Goal: Task Accomplishment & Management: Use online tool/utility

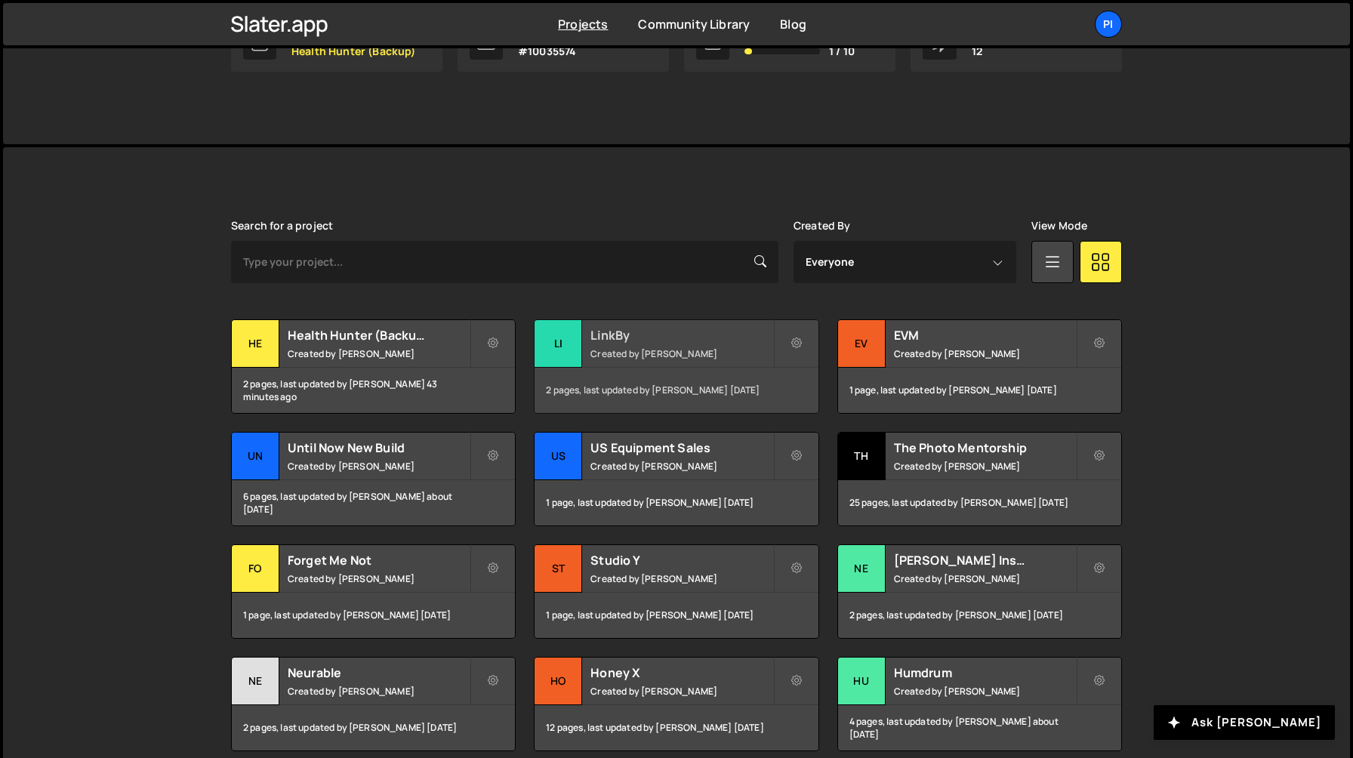
scroll to position [354, 0]
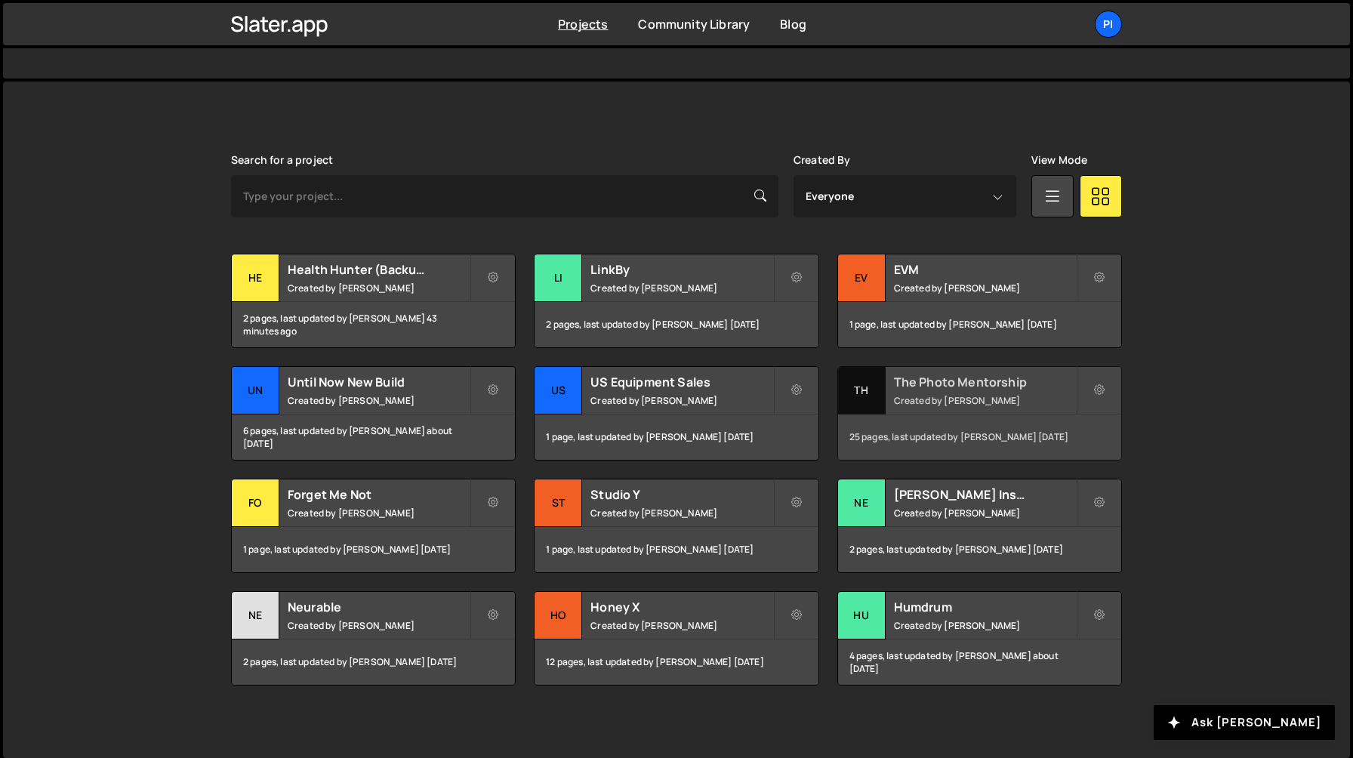
click at [927, 396] on small "Created by Richard Burles" at bounding box center [985, 400] width 182 height 13
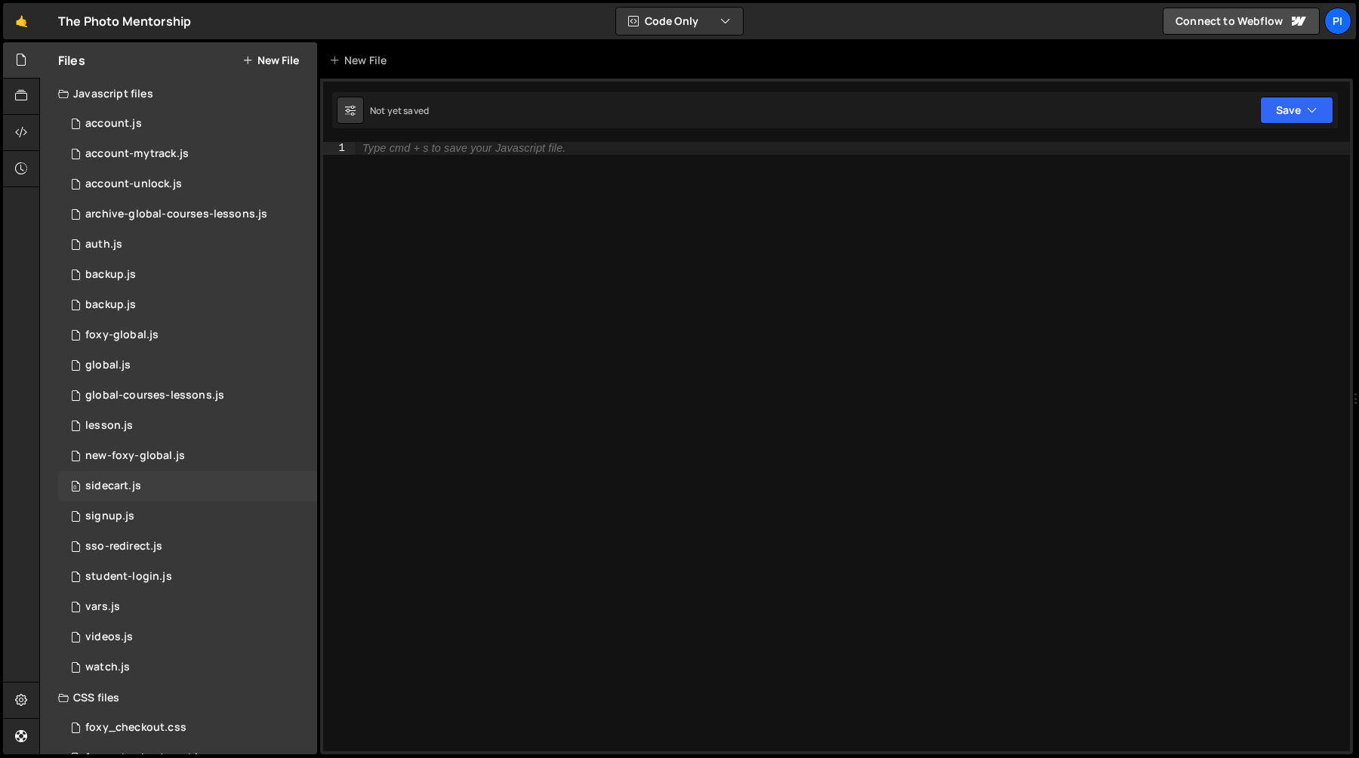
scroll to position [125, 0]
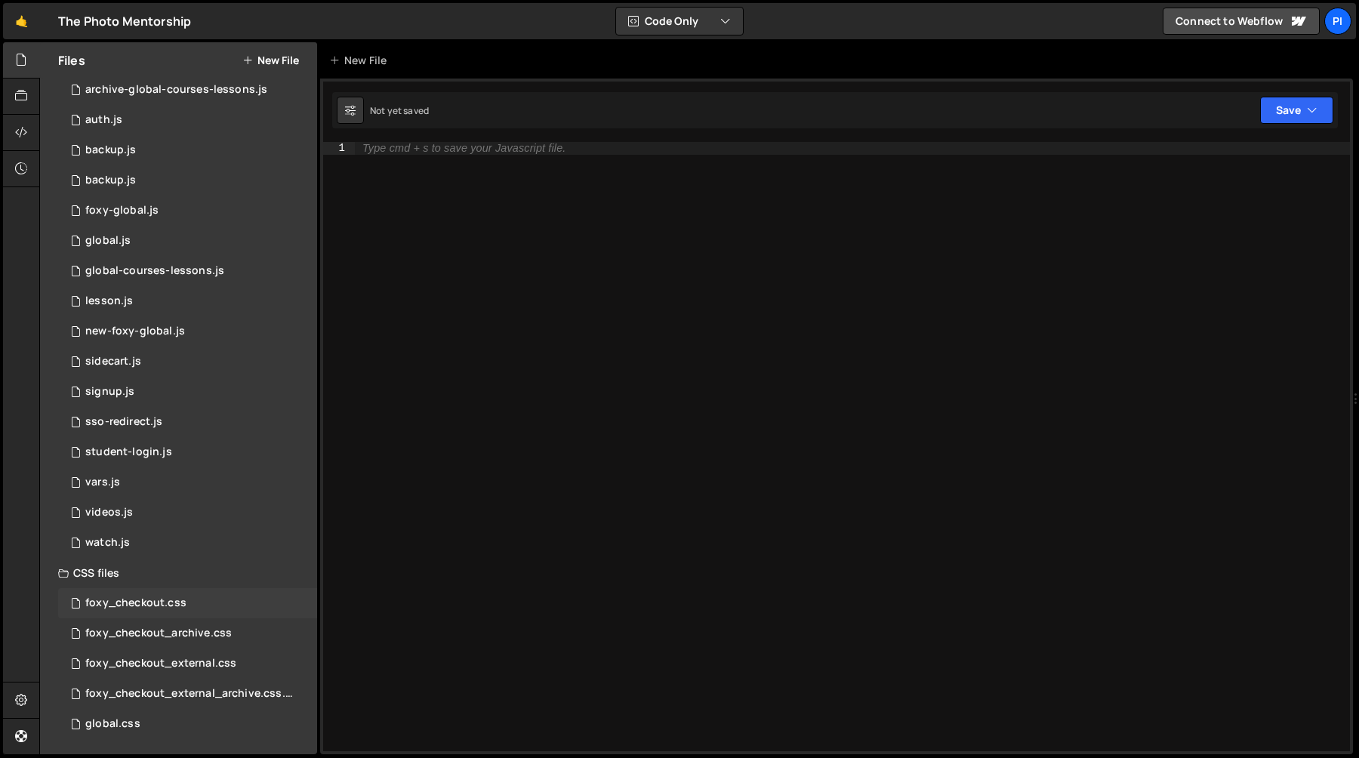
click at [179, 606] on div "foxy_checkout.css" at bounding box center [135, 604] width 101 height 14
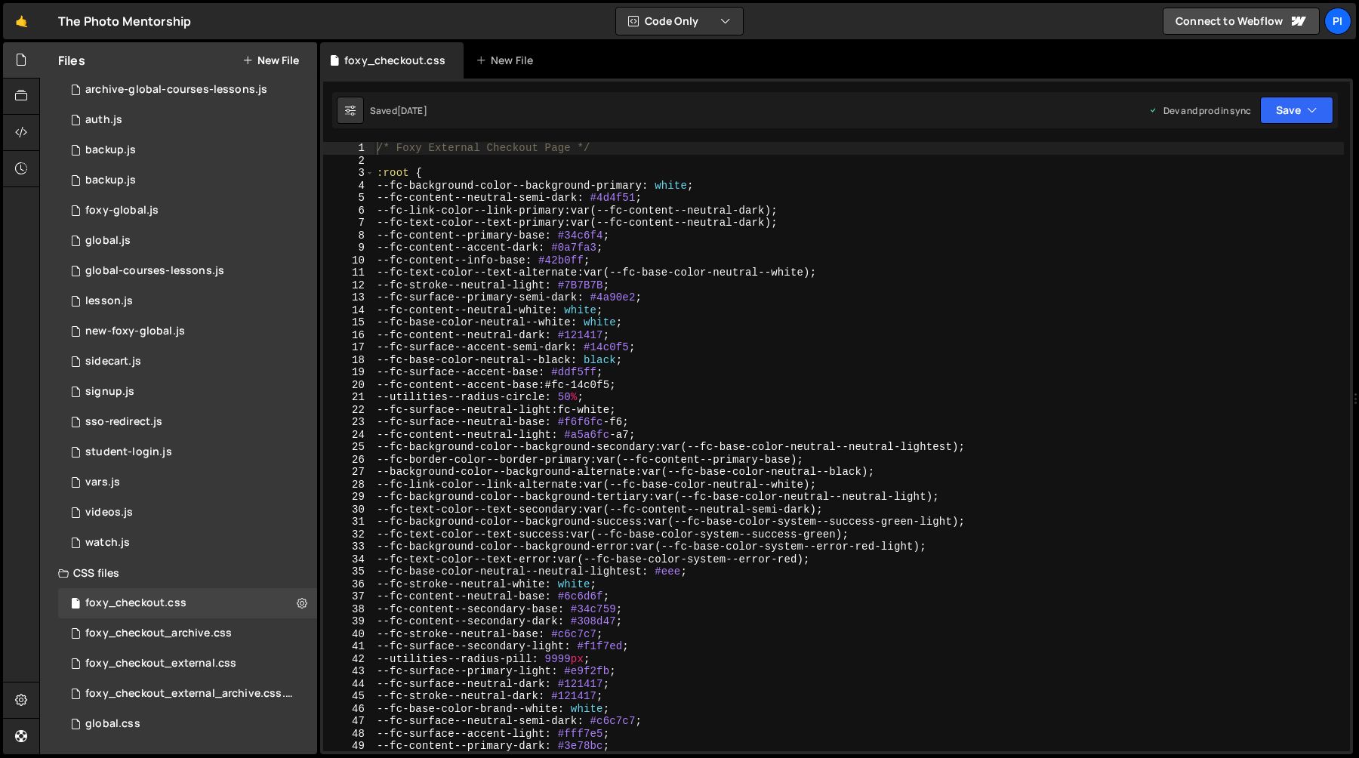
type textarea "--fc-background-color--background-secondary: var(--fc-base-color-neutral--neutr…"
click at [673, 450] on div "/* Foxy External Checkout Page */ :root { --fc-background-color--background-pri…" at bounding box center [859, 459] width 970 height 634
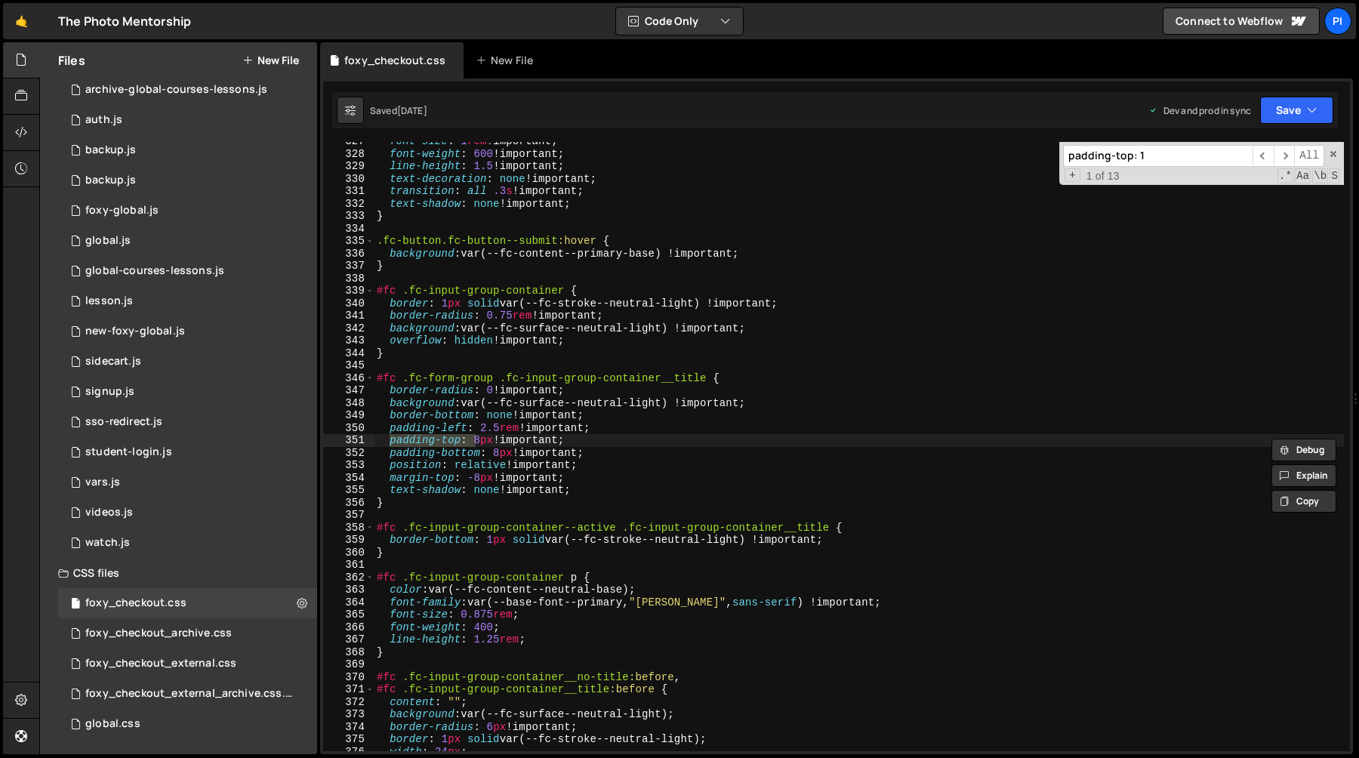
scroll to position [10198, 0]
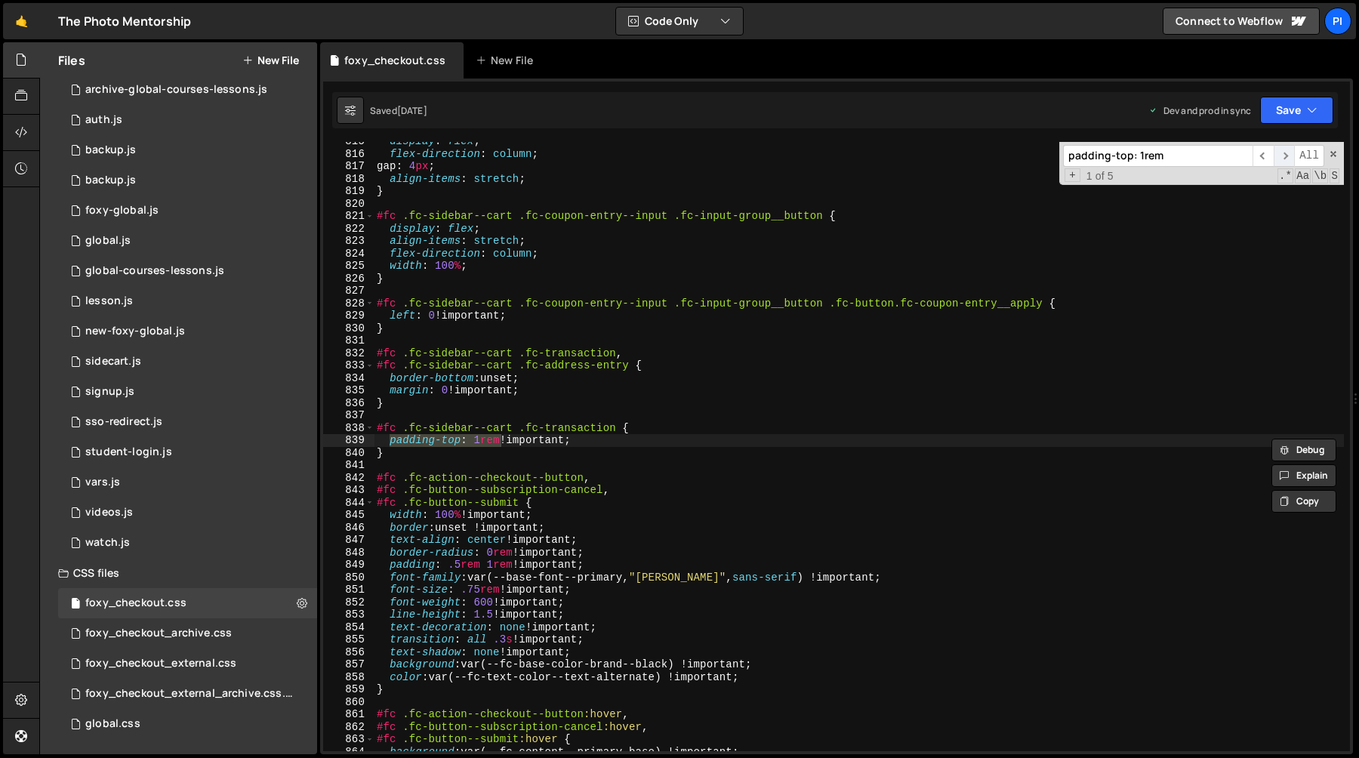
type input "padding-top: 1rem"
click at [1283, 158] on span "​" at bounding box center [1284, 156] width 21 height 22
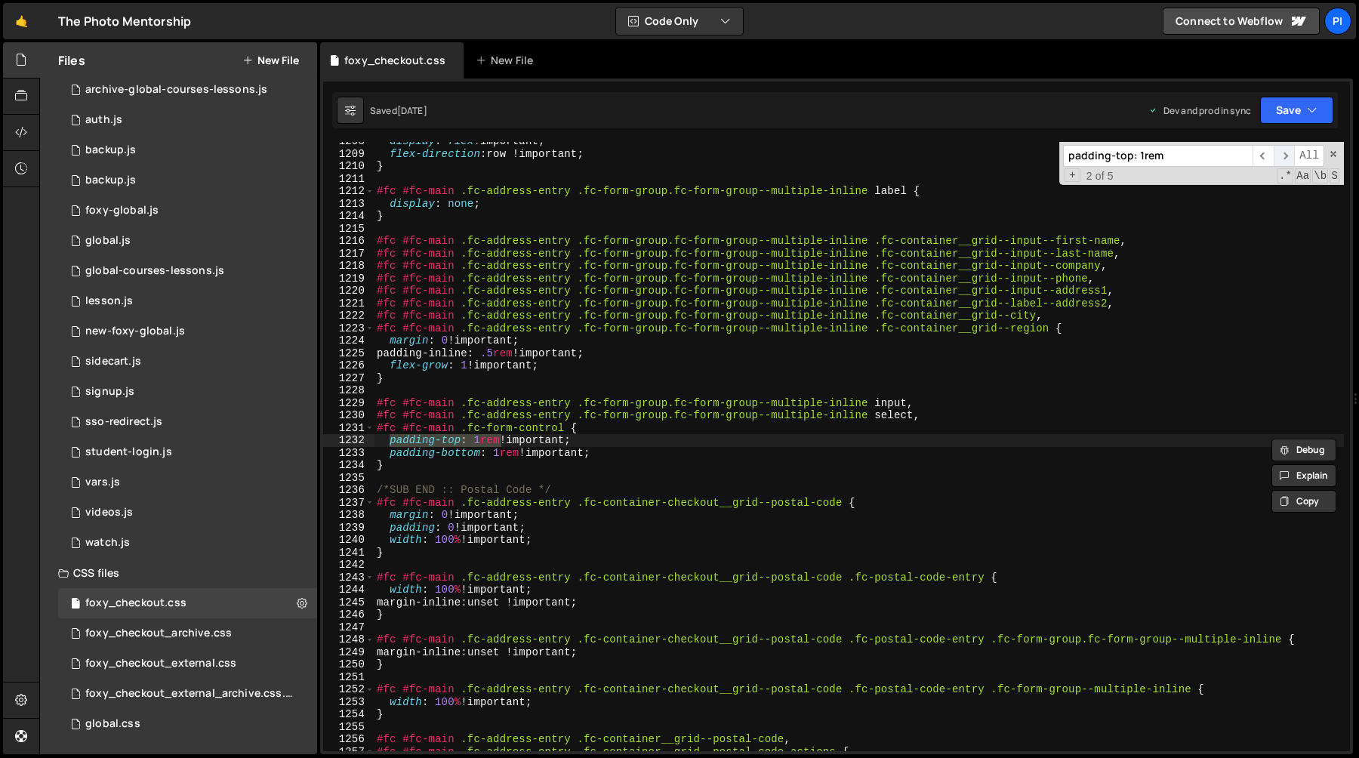
scroll to position [15107, 0]
click at [565, 432] on div "display : flex !important ; flex-direction : row !important ; } #fc #fc-main .f…" at bounding box center [859, 452] width 970 height 634
paste textarea "type="radio""
type textarea "#fc #fc-main .fc-form-control:not([type="radio"]) {"
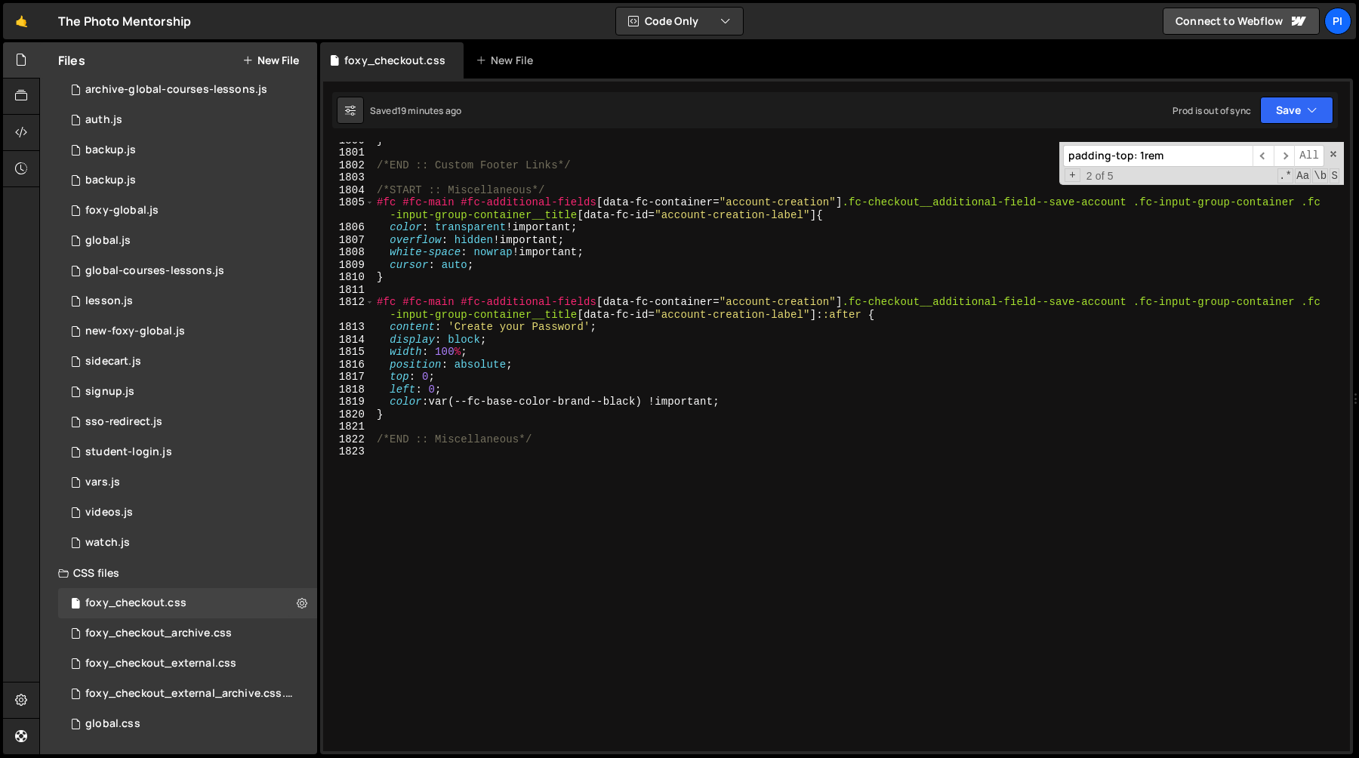
scroll to position [22566, 0]
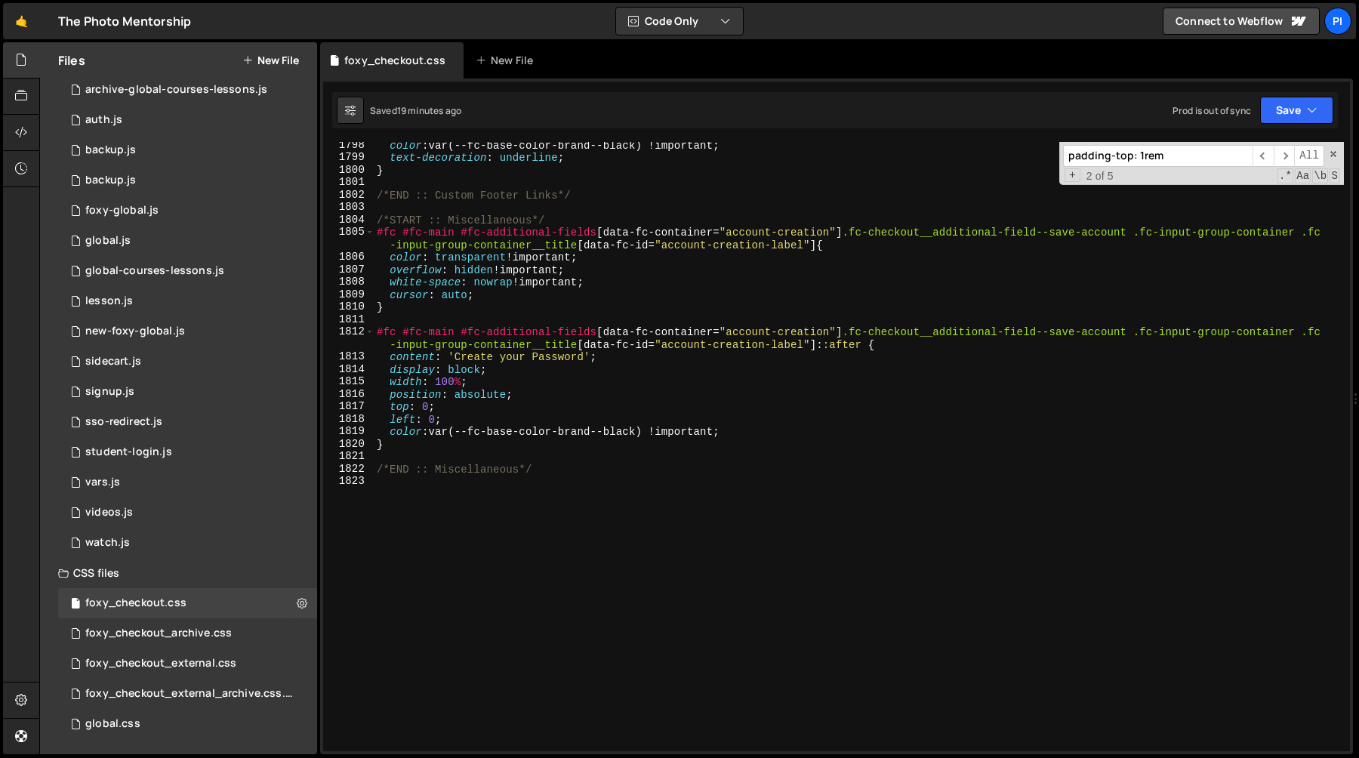
click at [473, 493] on div "color : var(--fc-base-color-brand--black) !important ; text-decoration : underl…" at bounding box center [859, 456] width 970 height 634
click at [596, 217] on div "color : var(--fc-base-color-brand--black) !important ; text-decoration : underl…" at bounding box center [859, 456] width 970 height 634
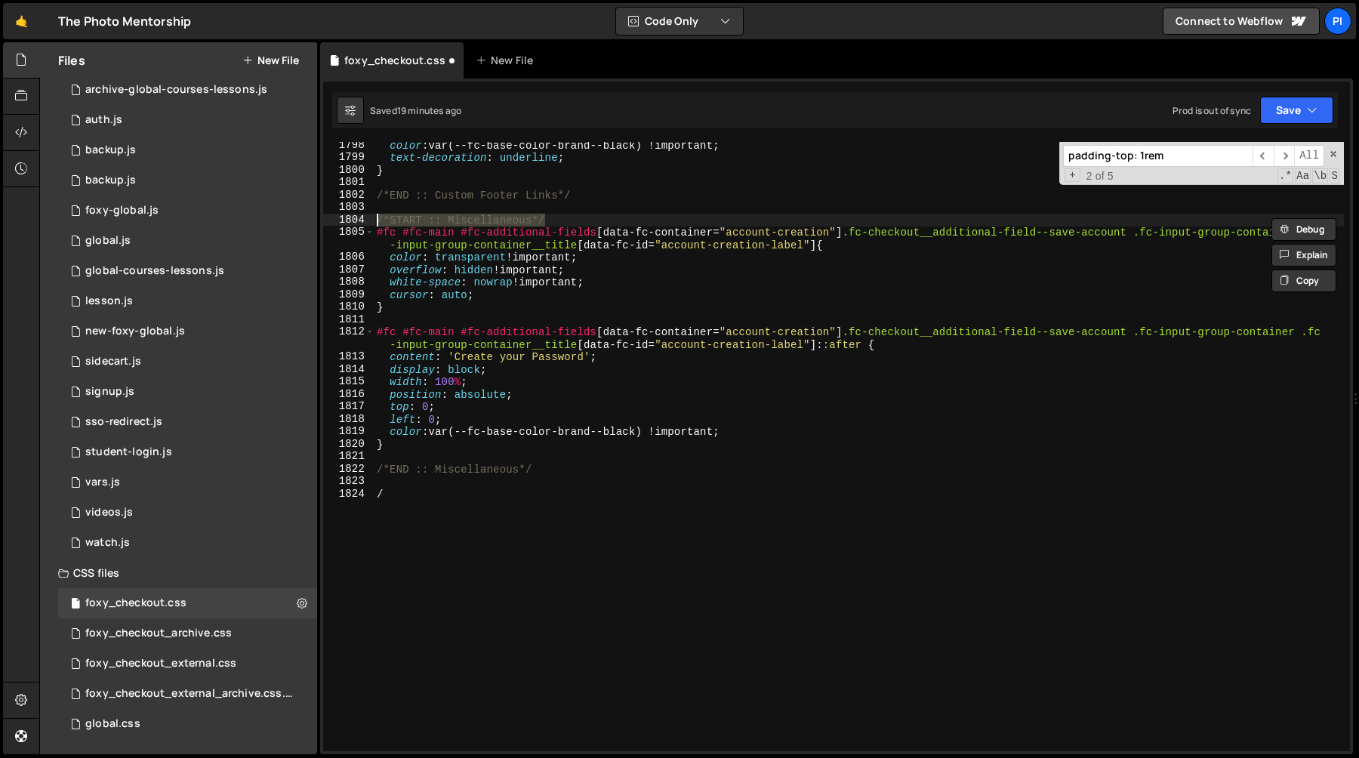
click at [429, 501] on div "color : var(--fc-base-color-brand--black) !important ; text-decoration : underl…" at bounding box center [859, 456] width 970 height 634
type textarea "/"
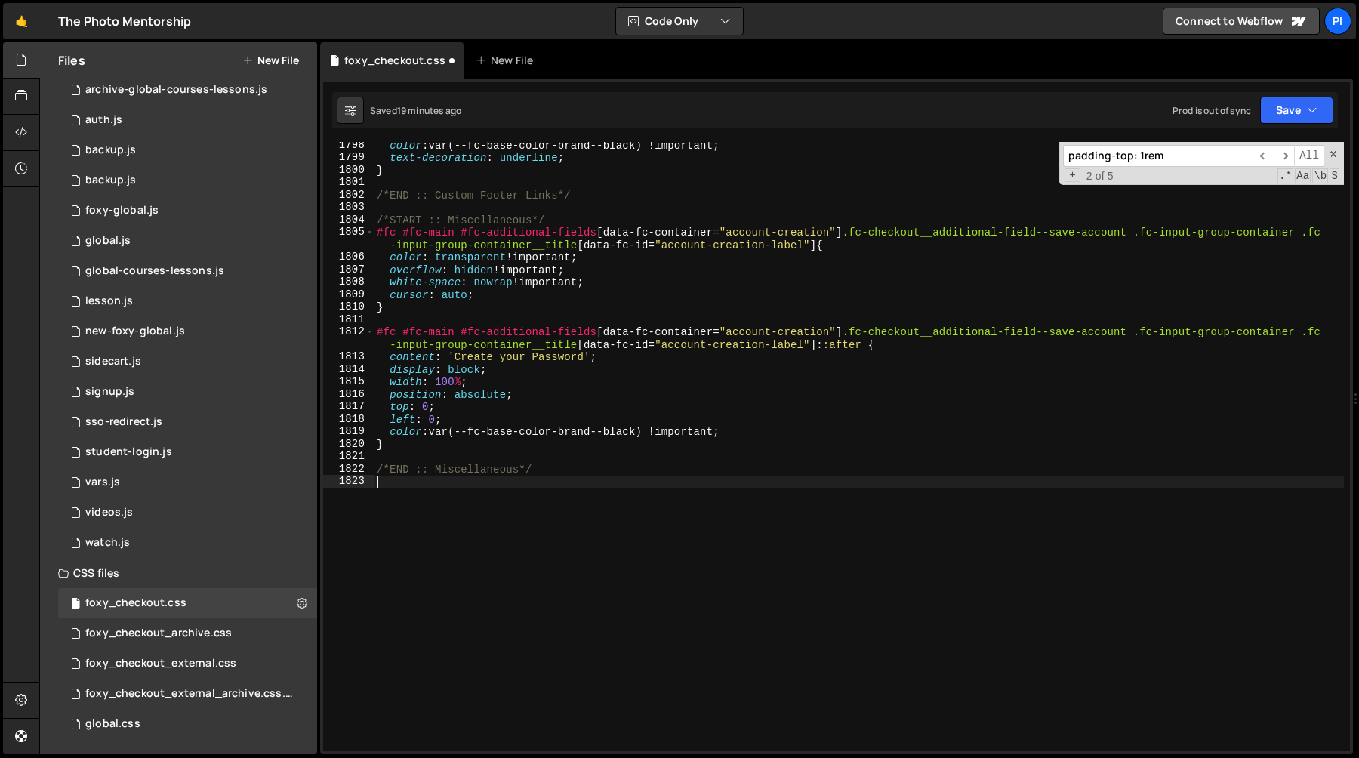
type textarea "/*END :: Miscellaneous*/"
click at [415, 208] on div "color : var(--fc-base-color-brand--black) !important ; text-decoration : underl…" at bounding box center [859, 456] width 970 height 634
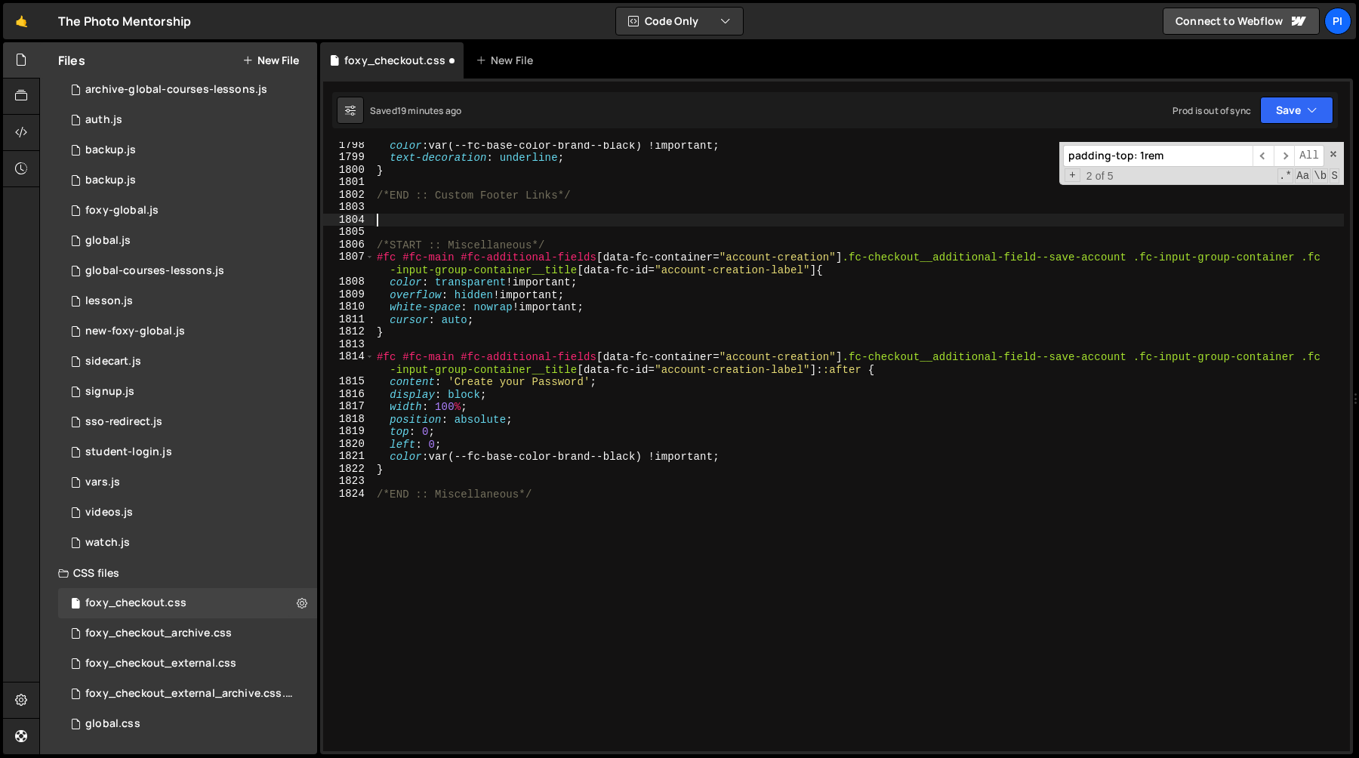
paste textarea "/*START :: Miscellaneous*/"
type textarea "/*START :: Miscellaneous*/"
click at [476, 221] on div "color : var(--fc-base-color-brand--black) !important ; text-decoration : underl…" at bounding box center [859, 456] width 970 height 634
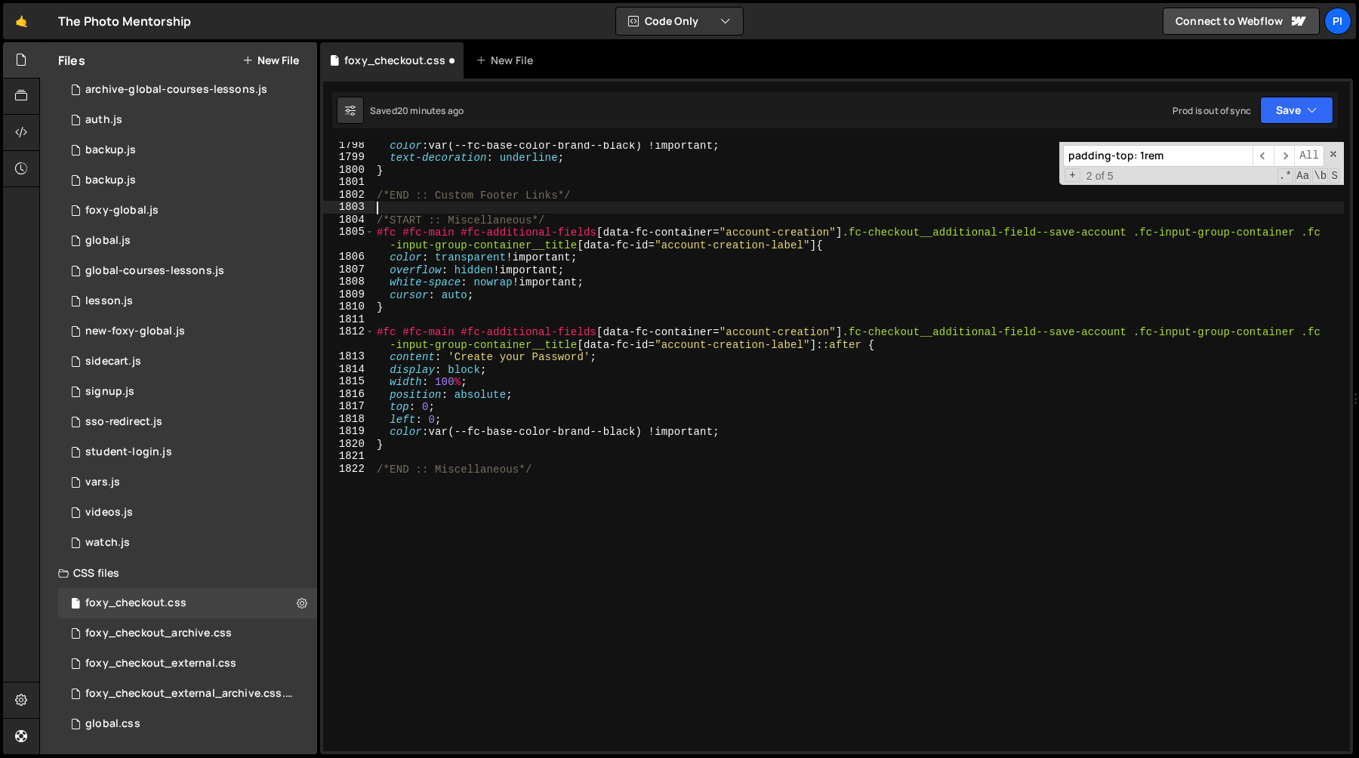
click at [550, 491] on div "color : var(--fc-base-color-brand--black) !important ; text-decoration : underl…" at bounding box center [859, 456] width 970 height 634
type textarea "/*END :: Miscellaneous*/"
paste textarea "/*START :: Miscellaneous*/"
click at [480, 497] on div "color : var(--fc-base-color-brand--black) !important ; text-decoration : underl…" at bounding box center [859, 456] width 970 height 634
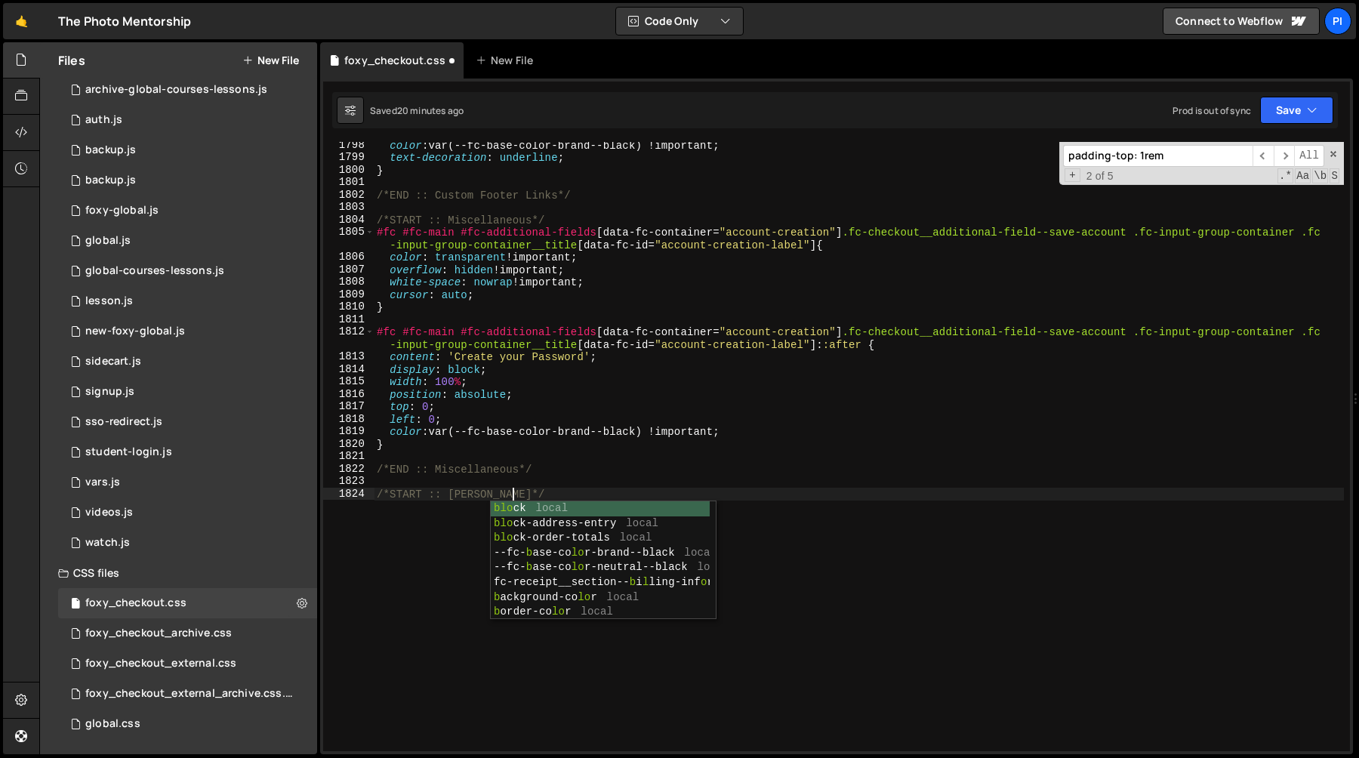
type textarea "/*START :: Upsell Block*/"
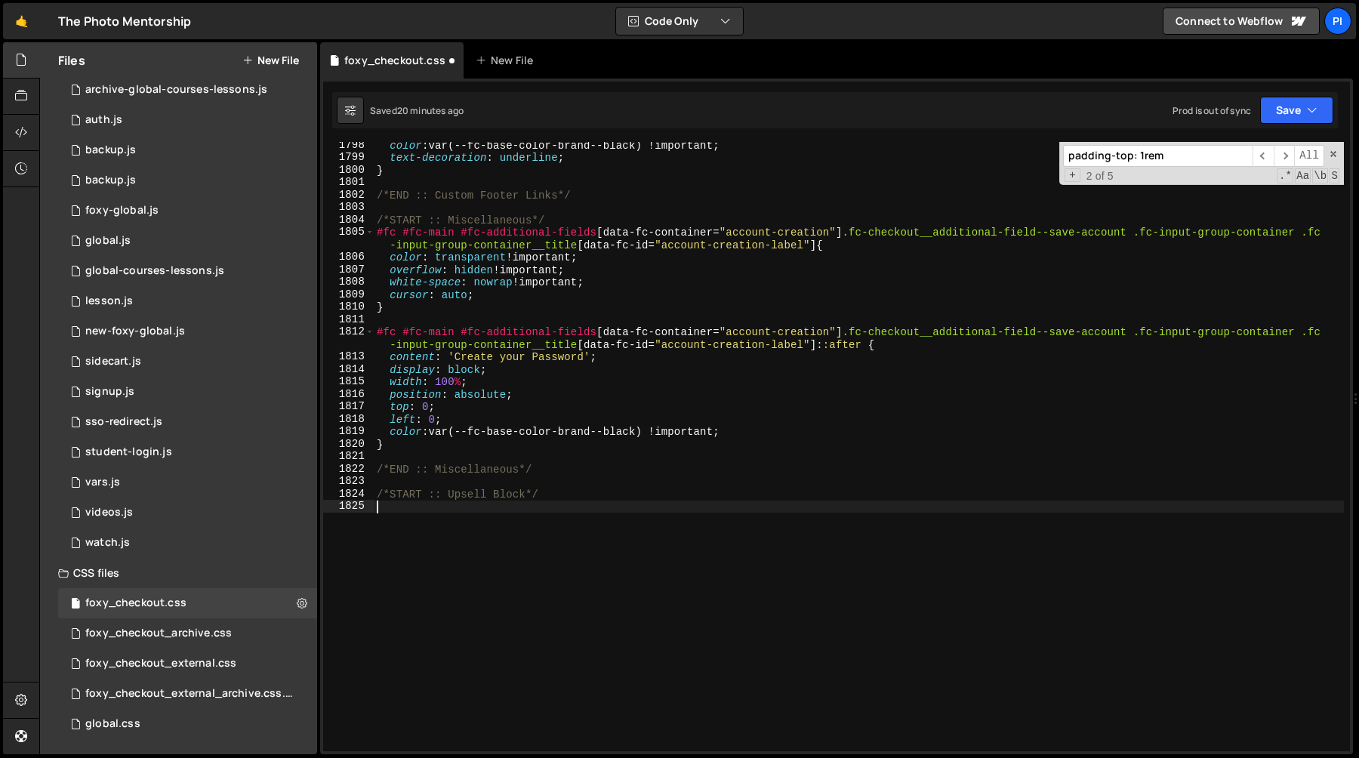
paste textarea "/*START :: Upsell Block*/"
click at [396, 506] on div "color : var(--fc-base-color-brand--black) !important ; text-decoration : underl…" at bounding box center [859, 456] width 970 height 634
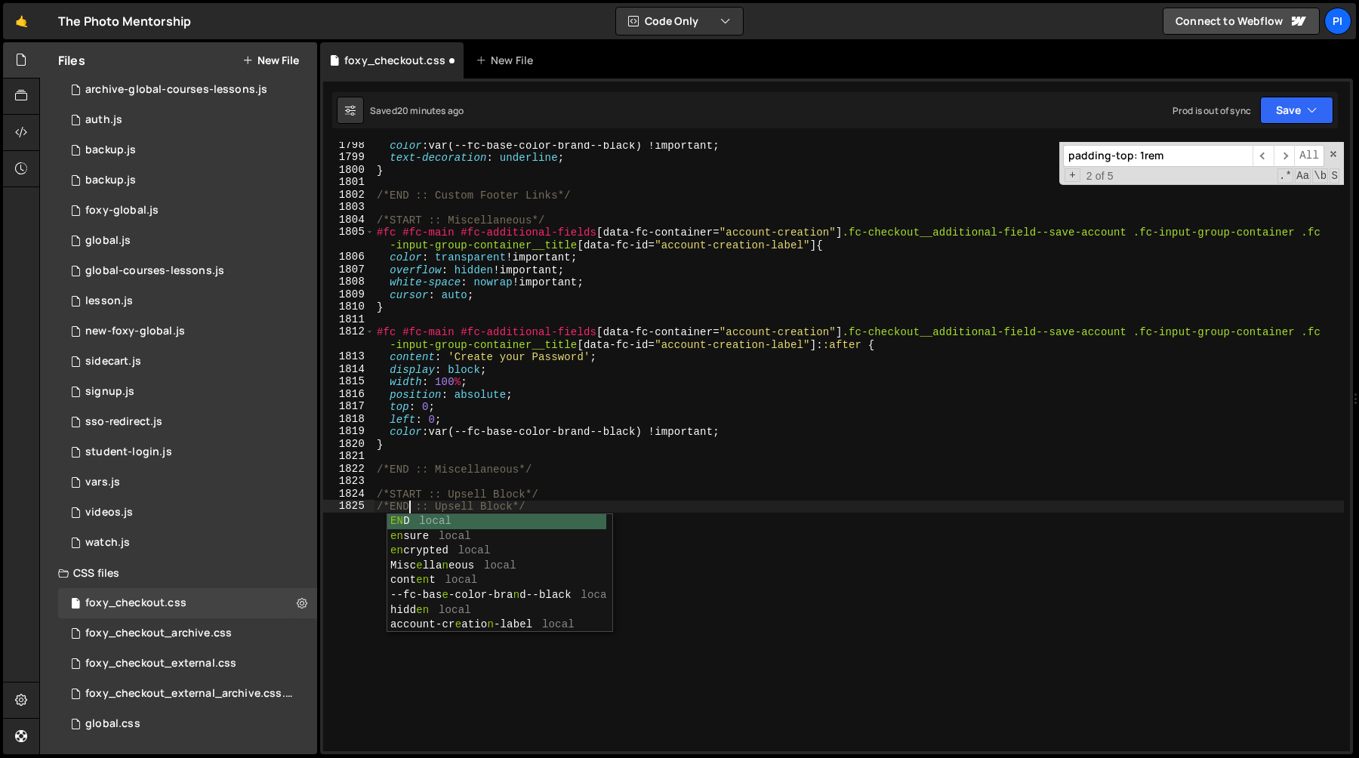
scroll to position [0, 2]
click at [584, 494] on div "color : var(--fc-base-color-brand--black) !important ; text-decoration : underl…" at bounding box center [859, 456] width 970 height 634
type textarea "/*START :: Upsell Block*/"
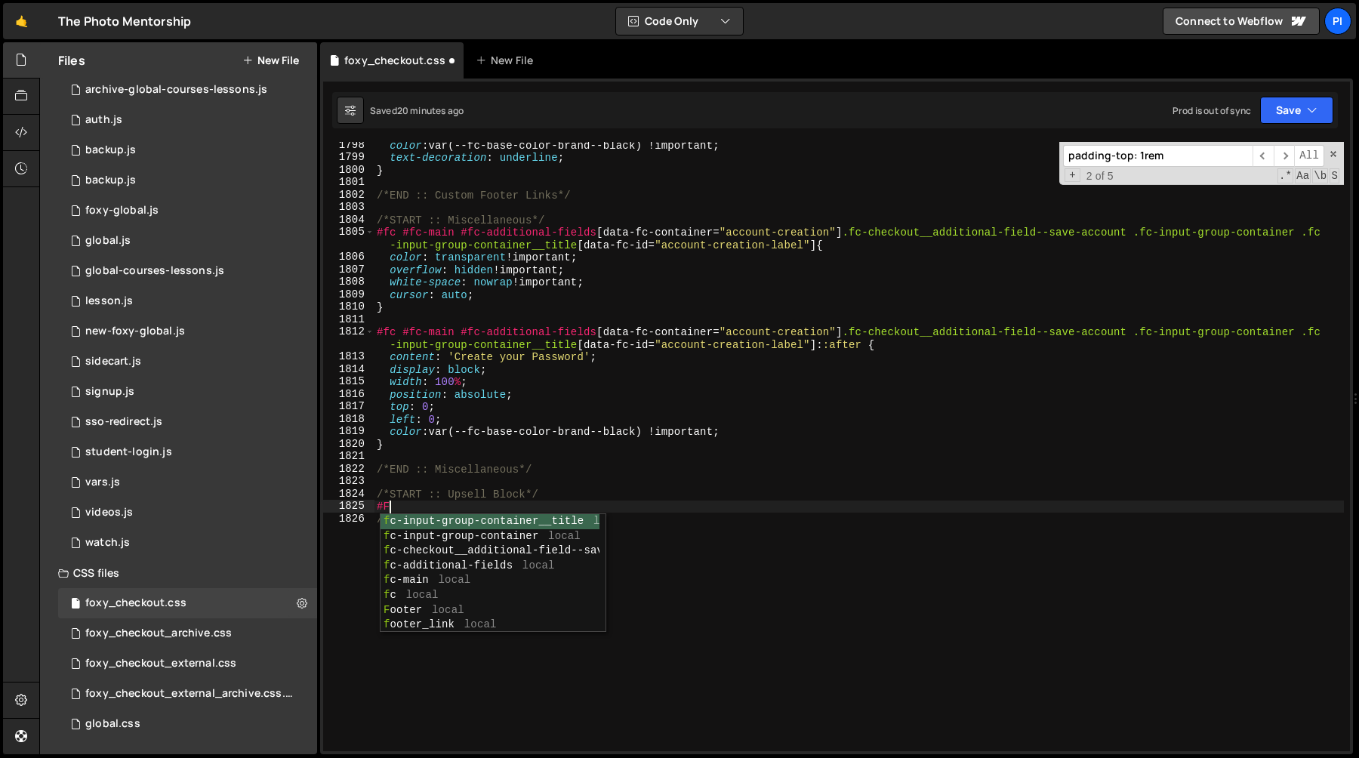
scroll to position [0, 0]
click at [464, 507] on div "color : var(--fc-base-color-brand--black) !important ; text-decoration : underl…" at bounding box center [859, 456] width 970 height 634
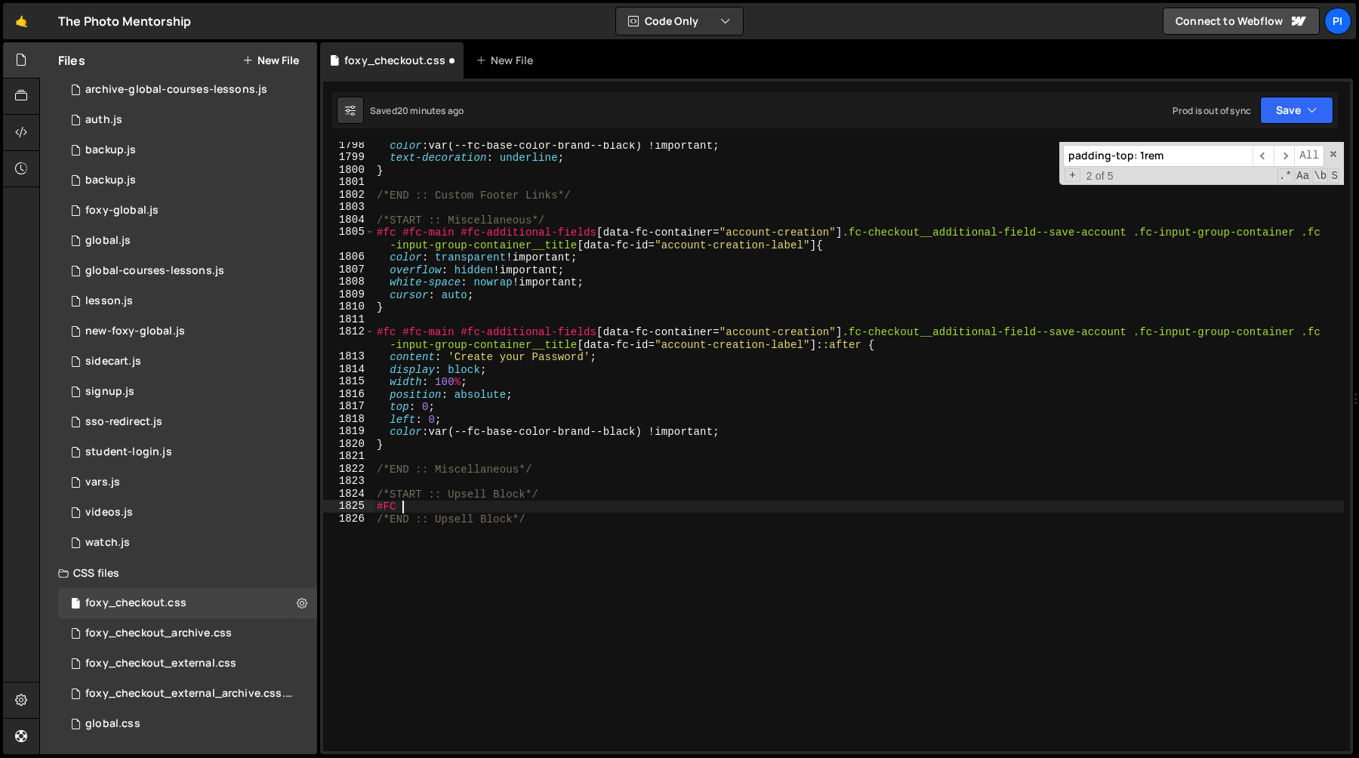
scroll to position [0, 2]
paste textarea "custom-upsell"
type textarea "#FC .custom-upsell {}"
paste textarea "1px solid var(--fc-stroke--neutral-light) !important"
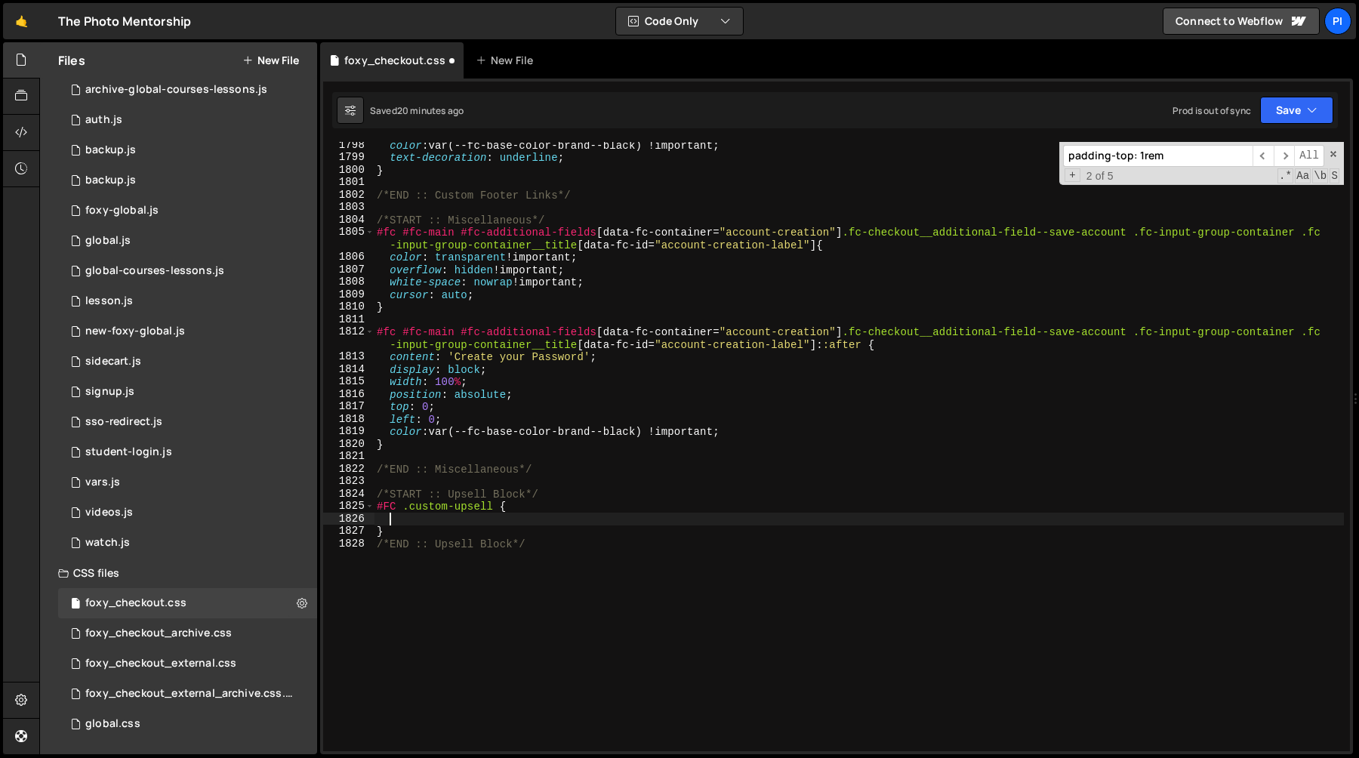
type textarea "1px solid var(--fc-stroke--neutral-light) !important"
paste textarea "1px solid var(--fc-stroke--neutral-light) !important;"
click at [541, 510] on div "color : var(--fc-base-color-brand--black) !important ; text-decoration : underl…" at bounding box center [859, 456] width 970 height 634
click at [822, 521] on div "color : var(--fc-base-color-brand--black) !important ; text-decoration : underl…" at bounding box center [859, 456] width 970 height 634
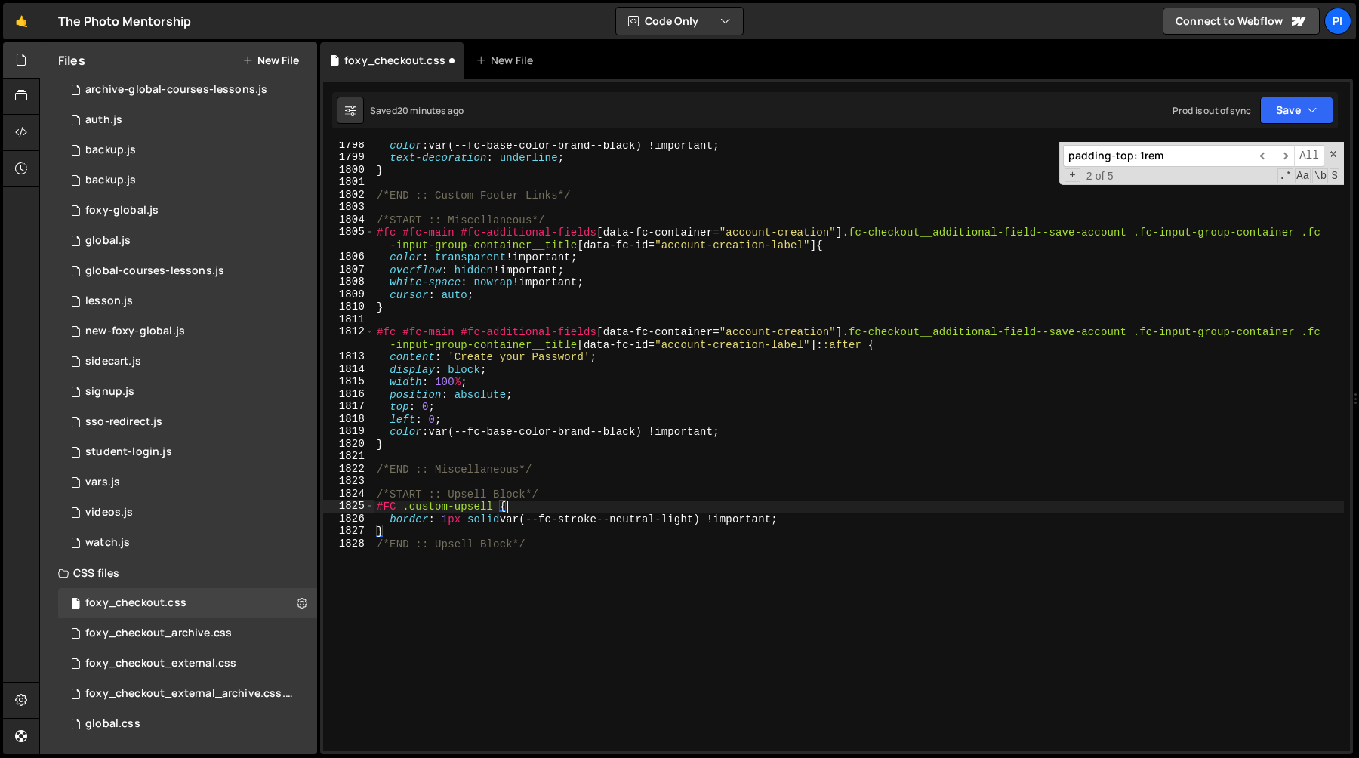
type textarea "border: 1px solid var(--fc-stroke--neutral-light) !important;"
click at [584, 507] on div "color : var(--fc-base-color-brand--black) !important ; text-decoration : underl…" at bounding box center [859, 456] width 970 height 634
type textarea "#FC .custom-upsell {"
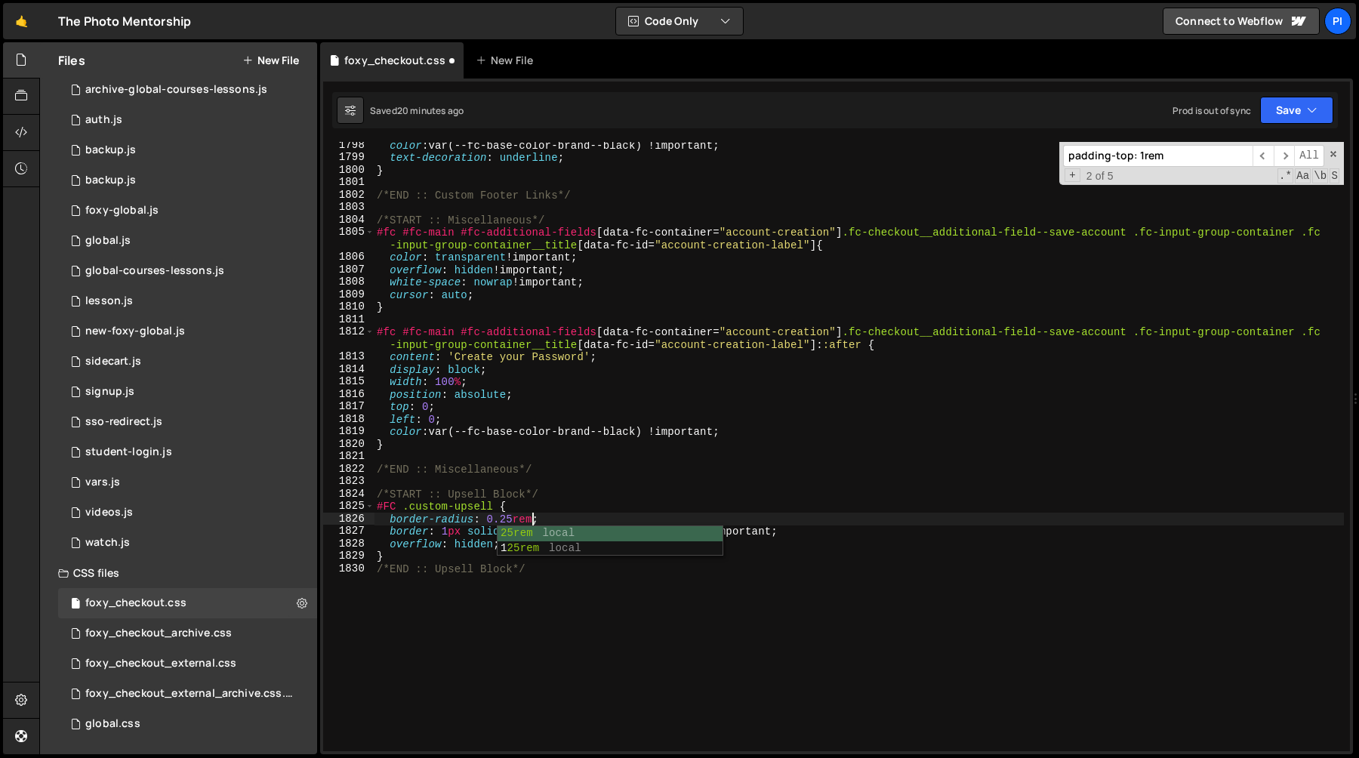
scroll to position [0, 11]
click at [375, 505] on div "color : var(--fc-base-color-brand--black) !important ; text-decoration : underl…" at bounding box center [859, 456] width 970 height 634
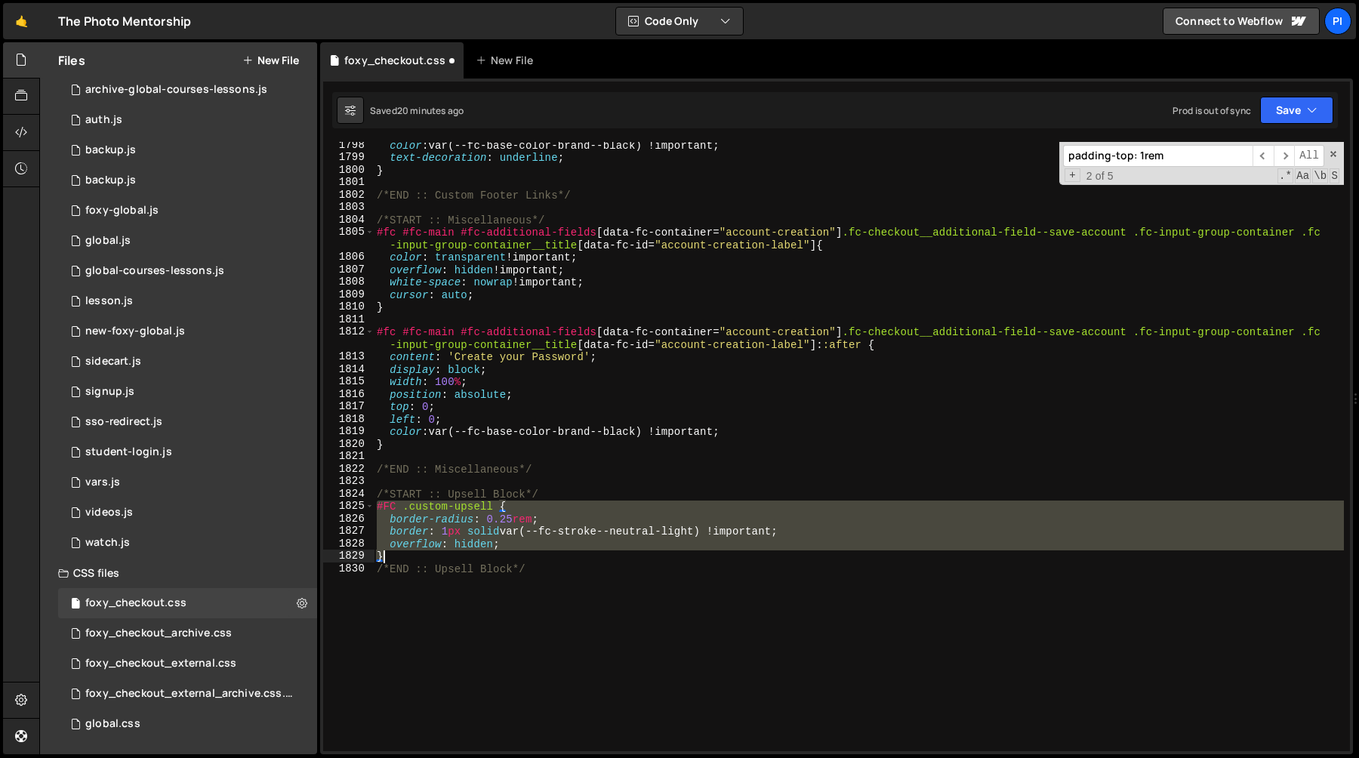
click at [387, 552] on div "color : var(--fc-base-color-brand--black) !important ; text-decoration : underl…" at bounding box center [859, 456] width 970 height 634
click at [397, 555] on div "color : var(--fc-base-color-brand--black) !important ; text-decoration : underl…" at bounding box center [859, 446] width 970 height 609
type textarea "}"
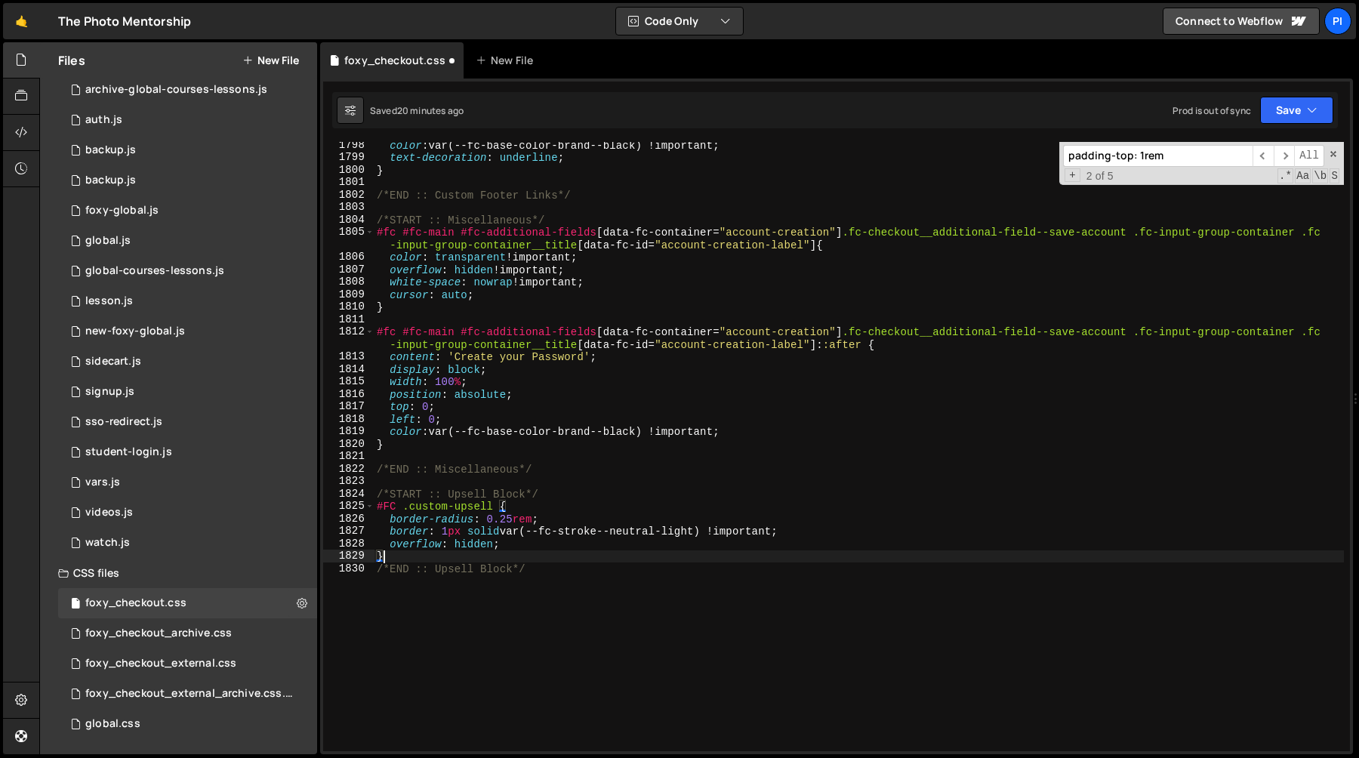
scroll to position [0, 0]
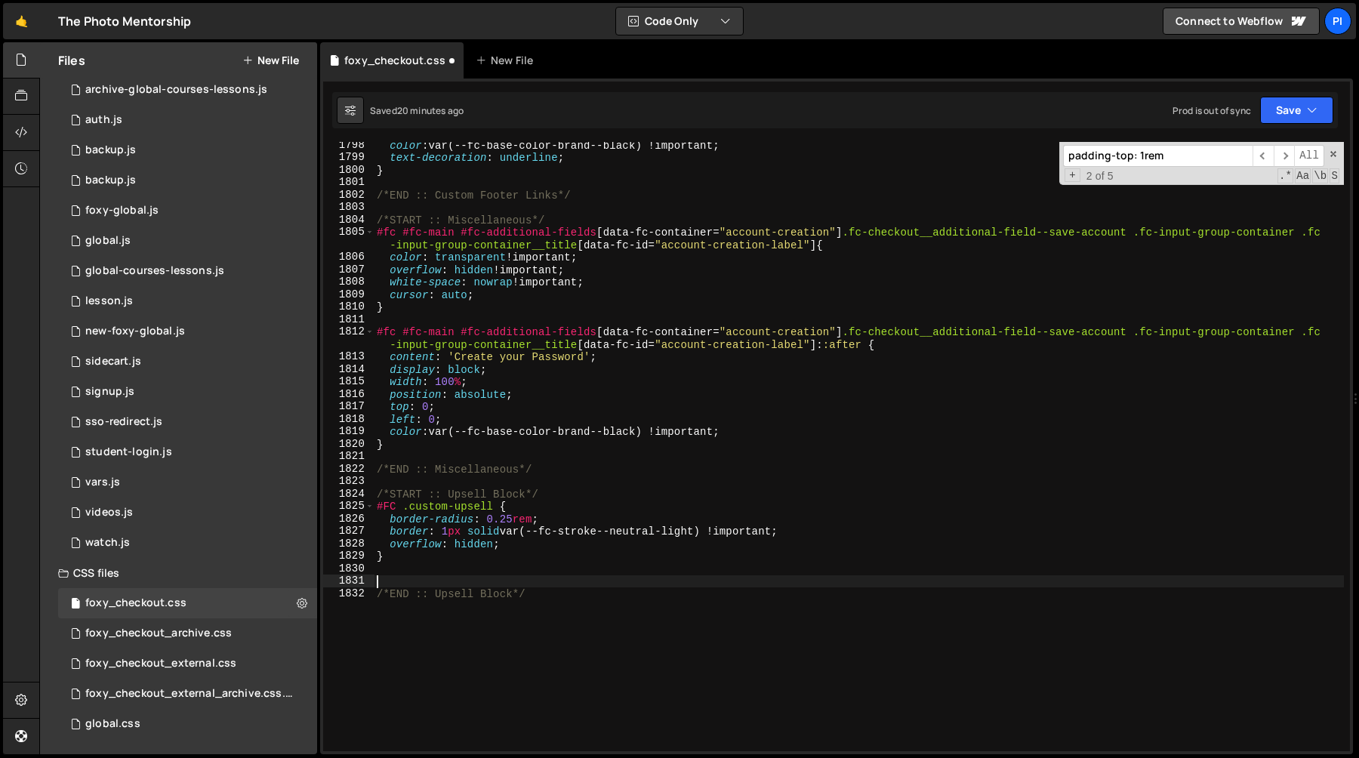
paste textarea "}"
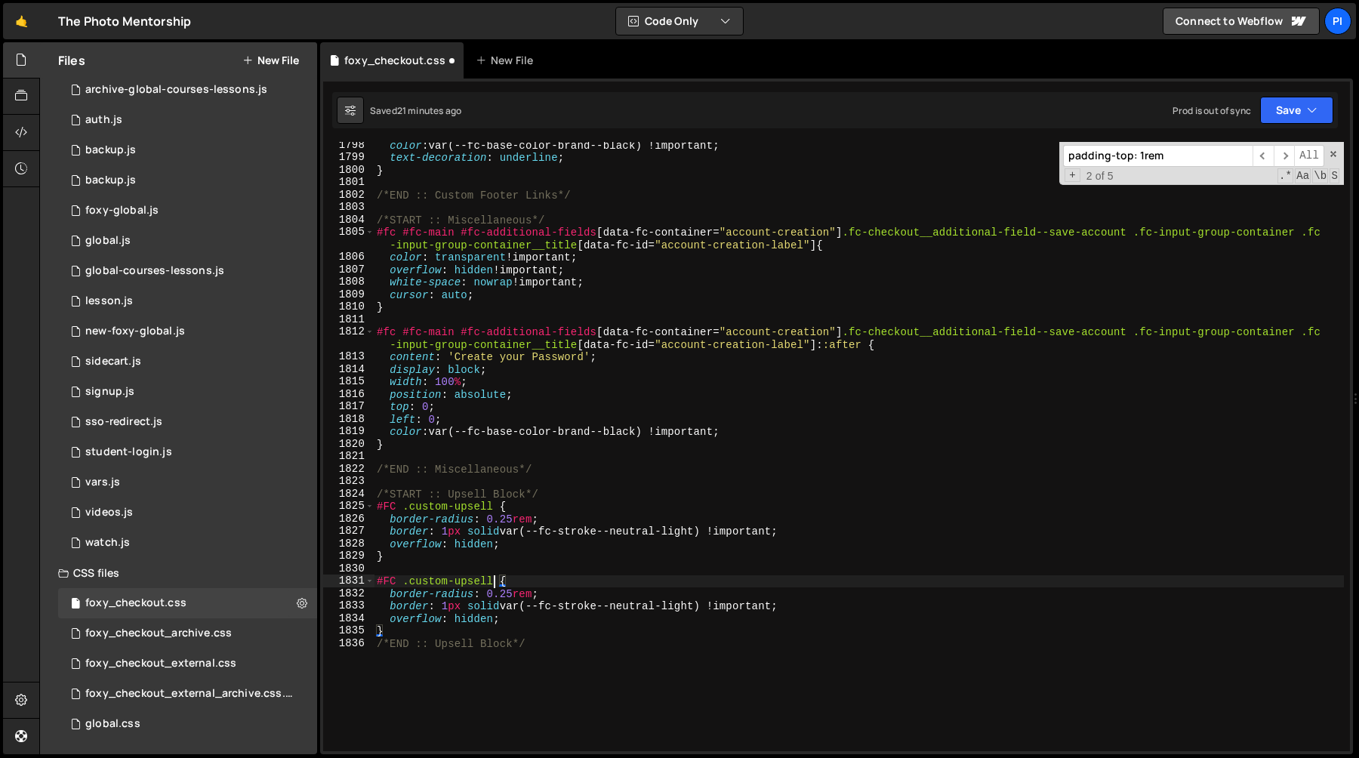
click at [492, 584] on div "color : var(--fc-base-color-brand--black) !important ; text-decoration : underl…" at bounding box center [859, 456] width 970 height 634
click at [389, 595] on div "color : var(--fc-base-color-brand--black) !important ; text-decoration : underl…" at bounding box center [859, 456] width 970 height 634
click at [518, 621] on div "color : var(--fc-base-color-brand--black) !important ; text-decoration : underl…" at bounding box center [859, 456] width 970 height 634
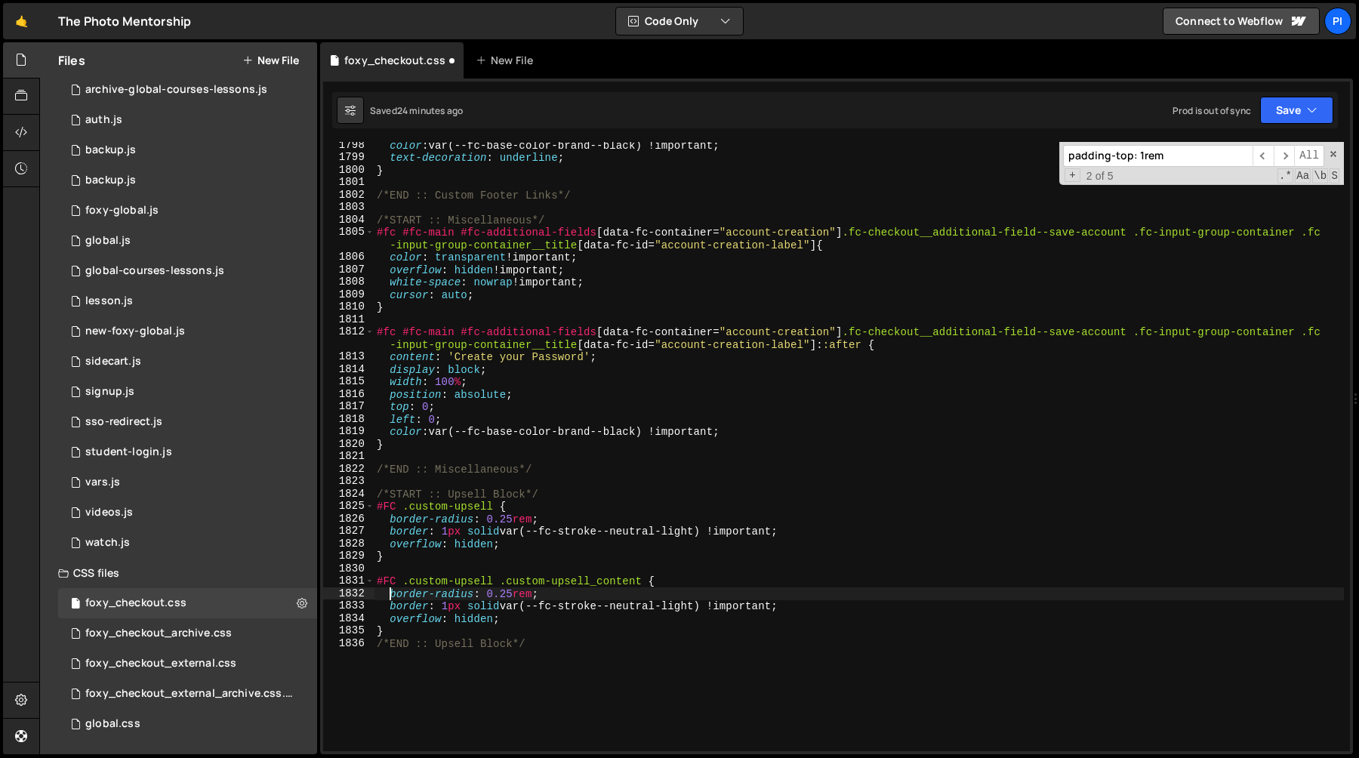
type textarea "border: 1px solid var(--fc-stroke--neutral-light) !important; overflow: hidden;"
type textarea "}"
type textarea "#FC .custom-upsell .custom-upsell_content {"
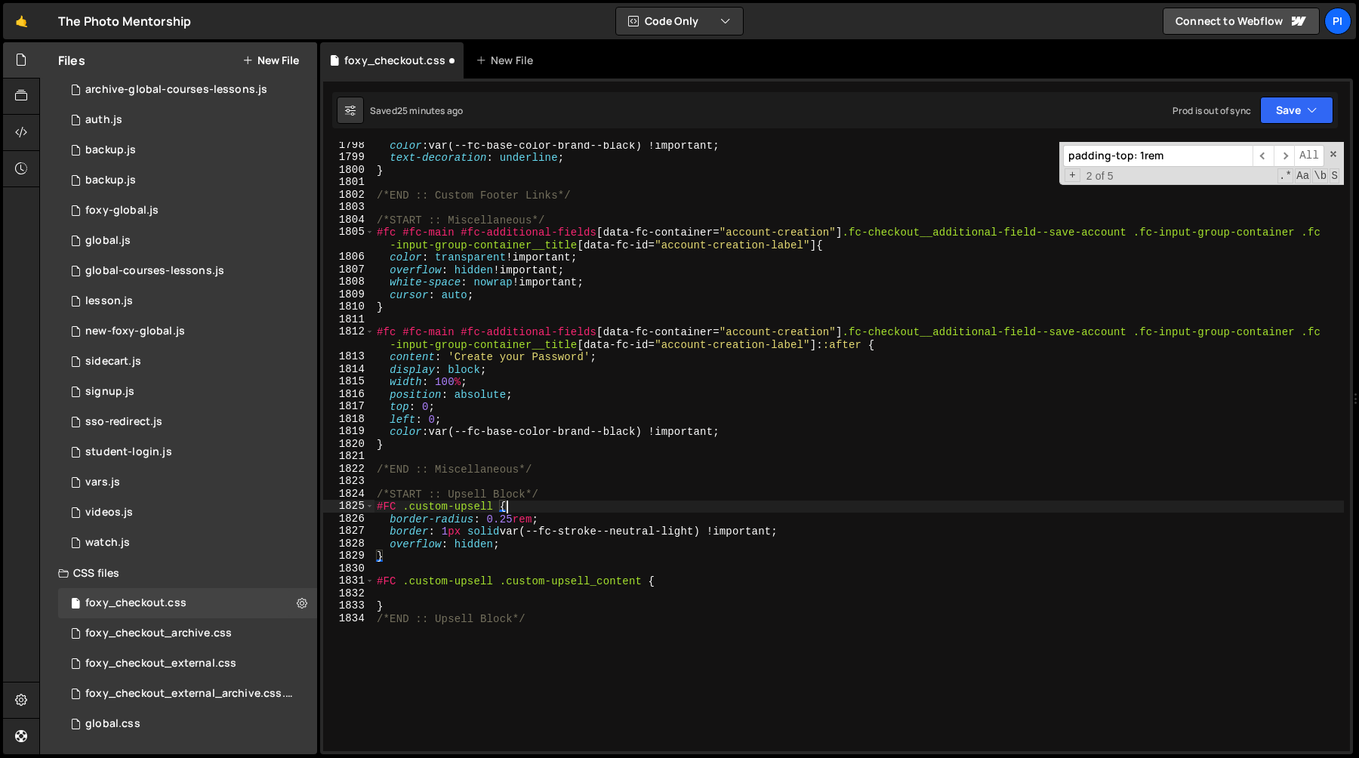
click at [534, 504] on div "color : var(--fc-base-color-brand--black) !important ; text-decoration : underl…" at bounding box center [859, 456] width 970 height 634
type textarea "#FC .custom-upsell {"
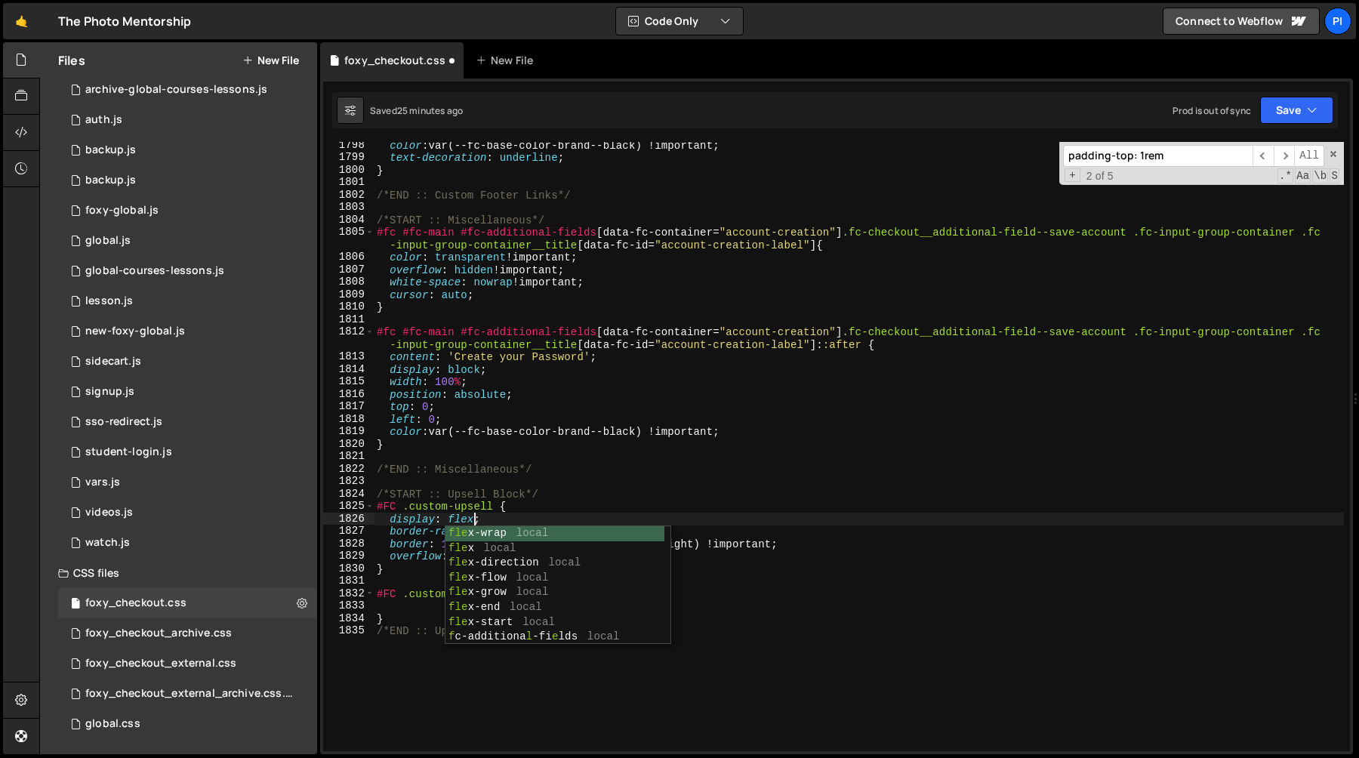
scroll to position [0, 6]
type textarea "display: flex;"
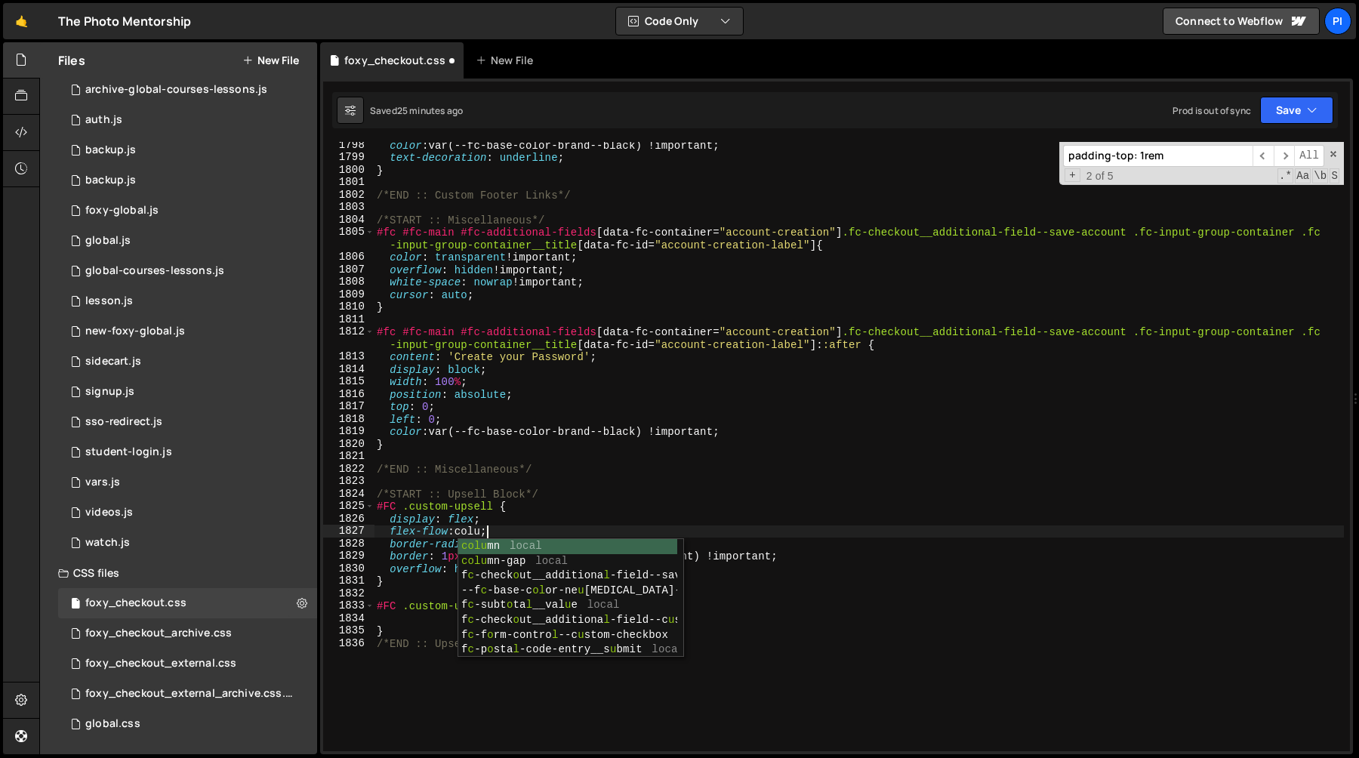
scroll to position [0, 8]
type textarea "flex-flow: column;"
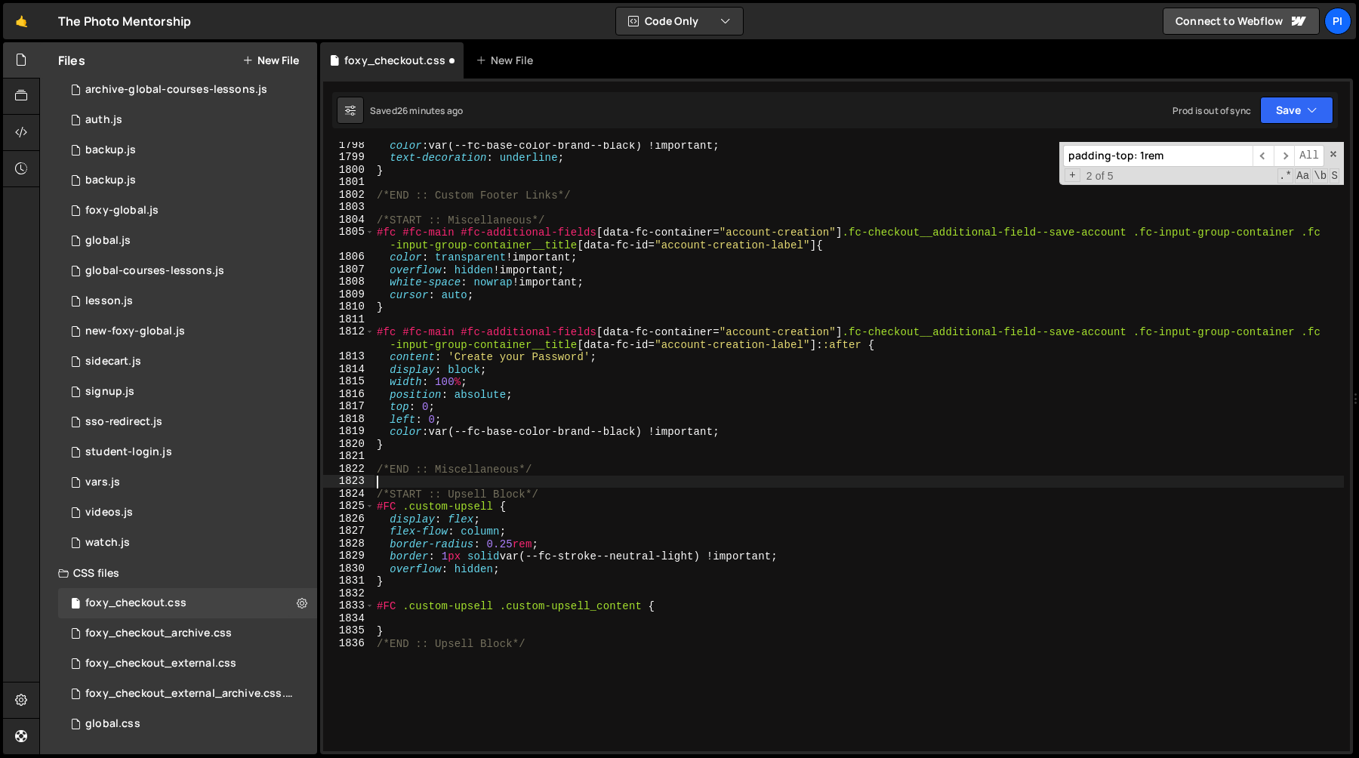
click at [778, 482] on div "color : var(--fc-base-color-brand--black) !important ; text-decoration : underl…" at bounding box center [859, 456] width 970 height 634
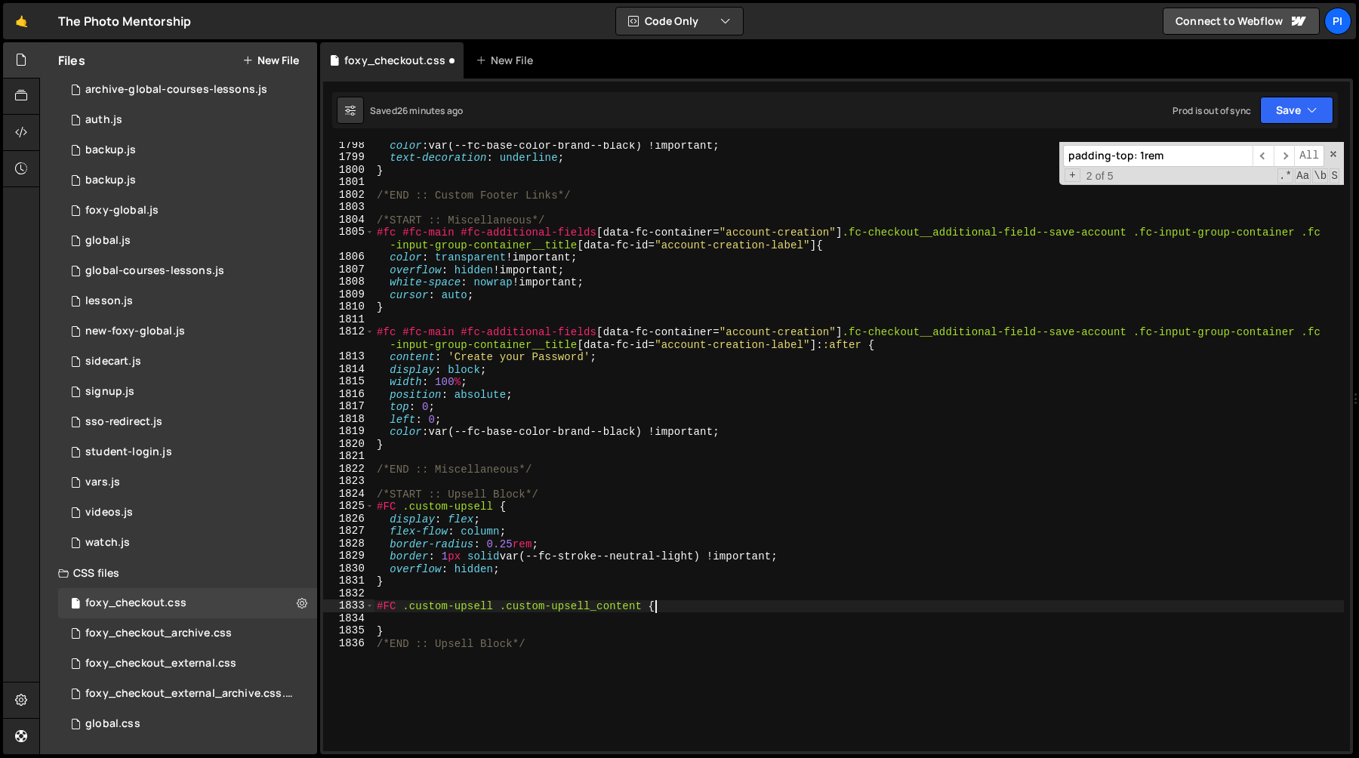
click at [674, 612] on div "color : var(--fc-base-color-brand--black) !important ; text-decoration : underl…" at bounding box center [859, 456] width 970 height 634
type textarea "#FC .custom-upsell .custom-upsell_content {"
click at [556, 532] on div "color : var(--fc-base-color-brand--black) !important ; text-decoration : underl…" at bounding box center [859, 456] width 970 height 634
type textarea "flex-flow: column;"
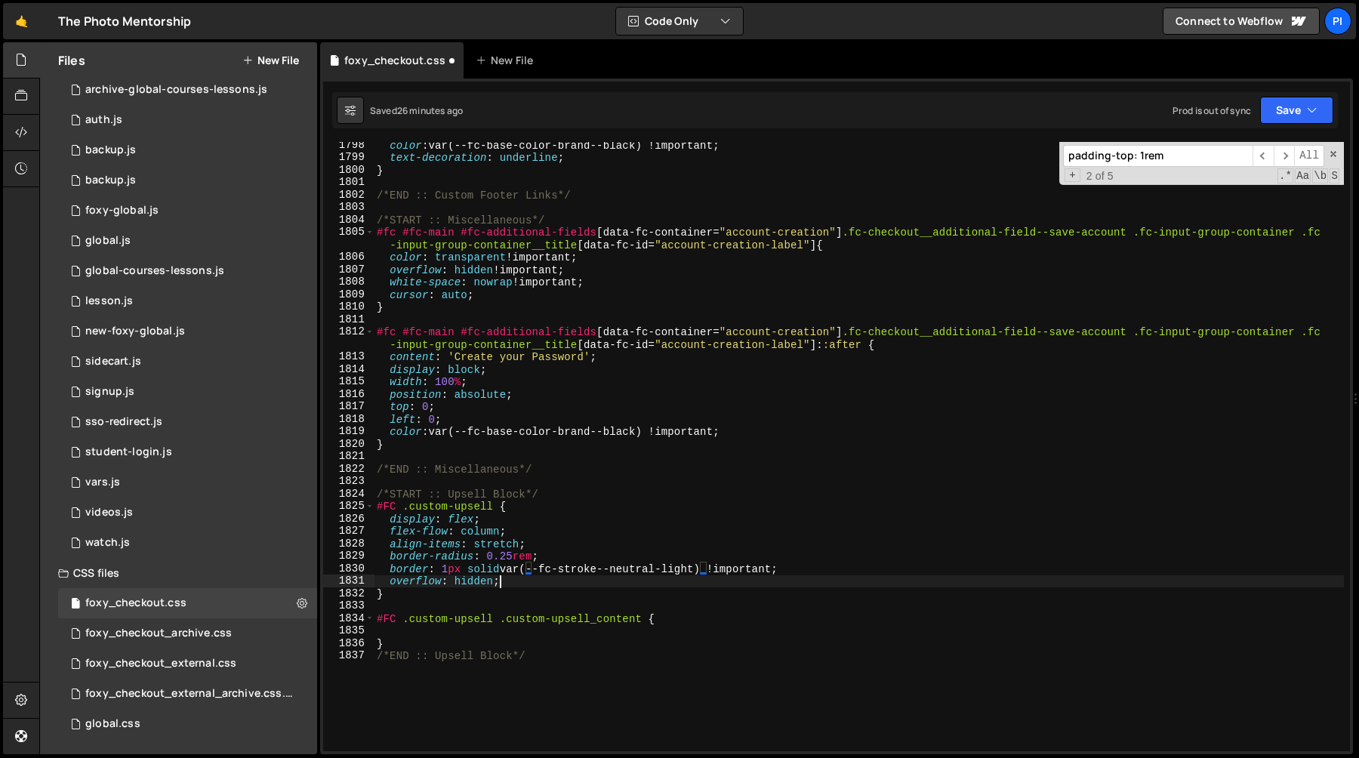
scroll to position [0, 8]
type textarea "}"
type textarea "#FC .custom-upsell .custom-upsell_content {"
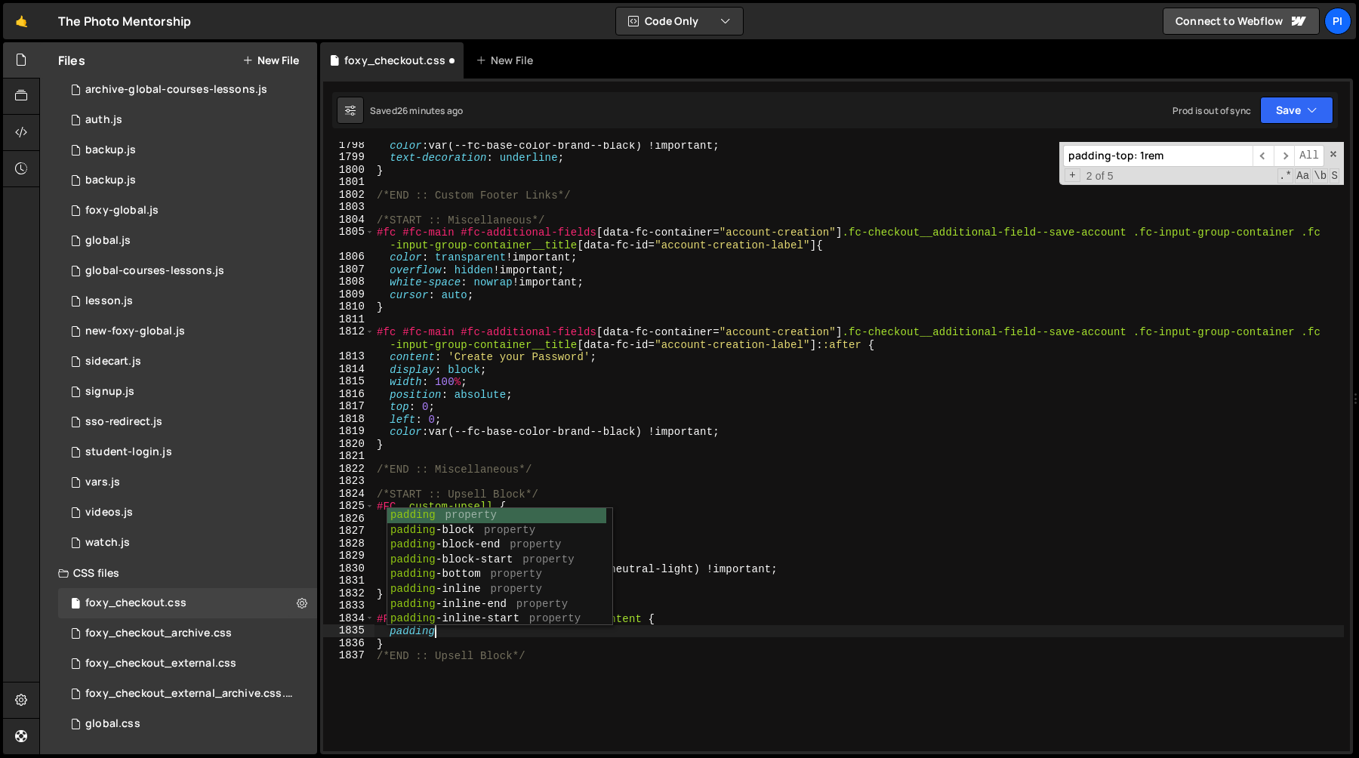
scroll to position [0, 3]
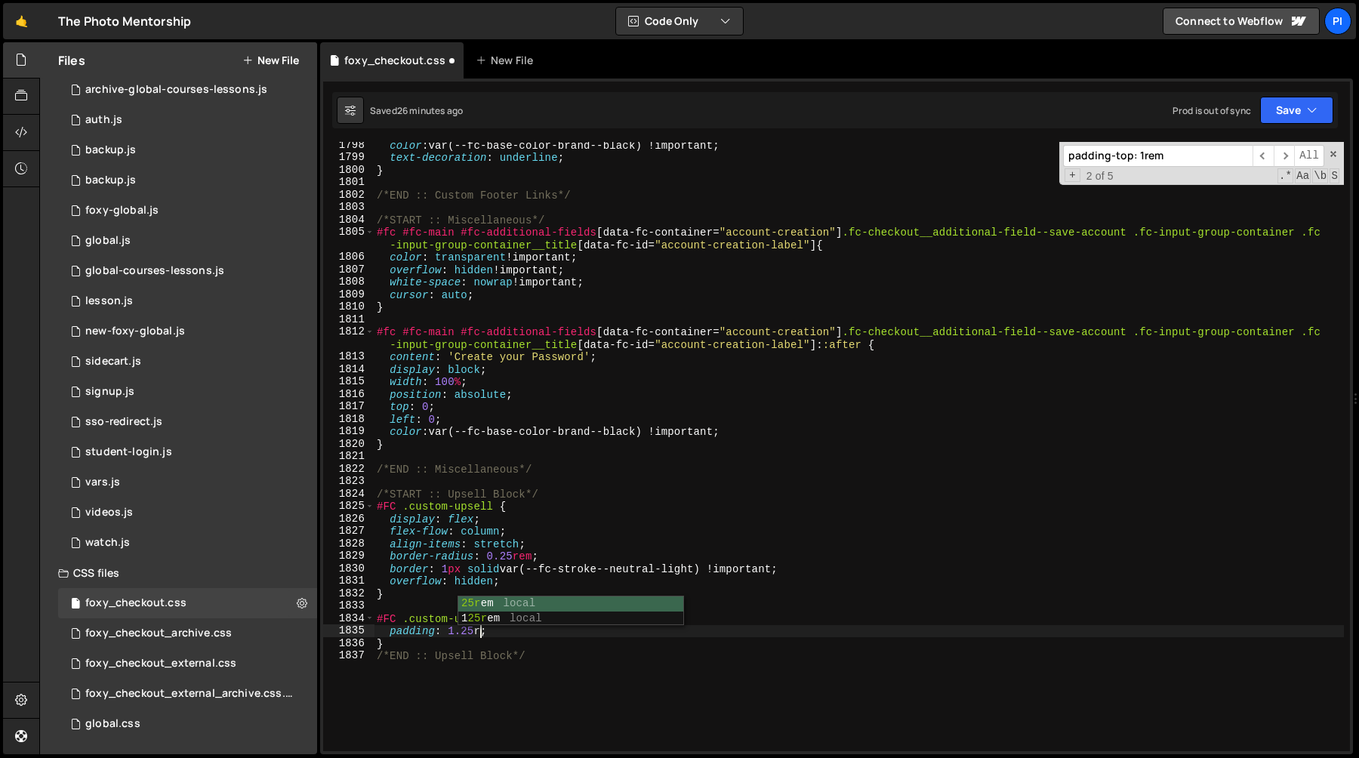
type textarea "padding: 1.25rem;"
click at [387, 520] on div "color : var(--fc-base-color-brand--black) !important ; text-decoration : underl…" at bounding box center [859, 456] width 970 height 634
click at [558, 542] on div "color : var(--fc-base-color-brand--black) !important ; text-decoration : underl…" at bounding box center [859, 456] width 970 height 634
type textarea "flex-flow: column; align-items: stretch;"
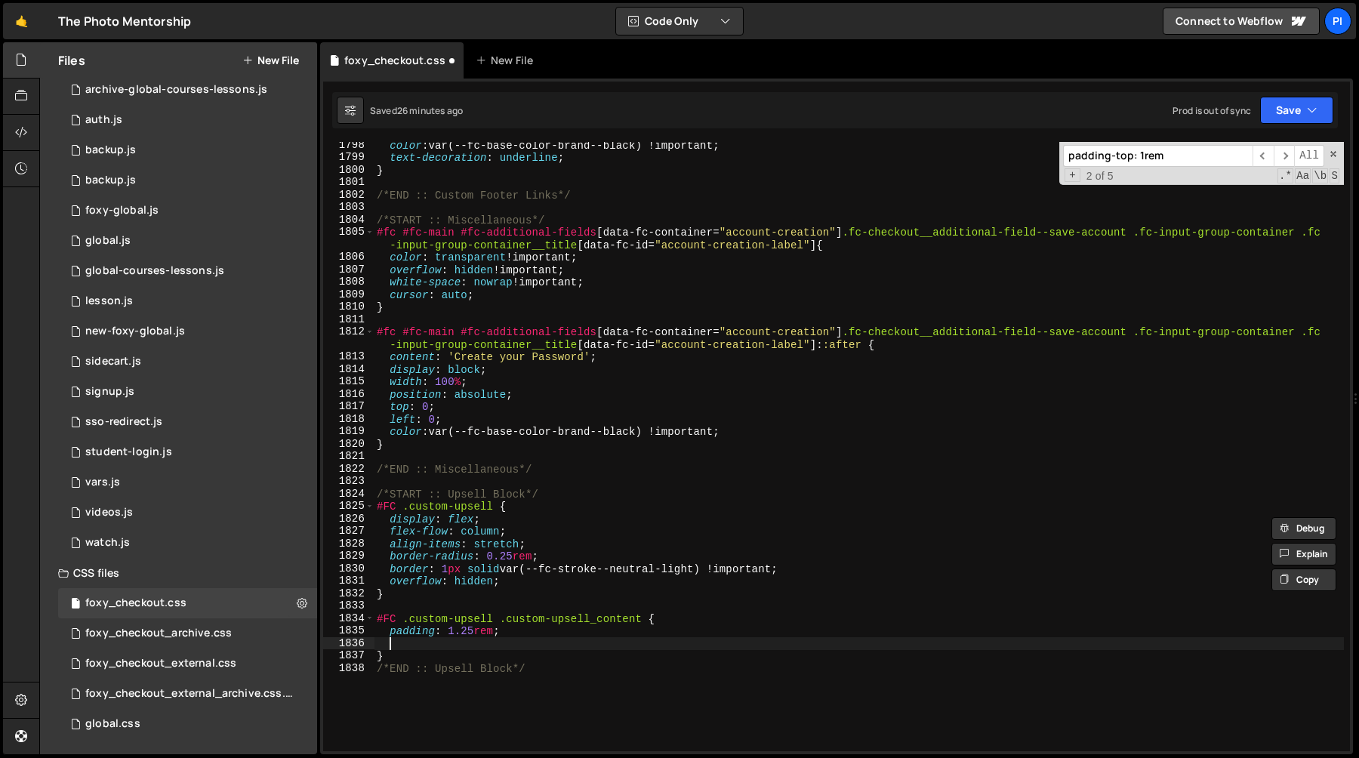
click at [454, 640] on div "color : var(--fc-base-color-brand--black) !important ; text-decoration : underl…" at bounding box center [859, 456] width 970 height 634
paste textarea "align-items: stretch;"
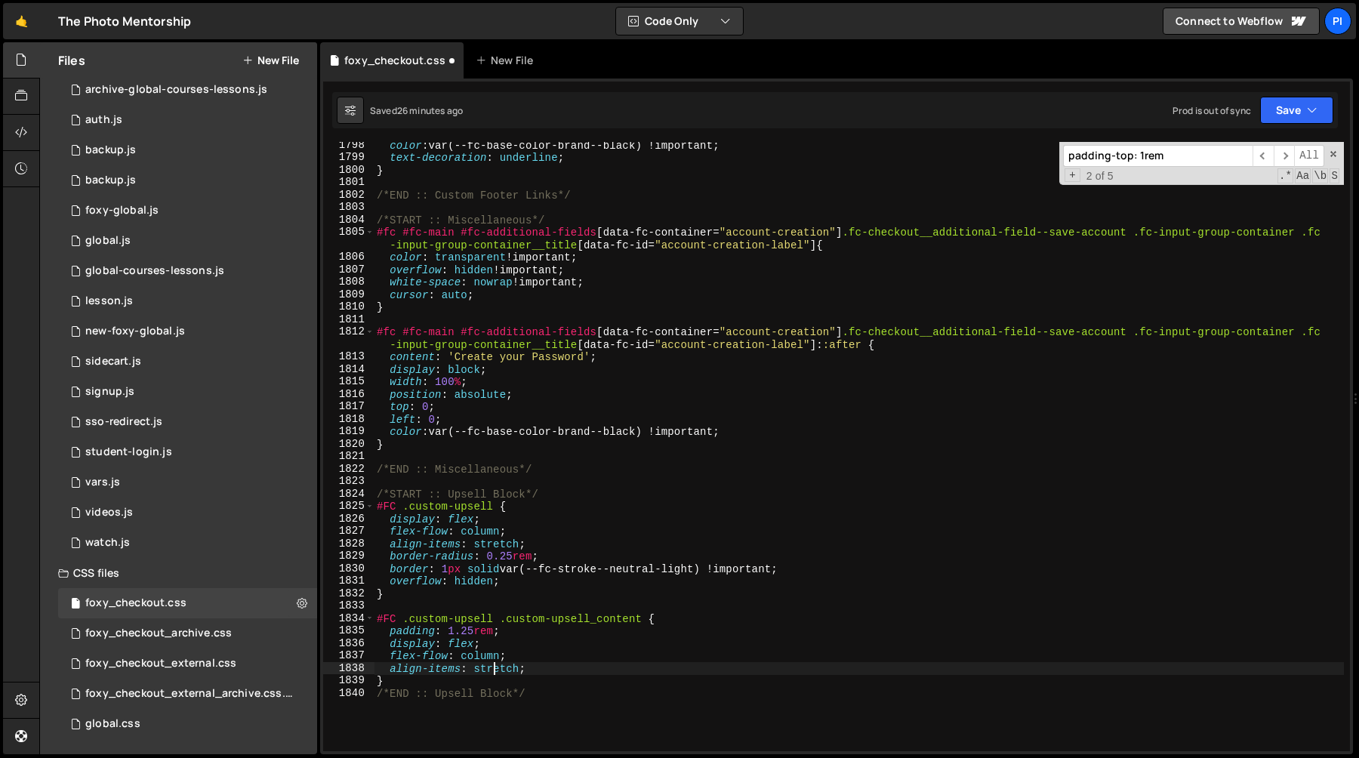
click at [491, 672] on div "color : var(--fc-base-color-brand--black) !important ; text-decoration : underl…" at bounding box center [859, 456] width 970 height 634
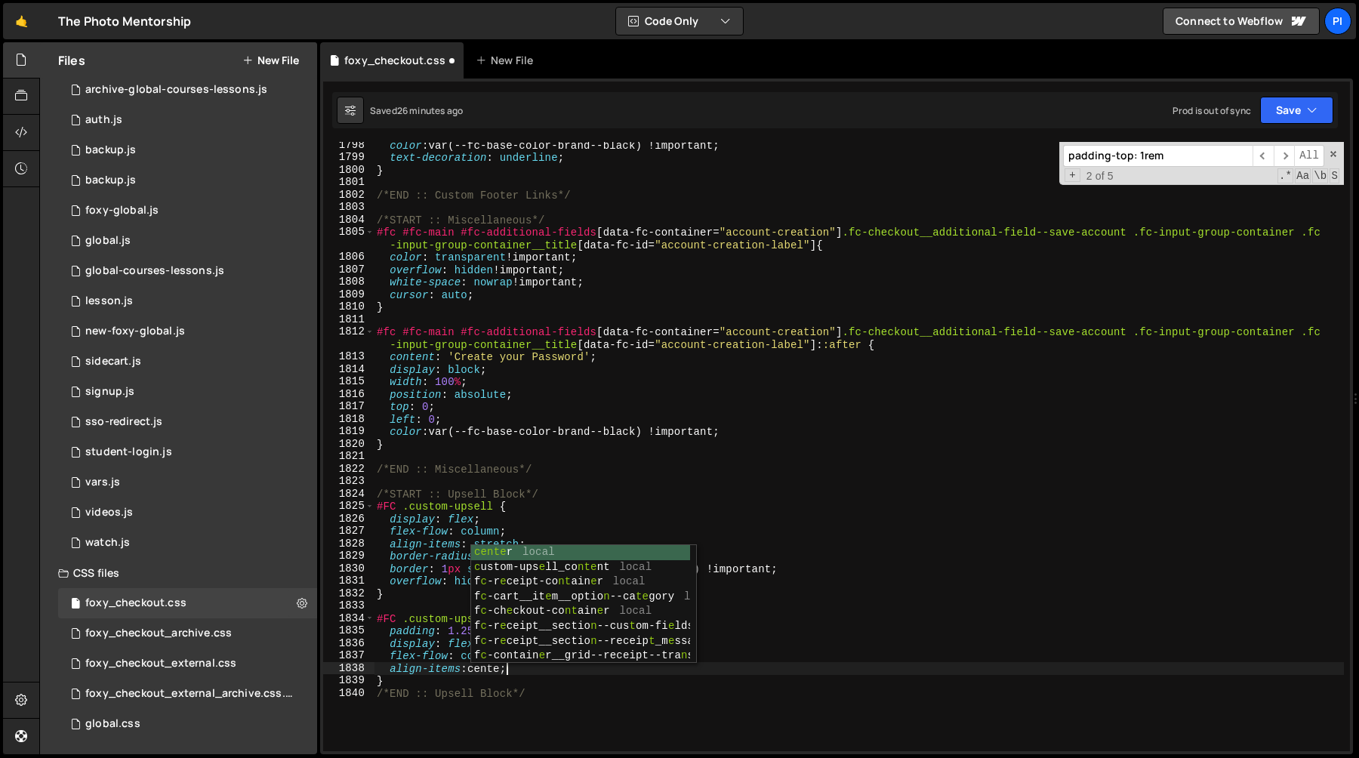
type textarea "align-items: center;"
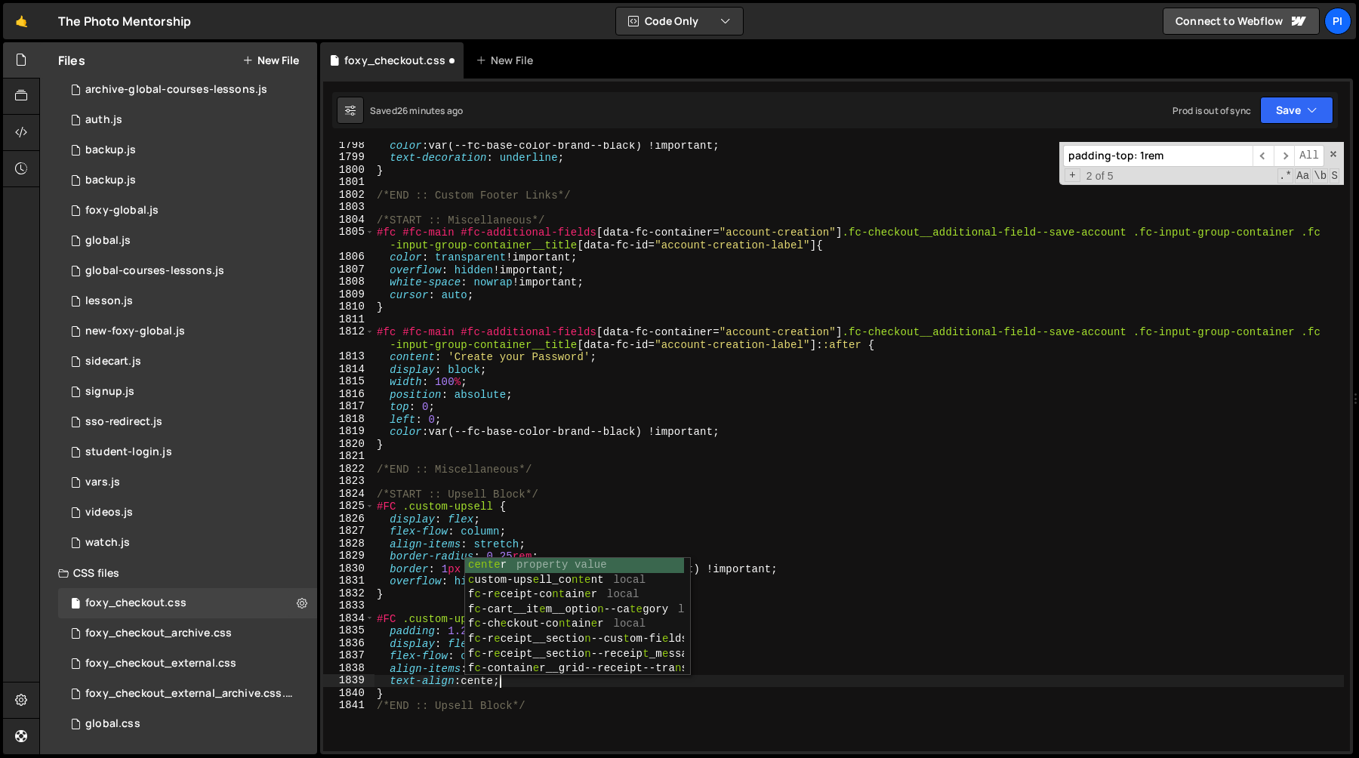
scroll to position [0, 8]
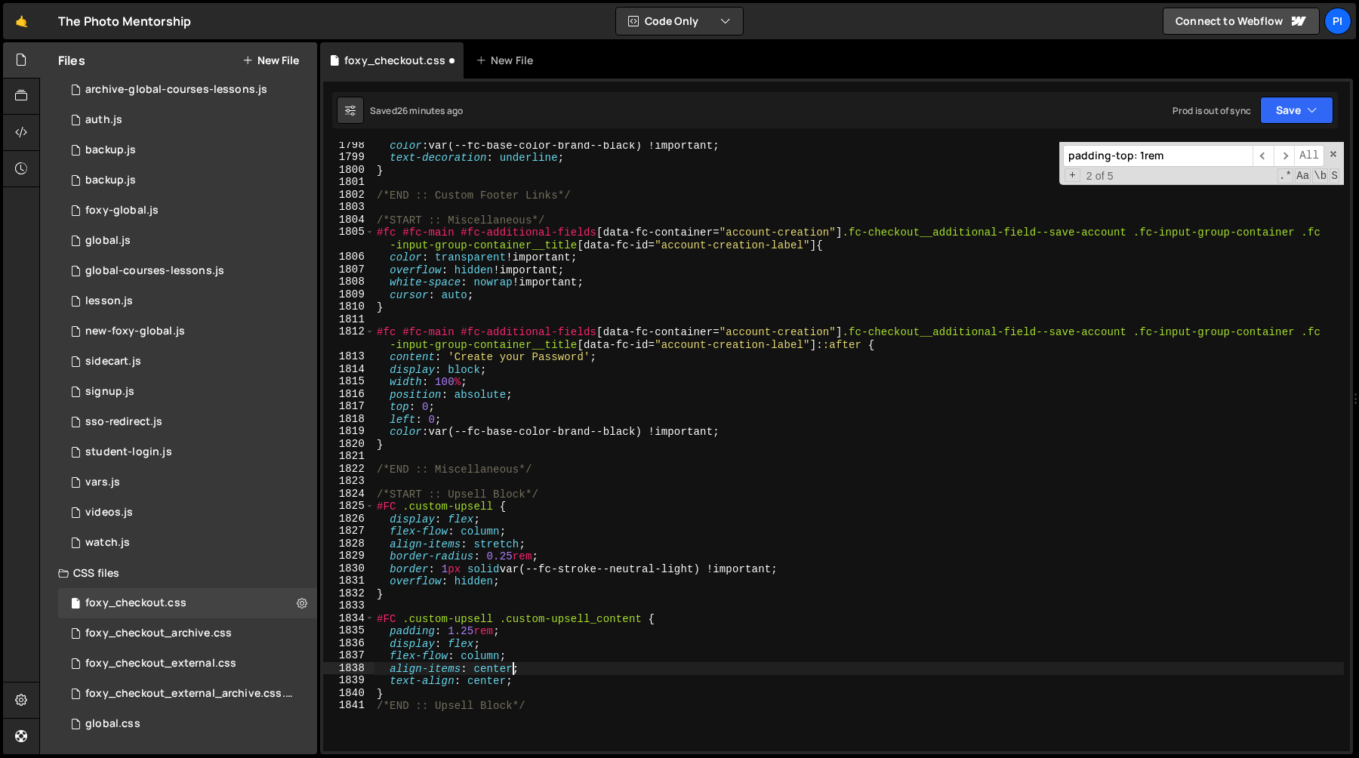
type textarea "flex-flow: column;"
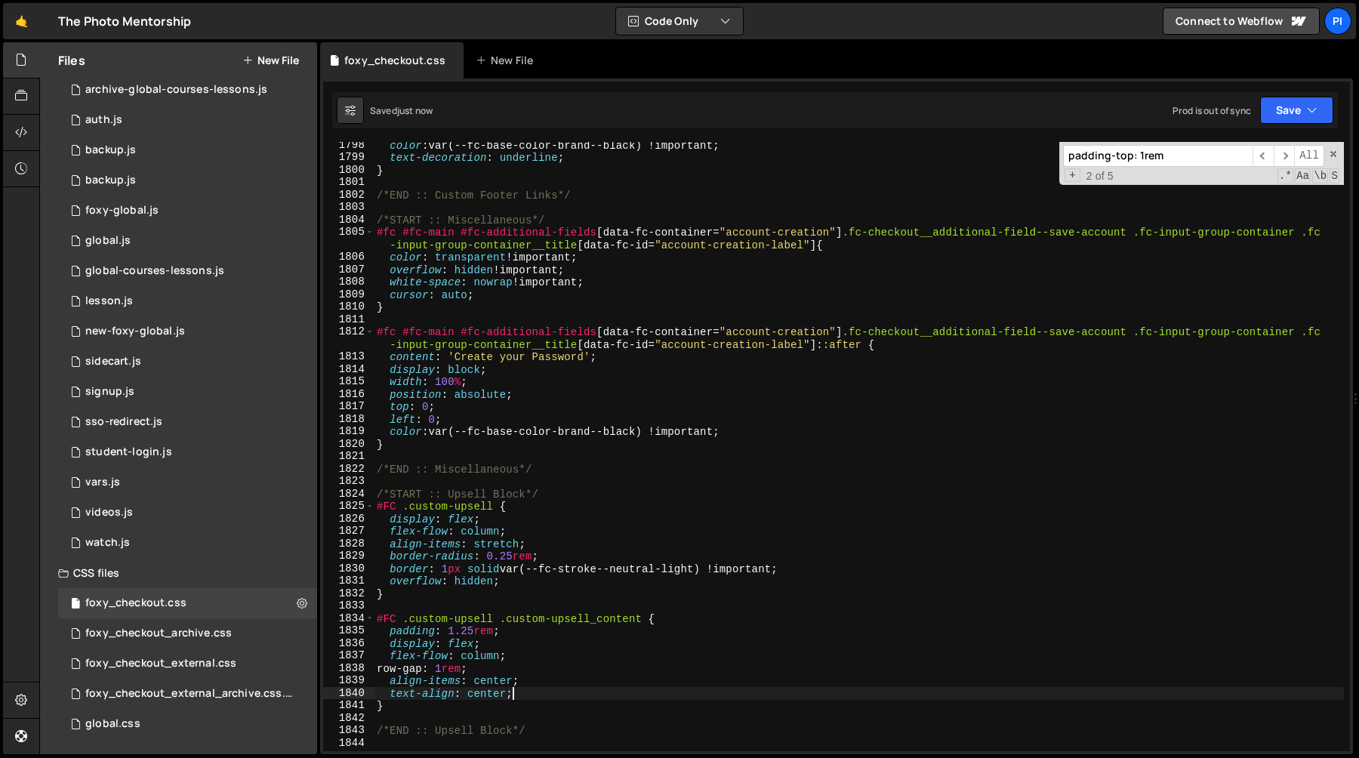
click at [534, 697] on div "color : var(--fc-base-color-brand--black) !important ; text-decoration : underl…" at bounding box center [859, 456] width 970 height 634
click at [377, 619] on div "color : var(--fc-base-color-brand--black) !important ; text-decoration : underl…" at bounding box center [859, 456] width 970 height 634
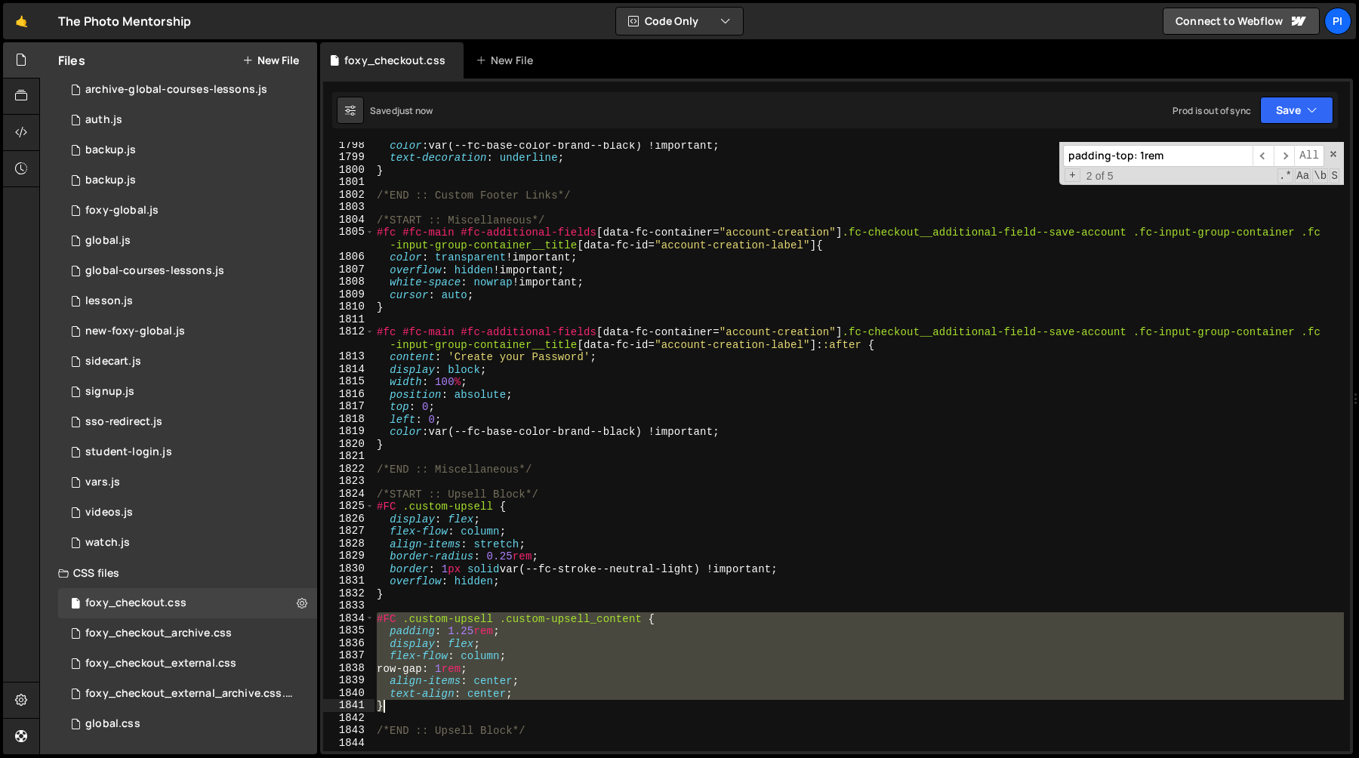
click at [398, 704] on div "color : var(--fc-base-color-brand--black) !important ; text-decoration : underl…" at bounding box center [859, 456] width 970 height 634
click at [398, 704] on div "color : var(--fc-base-color-brand--black) !important ; text-decoration : underl…" at bounding box center [859, 446] width 970 height 609
type textarea "}"
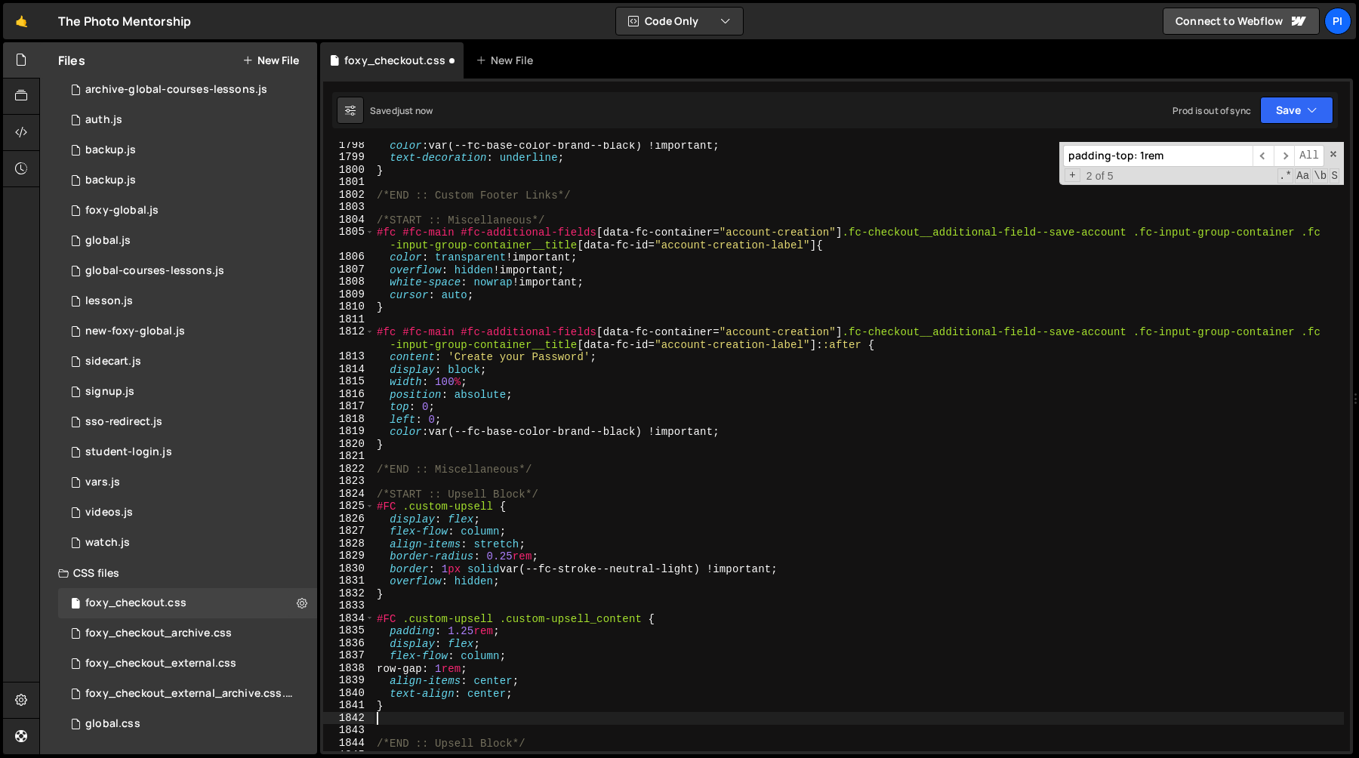
paste textarea "}"
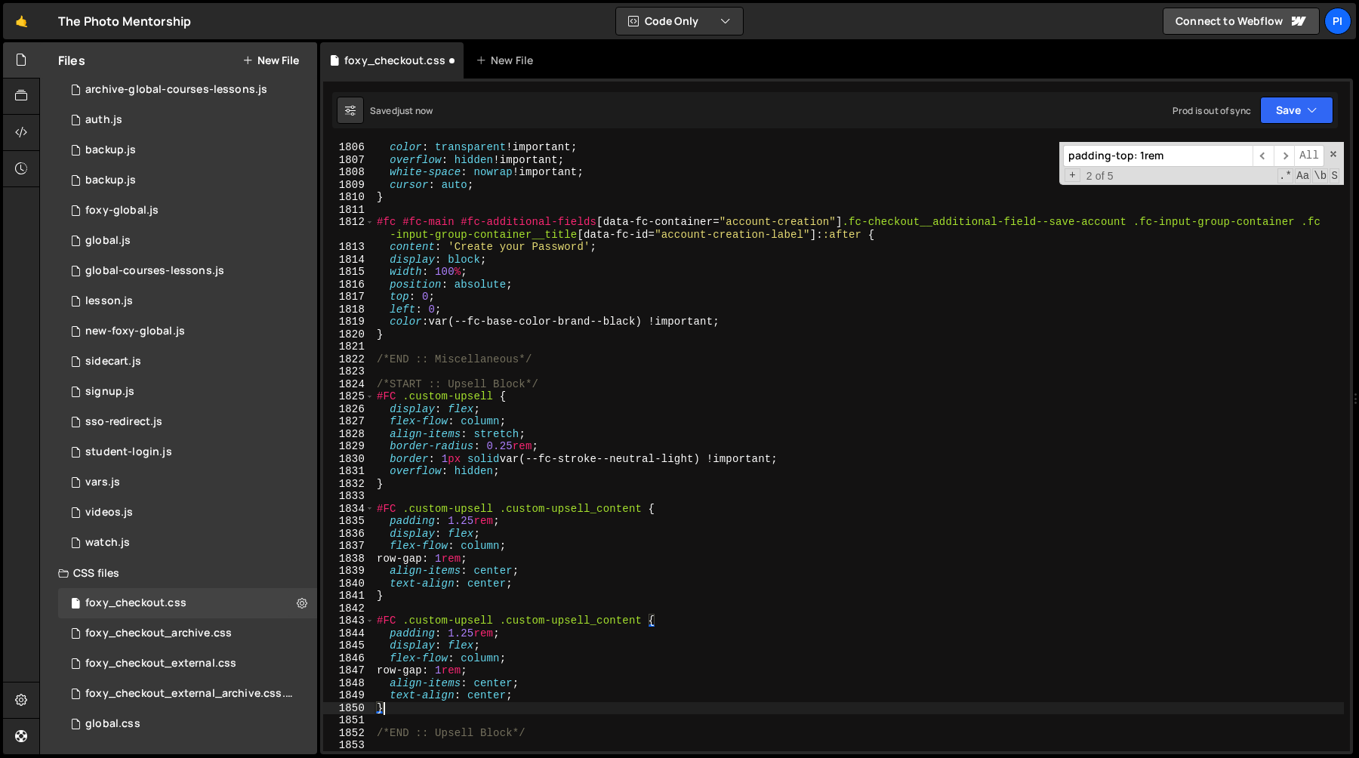
scroll to position [22692, 0]
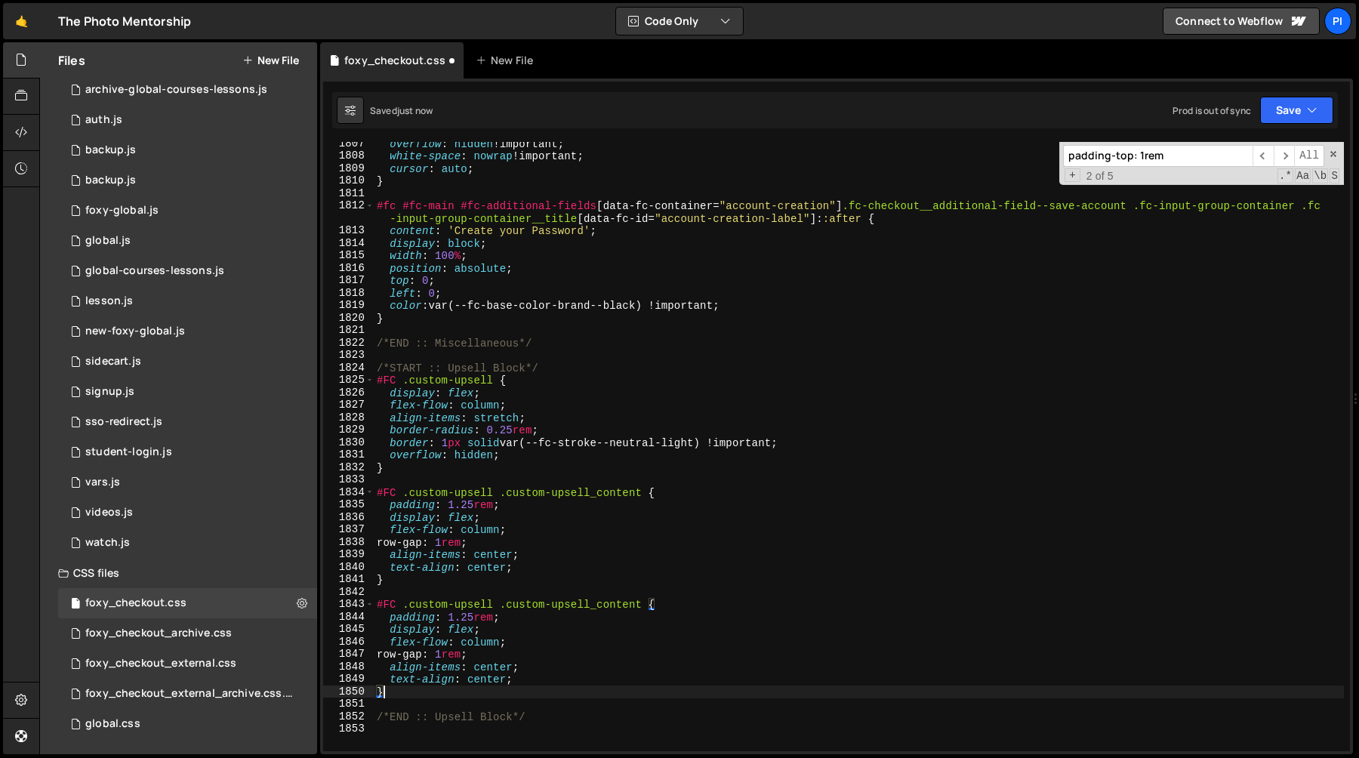
click at [600, 605] on div "overflow : hidden !important ; white-space : nowrap !important ; cursor : auto …" at bounding box center [859, 454] width 970 height 634
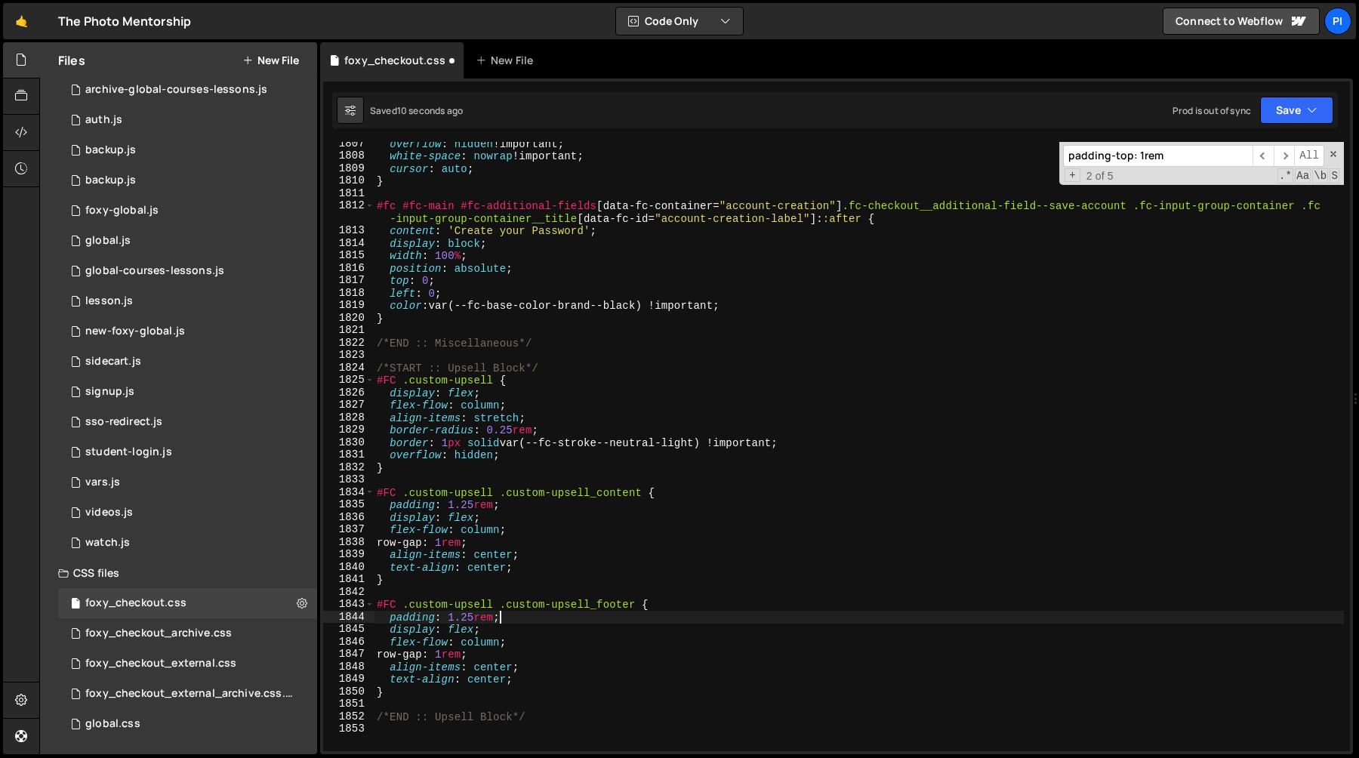
click at [390, 444] on div "overflow : hidden !important ; white-space : nowrap !important ; cursor : auto …" at bounding box center [859, 454] width 970 height 634
click at [834, 446] on div "overflow : hidden !important ; white-space : nowrap !important ; cursor : auto …" at bounding box center [859, 454] width 970 height 634
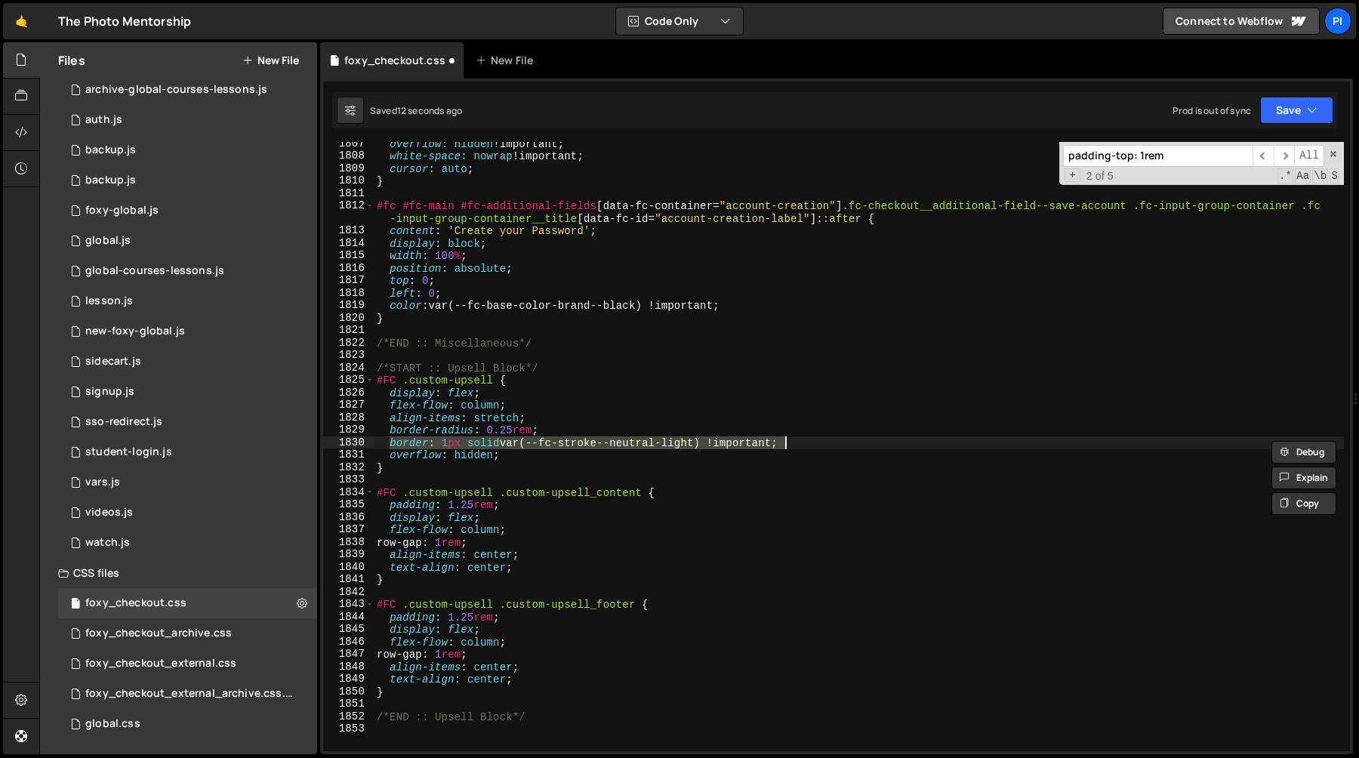
click at [669, 608] on div "overflow : hidden !important ; white-space : nowrap !important ; cursor : auto …" at bounding box center [859, 454] width 970 height 634
type textarea "#FC .custom-upsell .custom-upsell_footer {"
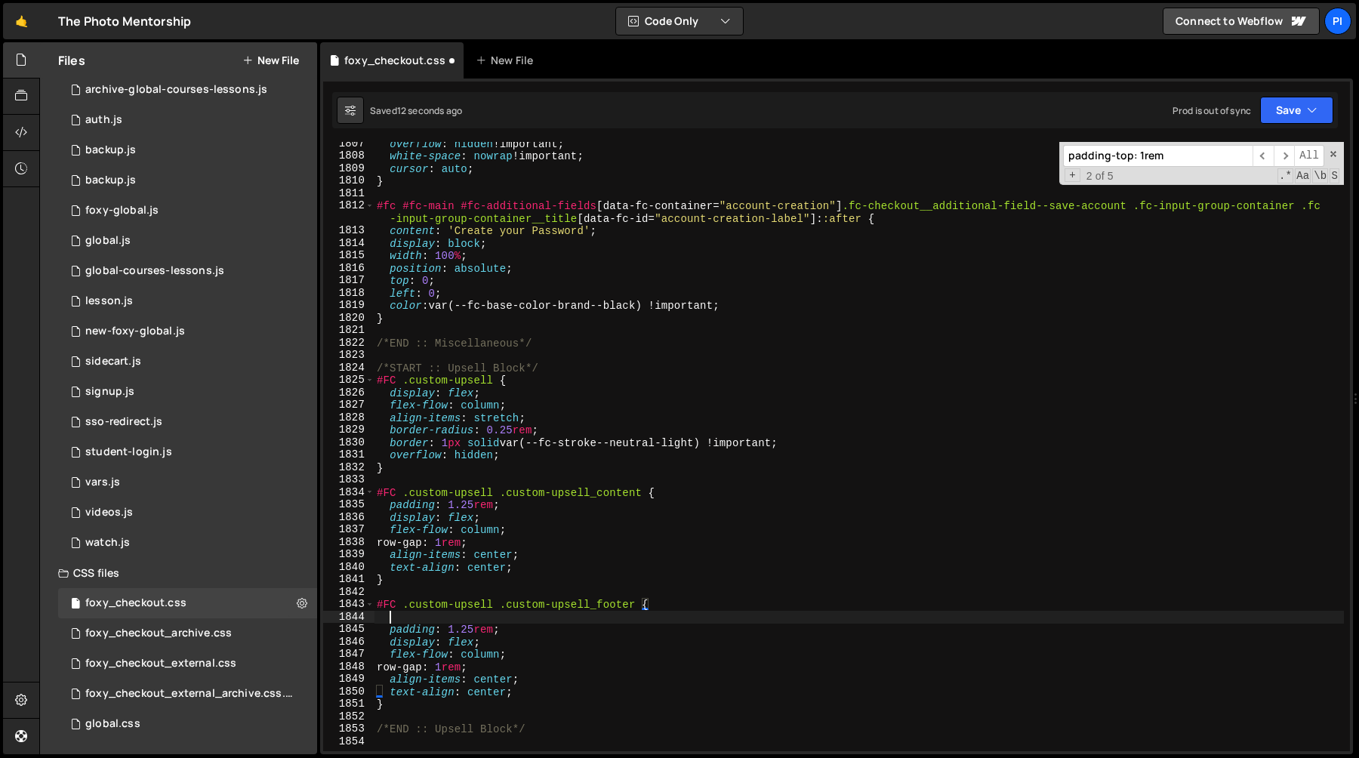
scroll to position [0, 0]
paste textarea "border: 1px solid var(--fc-stroke--neutral-light) !important;"
click at [430, 618] on div "overflow : hidden !important ; white-space : nowrap !important ; cursor : auto …" at bounding box center [859, 454] width 970 height 634
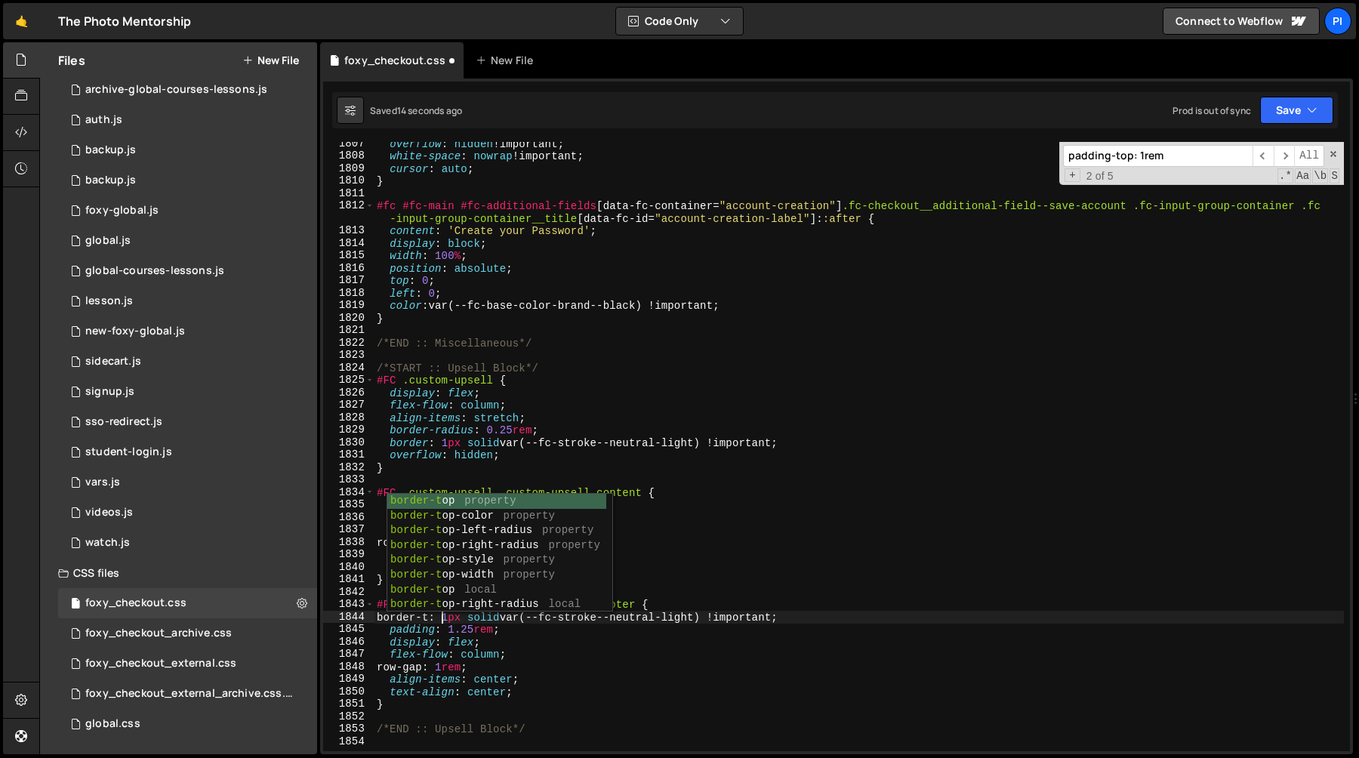
scroll to position [0, 5]
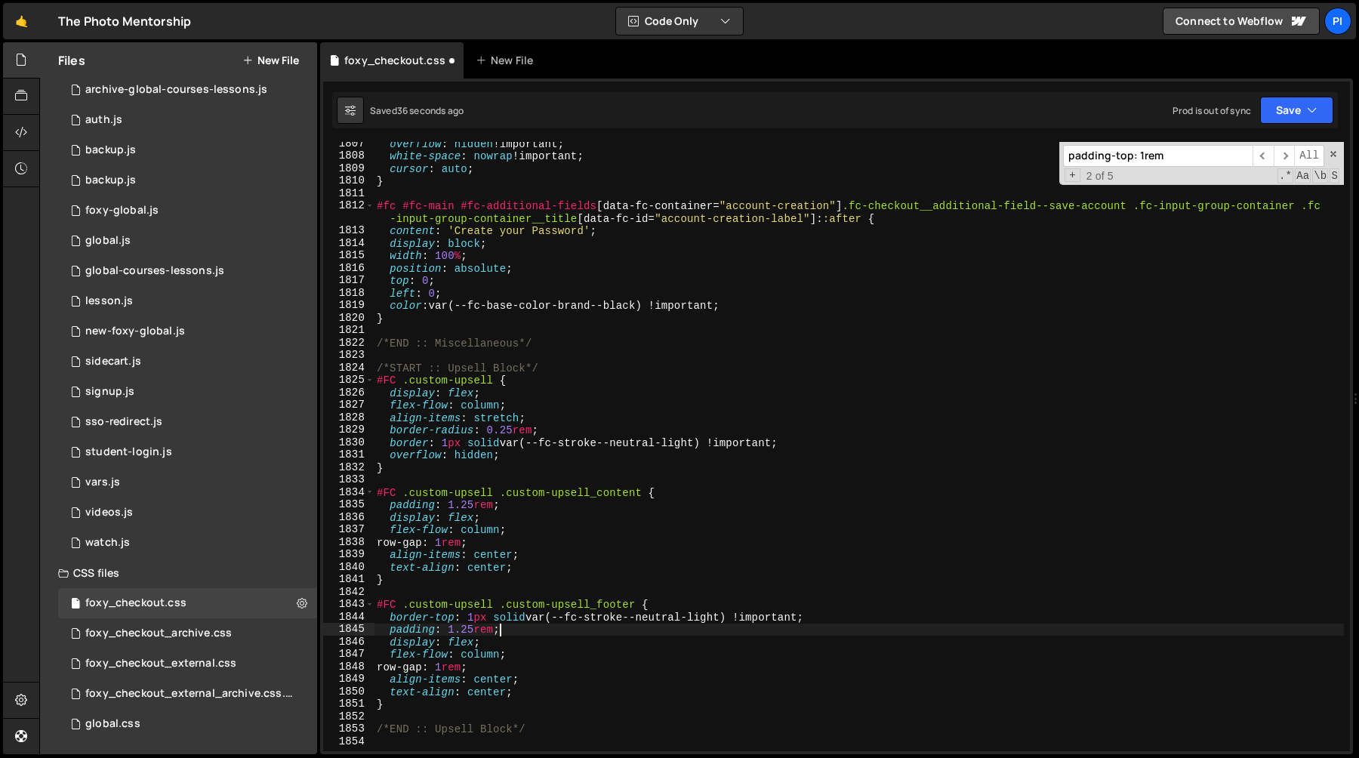
click at [511, 633] on div "overflow : hidden !important ; white-space : nowrap !important ; cursor : auto …" at bounding box center [859, 454] width 970 height 634
click at [389, 646] on div "overflow : hidden !important ; white-space : nowrap !important ; cursor : auto …" at bounding box center [859, 454] width 970 height 634
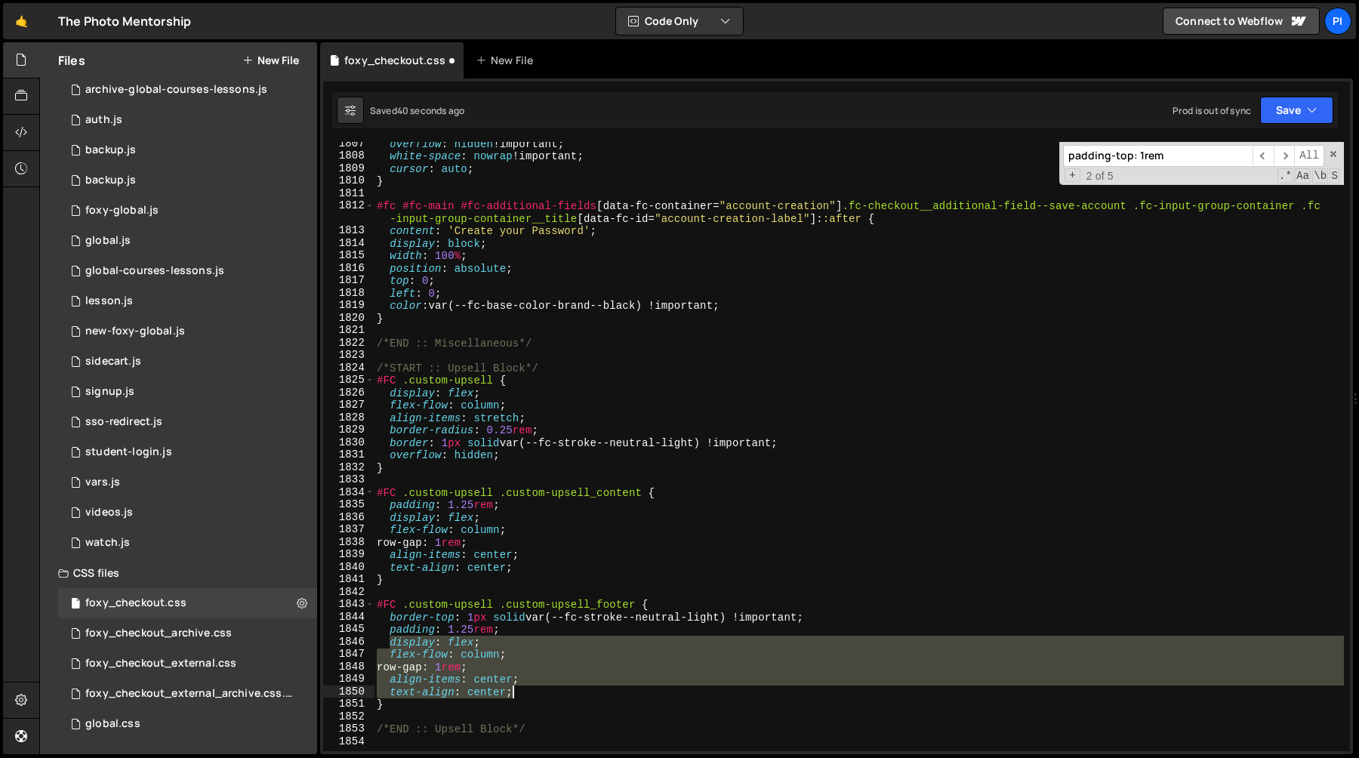
click at [544, 692] on div "overflow : hidden !important ; white-space : nowrap !important ; cursor : auto …" at bounding box center [859, 454] width 970 height 634
type textarea "align-items: center; text-align: center;"
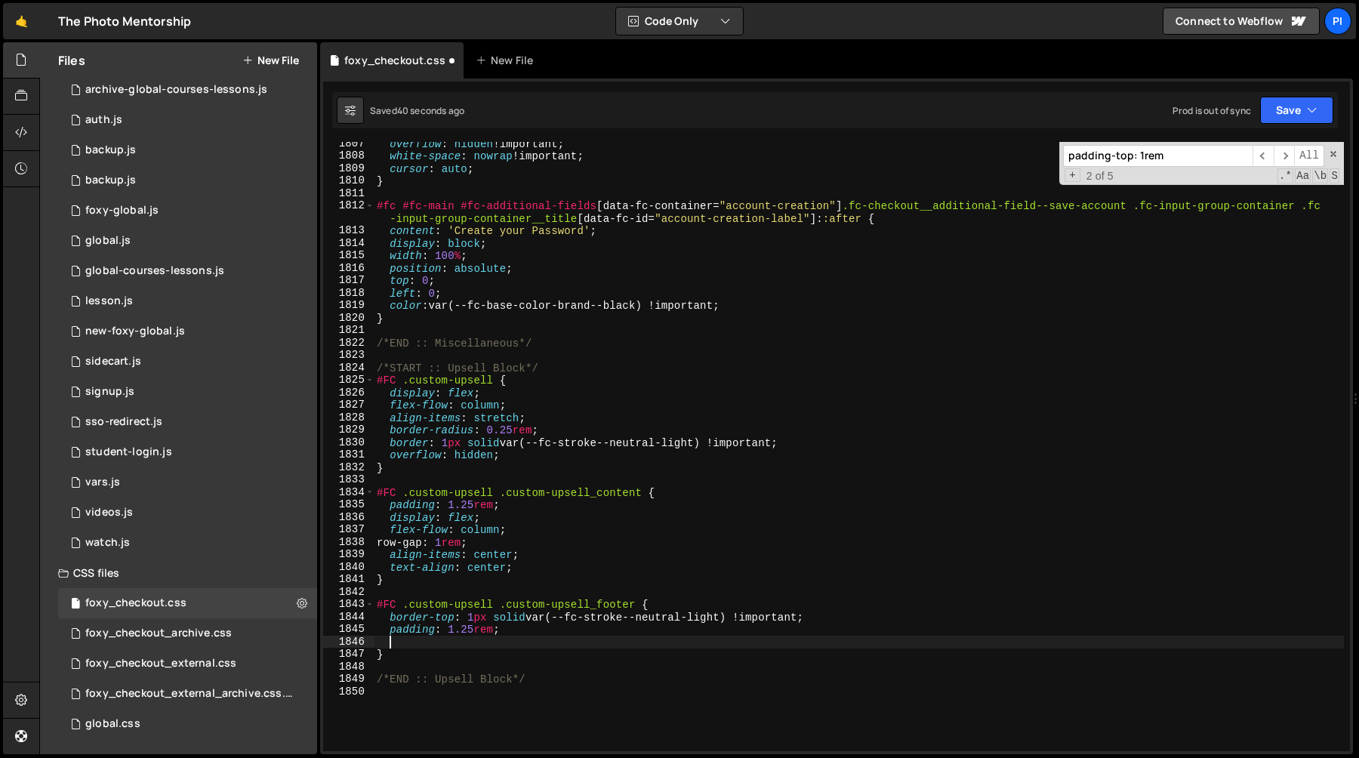
scroll to position [0, 0]
click at [377, 605] on div "overflow : hidden !important ; white-space : nowrap !important ; cursor : auto …" at bounding box center [859, 454] width 970 height 634
click at [394, 638] on div "overflow : hidden !important ; white-space : nowrap !important ; cursor : auto …" at bounding box center [859, 454] width 970 height 634
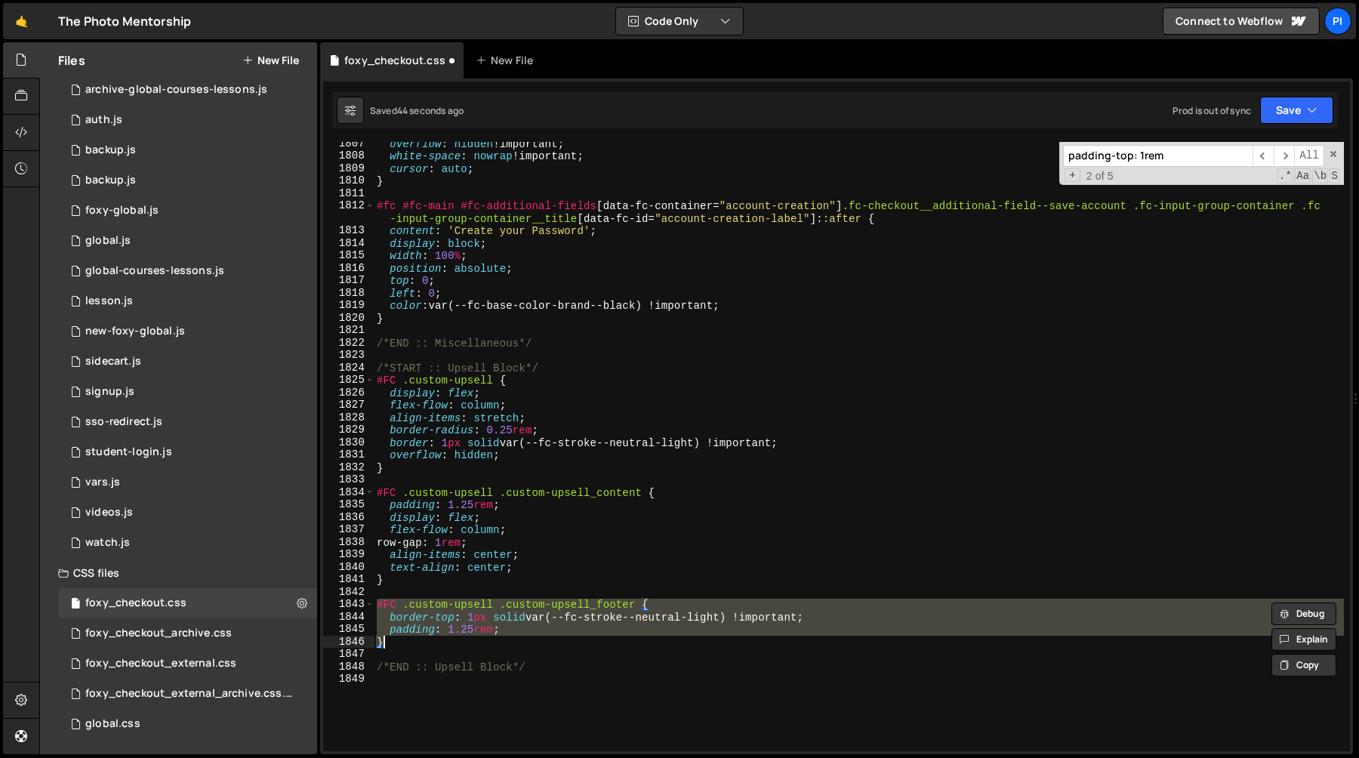
click at [397, 645] on div "overflow : hidden !important ; white-space : nowrap !important ; cursor : auto …" at bounding box center [859, 446] width 970 height 609
type textarea "}"
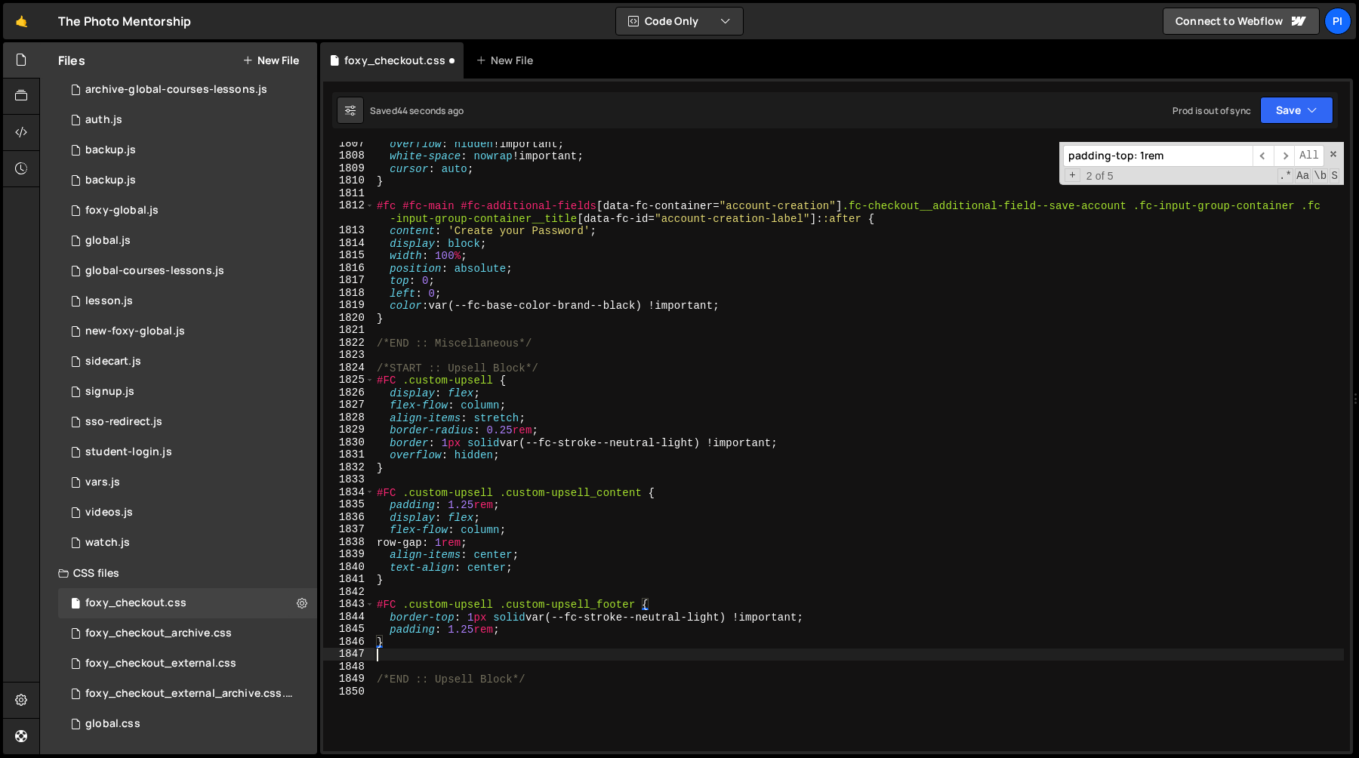
paste textarea "}"
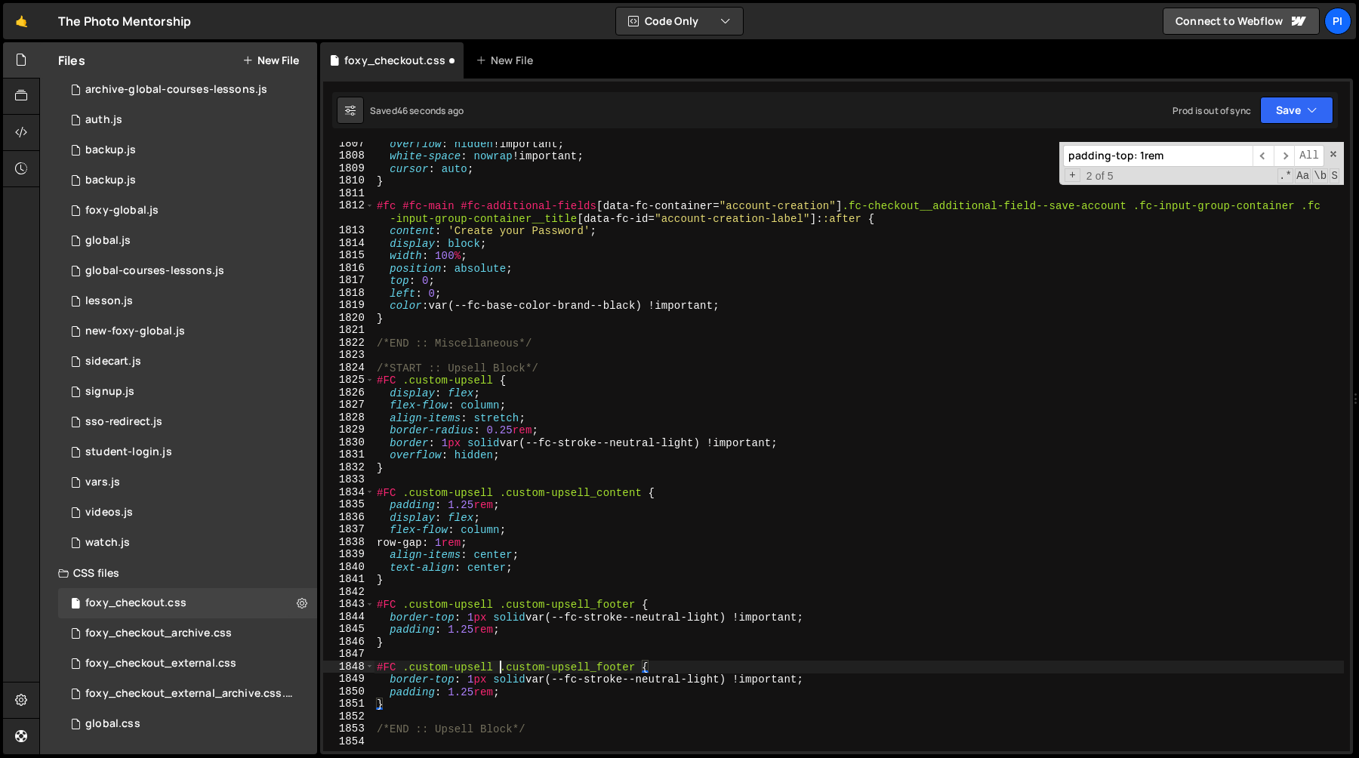
click at [501, 667] on div "overflow : hidden !important ; white-space : nowrap !important ; cursor : auto …" at bounding box center [859, 454] width 970 height 634
click at [637, 670] on div "overflow : hidden !important ; white-space : nowrap !important ; cursor : auto …" at bounding box center [859, 454] width 970 height 634
paste textarea "fc-form-label--custom-checkbox"
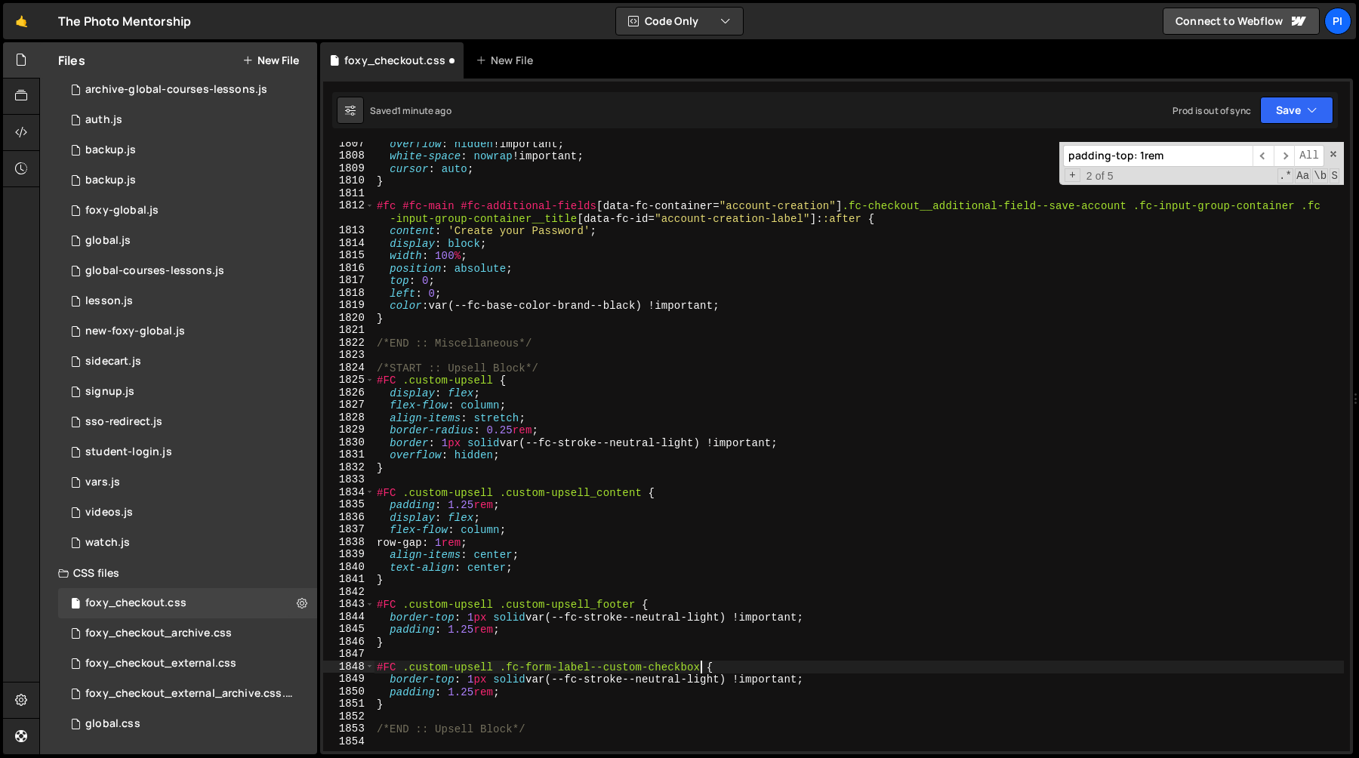
click at [387, 680] on div "overflow : hidden !important ; white-space : nowrap !important ; cursor : auto …" at bounding box center [859, 454] width 970 height 634
click at [519, 695] on div "overflow : hidden !important ; white-space : nowrap !important ; cursor : auto …" at bounding box center [859, 454] width 970 height 634
type textarea "display: flex !important;"
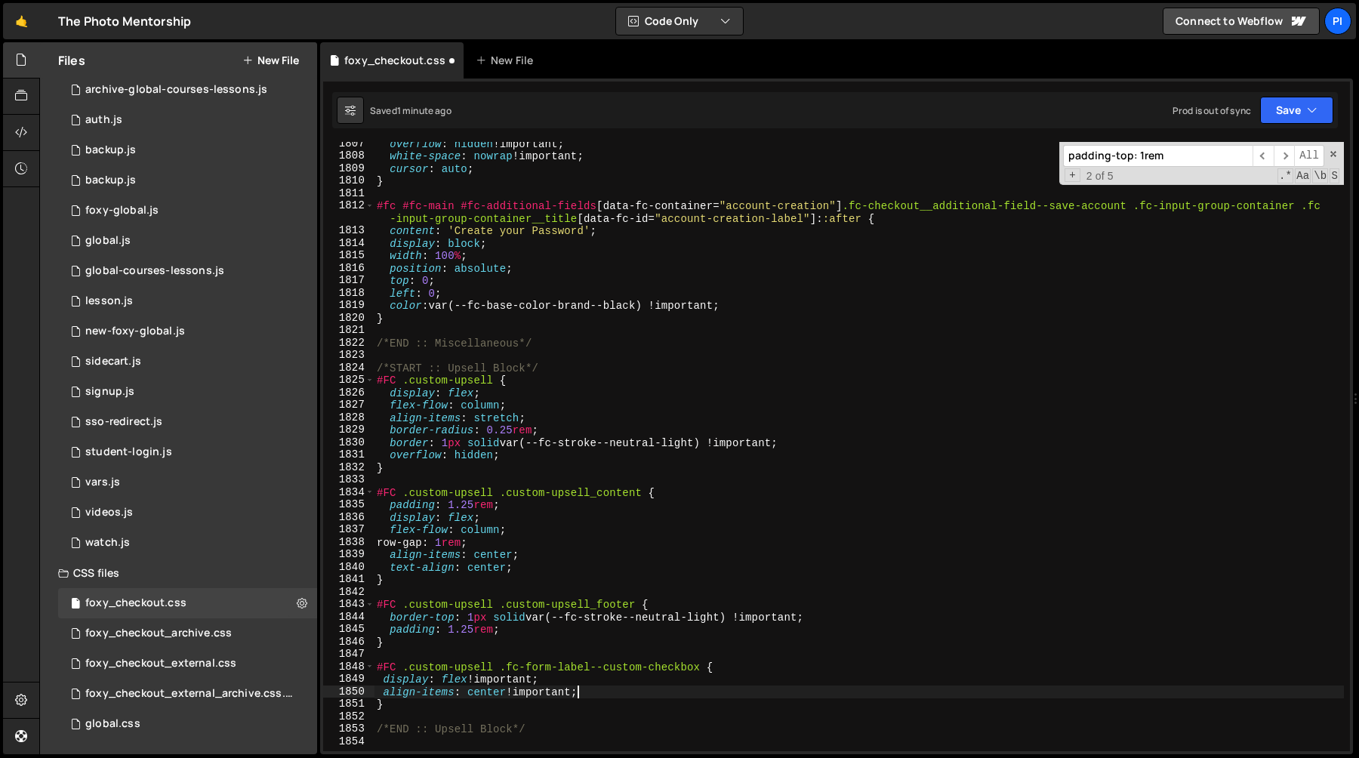
scroll to position [0, 10]
click at [375, 666] on div "overflow : hidden !important ; white-space : nowrap !important ; cursor : auto …" at bounding box center [859, 454] width 970 height 634
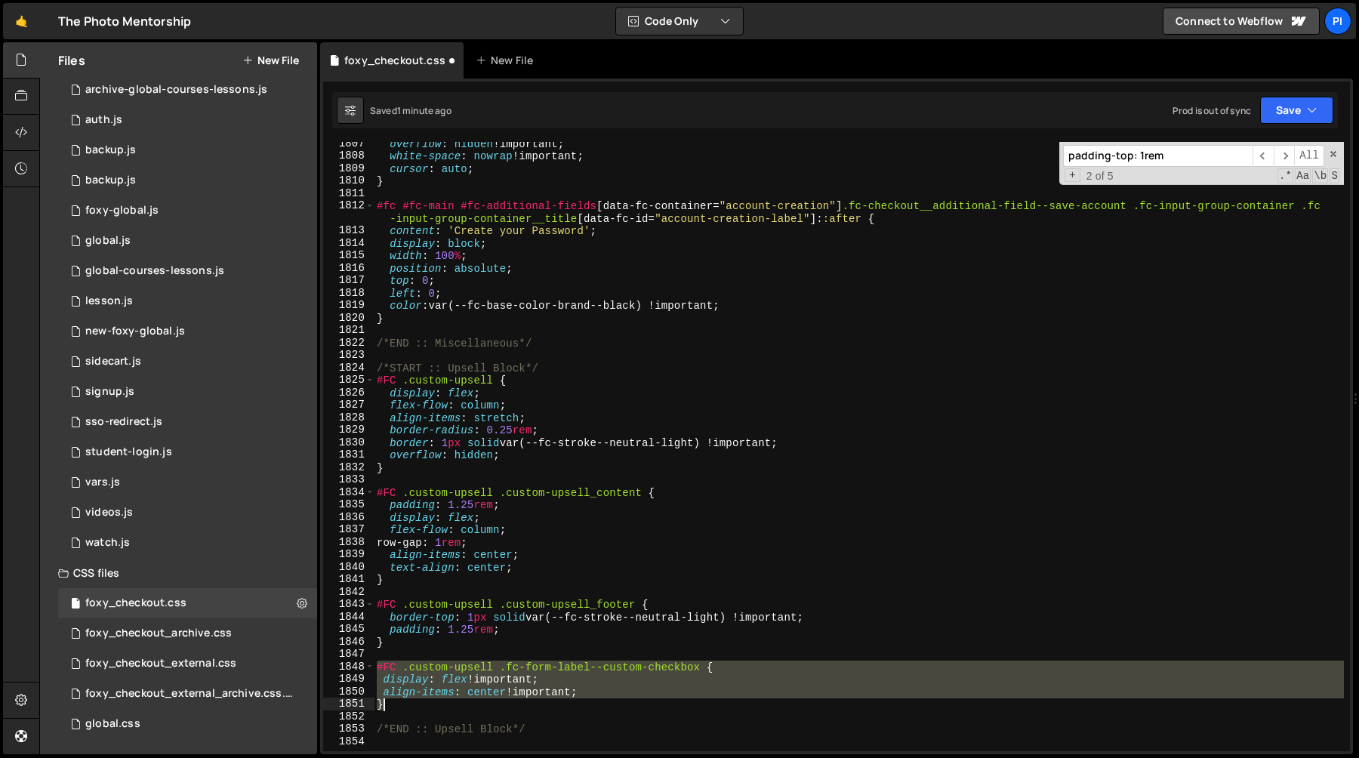
click at [392, 705] on div "overflow : hidden !important ; white-space : nowrap !important ; cursor : auto …" at bounding box center [859, 454] width 970 height 634
click at [392, 705] on div "overflow : hidden !important ; white-space : nowrap !important ; cursor : auto …" at bounding box center [859, 446] width 970 height 609
type textarea "}"
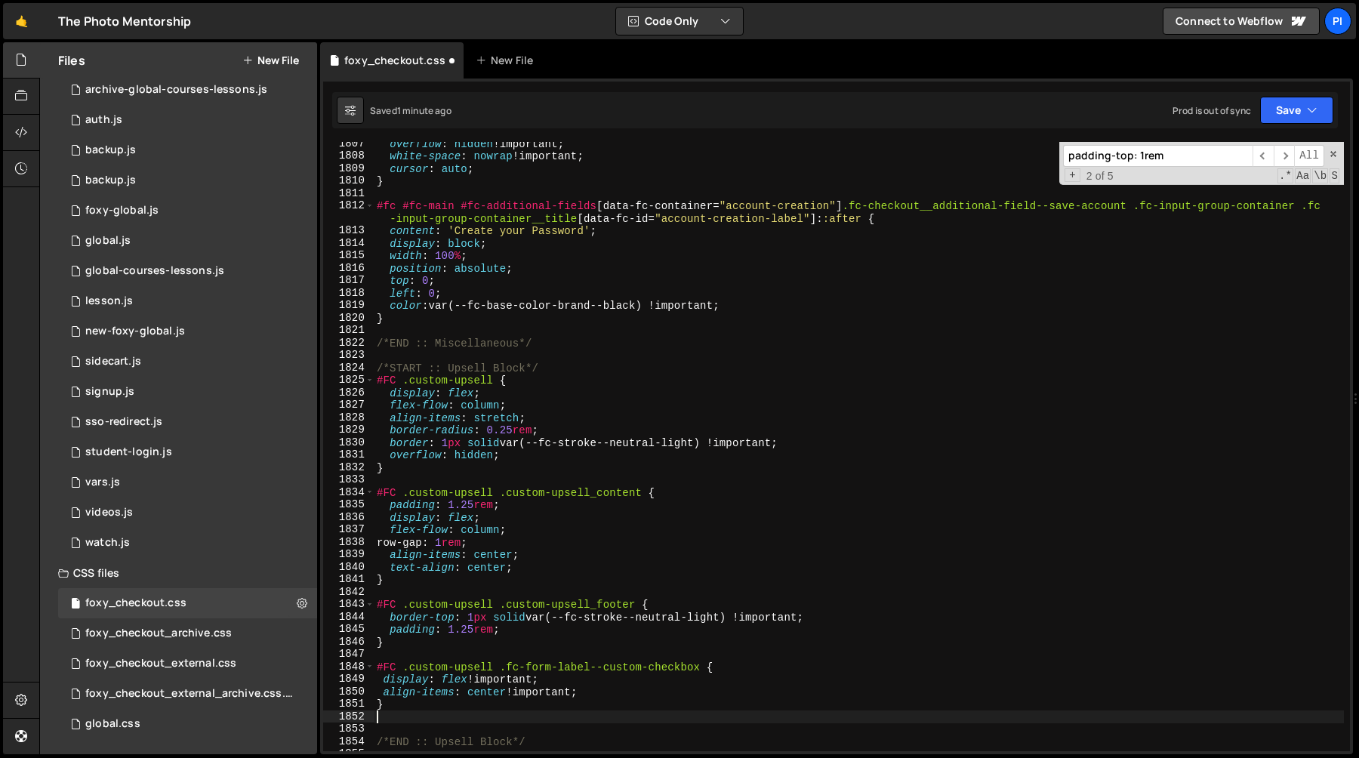
paste textarea "}"
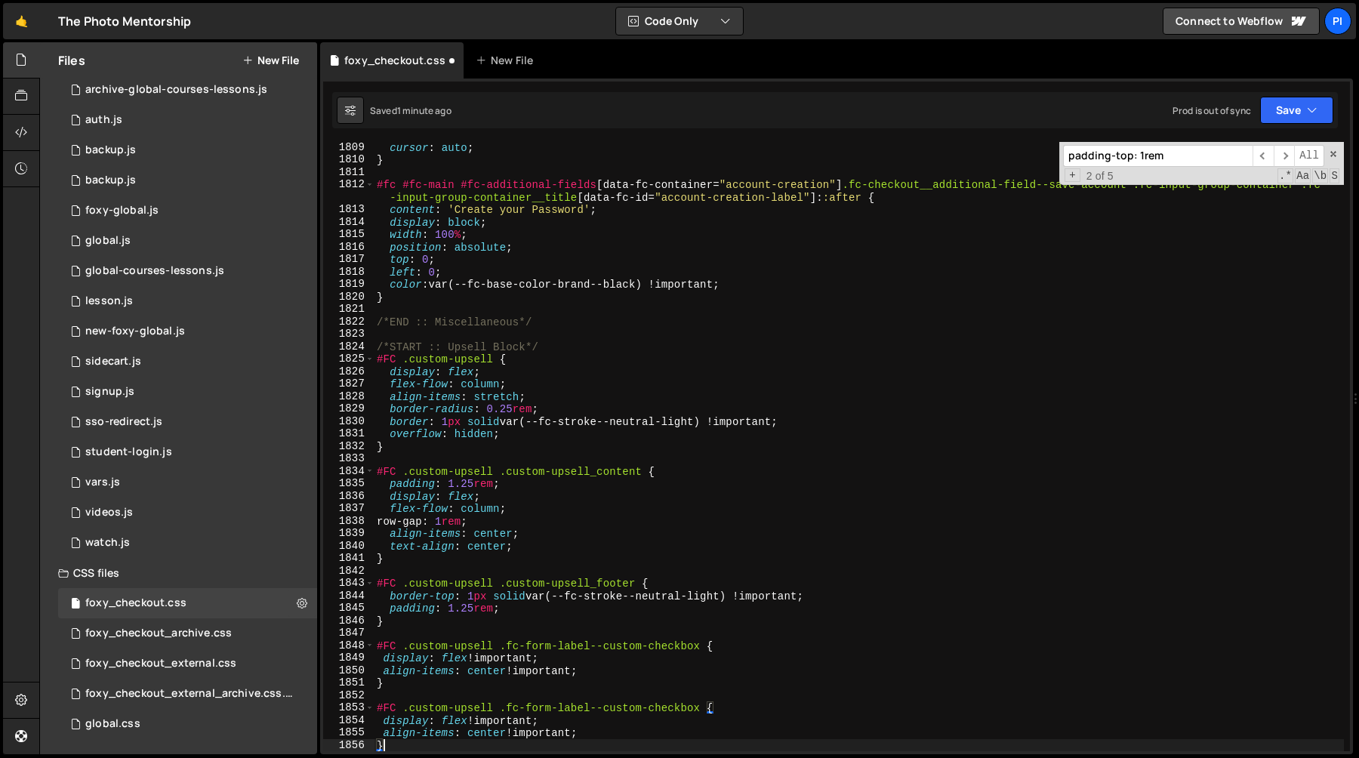
scroll to position [22714, 0]
click at [385, 723] on div "cursor : auto ; } #fc #fc-main #fc-additional-fields [ data-fc-container = " ac…" at bounding box center [859, 458] width 970 height 634
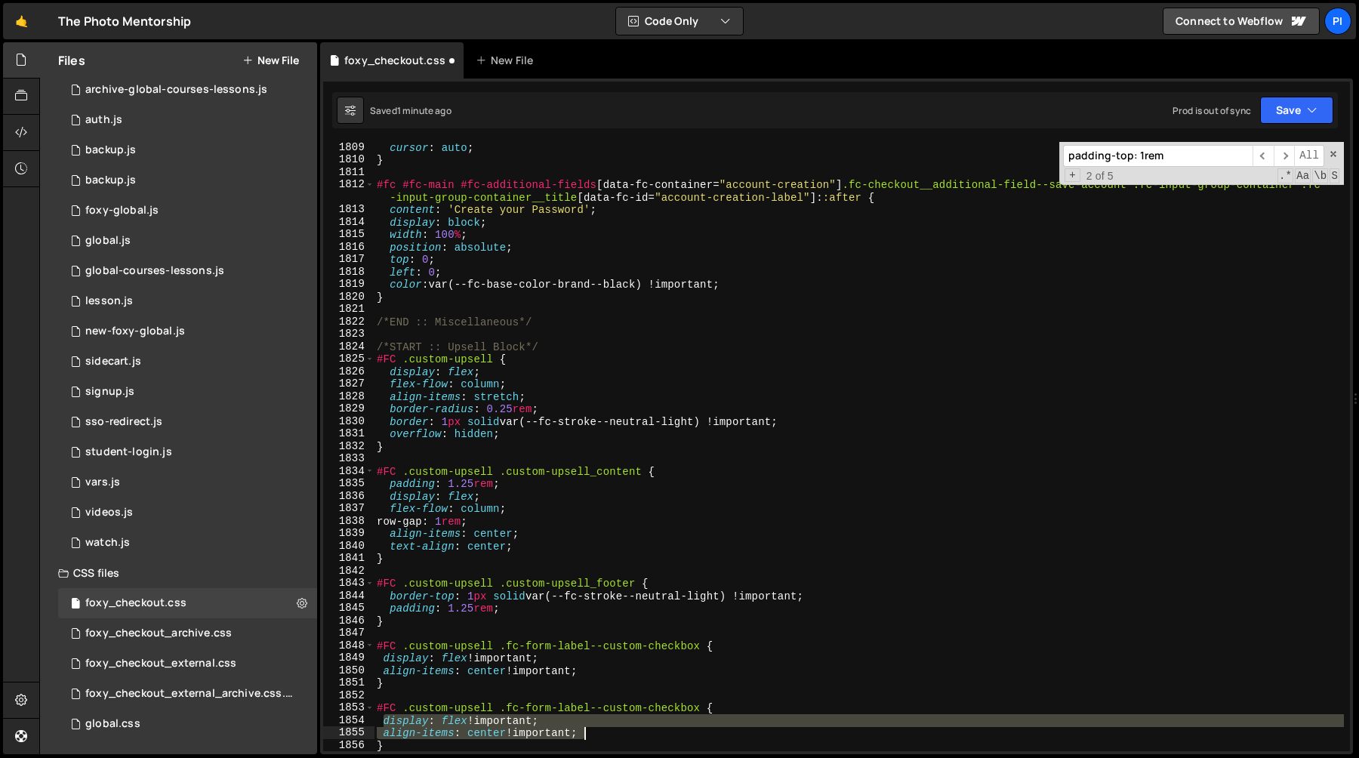
click at [624, 735] on div "cursor : auto ; } #fc #fc-main #fc-additional-fields [ data-fc-container = " ac…" at bounding box center [859, 458] width 970 height 634
paste textarea "transform: translateY(-50%)"
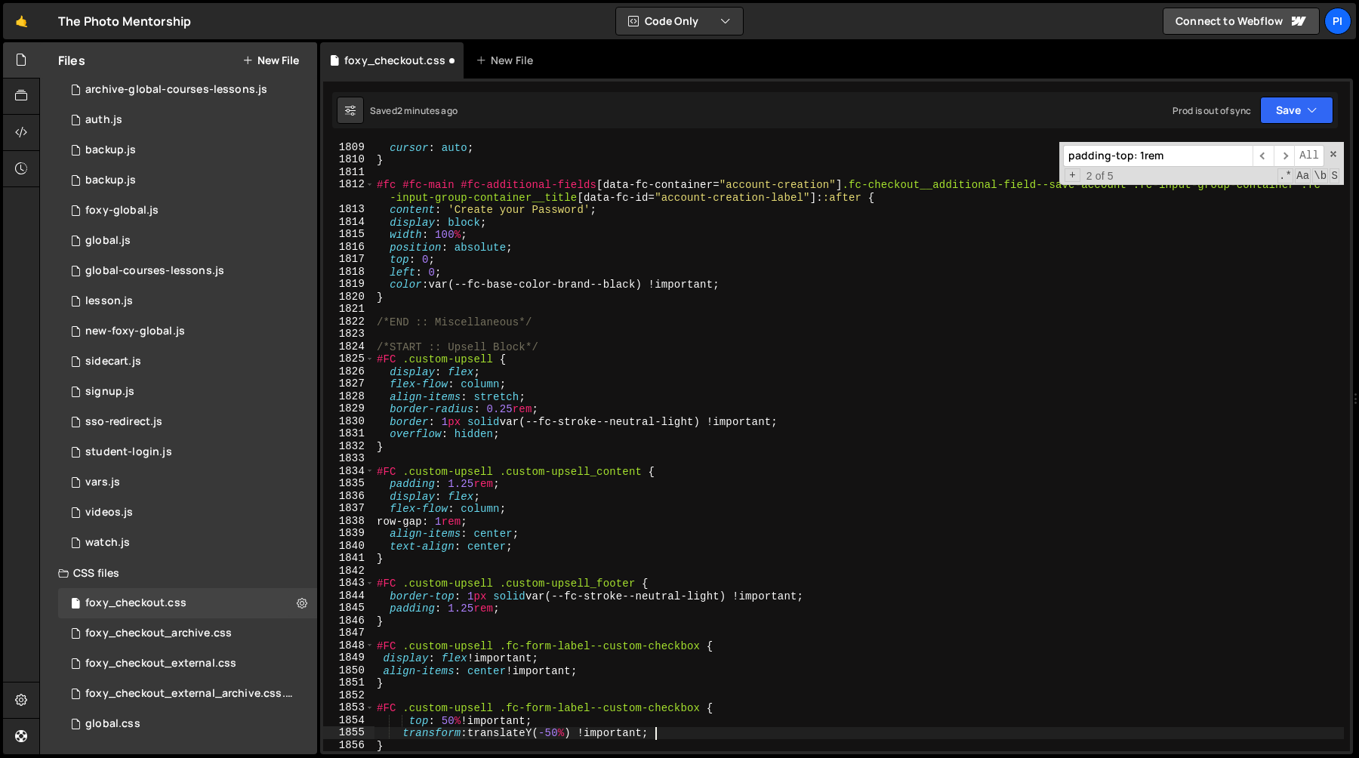
click at [700, 708] on div "cursor : auto ; } #fc #fc-main #fc-additional-fields [ data-fc-container = " ac…" at bounding box center [859, 458] width 970 height 634
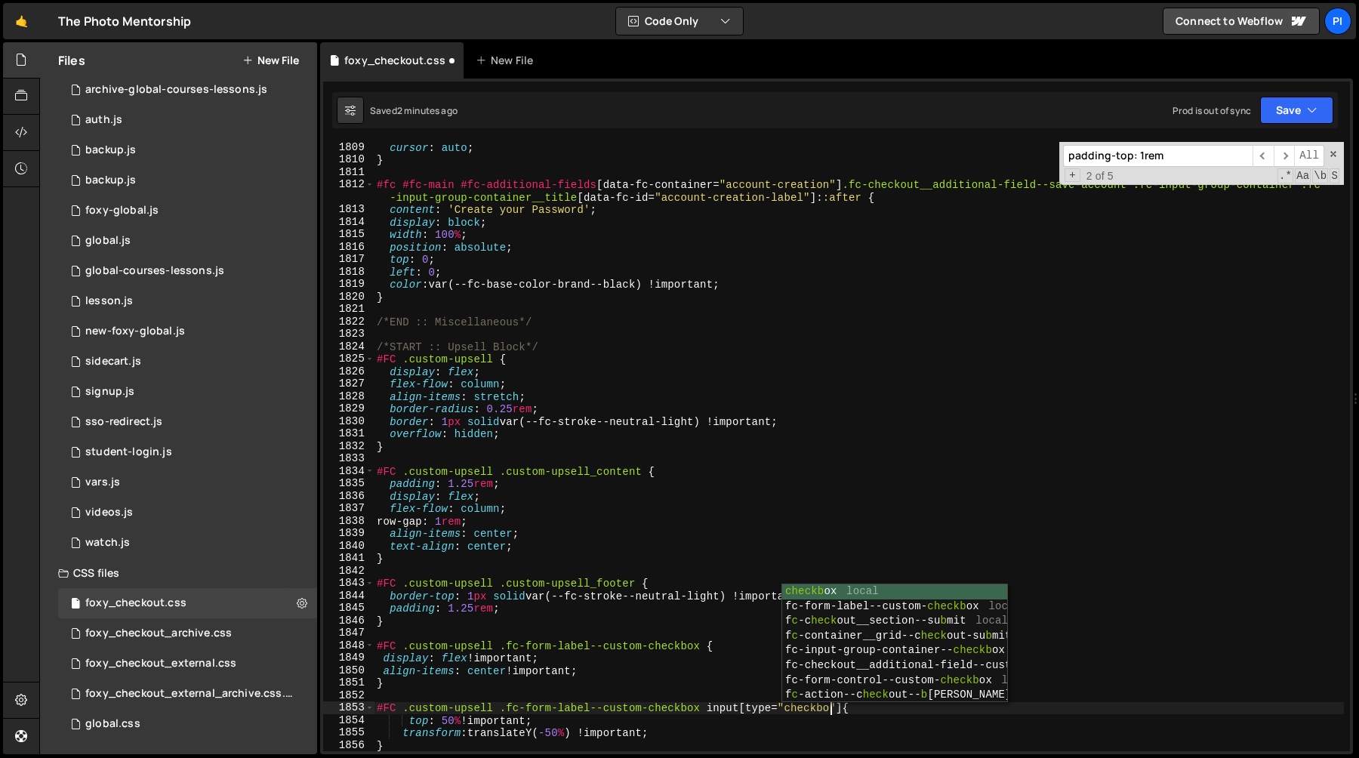
scroll to position [0, 32]
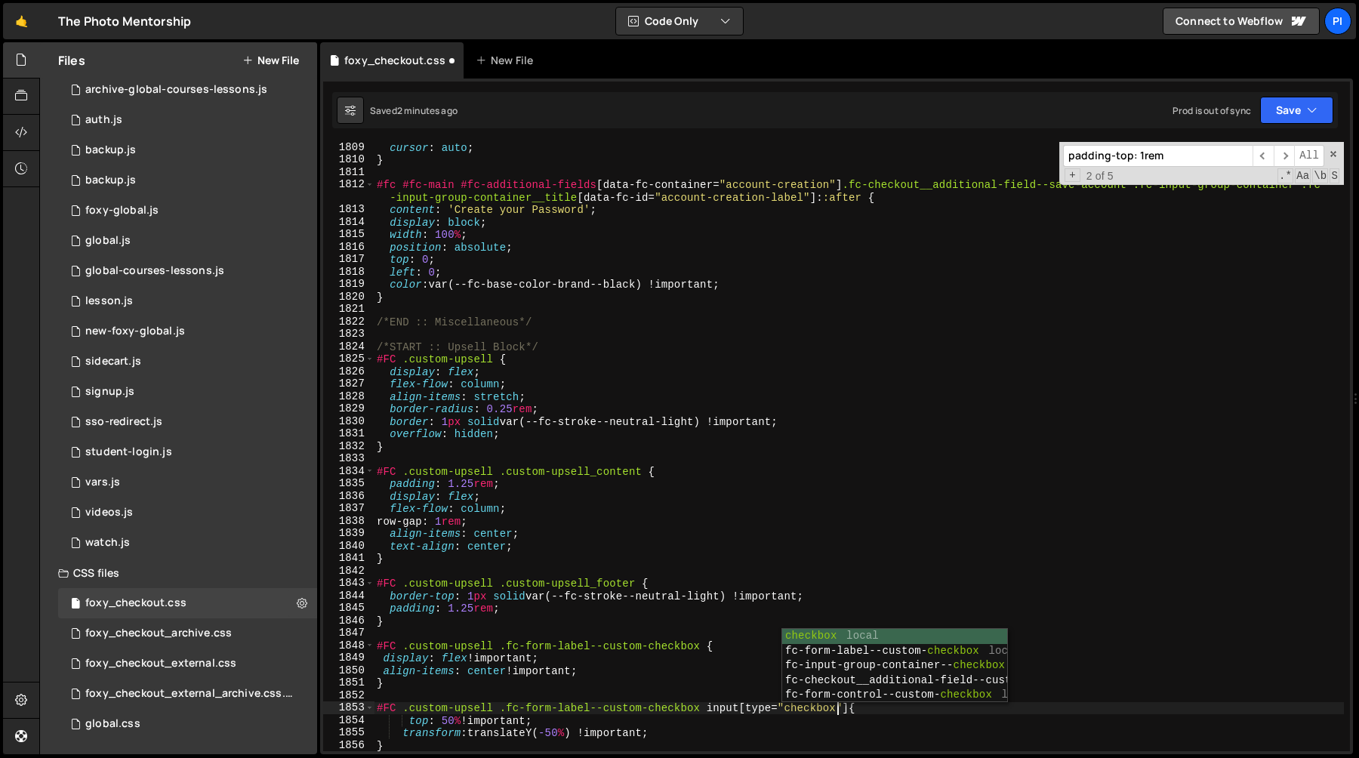
click at [455, 724] on div "cursor : auto ; } #fc #fc-main #fc-additional-fields [ data-fc-container = " ac…" at bounding box center [859, 458] width 970 height 634
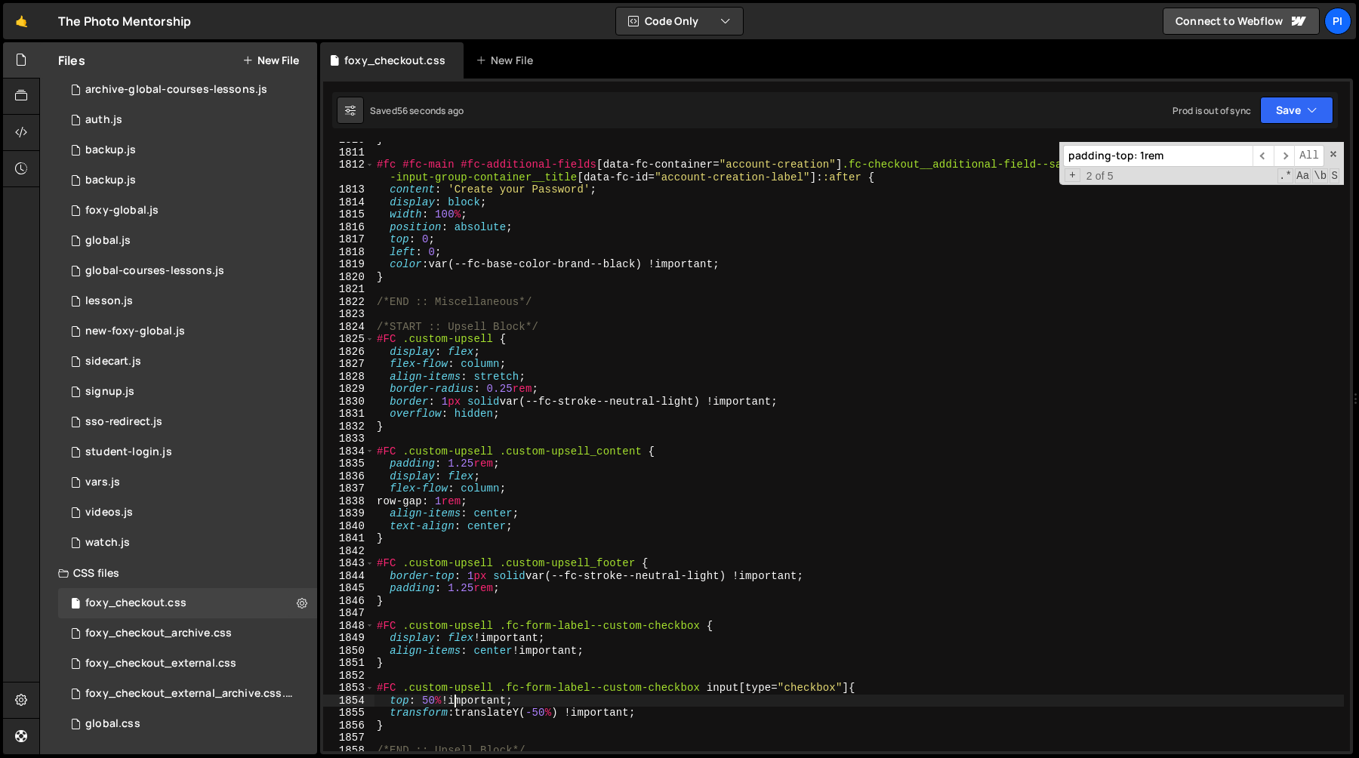
scroll to position [22808, 0]
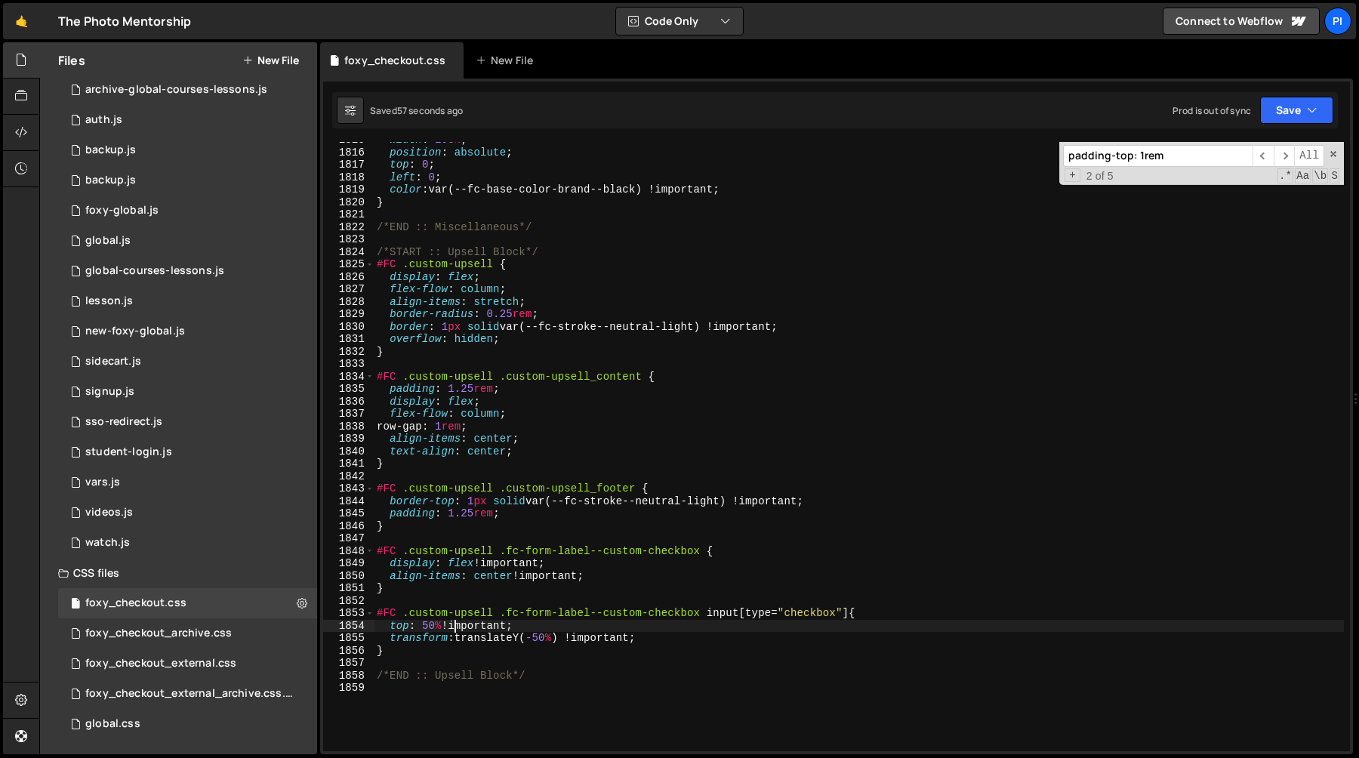
click at [624, 568] on div "width : 100 % ; position : absolute ; top : 0 ; left : 0 ; color : var(--fc-bas…" at bounding box center [859, 451] width 970 height 634
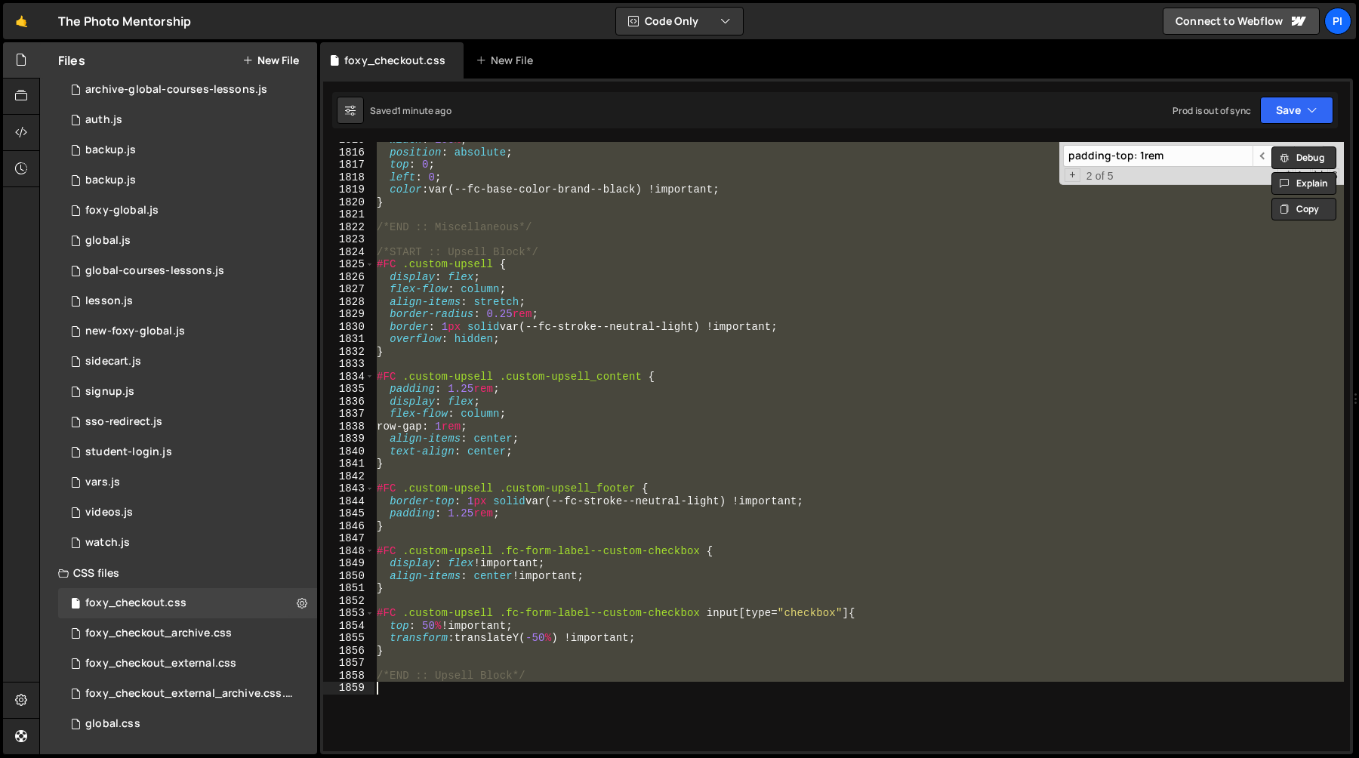
click at [643, 449] on div "width : 100 % ; position : absolute ; top : 0 ; left : 0 ; color : var(--fc-bas…" at bounding box center [859, 446] width 970 height 609
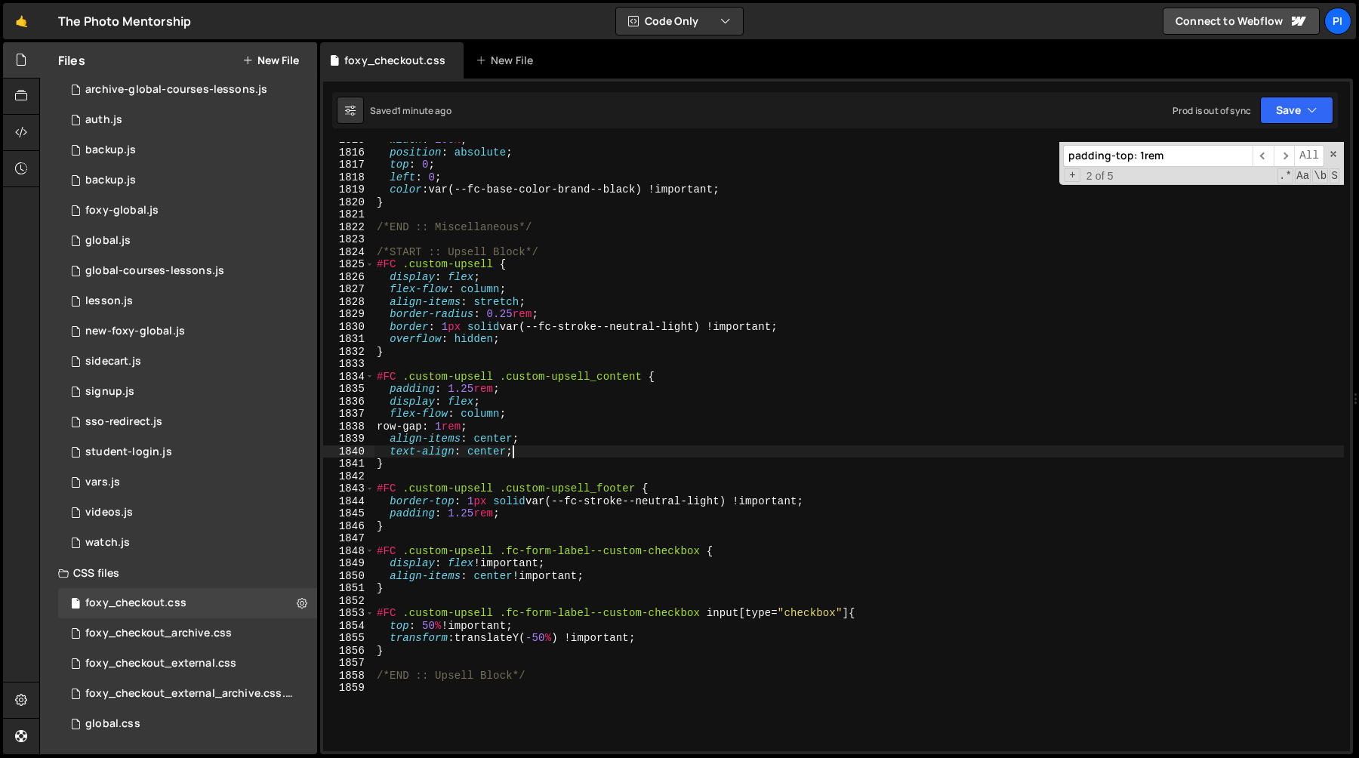
click at [426, 264] on div "width : 100 % ; position : absolute ; top : 0 ; left : 0 ; color : var(--fc-bas…" at bounding box center [859, 451] width 970 height 634
click at [429, 375] on div "width : 100 % ; position : absolute ; top : 0 ; left : 0 ; color : var(--fc-bas…" at bounding box center [859, 451] width 970 height 634
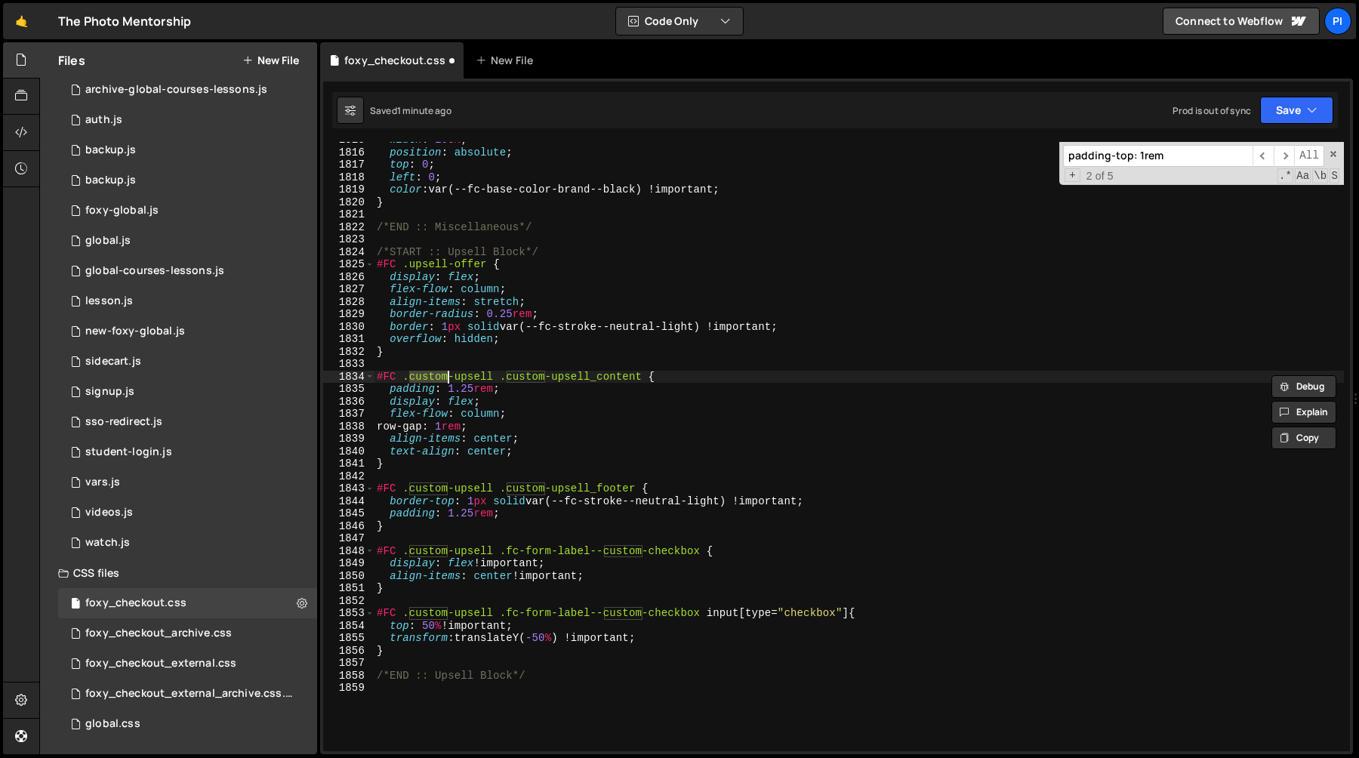
click at [494, 378] on div "width : 100 % ; position : absolute ; top : 0 ; left : 0 ; color : var(--fc-bas…" at bounding box center [859, 451] width 970 height 634
paste textarea "upsell-offer"
click at [425, 489] on div "width : 100 % ; position : absolute ; top : 0 ; left : 0 ; color : var(--fc-bas…" at bounding box center [859, 451] width 970 height 634
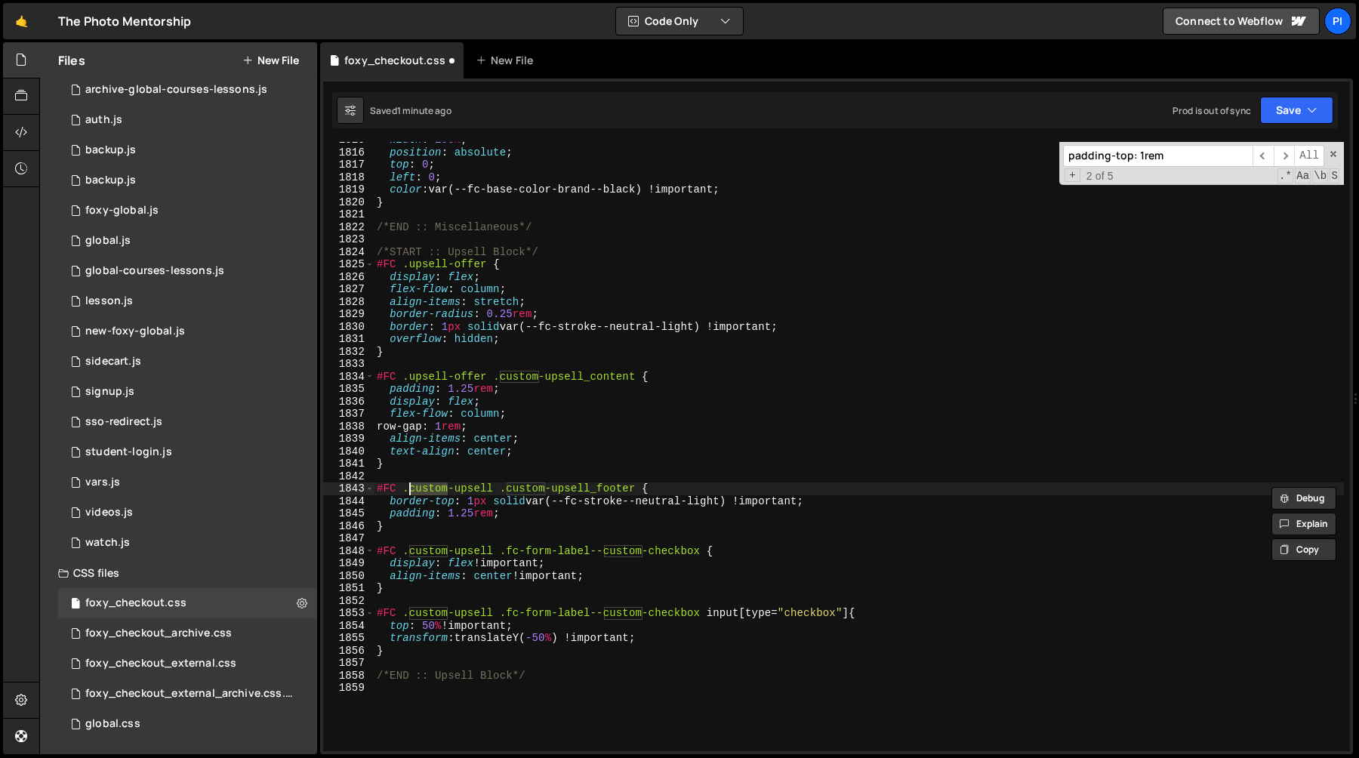
click at [495, 490] on div "width : 100 % ; position : absolute ; top : 0 ; left : 0 ; color : var(--fc-bas…" at bounding box center [859, 451] width 970 height 634
click at [495, 490] on div "width : 100 % ; position : absolute ; top : 0 ; left : 0 ; color : var(--fc-bas…" at bounding box center [859, 446] width 970 height 609
click at [407, 492] on div "width : 100 % ; position : absolute ; top : 0 ; left : 0 ; color : var(--fc-bas…" at bounding box center [859, 451] width 970 height 634
paste textarea "upsell-offer"
click at [409, 553] on div "width : 100 % ; position : absolute ; top : 0 ; left : 0 ; color : var(--fc-bas…" at bounding box center [859, 451] width 970 height 634
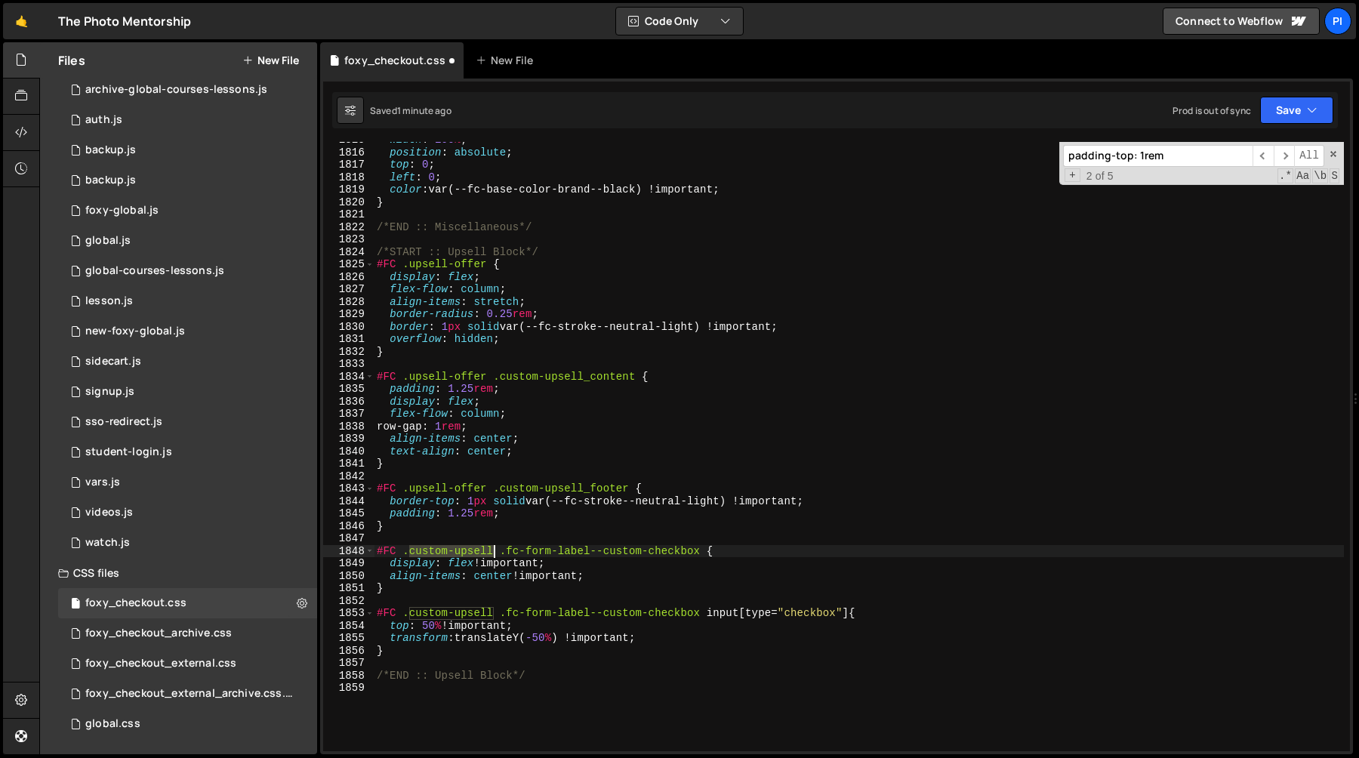
click at [492, 550] on div "width : 100 % ; position : absolute ; top : 0 ; left : 0 ; color : var(--fc-bas…" at bounding box center [859, 451] width 970 height 634
paste textarea "upsell-offer"
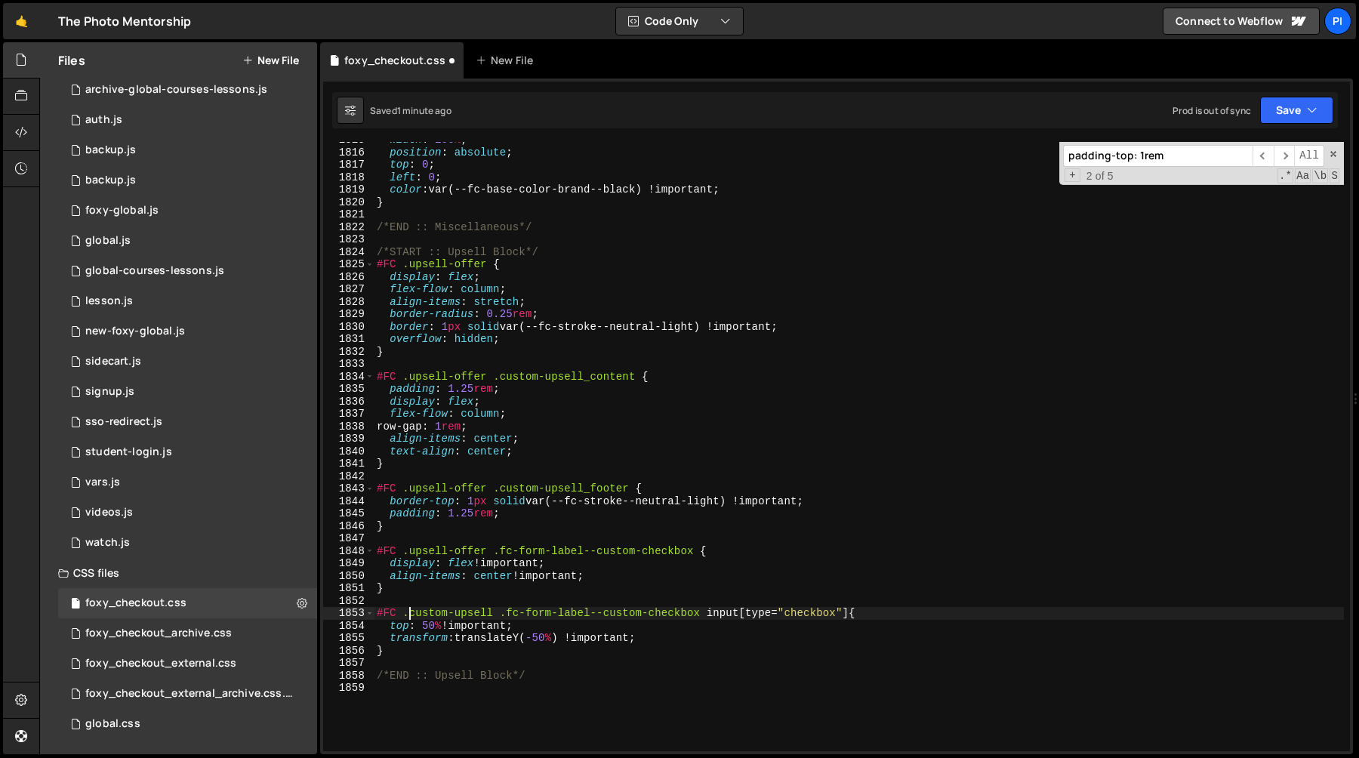
click at [409, 615] on div "width : 100 % ; position : absolute ; top : 0 ; left : 0 ; color : var(--fc-bas…" at bounding box center [859, 451] width 970 height 634
click at [495, 613] on div "width : 100 % ; position : absolute ; top : 0 ; left : 0 ; color : var(--fc-bas…" at bounding box center [859, 451] width 970 height 634
paste textarea "upsell-offer"
click at [569, 404] on div "width : 100 % ; position : absolute ; top : 0 ; left : 0 ; color : var(--fc-bas…" at bounding box center [859, 451] width 970 height 634
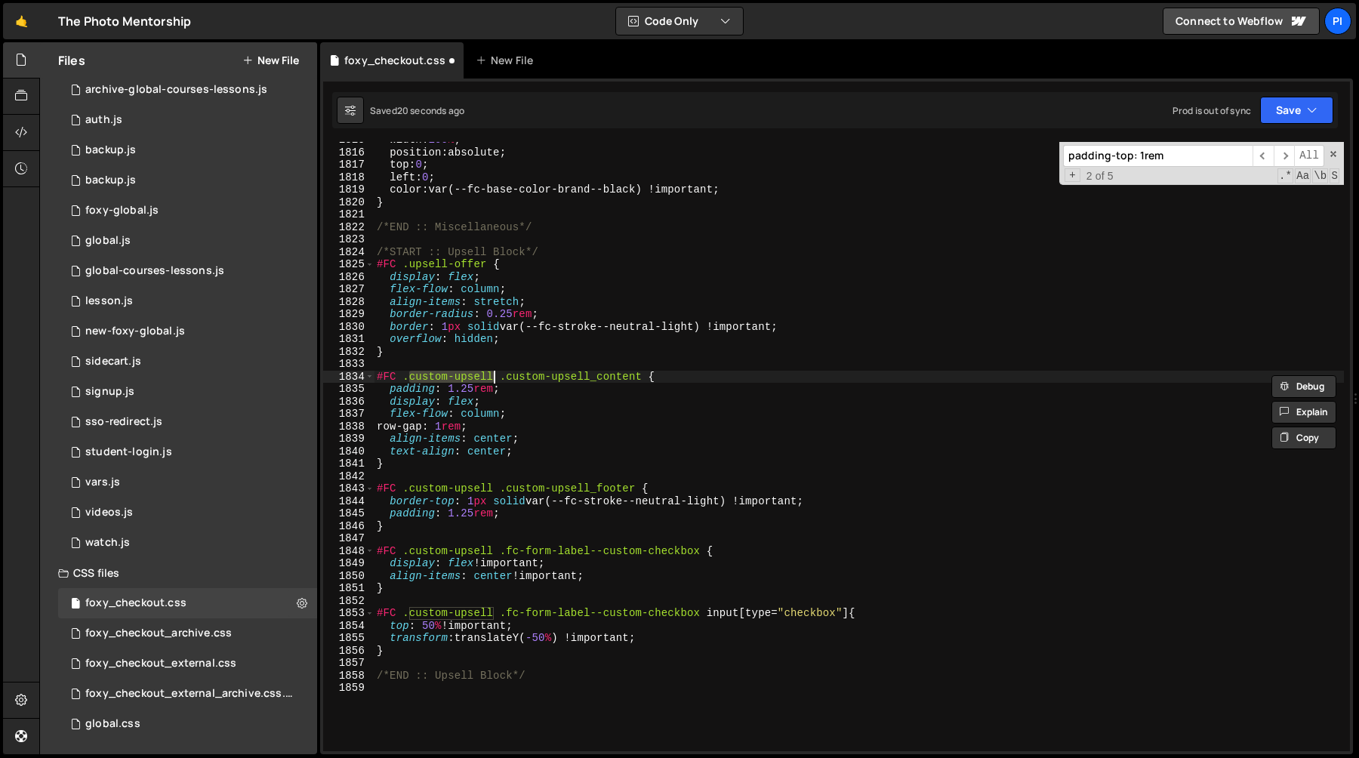
scroll to position [0, 5]
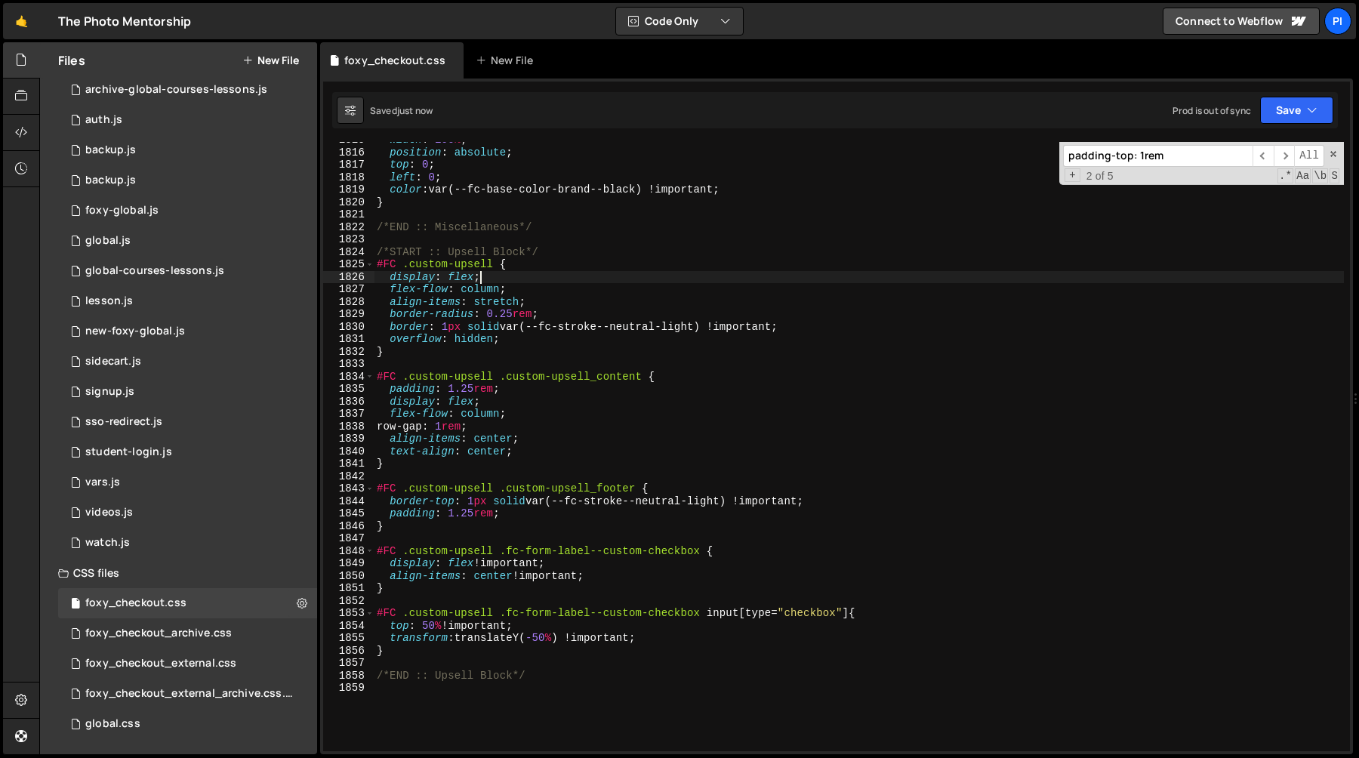
click at [655, 279] on div "width : 100 % ; position : absolute ; top : 0 ; left : 0 ; color : var(--fc-bas…" at bounding box center [859, 451] width 970 height 634
type textarea "display: flex;"
click at [150, 707] on div "foxy_checkout_external_archive.css.css 0" at bounding box center [190, 694] width 264 height 30
click at [144, 720] on div "global.css 0" at bounding box center [187, 724] width 259 height 30
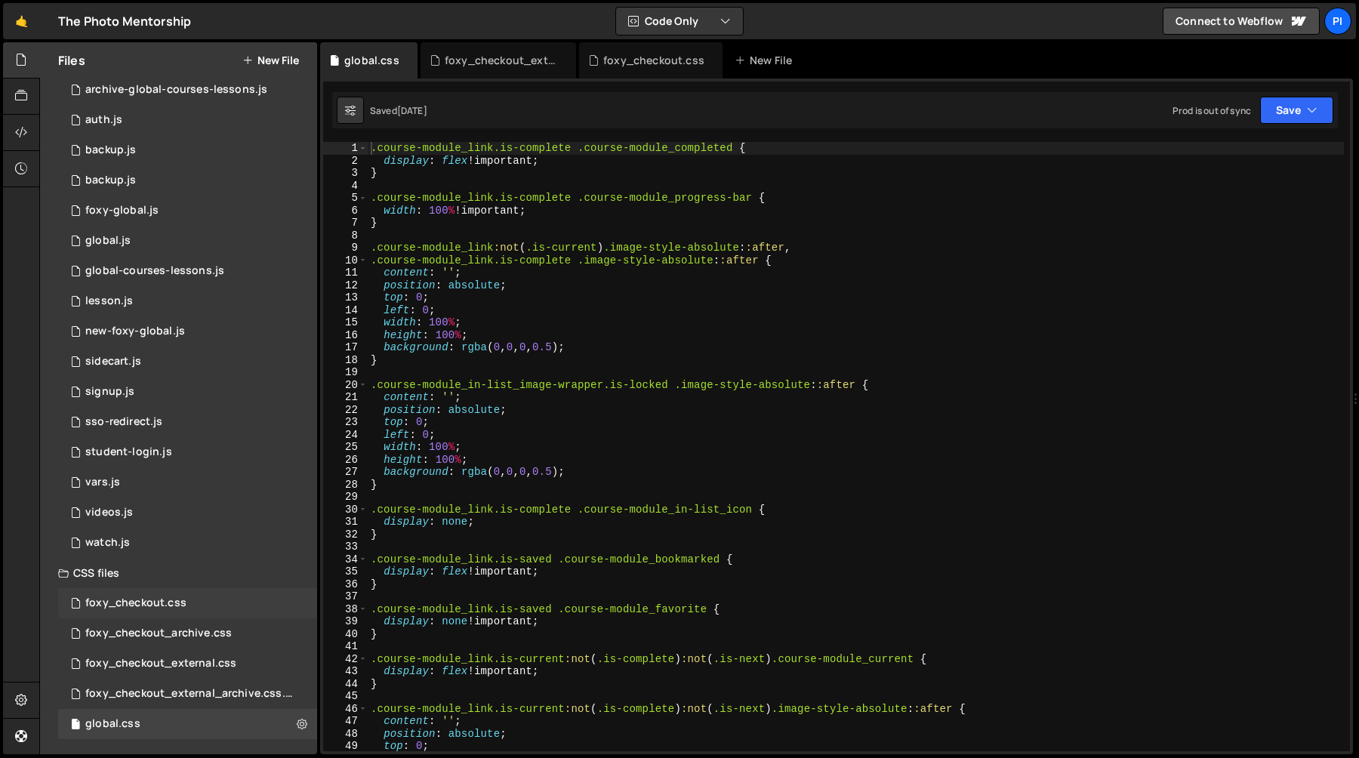
click at [225, 597] on div "foxy_checkout.css 0" at bounding box center [187, 603] width 259 height 30
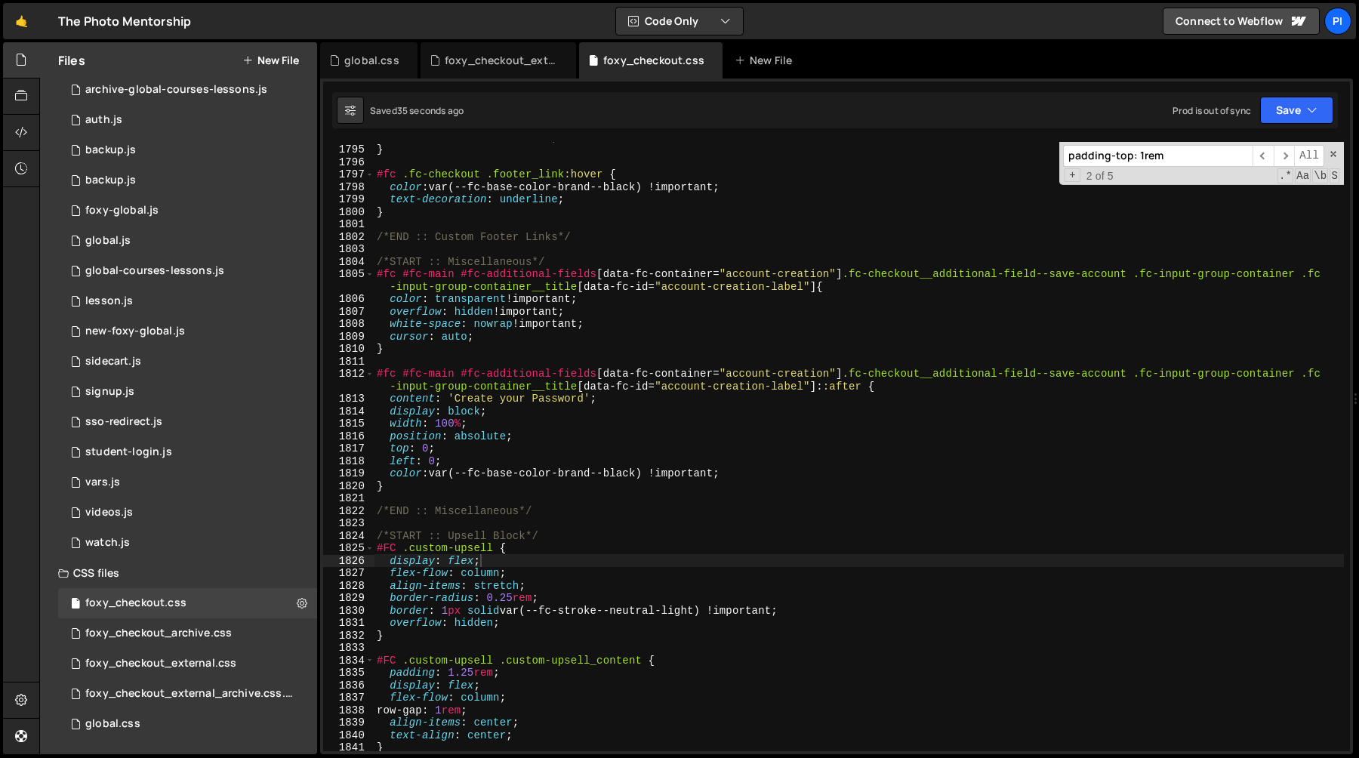
click at [528, 220] on div "transition : all 0.2 s ease ; } #fc .fc-checkout .footer_link :hover { color : …" at bounding box center [859, 448] width 970 height 634
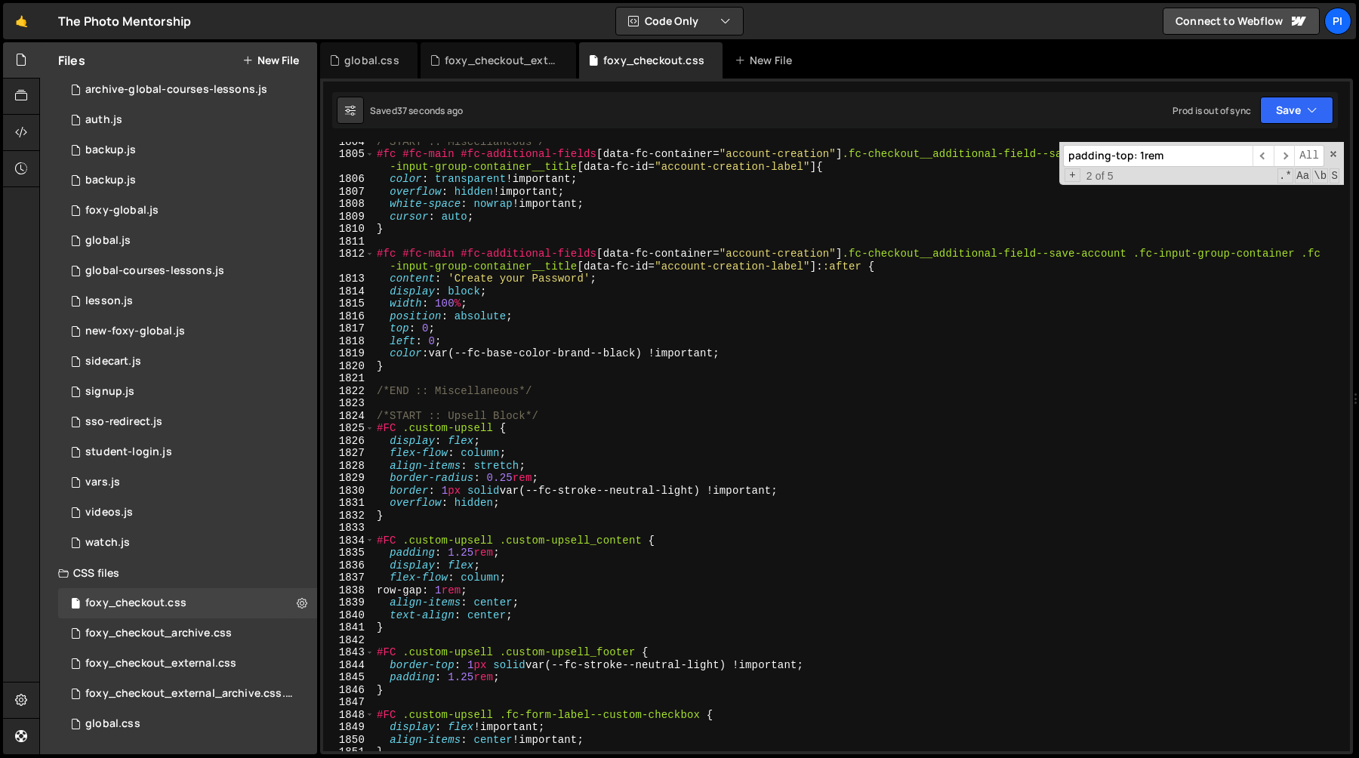
scroll to position [22653, 0]
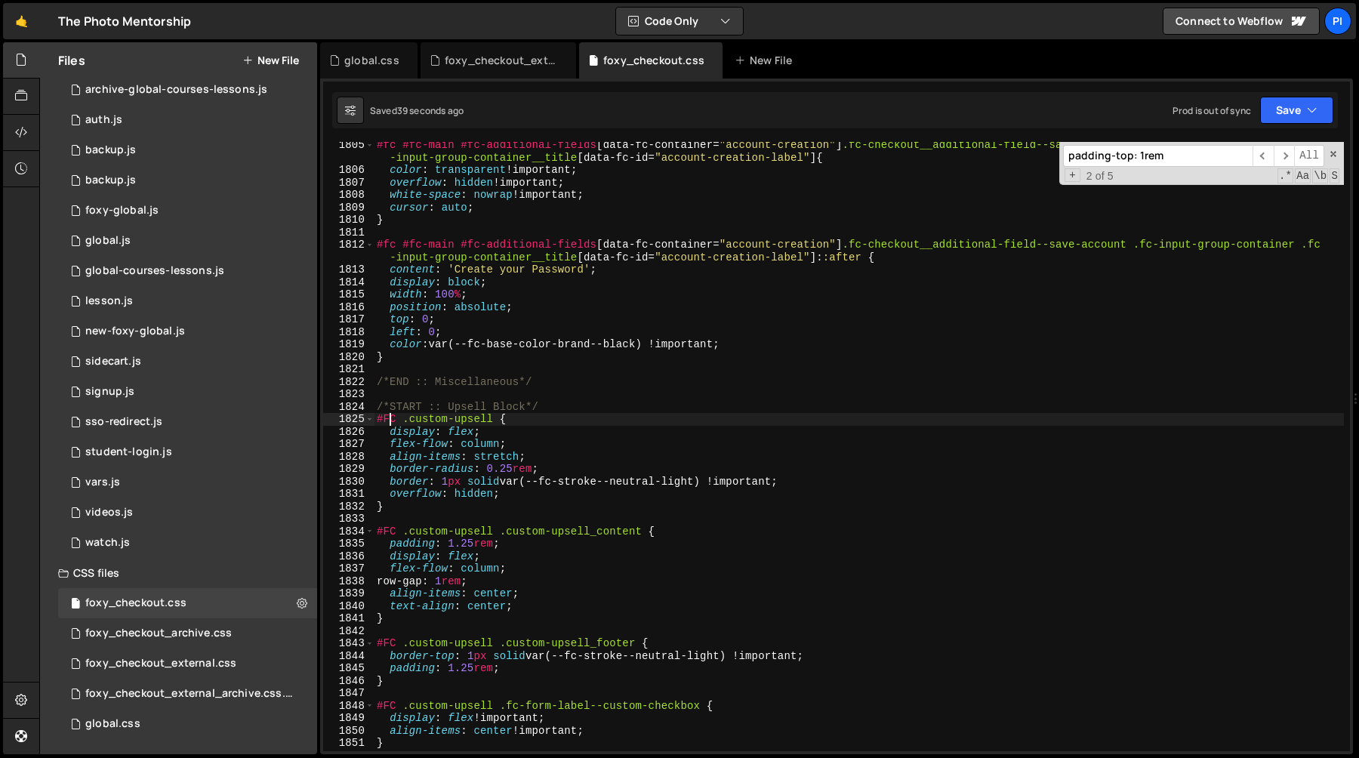
click at [392, 416] on div "#fc #fc-main #fc-additional-fields [ data-fc-container = " account-creation " ]…" at bounding box center [859, 462] width 970 height 647
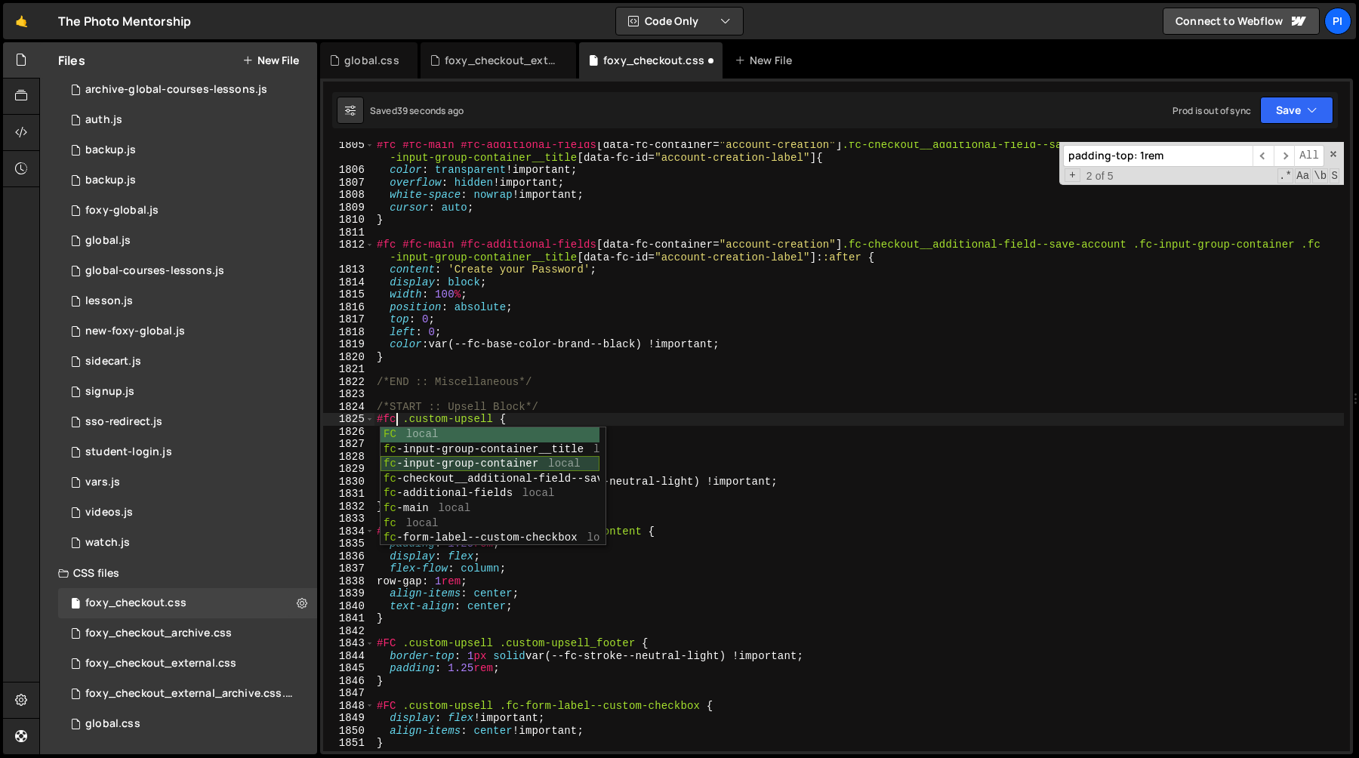
scroll to position [0, 1]
click at [387, 560] on div "#fc #fc-main #fc-additional-fields [ data-fc-container = " account-creation " ]…" at bounding box center [859, 462] width 970 height 647
type textarea "display: flex;"
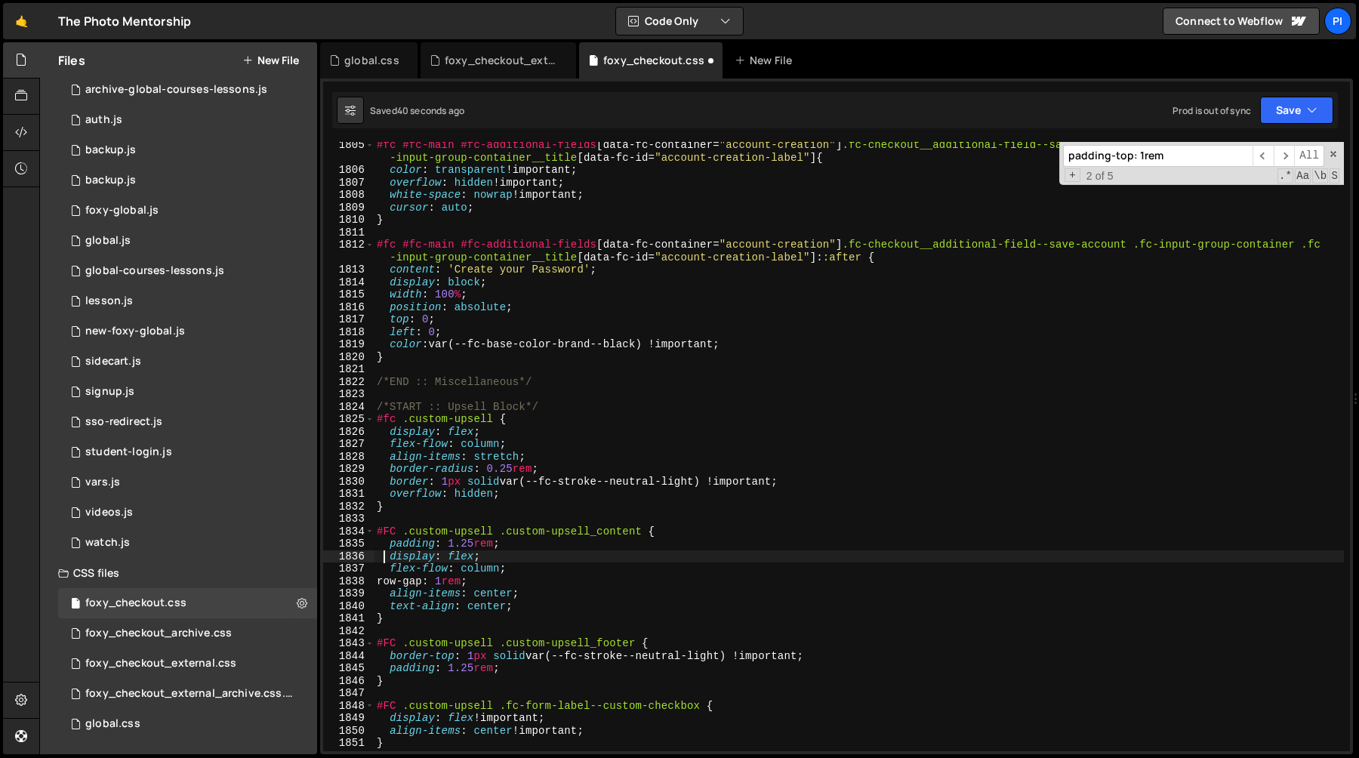
click at [390, 525] on div "#fc #fc-main #fc-additional-fields [ data-fc-container = " account-creation " ]…" at bounding box center [859, 462] width 970 height 647
click at [390, 529] on div "#fc #fc-main #fc-additional-fields [ data-fc-container = " account-creation " ]…" at bounding box center [859, 462] width 970 height 647
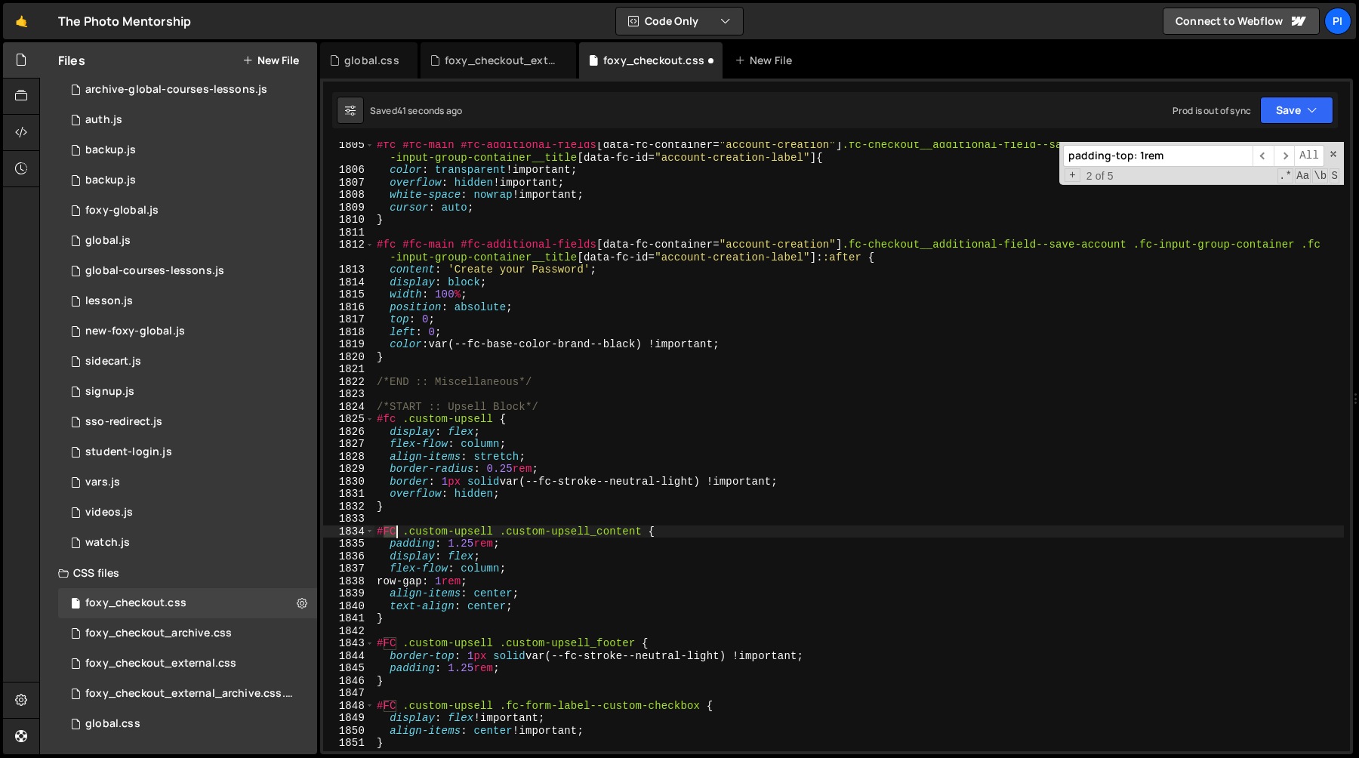
type textarea "#fc .custom-upsell .custom-upsell_content {"
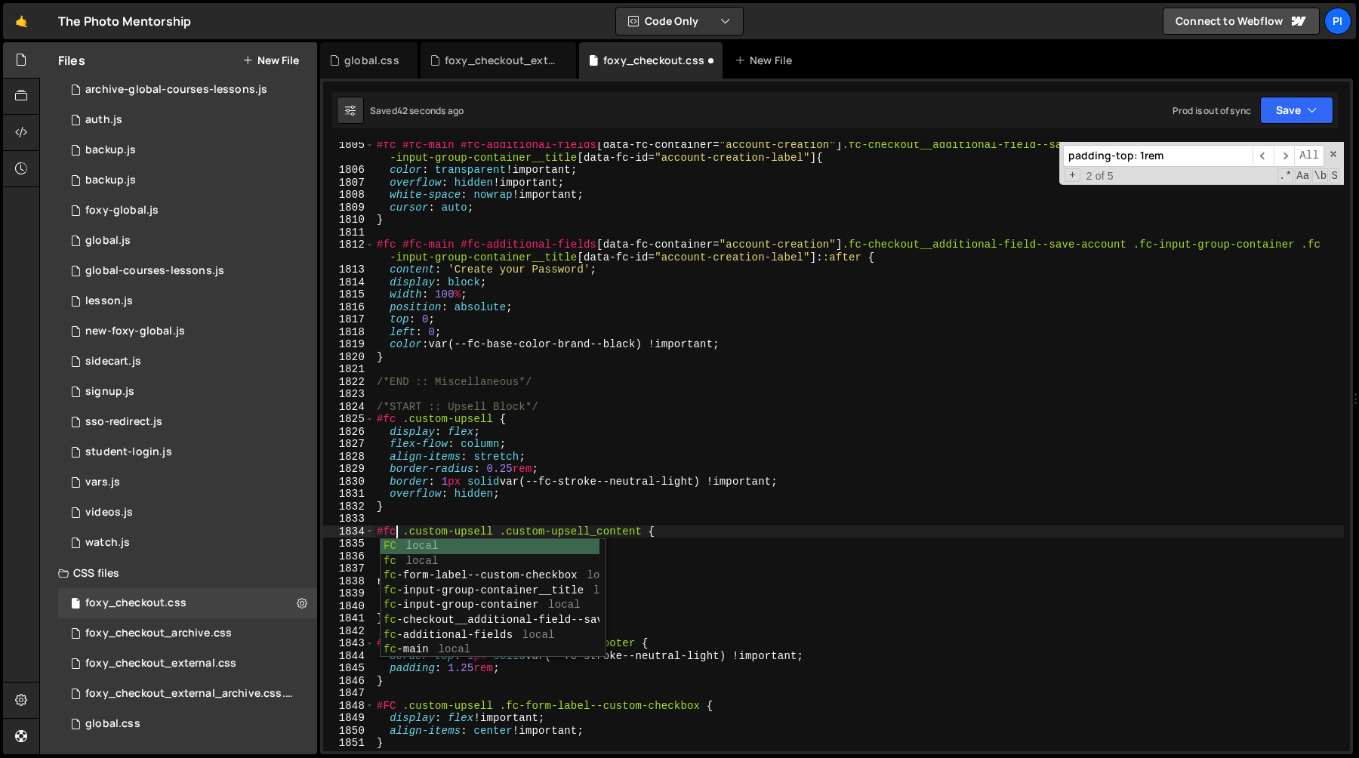
click at [394, 696] on div "#fc #fc-main #fc-additional-fields [ data-fc-container = " account-creation " ]…" at bounding box center [859, 462] width 970 height 647
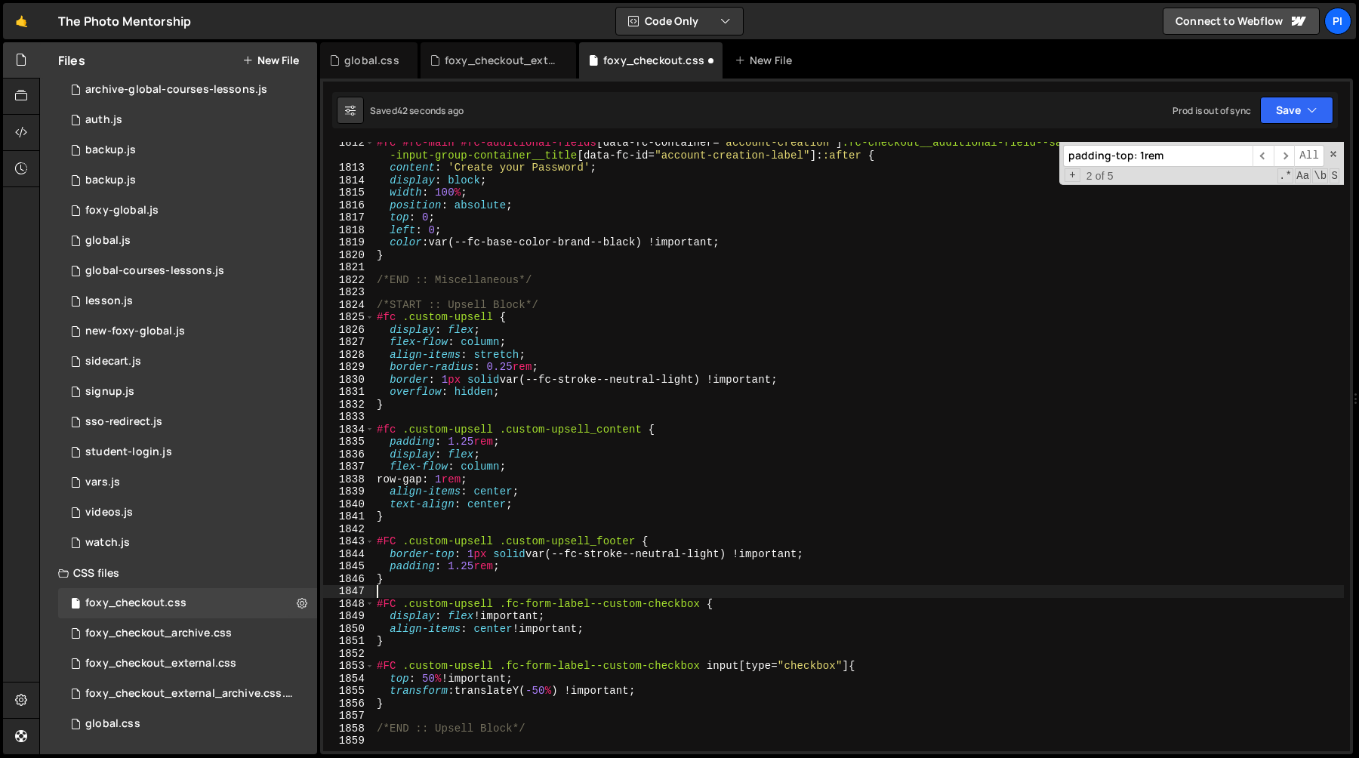
scroll to position [22775, 0]
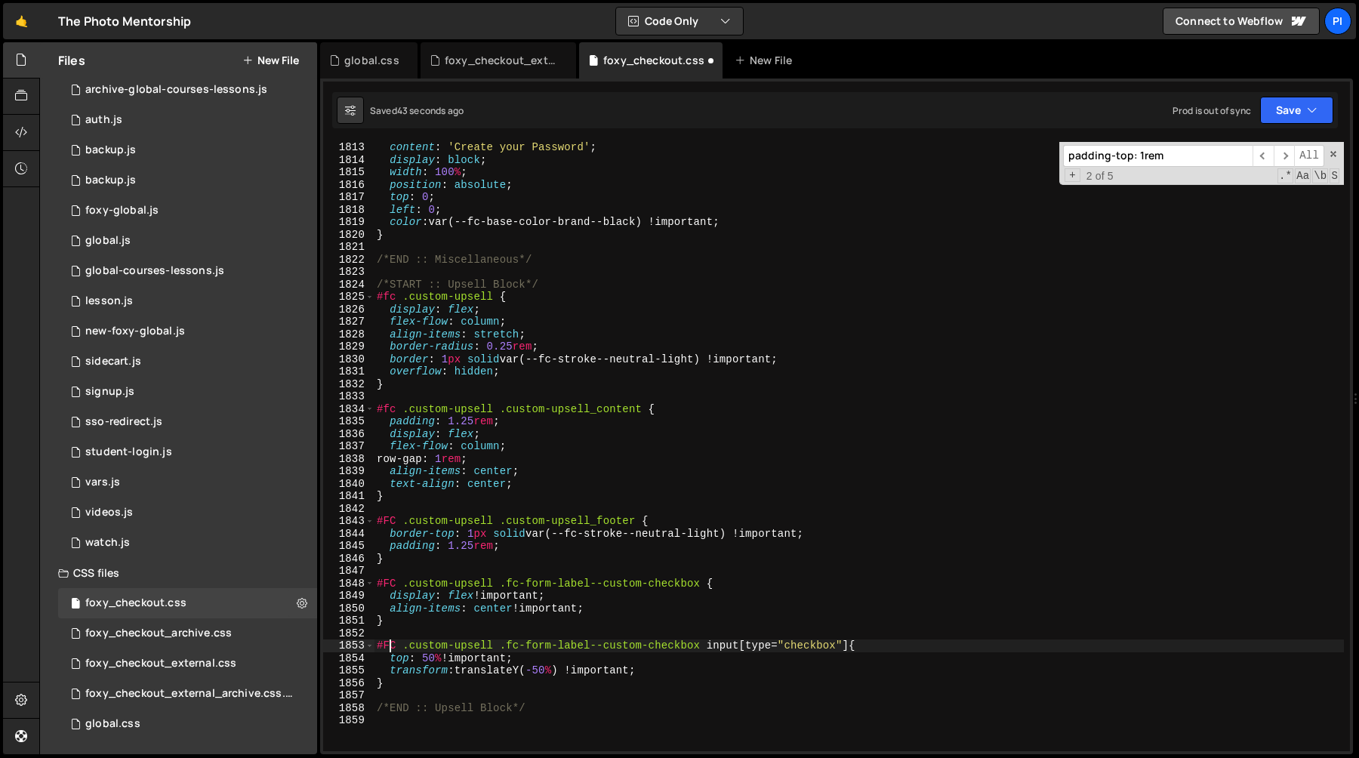
click at [390, 645] on div "content : ' Create your Password ' ; display : block ; width : 100 % ; position…" at bounding box center [859, 458] width 970 height 634
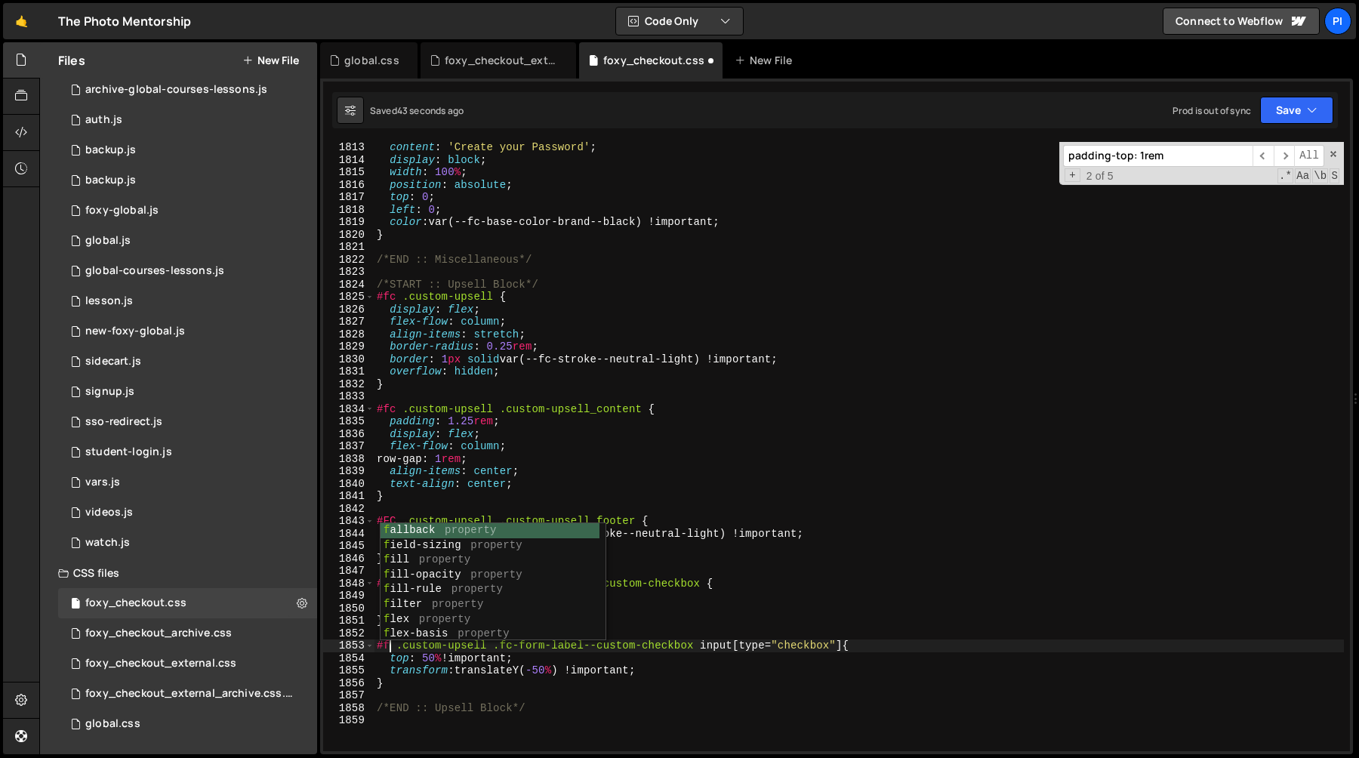
scroll to position [0, 1]
click at [381, 679] on div "content : ' Create your Password ' ; display : block ; width : 100 % ; position…" at bounding box center [859, 458] width 970 height 634
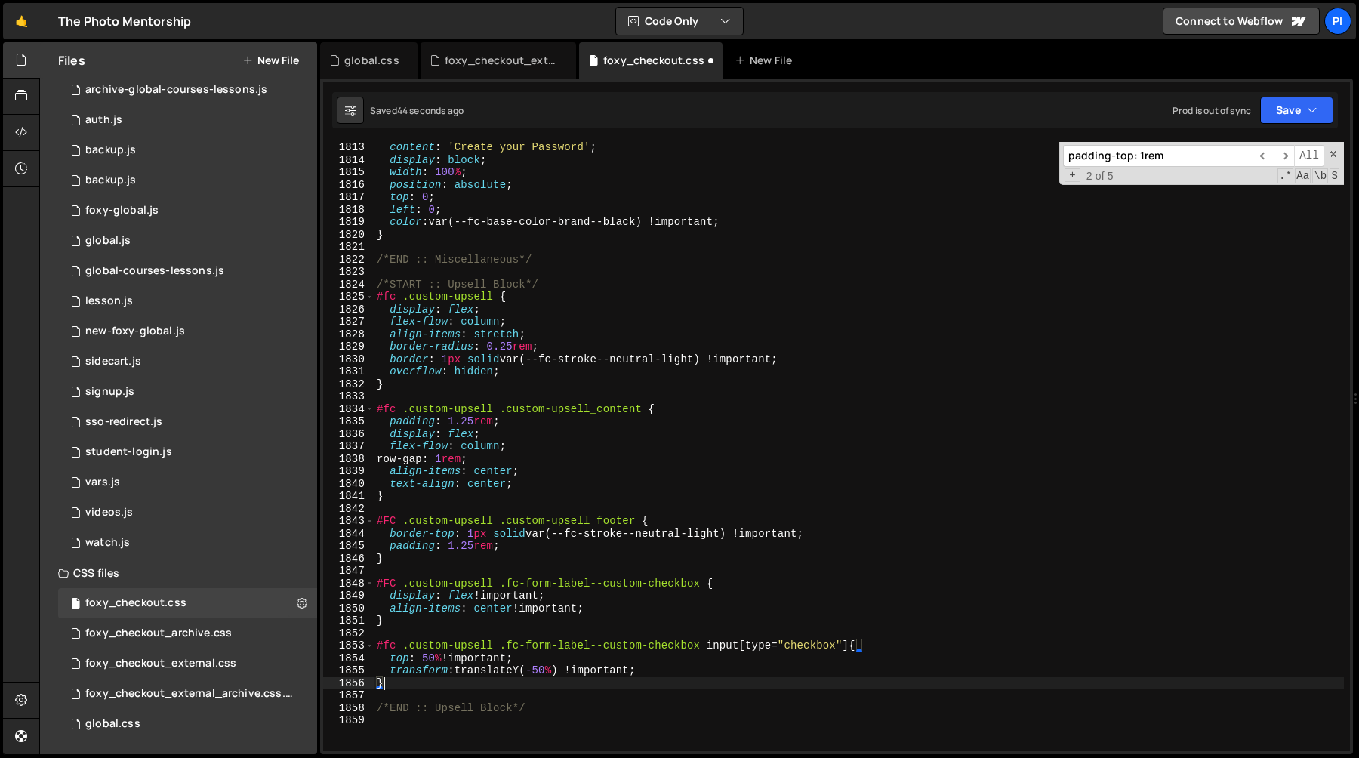
scroll to position [0, 0]
click at [390, 584] on div "content : ' Create your Password ' ; display : block ; width : 100 % ; position…" at bounding box center [859, 458] width 970 height 634
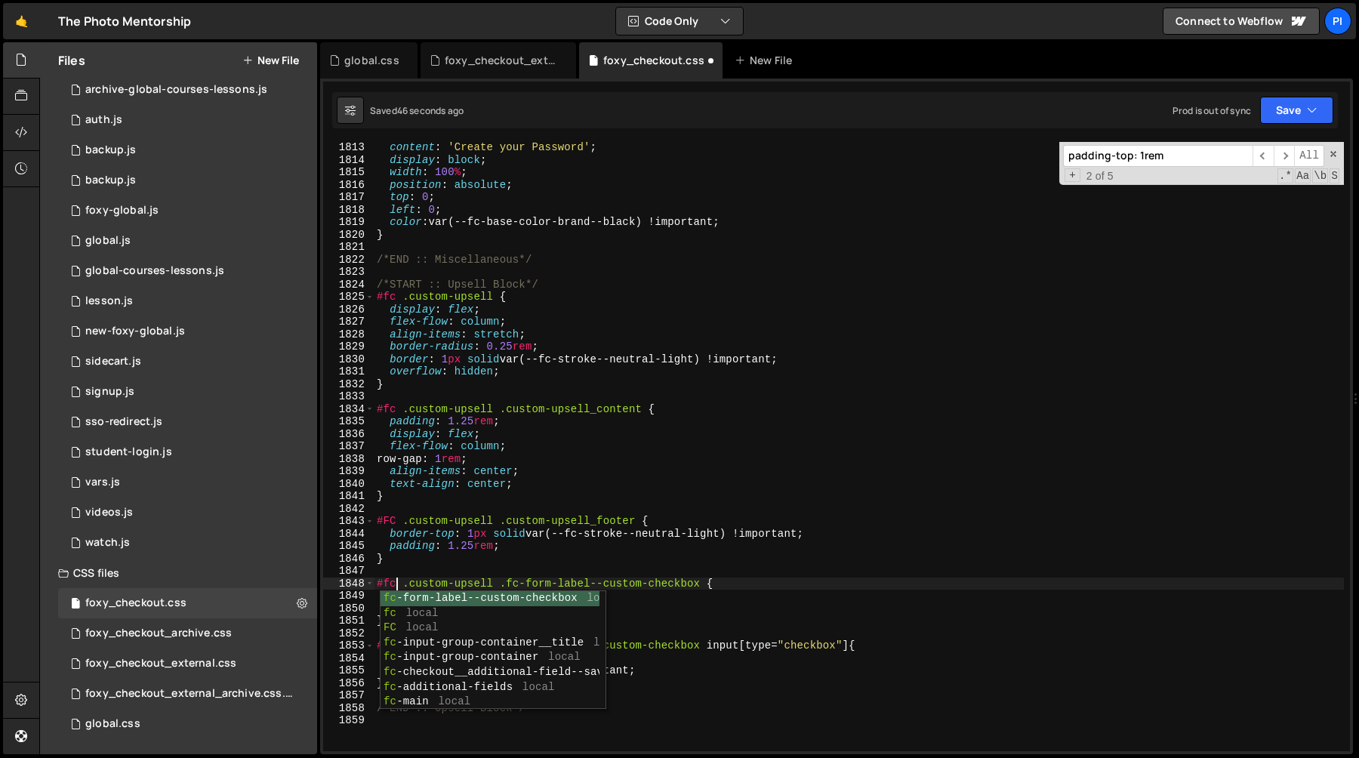
click at [390, 523] on div "content : ' Create your Password ' ; display : block ; width : 100 % ; position…" at bounding box center [859, 458] width 970 height 634
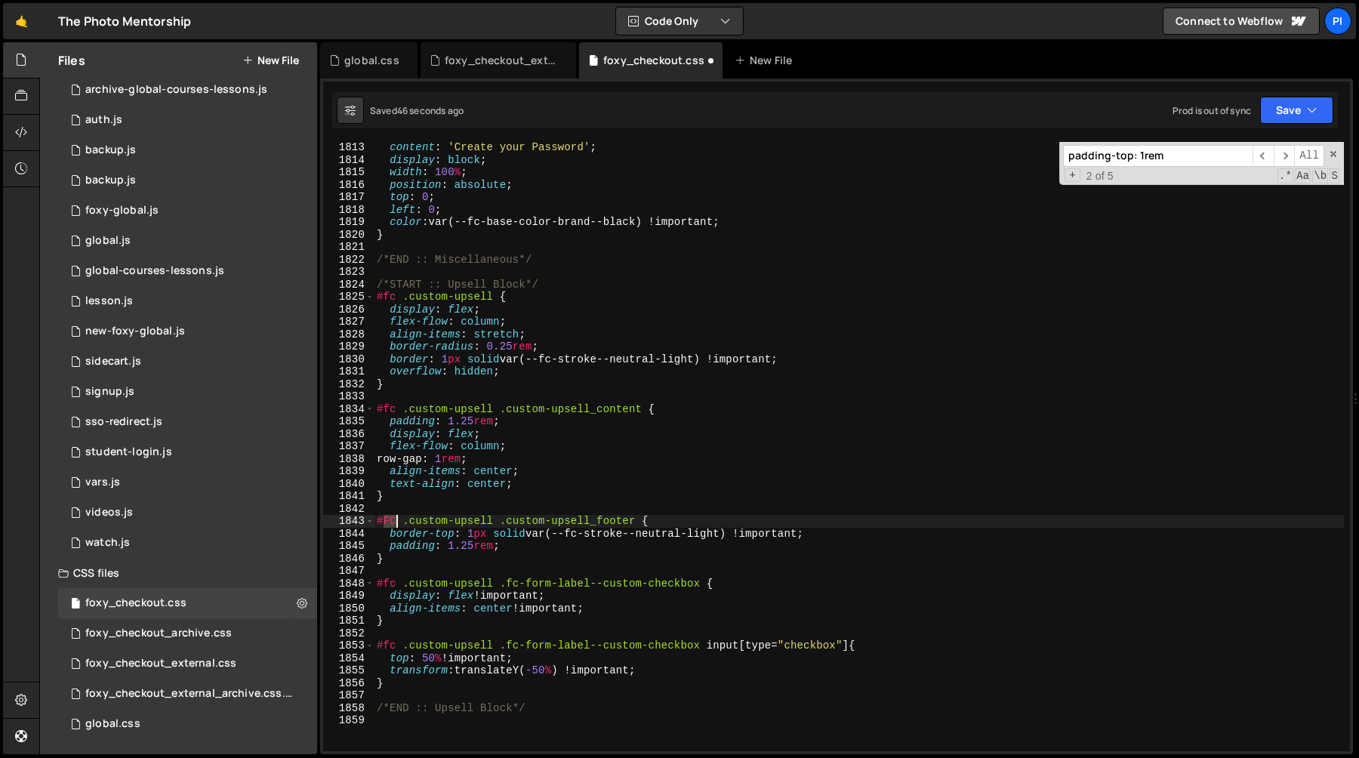
click at [390, 523] on div "content : ' Create your Password ' ; display : block ; width : 100 % ; position…" at bounding box center [859, 458] width 970 height 634
type textarea "#fc .custom-upsell .custom-upsell_footer {"
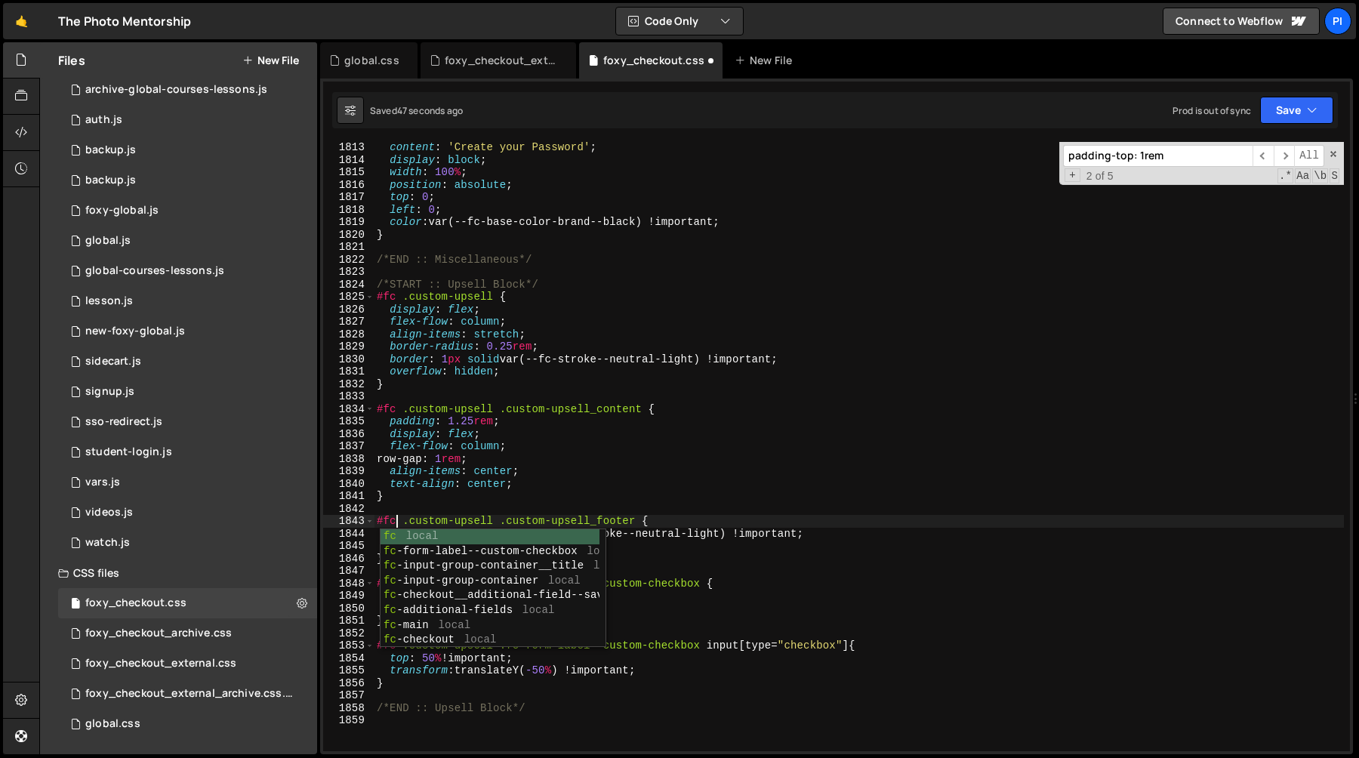
click at [413, 393] on div "content : ' Create your Password ' ; display : block ; width : 100 % ; position…" at bounding box center [859, 458] width 970 height 634
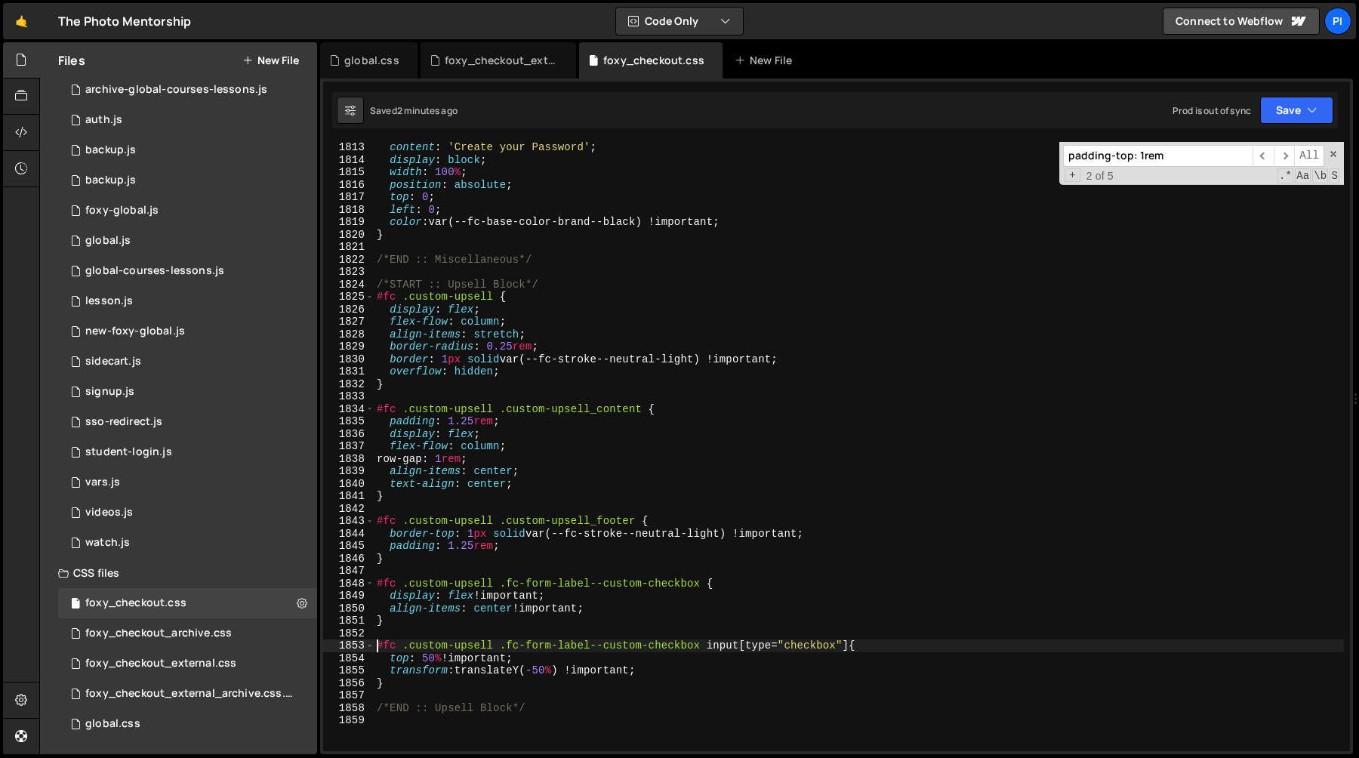
click at [378, 645] on div "content : ' Create your Password ' ; display : block ; width : 100 % ; position…" at bounding box center [859, 458] width 970 height 634
click at [849, 646] on div "content : ' Create your Password ' ; display : block ; width : 100 % ; position…" at bounding box center [859, 458] width 970 height 634
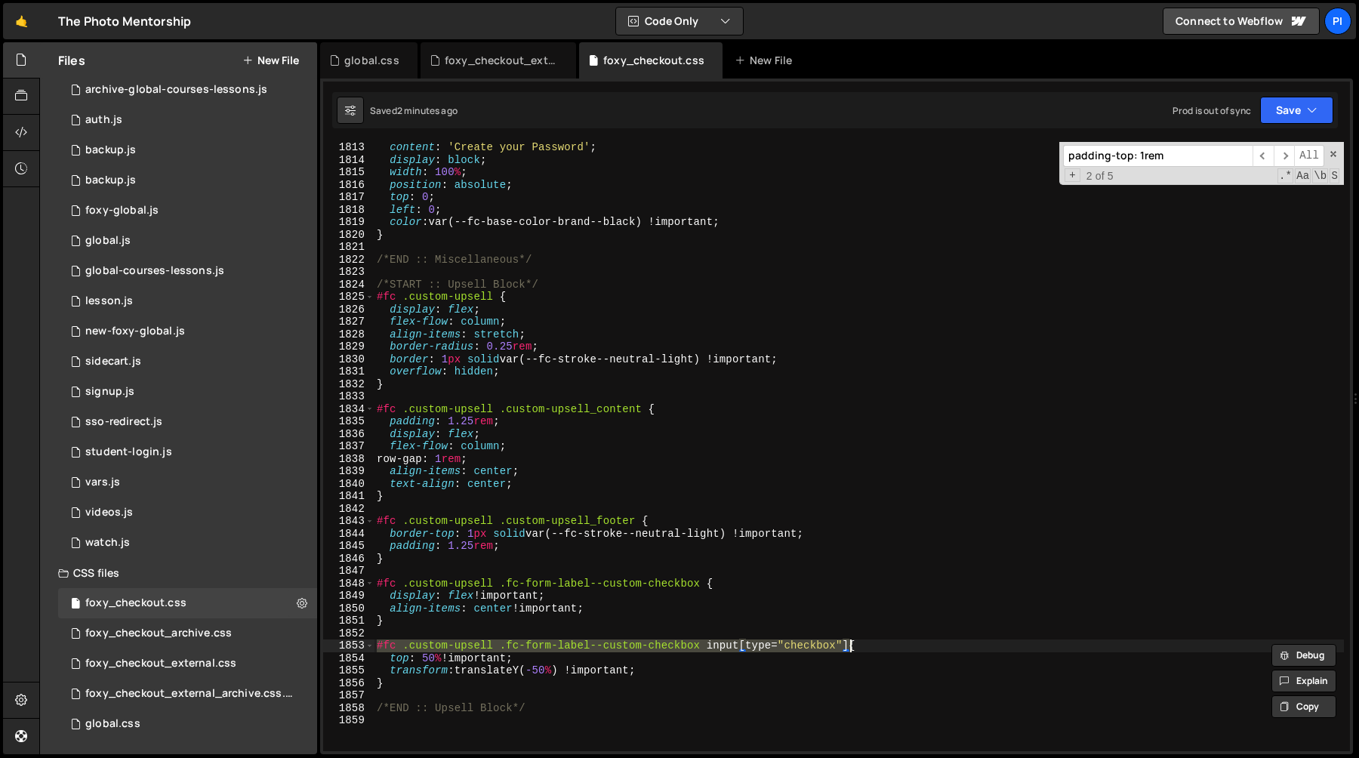
paste textarea "#fc-main #fc-additional-fields .custom-upsell .fc-form-control.fc-form-control-…"
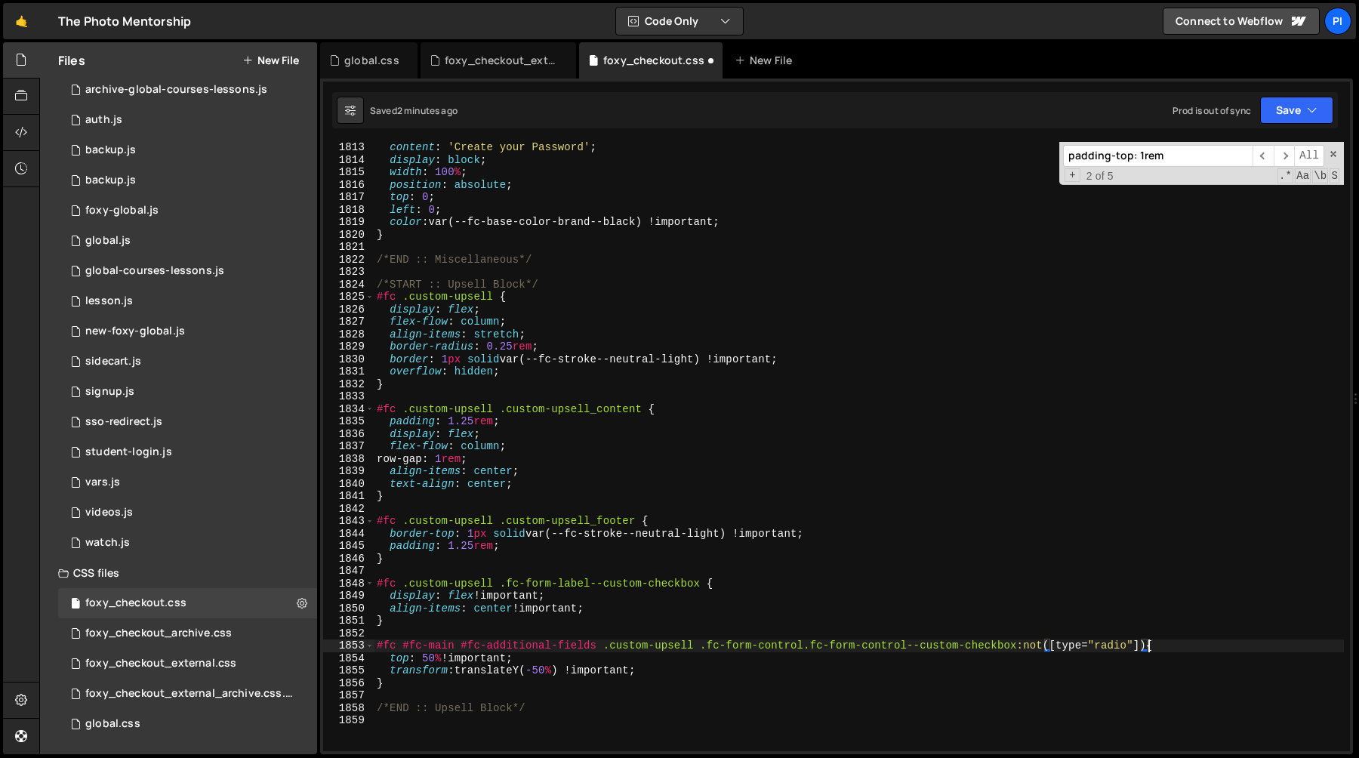
click at [644, 627] on div "content : ' Create your Password ' ; display : block ; width : 100 % ; position…" at bounding box center [859, 458] width 970 height 634
type textarea "}"
click at [584, 636] on div "content : ' Create your Password ' ; display : block ; width : 100 % ; position…" at bounding box center [859, 458] width 970 height 634
click at [499, 689] on div "content : ' Create your Password ' ; display : block ; width : 100 % ; position…" at bounding box center [859, 458] width 970 height 634
type textarea "}"
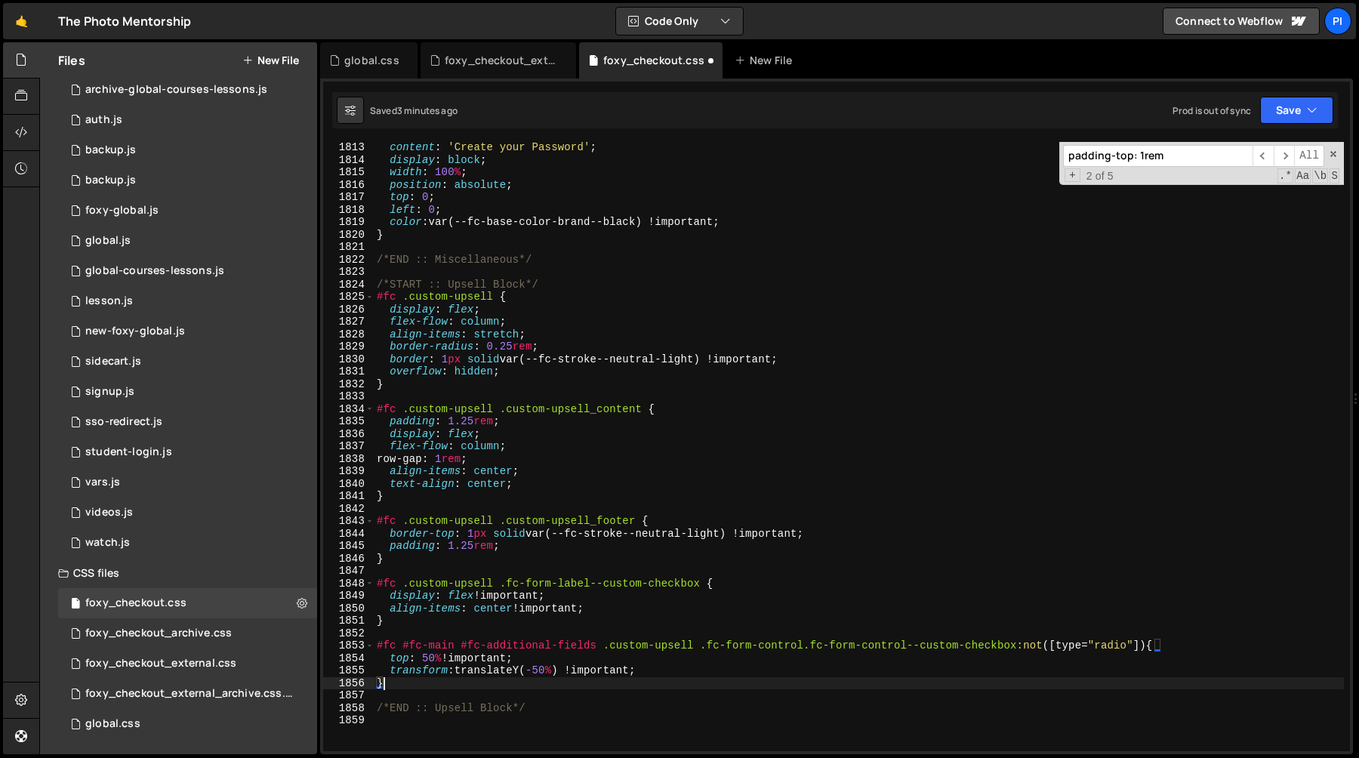
click at [553, 633] on div "content : ' Create your Password ' ; display : block ; width : 100 % ; position…" at bounding box center [859, 458] width 970 height 634
click at [691, 679] on div "content : ' Create your Password ' ; display : block ; width : 100 % ; position…" at bounding box center [859, 458] width 970 height 634
click at [686, 664] on div "content : ' Create your Password ' ; display : block ; width : 100 % ; position…" at bounding box center [859, 458] width 970 height 634
click at [377, 646] on div "content : ' Create your Password ' ; display : block ; width : 100 % ; position…" at bounding box center [859, 458] width 970 height 634
click at [599, 647] on div "content : ' Create your Password ' ; display : block ; width : 100 % ; position…" at bounding box center [859, 458] width 970 height 634
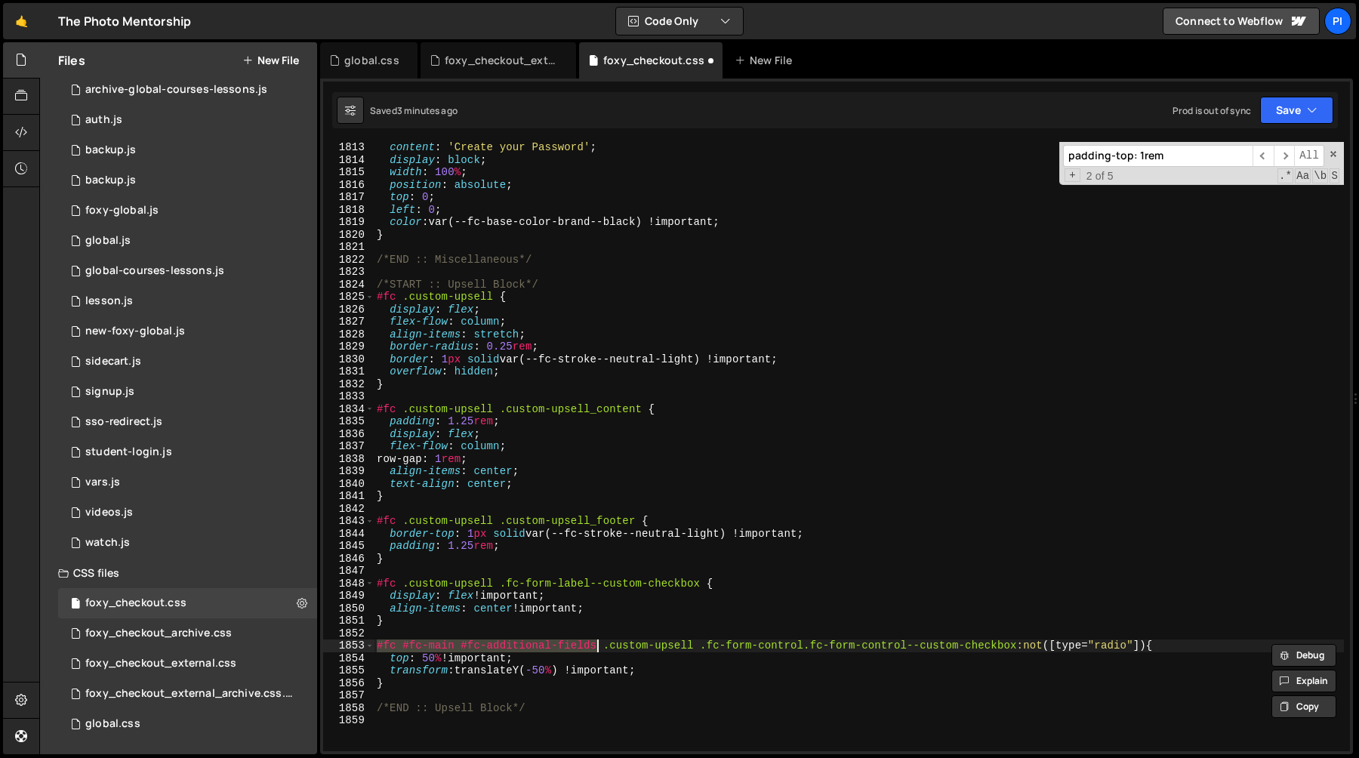
click at [395, 296] on div "content : ' Create your Password ' ; display : block ; width : 100 % ; position…" at bounding box center [859, 458] width 970 height 634
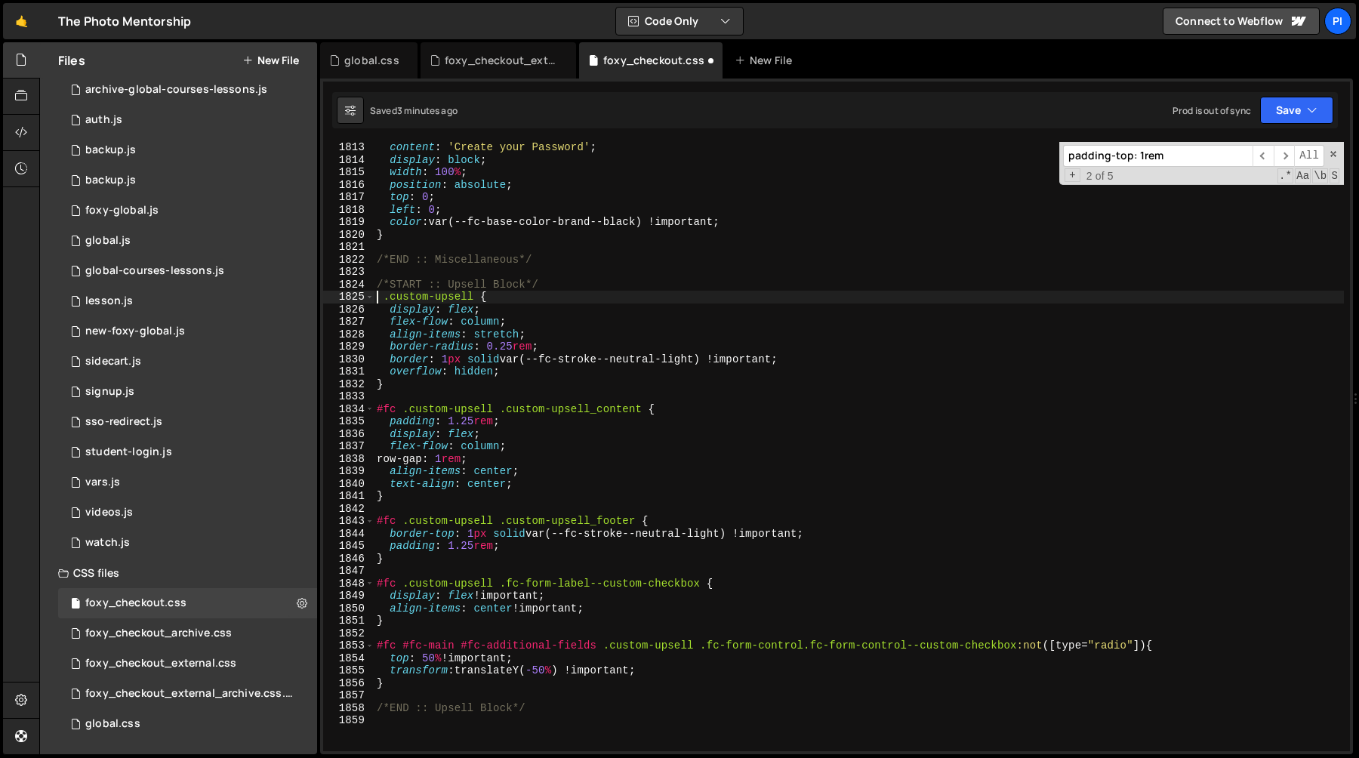
paste textarea "#fc #fc-main #fc-additional-fields"
click at [398, 410] on div "content : ' Create your Password ' ; display : block ; width : 100 % ; position…" at bounding box center [859, 458] width 970 height 634
paste textarea "#fc #fc-main #fc-additional-fields"
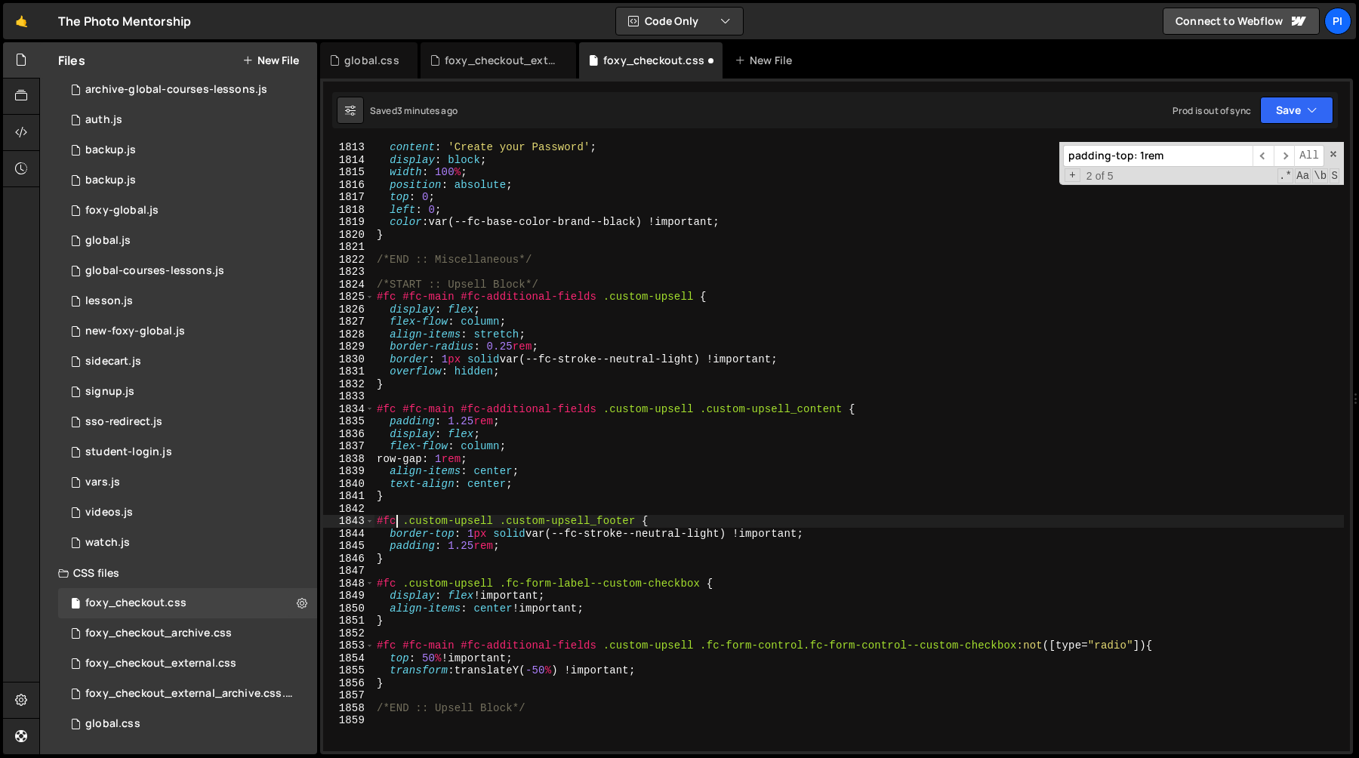
click at [396, 523] on div "content : ' Create your Password ' ; display : block ; width : 100 % ; position…" at bounding box center [859, 458] width 970 height 634
paste textarea "#fc #fc-main #fc-additional-fields"
click at [396, 587] on div "content : ' Create your Password ' ; display : block ; width : 100 % ; position…" at bounding box center [859, 458] width 970 height 634
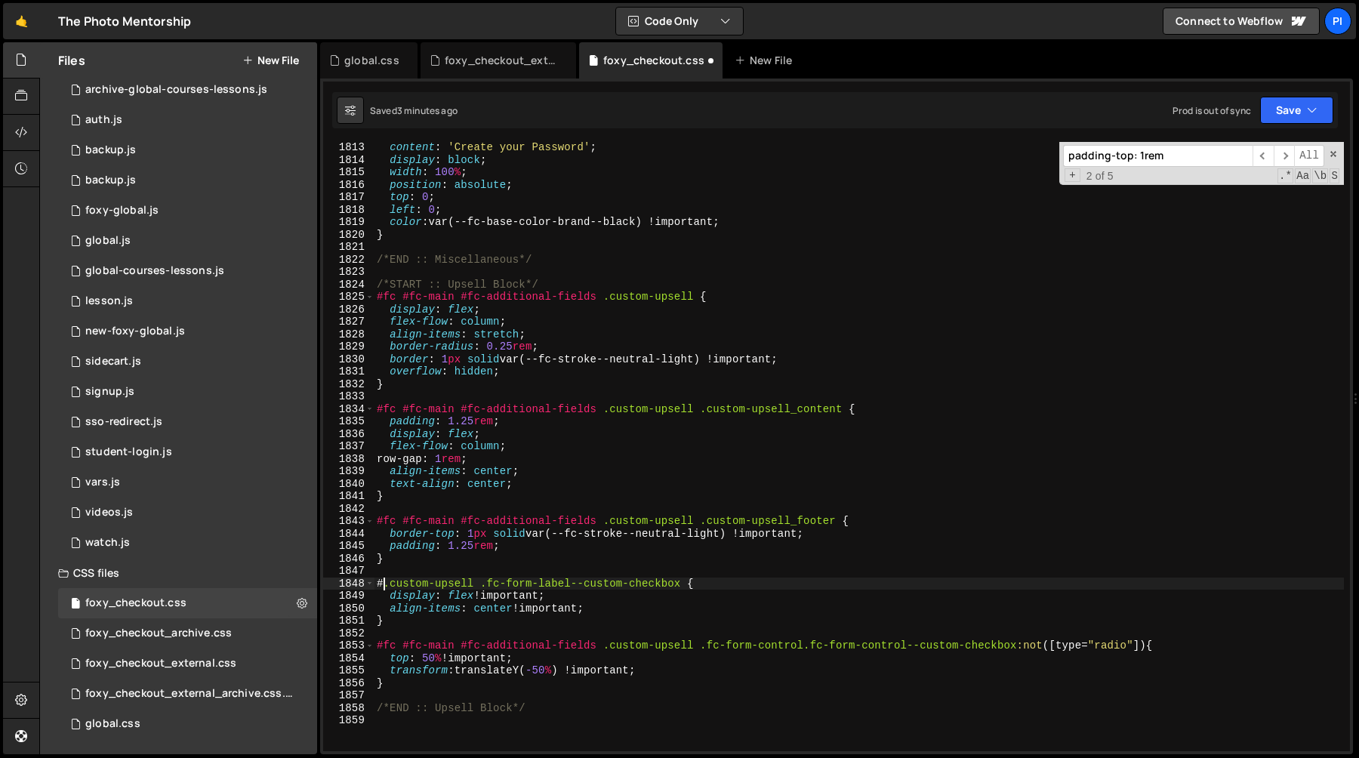
paste textarea "#fc #fc-main #fc-additional-fields"
click at [396, 685] on div "content : ' Create your Password ' ; display : block ; width : 100 % ; position…" at bounding box center [859, 458] width 970 height 634
type textarea "}"
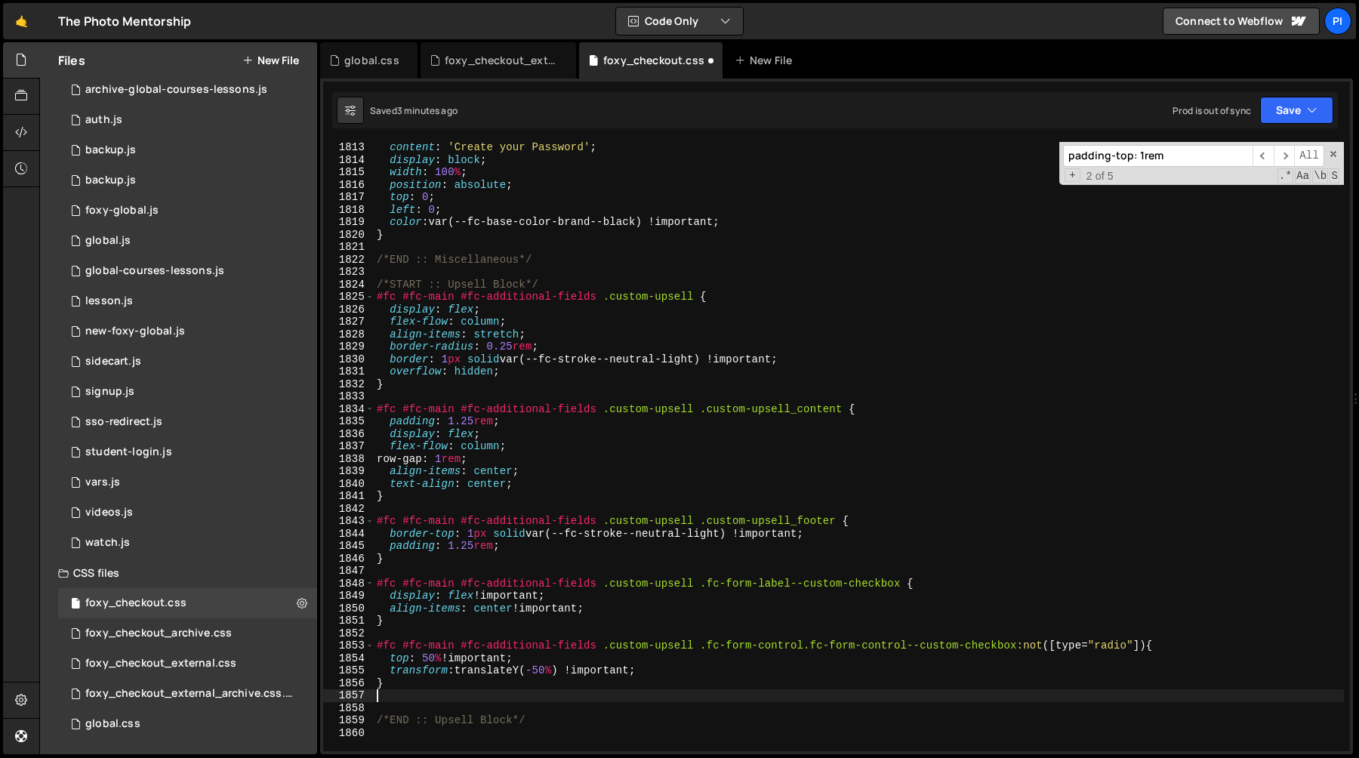
paste textarea "#fc #fc-main #fc-additional-fields"
paste textarea "fc-form-group"
type textarea "#fc #fc-main #fc-additional-fields .custom-upsell .fc-form-group {}"
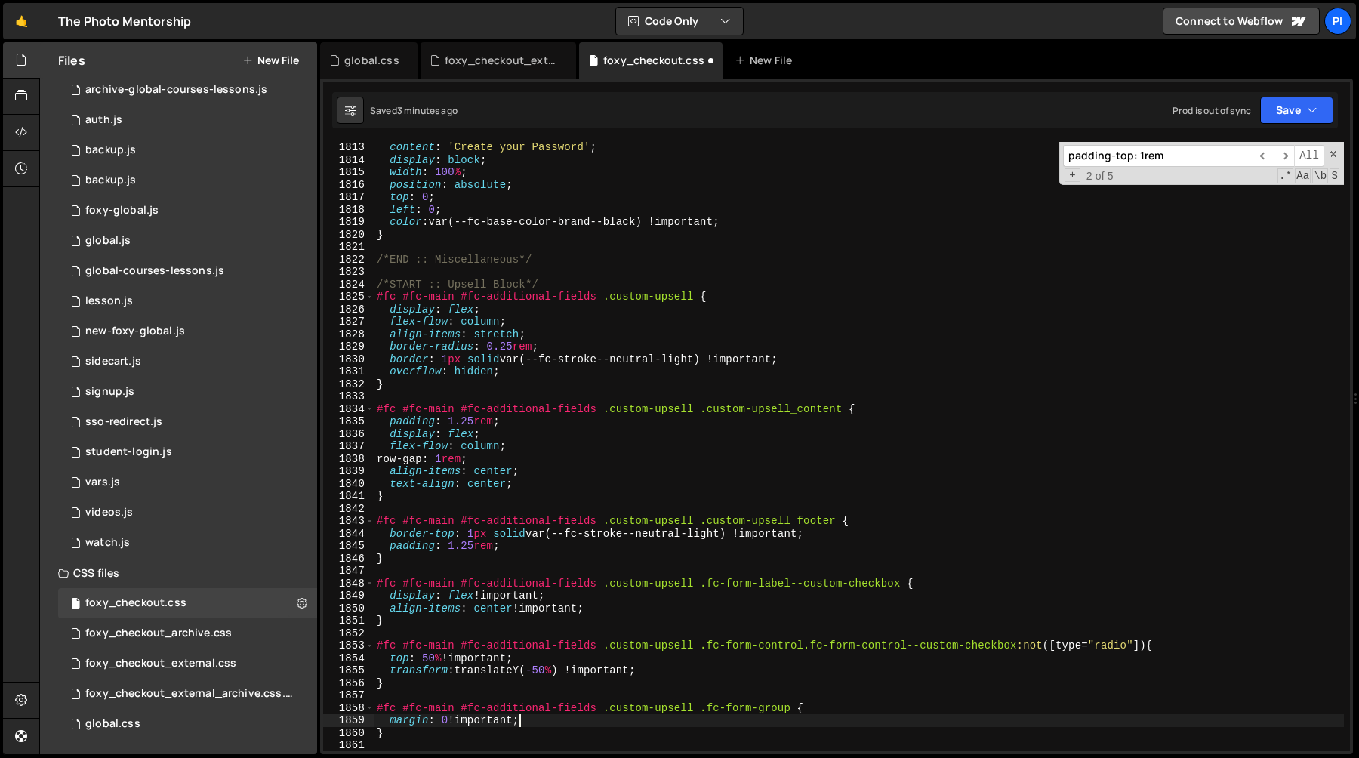
scroll to position [0, 6]
click at [473, 547] on div "content : ' Create your Password ' ; display : block ; width : 100 % ; position…" at bounding box center [859, 458] width 970 height 634
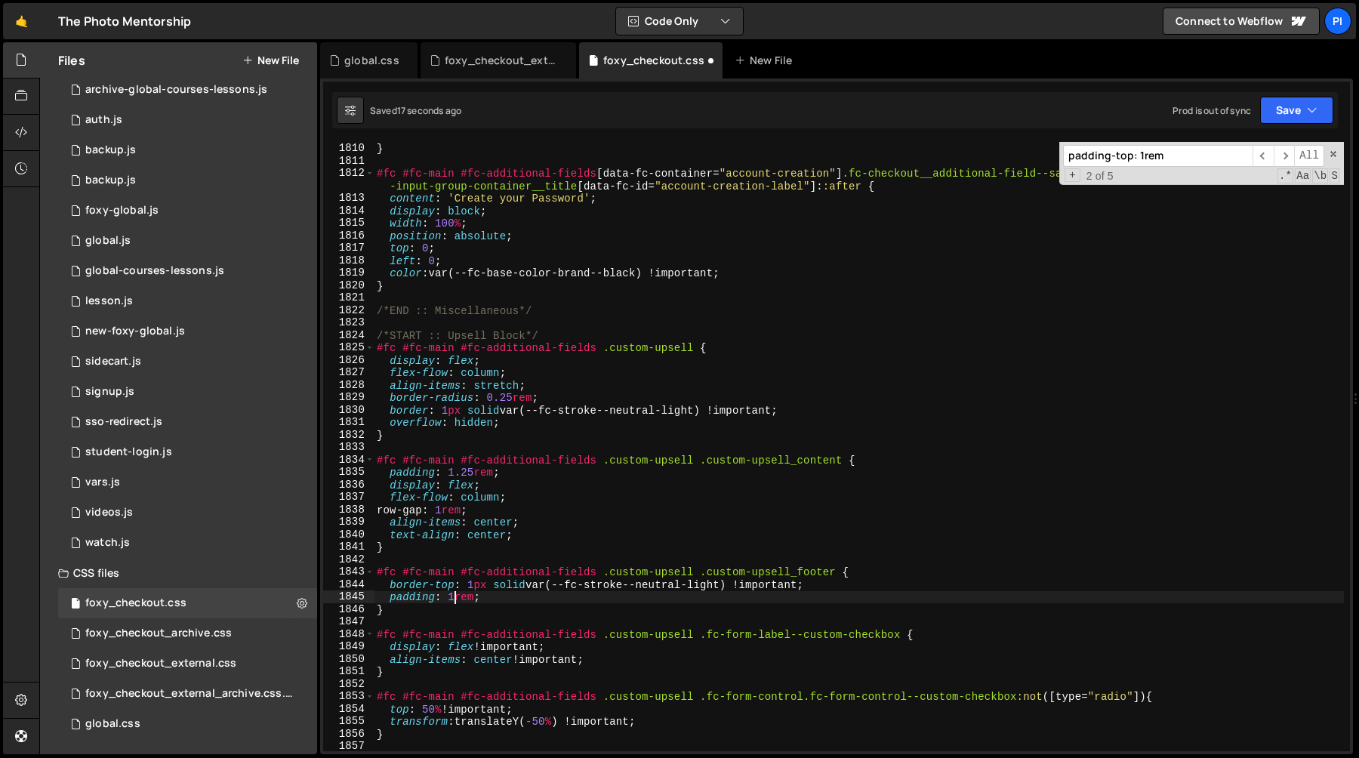
scroll to position [22729, 0]
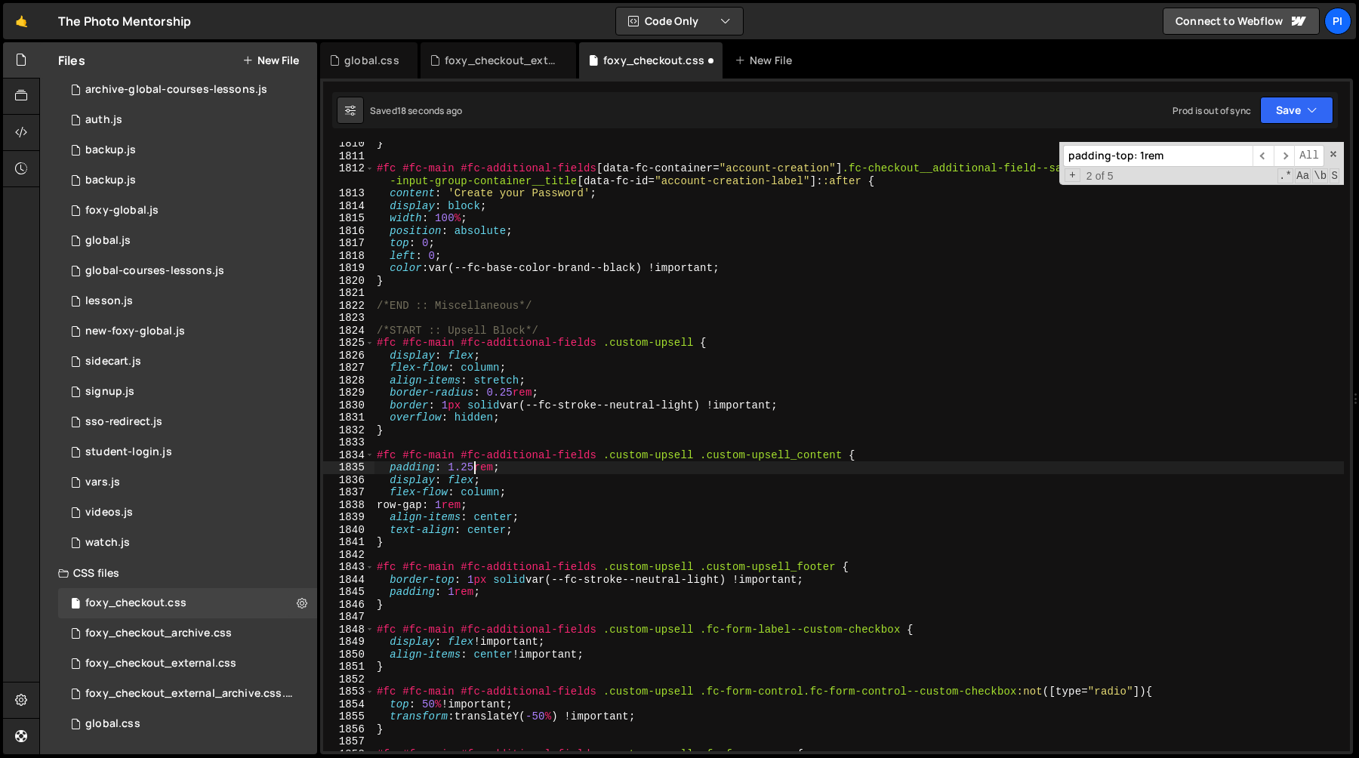
click at [476, 467] on div "} #fc #fc-main #fc-additional-fields [ data-fc-container = " account-creation "…" at bounding box center [859, 454] width 970 height 634
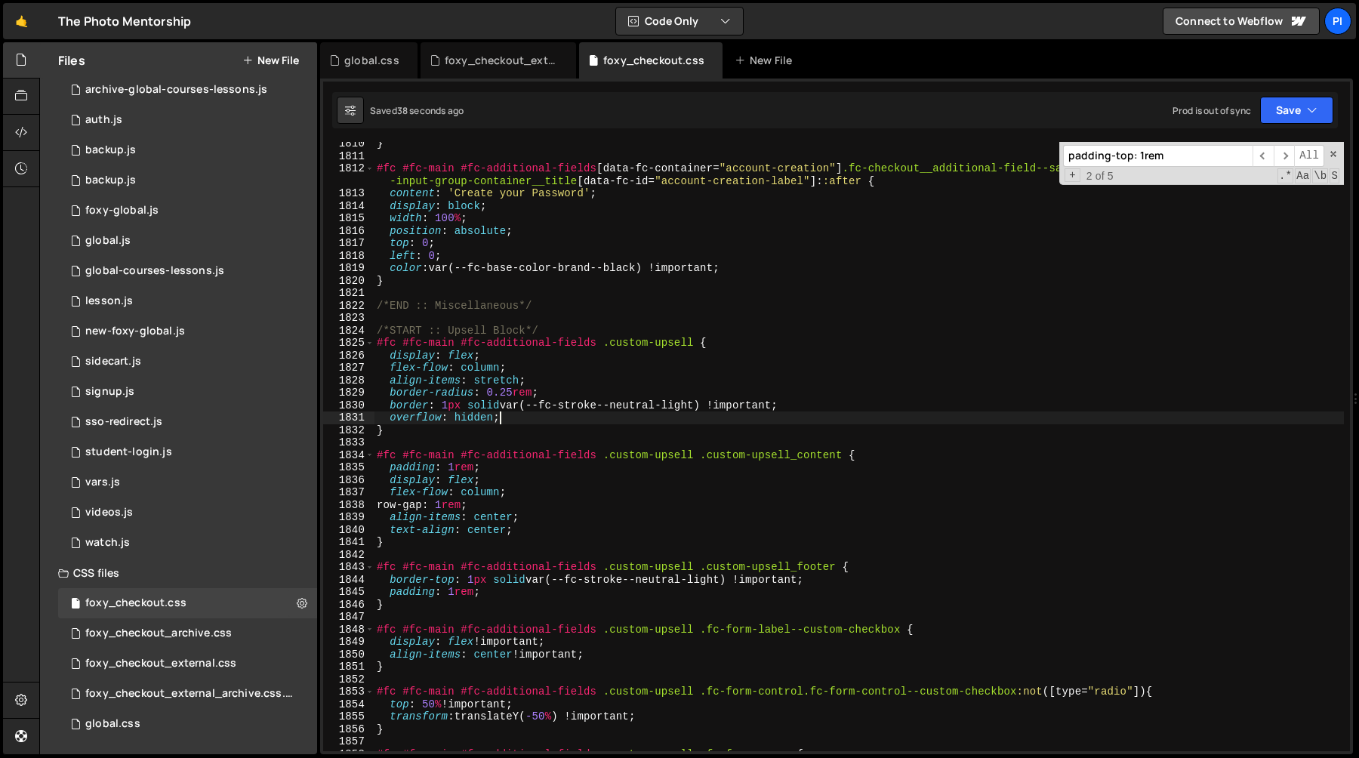
click at [566, 420] on div "} #fc #fc-main #fc-additional-fields [ data-fc-container = " account-creation "…" at bounding box center [859, 454] width 970 height 634
type textarea "overflow: hidden;"
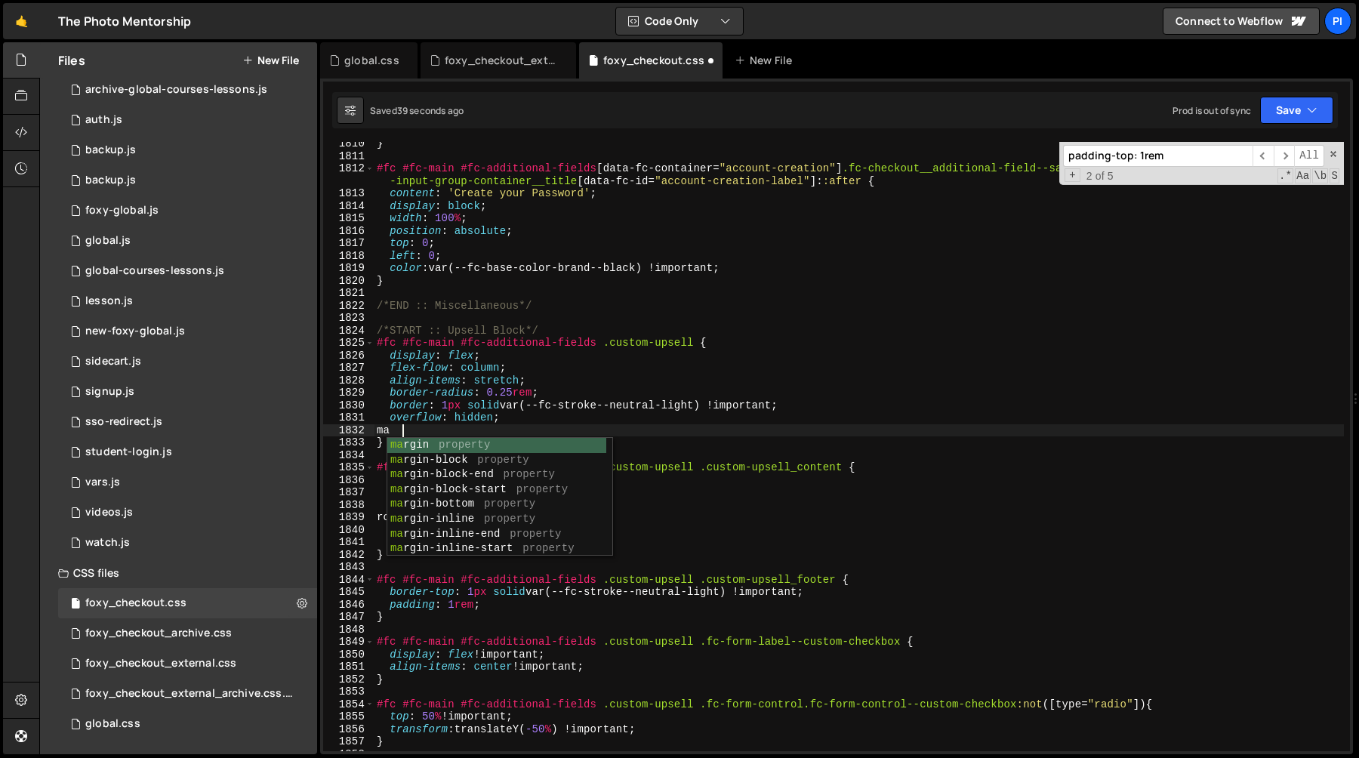
scroll to position [0, 1]
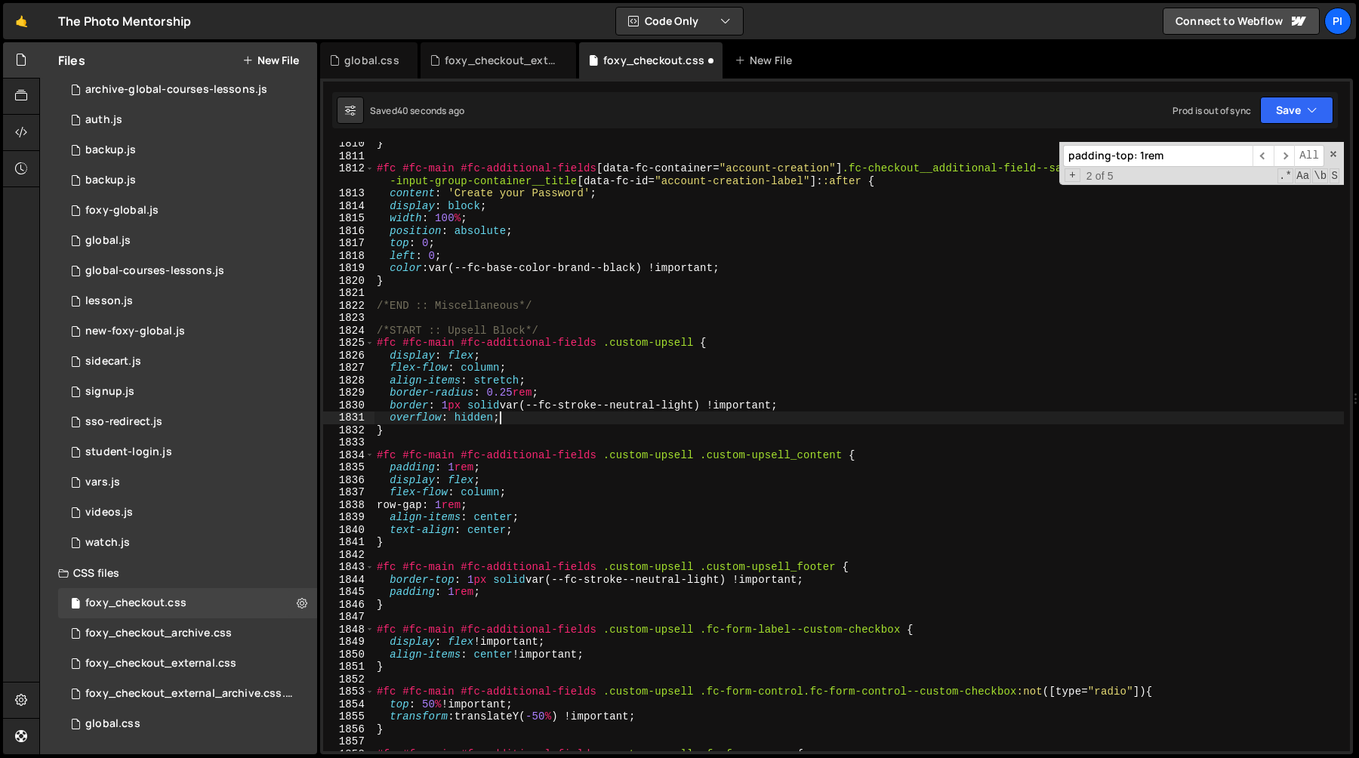
click at [846, 407] on div "} #fc #fc-main #fc-additional-fields [ data-fc-container = " account-creation "…" at bounding box center [859, 454] width 970 height 634
type textarea "border: 1px solid var(--fc-stroke--neutral-light) !important;"
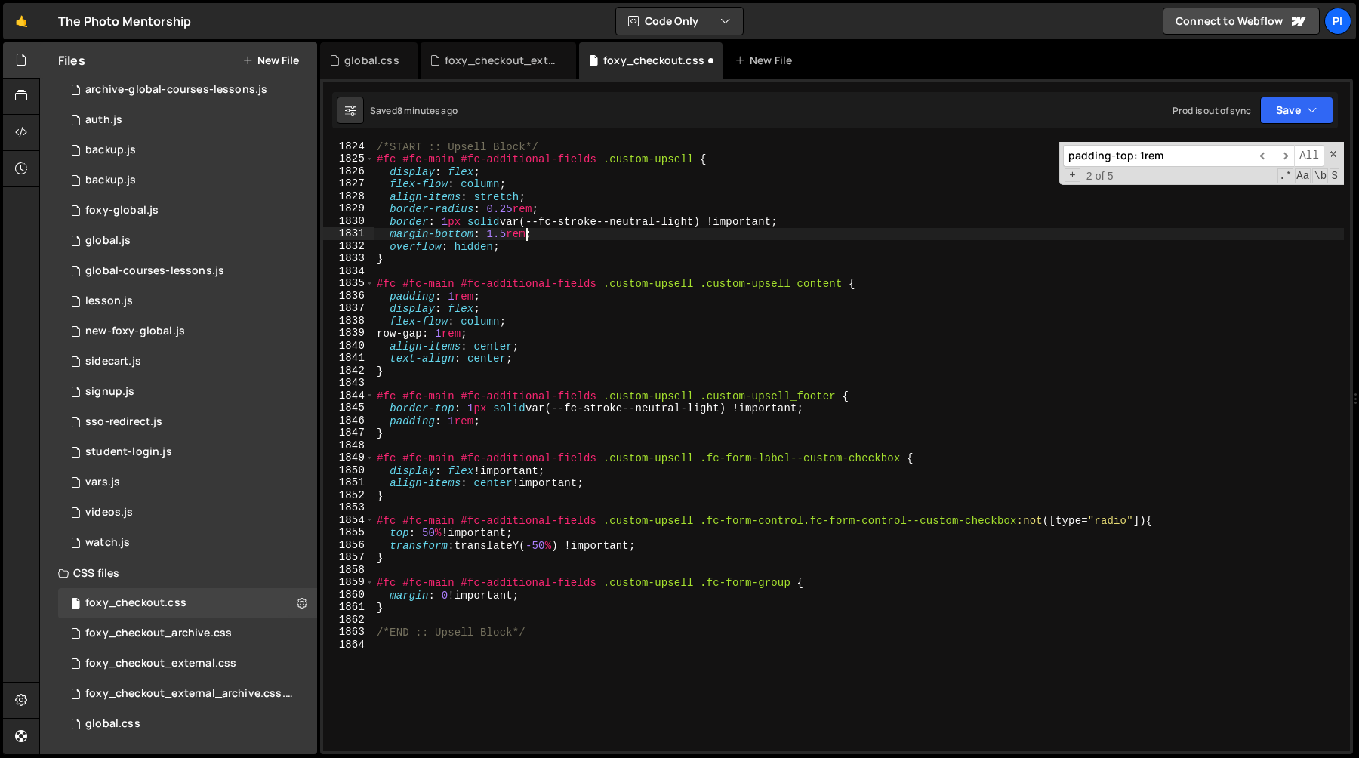
scroll to position [22905, 0]
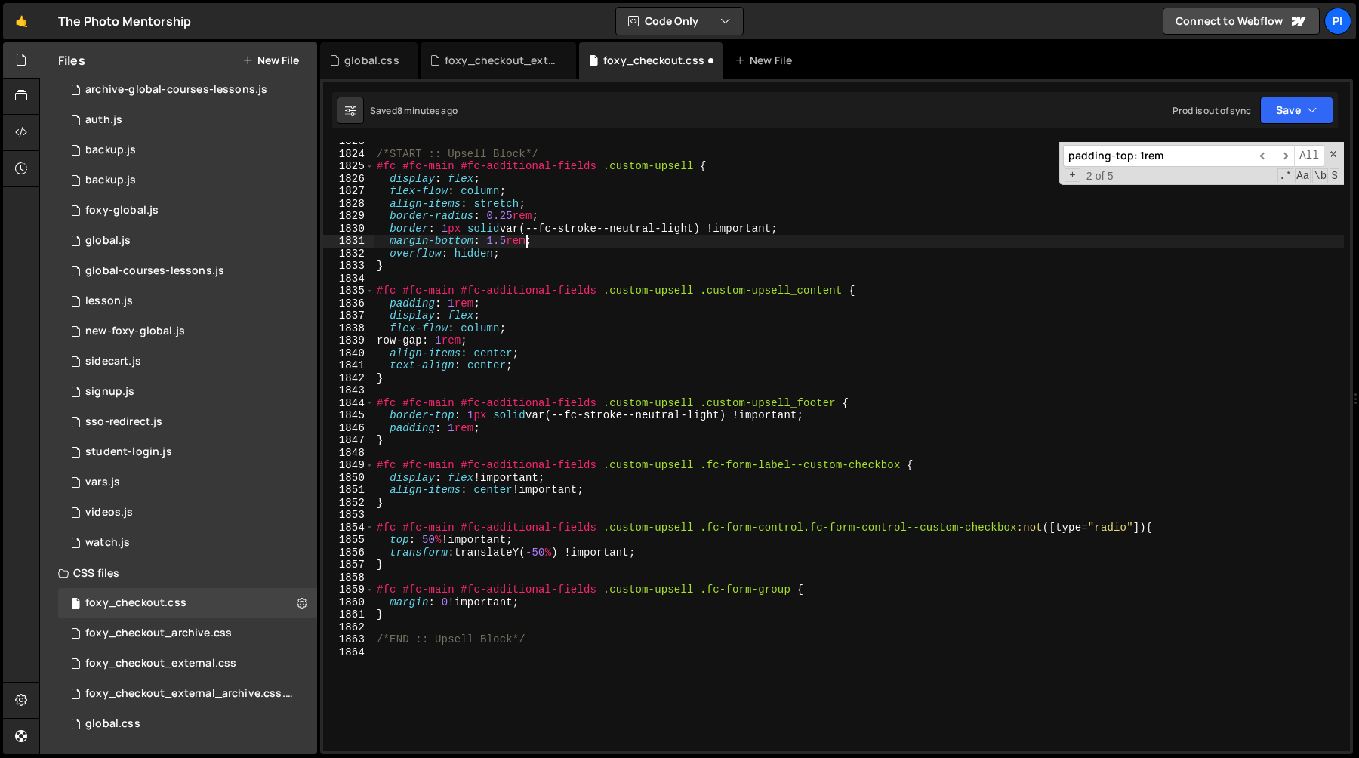
click at [431, 381] on div "/*START :: Upsell Block*/ #fc #fc-main #fc-additional-fields .custom-upsell { d…" at bounding box center [859, 452] width 970 height 634
type textarea "}"
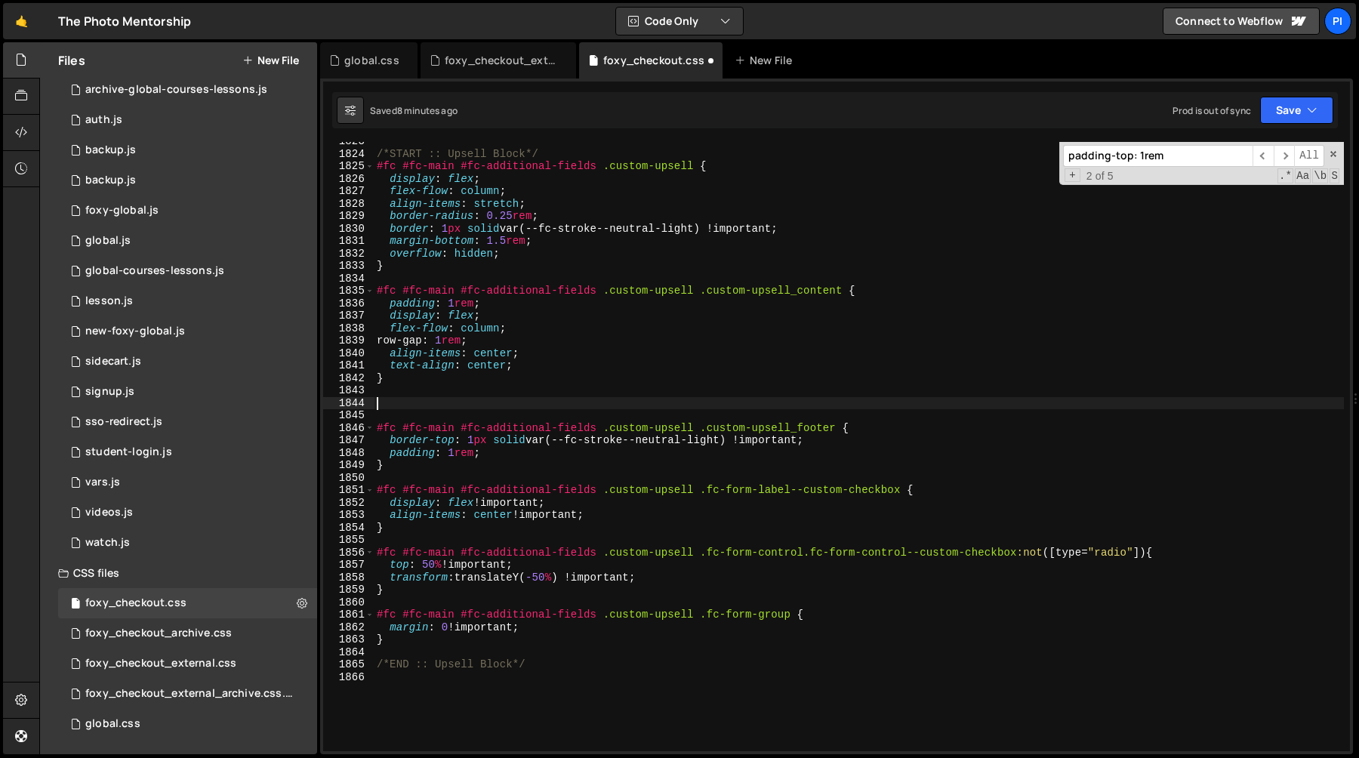
type textarea "{}"
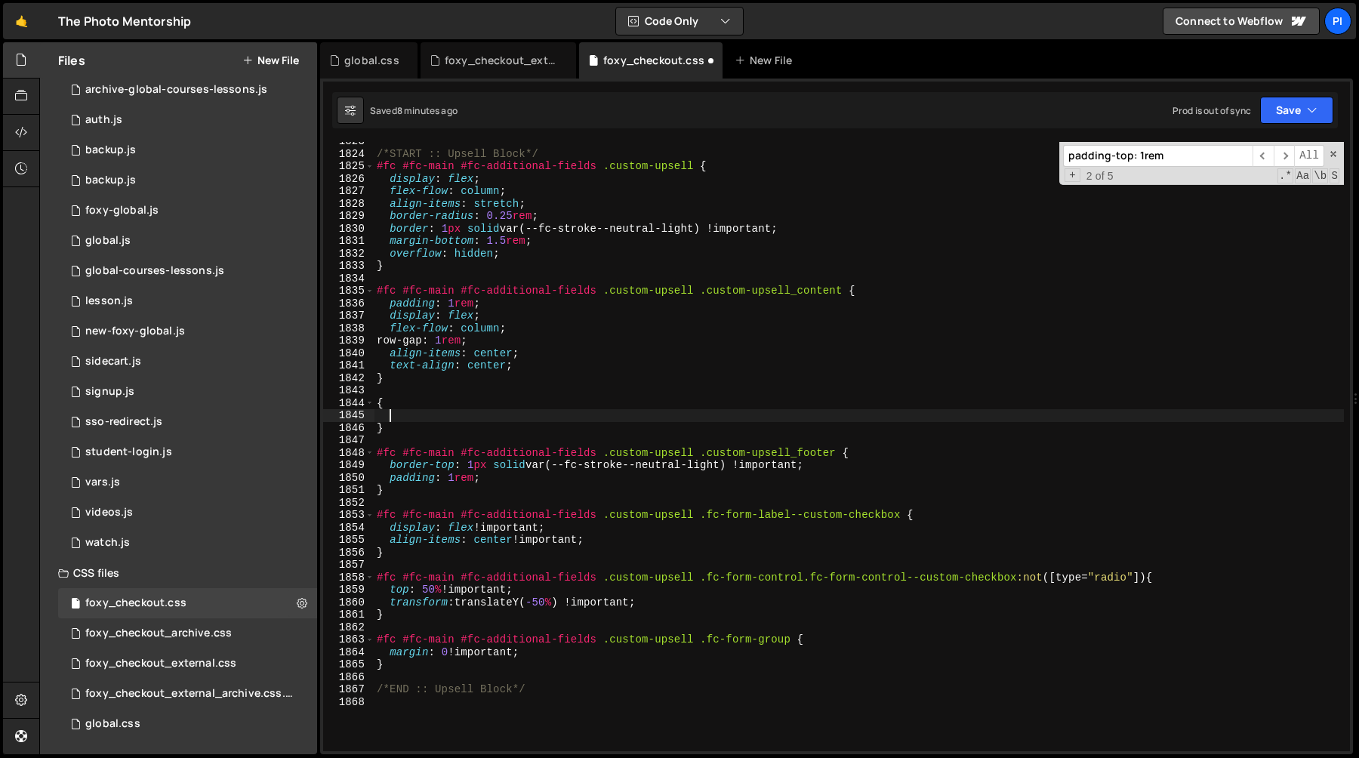
paste textarea "text-transform: uppercase !important;"
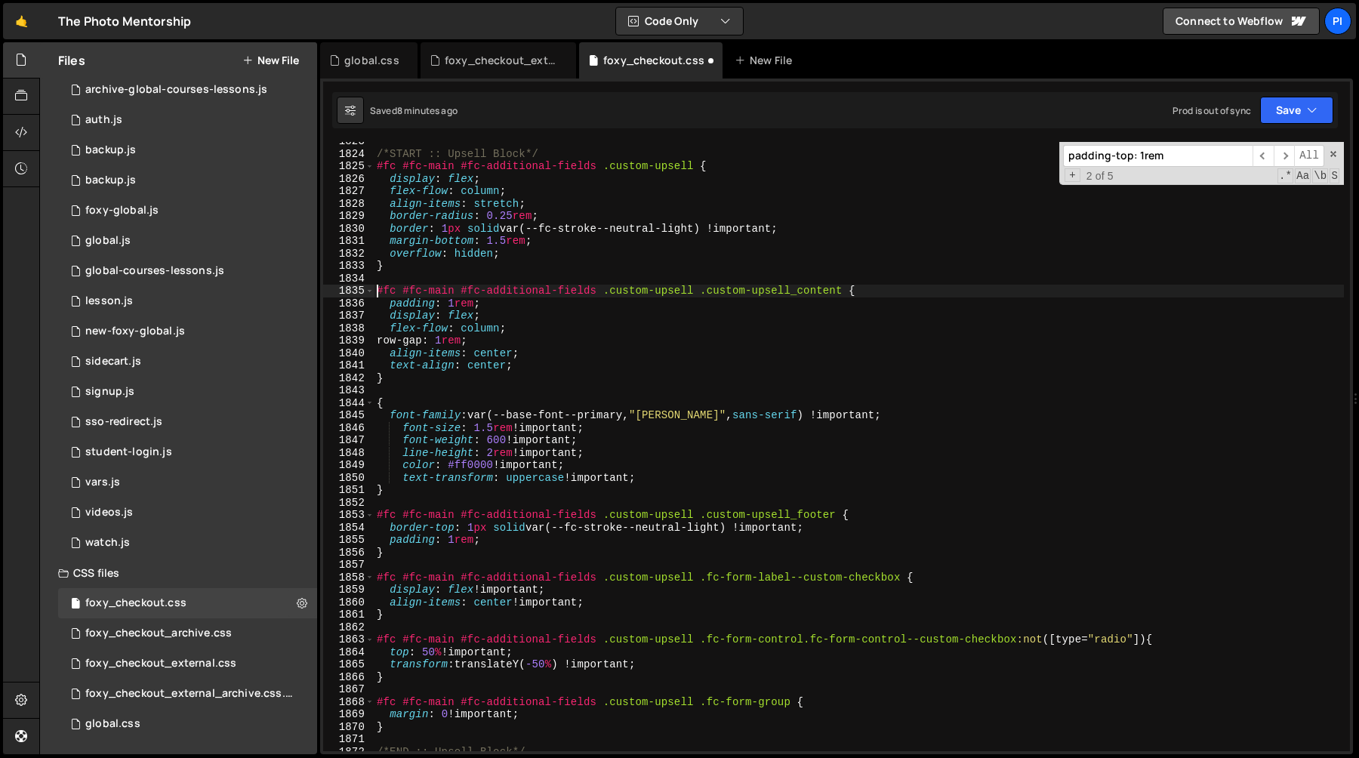
click at [376, 291] on div "/*START :: Upsell Block*/ #fc #fc-main #fc-additional-fields .custom-upsell { d…" at bounding box center [859, 452] width 970 height 634
click at [846, 294] on div "/*START :: Upsell Block*/ #fc #fc-main #fc-additional-fields .custom-upsell { d…" at bounding box center [859, 452] width 970 height 634
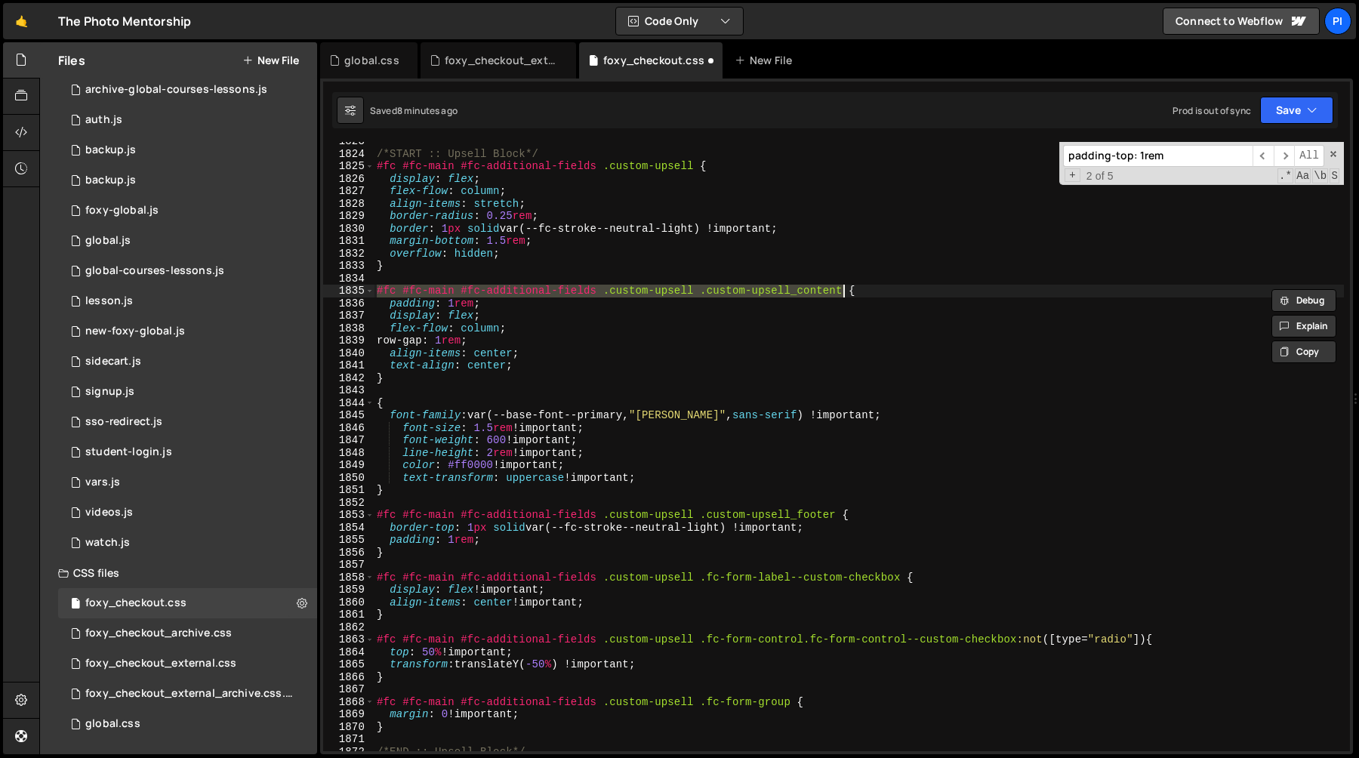
click at [449, 384] on div "/*START :: Upsell Block*/ #fc #fc-main #fc-additional-fields .custom-upsell { d…" at bounding box center [859, 452] width 970 height 634
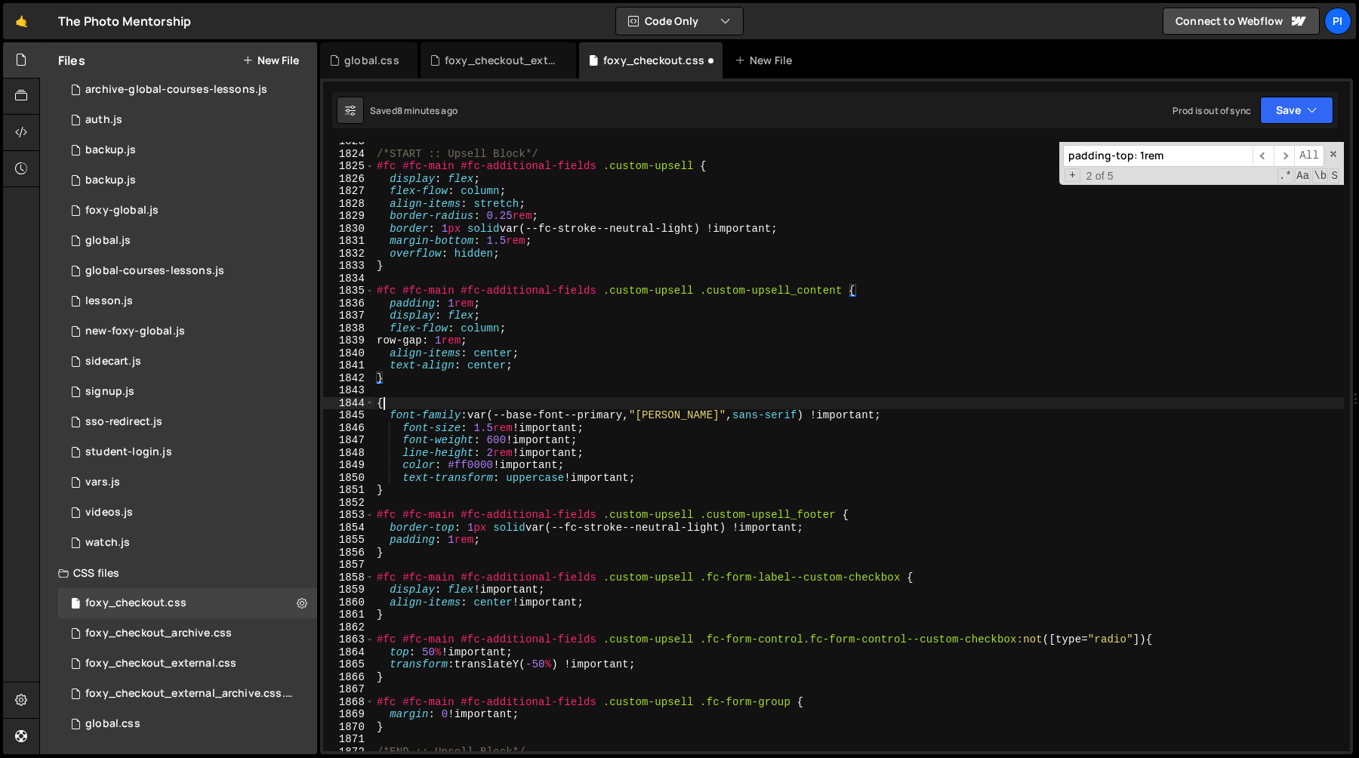
click at [387, 405] on div "/*START :: Upsell Block*/ #fc #fc-main #fc-additional-fields .custom-upsell { d…" at bounding box center [859, 452] width 970 height 634
paste textarea "#fc #fc-main #fc-additional-fields .custom-upsell .custom-upsell_content"
click at [455, 384] on div "/*START :: Upsell Block*/ #fc #fc-main #fc-additional-fields .custom-upsell { d…" at bounding box center [859, 452] width 970 height 634
type textarea "}"
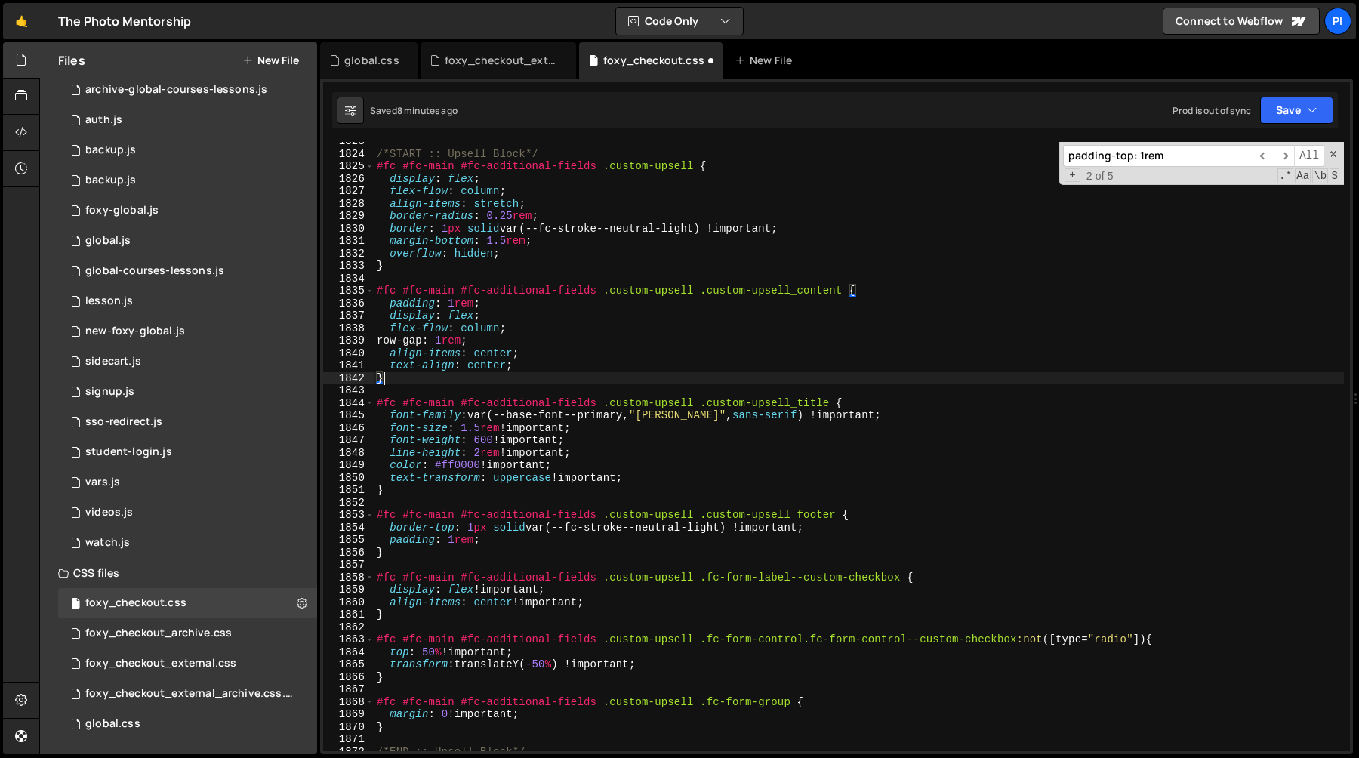
scroll to position [0, 0]
click at [636, 489] on div "/*START :: Upsell Block*/ #fc #fc-main #fc-additional-fields .custom-upsell { d…" at bounding box center [859, 452] width 970 height 634
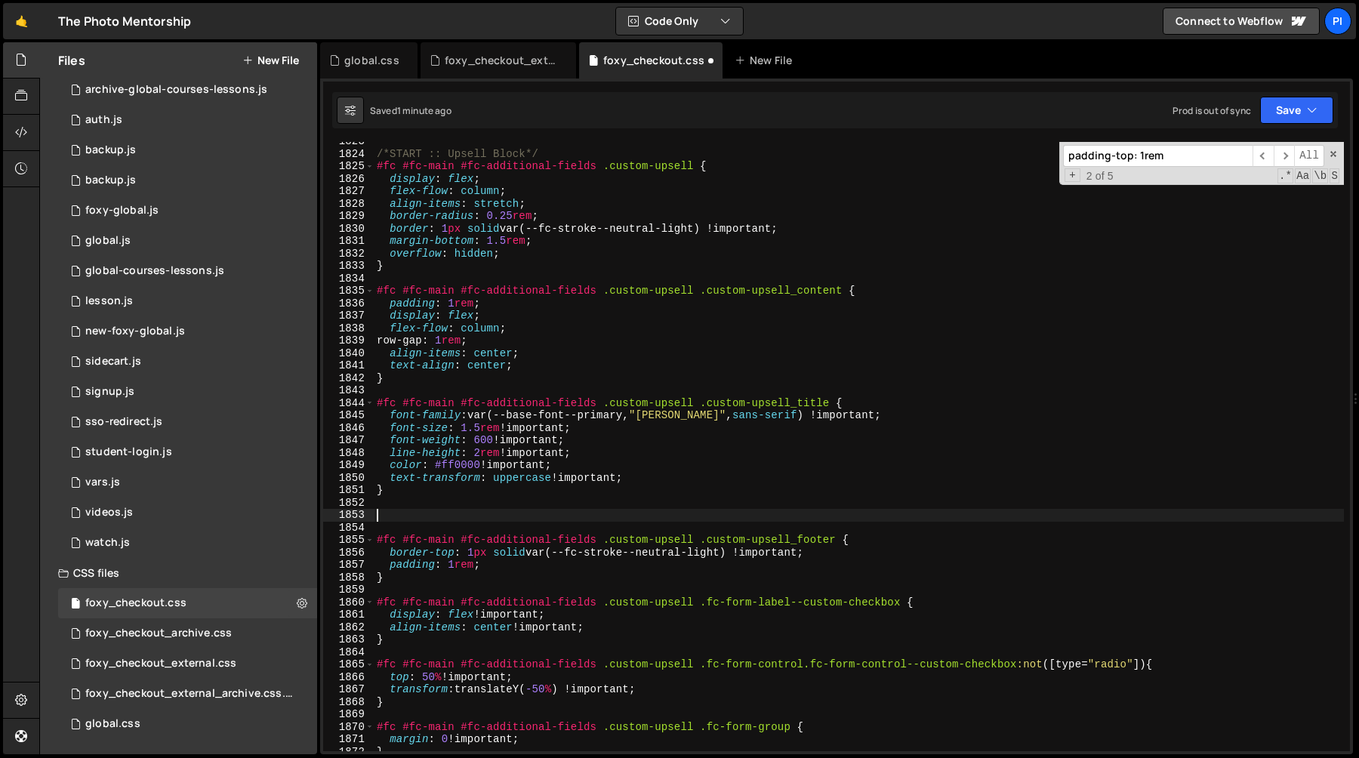
type textarea "{}"
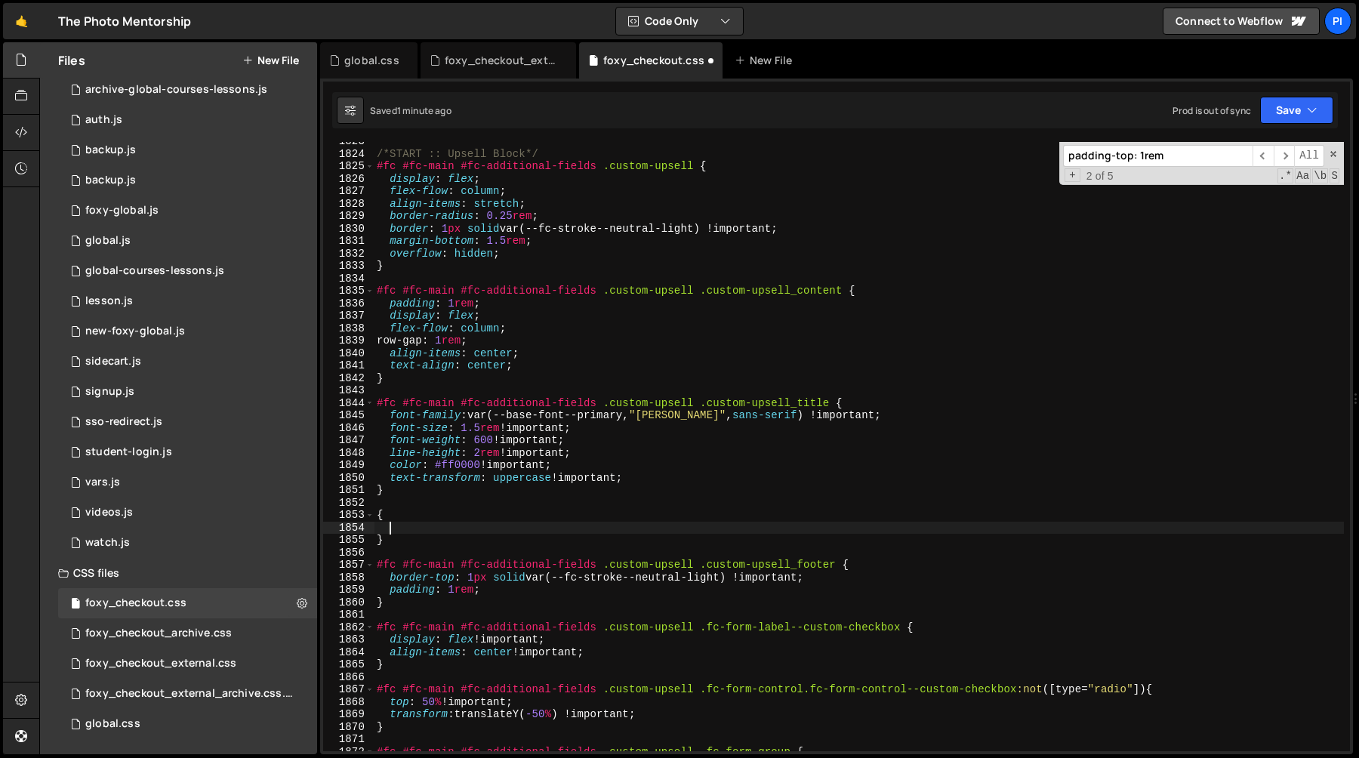
paste textarea
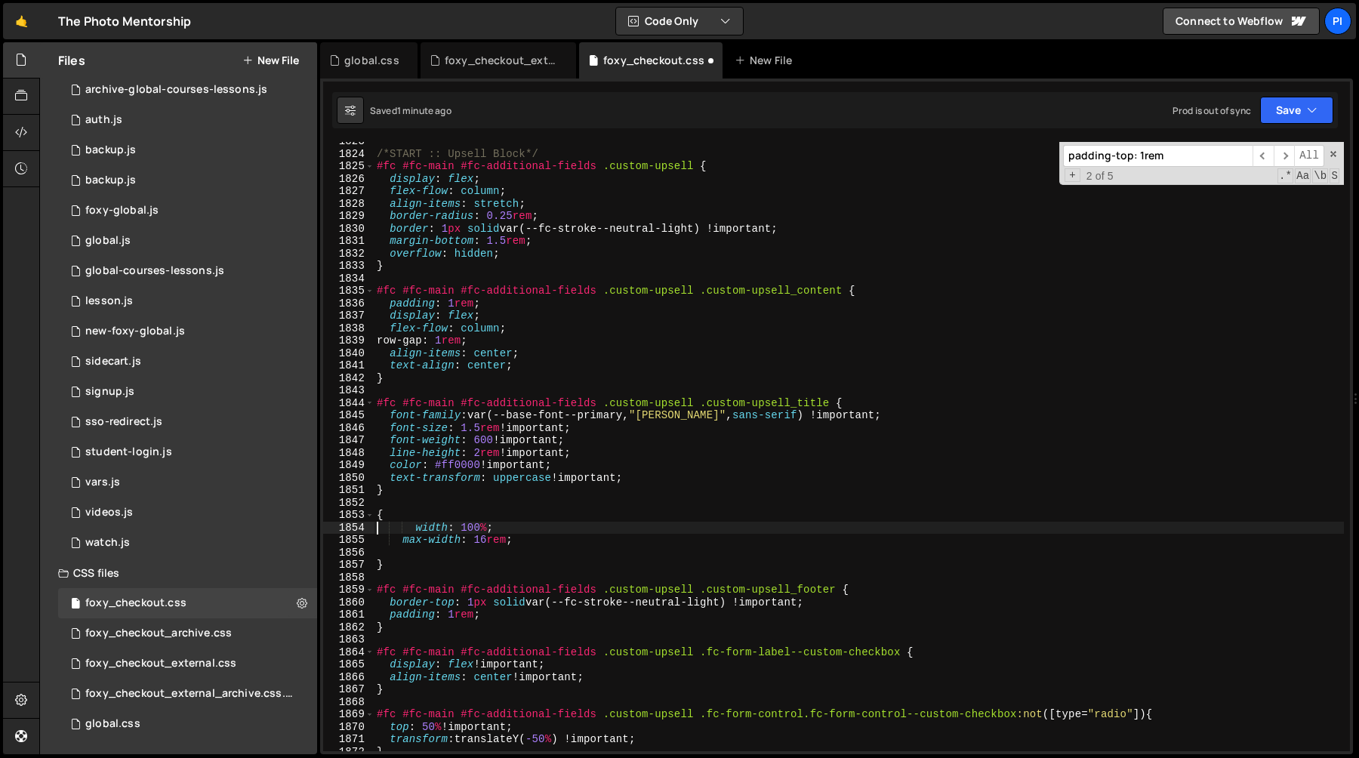
type textarea "max-width: 16rem;"
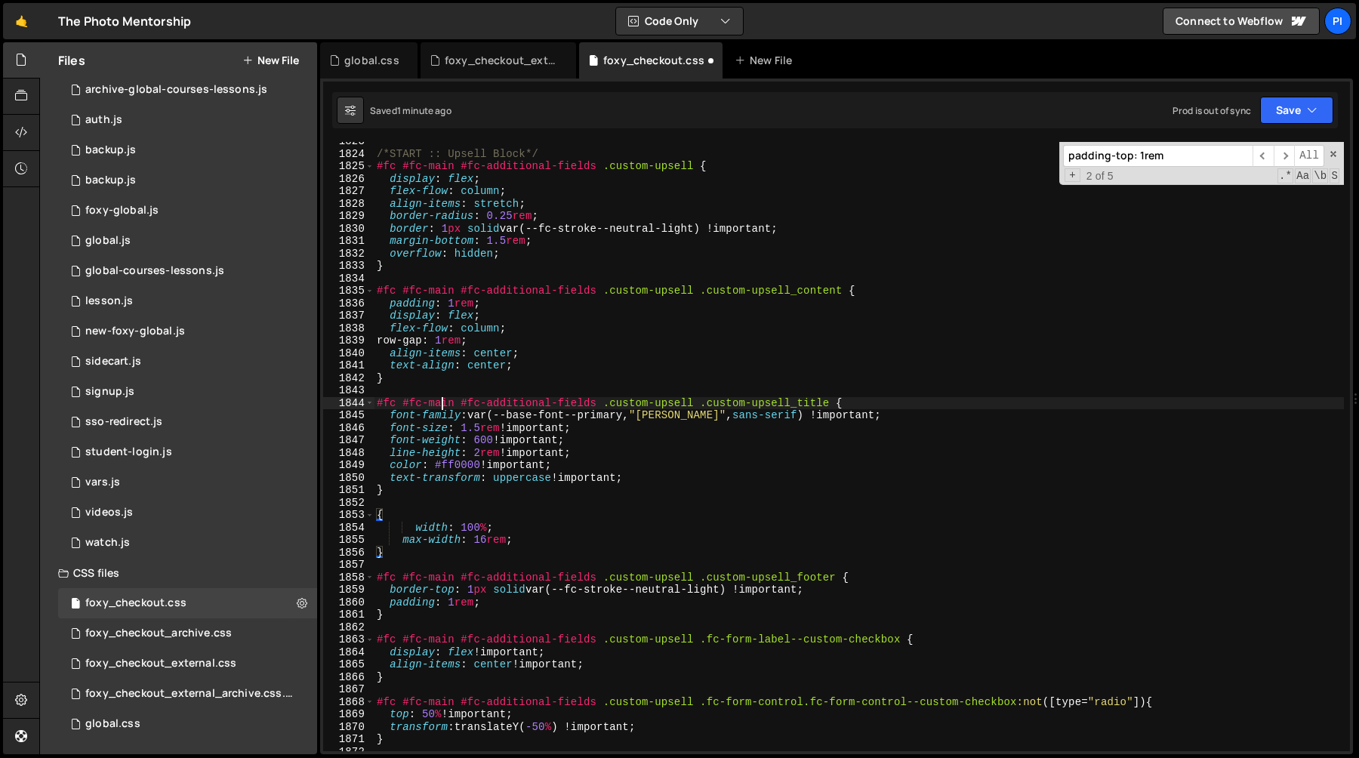
click at [444, 404] on div "/*START :: Upsell Block*/ #fc #fc-main #fc-additional-fields .custom-upsell { d…" at bounding box center [859, 452] width 970 height 634
type textarea "}"
paste textarea "#fc #fc-main #fc-additional-fields .custom-upsell .custom-upsell_title"
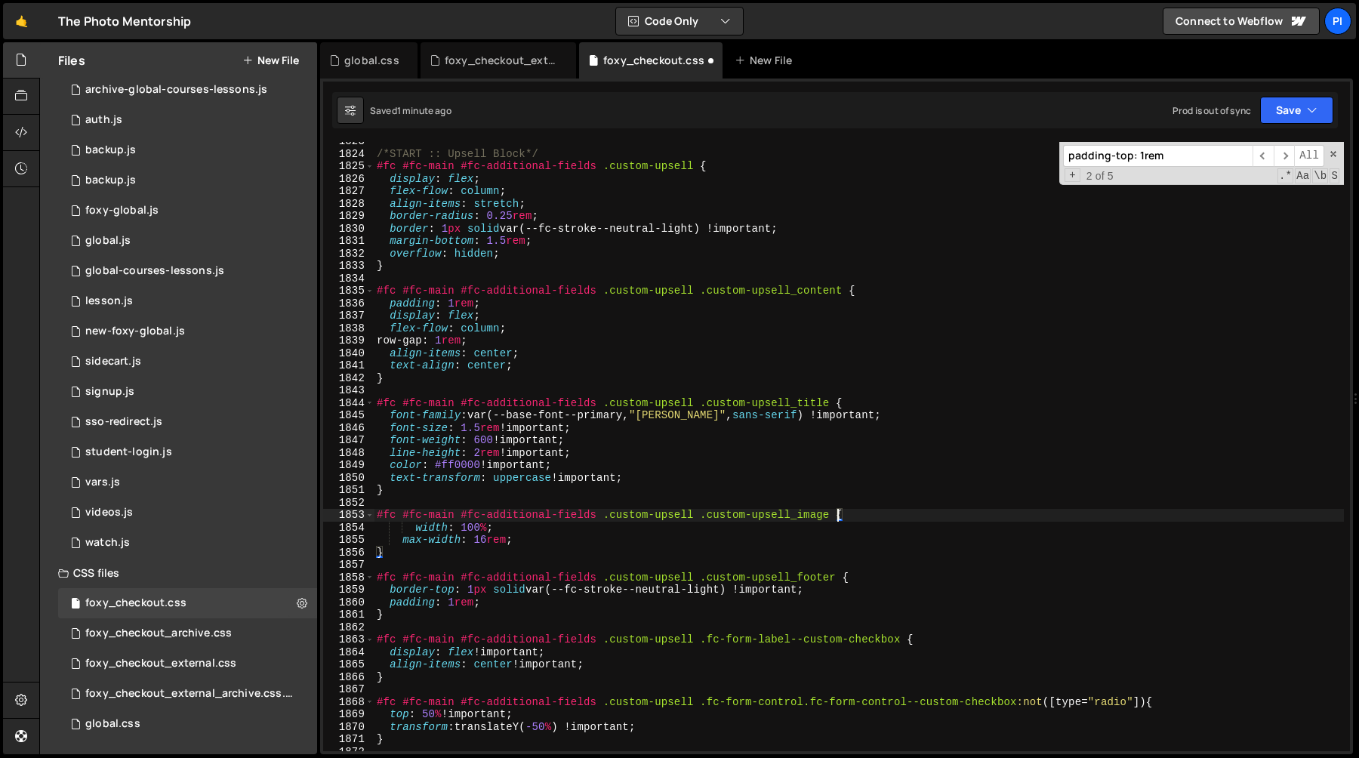
scroll to position [0, 8]
type textarea "max-width: 16rem;"
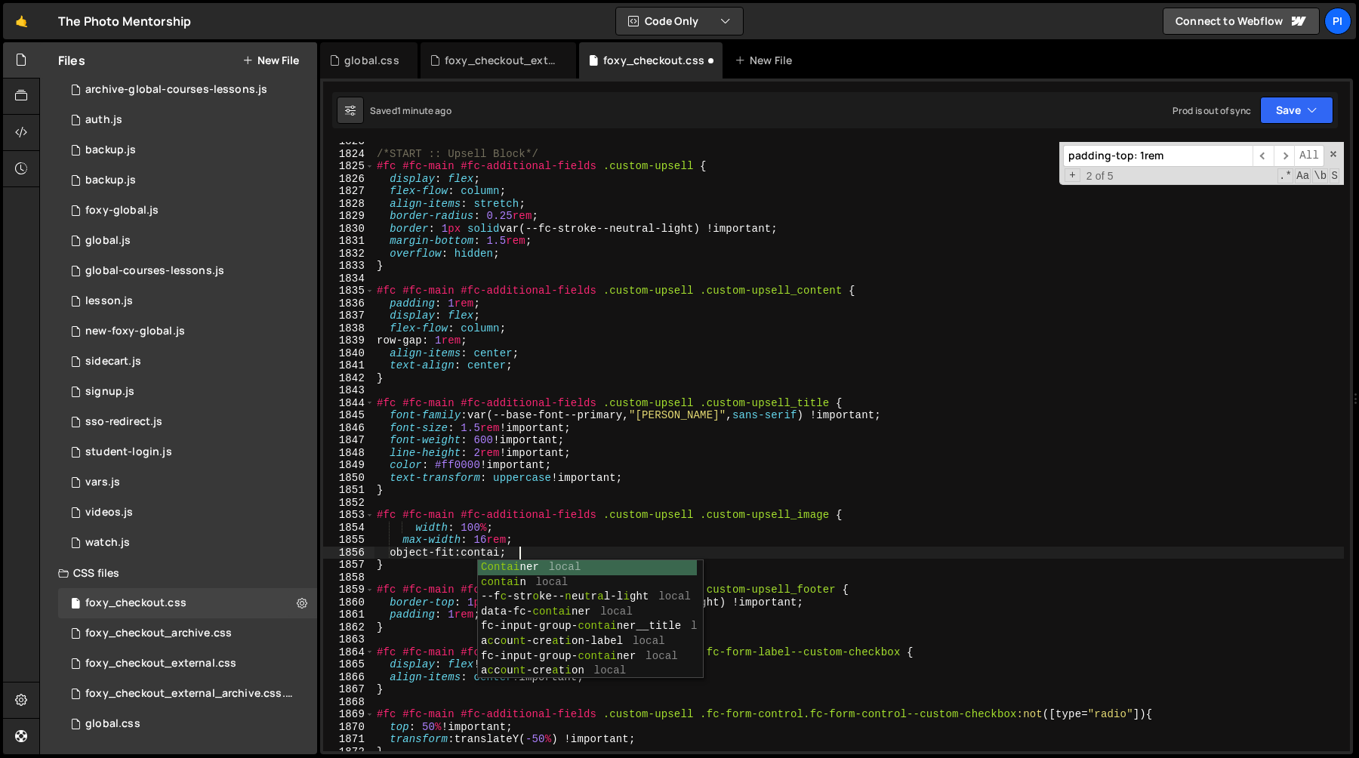
scroll to position [0, 10]
type textarea "object-fit: contain;"
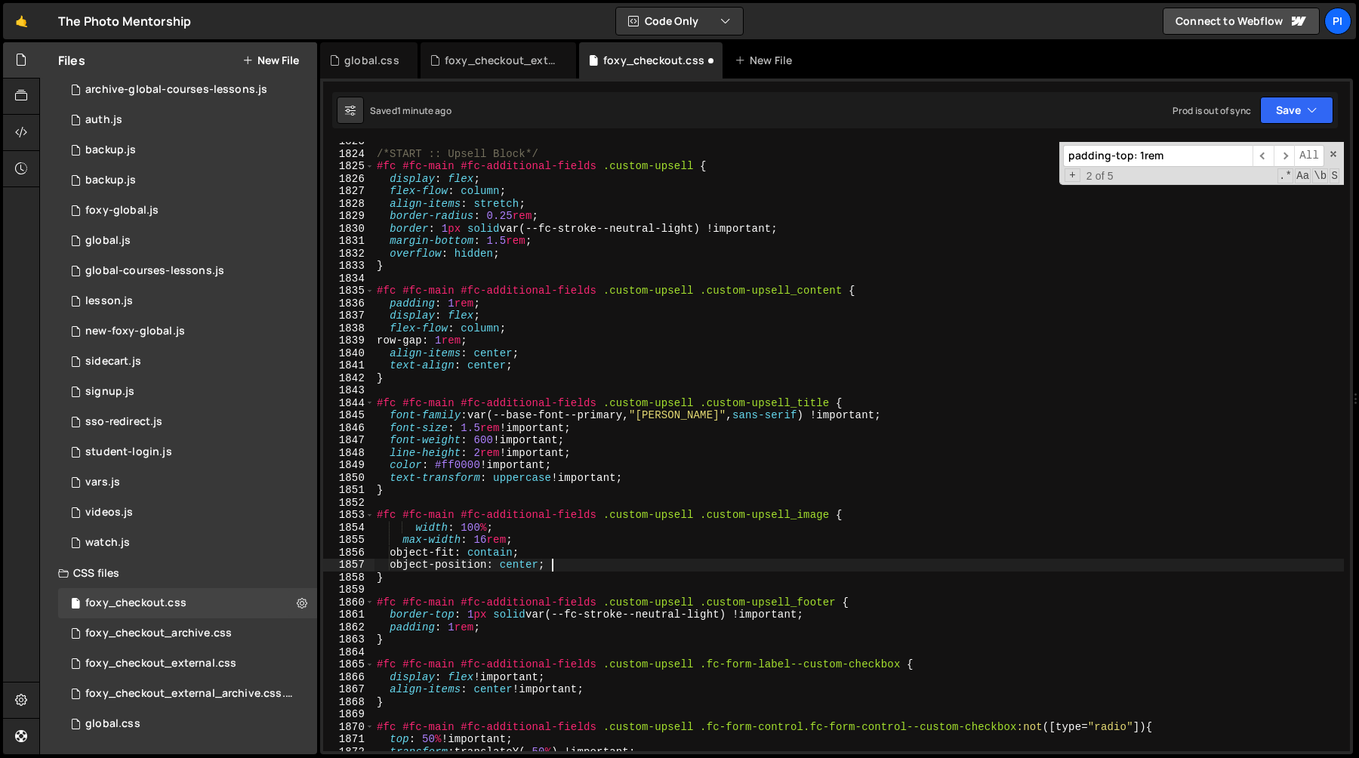
type textarea "max-width: 16rem;"
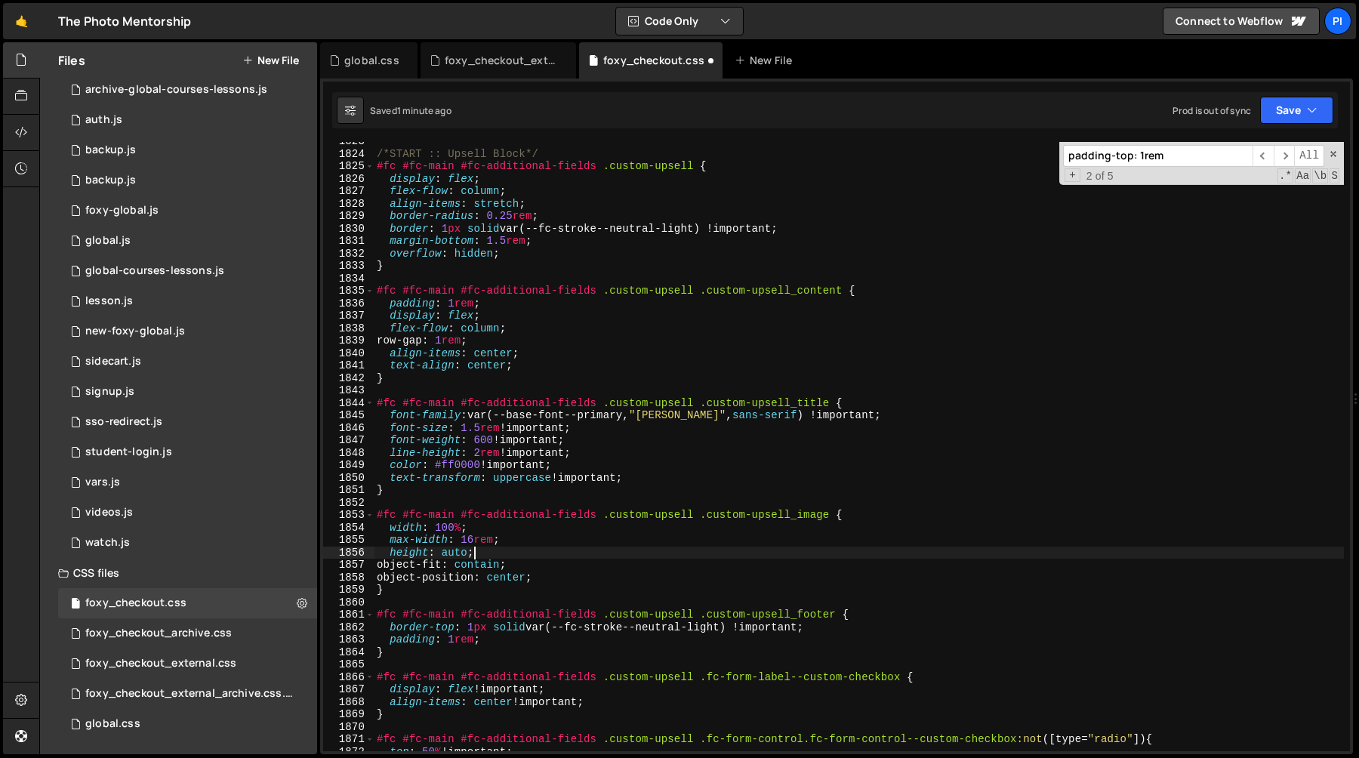
scroll to position [0, 6]
click at [480, 495] on div "/*START :: Upsell Block*/ #fc #fc-main #fc-additional-fields .custom-upsell { d…" at bounding box center [859, 452] width 970 height 634
click at [517, 562] on div "/*START :: Upsell Block*/ #fc #fc-main #fc-additional-fields .custom-upsell { d…" at bounding box center [859, 452] width 970 height 634
click at [535, 587] on div "/*START :: Upsell Block*/ #fc #fc-main #fc-additional-fields .custom-upsell { d…" at bounding box center [859, 452] width 970 height 634
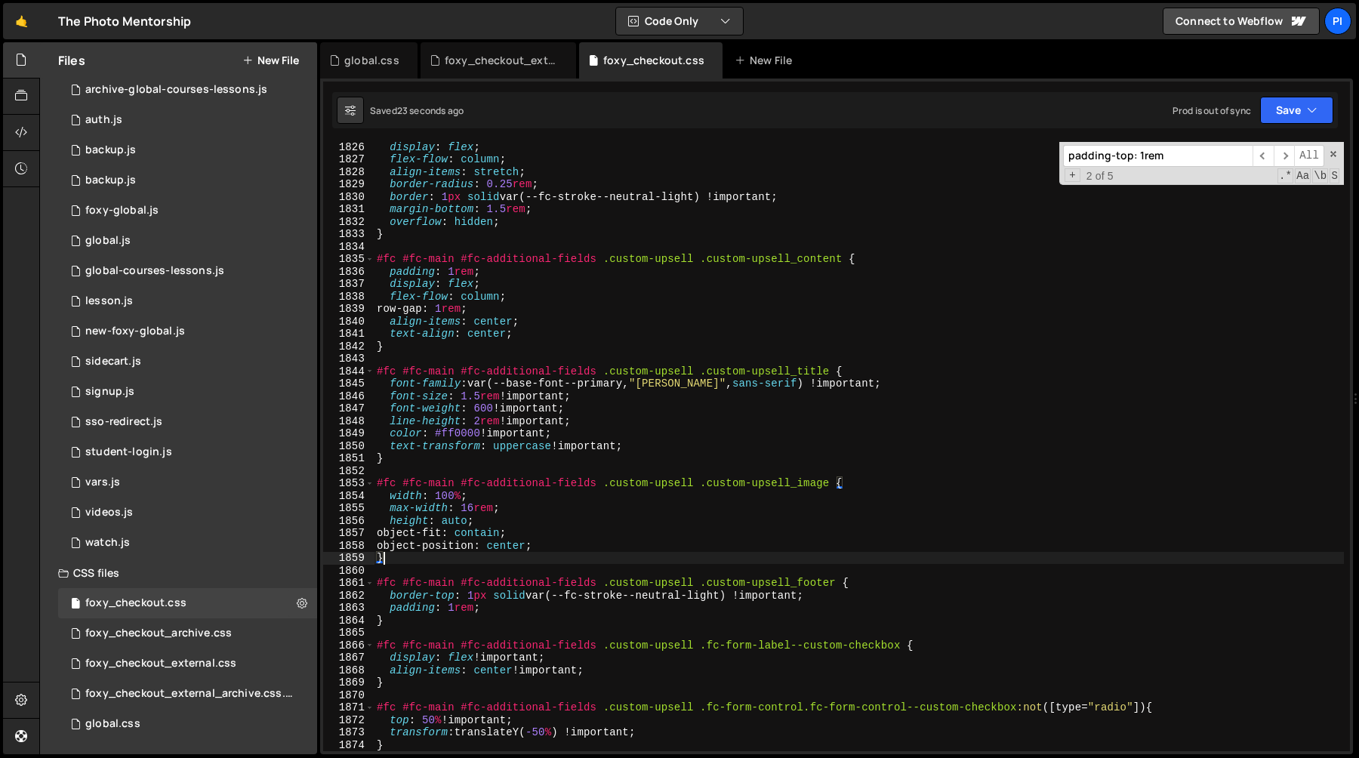
scroll to position [22919, 0]
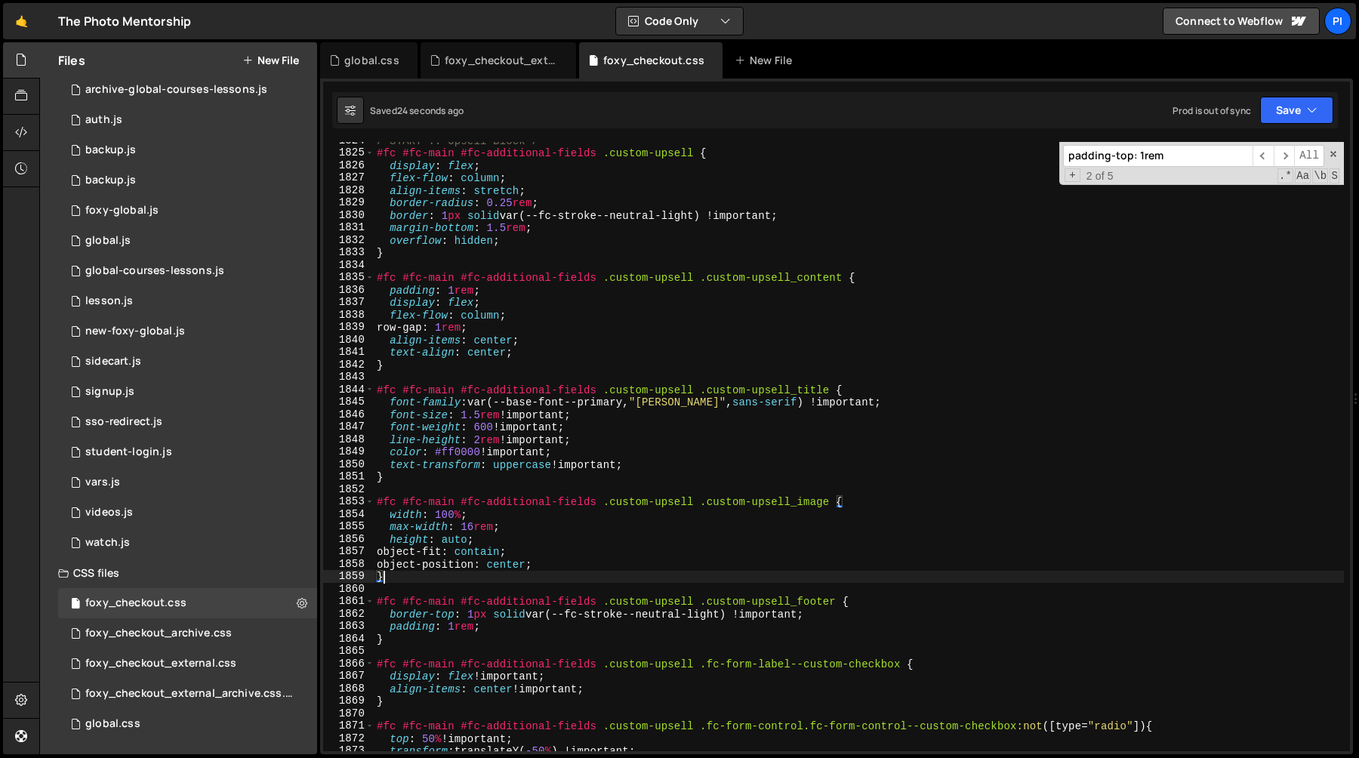
click at [454, 327] on div "/*START :: Upsell Block*/ #fc #fc-main #fc-additional-fields .custom-upsell { d…" at bounding box center [859, 451] width 970 height 634
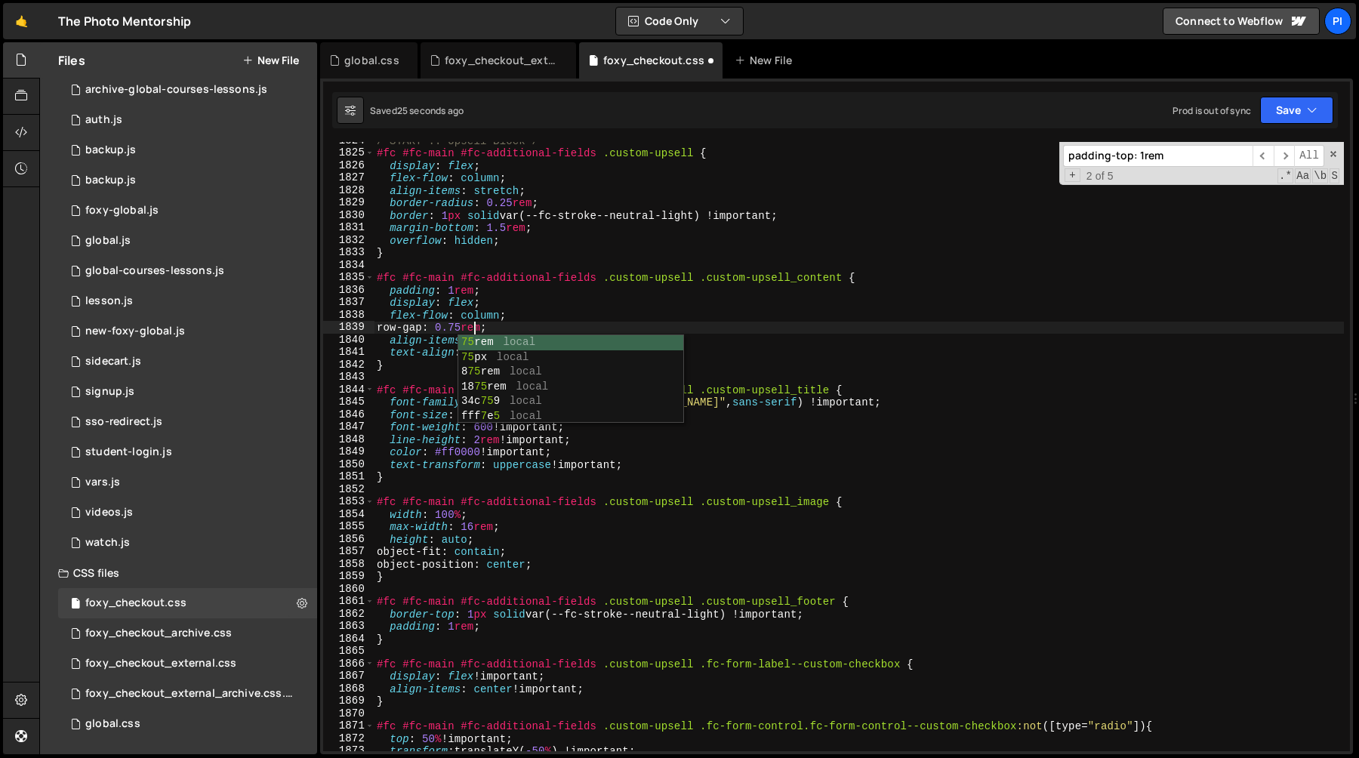
scroll to position [0, 6]
click at [425, 565] on div "/*START :: Upsell Block*/ #fc #fc-main #fc-additional-fields .custom-upsell { d…" at bounding box center [859, 451] width 970 height 634
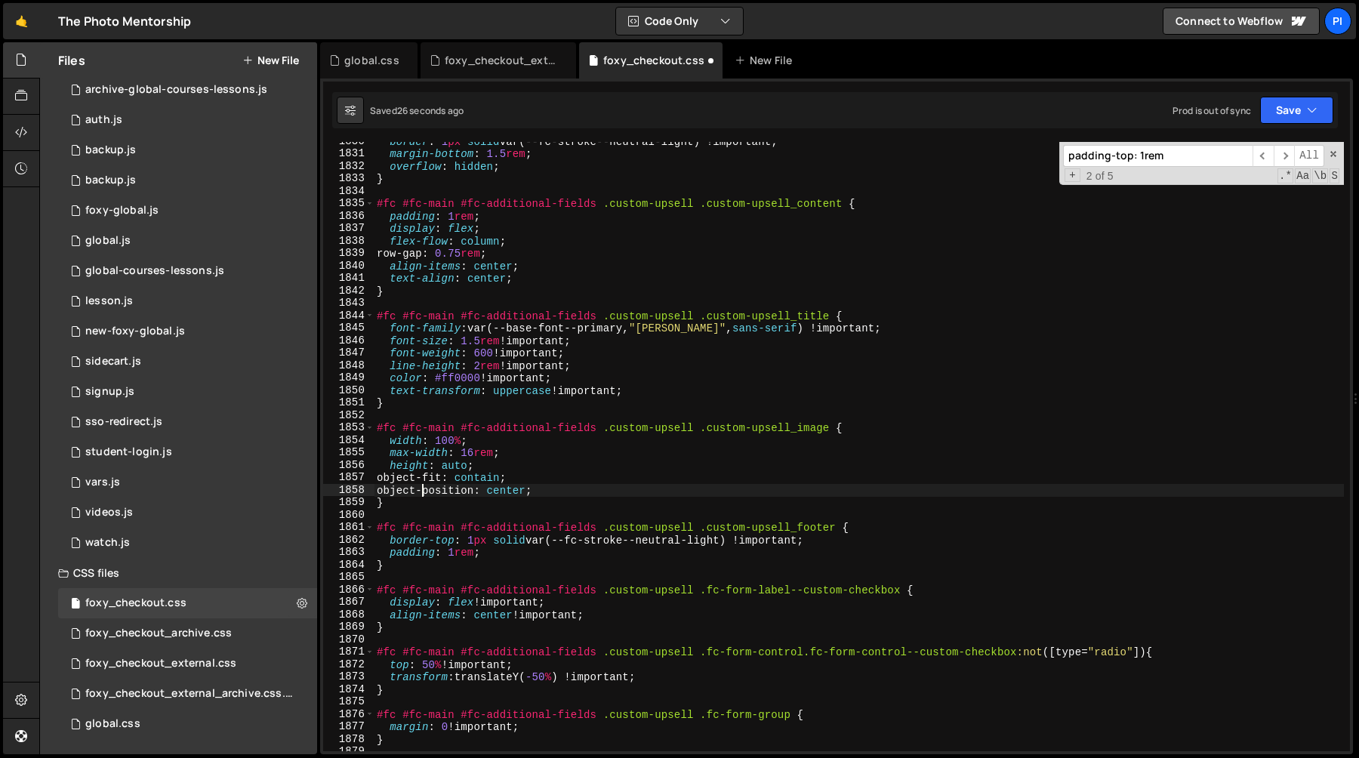
scroll to position [22996, 0]
type textarea "object-position: center;"
click at [403, 506] on div "border : 1 px solid var(--fc-stroke--neutral-light) !important ; margin-bottom …" at bounding box center [859, 449] width 970 height 634
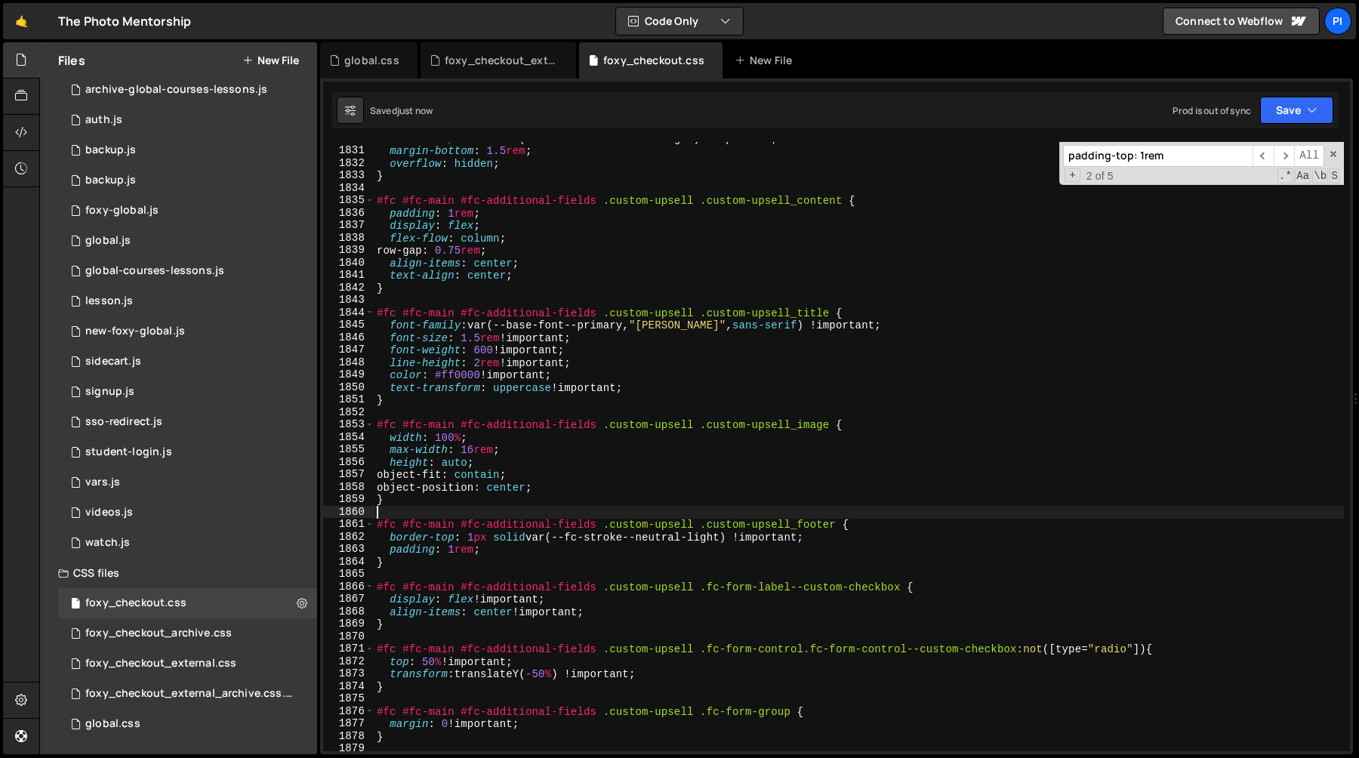
scroll to position [0, 0]
click at [390, 500] on div "border : 1 px solid var(--fc-stroke--neutral-light) !important ; margin-bottom …" at bounding box center [859, 449] width 970 height 634
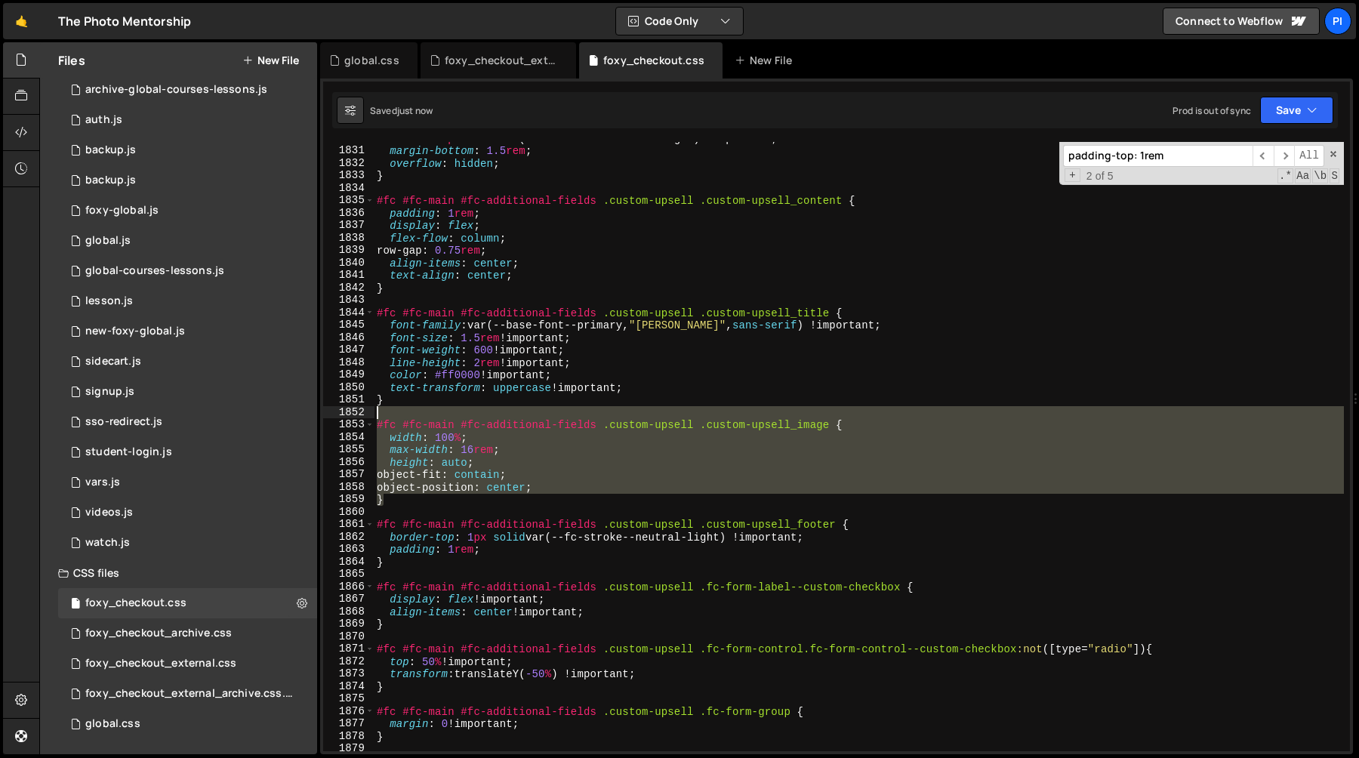
drag, startPoint x: 390, startPoint y: 500, endPoint x: 359, endPoint y: 418, distance: 87.5
click at [359, 418] on div "} 1830 1831 1832 1833 1834 1835 1836 1837 1838 1839 1840 1841 1842 1843 1844 18…" at bounding box center [836, 446] width 1027 height 609
click at [452, 500] on div "border : 1 px solid var(--fc-stroke--neutral-light) !important ; margin-bottom …" at bounding box center [859, 446] width 970 height 609
type textarea "}"
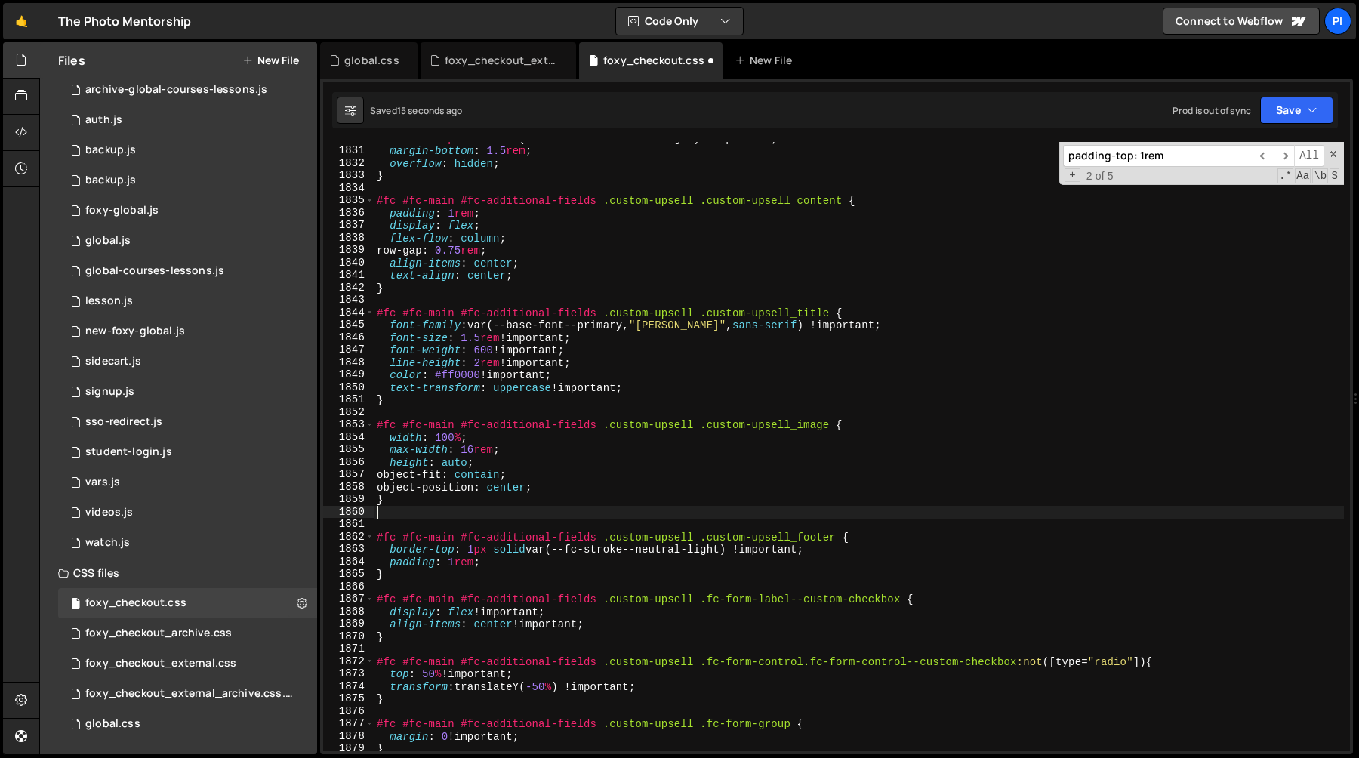
paste textarea "}"
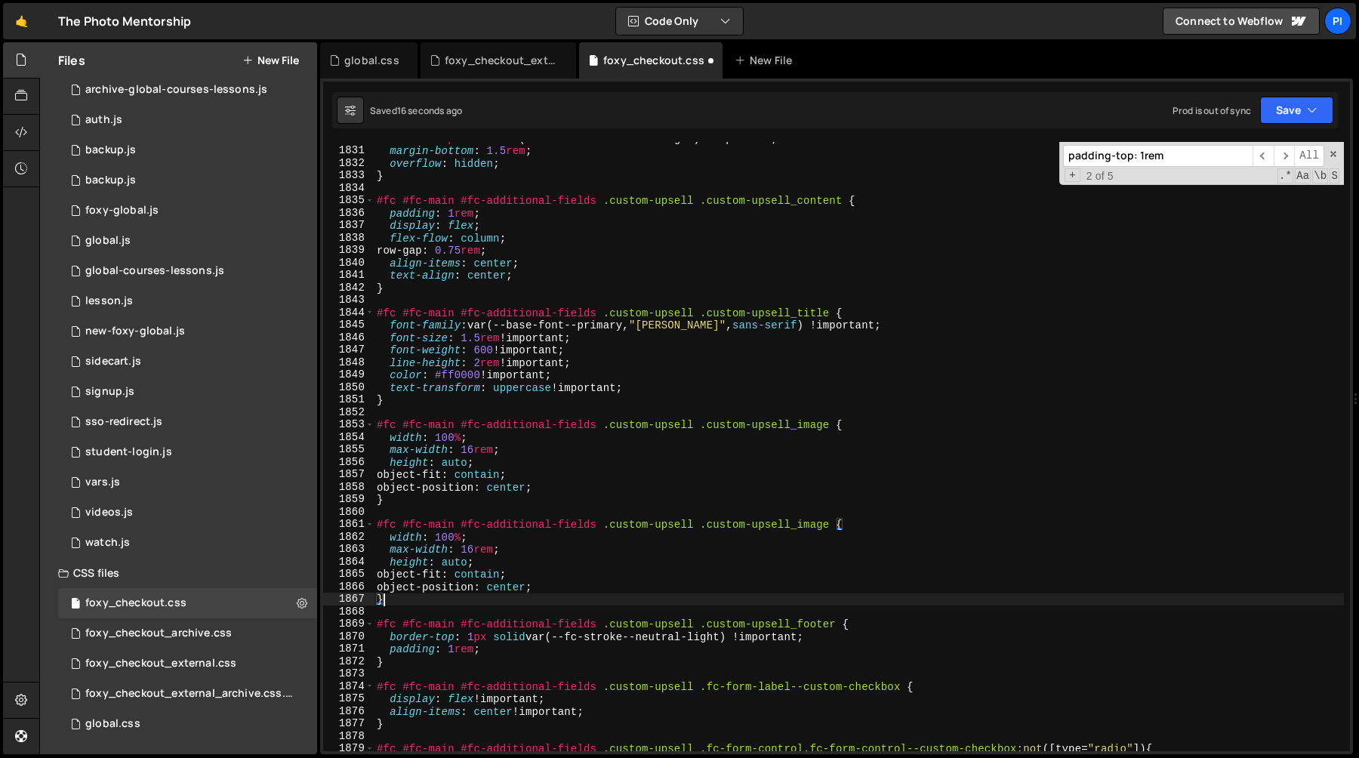
click at [800, 526] on div "border : 1 px solid var(--fc-stroke--neutral-light) !important ; margin-bottom …" at bounding box center [859, 449] width 970 height 634
click at [388, 541] on div "border : 1 px solid var(--fc-stroke--neutral-light) !important ; margin-bottom …" at bounding box center [859, 449] width 970 height 634
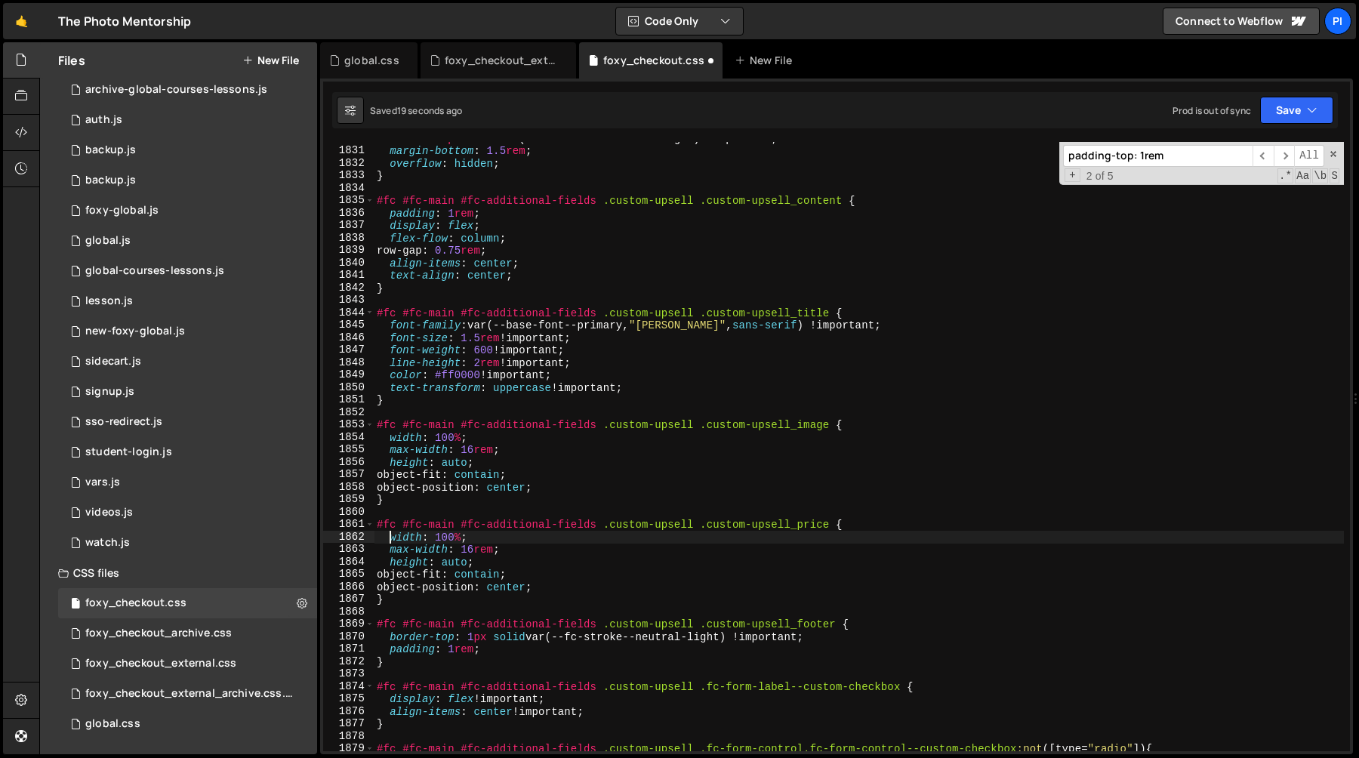
click at [561, 592] on div "border : 1 px solid var(--fc-stroke--neutral-light) !important ; margin-bottom …" at bounding box center [859, 449] width 970 height 634
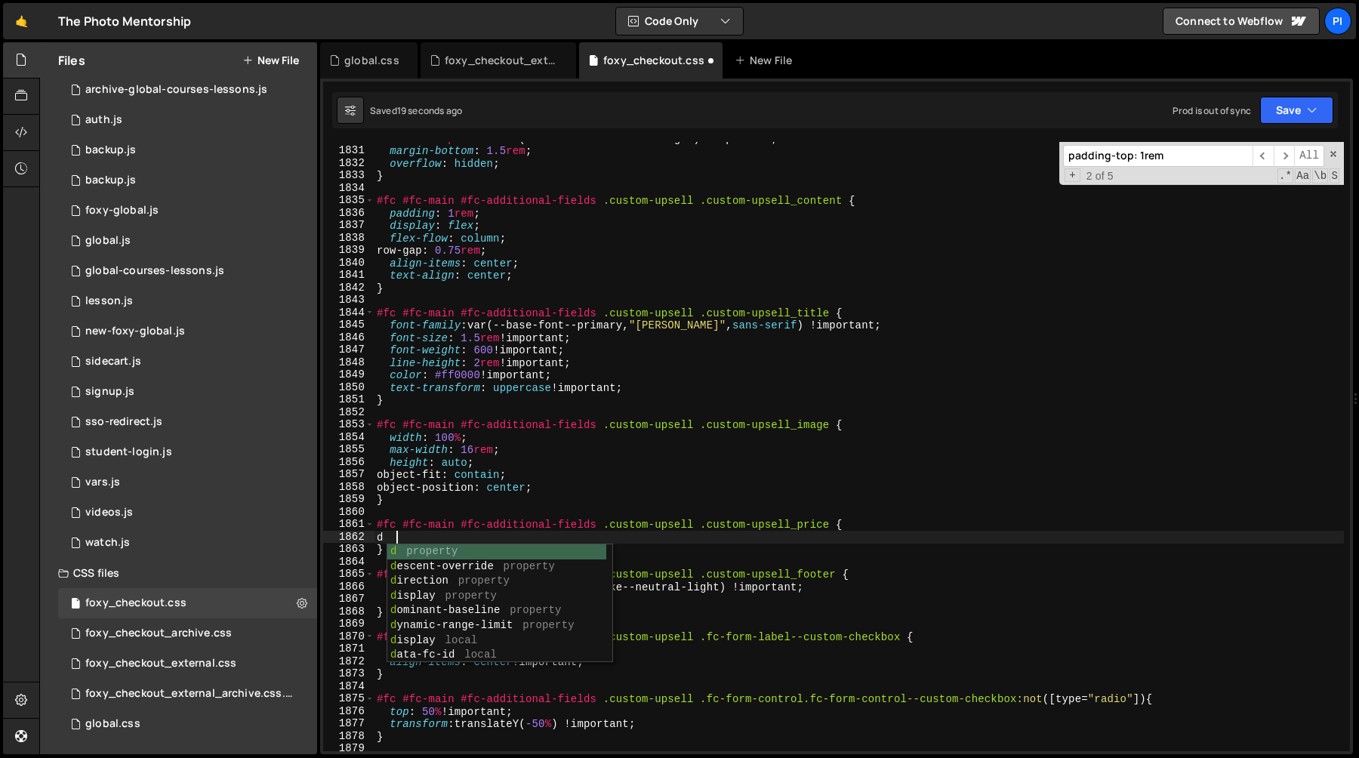
scroll to position [0, 0]
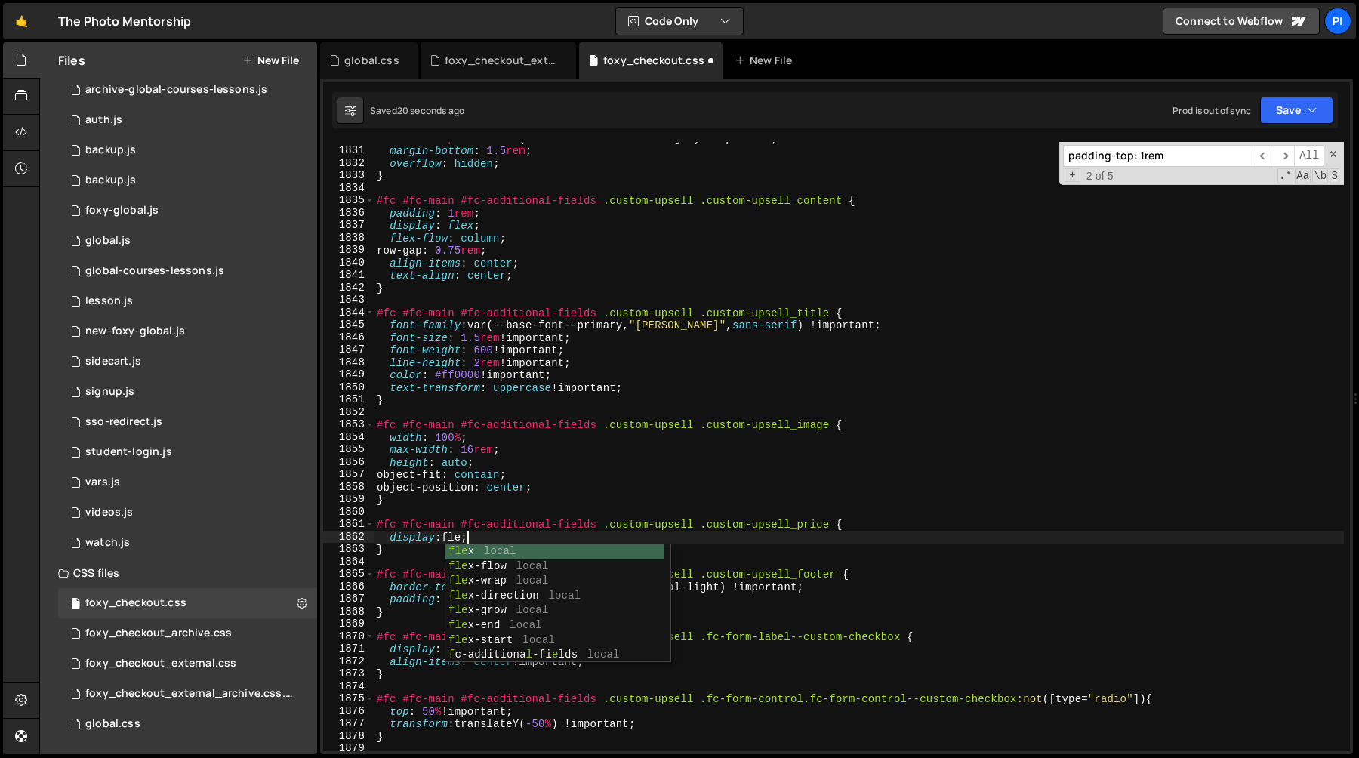
type textarea "display: flex;"
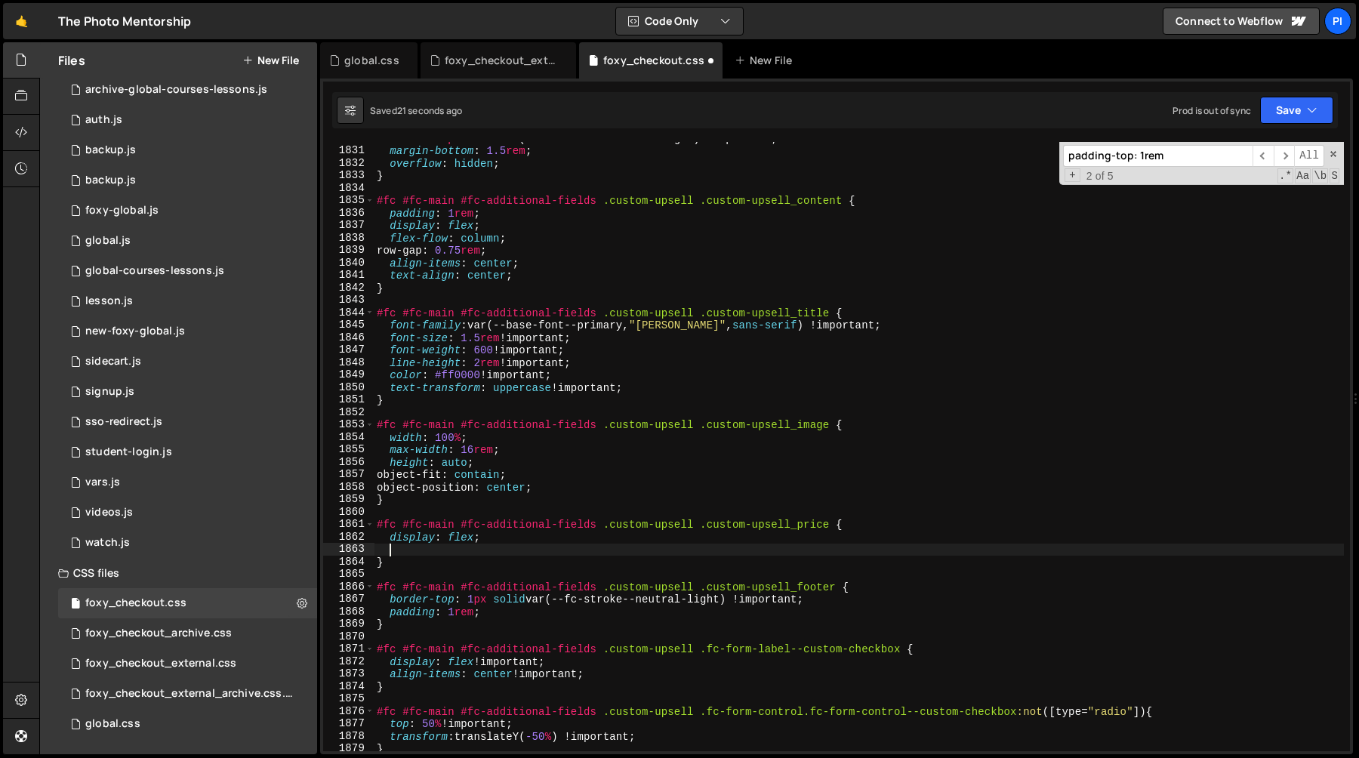
type textarea "f"
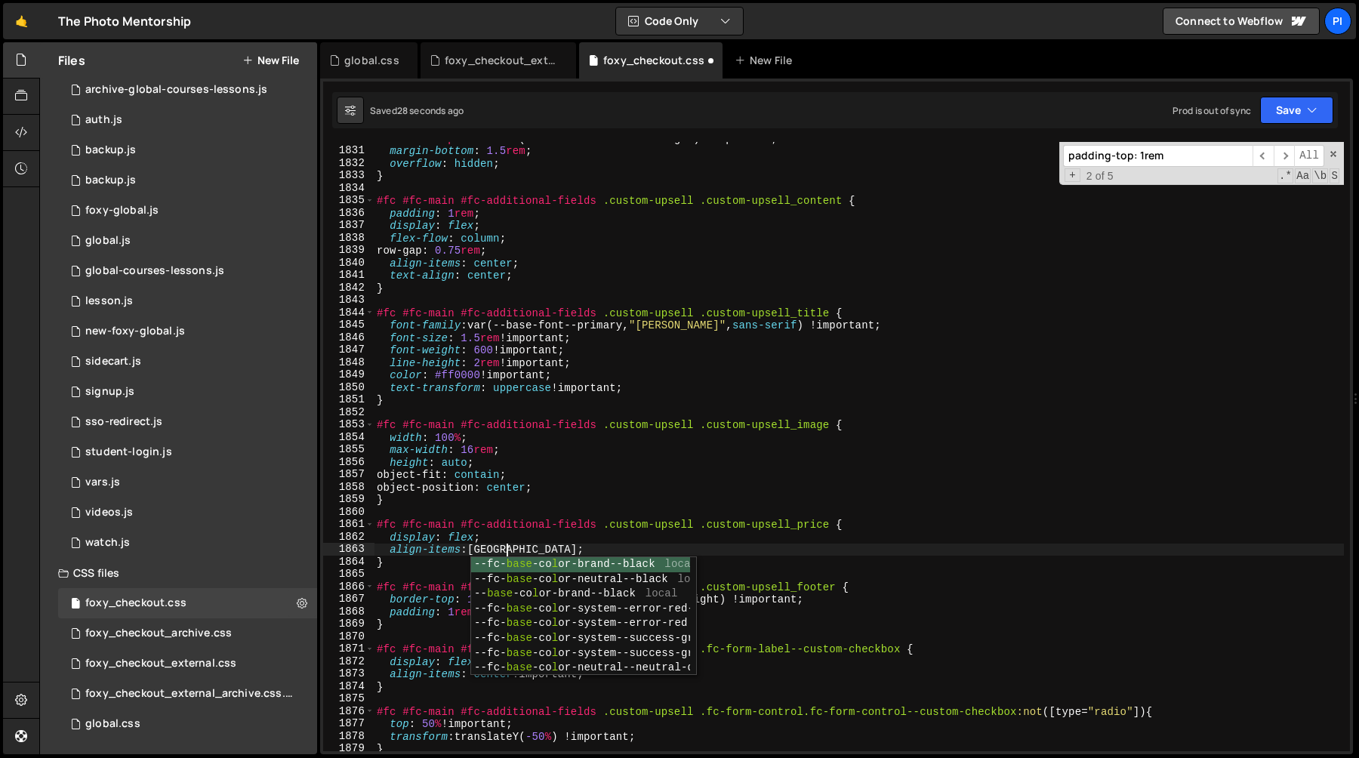
type textarea "align-items: baseline;"
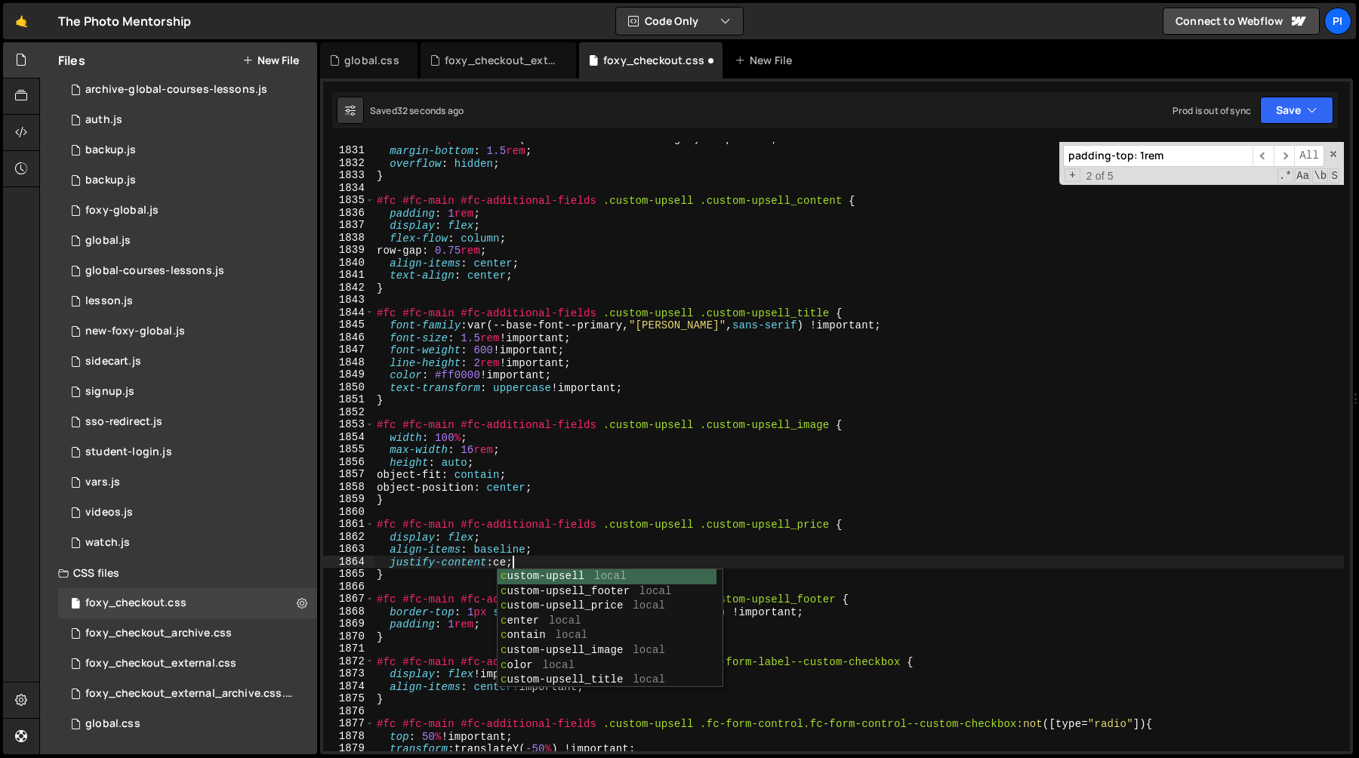
scroll to position [0, 9]
type textarea "justify-content: center;"
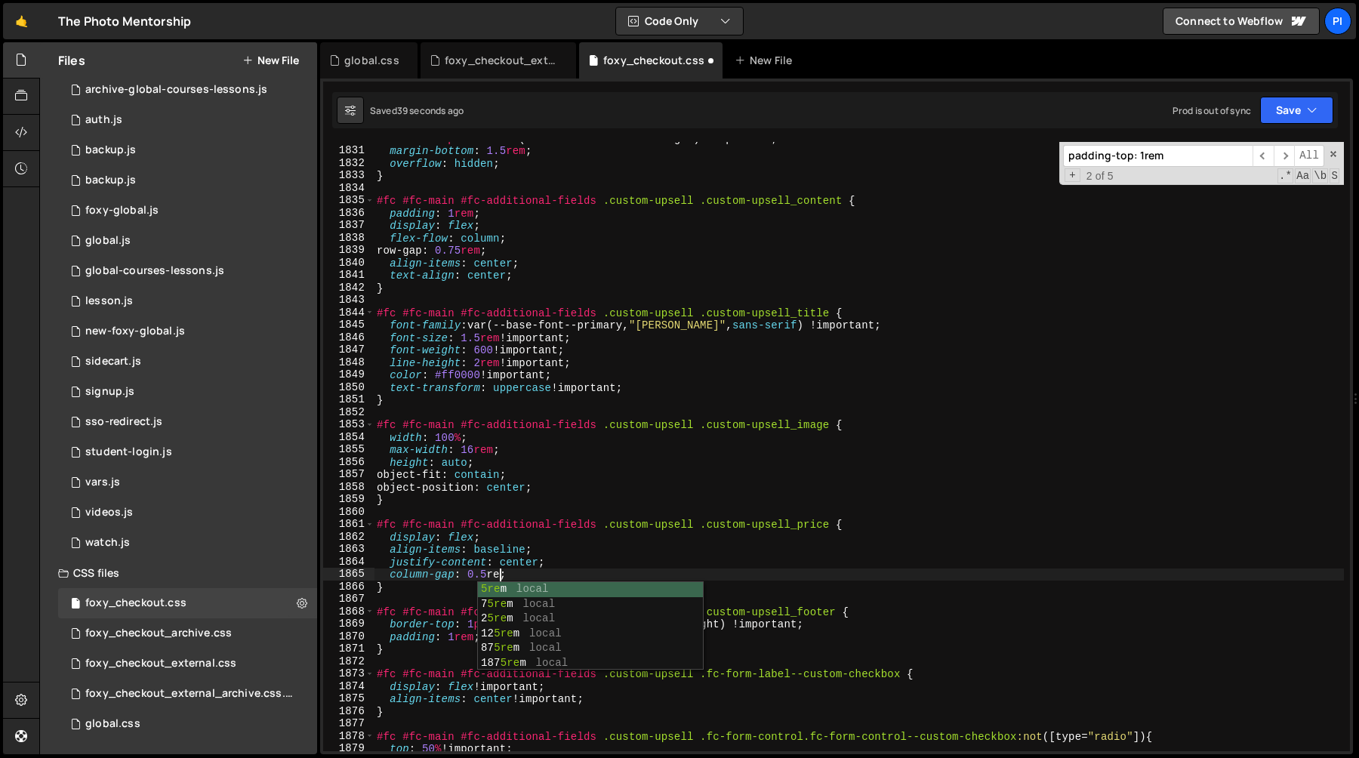
scroll to position [0, 8]
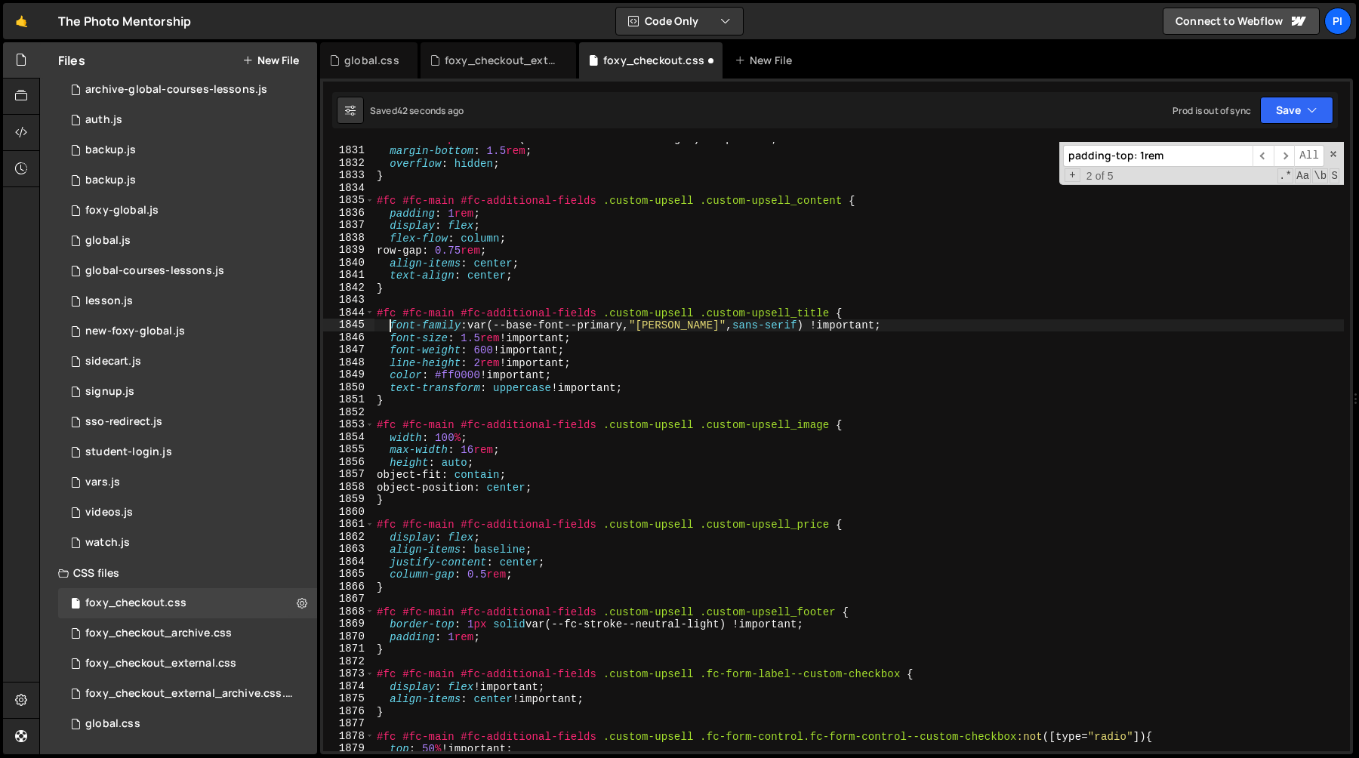
click at [390, 325] on div "border : 1 px solid var(--fc-stroke--neutral-light) !important ; margin-bottom …" at bounding box center [859, 449] width 970 height 634
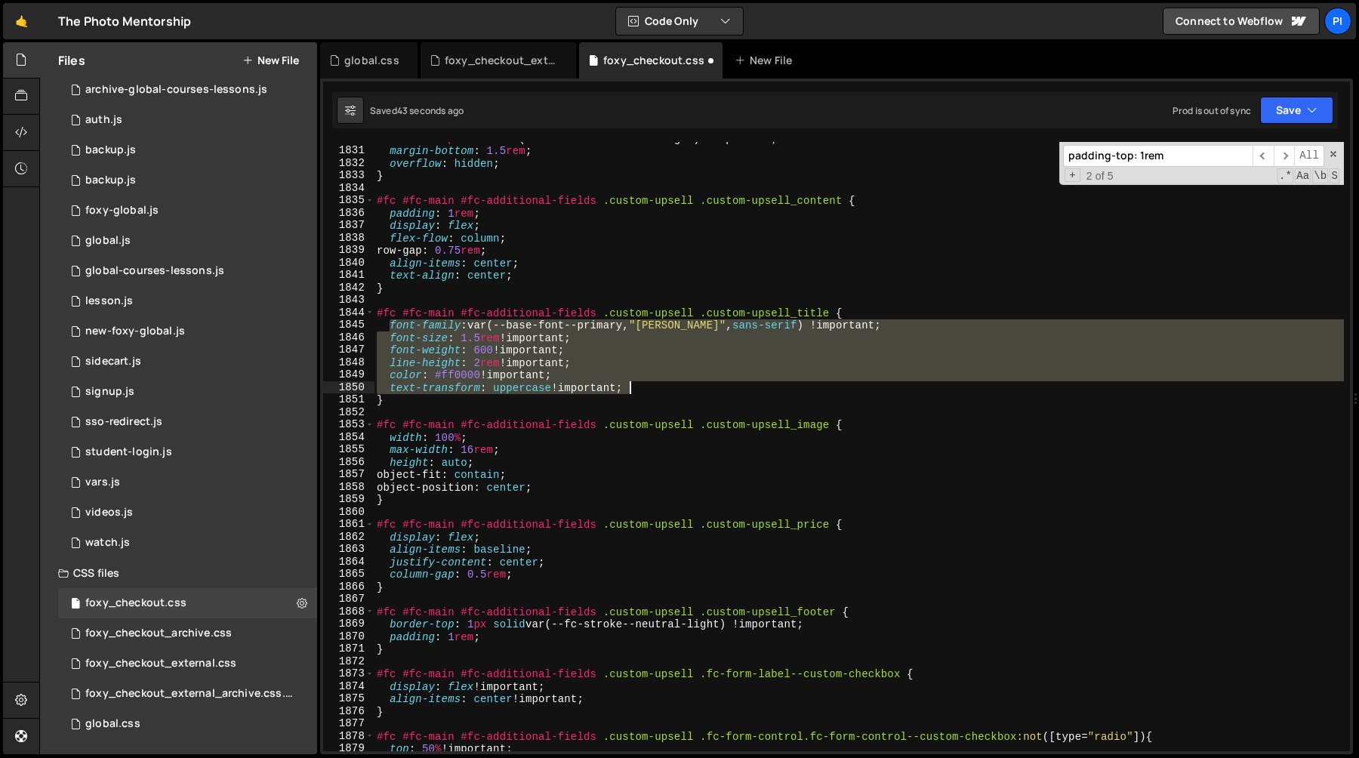
click at [661, 386] on div "border : 1 px solid var(--fc-stroke--neutral-light) !important ; margin-bottom …" at bounding box center [859, 449] width 970 height 634
click at [538, 574] on div "border : 1 px solid var(--fc-stroke--neutral-light) !important ; margin-bottom …" at bounding box center [859, 449] width 970 height 634
type textarea "column-gap: 0.5rem;"
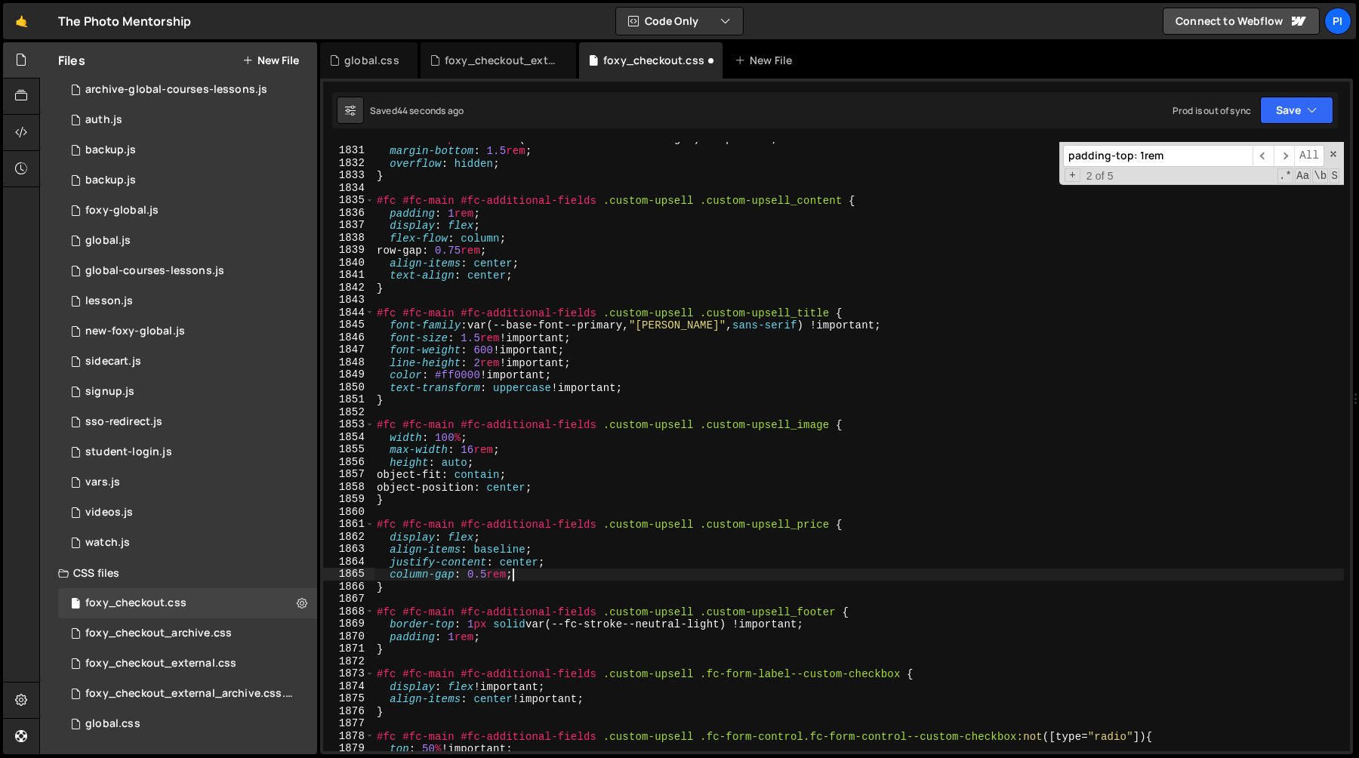
scroll to position [0, 0]
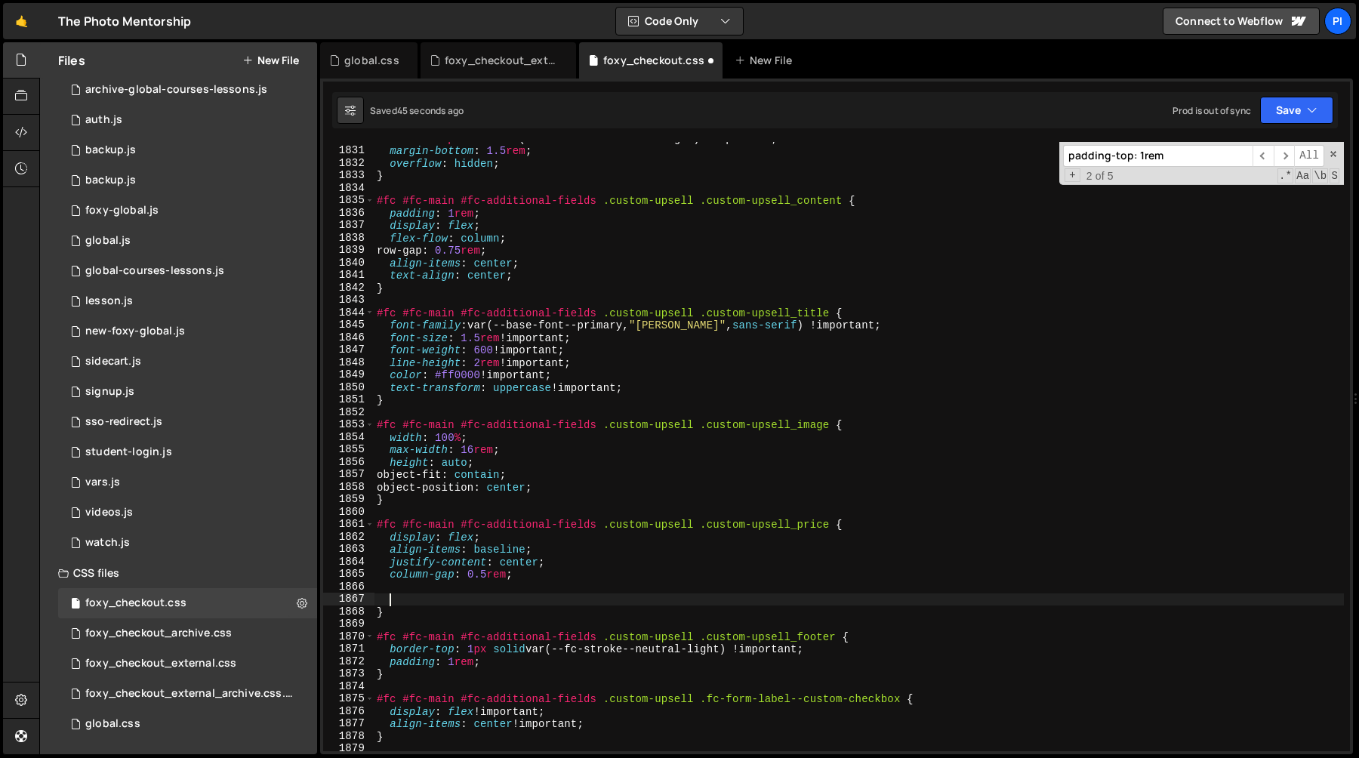
paste textarea "text-transform: uppercase !important;"
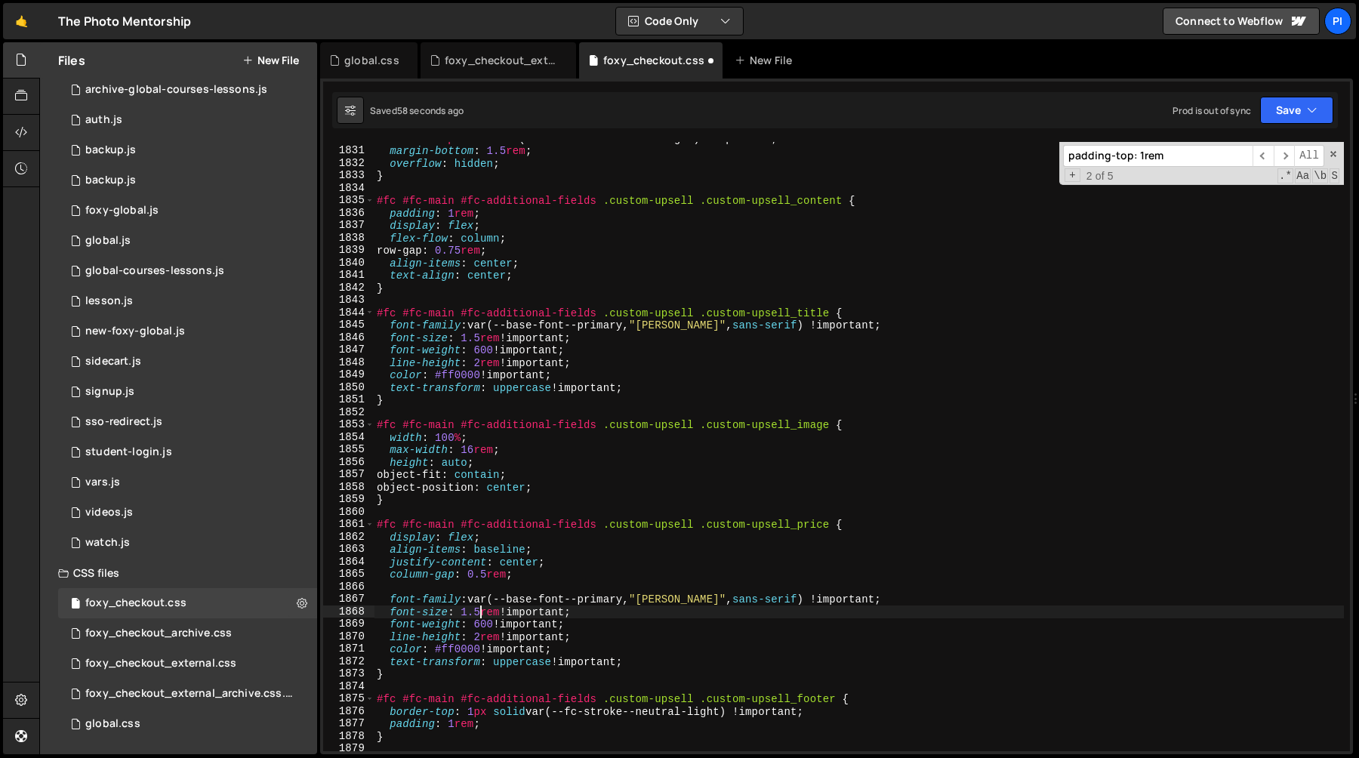
click at [478, 614] on div "border : 1 px solid var(--fc-stroke--neutral-light) !important ; margin-bottom …" at bounding box center [859, 449] width 970 height 634
click at [473, 609] on div "border : 1 px solid var(--fc-stroke--neutral-light) !important ; margin-bottom …" at bounding box center [859, 449] width 970 height 634
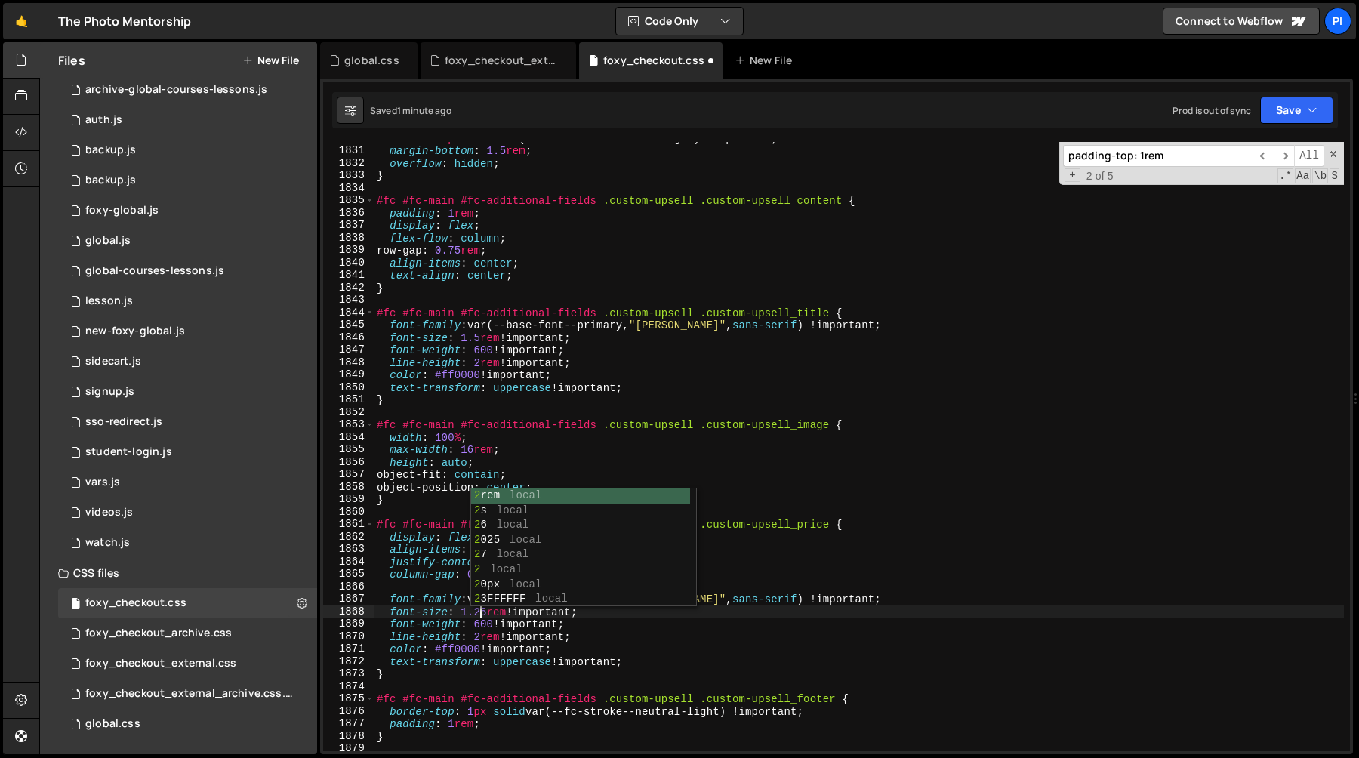
click at [478, 352] on div "border : 1 px solid var(--fc-stroke--neutral-light) !important ; margin-bottom …" at bounding box center [859, 449] width 970 height 634
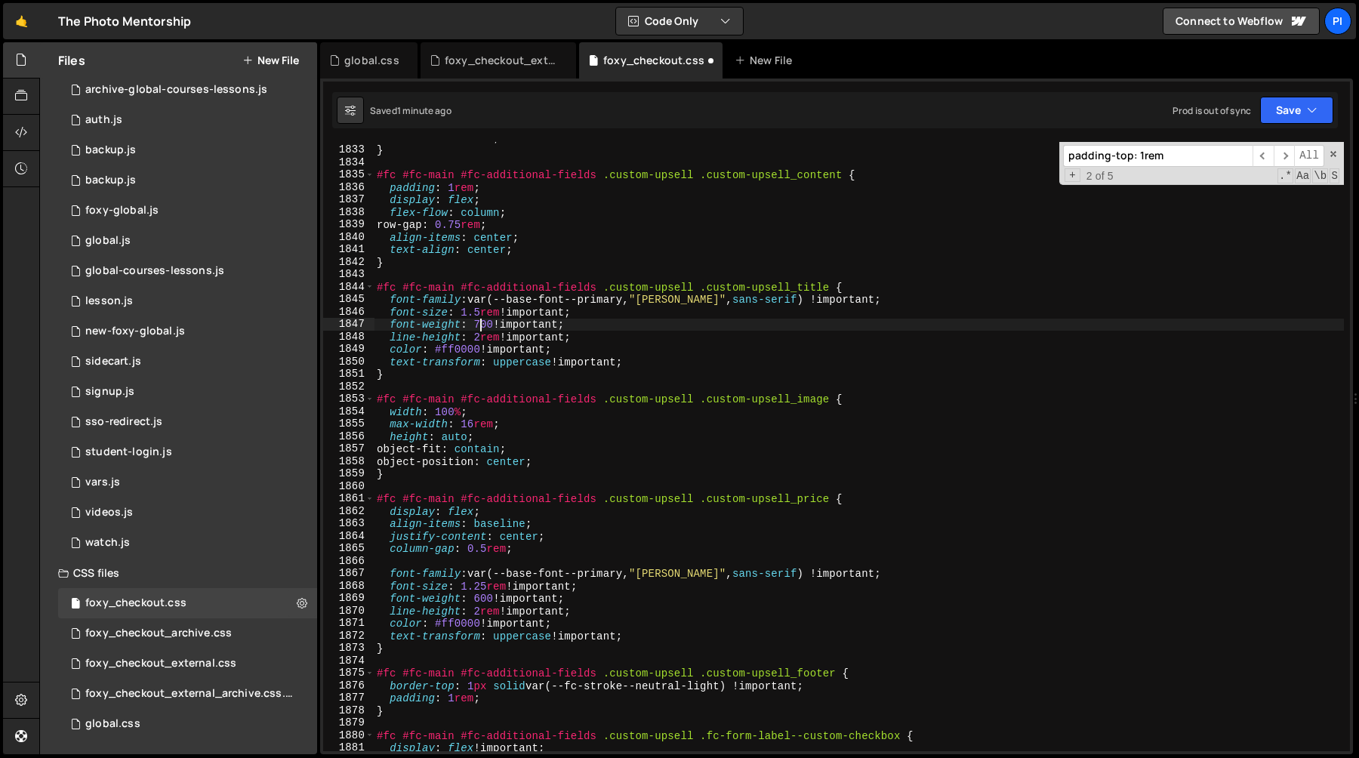
scroll to position [23024, 0]
click at [597, 620] on div "} #fc #fc-main #fc-additional-fields .custom-upsell .custom-upsell_content { pa…" at bounding box center [859, 459] width 970 height 634
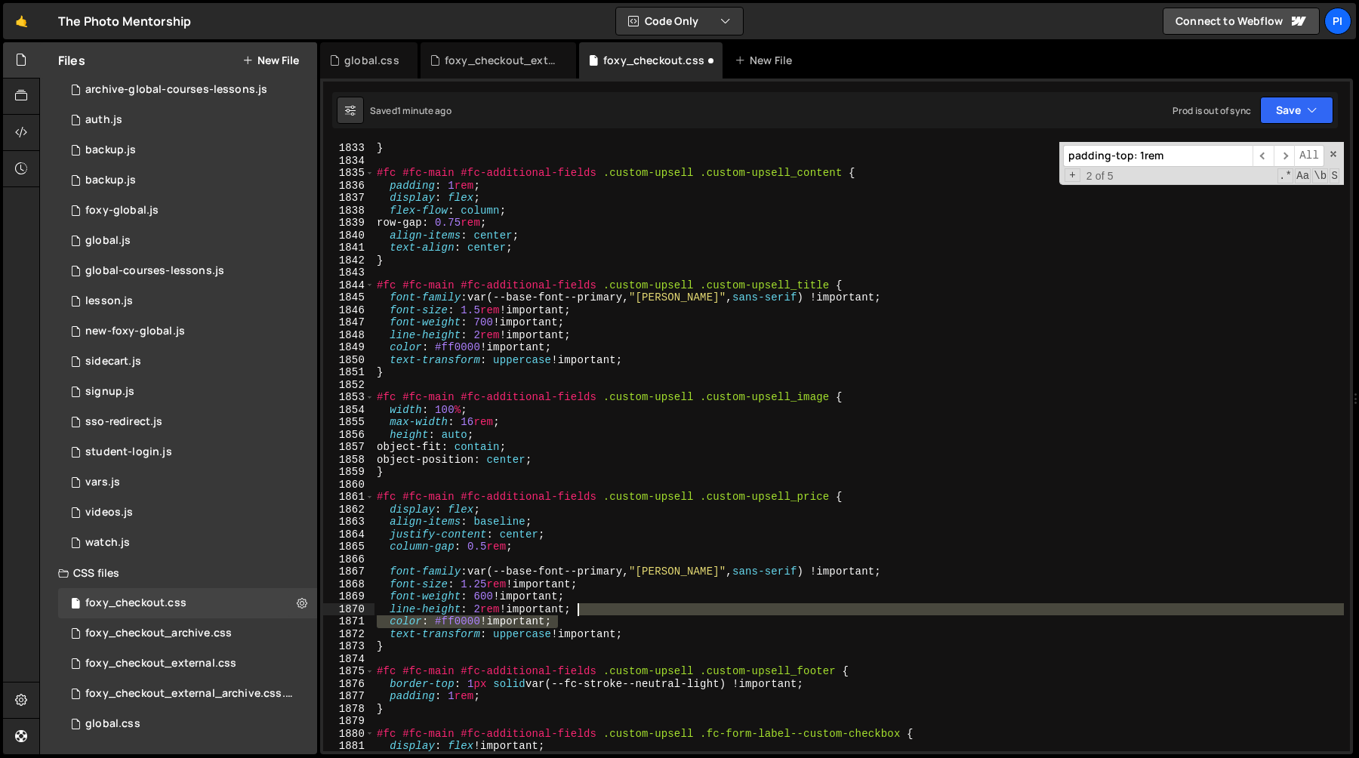
click at [602, 610] on div "} #fc #fc-main #fc-additional-fields .custom-upsell .custom-upsell_content { pa…" at bounding box center [859, 459] width 970 height 634
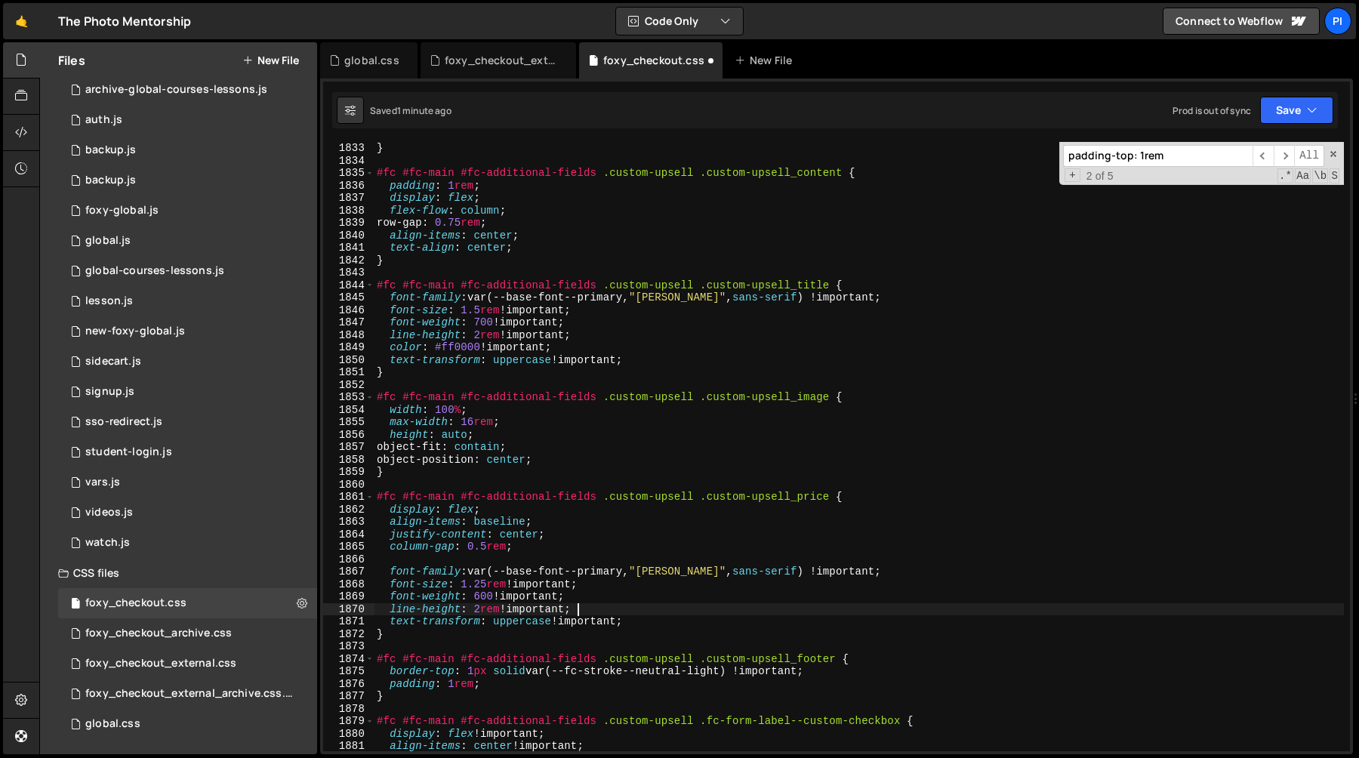
click at [375, 495] on div "} #fc #fc-main #fc-additional-fields .custom-upsell .custom-upsell_content { pa…" at bounding box center [859, 459] width 970 height 634
type textarea "#fc #fc-main #fc-additional-fields .custom-upsell .custom-upsell_price {"
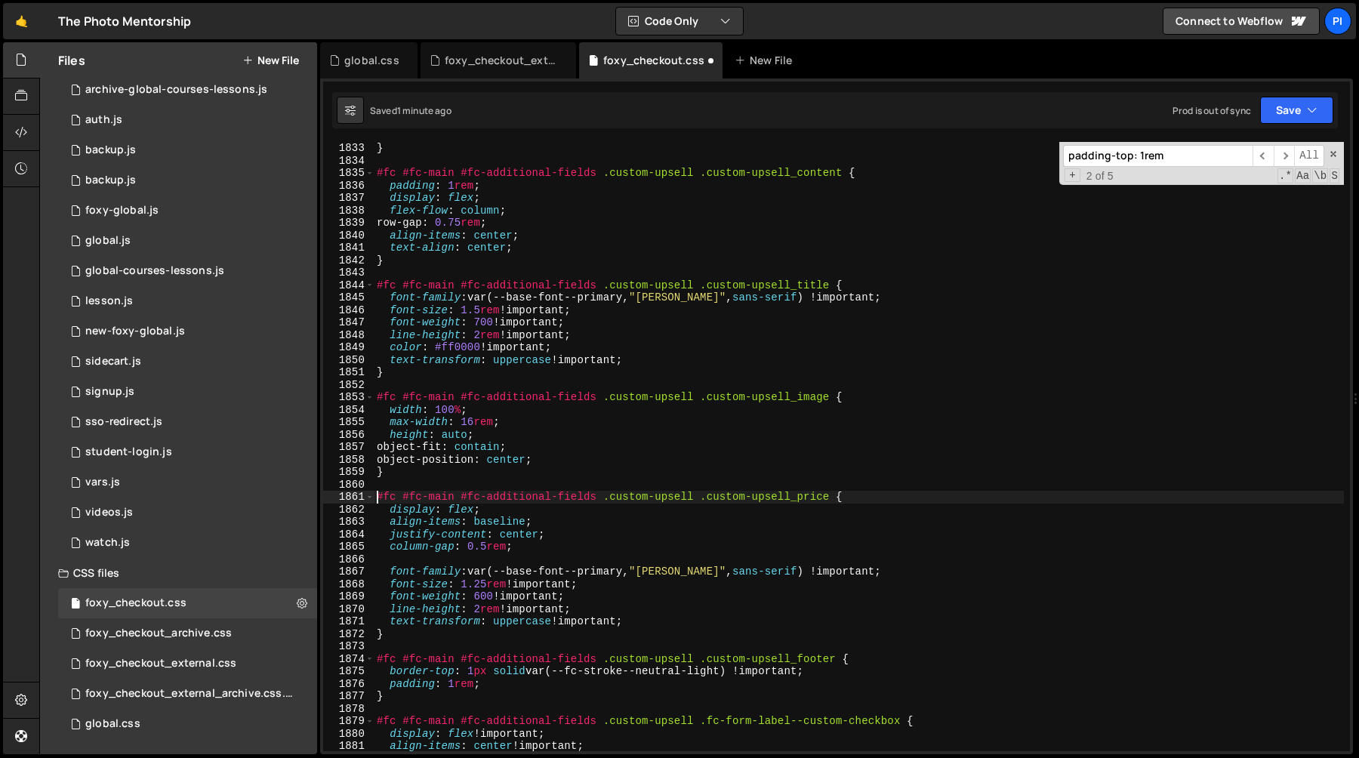
click at [834, 497] on div "} #fc #fc-main #fc-additional-fields .custom-upsell .custom-upsell_content { pa…" at bounding box center [859, 459] width 970 height 634
click at [824, 498] on div "} #fc #fc-main #fc-additional-fields .custom-upsell .custom-upsell_content { pa…" at bounding box center [859, 446] width 970 height 609
click at [854, 495] on div "} #fc #fc-main #fc-additional-fields .custom-upsell .custom-upsell_content { pa…" at bounding box center [859, 459] width 970 height 634
click at [473, 641] on div "} #fc #fc-main #fc-additional-fields .custom-upsell .custom-upsell_content { pa…" at bounding box center [859, 459] width 970 height 634
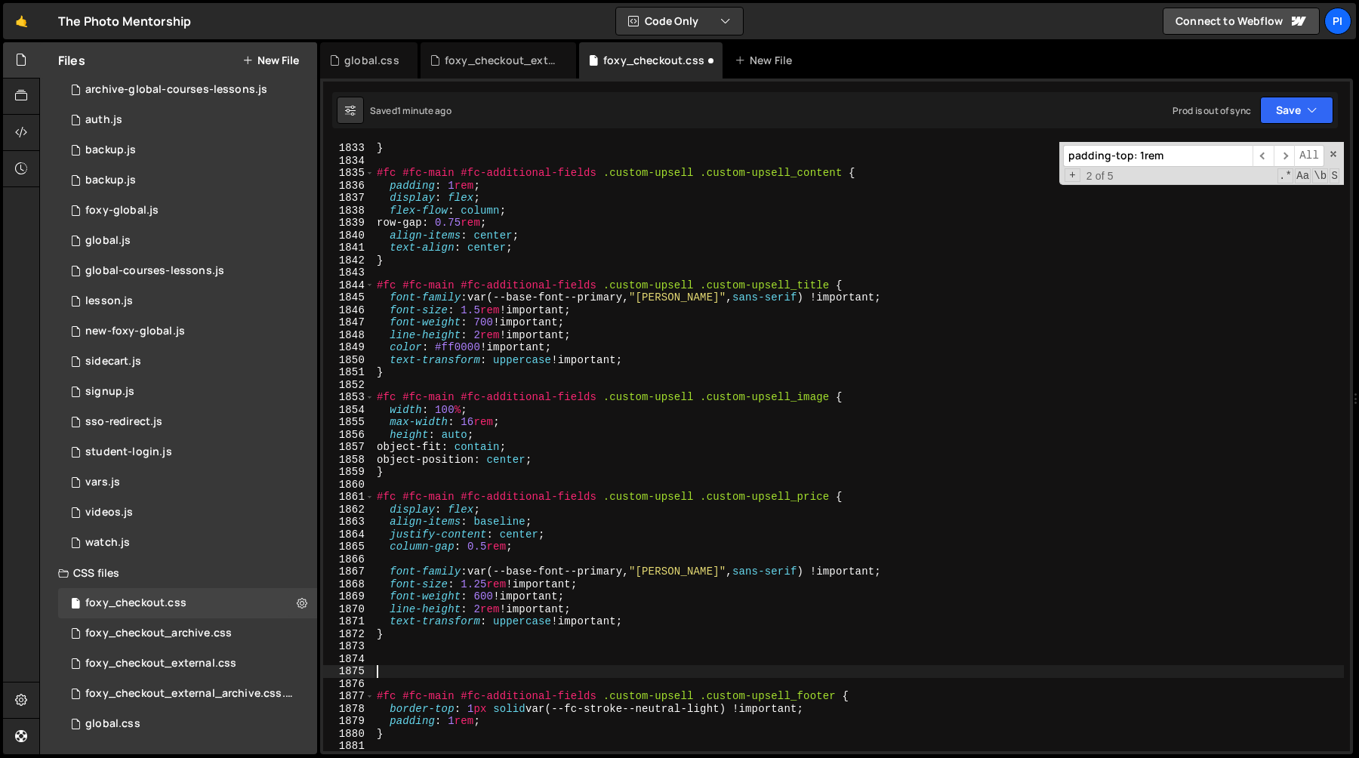
type textarea "}"
paste textarea "#fc #fc-main #fc-additional-fields .custom-upsell .custom-upsell_price {"
type textarea "#fc #fc-main #fc-additional-fields .custom-upsell .custom-upsell_price-compare {"
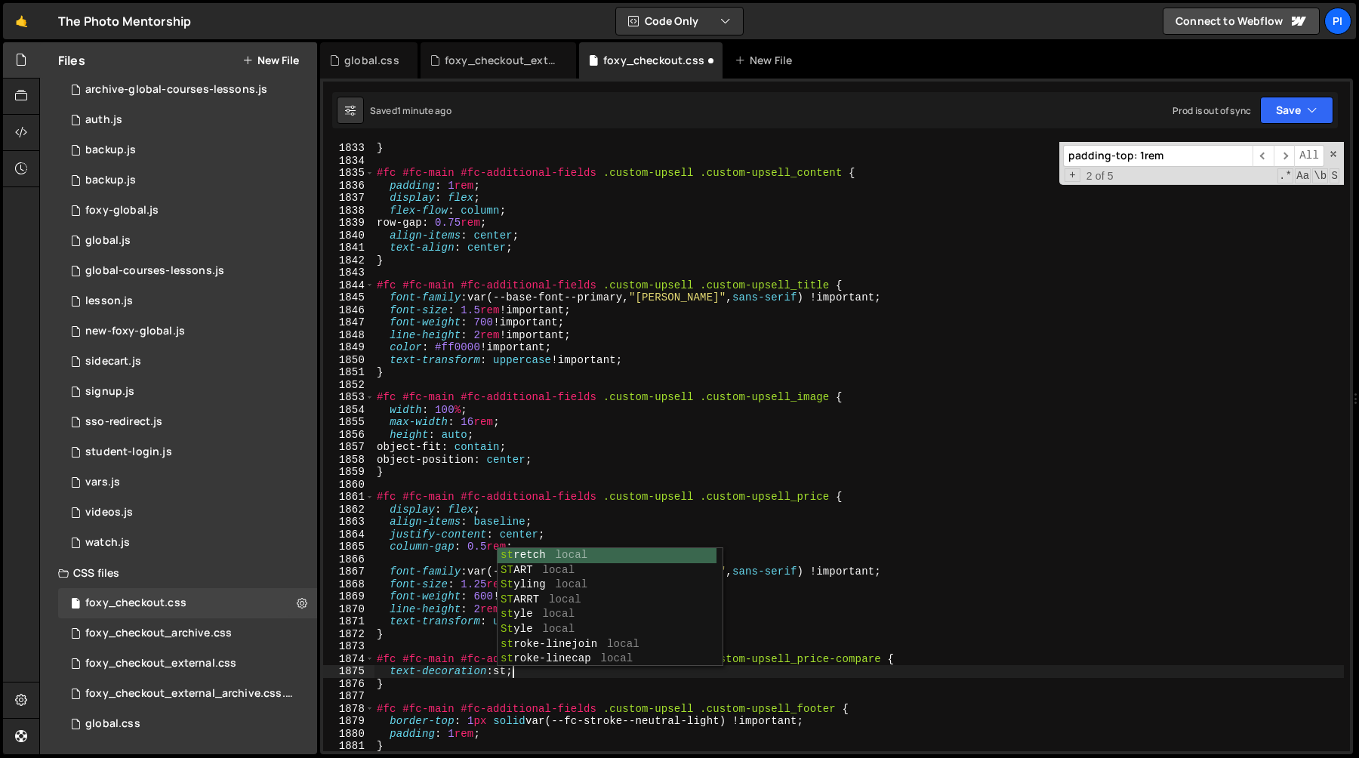
scroll to position [0, 9]
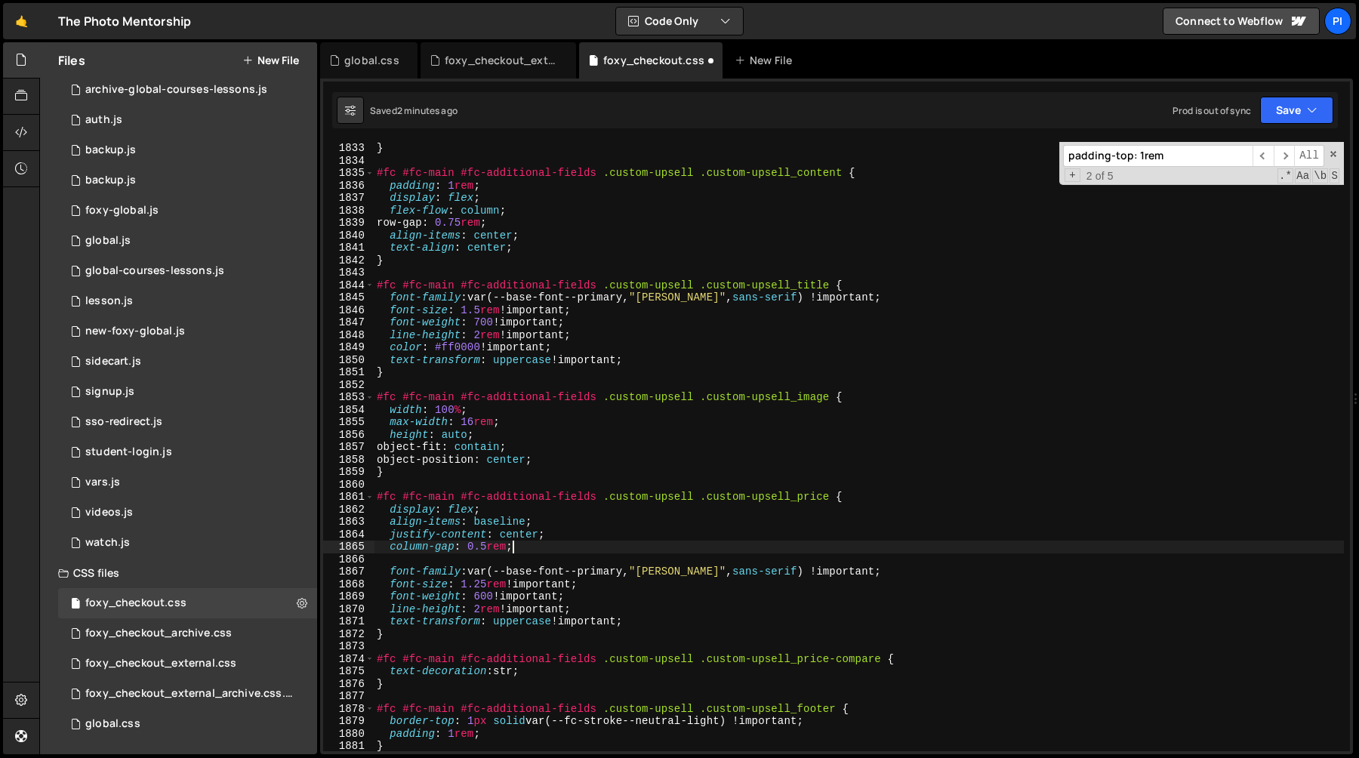
click at [580, 542] on div "} #fc #fc-main #fc-additional-fields .custom-upsell .custom-upsell_content { pa…" at bounding box center [859, 459] width 970 height 634
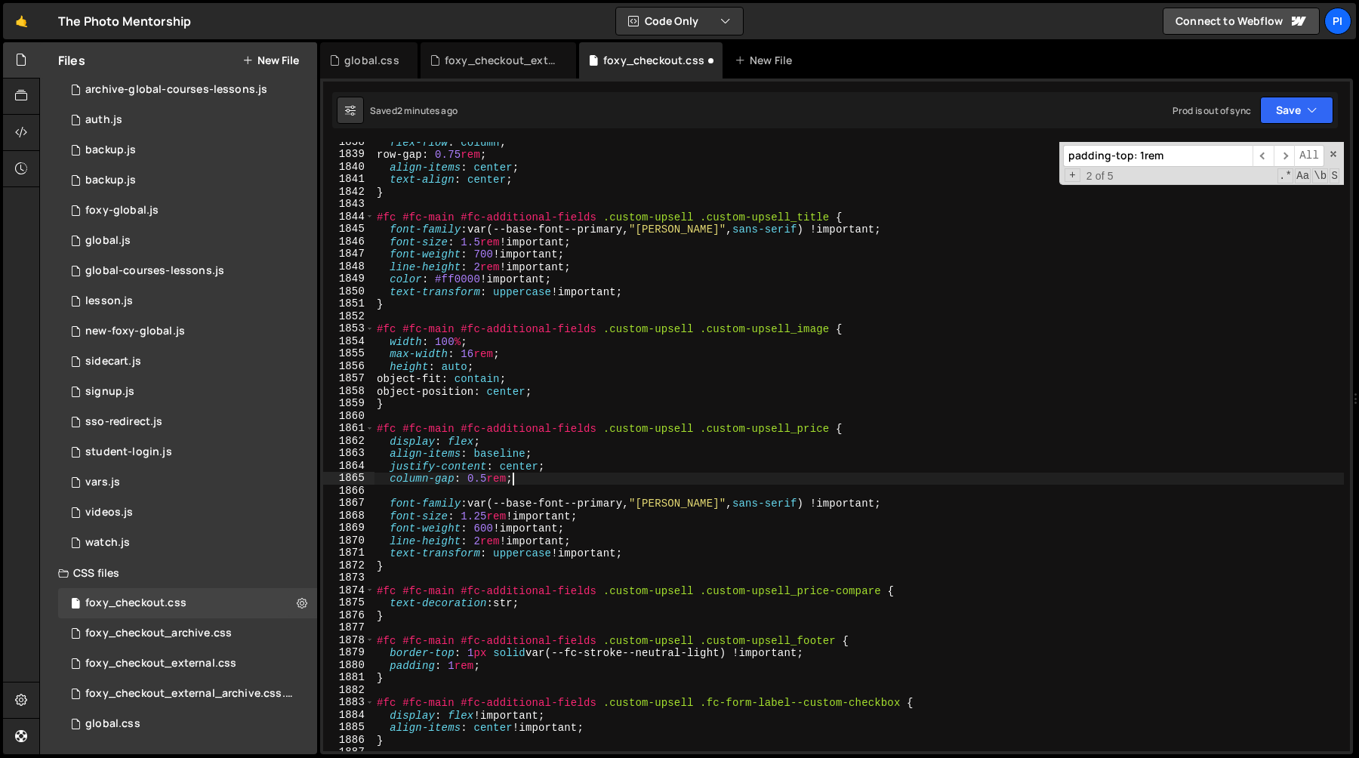
scroll to position [23093, 0]
click at [511, 605] on div "flex-flow : column ; row-gap : 0.75 rem ; align-items : center ; text-align : c…" at bounding box center [859, 453] width 970 height 634
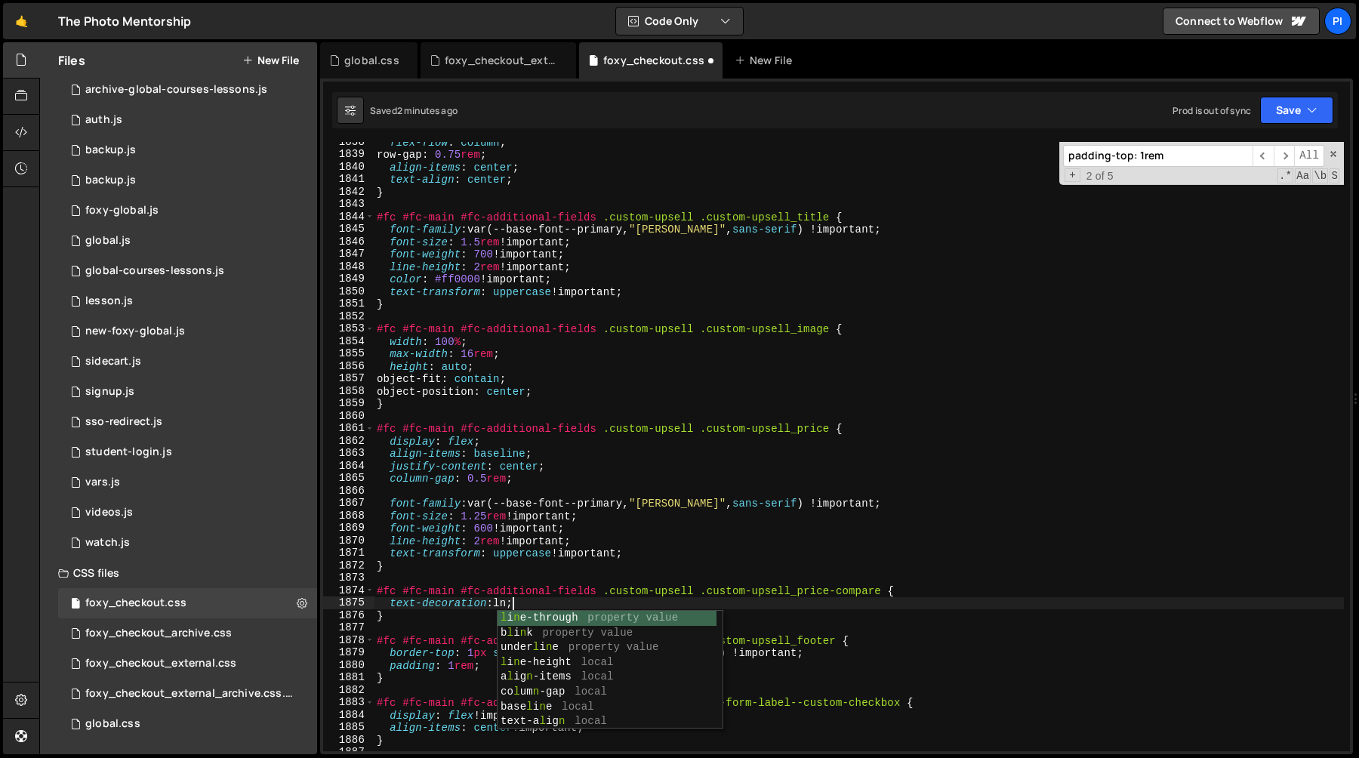
scroll to position [0, 8]
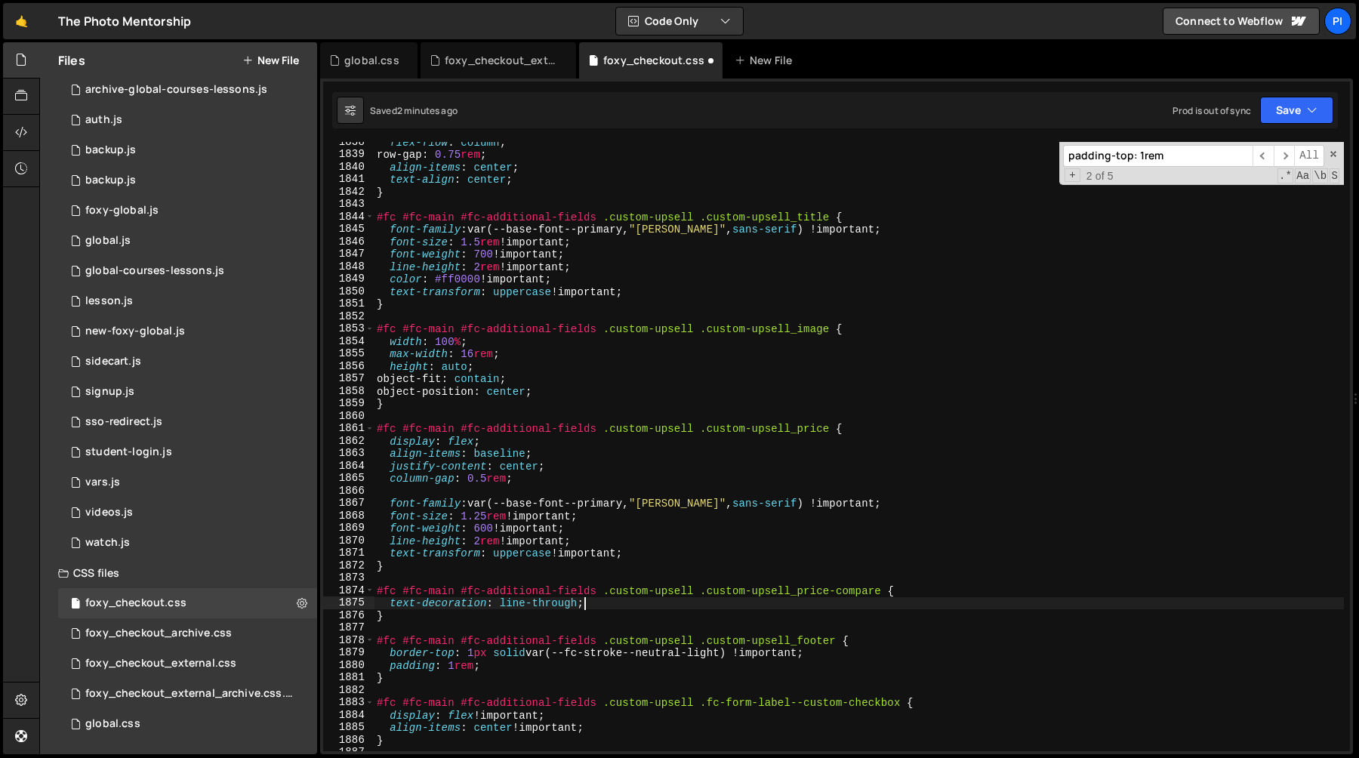
click at [597, 532] on div "flex-flow : column ; row-gap : 0.75 rem ; align-items : center ; text-align : c…" at bounding box center [859, 453] width 970 height 634
click at [603, 515] on div "flex-flow : column ; row-gap : 0.75 rem ; align-items : center ; text-align : c…" at bounding box center [859, 453] width 970 height 634
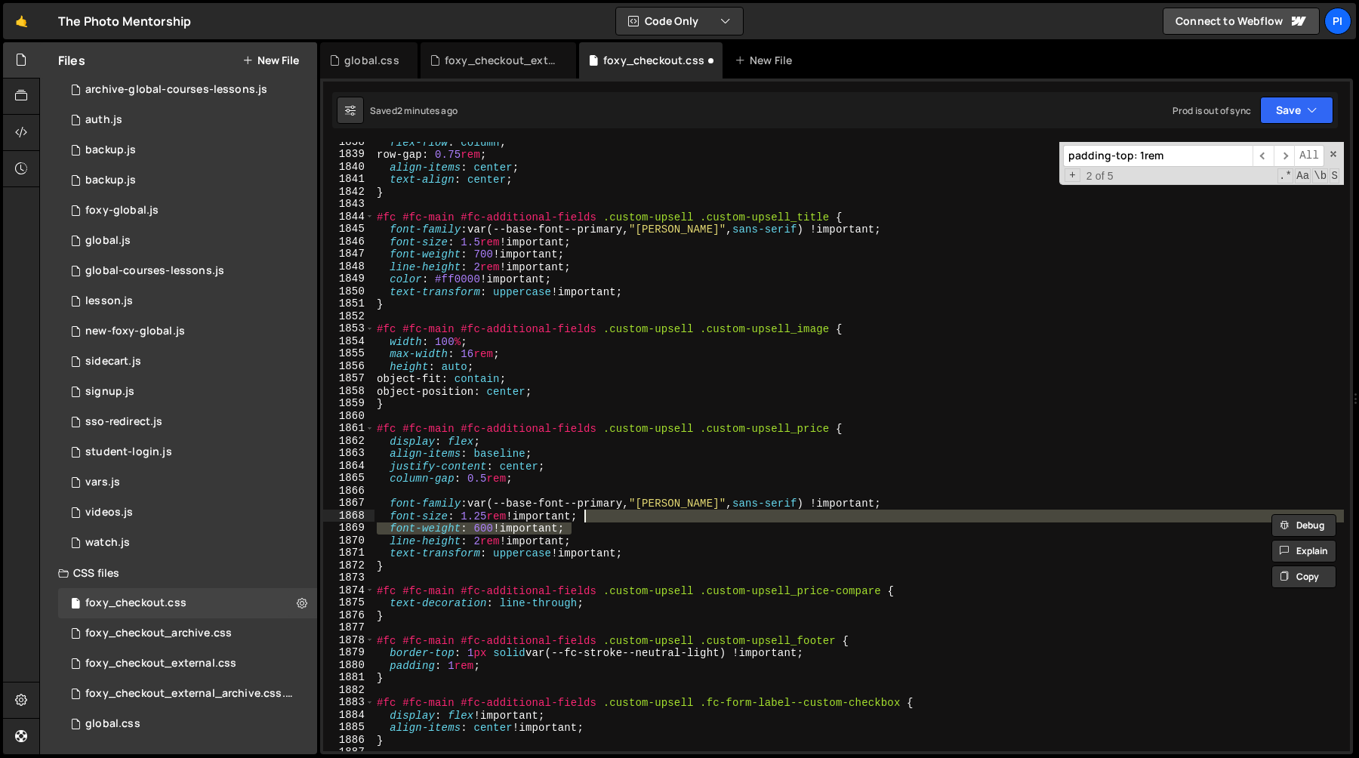
click at [609, 603] on div "flex-flow : column ; row-gap : 0.75 rem ; align-items : center ; text-align : c…" at bounding box center [859, 453] width 970 height 634
type textarea "text-decoration: line-through;"
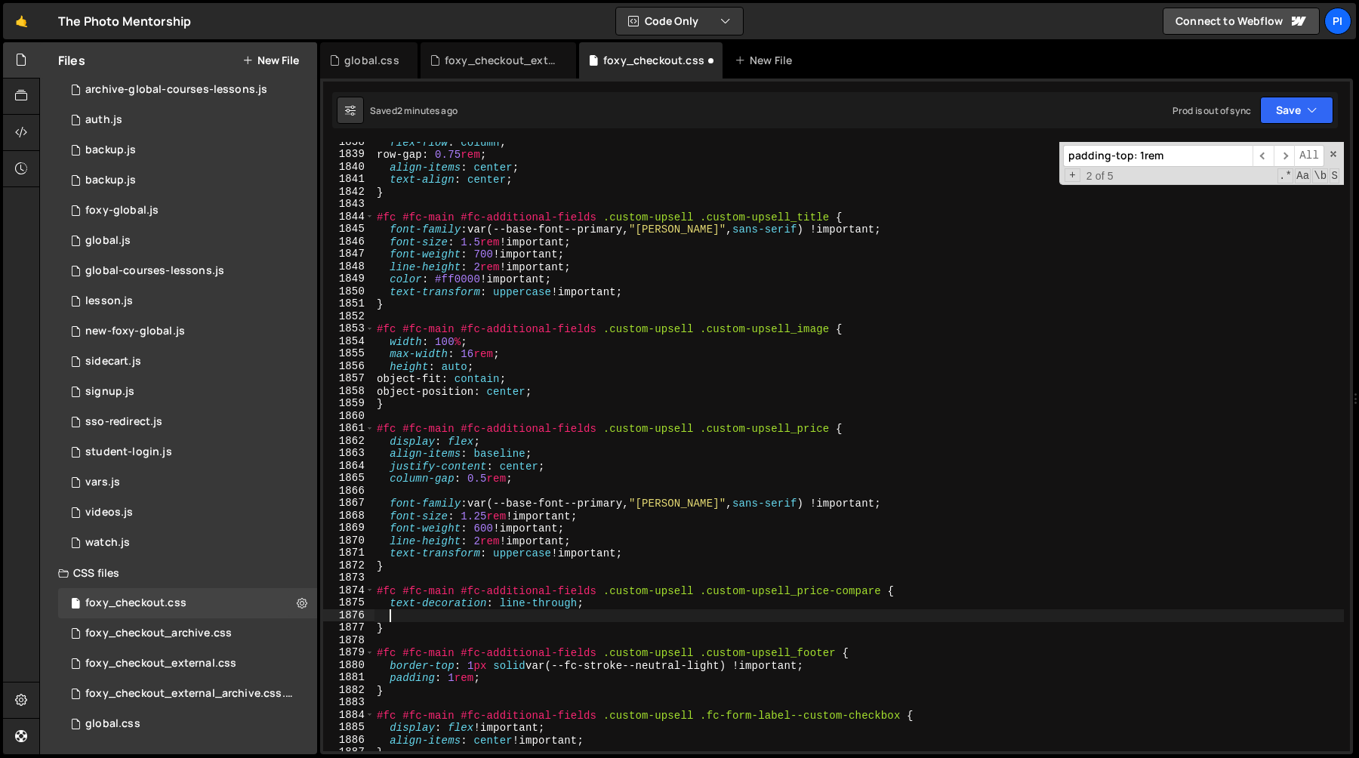
scroll to position [0, 0]
paste textarea "font-weight: 600 !important;"
type textarea "font-weight: 600 !important;"
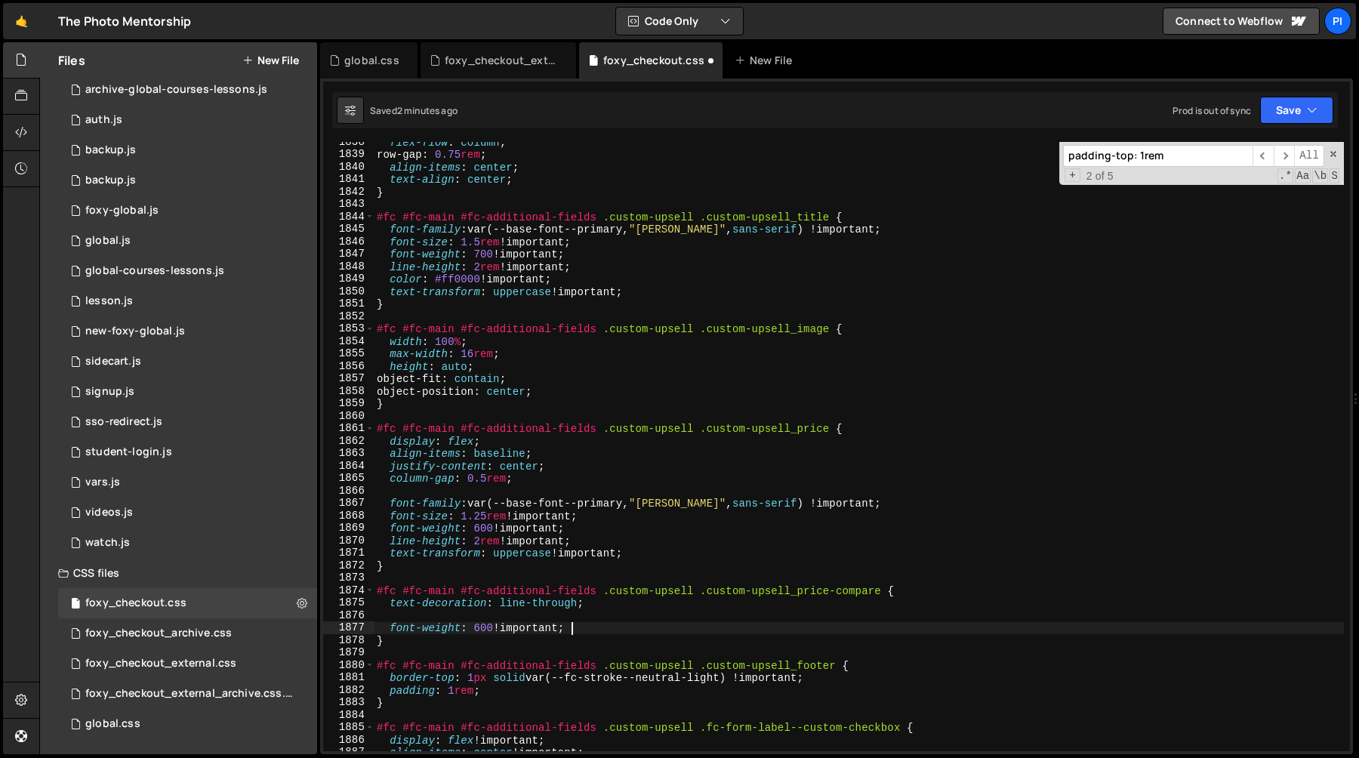
click at [556, 616] on div "flex-flow : column ; row-gap : 0.75 rem ; align-items : center ; text-align : c…" at bounding box center [859, 453] width 970 height 634
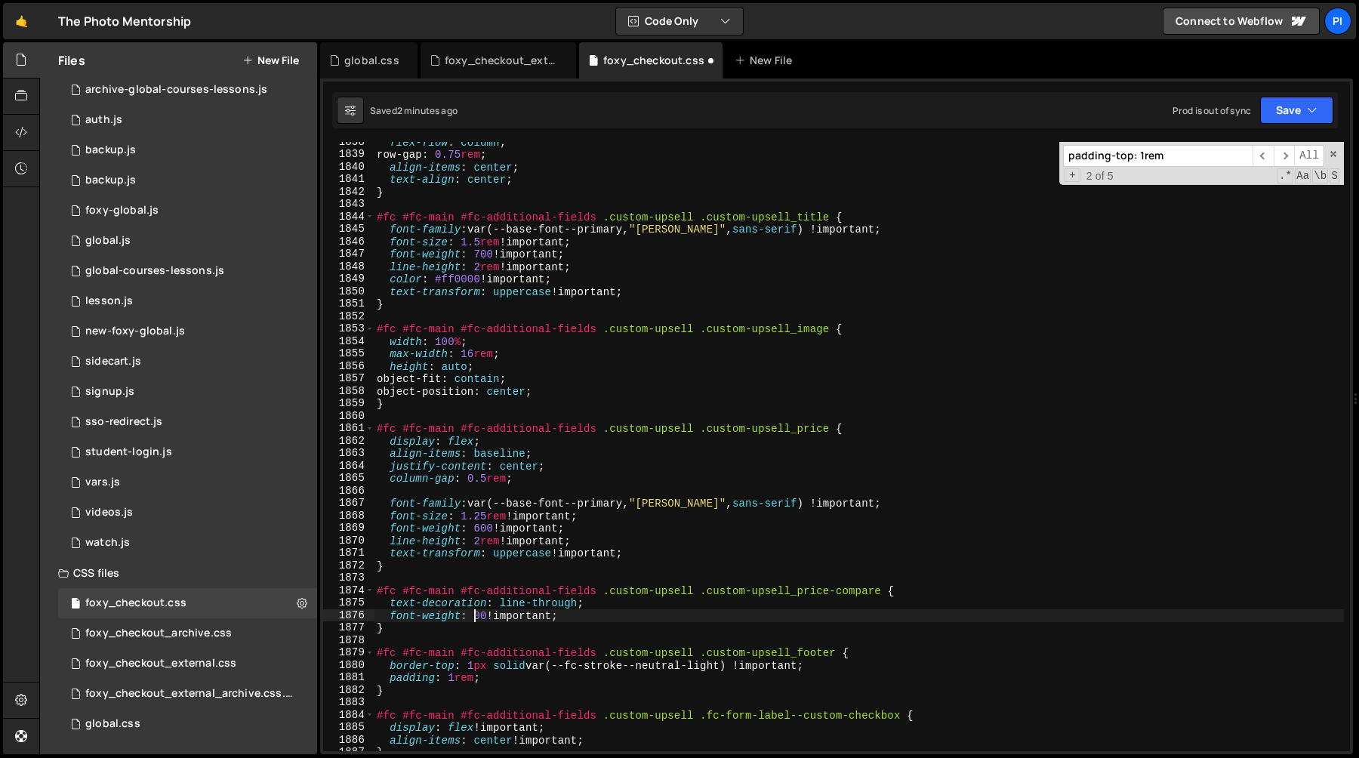
type textarea "font-weight: 400 !important;"
click at [649, 421] on div "flex-flow : column ; row-gap : 0.75 rem ; align-items : center ; text-align : c…" at bounding box center [859, 453] width 970 height 634
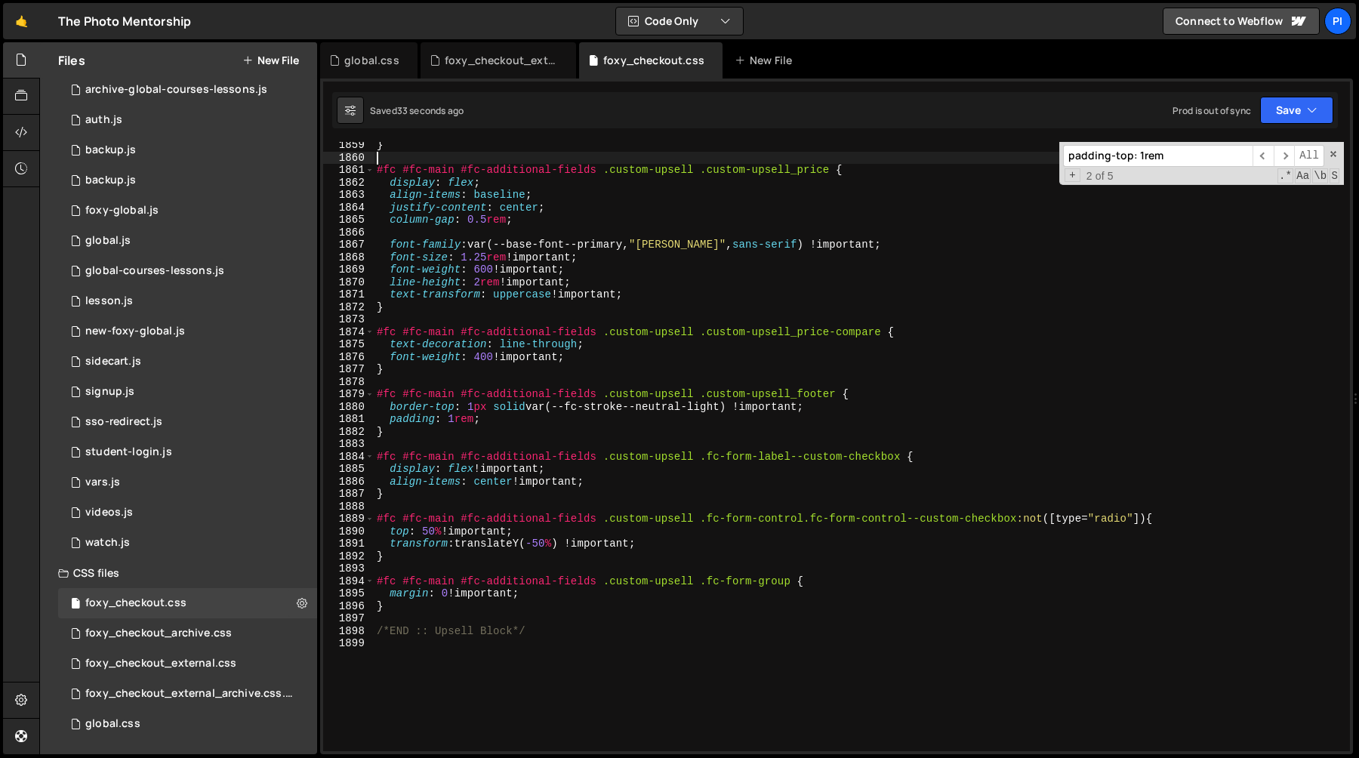
scroll to position [23337, 0]
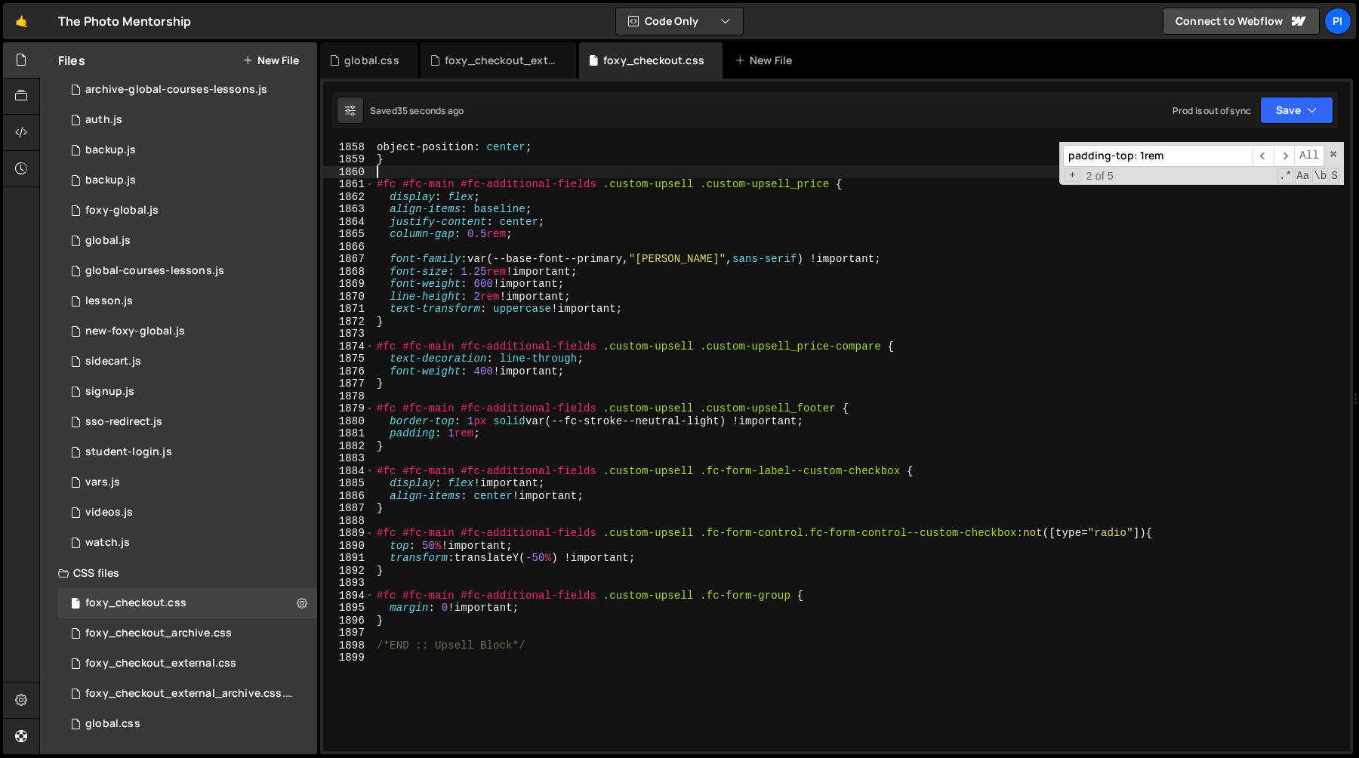
click at [455, 433] on div "object-position : center ; } #fc #fc-main #fc-additional-fields .custom-upsell …" at bounding box center [859, 457] width 970 height 634
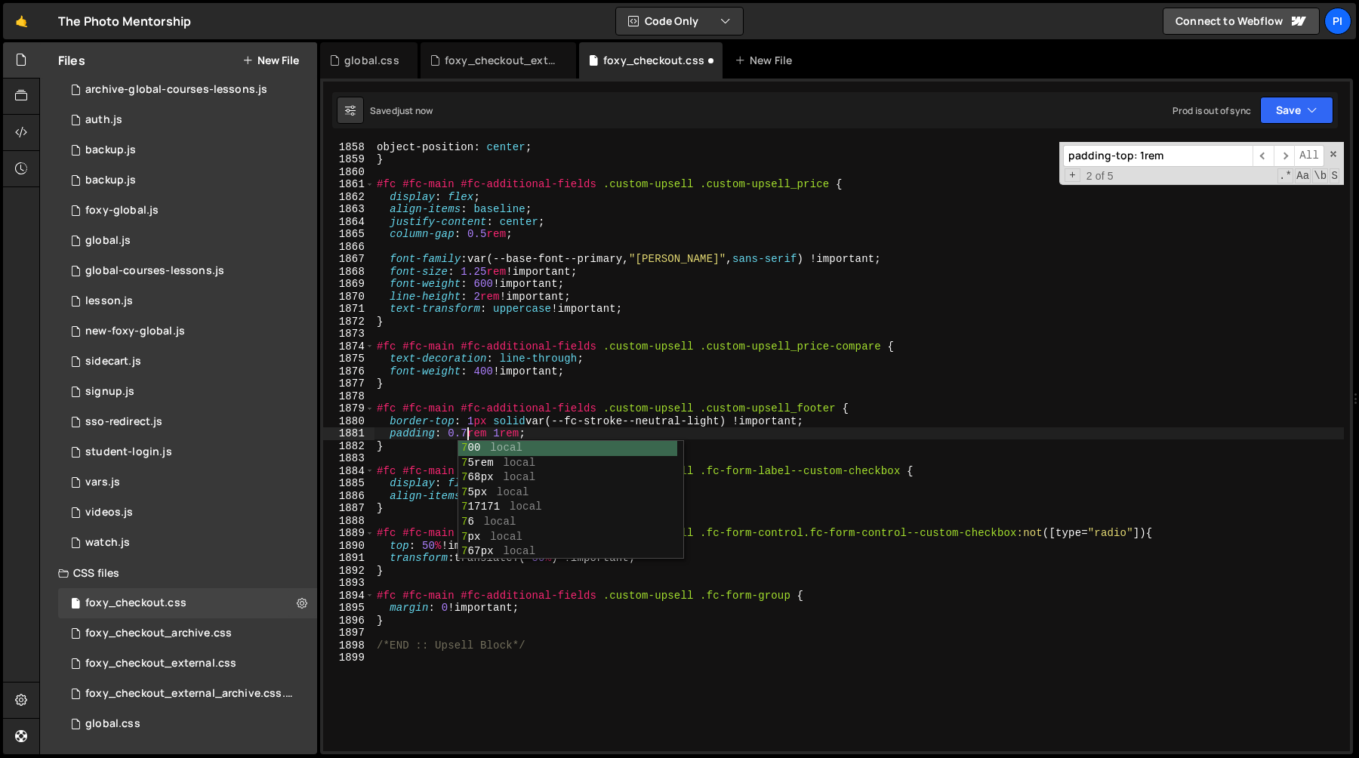
scroll to position [0, 7]
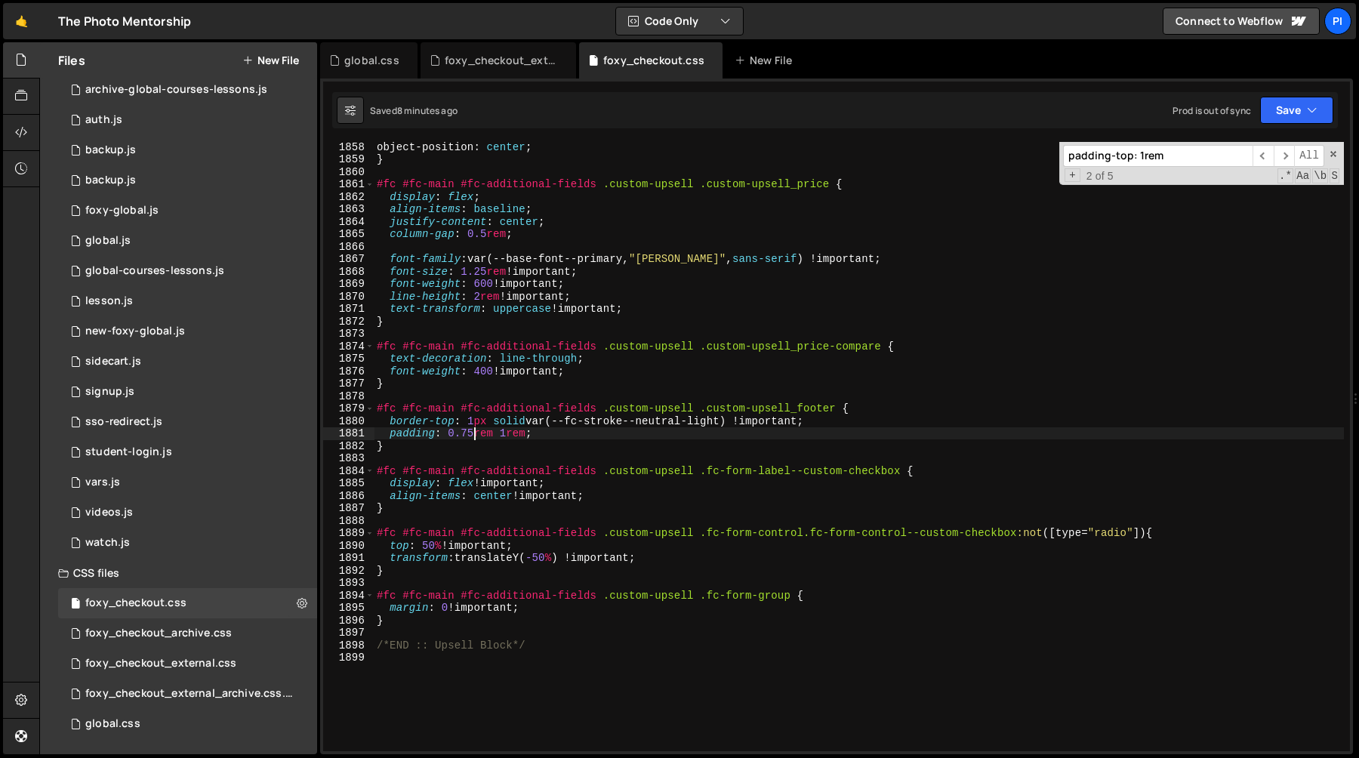
click at [453, 623] on div "object-position : center ; } #fc #fc-main #fc-additional-fields .custom-upsell …" at bounding box center [859, 457] width 970 height 634
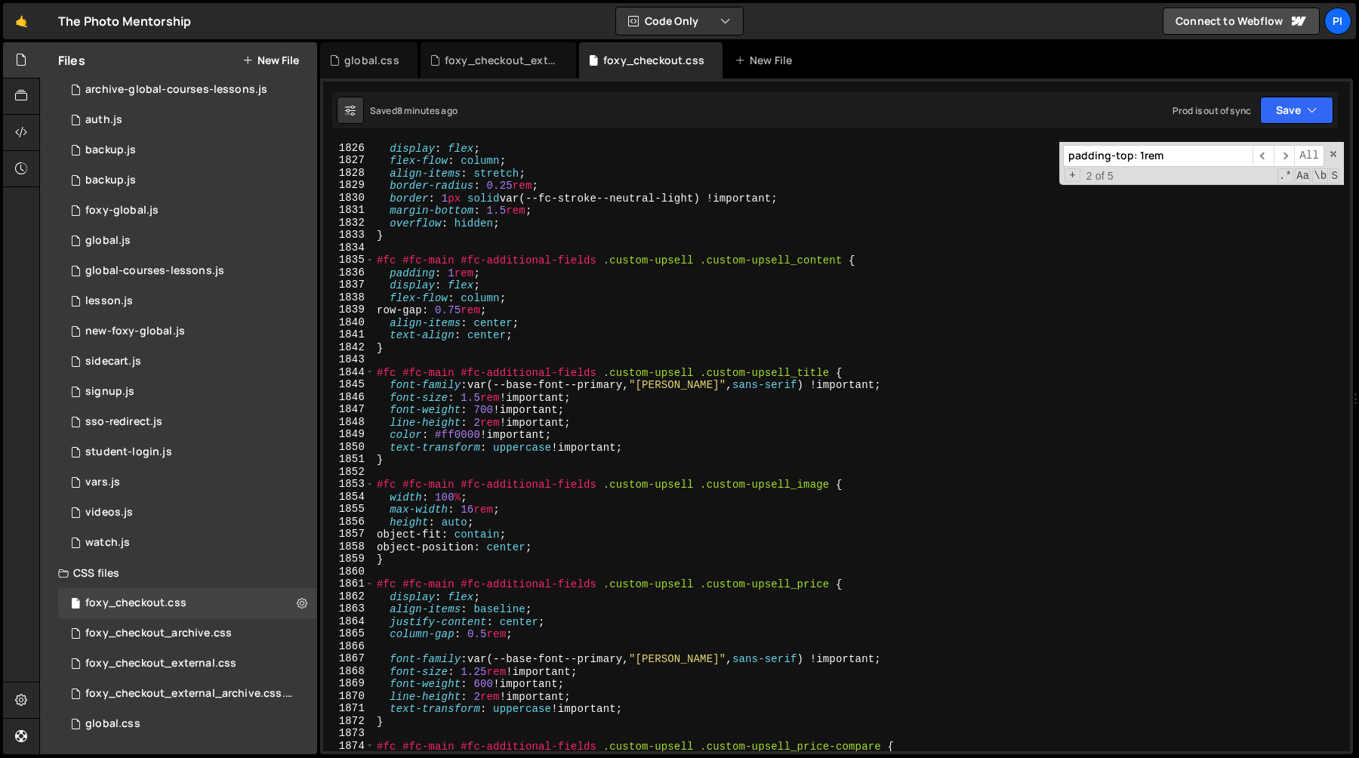
scroll to position [22919, 0]
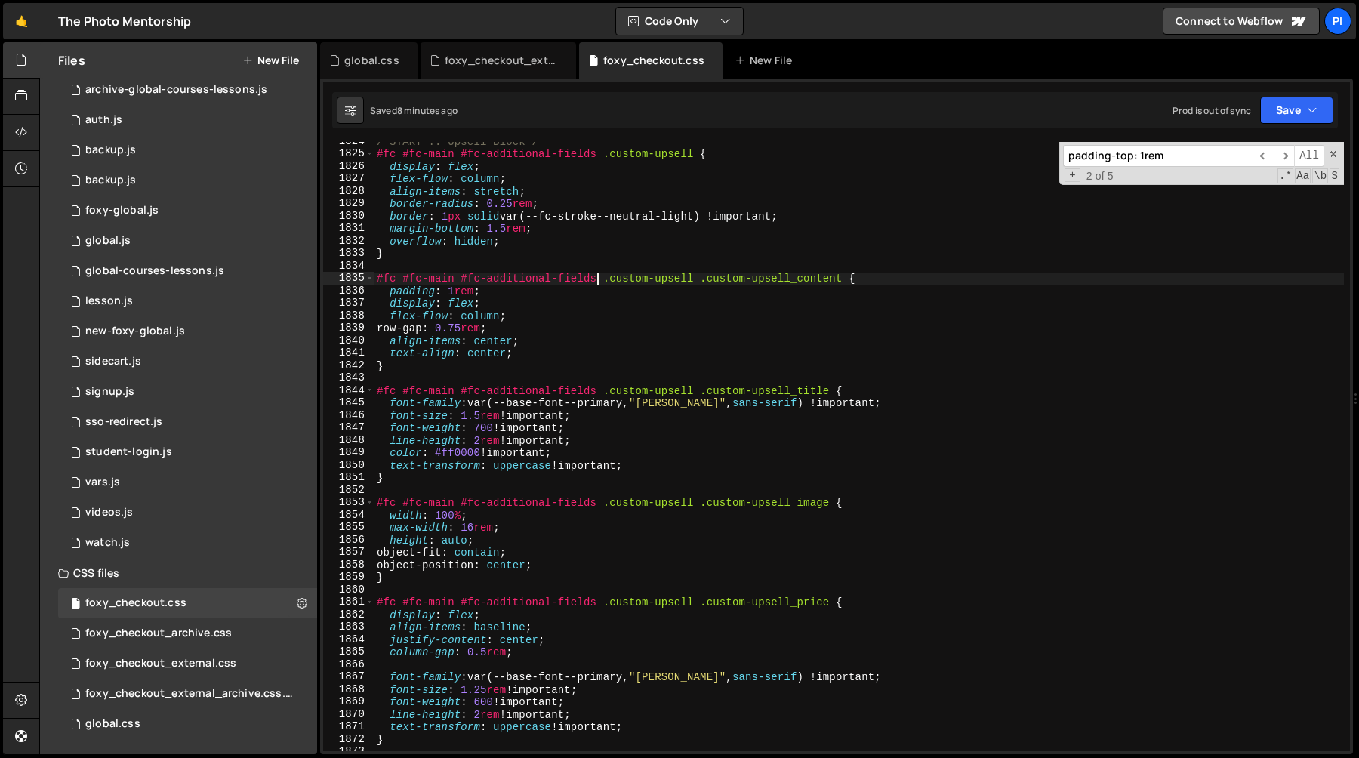
click at [597, 281] on div "/*START :: Upsell Block*/ #fc #fc-main #fc-additional-fields .custom-upsell { d…" at bounding box center [859, 452] width 970 height 634
type textarea "#fc #fc-main #fc-additional-fields .custom-upsell .custom-upsell_content {"
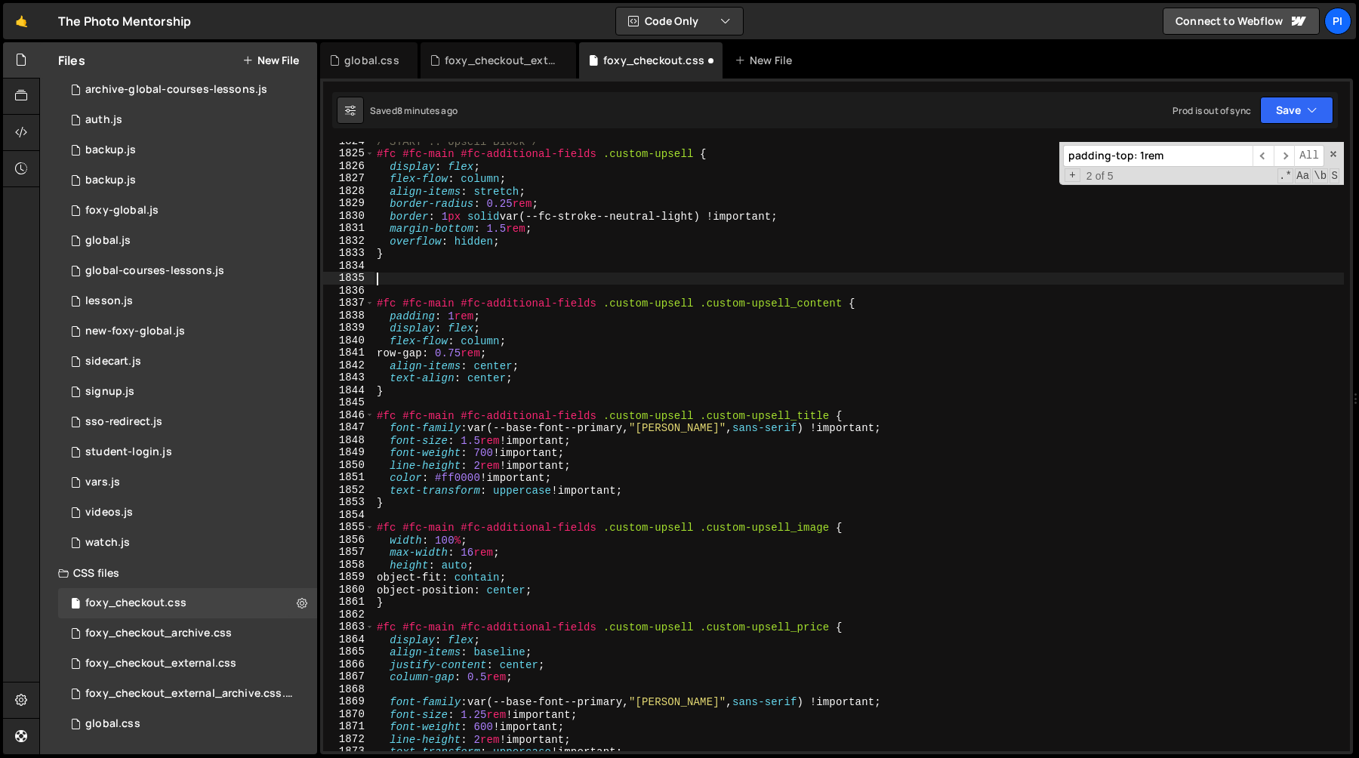
paste textarea "#fc #fc-main #fc-additional-fields .custom-upsell .custom-upsell_content {"
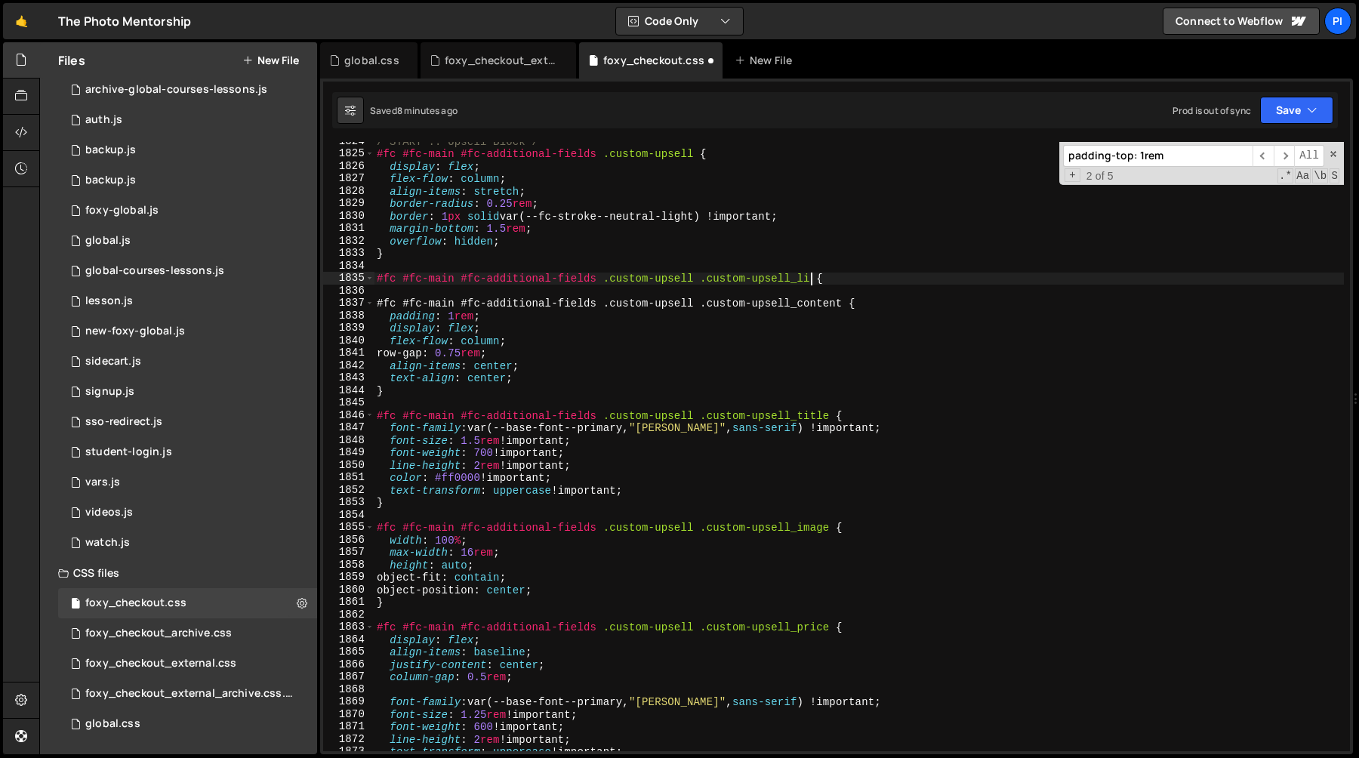
type textarea "#fc #fc-main #fc-additional-fields .custom-upsell .custom-upsell_link {"
type textarea "#fc #fc-main #fc-additional-fields .custom-upsell .custom-upsell_link {}"
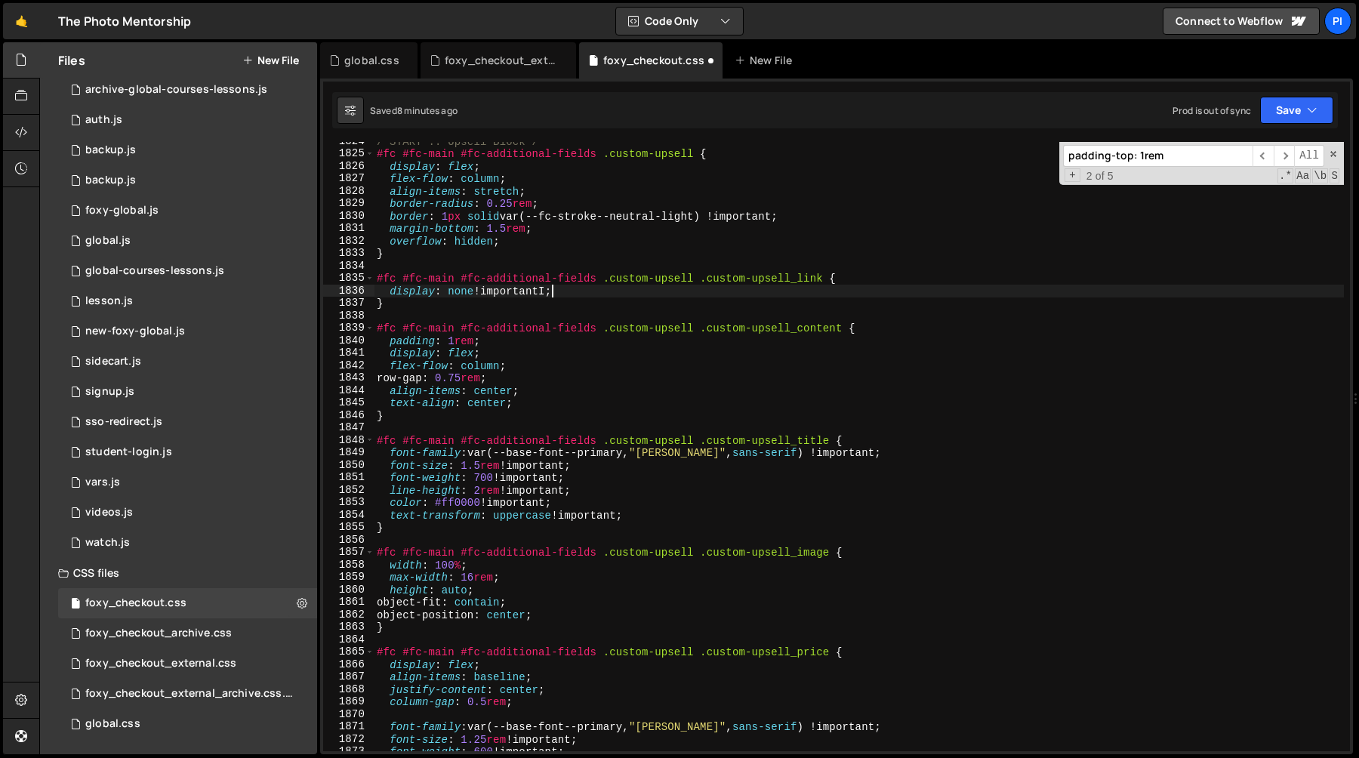
scroll to position [0, 8]
type textarea "display: none !important;"
click at [153, 357] on div "0 sidecart.js 0" at bounding box center [187, 362] width 259 height 30
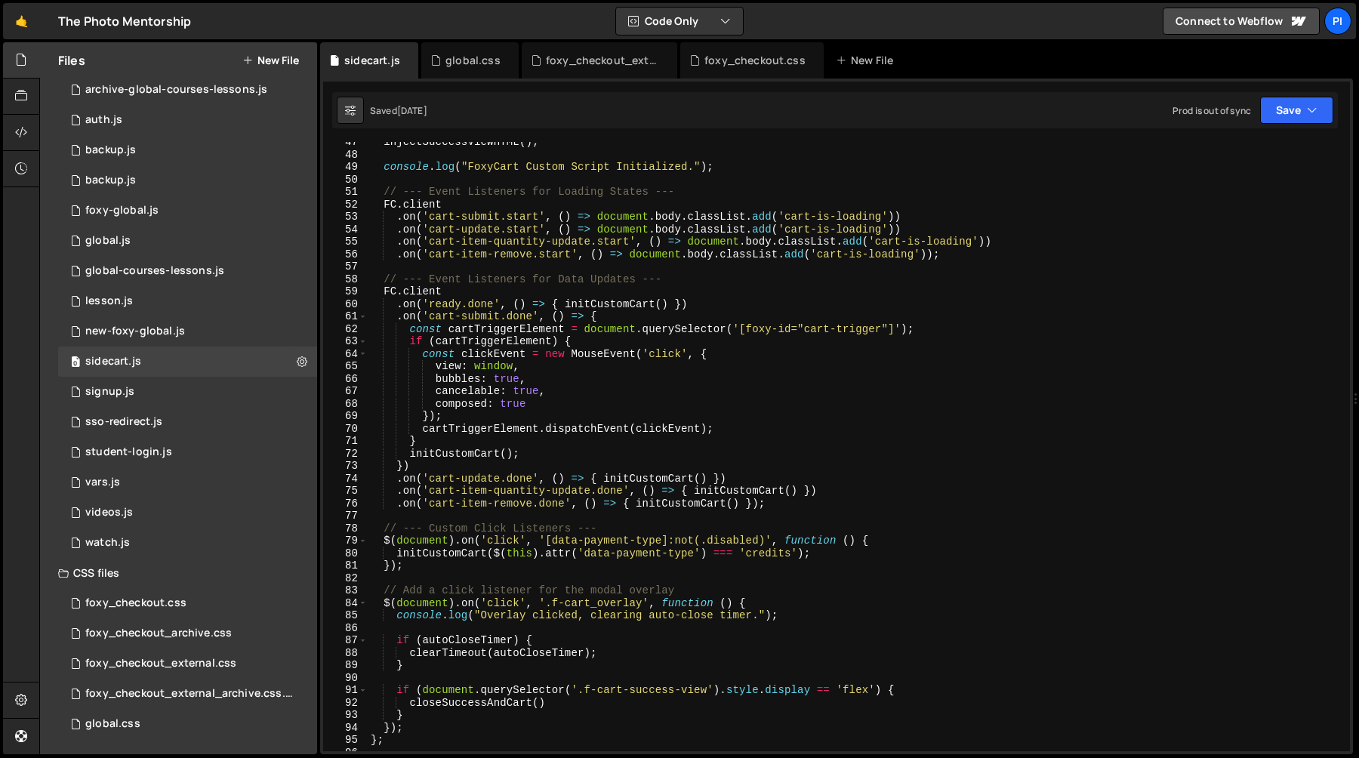
scroll to position [591, 0]
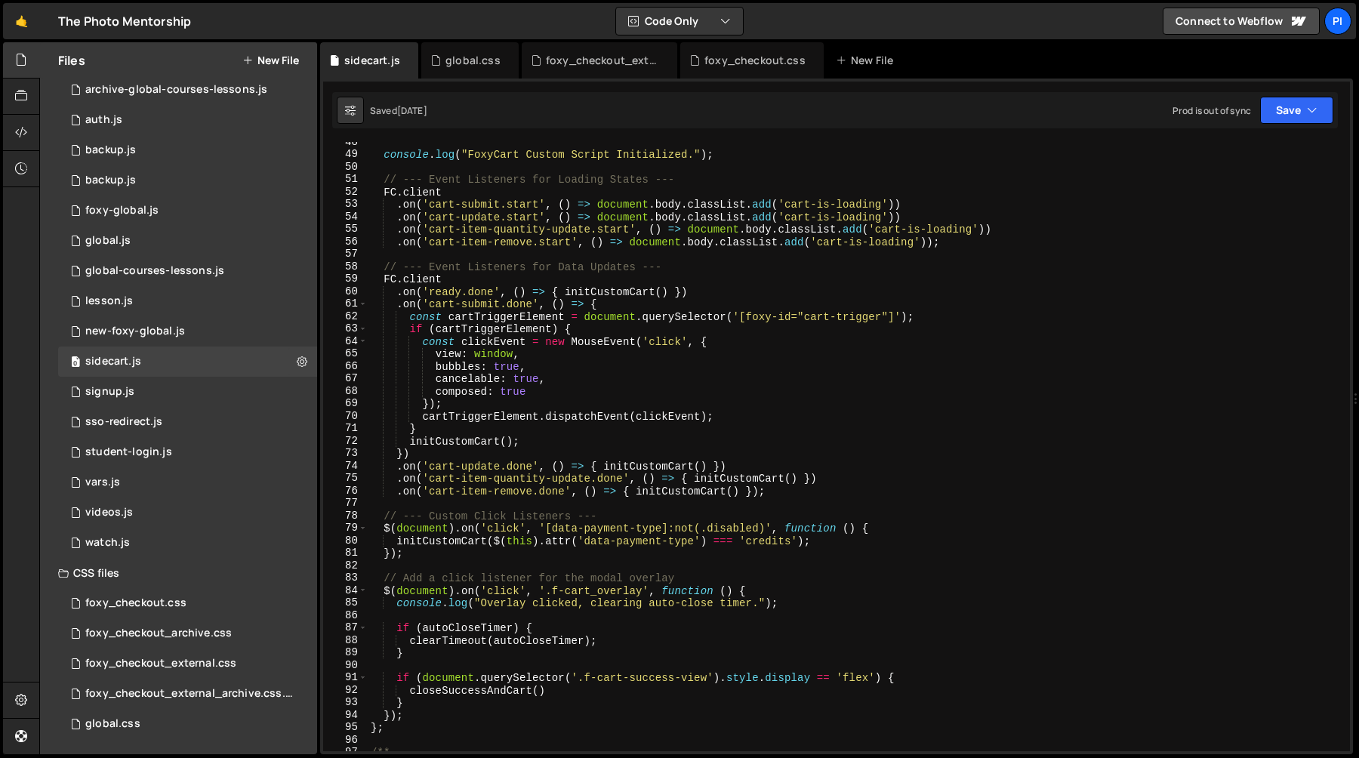
click at [487, 238] on div "console . log ( "FoxyCart Custom Script Initialized." ) ; // --- Event Listener…" at bounding box center [856, 453] width 976 height 634
click at [535, 242] on div "console . log ( "FoxyCart Custom Script Initialized." ) ; // --- Event Listener…" at bounding box center [856, 453] width 976 height 634
click at [570, 229] on div "console . log ( "FoxyCart Custom Script Initialized." ) ; // --- Event Listener…" at bounding box center [856, 453] width 976 height 634
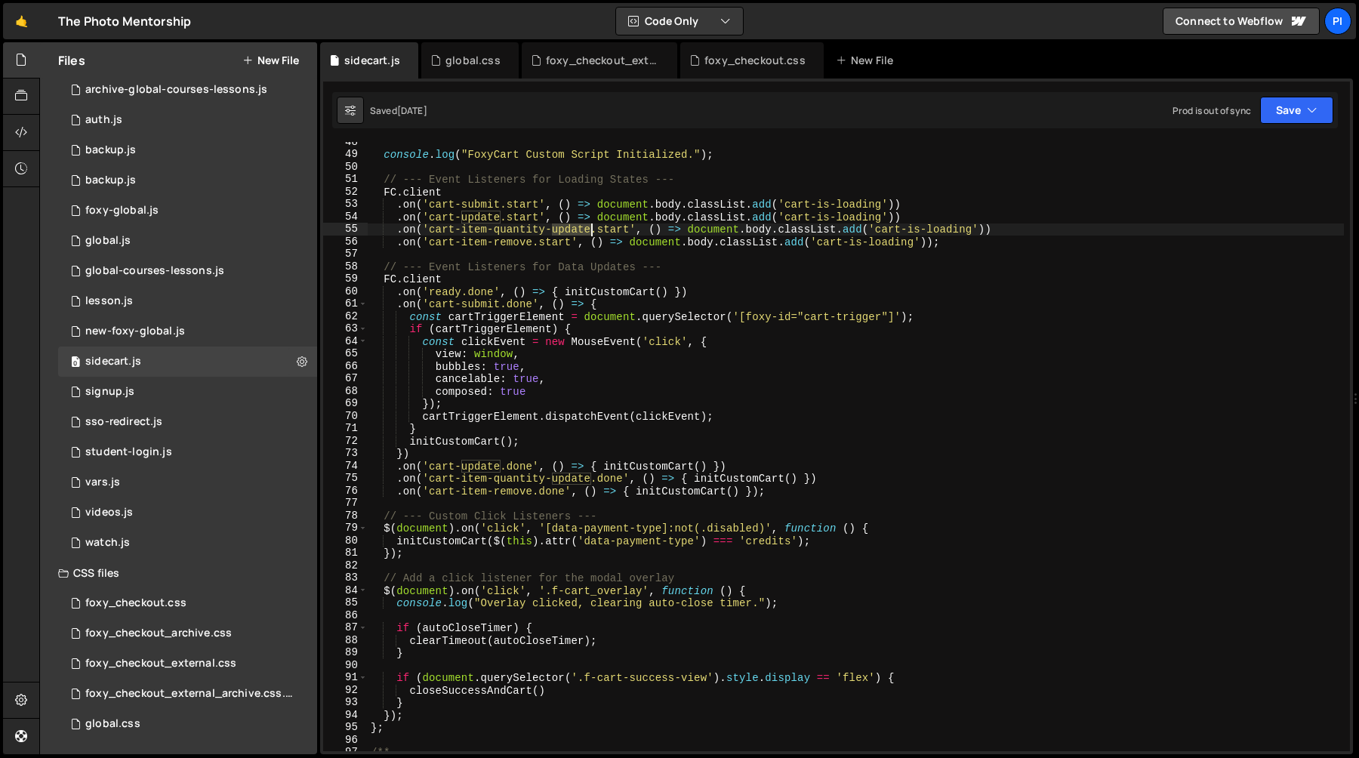
click at [570, 229] on div "console . log ( "FoxyCart Custom Script Initialized." ) ; // --- Event Listener…" at bounding box center [856, 453] width 976 height 634
click at [464, 208] on div "console . log ( "FoxyCart Custom Script Initialized." ) ; // --- Event Listener…" at bounding box center [856, 453] width 976 height 634
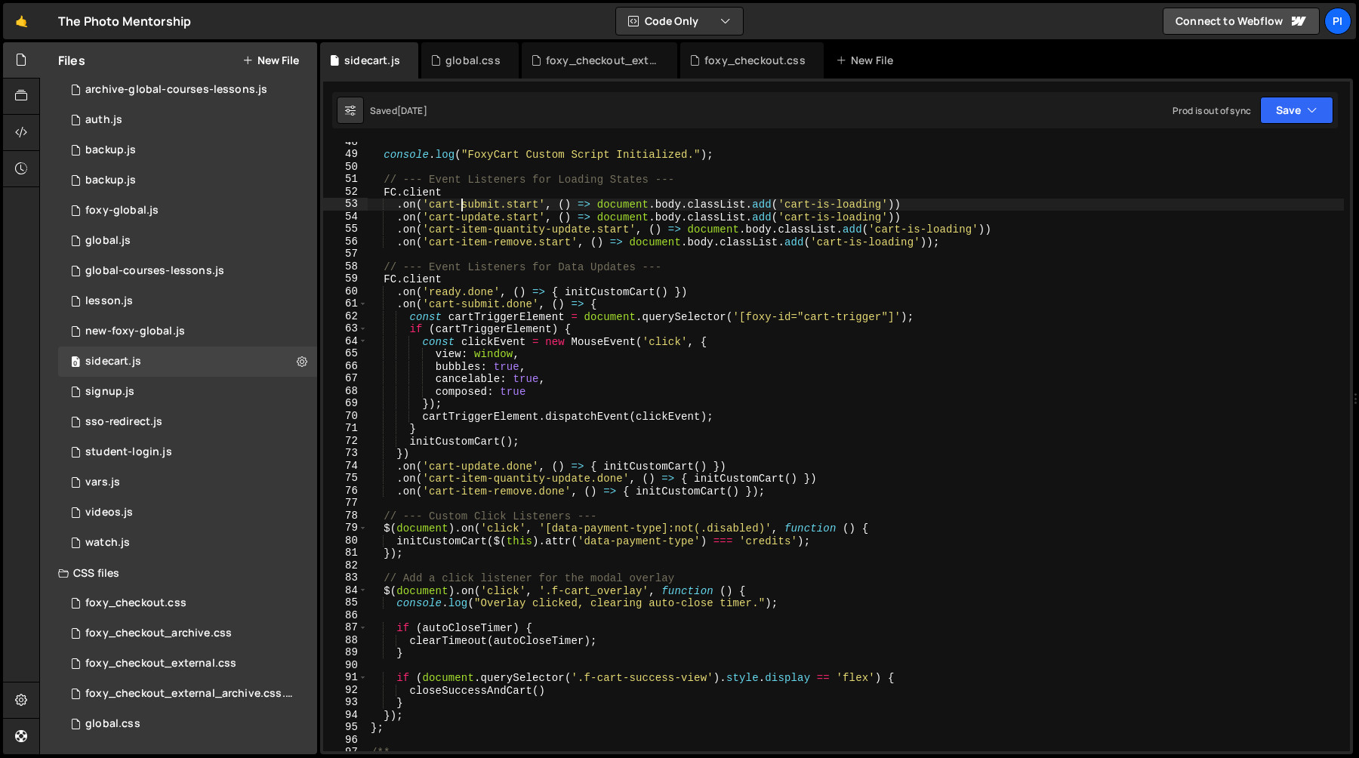
click at [474, 216] on div "console . log ( "FoxyCart Custom Script Initialized." ) ; // --- Event Listener…" at bounding box center [856, 453] width 976 height 634
click at [951, 216] on div "console . log ( "FoxyCart Custom Script Initialized." ) ; // --- Event Listener…" at bounding box center [856, 453] width 976 height 634
click at [386, 281] on div "console . log ( "FoxyCart Custom Script Initialized." ) ; // --- Event Listener…" at bounding box center [856, 453] width 976 height 634
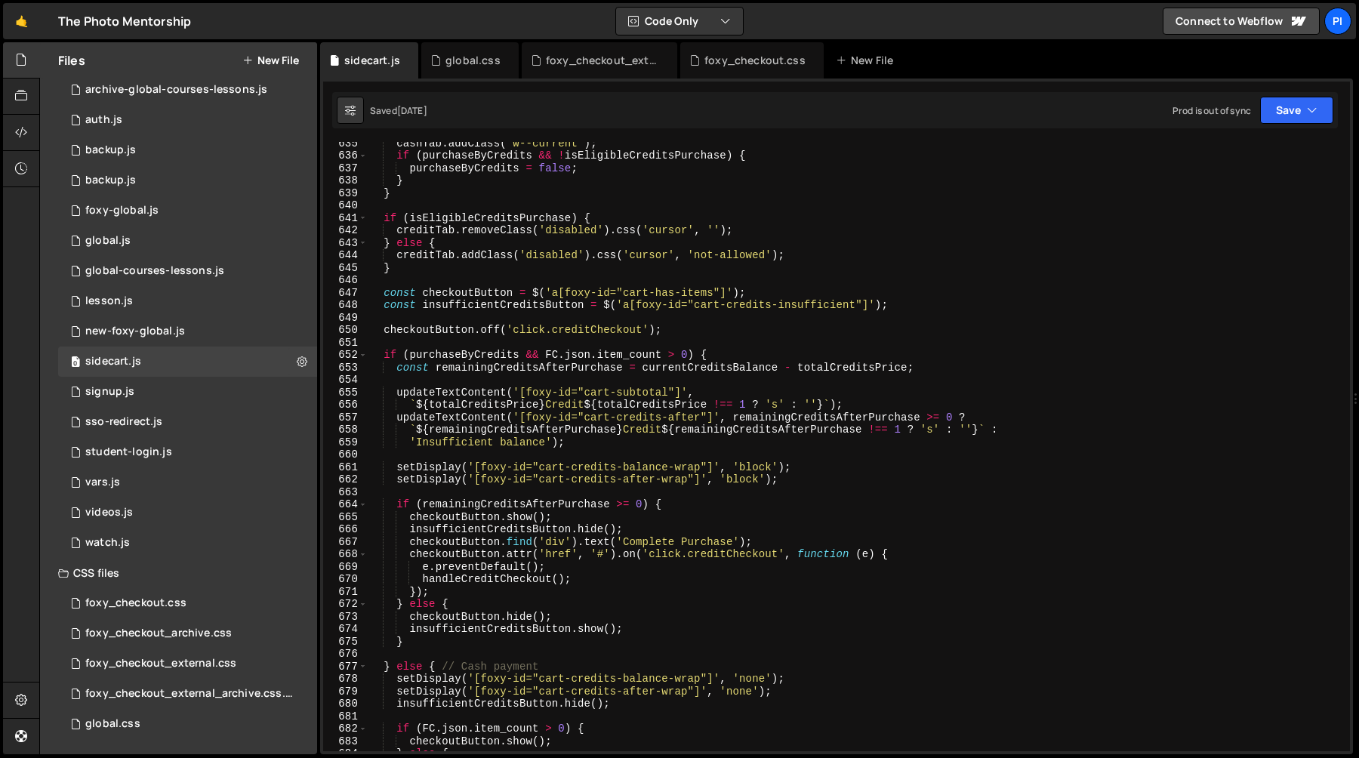
scroll to position [7917, 0]
click at [575, 357] on div "cashTab . addClass ( 'w--current' ) ; if ( purchaseByCredits && ! isEligibleCre…" at bounding box center [856, 453] width 976 height 634
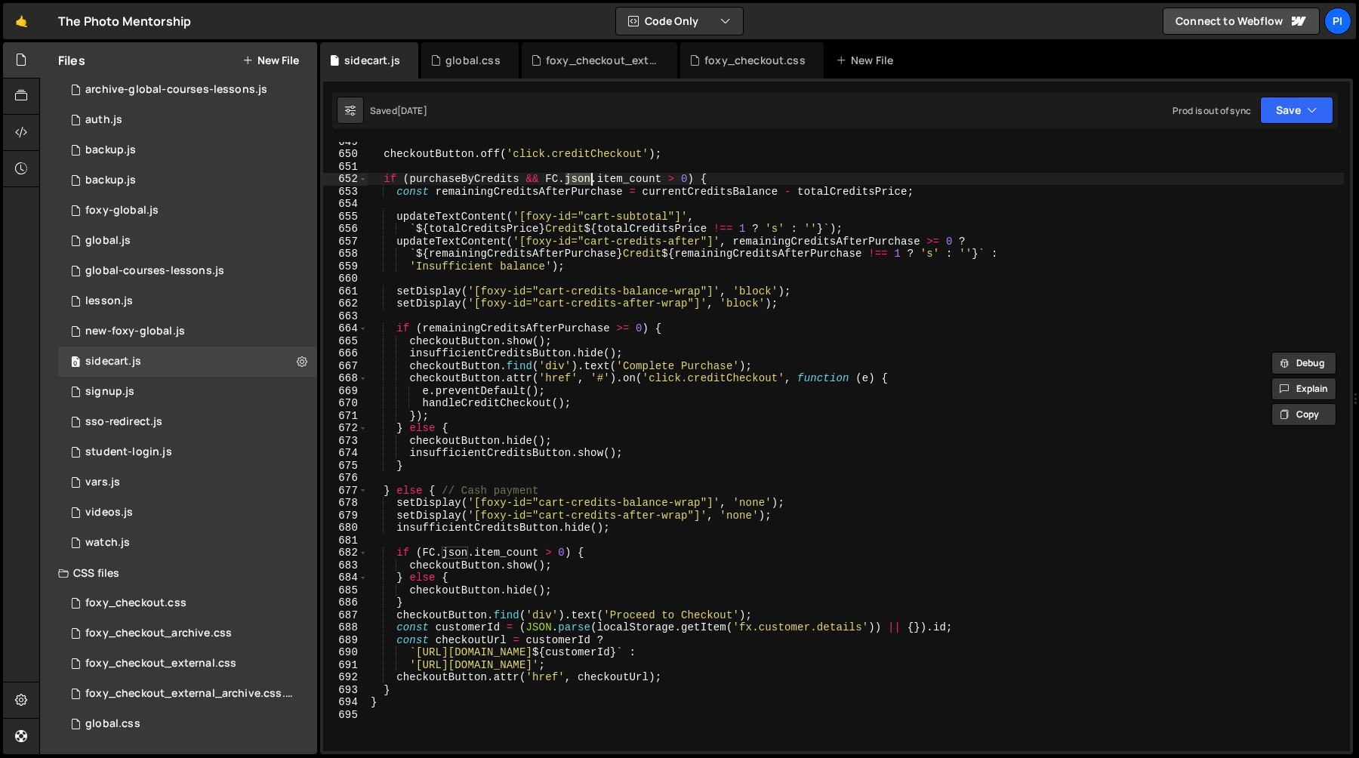
scroll to position [8118, 0]
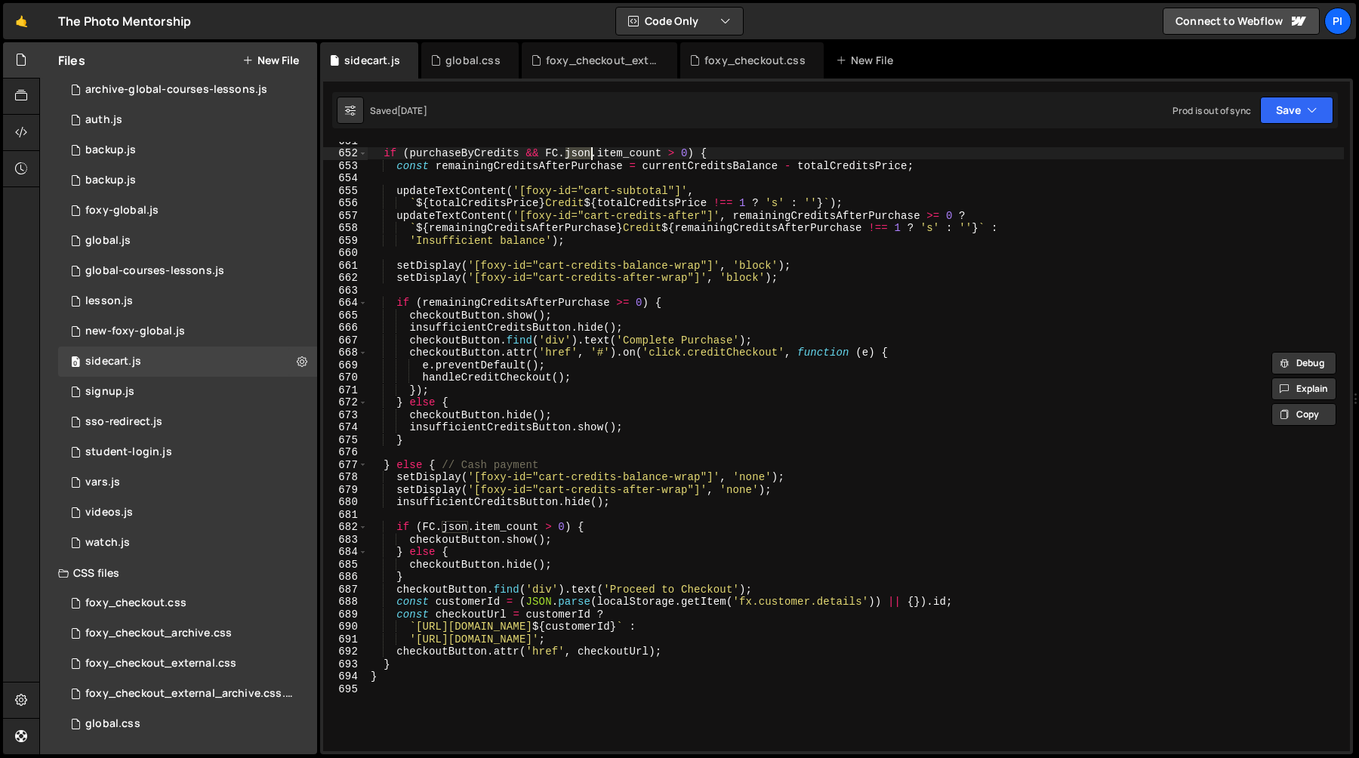
click at [487, 532] on div "if ( purchaseByCredits && FC . json . item_count > 0 ) { const remainingCredits…" at bounding box center [856, 451] width 976 height 634
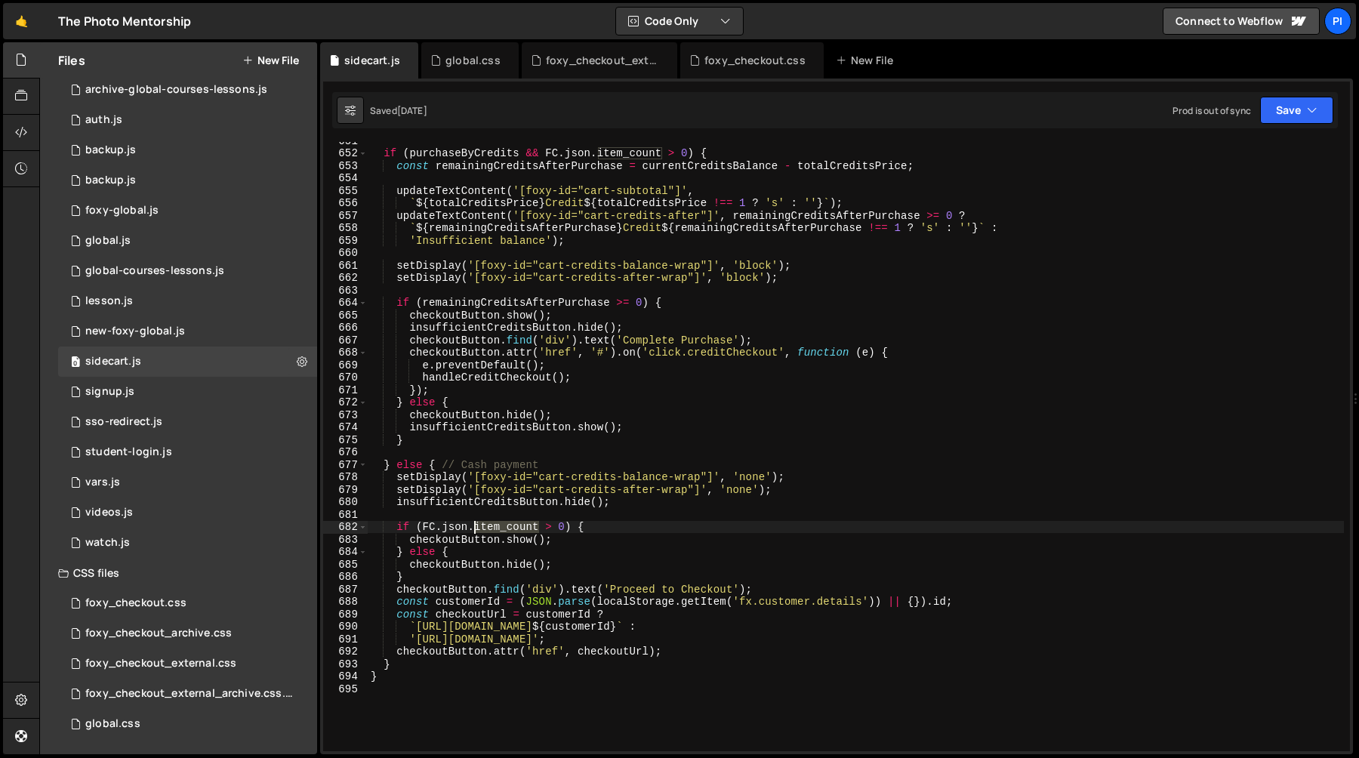
click at [487, 532] on div "if ( purchaseByCredits && FC . json . item_count > 0 ) { const remainingCredits…" at bounding box center [856, 451] width 976 height 634
click at [578, 540] on div "if ( purchaseByCredits && FC . json . item_count > 0 ) { const remainingCredits…" at bounding box center [856, 451] width 976 height 634
click at [495, 526] on div "if ( purchaseByCredits && FC . json . item_count > 0 ) { const remainingCredits…" at bounding box center [856, 451] width 976 height 634
click at [519, 217] on div "if ( purchaseByCredits && FC . json . item_count > 0 ) { const remainingCredits…" at bounding box center [856, 451] width 976 height 634
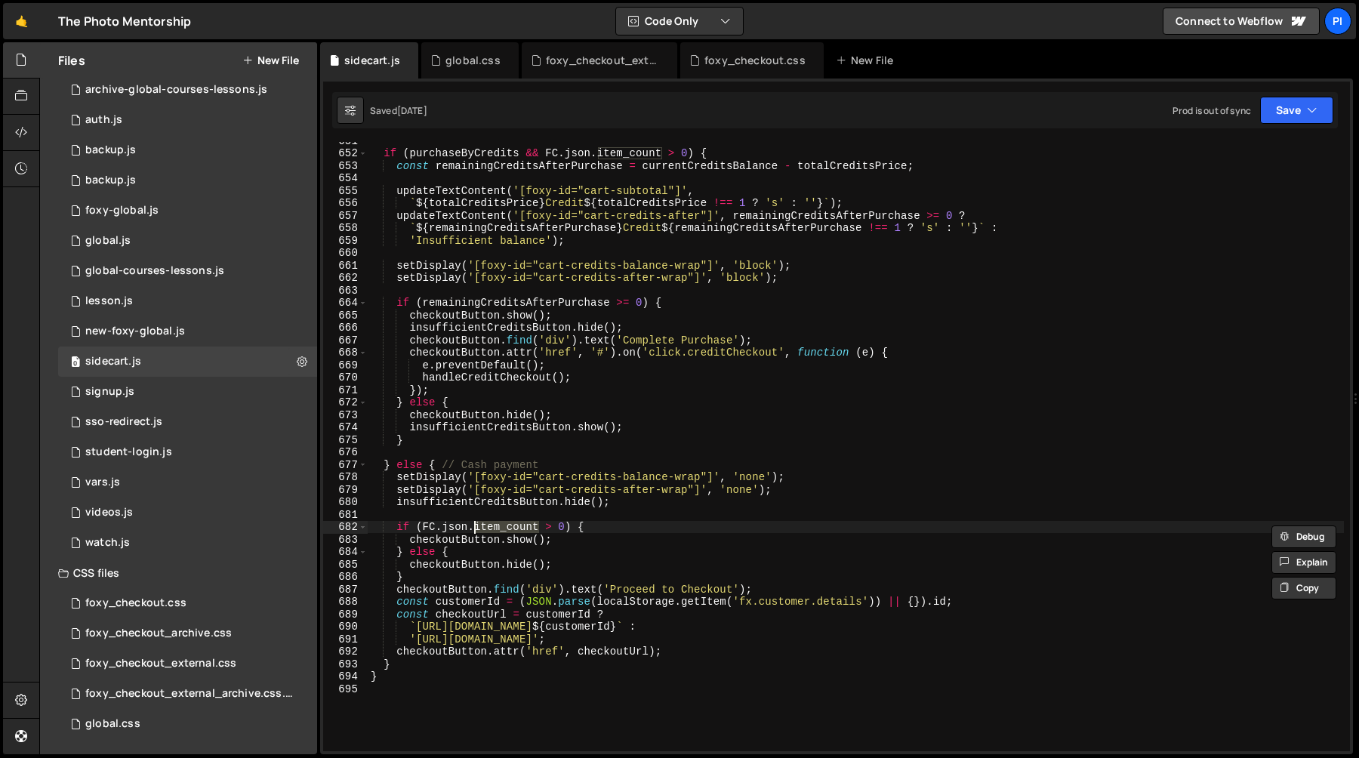
type textarea "updateTextContent('[foxy-id="cart-credits-after"]', remainingCreditsAfterPurcha…"
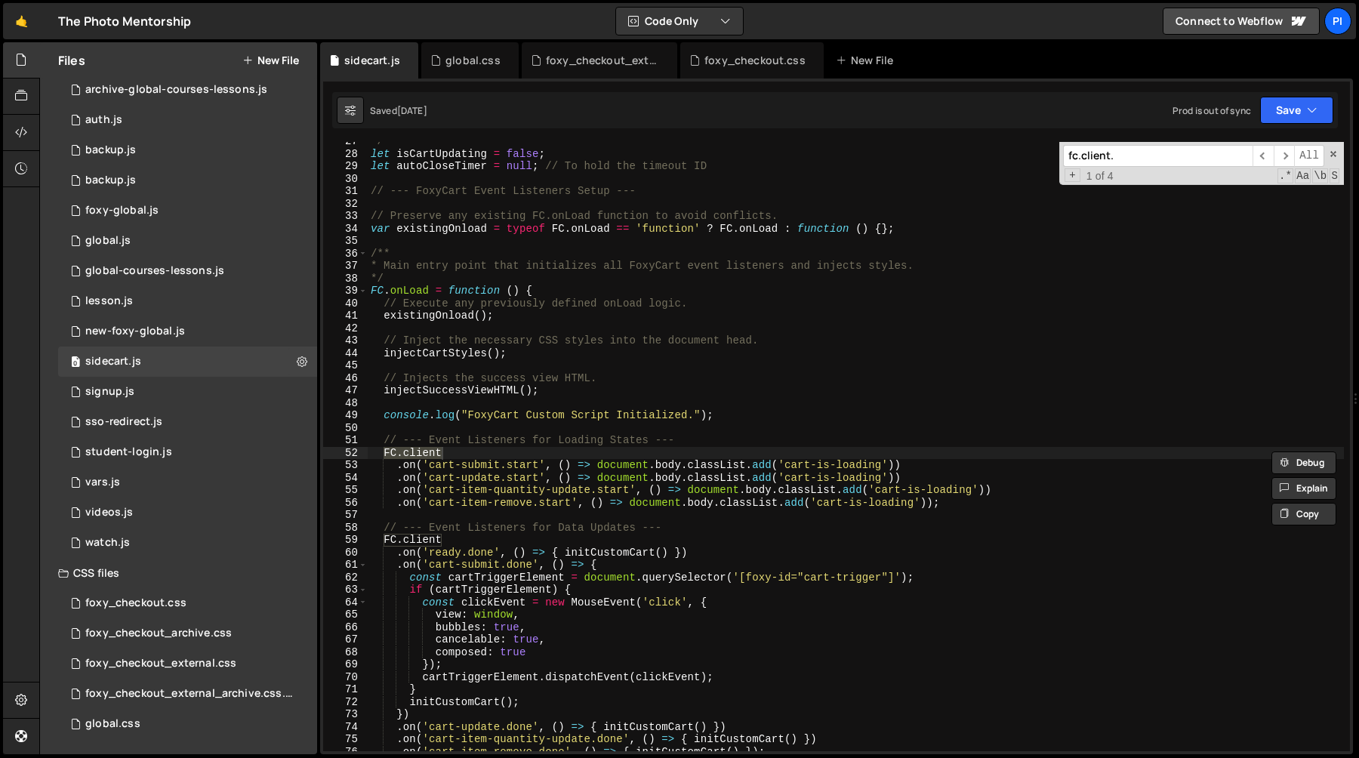
scroll to position [2835, 0]
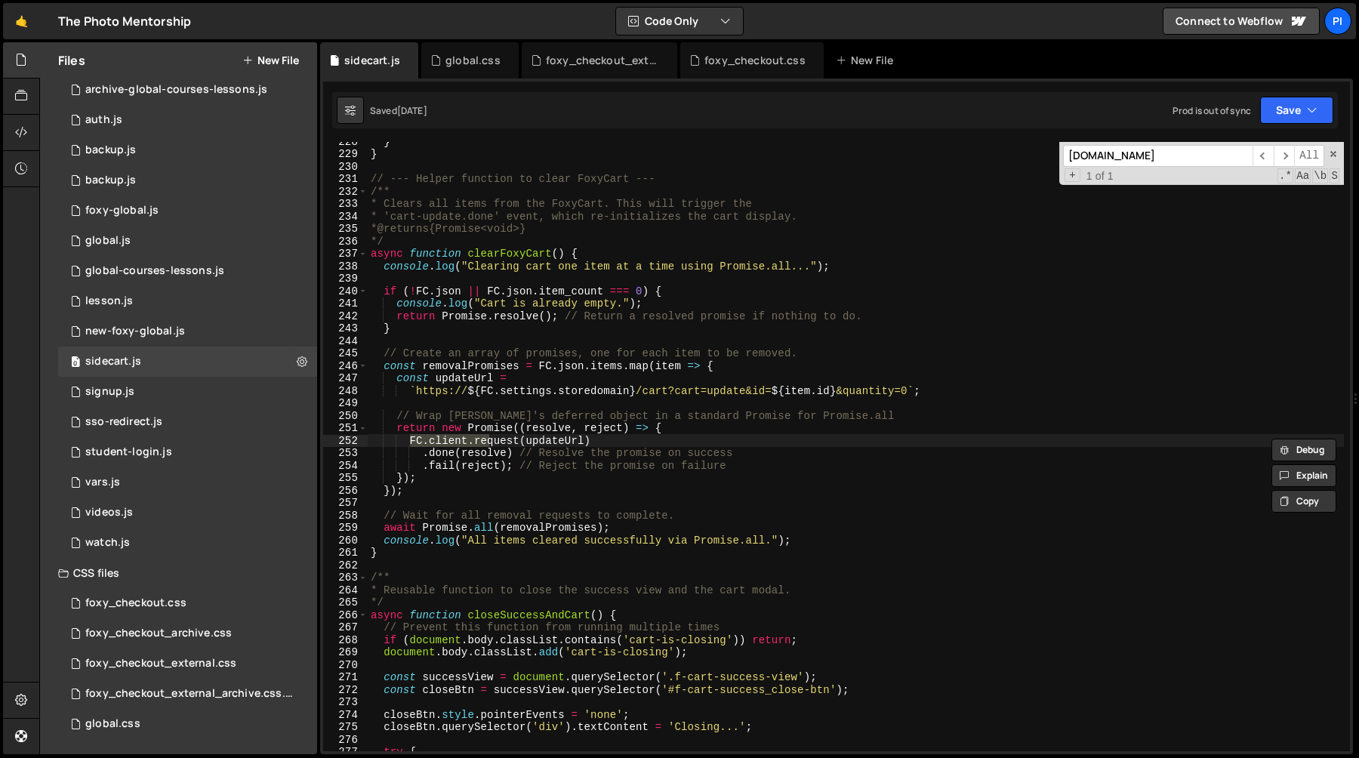
type input "[DOMAIN_NAME]"
click at [556, 433] on div "} } // --- Helper function to clear FoxyCart --- /** * Clears all items from th…" at bounding box center [856, 452] width 976 height 634
click at [797, 390] on div "} } // --- Helper function to clear FoxyCart --- /** * Clears all items from th…" at bounding box center [856, 452] width 976 height 634
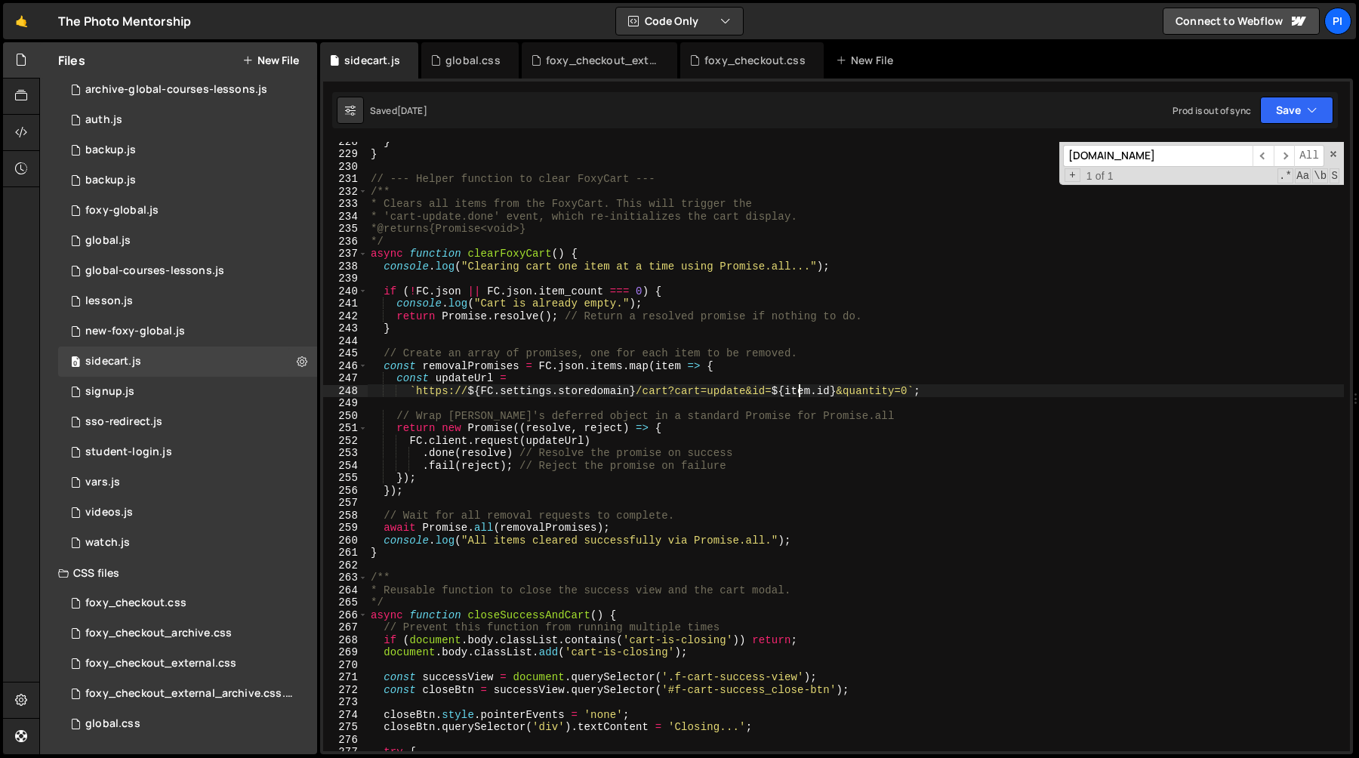
click at [797, 390] on div "} } // --- Helper function to clear FoxyCart --- /** * Clears all items from th…" at bounding box center [856, 452] width 976 height 634
click at [824, 390] on div "} } // --- Helper function to clear FoxyCart --- /** * Clears all items from th…" at bounding box center [856, 452] width 976 height 634
click at [393, 376] on div "} } // --- Helper function to clear FoxyCart --- /** * Clears all items from th…" at bounding box center [856, 452] width 976 height 634
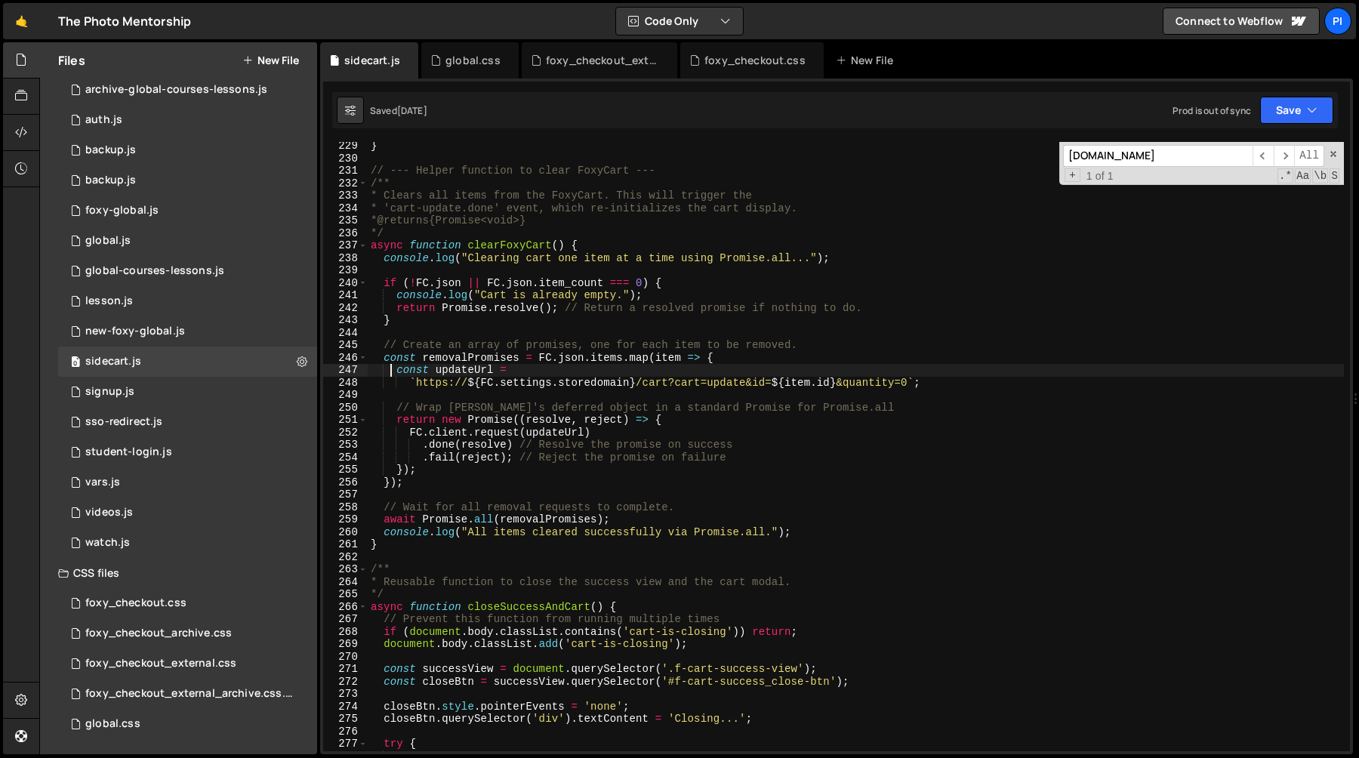
scroll to position [2842, 0]
click at [397, 373] on div "} // --- Helper function to clear FoxyCart --- /** * Clears all items from the …" at bounding box center [856, 457] width 976 height 634
click at [401, 420] on div "} // --- Helper function to clear FoxyCart --- /** * Clears all items from the …" at bounding box center [856, 457] width 976 height 634
click at [393, 421] on div "} // --- Helper function to clear FoxyCart --- /** * Clears all items from the …" at bounding box center [856, 457] width 976 height 634
click at [399, 426] on div "} // --- Helper function to clear FoxyCart --- /** * Clears all items from the …" at bounding box center [856, 457] width 976 height 634
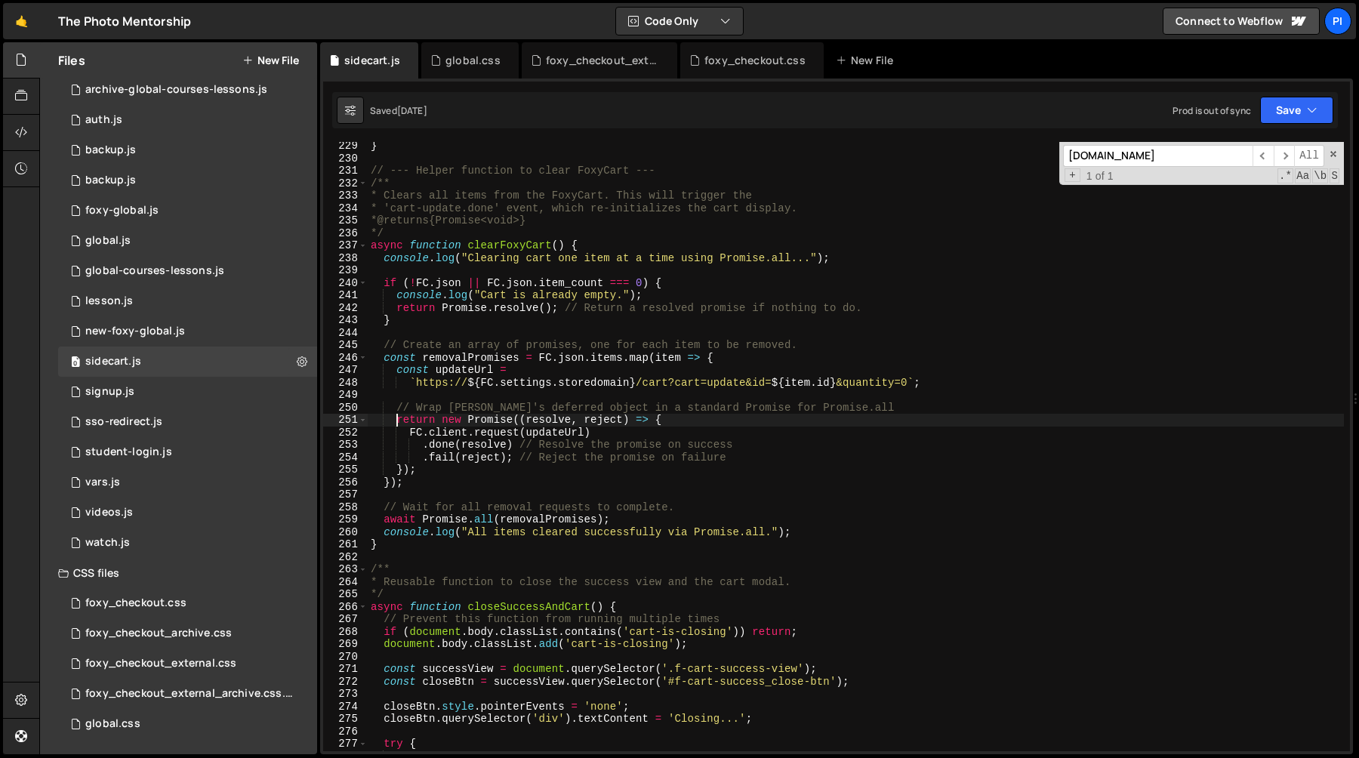
click at [421, 472] on div "} // --- Helper function to clear FoxyCart --- /** * Clears all items from the …" at bounding box center [856, 457] width 976 height 634
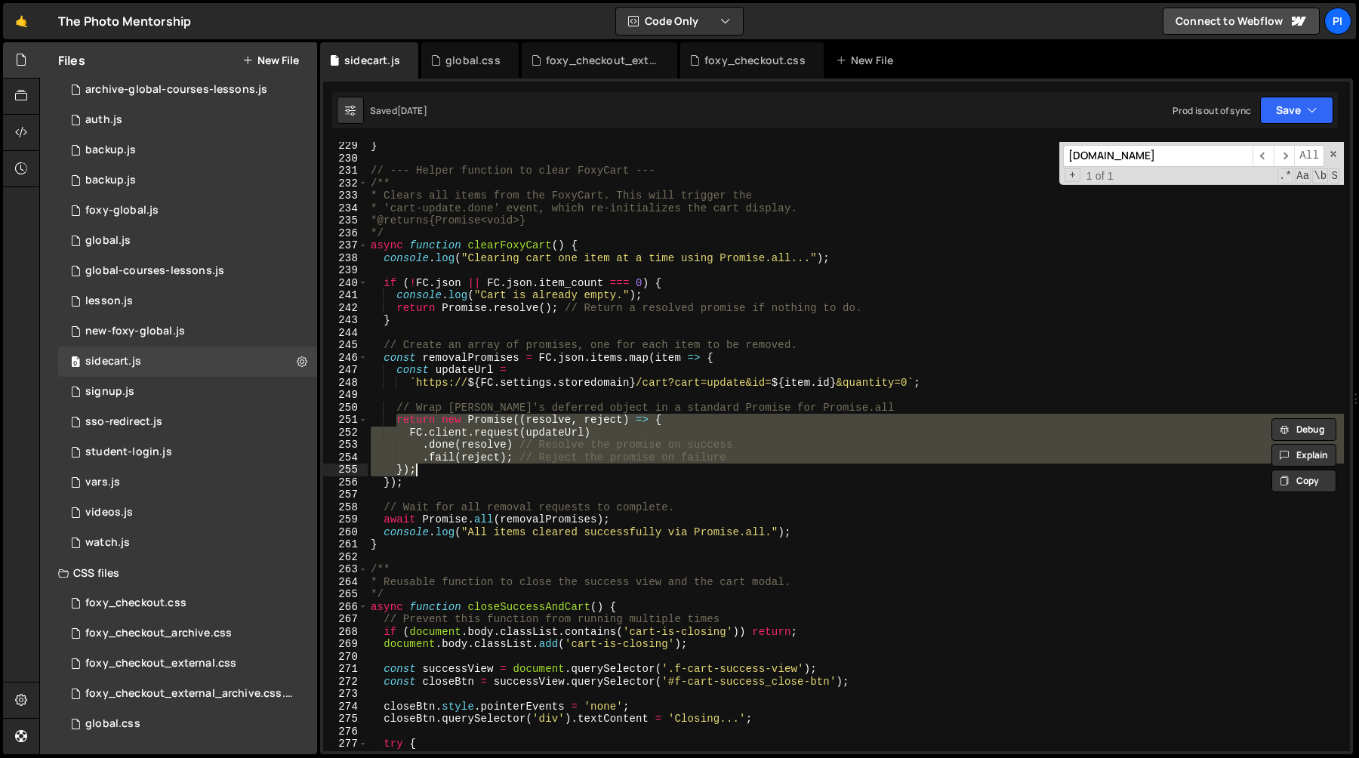
click at [501, 375] on div "} // --- Helper function to clear FoxyCart --- /** * Clears all items from the …" at bounding box center [856, 457] width 976 height 634
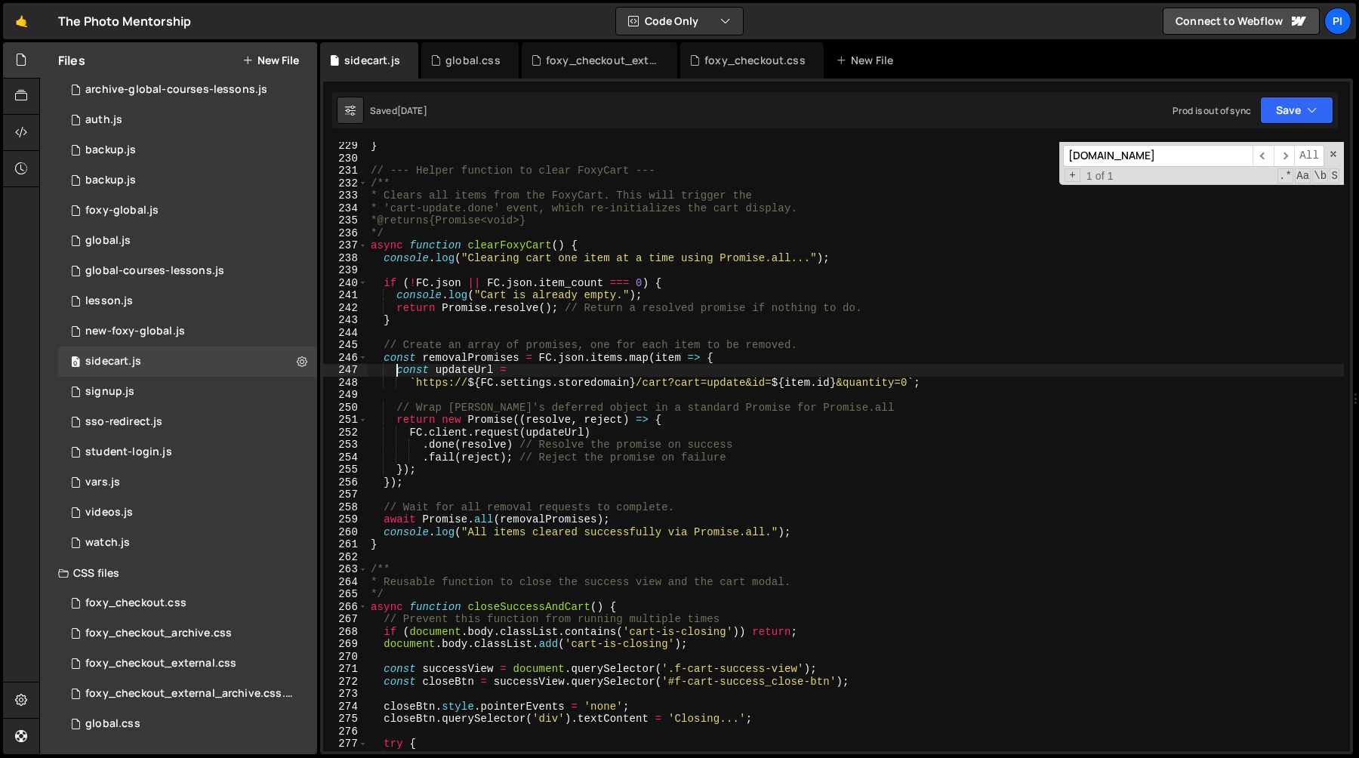
click at [397, 372] on div "} // --- Helper function to clear FoxyCart --- /** * Clears all items from the …" at bounding box center [856, 457] width 976 height 634
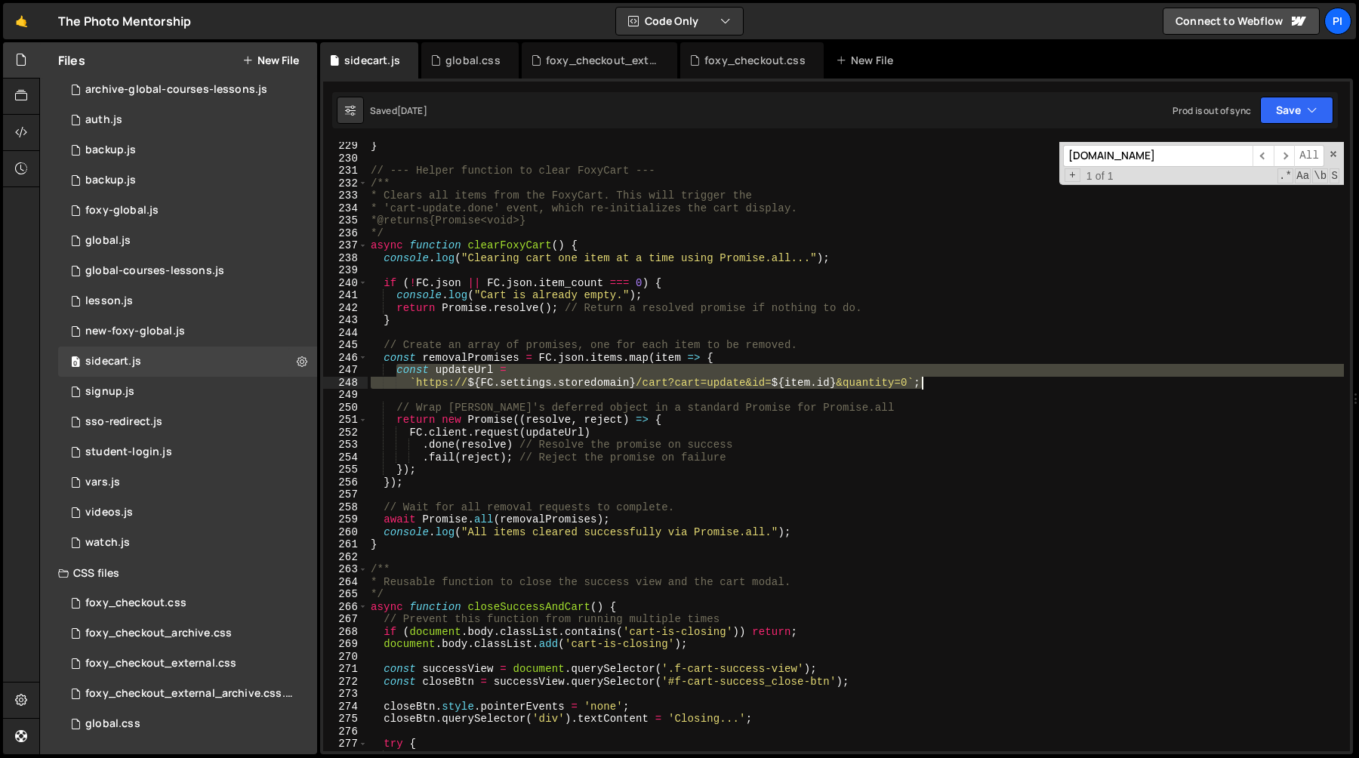
click at [970, 385] on div "} // --- Helper function to clear FoxyCart --- /** * Clears all items from the …" at bounding box center [856, 457] width 976 height 634
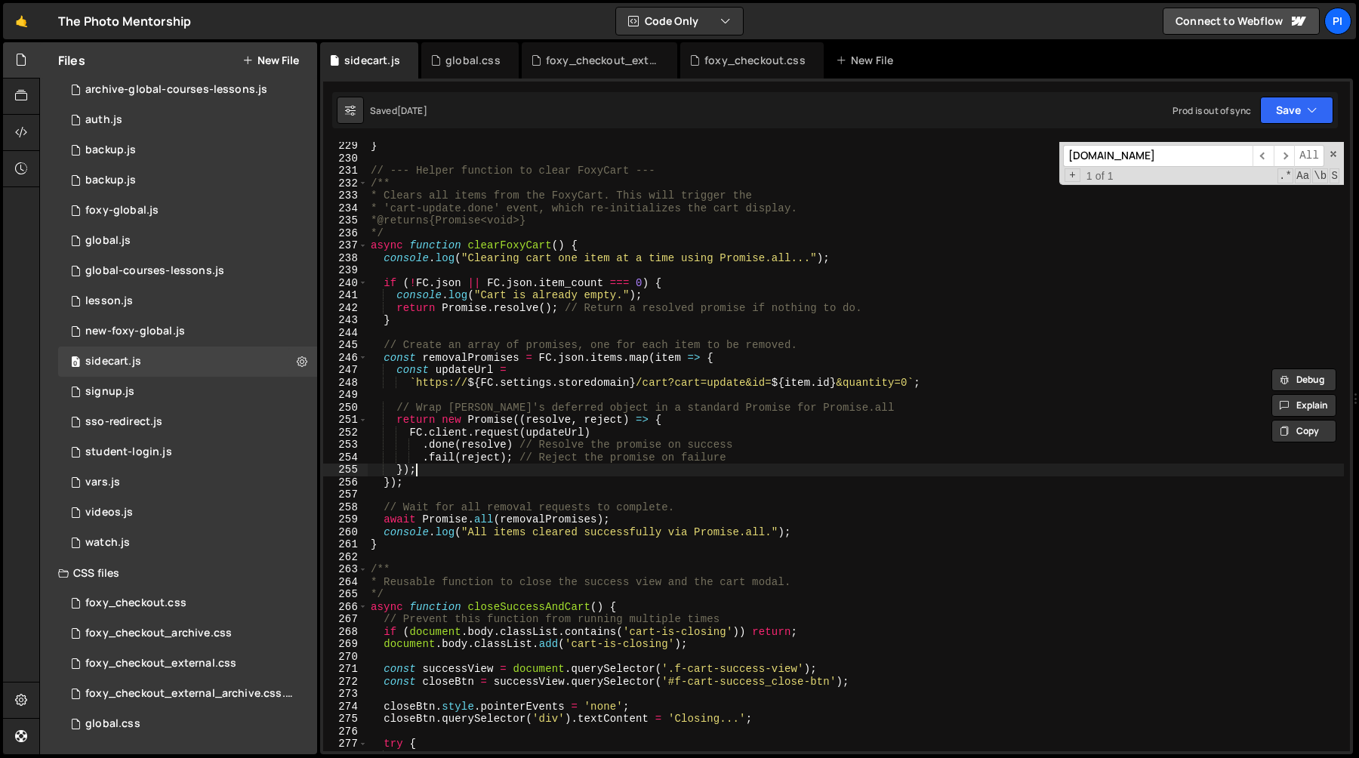
click at [457, 464] on div "} // --- Helper function to clear FoxyCart --- /** * Clears all items from the …" at bounding box center [856, 457] width 976 height 634
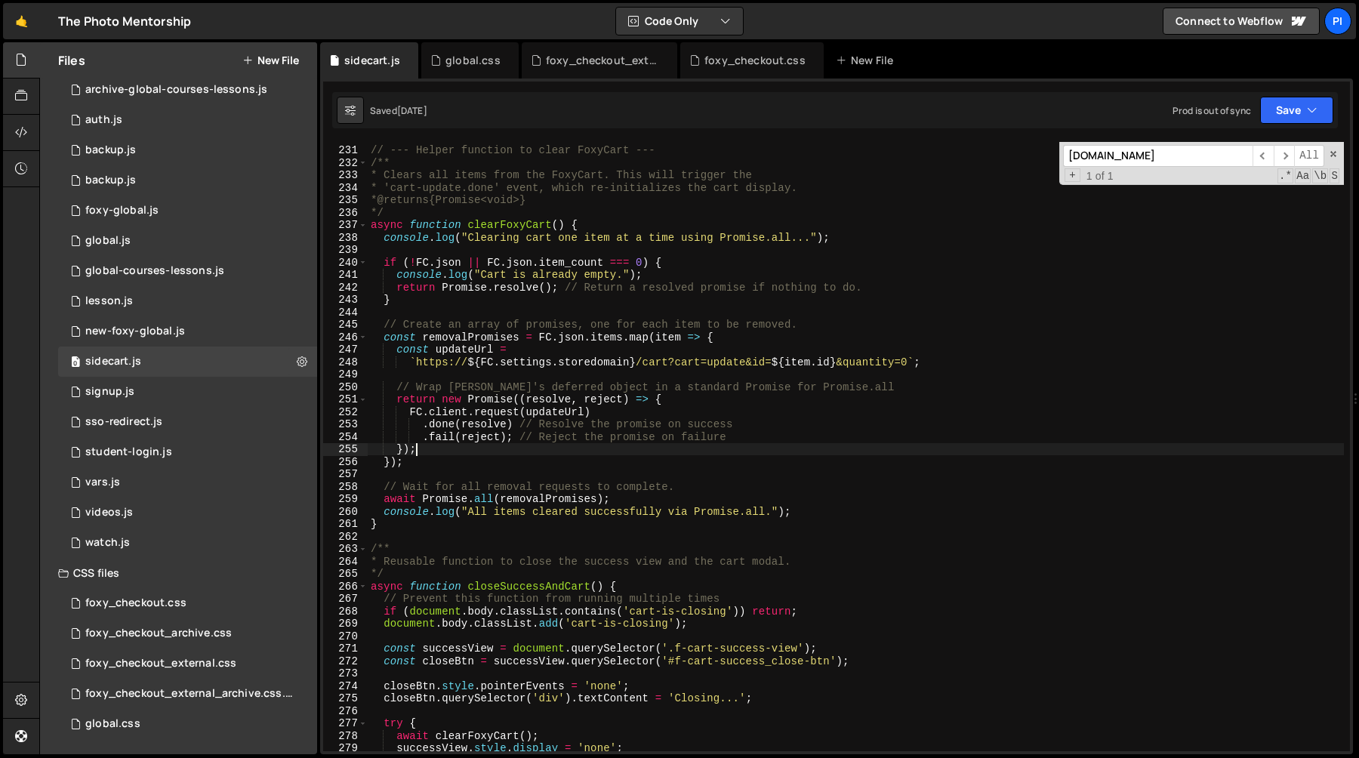
scroll to position [2881, 0]
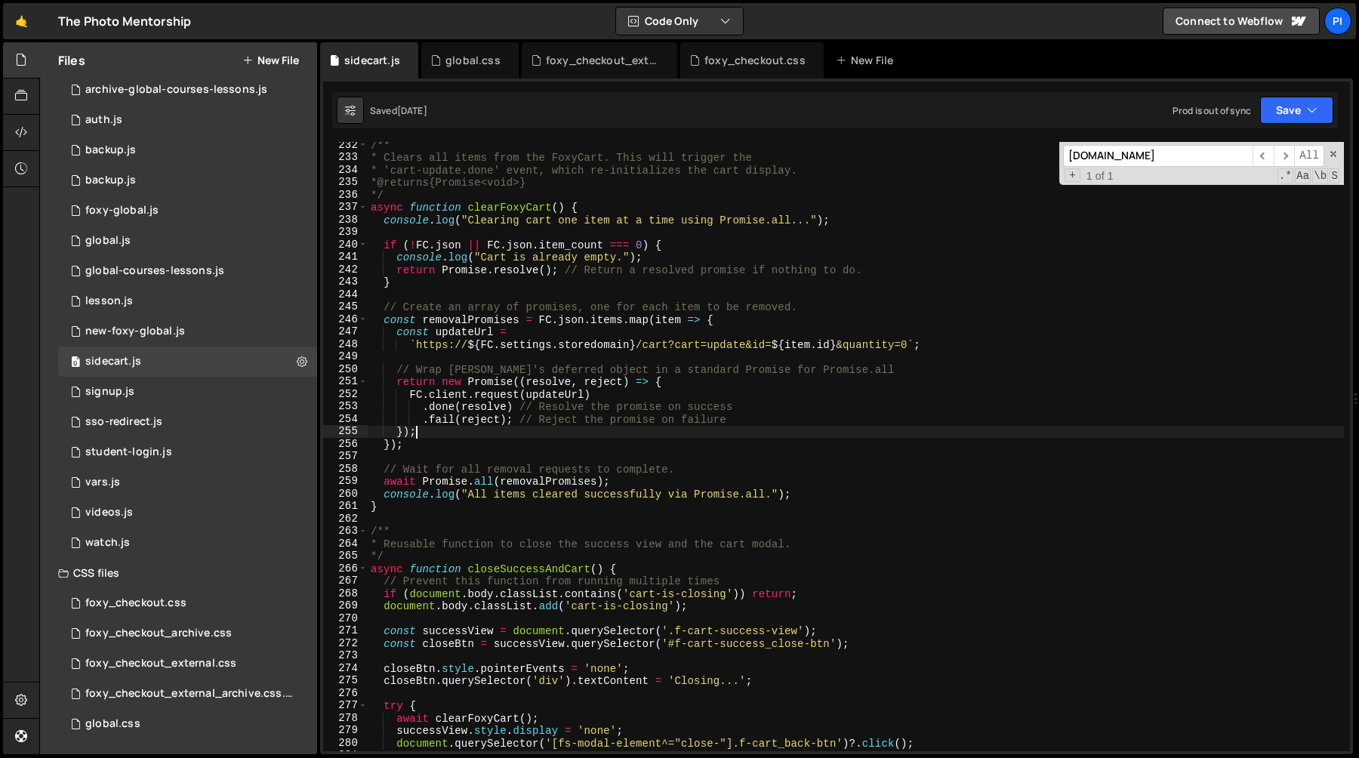
click at [452, 319] on div "/** * Clears all items from the FoxyCart. This will trigger the * 'cart-update.…" at bounding box center [856, 456] width 976 height 634
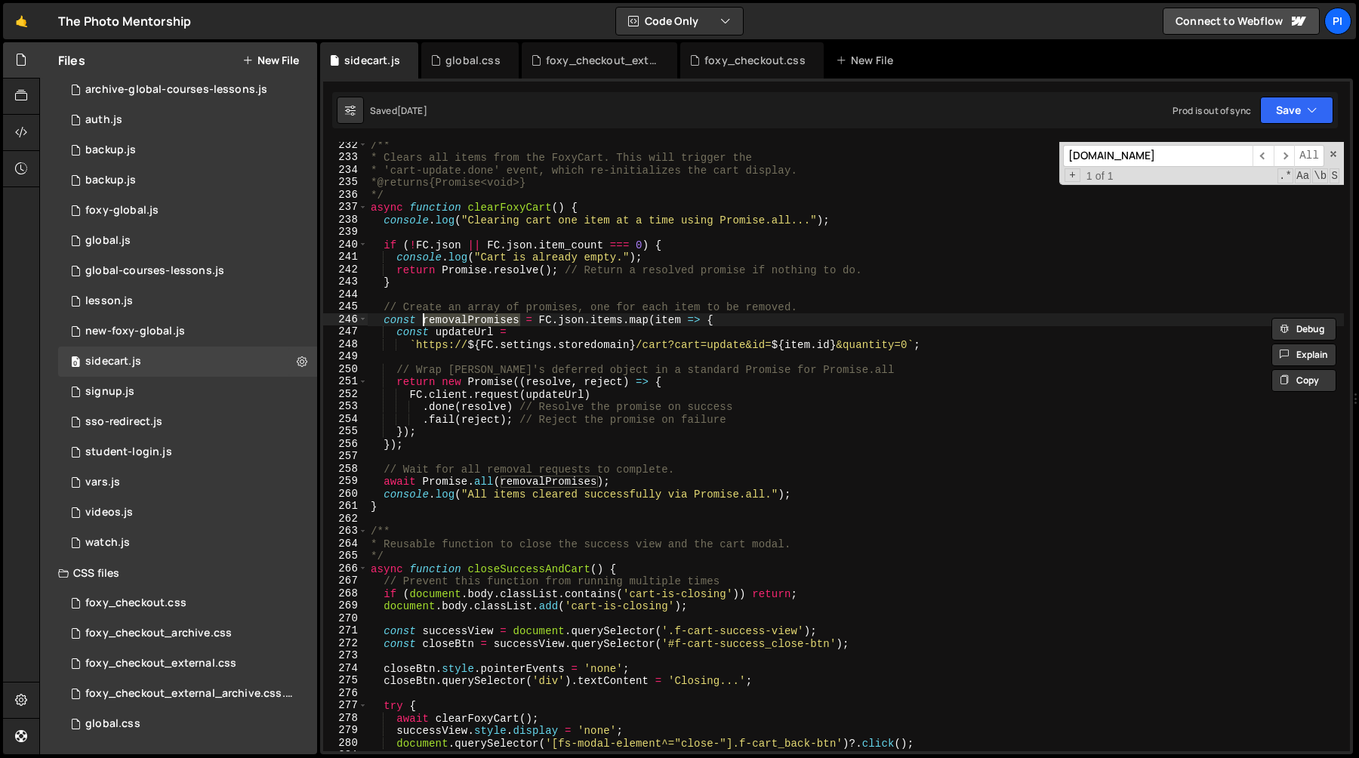
click at [510, 205] on div "/** * Clears all items from the FoxyCart. This will trigger the * 'cart-update.…" at bounding box center [856, 456] width 976 height 634
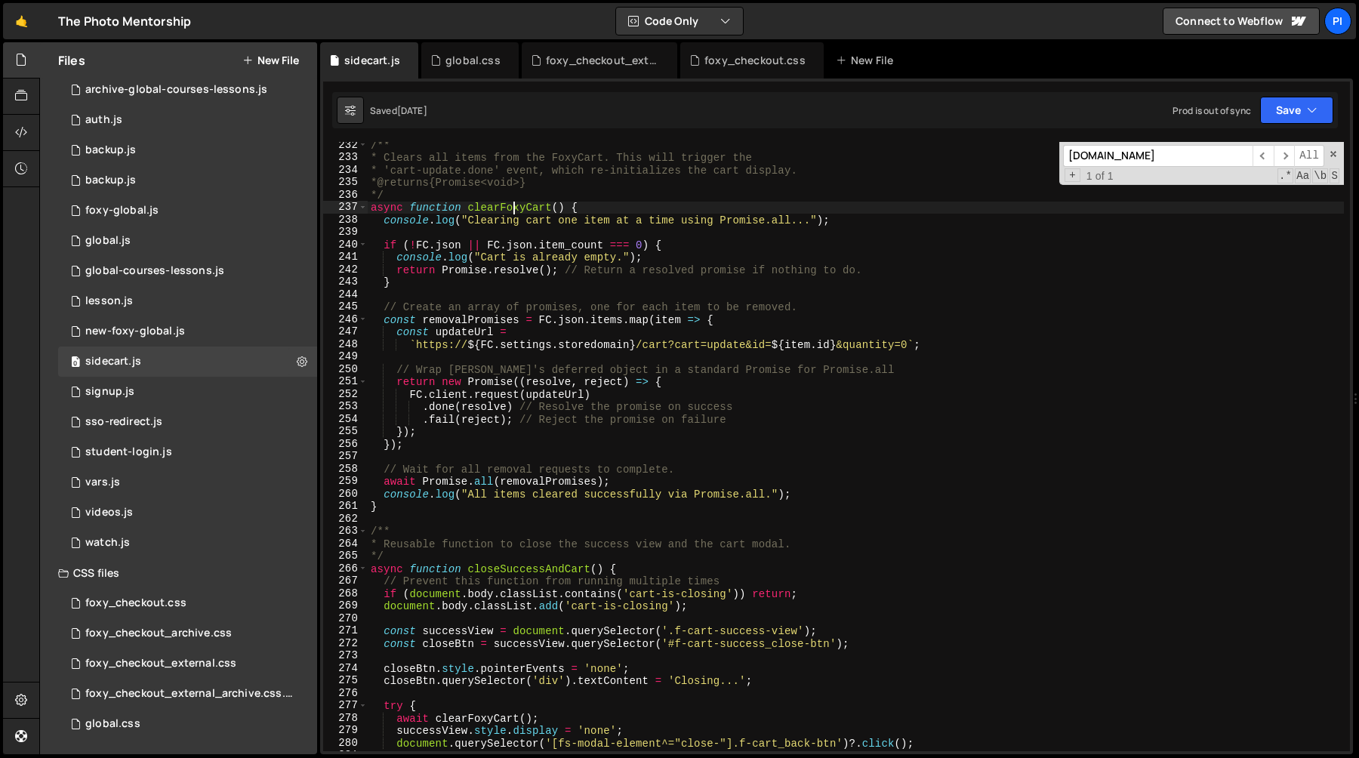
click at [510, 205] on div "/** * Clears all items from the FoxyCart. This will trigger the * 'cart-update.…" at bounding box center [856, 456] width 976 height 634
click at [513, 241] on div "/** * Clears all items from the FoxyCart. This will trigger the * 'cart-update.…" at bounding box center [856, 456] width 976 height 634
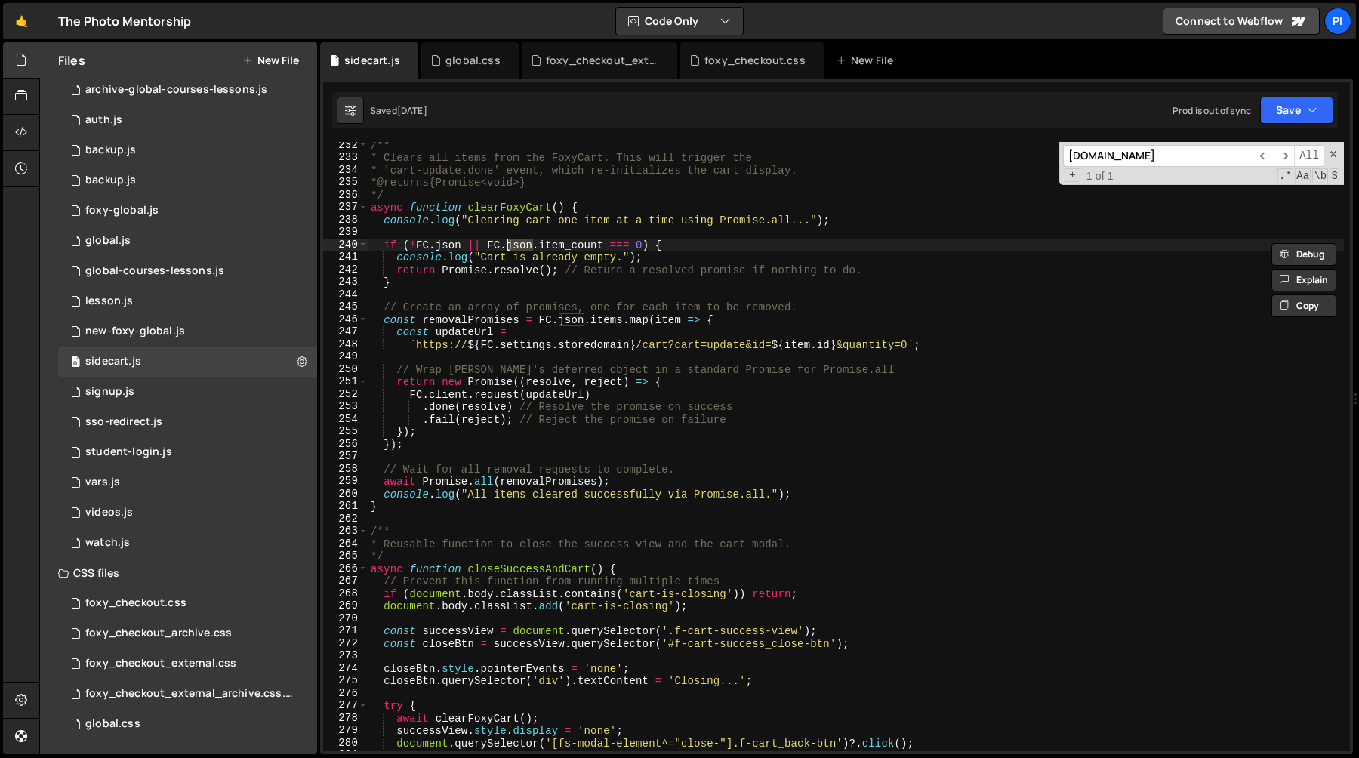
click at [509, 207] on div "/** * Clears all items from the FoxyCart. This will trigger the * 'cart-update.…" at bounding box center [856, 456] width 976 height 634
type textarea "async function clearFoxyCart() {"
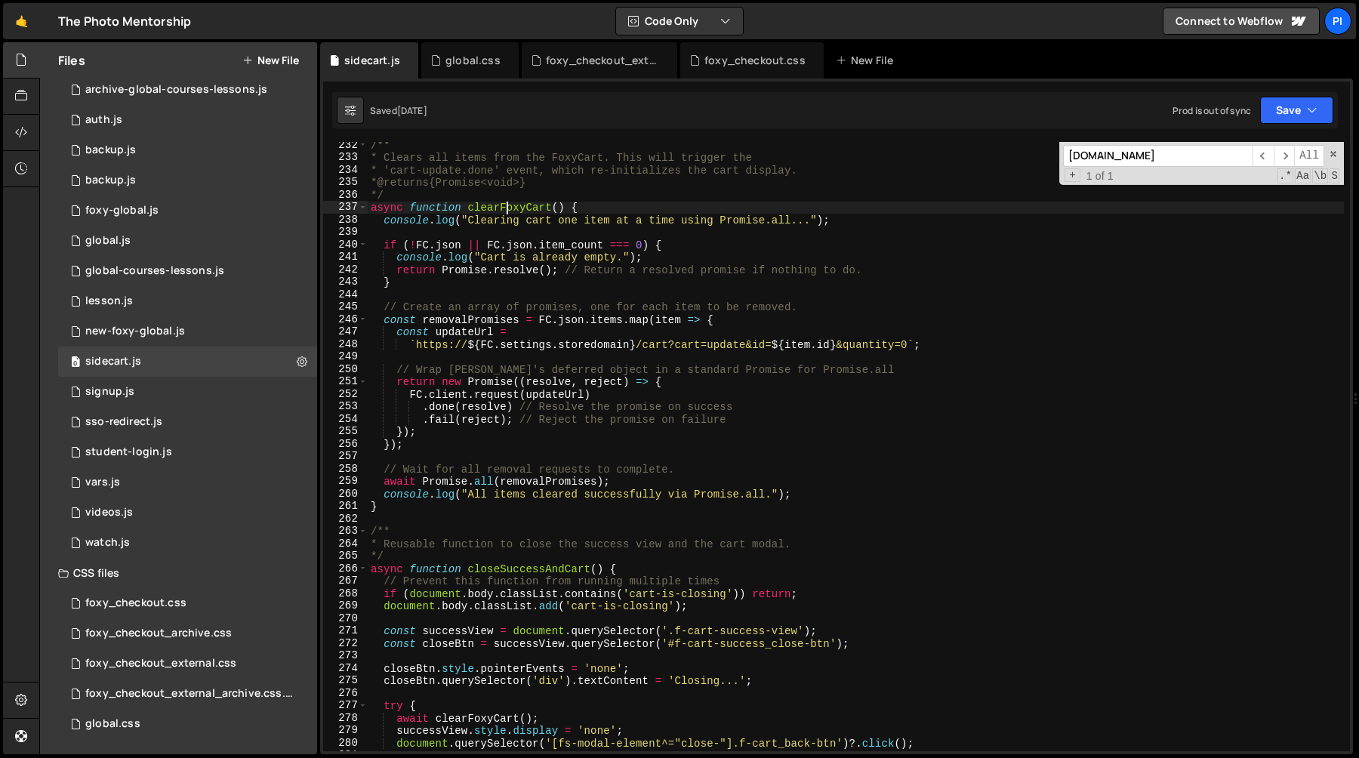
click at [509, 207] on div "/** * Clears all items from the FoxyCart. This will trigger the * 'cart-update.…" at bounding box center [856, 456] width 976 height 634
type input "clearFoxyCart"
click at [1283, 156] on span "​" at bounding box center [1284, 156] width 21 height 22
click at [1289, 156] on span "​" at bounding box center [1284, 156] width 21 height 22
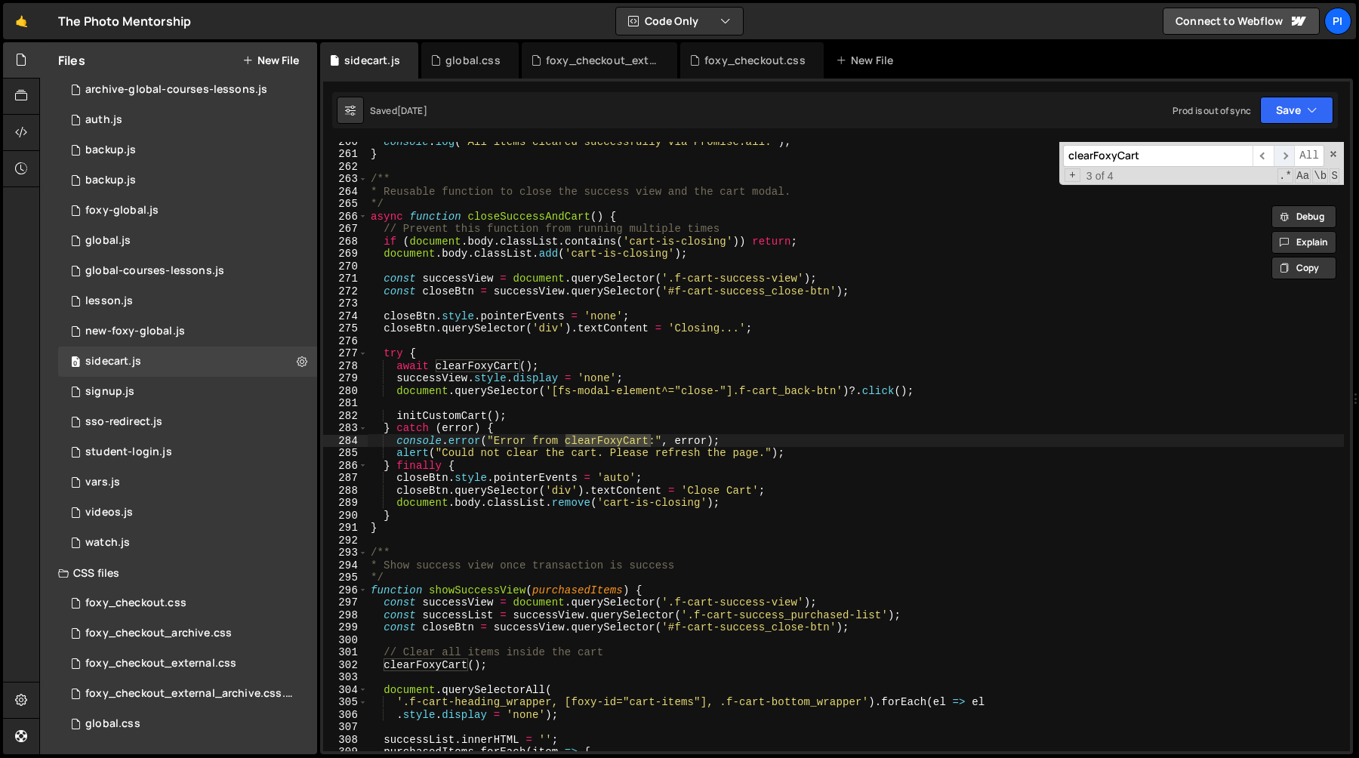
click at [1289, 156] on span "​" at bounding box center [1284, 156] width 21 height 22
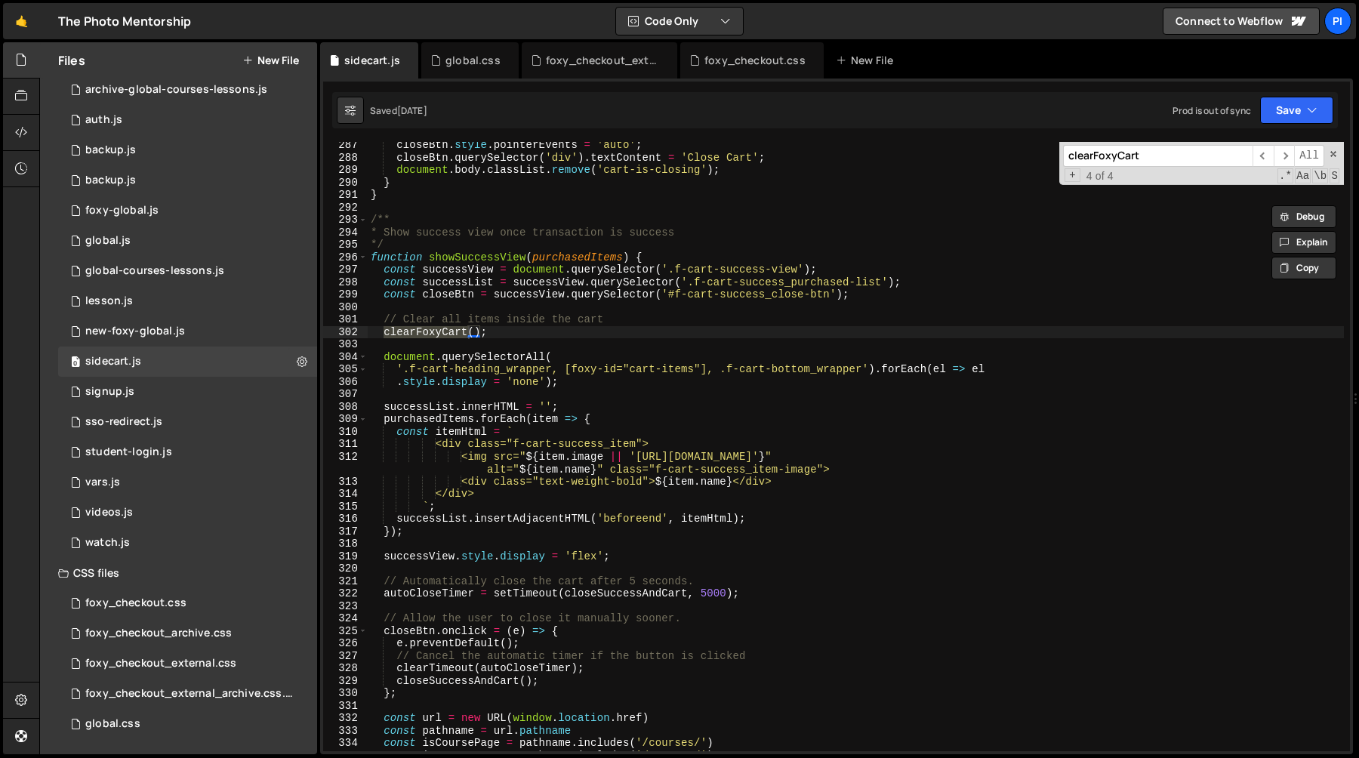
scroll to position [3585, 0]
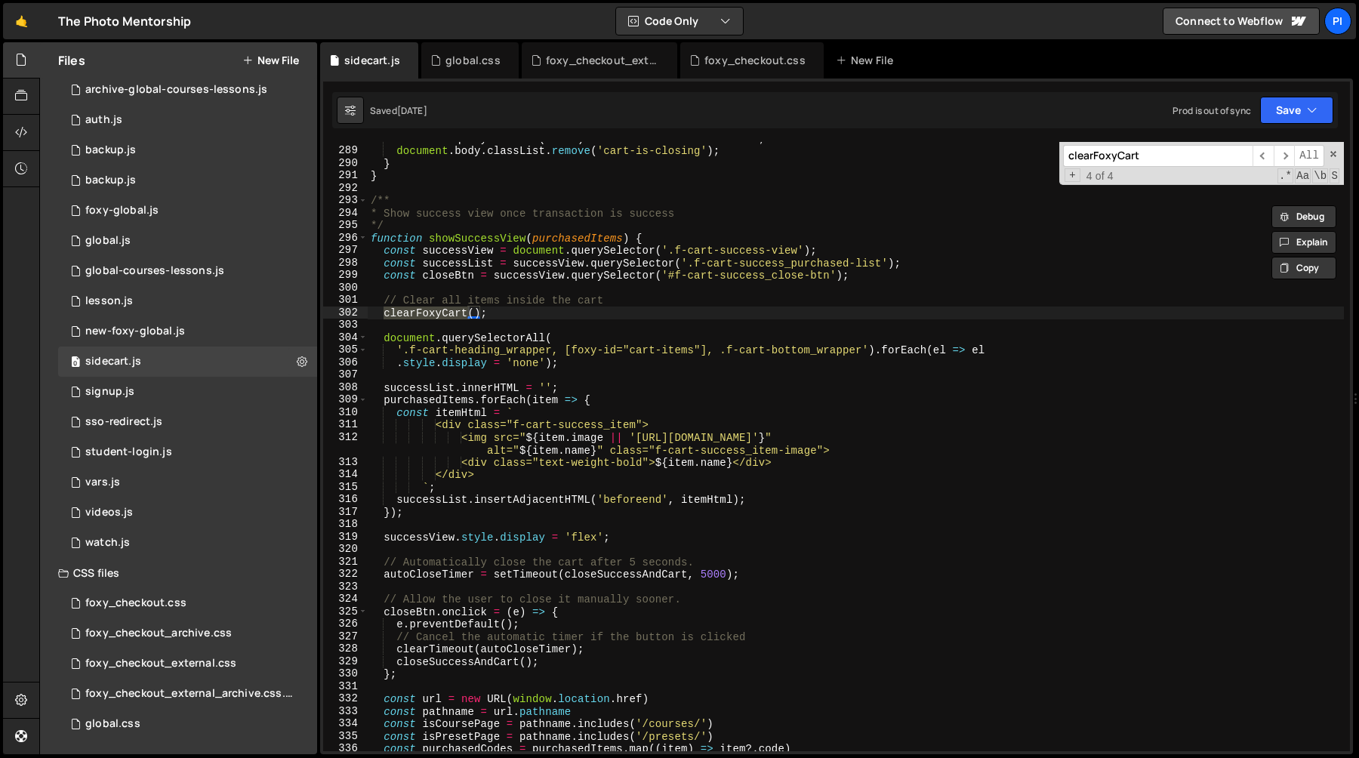
type textarea "const successView = document.querySelector('.f-cart-success-view');"
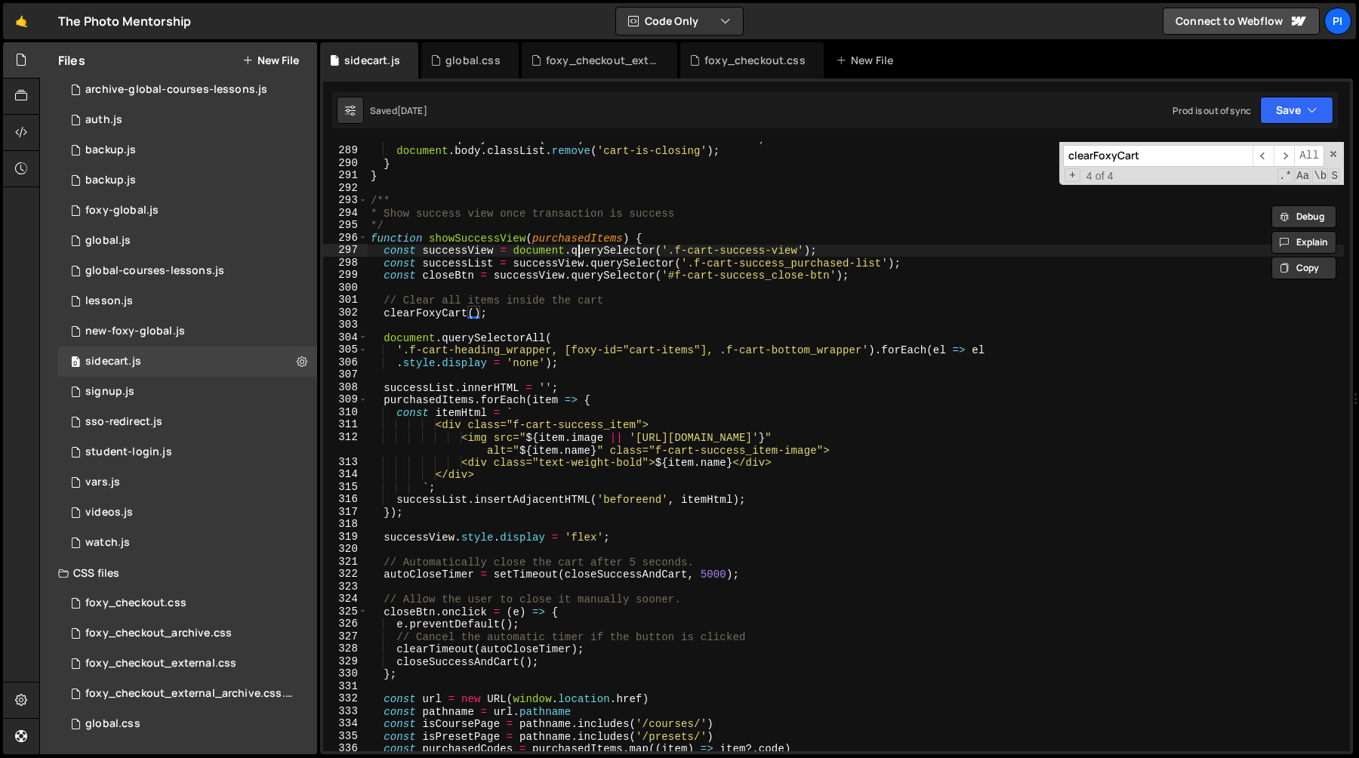
click at [577, 248] on div "closeBtn . querySelector ( 'div' ) . textContent = 'Close Cart' ; document . bo…" at bounding box center [856, 449] width 976 height 634
paste input "fc-sidebar fc-sidebar--checkou"
type input "fc-sidebar fc-sidebar--checkout"
click at [771, 63] on div "foxy_checkout.css" at bounding box center [754, 60] width 101 height 15
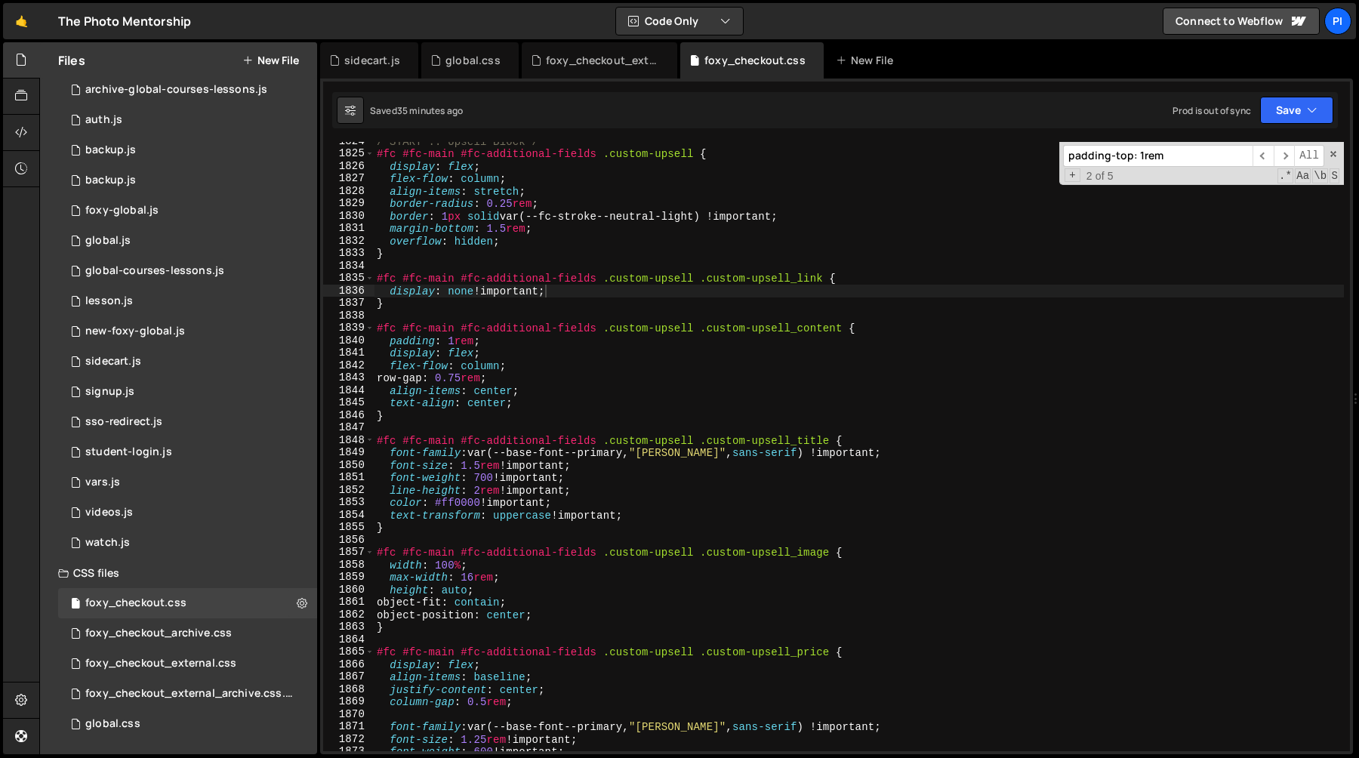
type textarea "#fc #fc-main #fc-additional-fields .custom-upsell .custom-upsell_link {"
click at [769, 277] on div "/*START :: Upsell Block*/ #fc #fc-main #fc-additional-fields .custom-upsell { d…" at bounding box center [859, 452] width 970 height 634
paste input "fc-sidebar fc-sidebar--checkout"
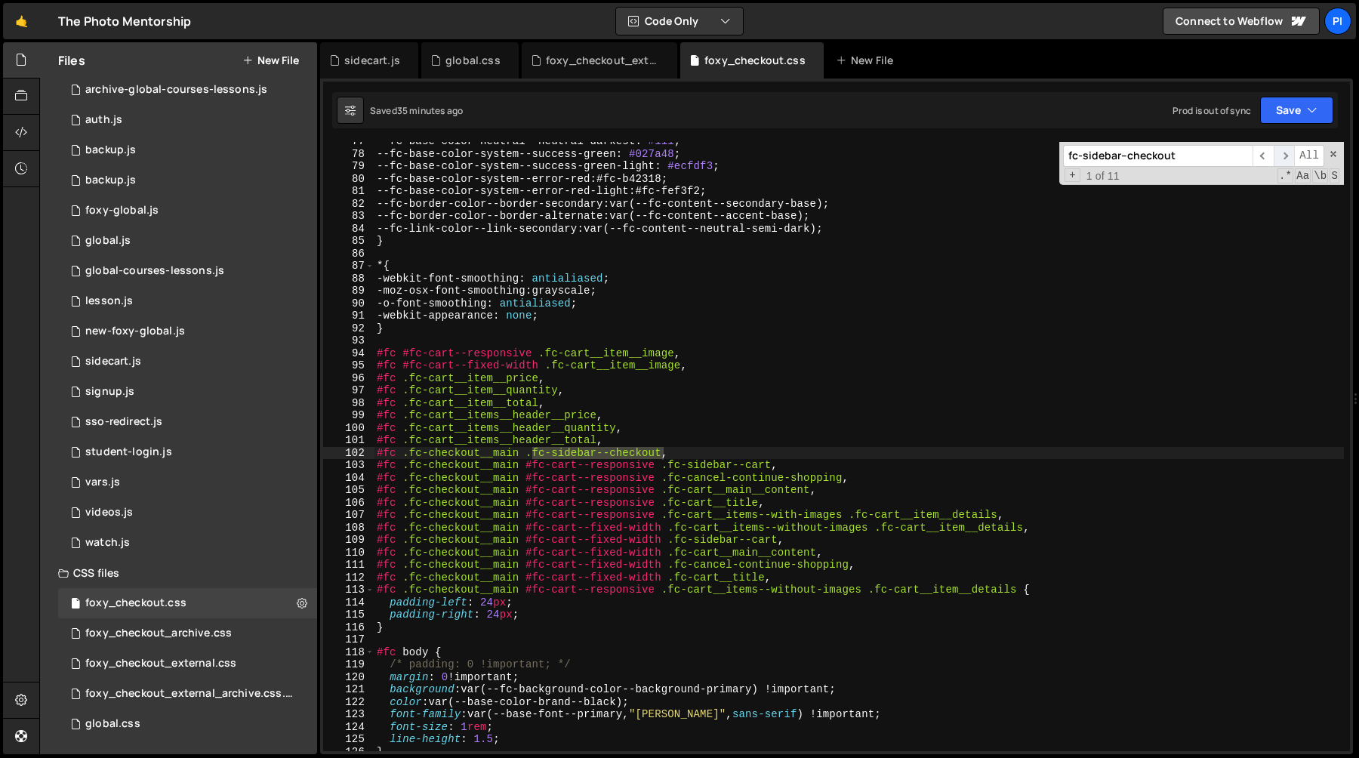
type input "fc-sidebar--checkout"
click at [1276, 156] on span "​" at bounding box center [1284, 156] width 21 height 22
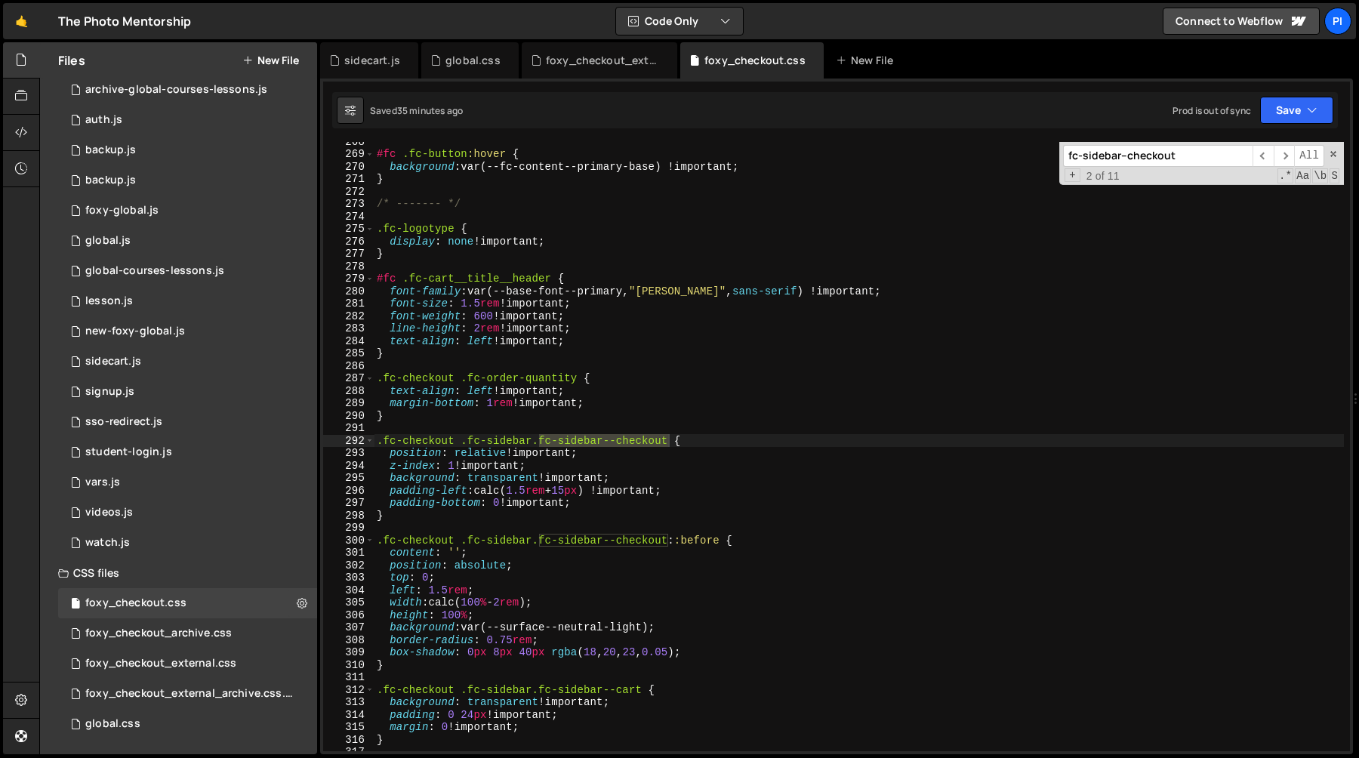
click at [491, 455] on div "#fc .fc-button :hover { background : var(--fc-content--primary-base) !important…" at bounding box center [859, 452] width 970 height 634
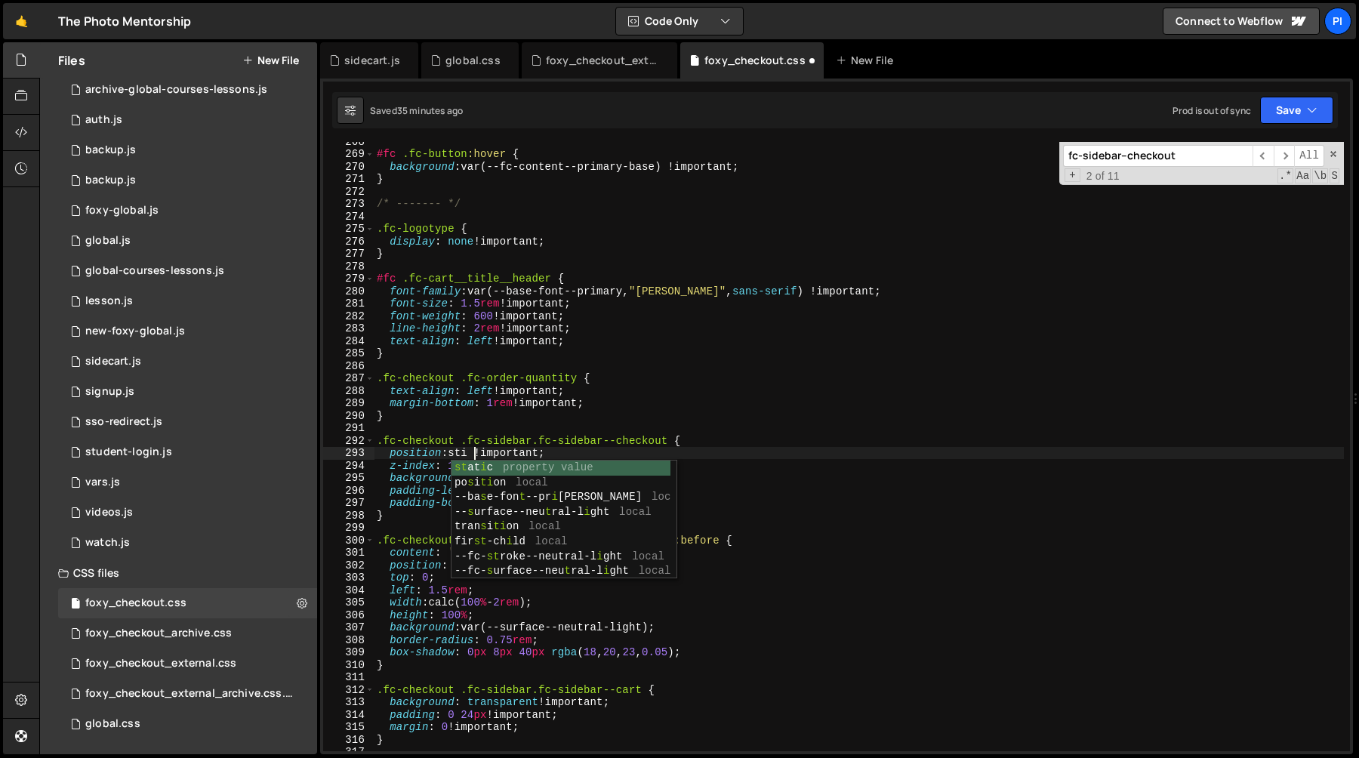
type textarea "position: sticky !important;"
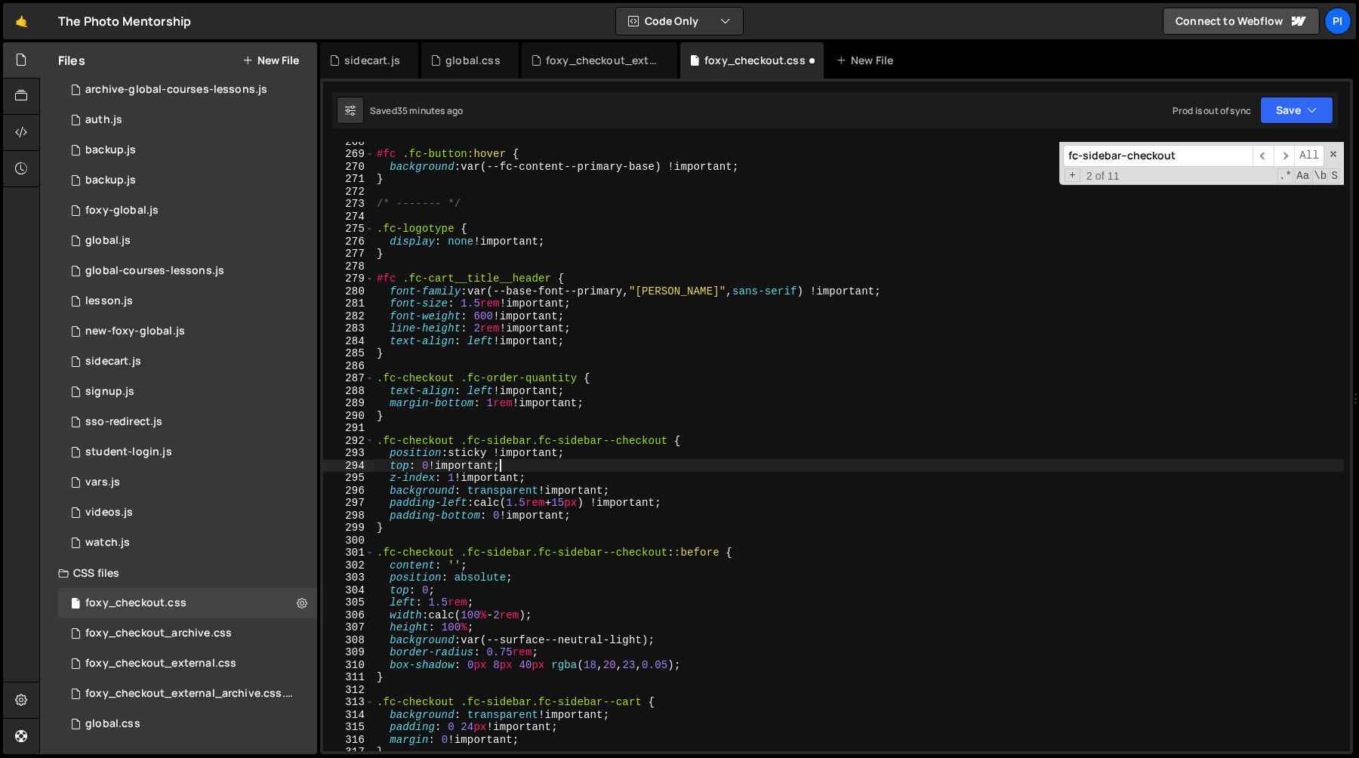
scroll to position [0, 5]
type textarea "top: 0 !important;"
click at [387, 427] on div "#fc .fc-button :hover { background : var(--fc-content--primary-base) !important…" at bounding box center [859, 452] width 970 height 634
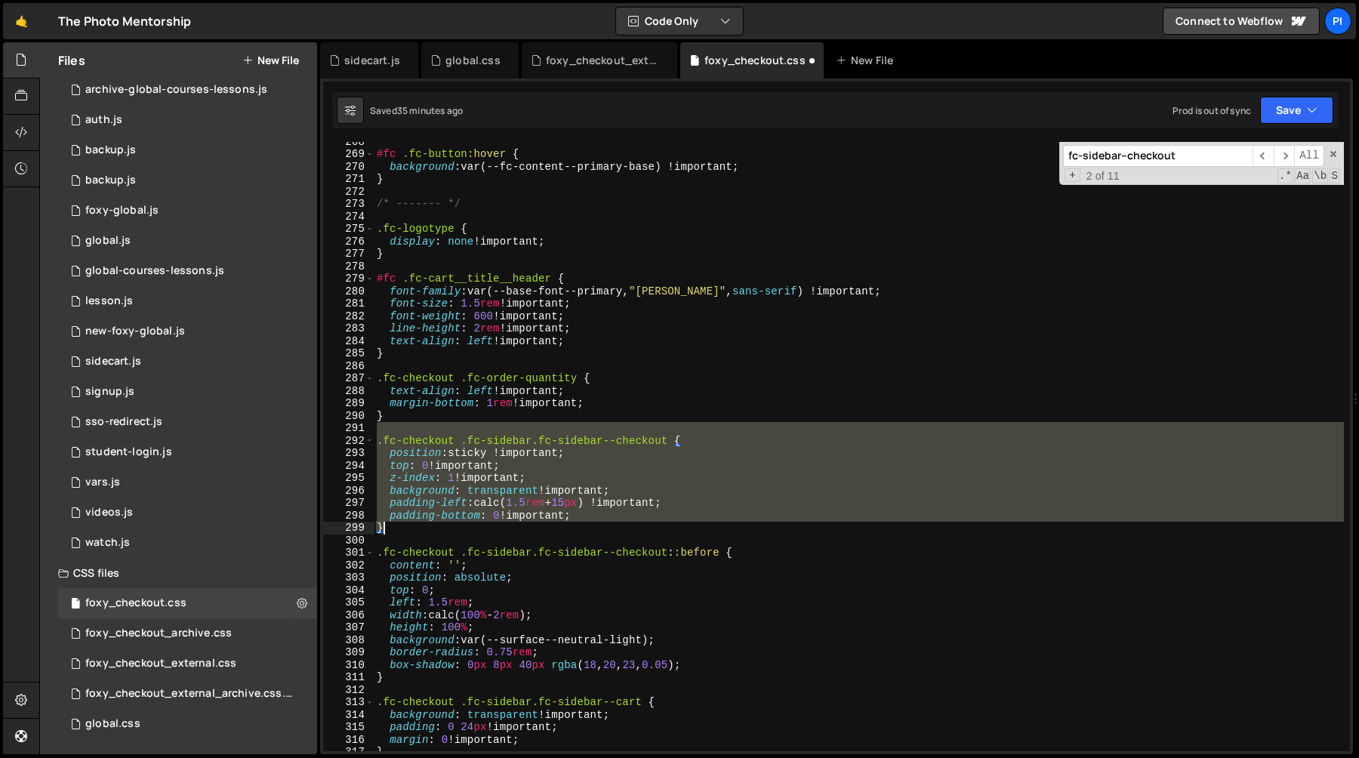
click at [393, 525] on div "#fc .fc-button :hover { background : var(--fc-content--primary-base) !important…" at bounding box center [859, 452] width 970 height 634
type textarea "padding-bottom: 0 !important; }"
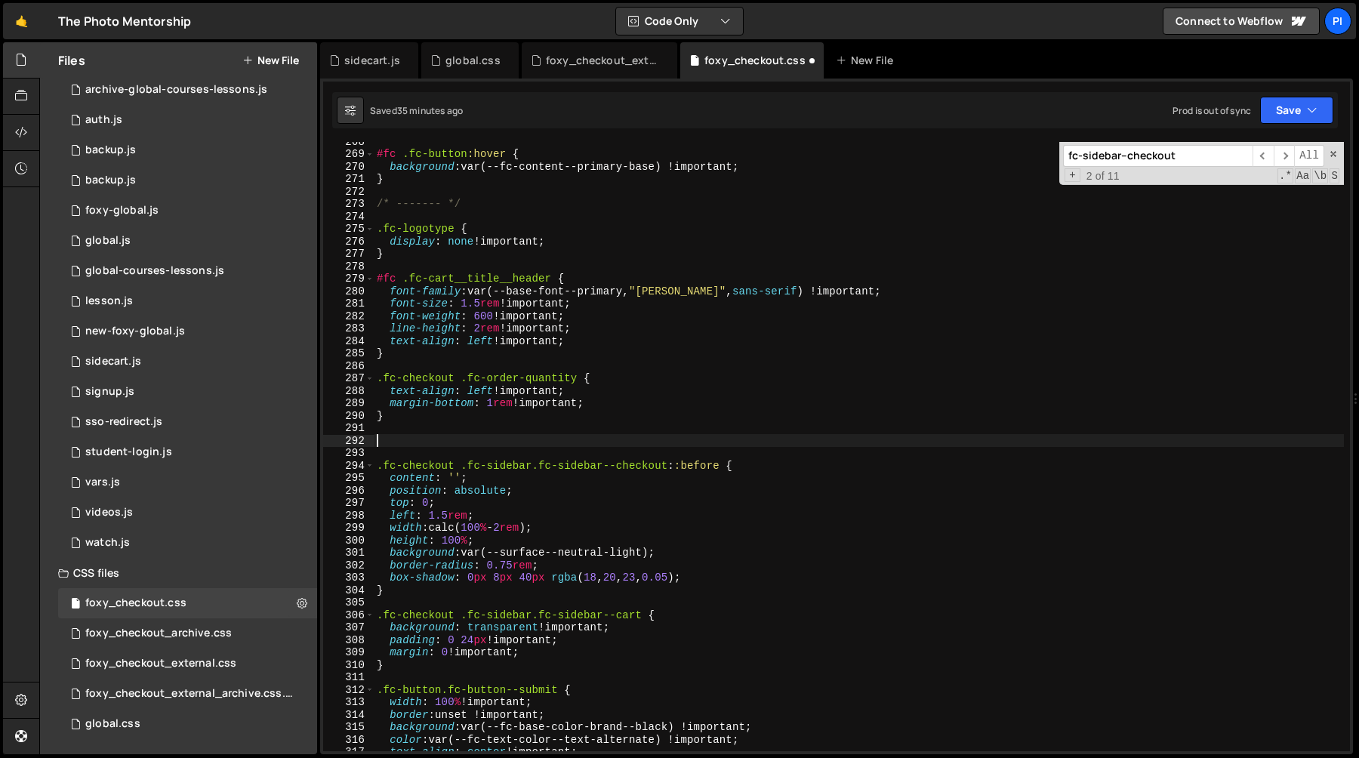
type textarea "padding-bottom: 0 !important; }"
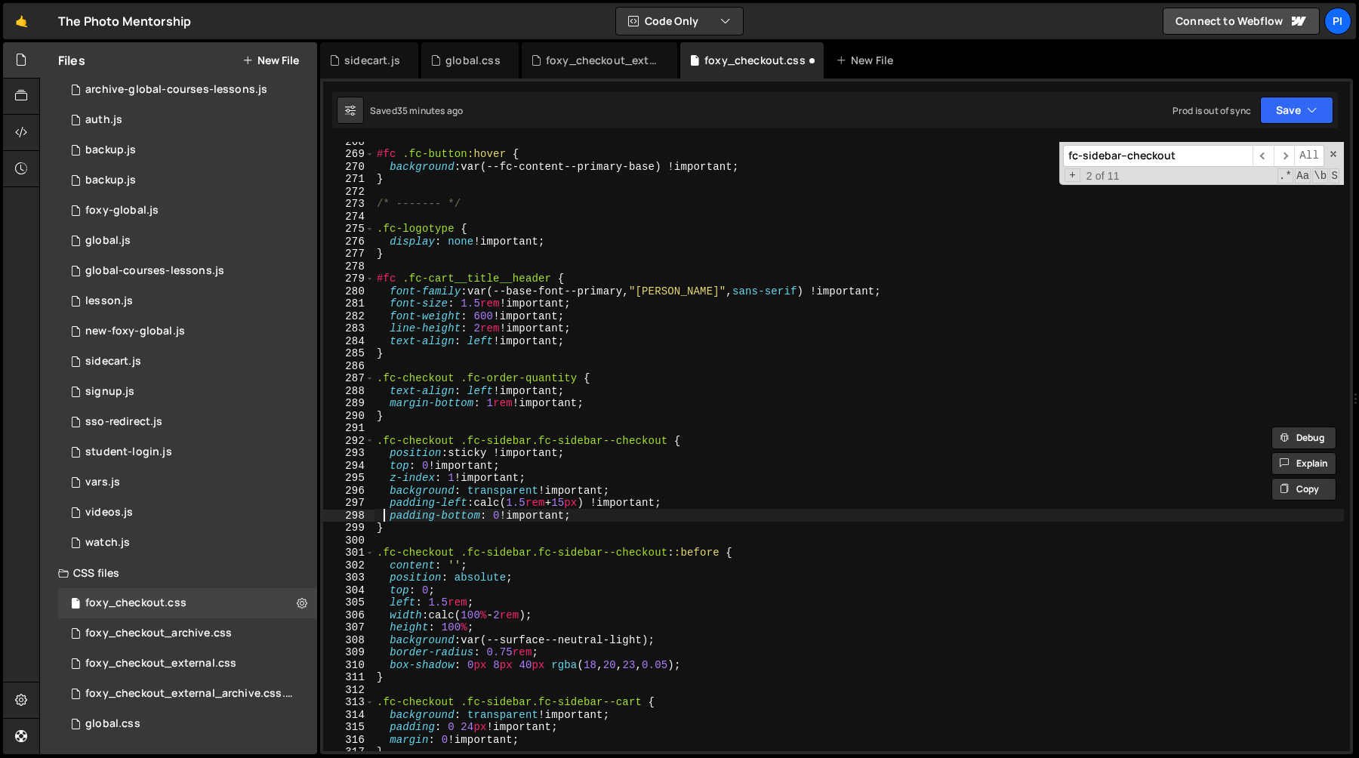
type textarea "}"
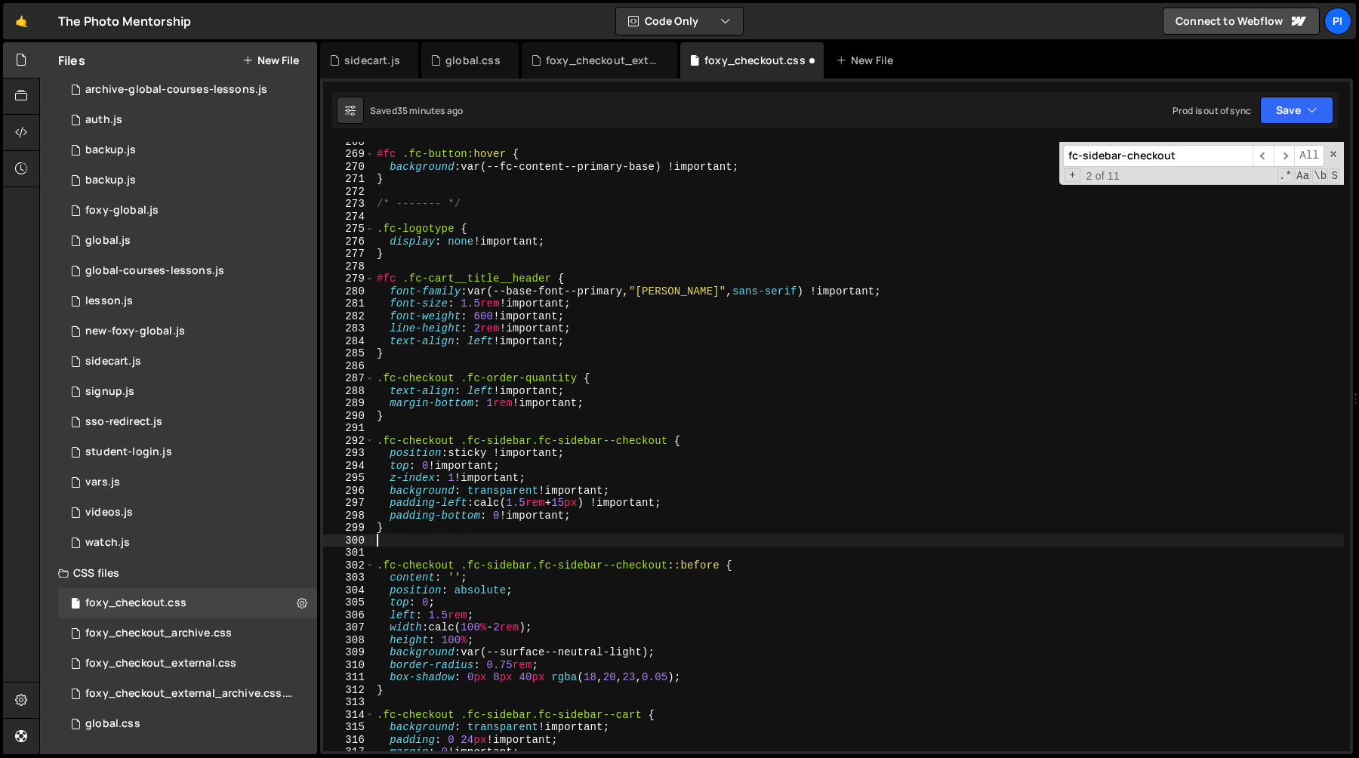
paste textarea "}"
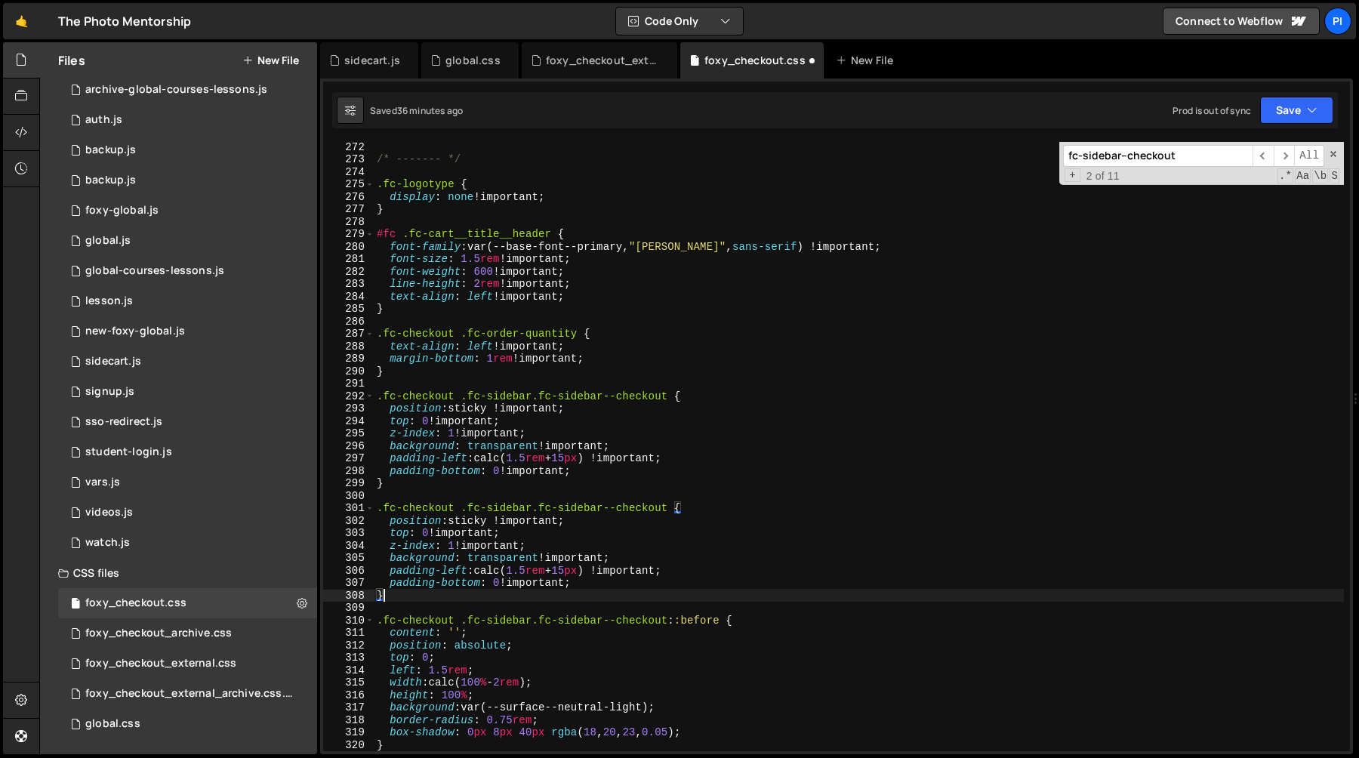
scroll to position [3411, 0]
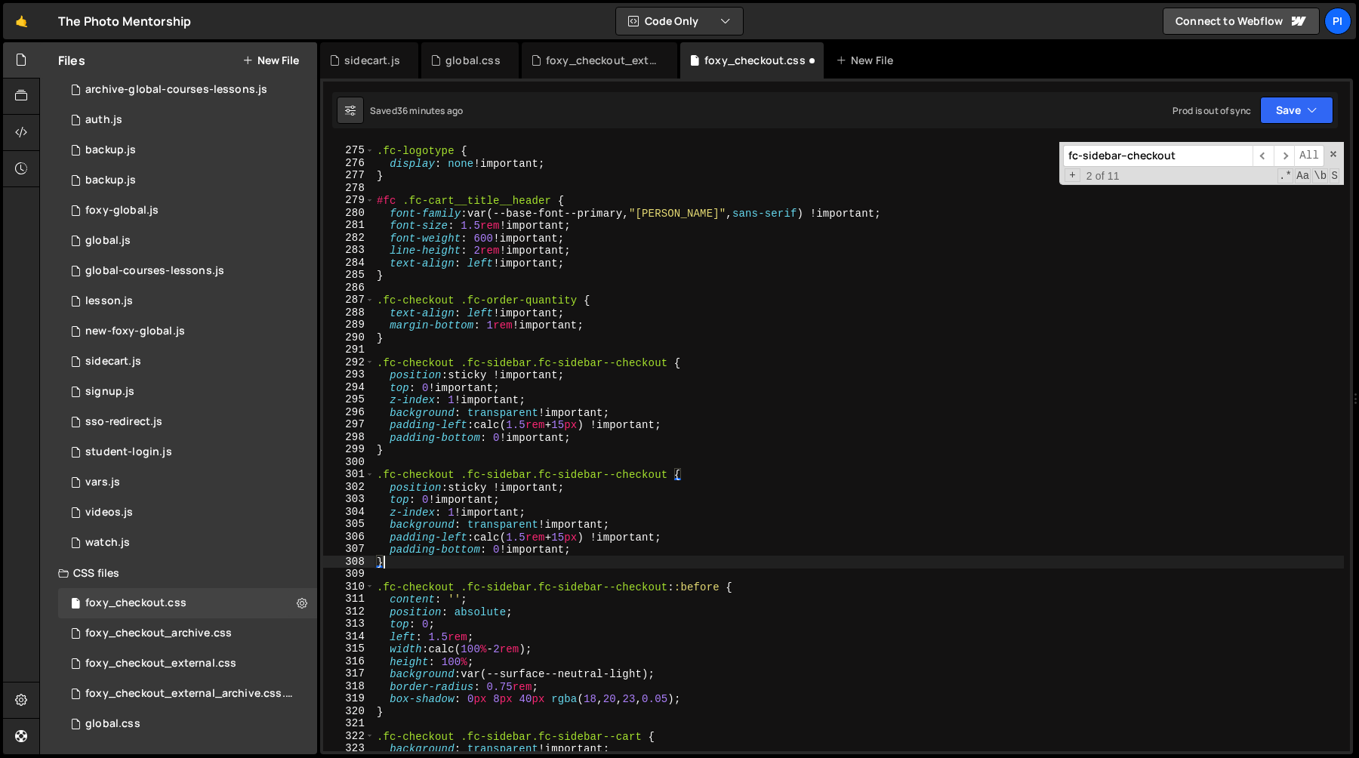
click at [464, 488] on div ".fc-logotype { display : none !important ; } #fc .fc-cart__title__header { font…" at bounding box center [859, 449] width 970 height 634
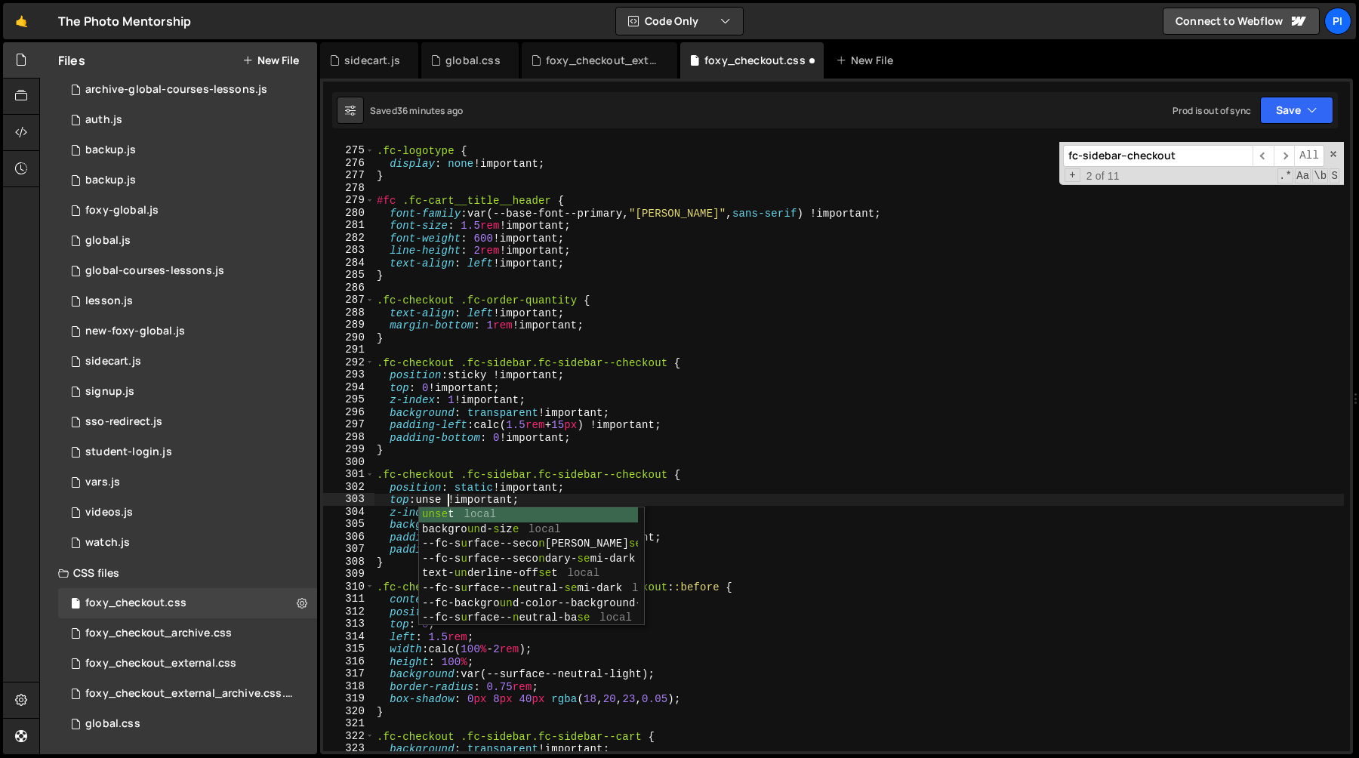
scroll to position [0, 5]
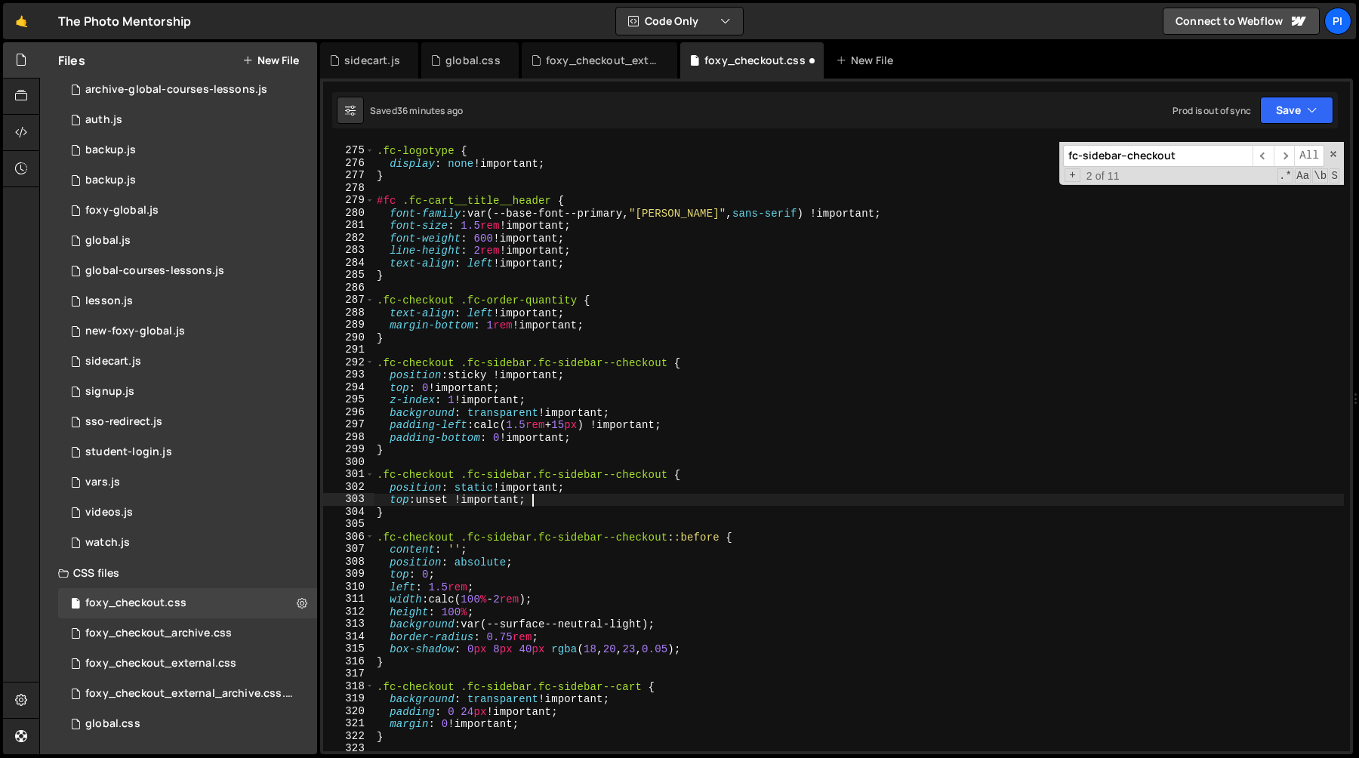
type textarea "top: unset !important;"
click at [406, 463] on div ".fc-logotype { display : none !important ; } #fc .fc-cart__title__header { font…" at bounding box center [859, 449] width 970 height 634
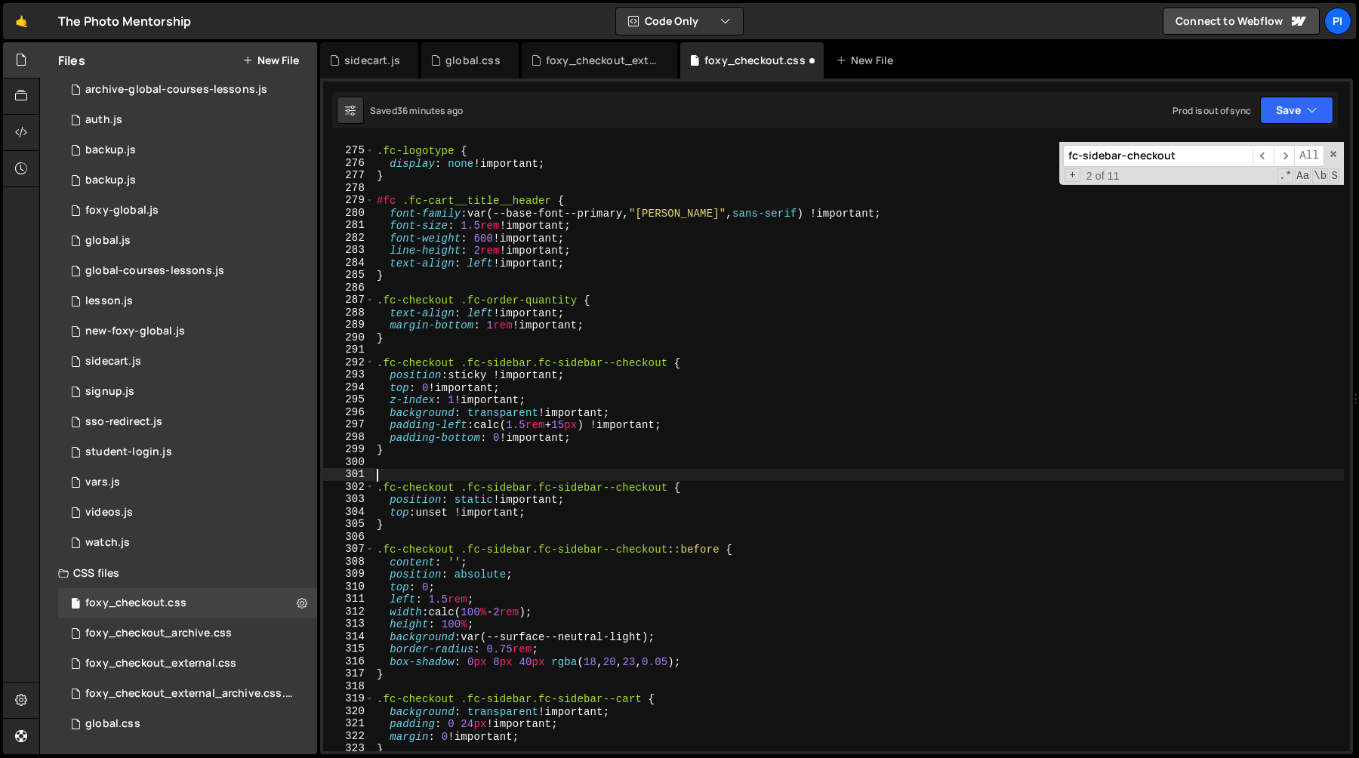
paste textarea "(min-width: 768px)"
type textarea "(min-width: 768px)"
paste textarea "(min-width: 768px)"
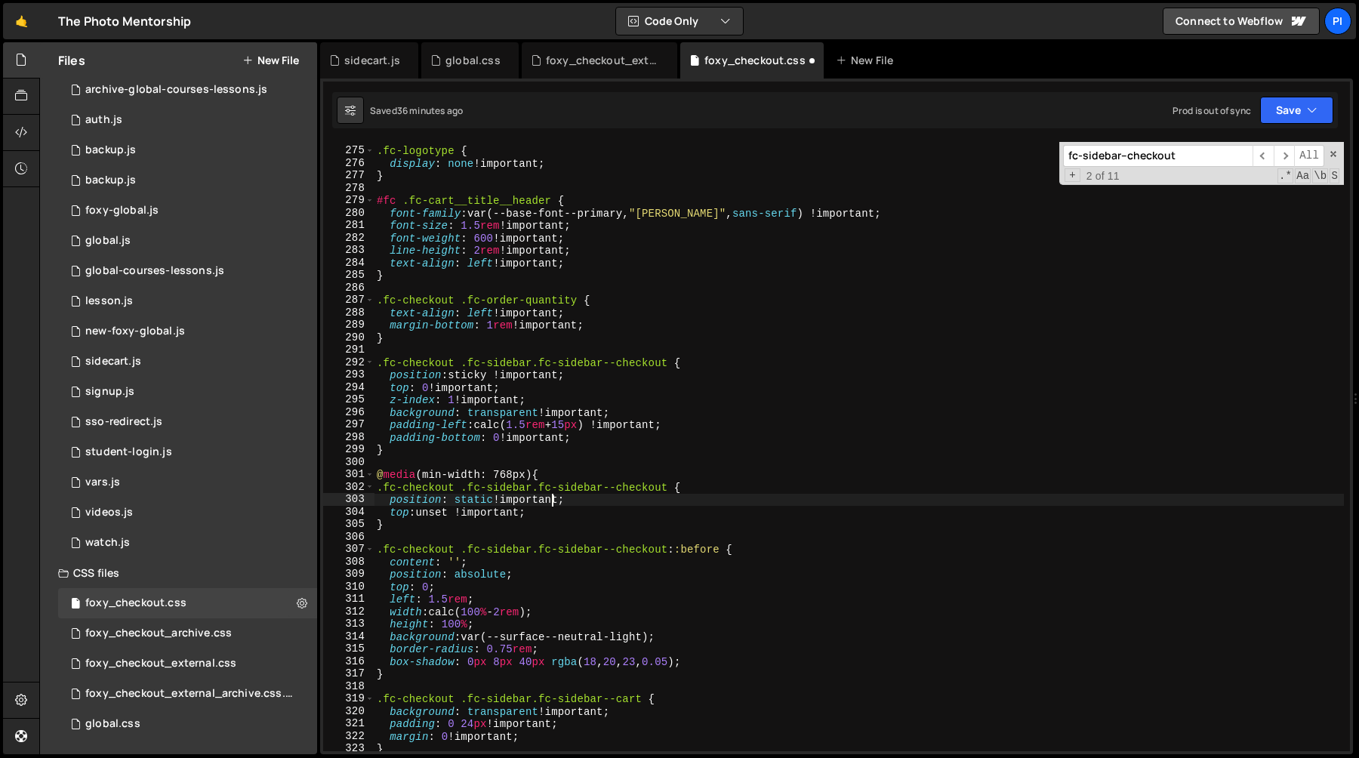
scroll to position [0, 10]
type textarea "}"
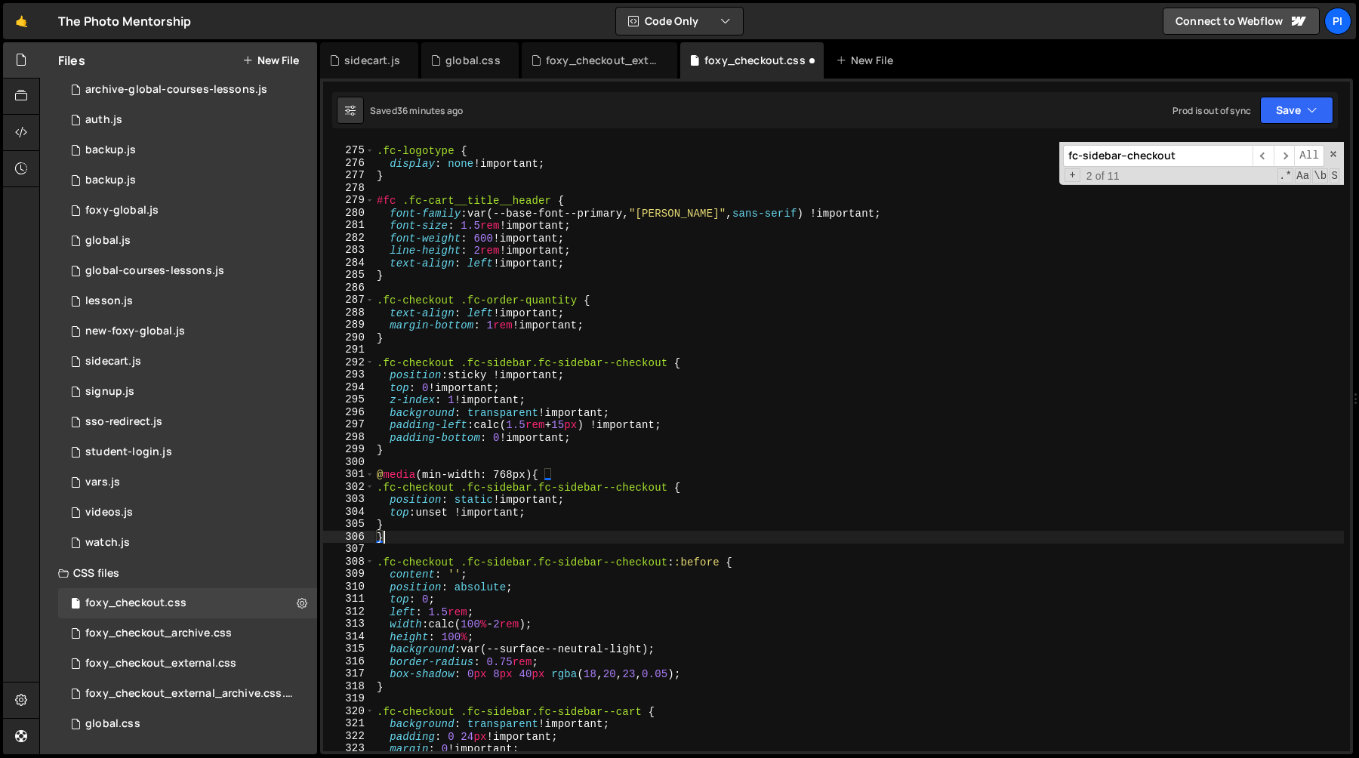
click at [401, 529] on div ".fc-logotype { display : none !important ; } #fc .fc-cart__title__header { font…" at bounding box center [859, 449] width 970 height 634
click at [402, 492] on div ".fc-logotype { display : none !important ; } #fc .fc-cart__title__header { font…" at bounding box center [859, 449] width 970 height 634
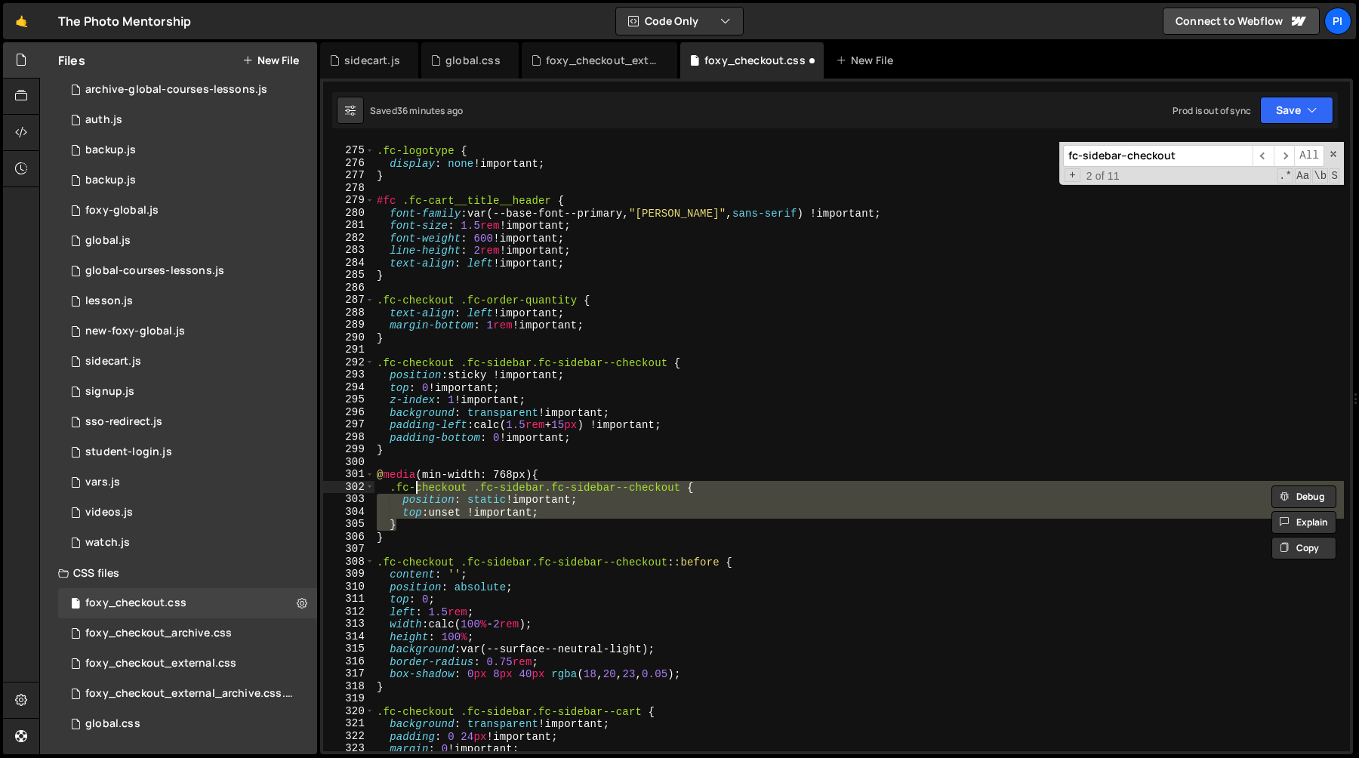
click at [523, 386] on div ".fc-logotype { display : none !important ; } #fc .fc-cart__title__header { font…" at bounding box center [859, 449] width 970 height 634
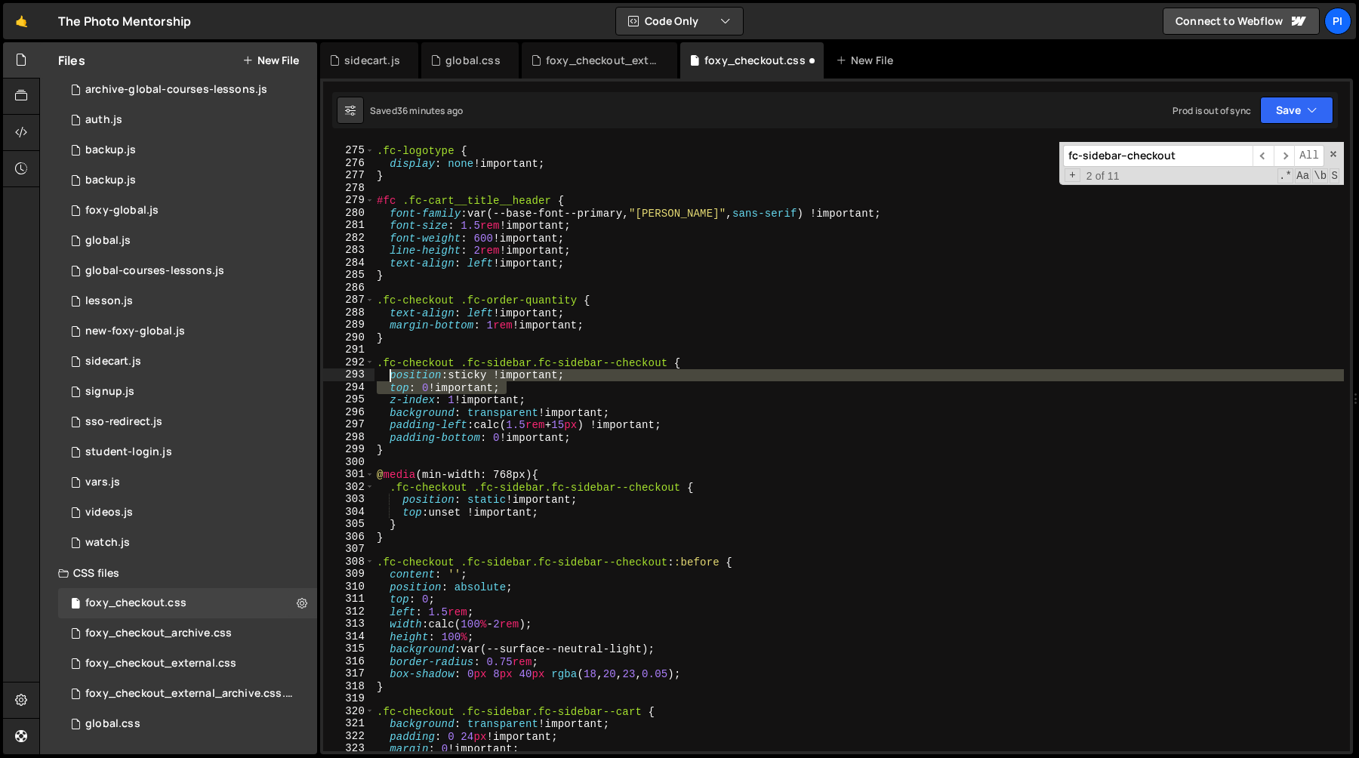
click at [389, 376] on div ".fc-logotype { display : none !important ; } #fc .fc-cart__title__header { font…" at bounding box center [859, 449] width 970 height 634
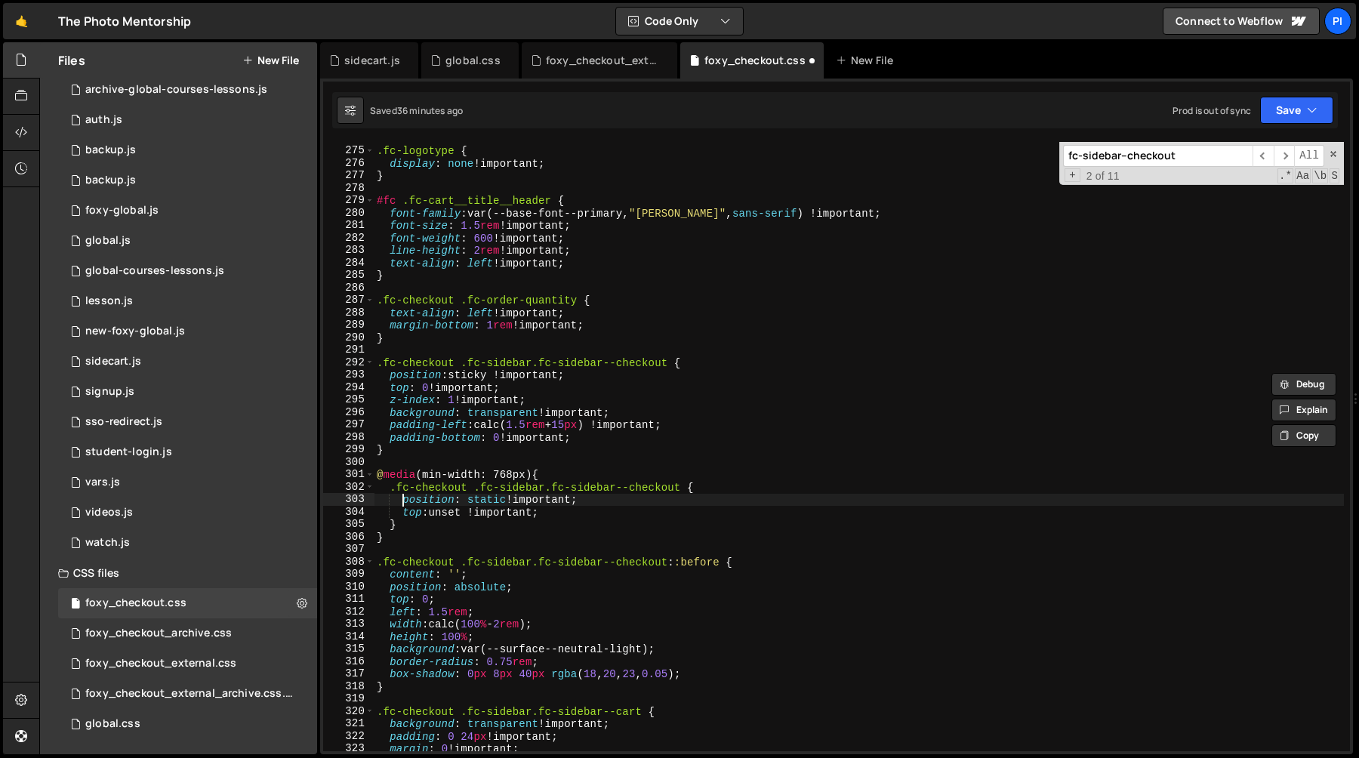
click at [403, 501] on div ".fc-logotype { display : none !important ; } #fc .fc-cart__title__header { font…" at bounding box center [859, 449] width 970 height 634
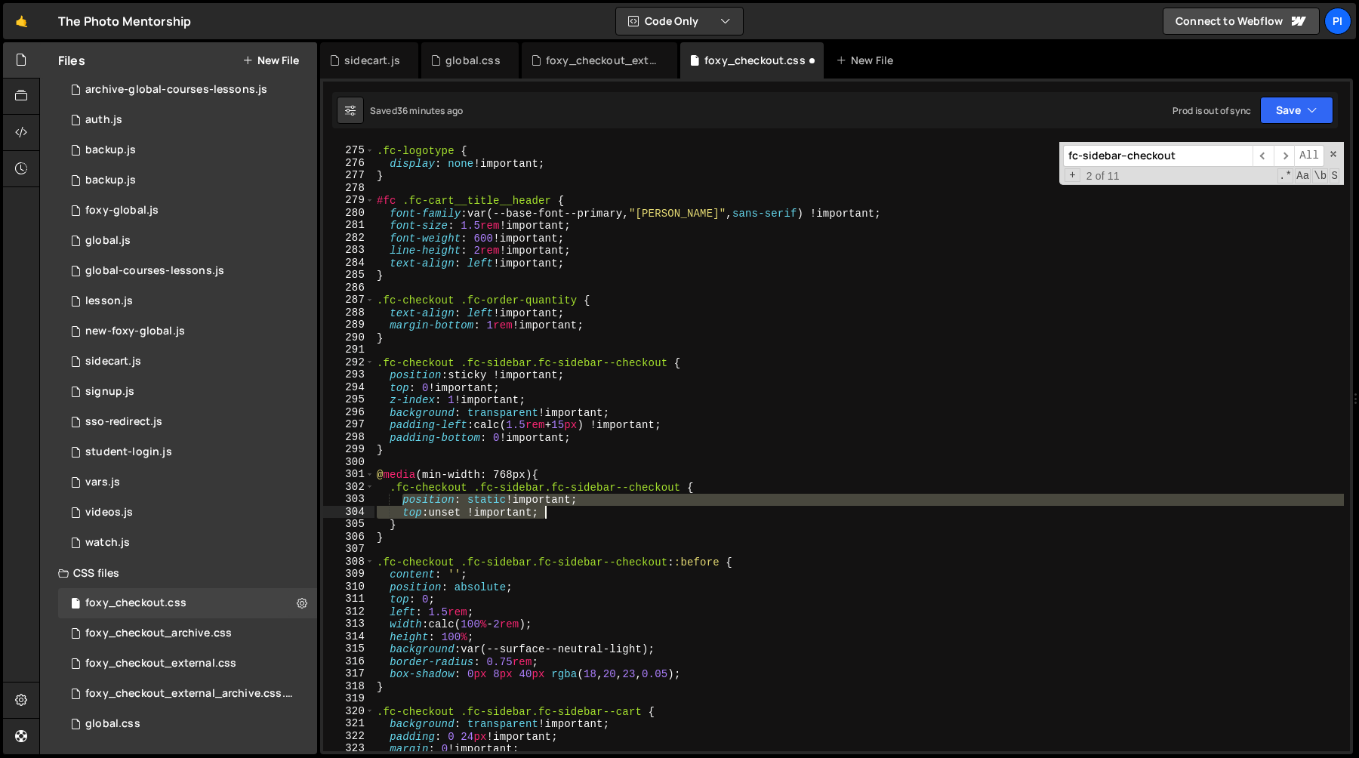
click at [587, 507] on div ".fc-logotype { display : none !important ; } #fc .fc-cart__title__header { font…" at bounding box center [859, 449] width 970 height 634
paste textarea "top: 0"
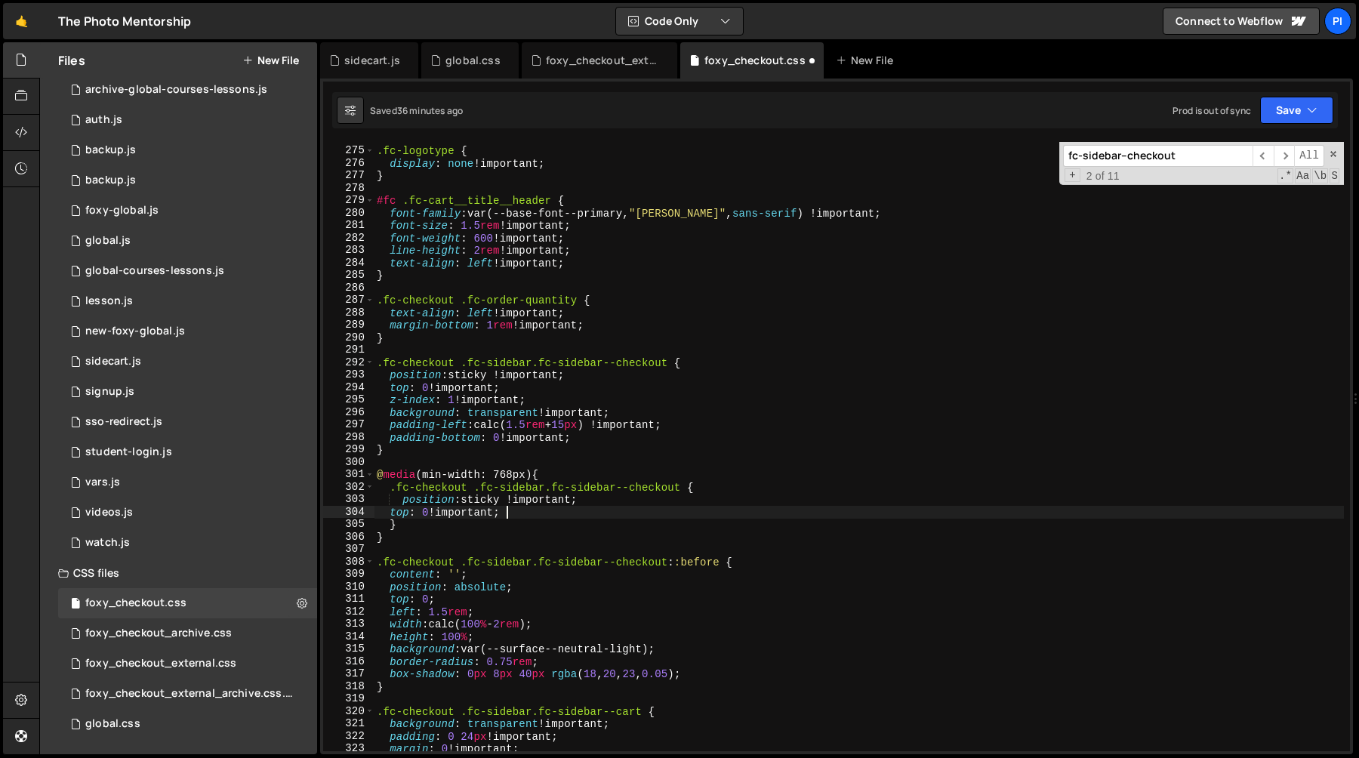
click at [391, 517] on div ".fc-logotype { display : none !important ; } #fc .fc-cart__title__header { font…" at bounding box center [859, 449] width 970 height 634
click at [461, 376] on div ".fc-logotype { display : none !important ; } #fc .fc-cart__title__header { font…" at bounding box center [859, 449] width 970 height 634
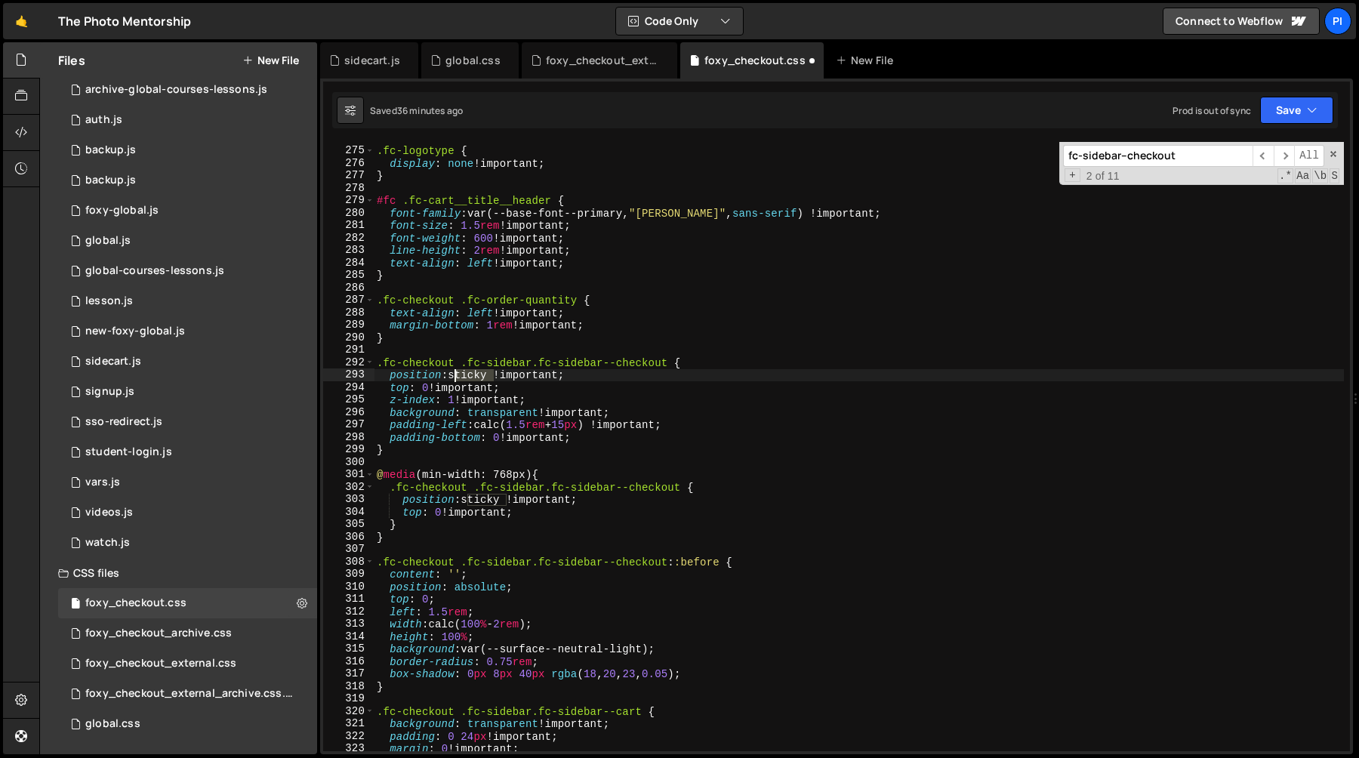
click at [461, 376] on div ".fc-logotype { display : none !important ; } #fc .fc-cart__title__header { font…" at bounding box center [859, 449] width 970 height 634
click at [531, 360] on div ".fc-logotype { display : none !important ; } #fc .fc-cart__title__header { font…" at bounding box center [859, 449] width 970 height 634
click at [531, 388] on div ".fc-logotype { display : none !important ; } #fc .fc-cart__title__header { font…" at bounding box center [859, 449] width 970 height 634
click at [600, 384] on div ".fc-logotype { display : none !important ; } #fc .fc-cart__title__header { font…" at bounding box center [859, 449] width 970 height 634
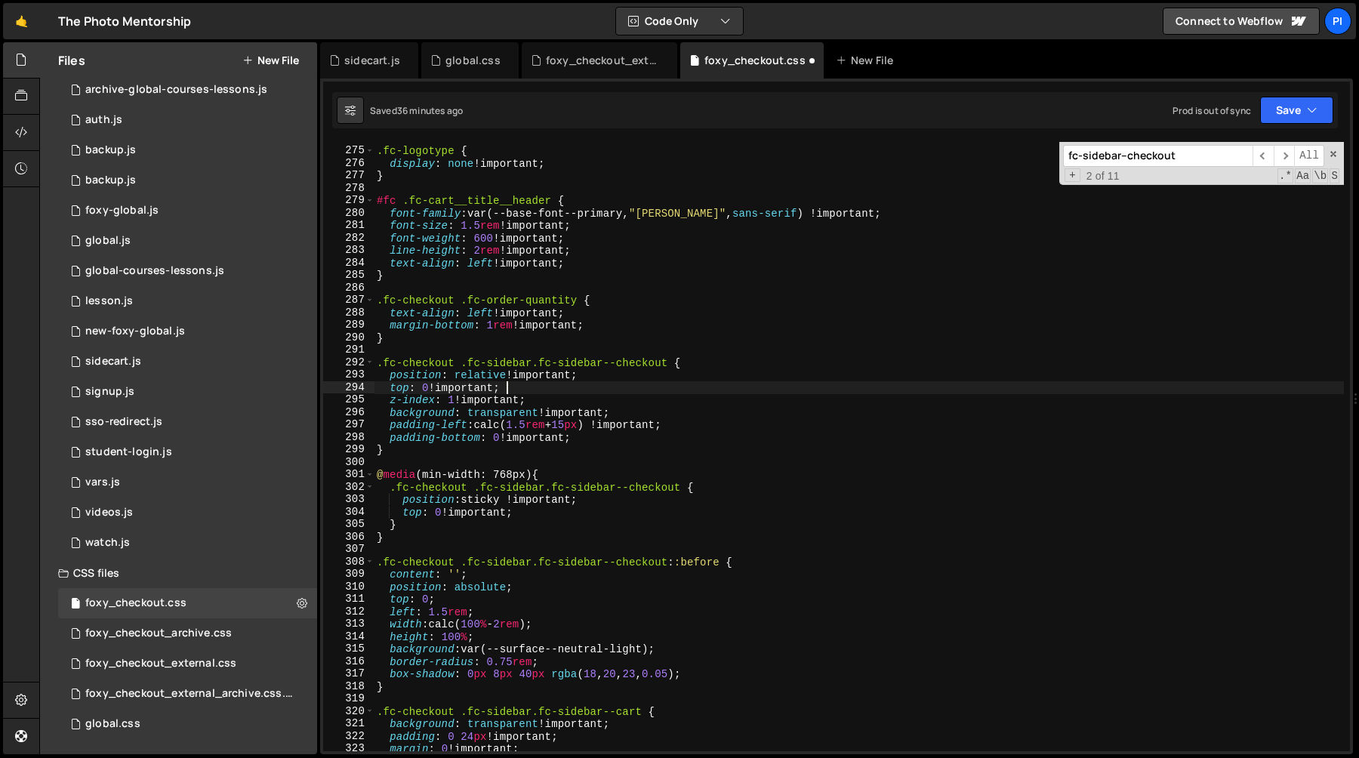
click at [593, 372] on div ".fc-logotype { display : none !important ; } #fc .fc-cart__title__header { font…" at bounding box center [859, 449] width 970 height 634
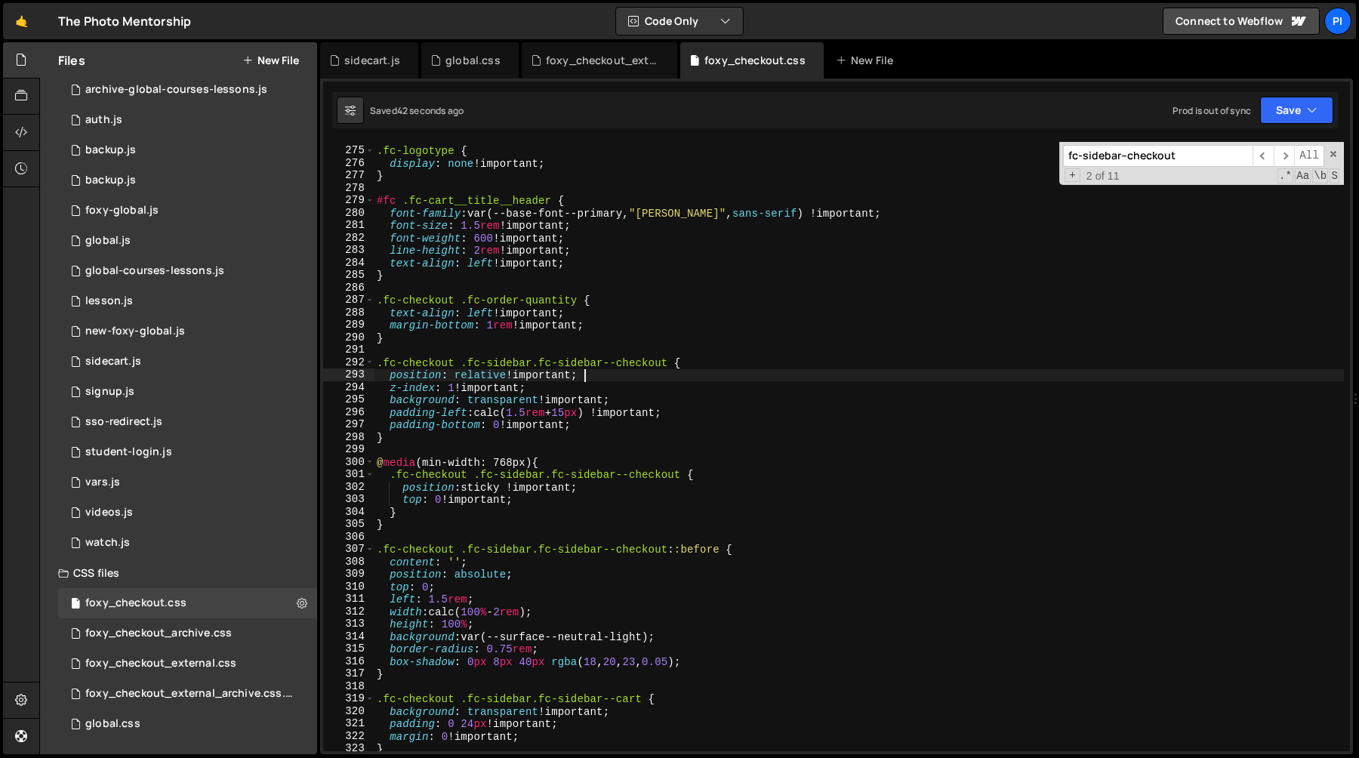
click at [702, 299] on div ".fc-logotype { display : none !important ; } #fc .fc-cart__title__header { font…" at bounding box center [859, 449] width 970 height 634
type textarea ".fc-checkout .fc-order-quantity {"
paste input "#fc #fc-checkout-container #fc-car"
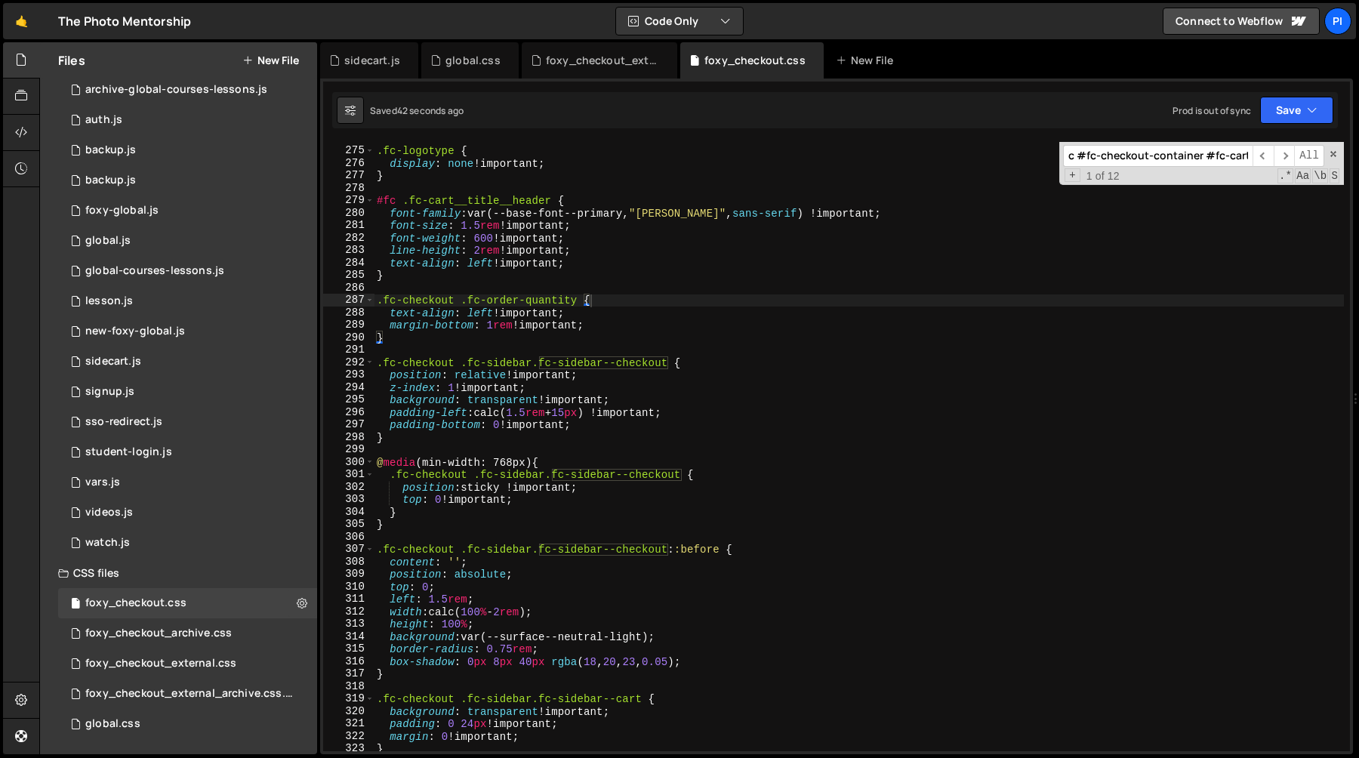
scroll to position [21810, 0]
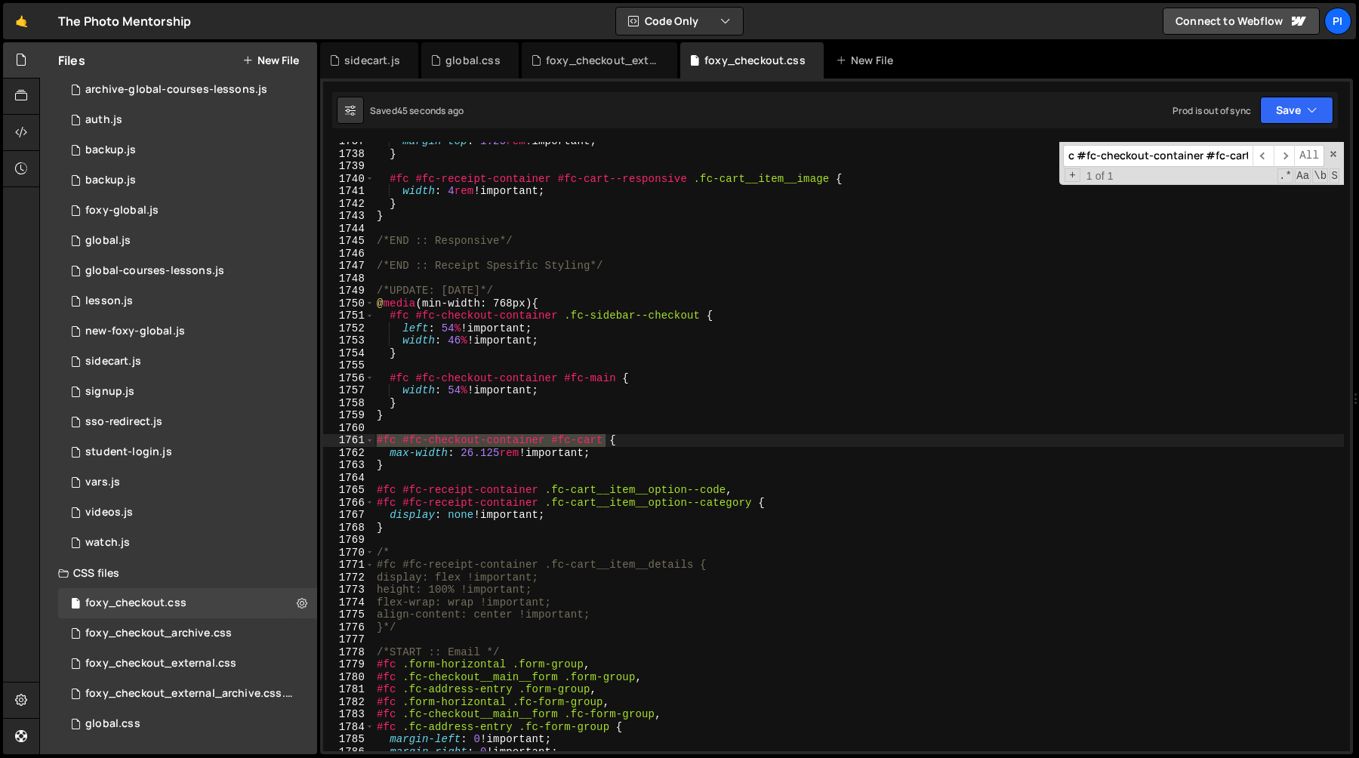
type input "#fc #fc-checkout-container #fc-cart"
type textarea "@media (min-width: 768px) {"
click at [584, 300] on div "margin-top : 1.25 rem !important ; } #fc #fc-receipt-container #fc-cart--respon…" at bounding box center [859, 452] width 970 height 634
click at [417, 430] on div "margin-top : 1.25 rem !important ; } #fc #fc-receipt-container #fc-cart--respon…" at bounding box center [859, 452] width 970 height 634
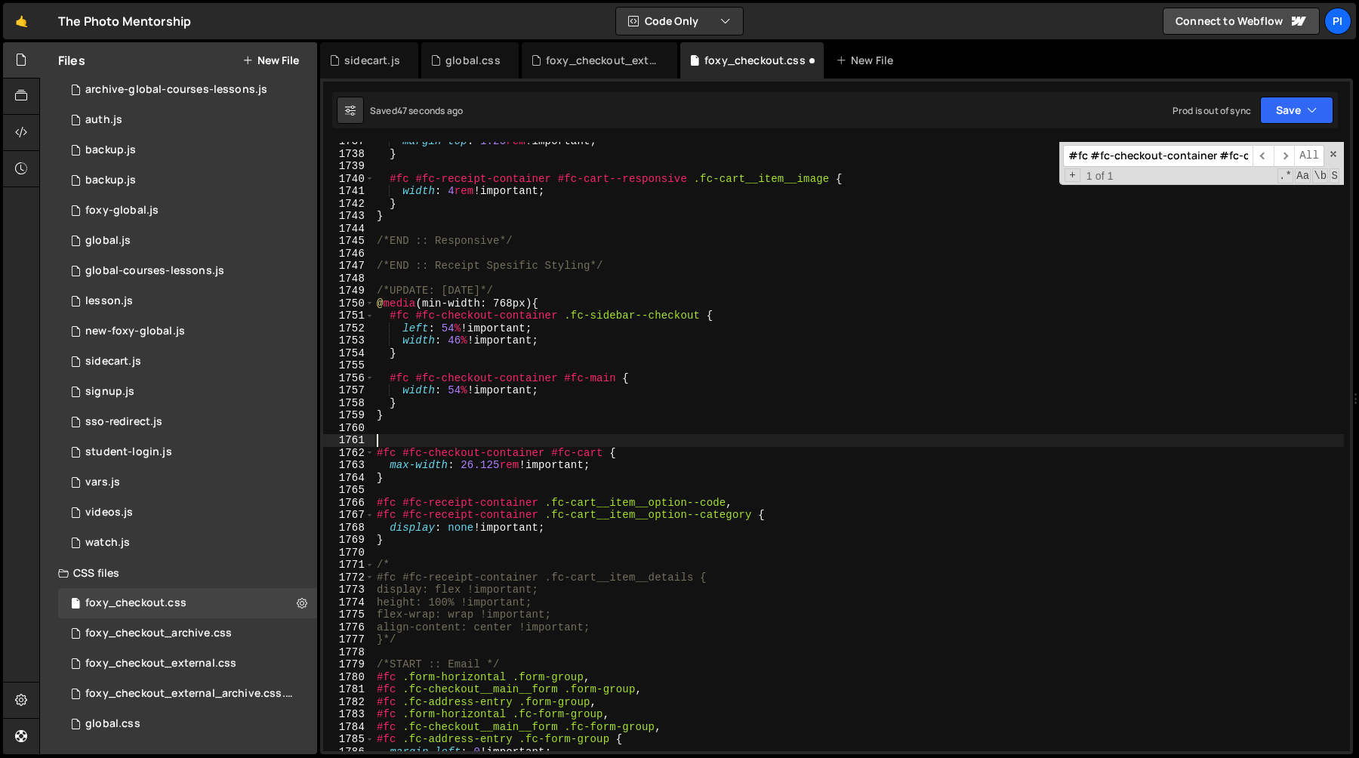
paste textarea "@media (min-width: 768px) {"
click at [408, 476] on div "margin-top : 1.25 rem !important ; } #fc #fc-receipt-container #fc-cart--respon…" at bounding box center [859, 452] width 970 height 634
type textarea "}"
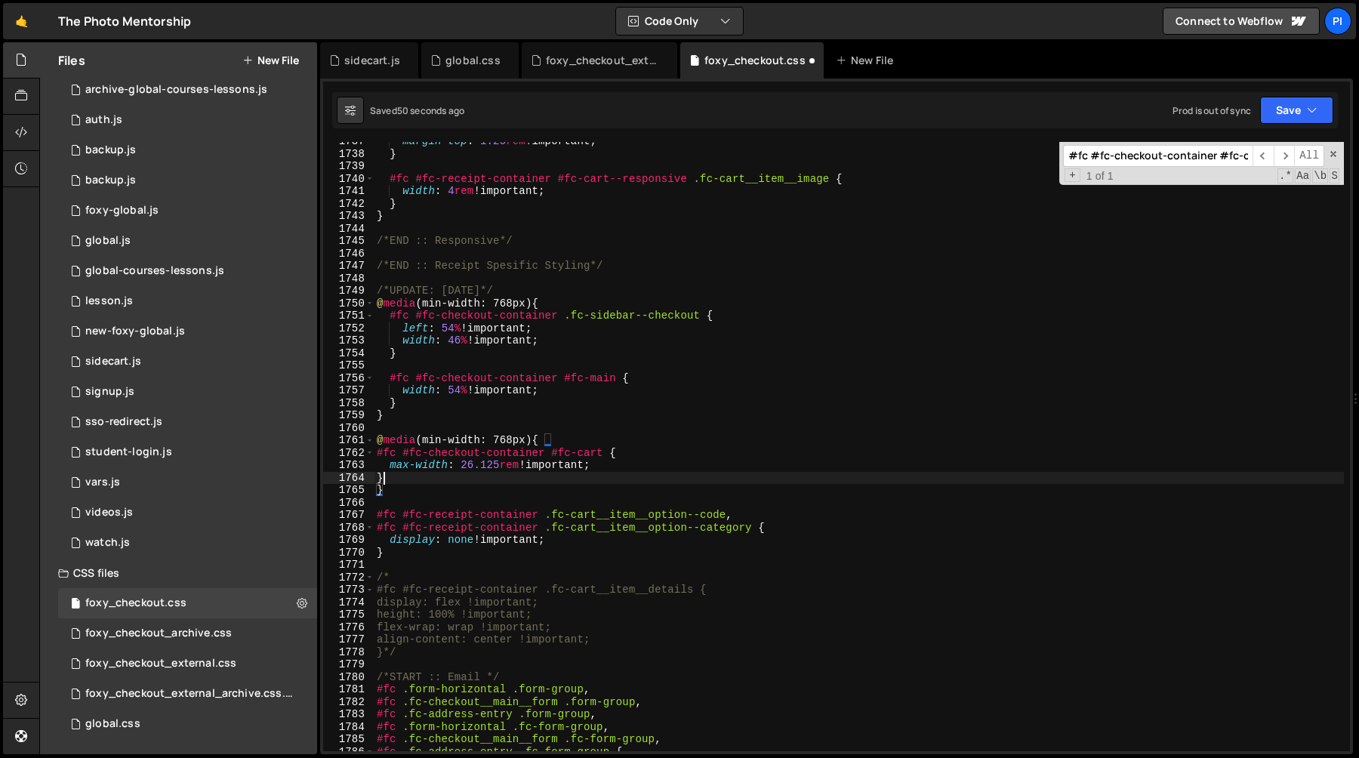
click at [387, 476] on div "margin-top : 1.25 rem !important ; } #fc #fc-receipt-container #fc-cart--respon…" at bounding box center [859, 452] width 970 height 634
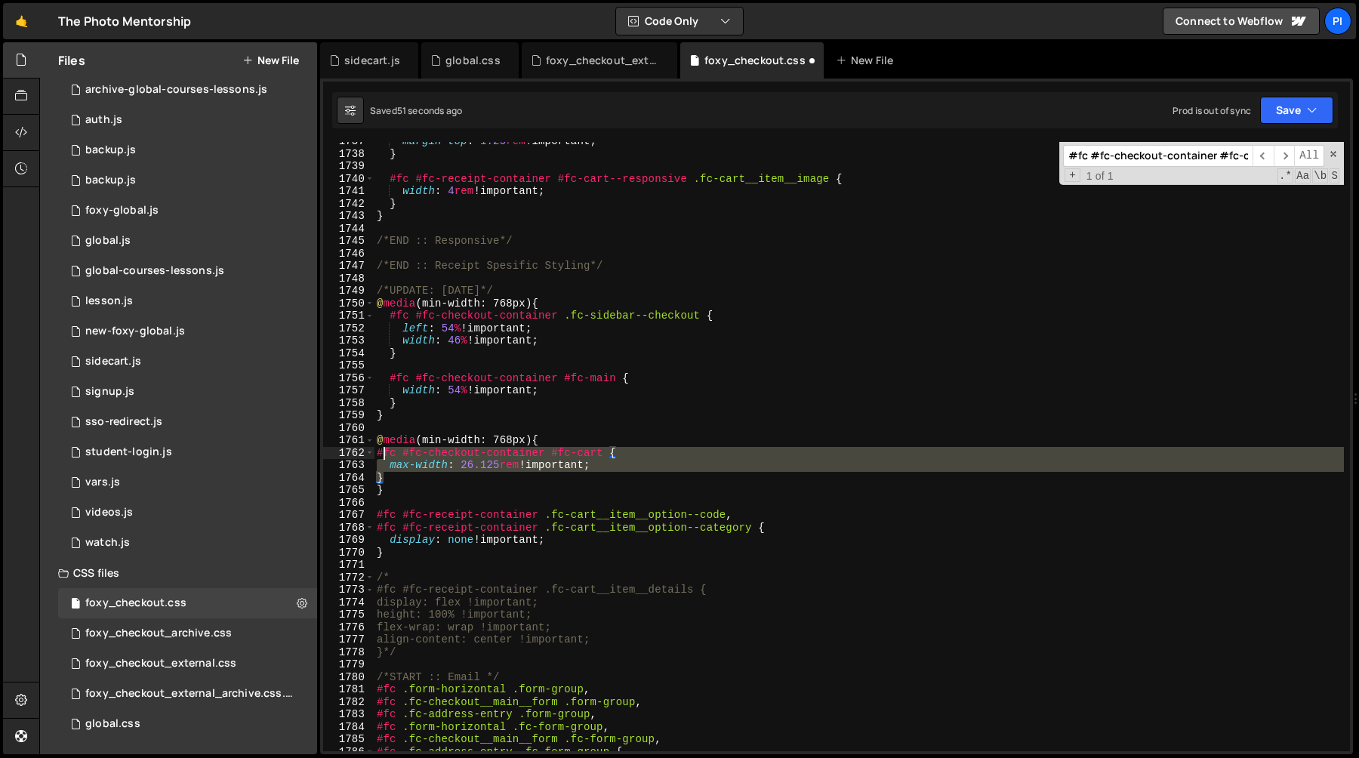
click at [385, 455] on div "margin-top : 1.25 rem !important ; } #fc #fc-receipt-container #fc-cart--respon…" at bounding box center [859, 452] width 970 height 634
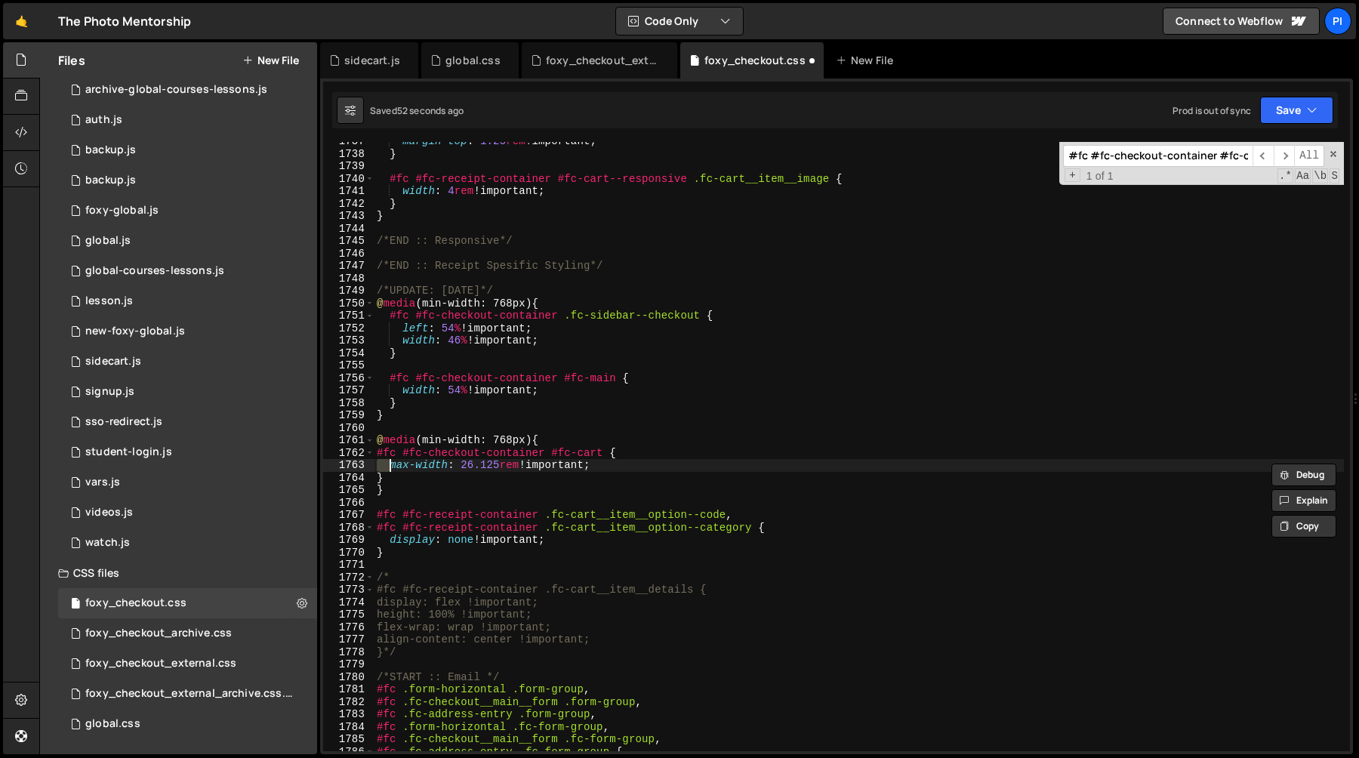
click at [384, 455] on div "margin-top : 1.25 rem !important ; } #fc #fc-receipt-container #fc-cart--respon…" at bounding box center [859, 452] width 970 height 634
click at [394, 474] on div "margin-top : 1.25 rem !important ; } #fc #fc-receipt-container #fc-cart--respon…" at bounding box center [859, 452] width 970 height 634
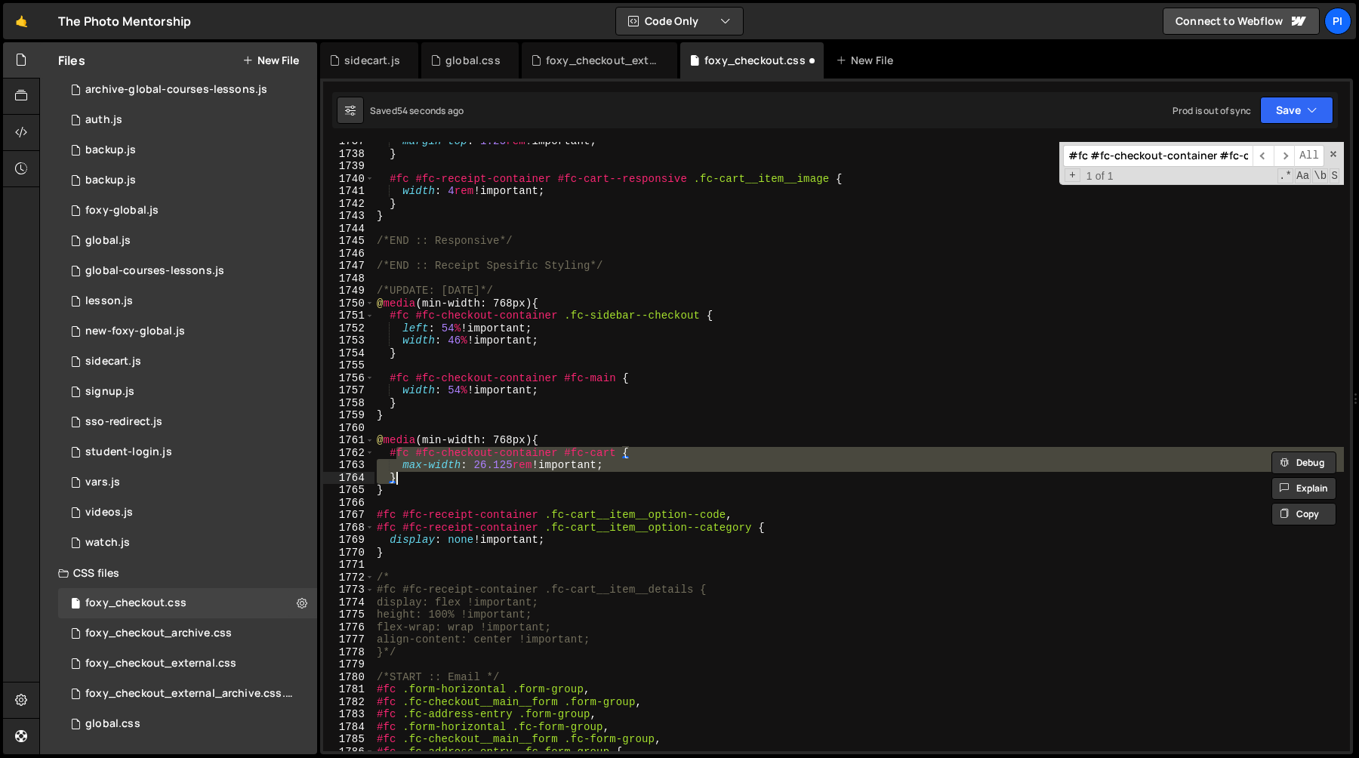
click at [495, 413] on div "margin-top : 1.25 rem !important ; } #fc #fc-receipt-container #fc-cart--respon…" at bounding box center [859, 452] width 970 height 634
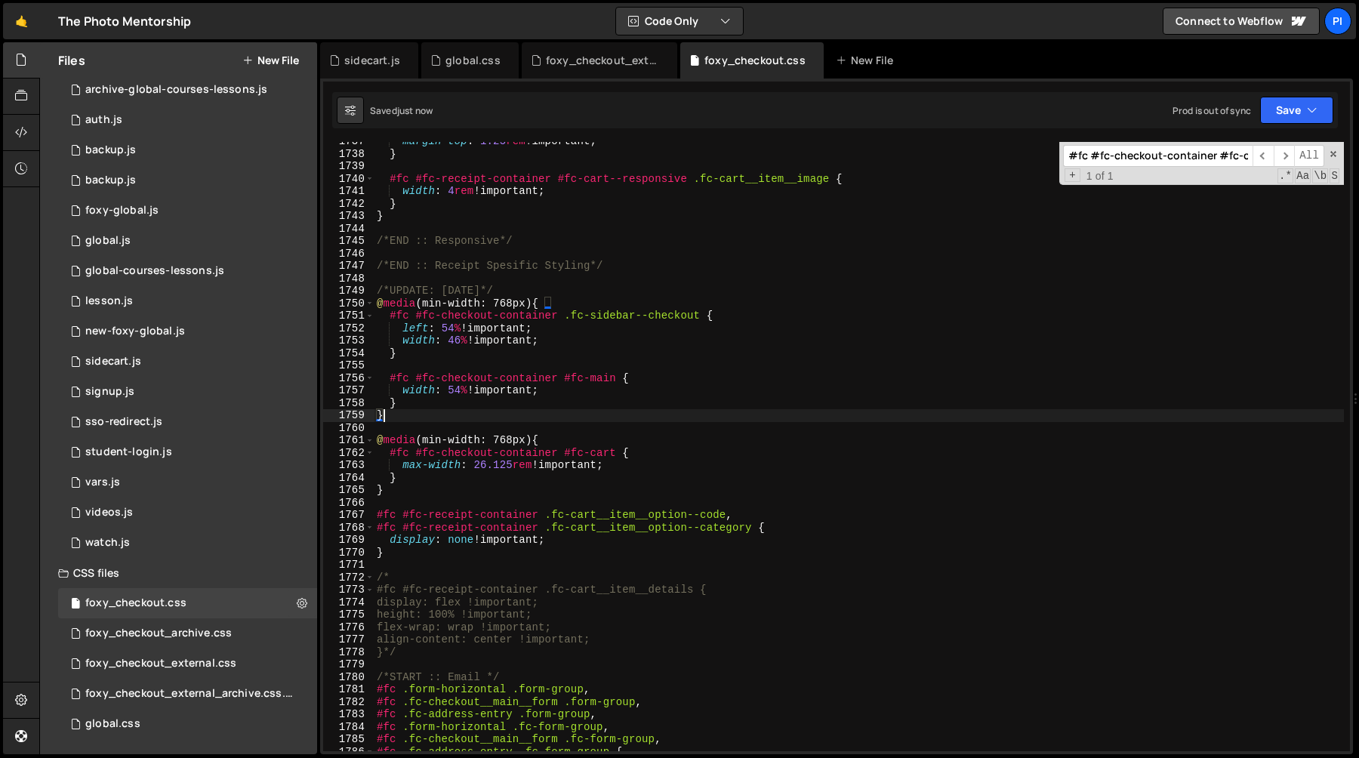
type textarea "}"
click at [373, 70] on div "sidecart.js" at bounding box center [369, 60] width 98 height 36
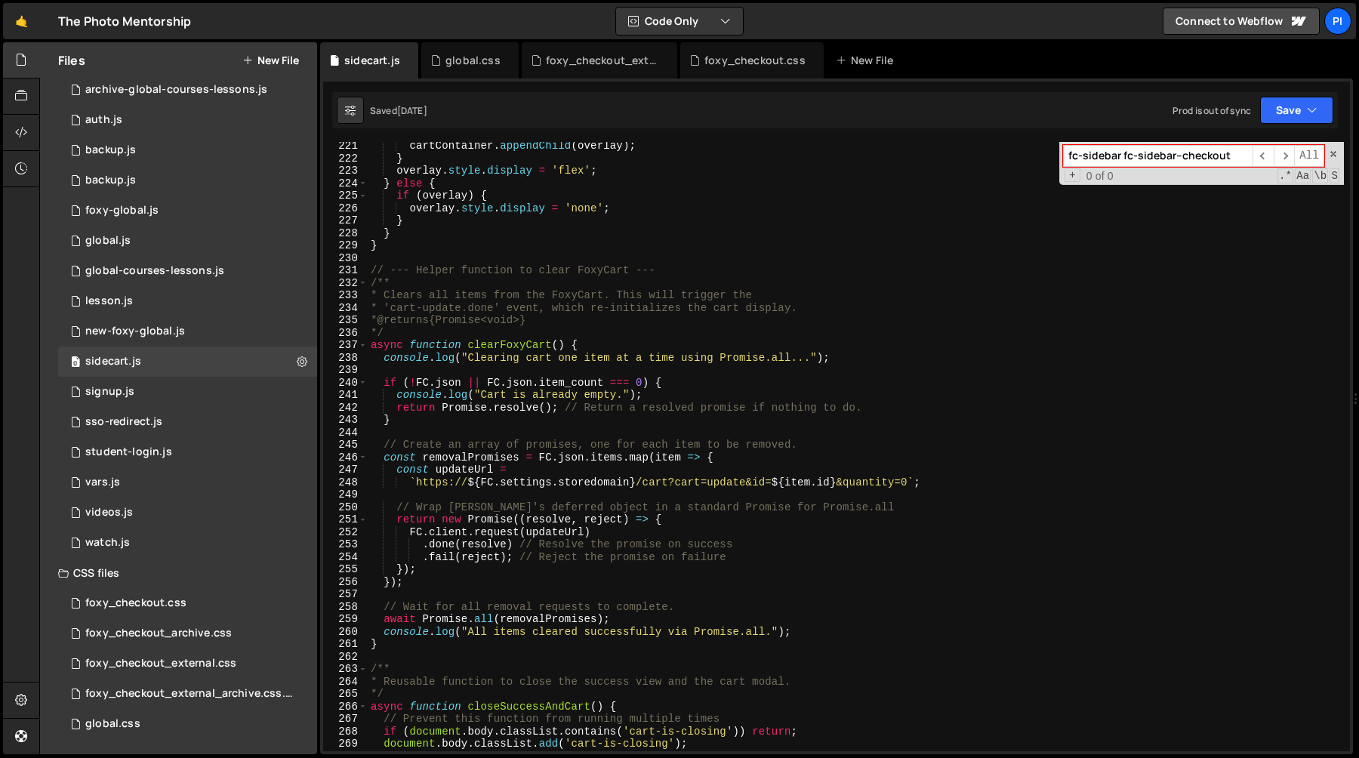
scroll to position [2735, 0]
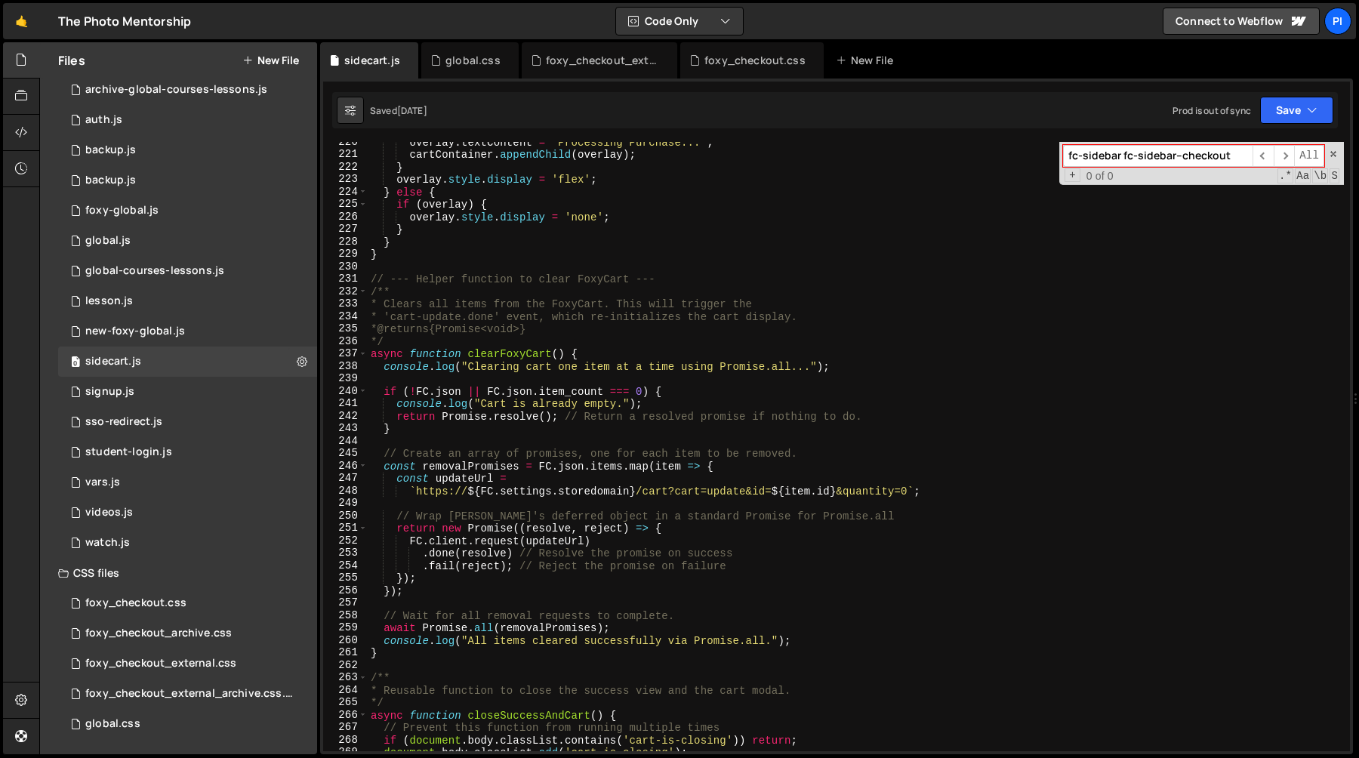
click at [1096, 162] on input "fc-sidebar fc-sidebar--checkout" at bounding box center [1158, 156] width 190 height 22
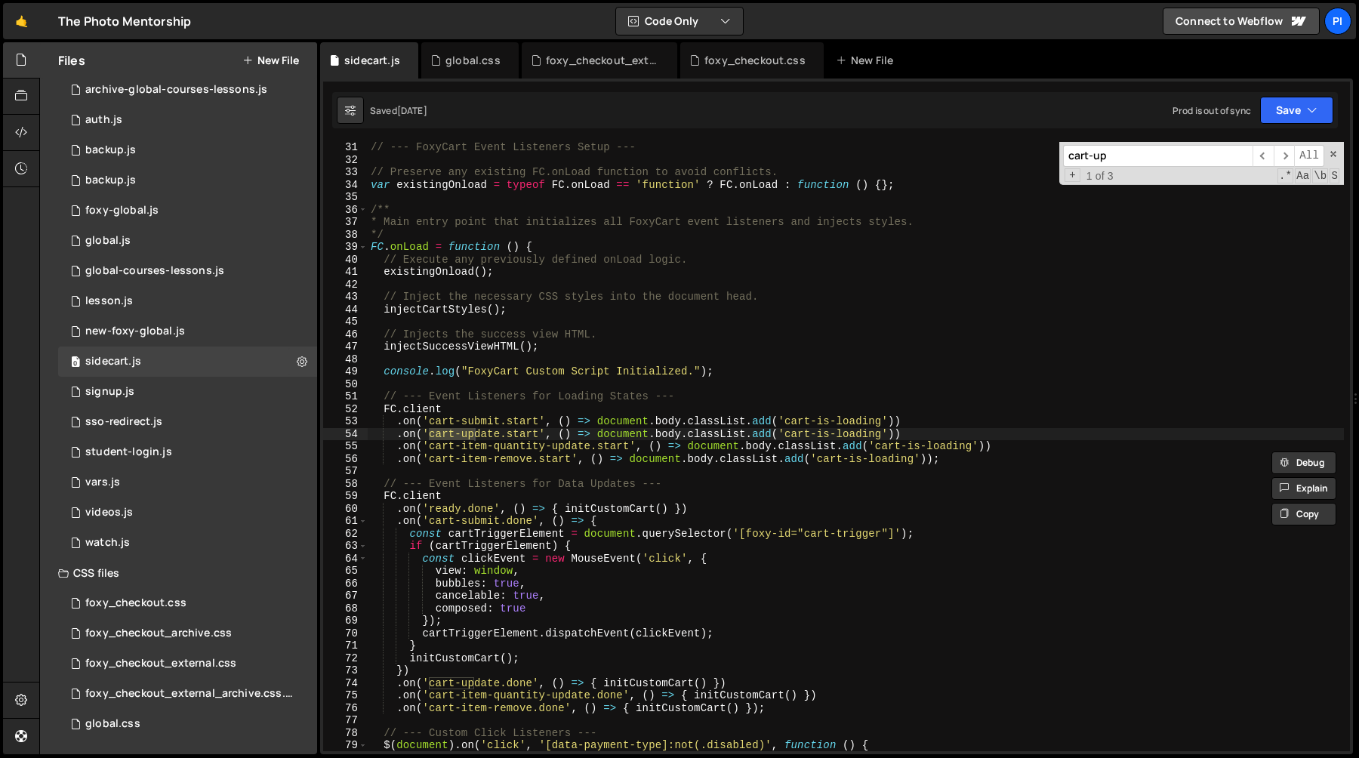
scroll to position [395, 0]
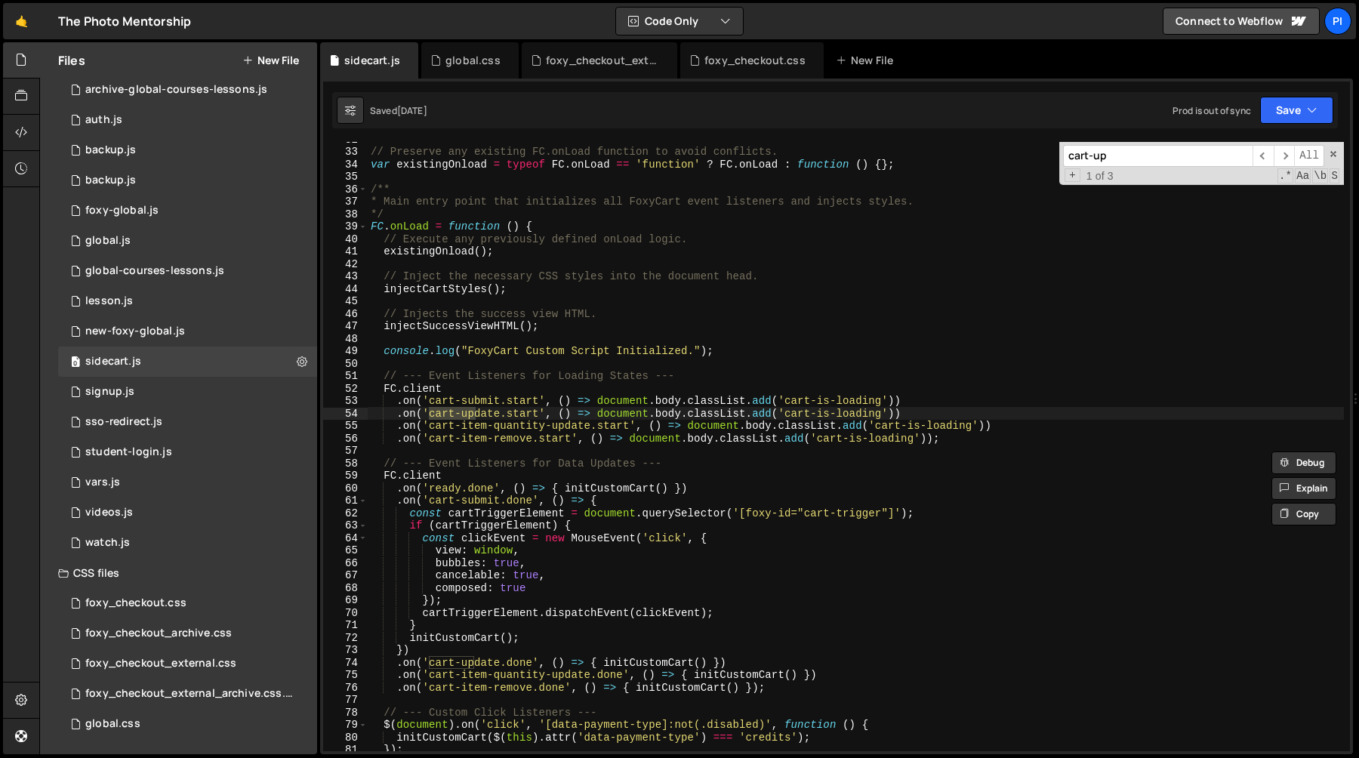
type input "cart-up"
type textarea ".on('cart-update.start', () => document.body.classList.add('cart-is-loading'))"
click at [786, 415] on div "// Preserve any existing FC.onLoad function to avoid conflicts. var existingOnl…" at bounding box center [856, 450] width 976 height 634
click at [886, 417] on div "// Preserve any existing FC.onLoad function to avoid conflicts. var existingOnl…" at bounding box center [856, 450] width 976 height 634
type input "cart-is-loading'"
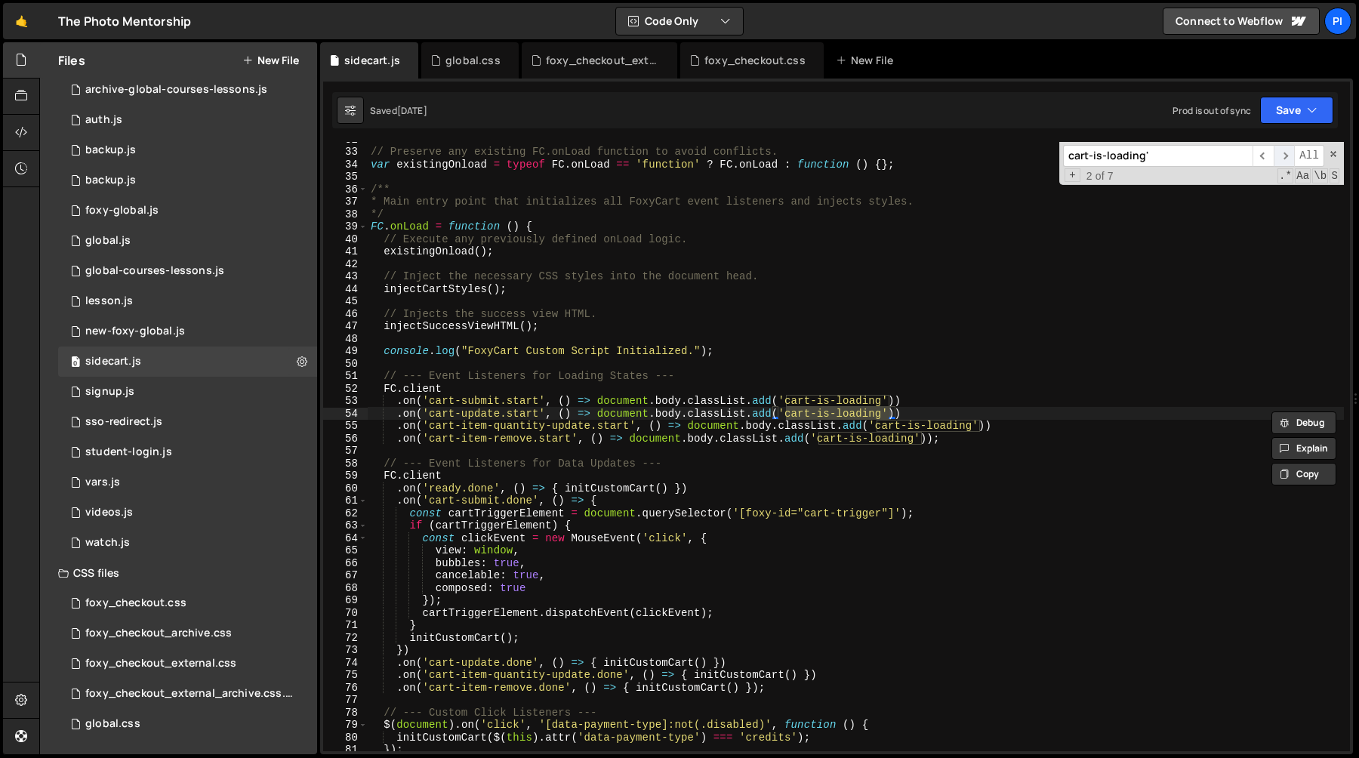
click at [1289, 158] on span "​" at bounding box center [1284, 156] width 21 height 22
type textarea "initCustomCart();"
click at [501, 638] on div "// Preserve any existing FC.onLoad function to avoid conflicts. var existingOnl…" at bounding box center [856, 450] width 976 height 634
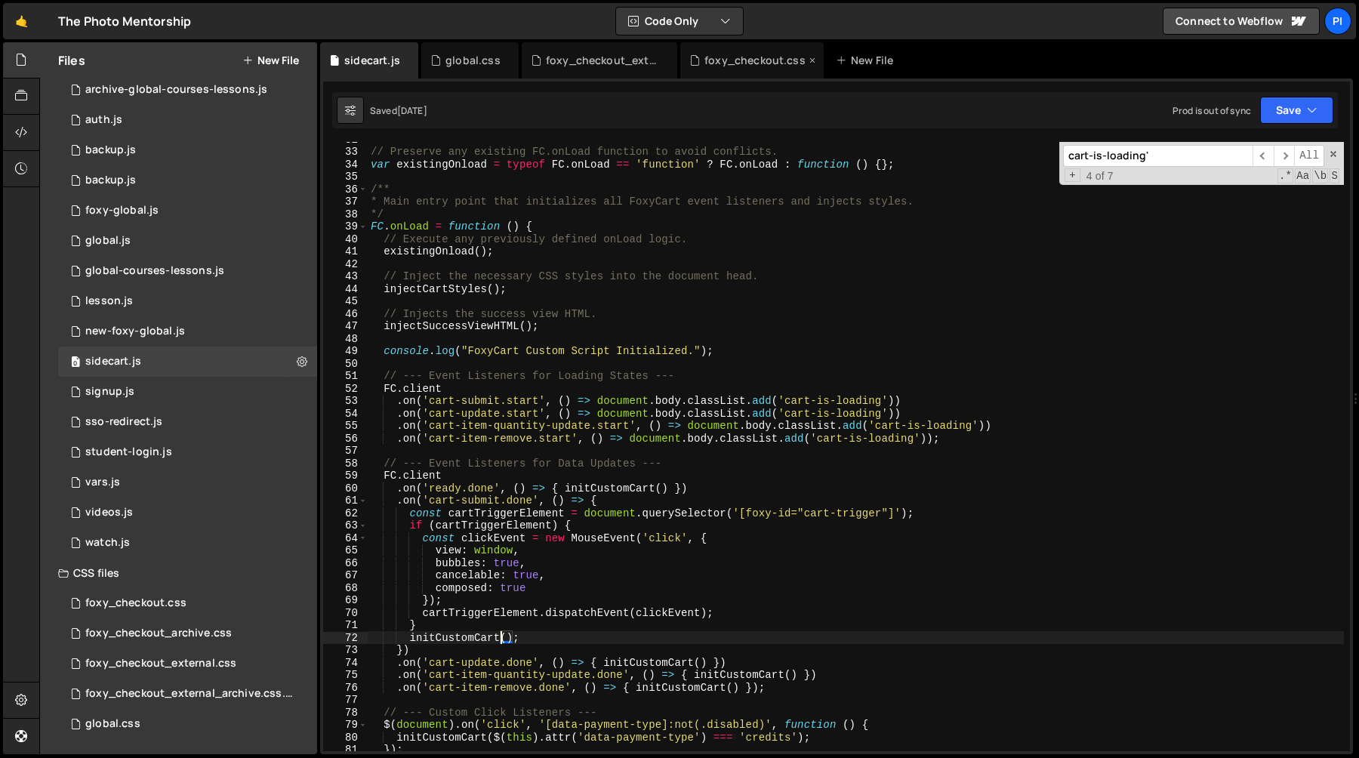
click at [751, 60] on div "foxy_checkout.css" at bounding box center [754, 60] width 101 height 15
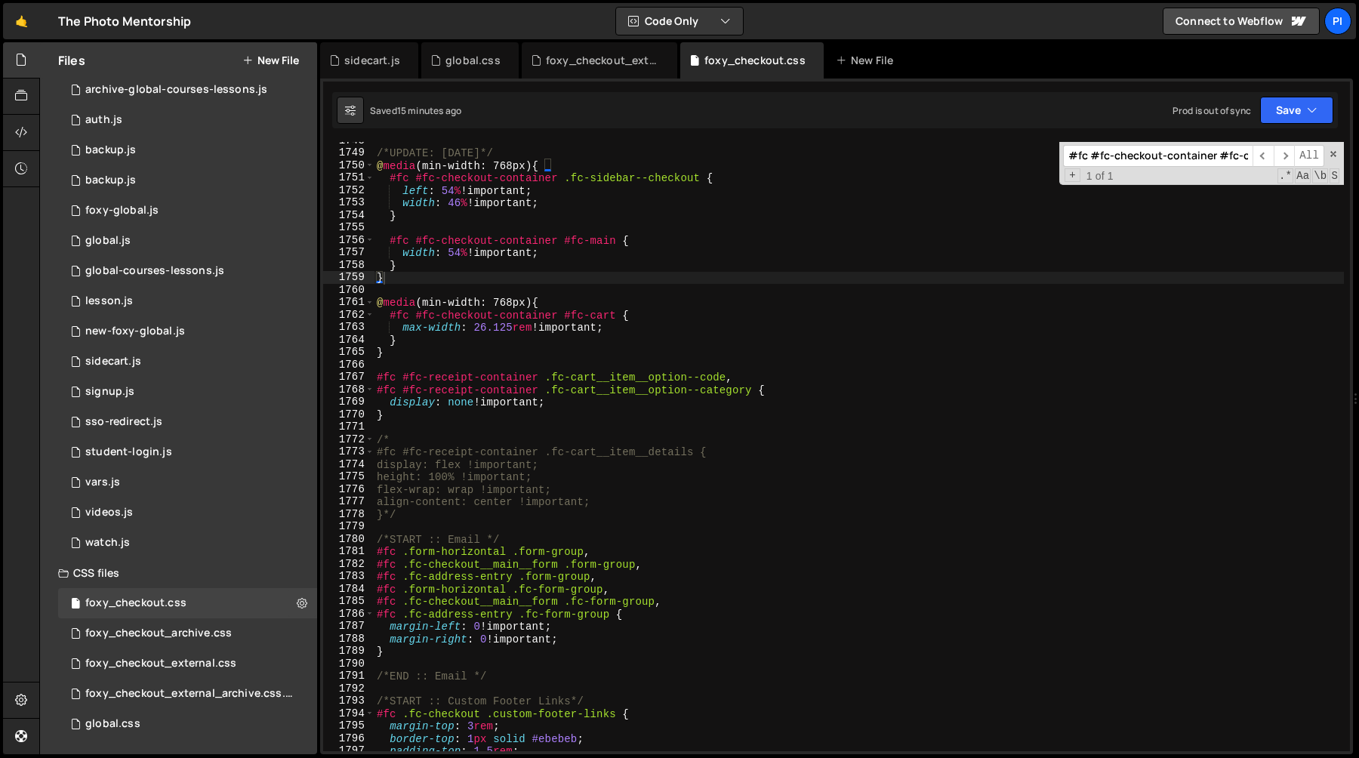
scroll to position [22444, 0]
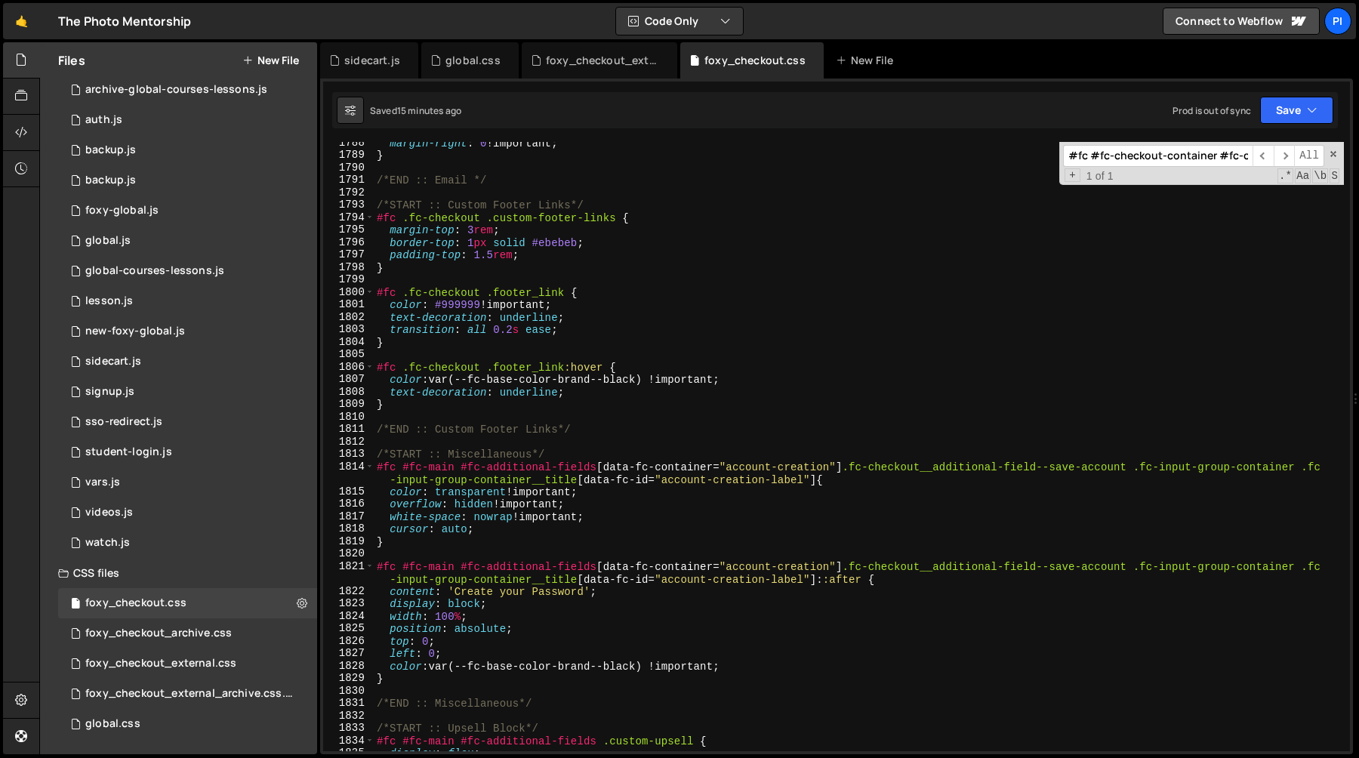
click at [1169, 159] on input "#fc #fc-checkout-container #fc-cart" at bounding box center [1158, 156] width 190 height 22
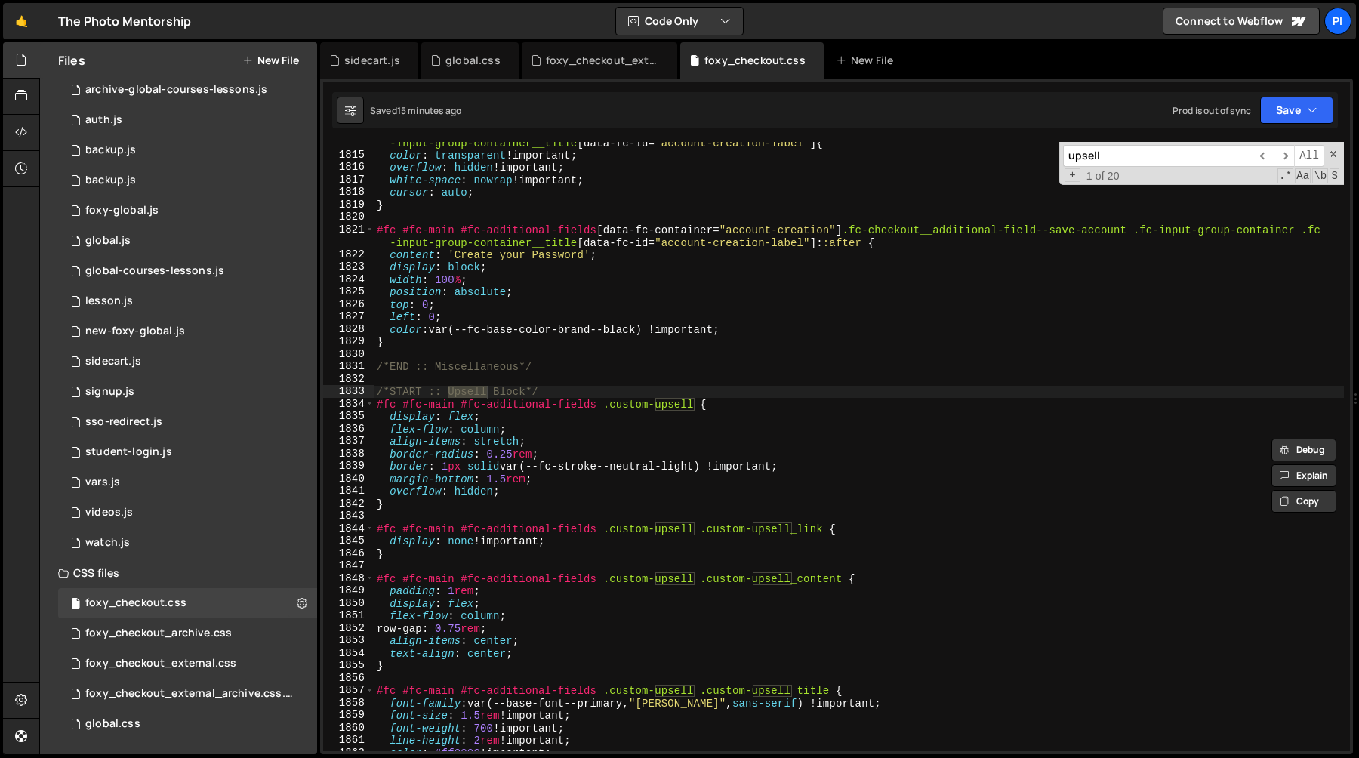
scroll to position [22788, 0]
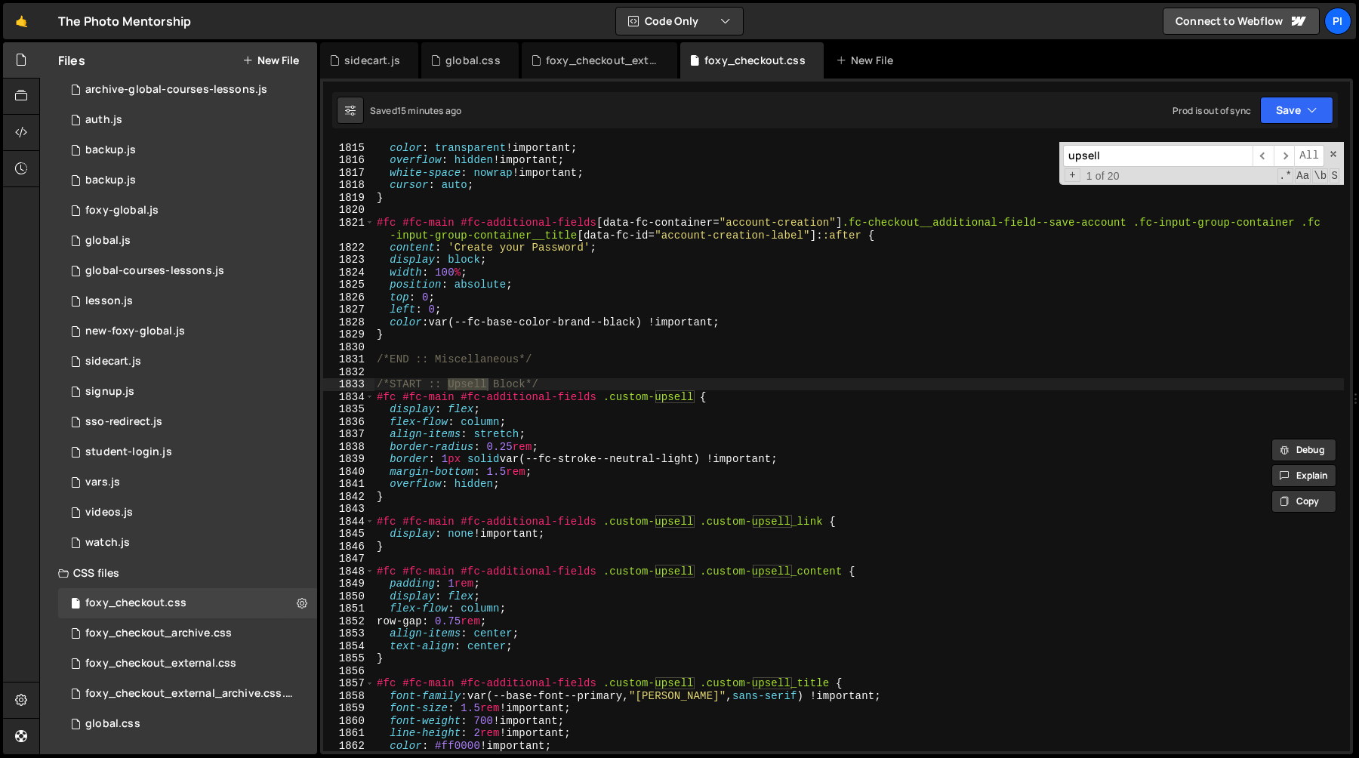
type input "upsell"
click at [374, 395] on div "1834" at bounding box center [348, 397] width 51 height 13
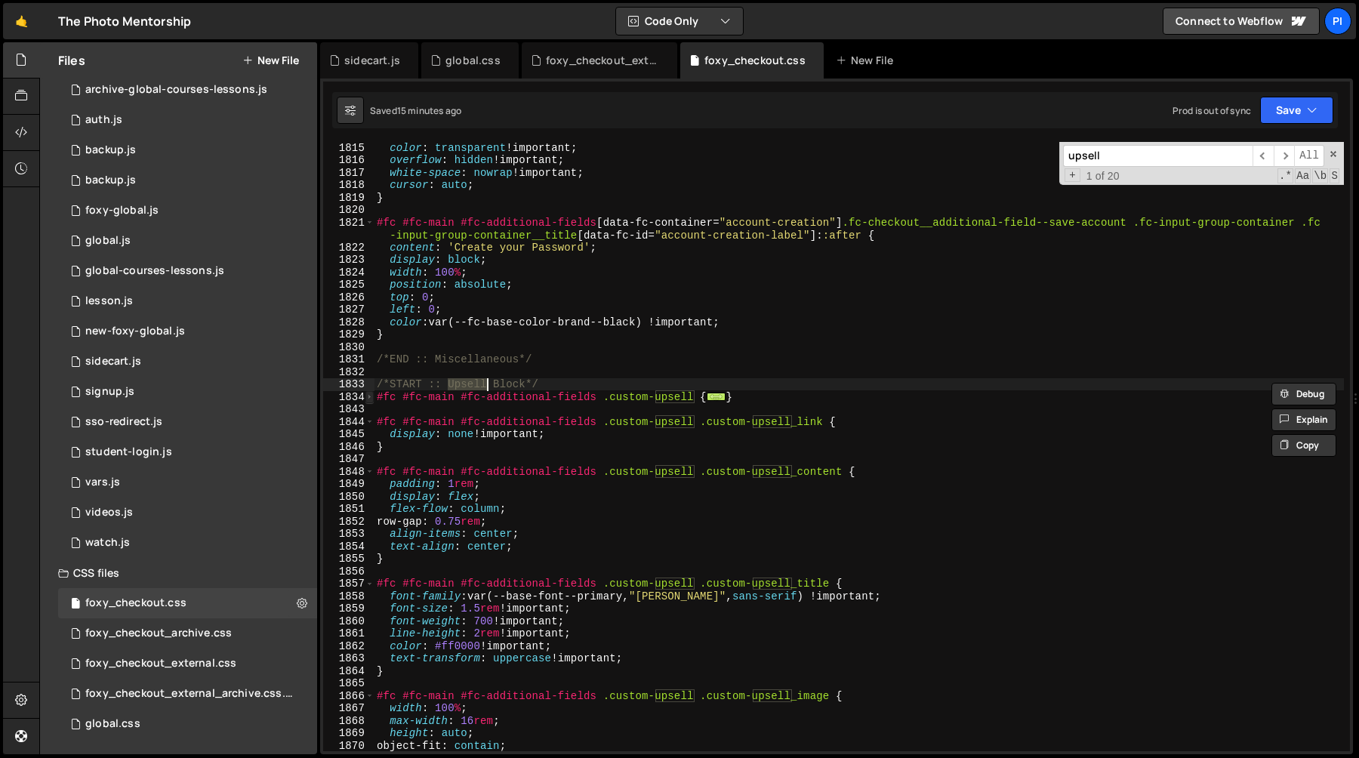
click at [371, 396] on span at bounding box center [369, 397] width 8 height 13
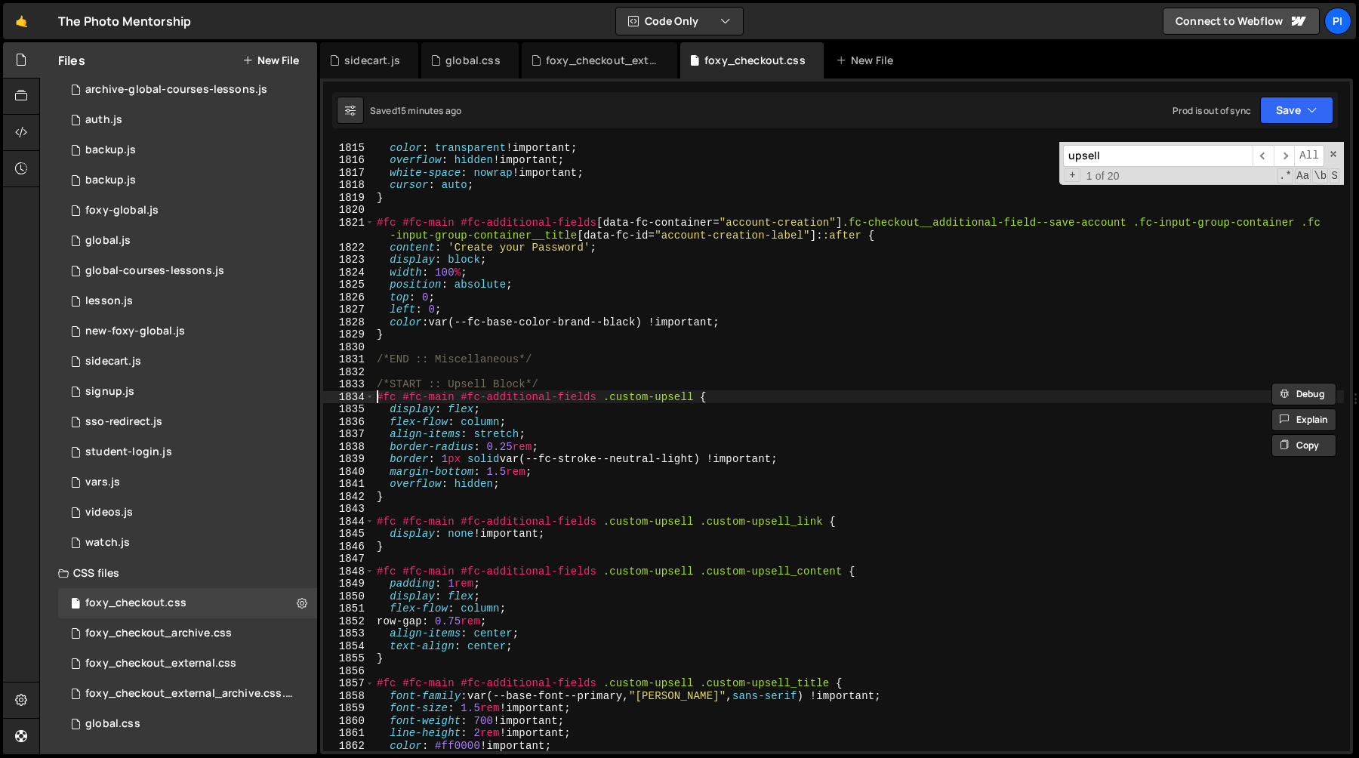
click at [378, 397] on div "color : transparent !important ; overflow : hidden !important ; white-space : n…" at bounding box center [859, 458] width 970 height 634
click at [798, 395] on div "color : transparent !important ; overflow : hidden !important ; white-space : n…" at bounding box center [859, 458] width 970 height 634
click at [433, 502] on div "color : transparent !important ; overflow : hidden !important ; white-space : n…" at bounding box center [859, 458] width 970 height 634
type textarea "}"
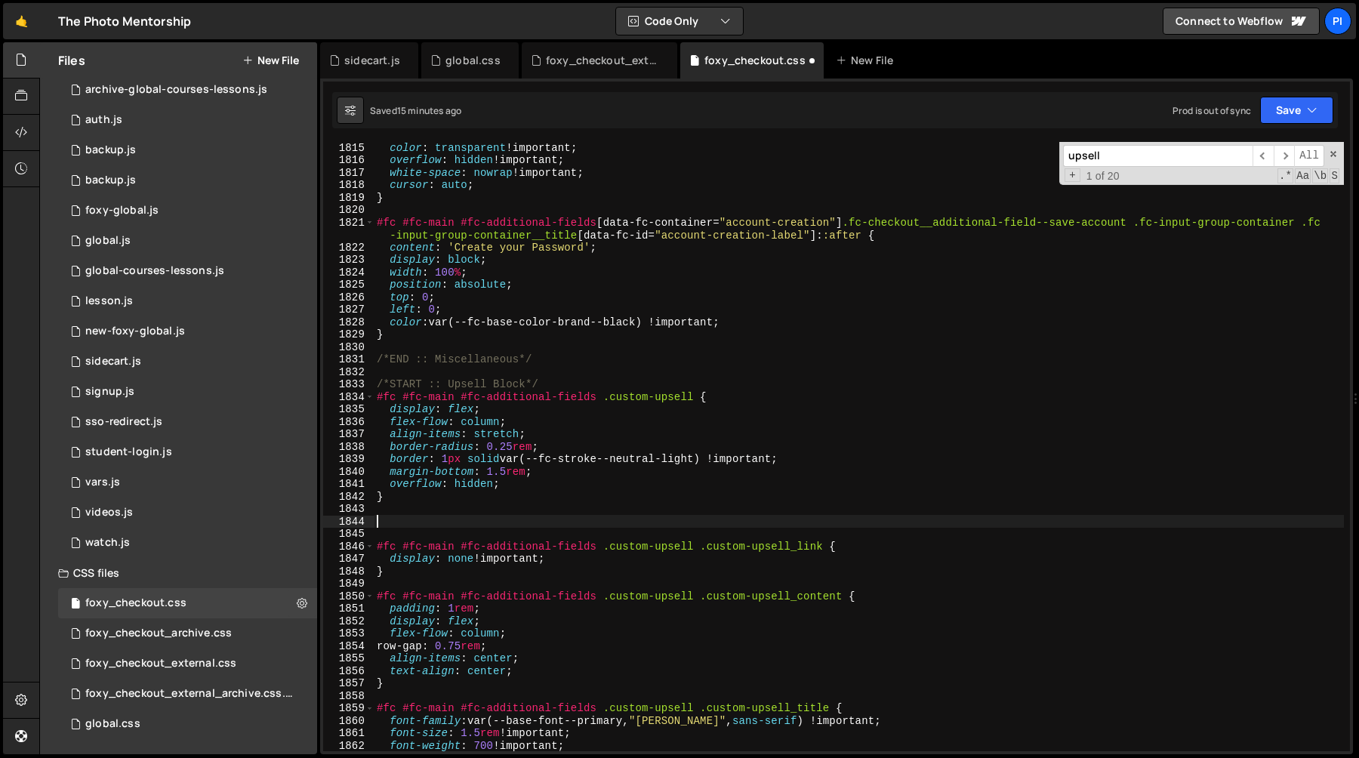
paste textarea "#fc #fc-main #fc-additional-fields .custom-upsell {"
type textarea "#fc #fc-main #fc-additional-fields .custom-upsell {}"
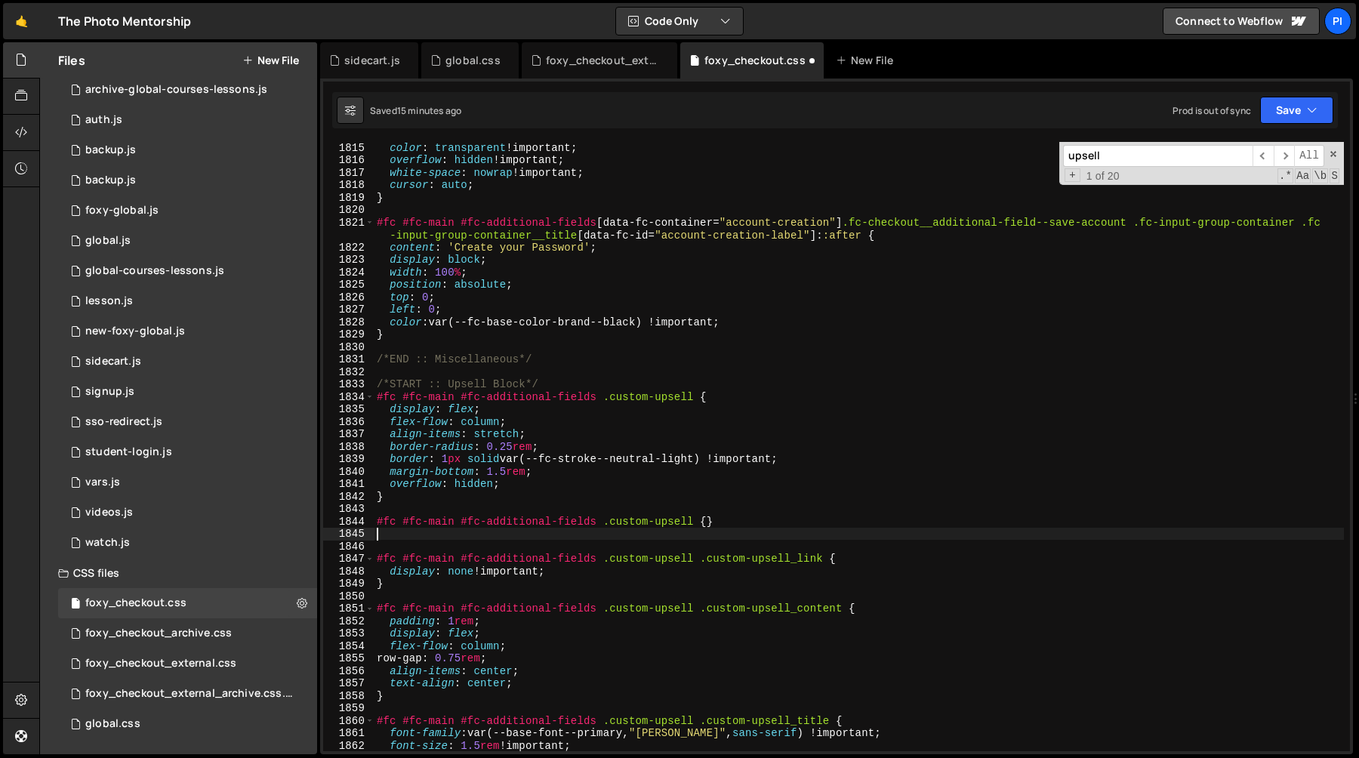
type textarea "#fc #fc-main #fc-additional-fields .custom-upsell {}"
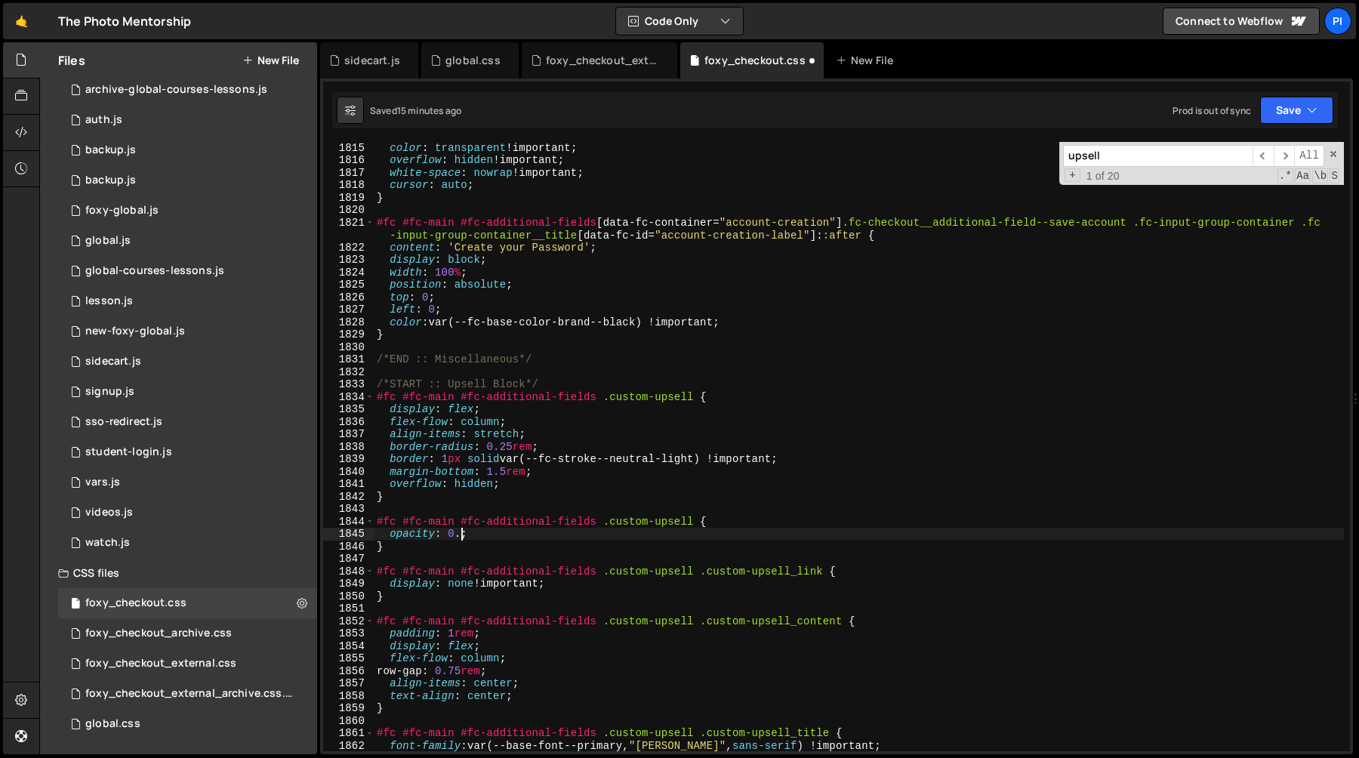
type textarea "opacity: 0.4;"
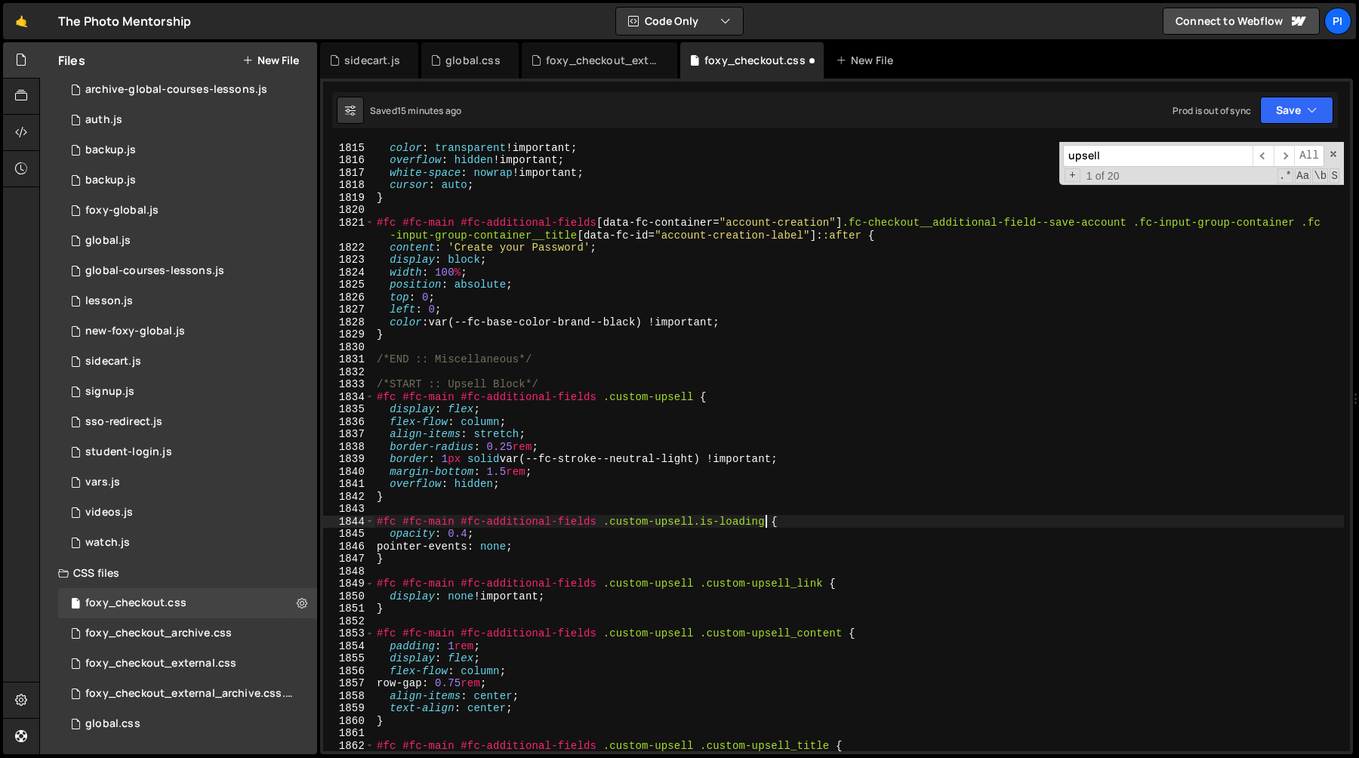
scroll to position [0, 26]
type textarea "#fc #fc-main #fc-additional-fields .custom-upsell.is-loading {"
click at [362, 63] on div "sidecart.js" at bounding box center [372, 60] width 56 height 15
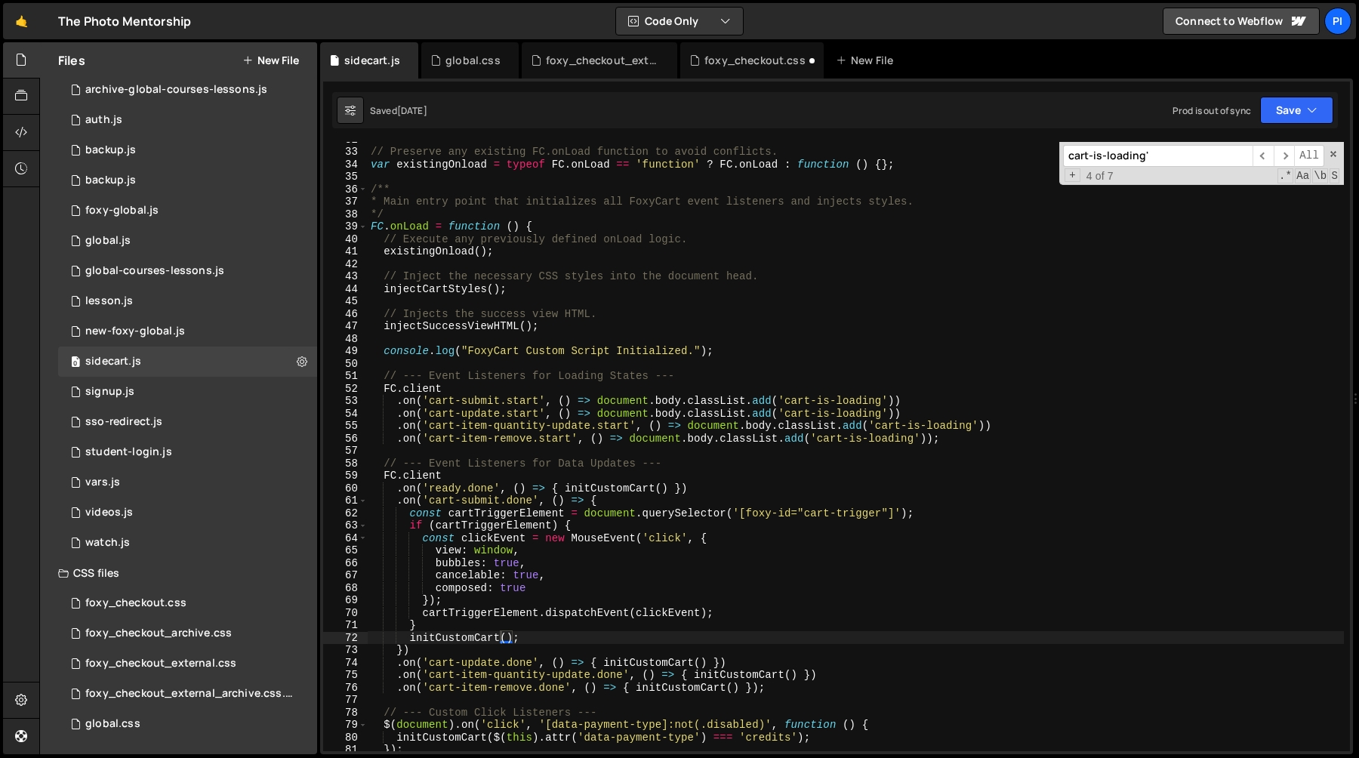
scroll to position [400, 0]
click at [384, 389] on div "// Preserve any existing FC.onLoad function to avoid conflicts. var existingOnl…" at bounding box center [856, 450] width 976 height 634
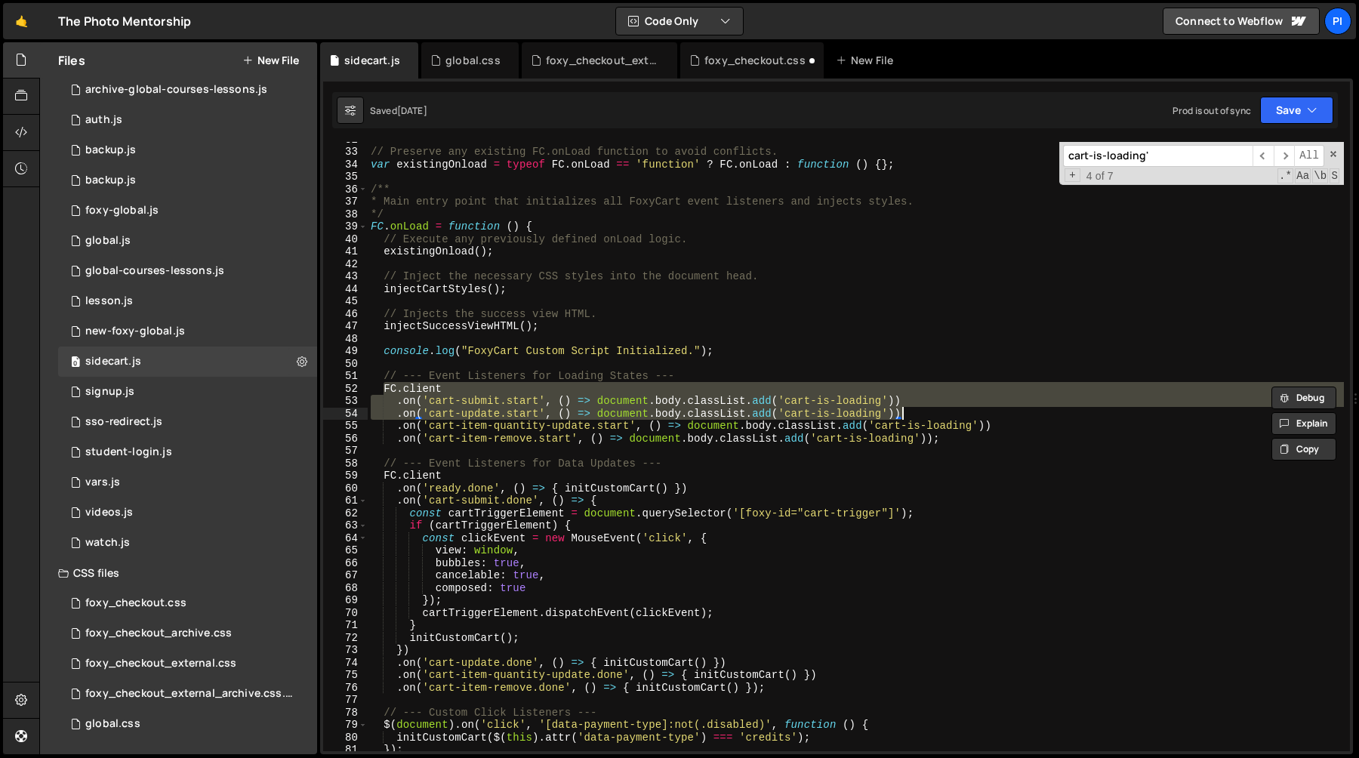
drag, startPoint x: 384, startPoint y: 389, endPoint x: 924, endPoint y: 413, distance: 541.2
click at [924, 413] on div "// Preserve any existing FC.onLoad function to avoid conflicts. var existingOnl…" at bounding box center [856, 450] width 976 height 634
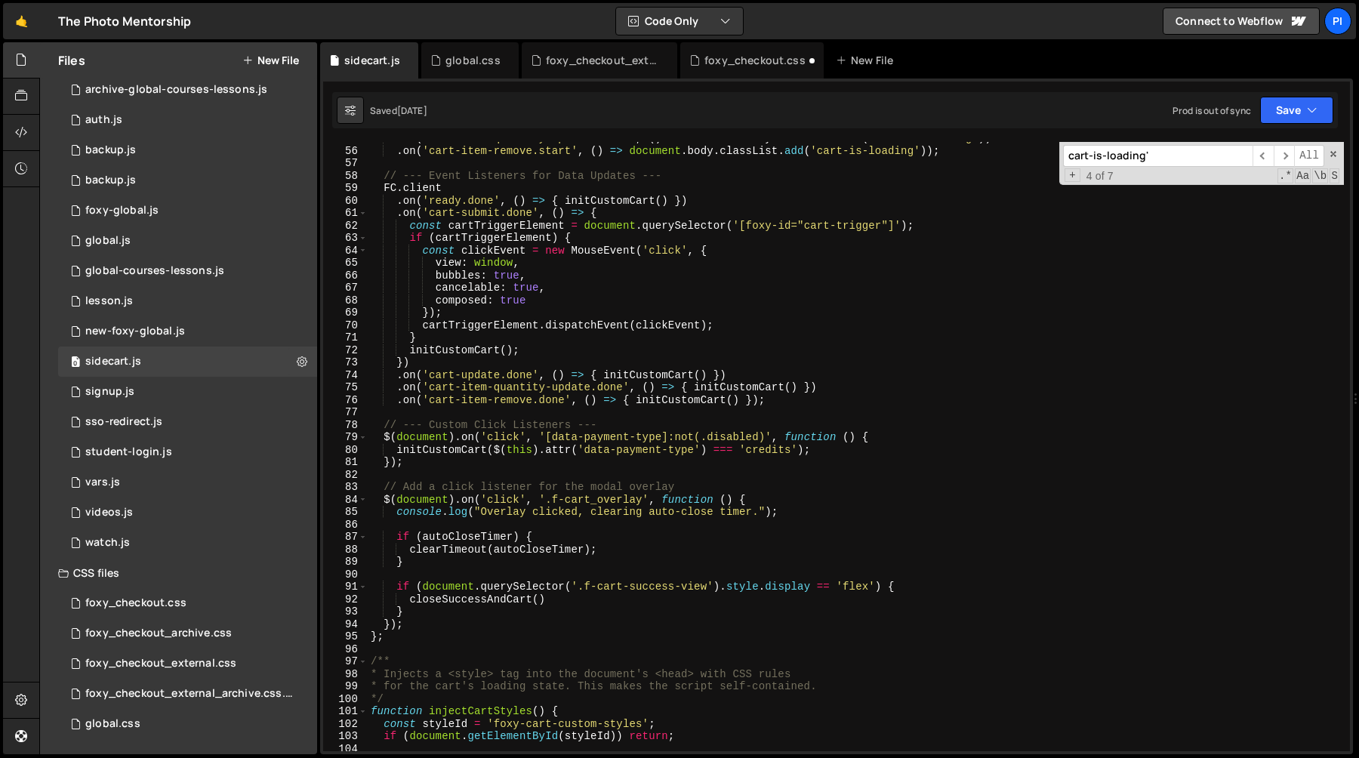
scroll to position [700, 0]
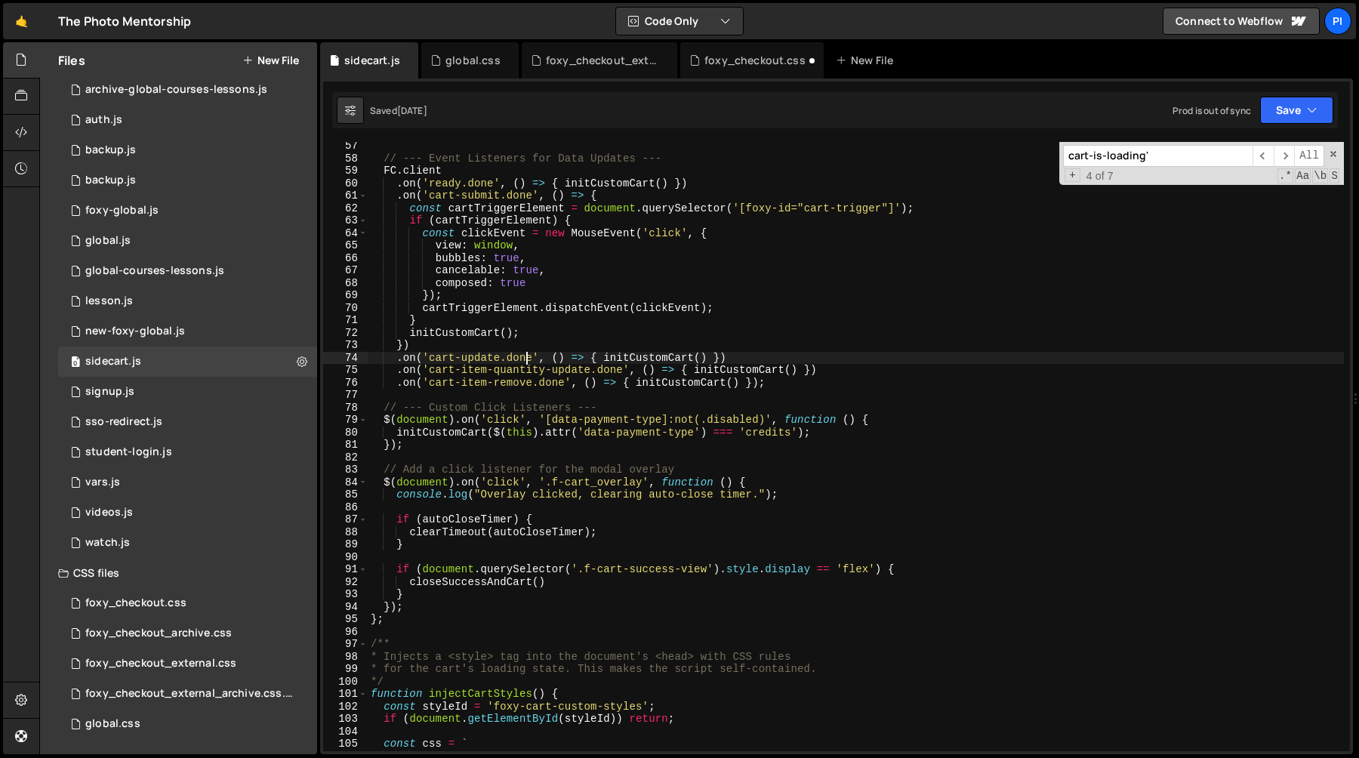
click at [525, 356] on div "// --- Event Listeners for Data Updates --- FC . client . on ( 'ready.done' , (…" at bounding box center [856, 457] width 976 height 634
click at [732, 364] on div "// --- Event Listeners for Data Updates --- FC . client . on ( 'ready.done' , (…" at bounding box center [856, 457] width 976 height 634
click at [742, 368] on div "// --- Event Listeners for Data Updates --- FC . client . on ( 'ready.done' , (…" at bounding box center [856, 457] width 976 height 634
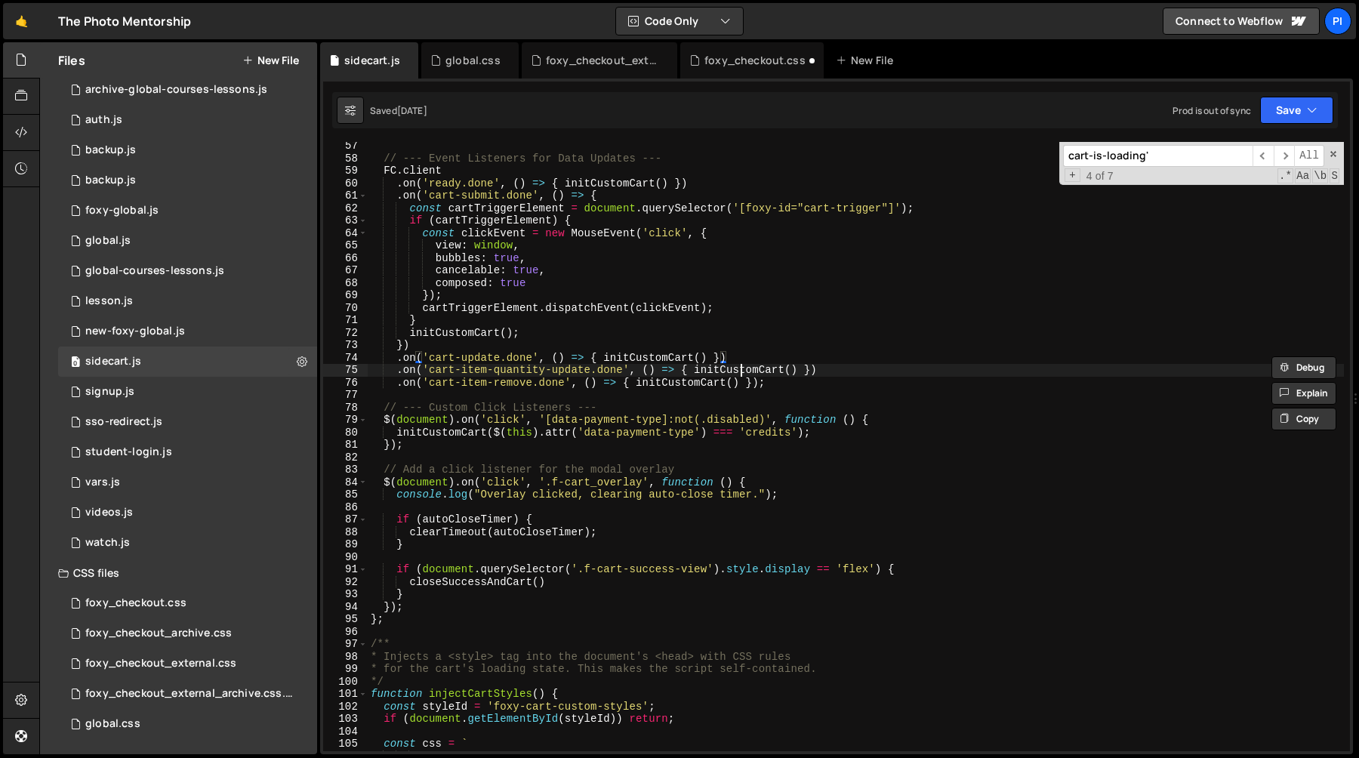
type textarea ".on('cart-item-quantity-update.done', () => { initCustomCart() })"
click at [742, 368] on div "// --- Event Listeners for Data Updates --- FC . client . on ( 'ready.done' , (…" at bounding box center [856, 457] width 976 height 634
type input "initCustomCart"
click at [1260, 163] on span "​" at bounding box center [1263, 156] width 21 height 22
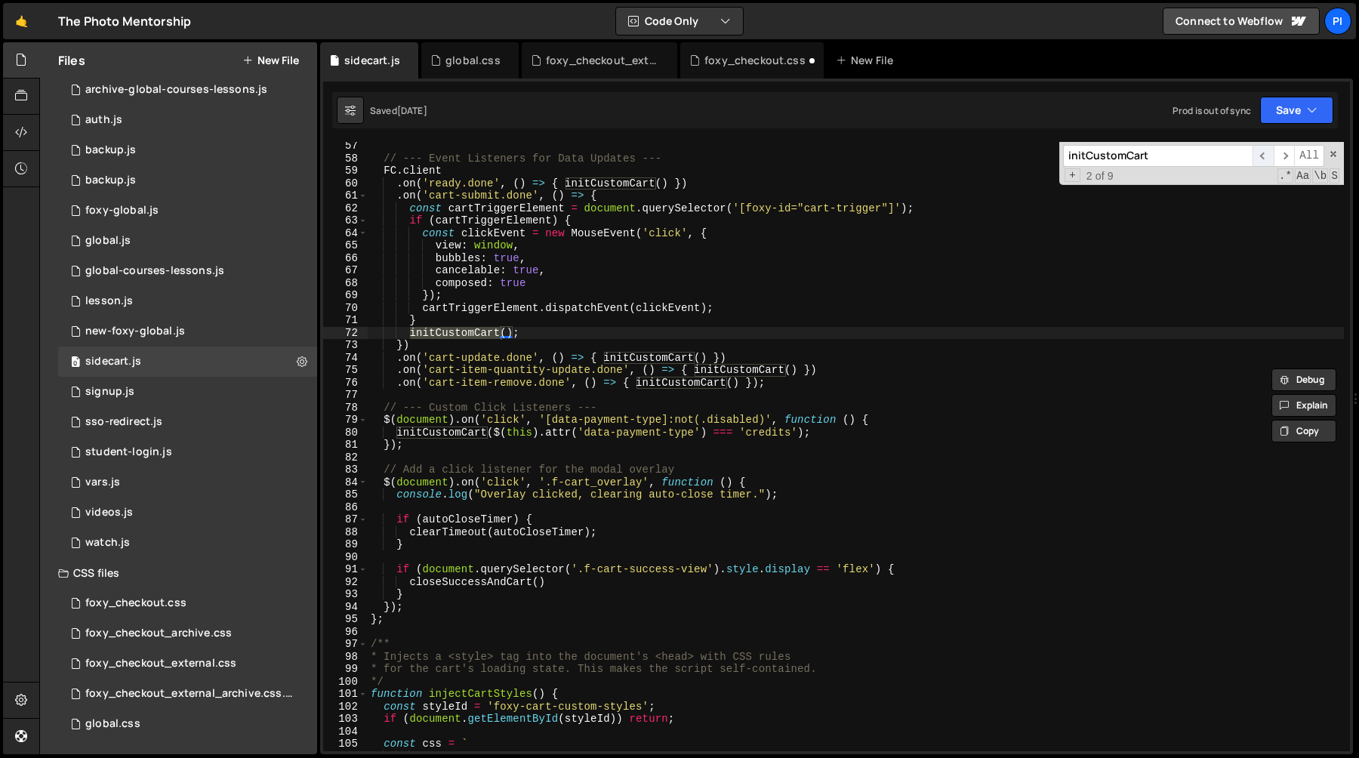
click at [1260, 163] on span "​" at bounding box center [1263, 156] width 21 height 22
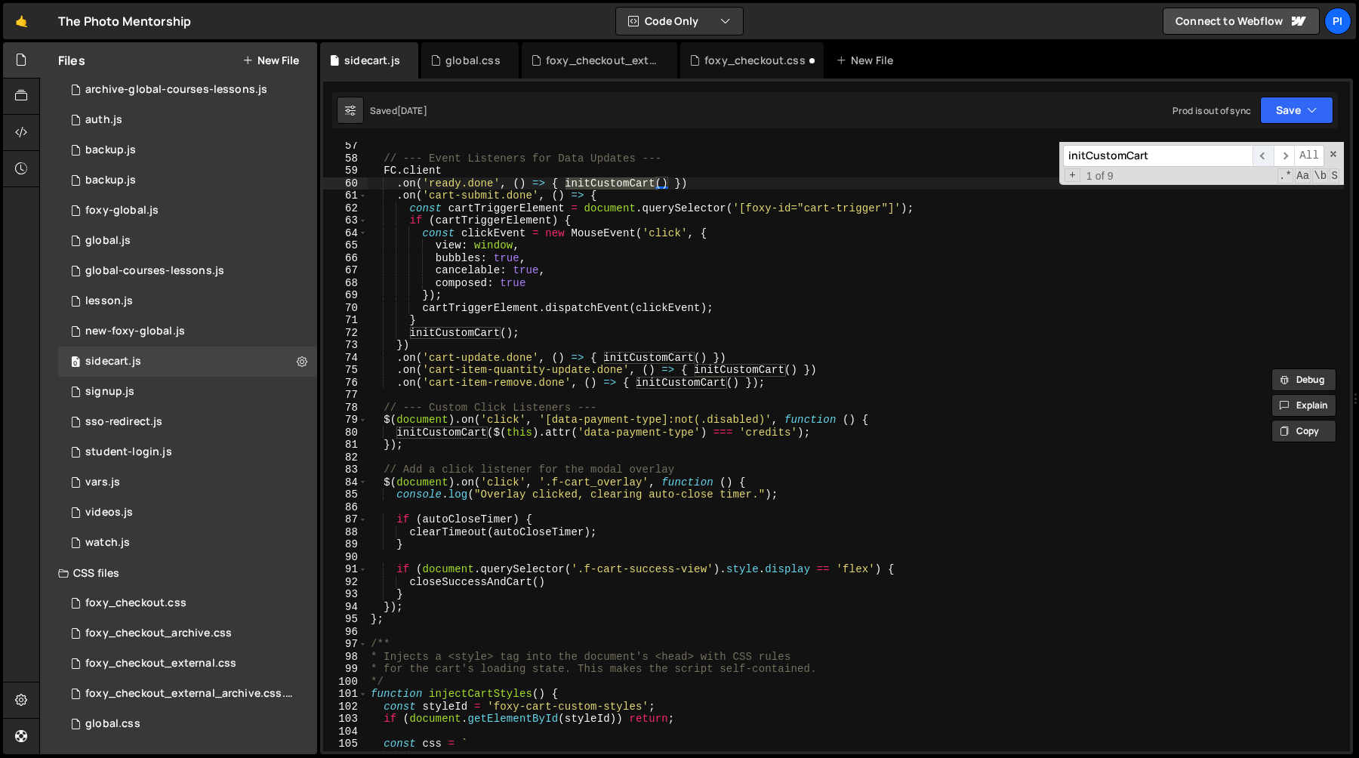
click at [1260, 163] on span "​" at bounding box center [1263, 156] width 21 height 22
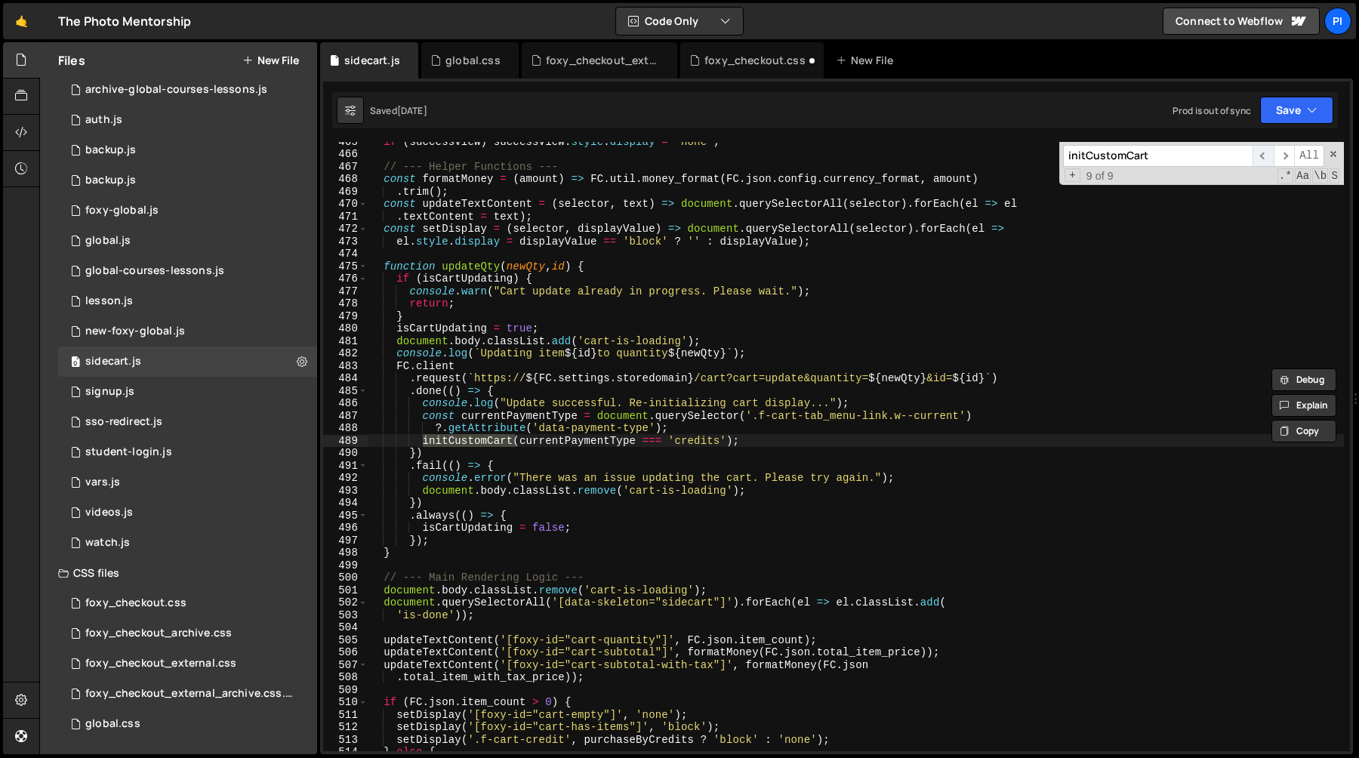
scroll to position [5800, 0]
click at [1261, 162] on span "​" at bounding box center [1263, 156] width 21 height 22
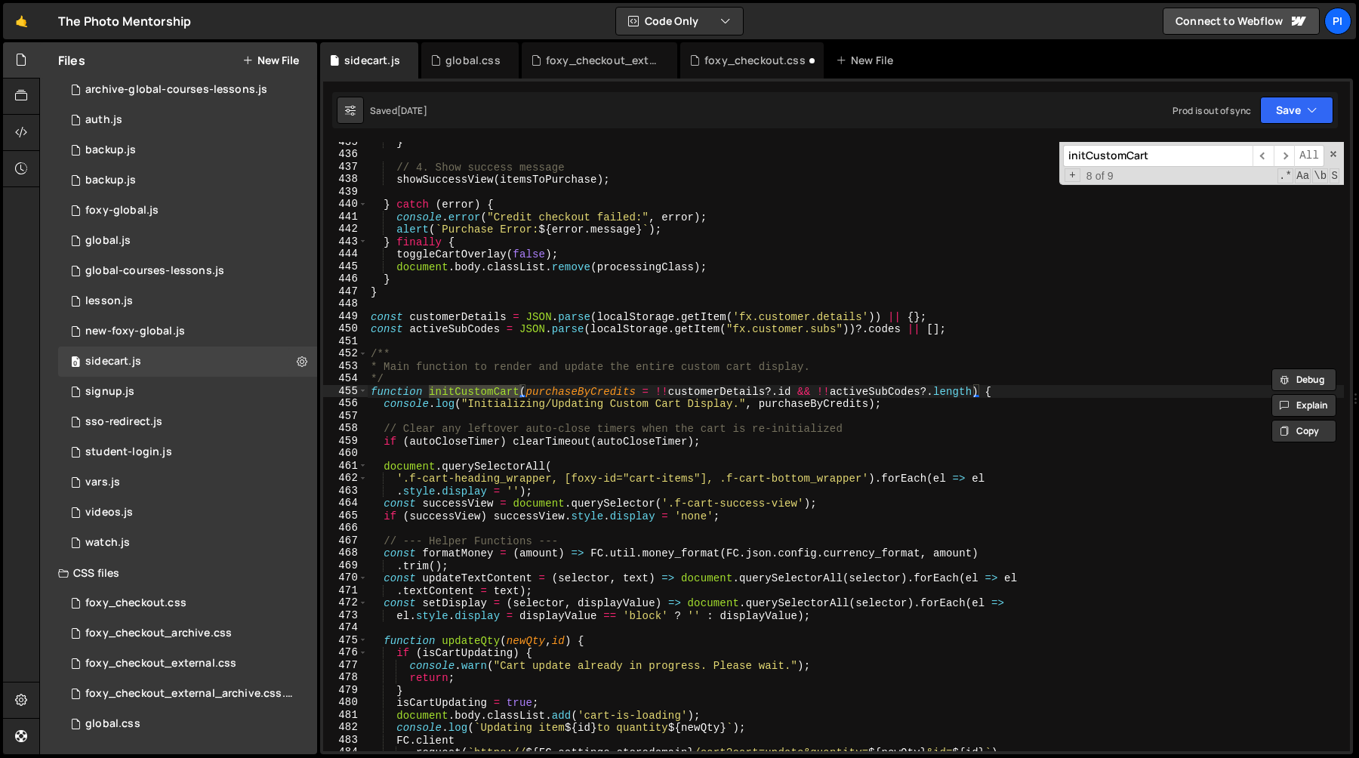
scroll to position [5427, 0]
type textarea "if (autoCloseTimer) clearTimeout(autoCloseTimer);"
click at [664, 435] on div "} // 4. Show success message showSuccessView ( itemsToPurchase ) ; } catch ( er…" at bounding box center [856, 452] width 976 height 634
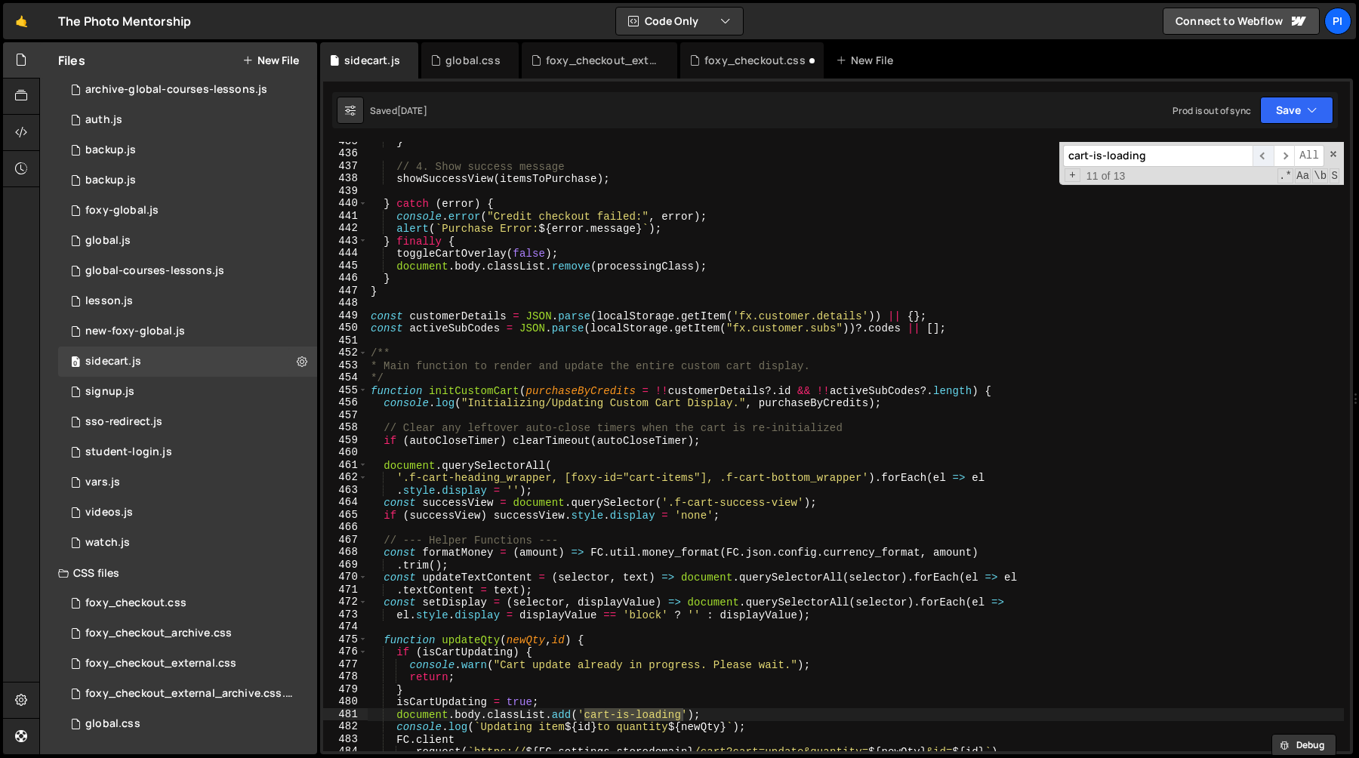
type input "cart-is-loading"
click at [1256, 155] on span "​" at bounding box center [1263, 156] width 21 height 22
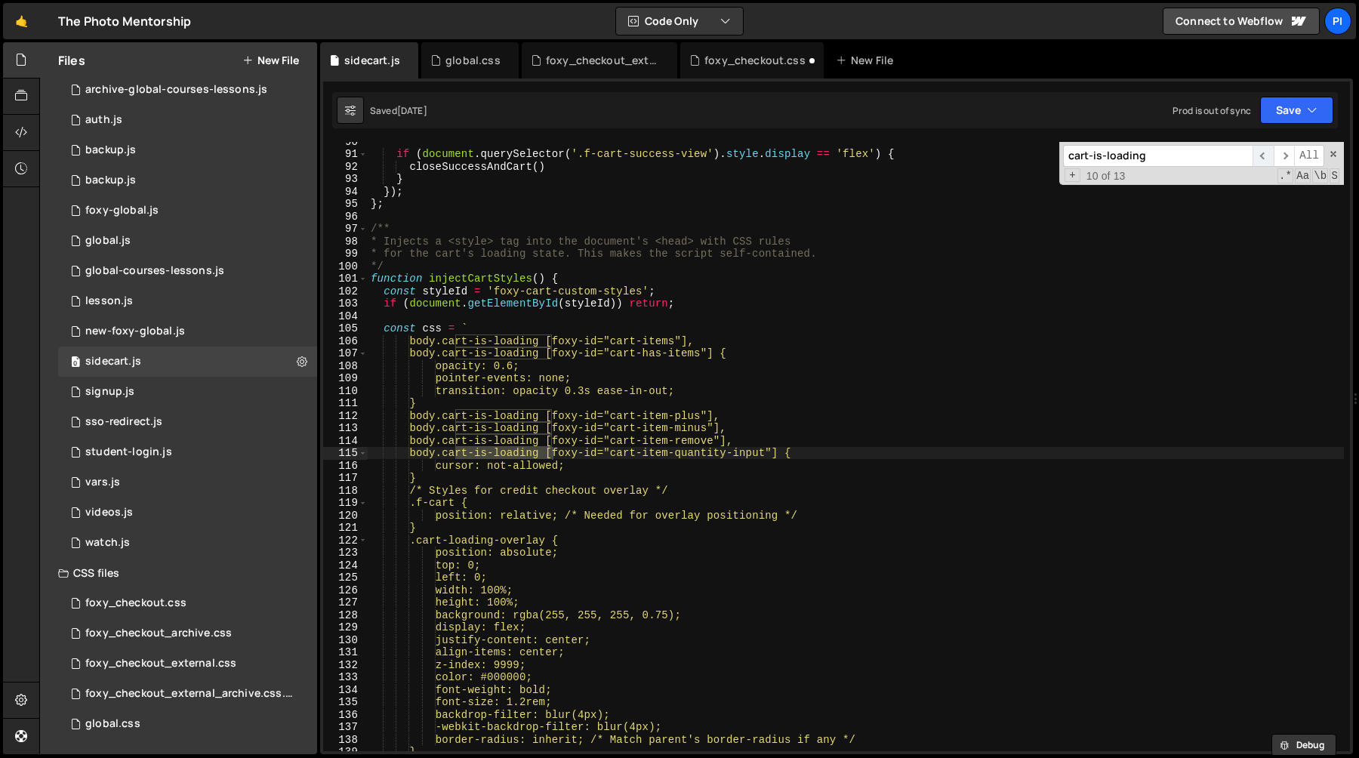
scroll to position [1115, 0]
click at [1256, 155] on span "​" at bounding box center [1263, 156] width 21 height 22
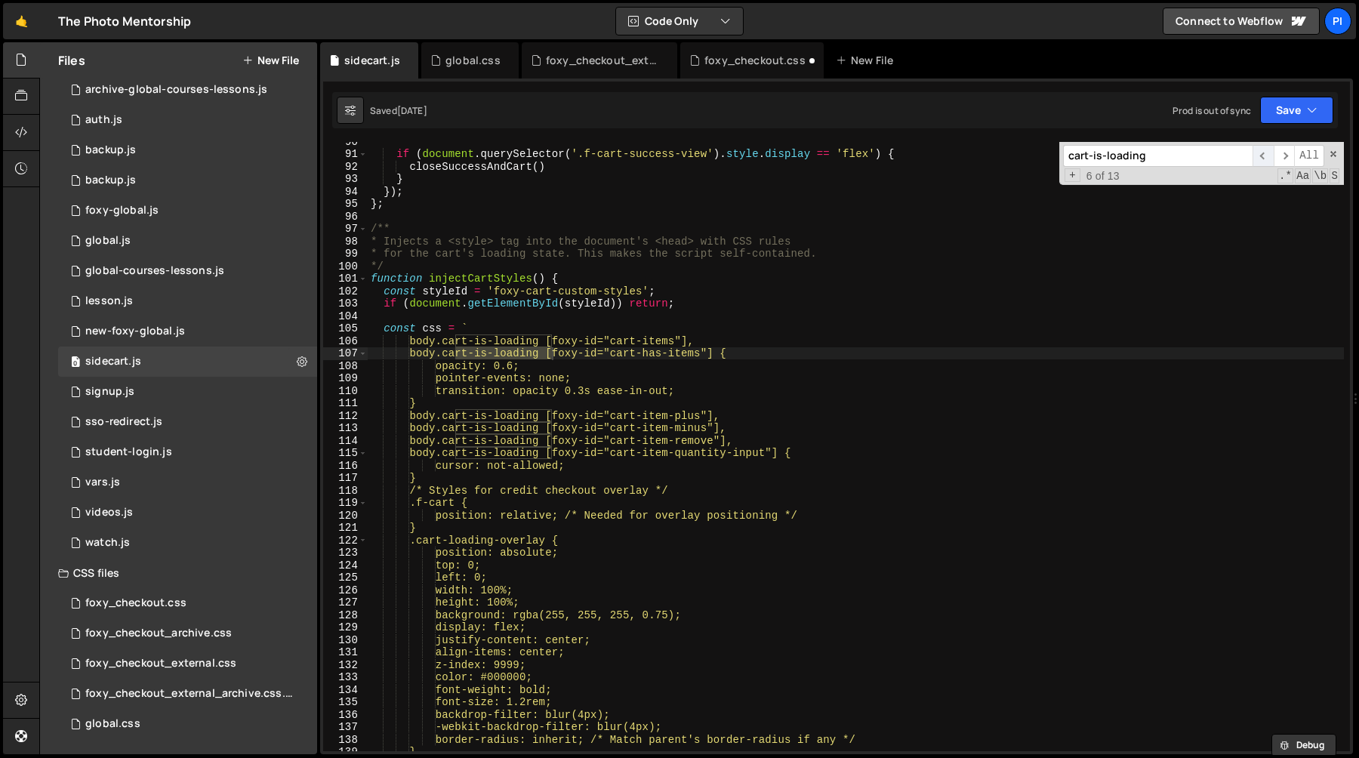
click at [1256, 155] on span "​" at bounding box center [1263, 156] width 21 height 22
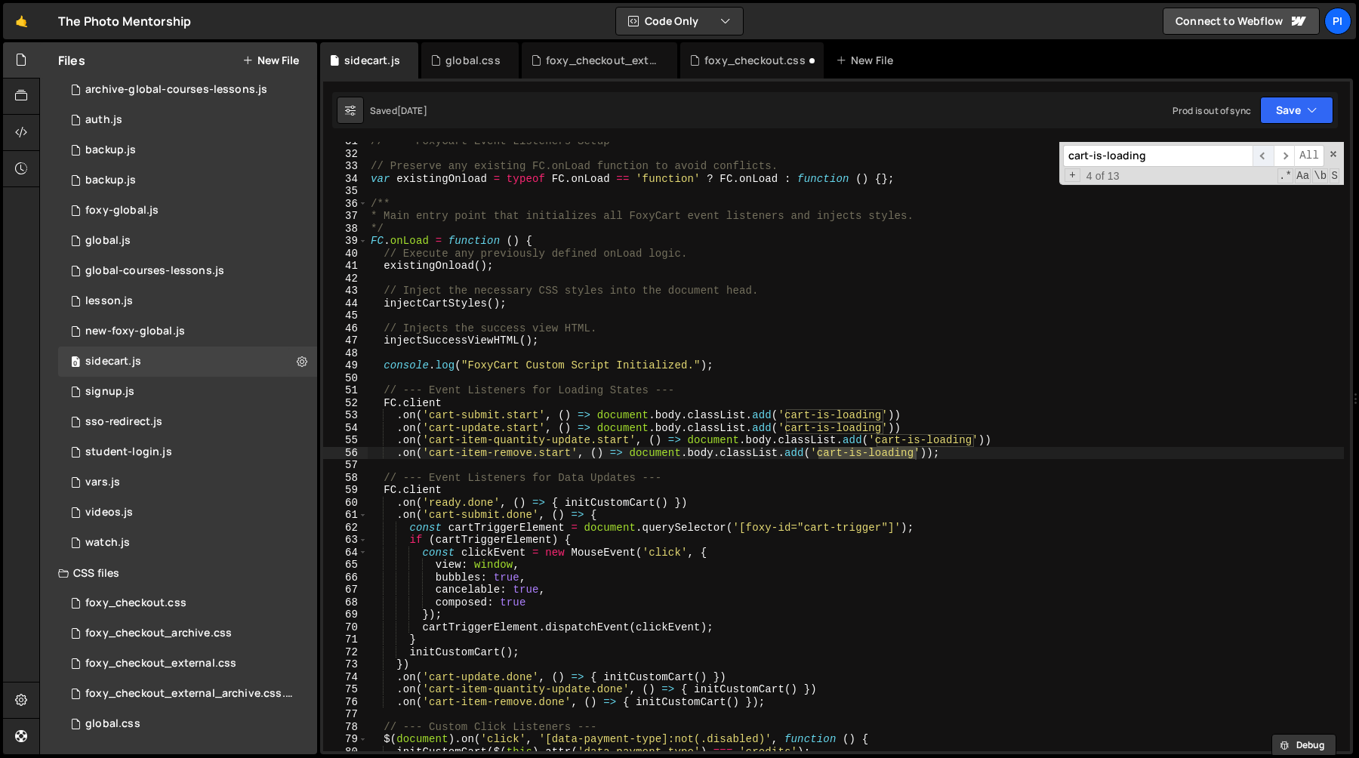
click at [1256, 155] on span "​" at bounding box center [1263, 156] width 21 height 22
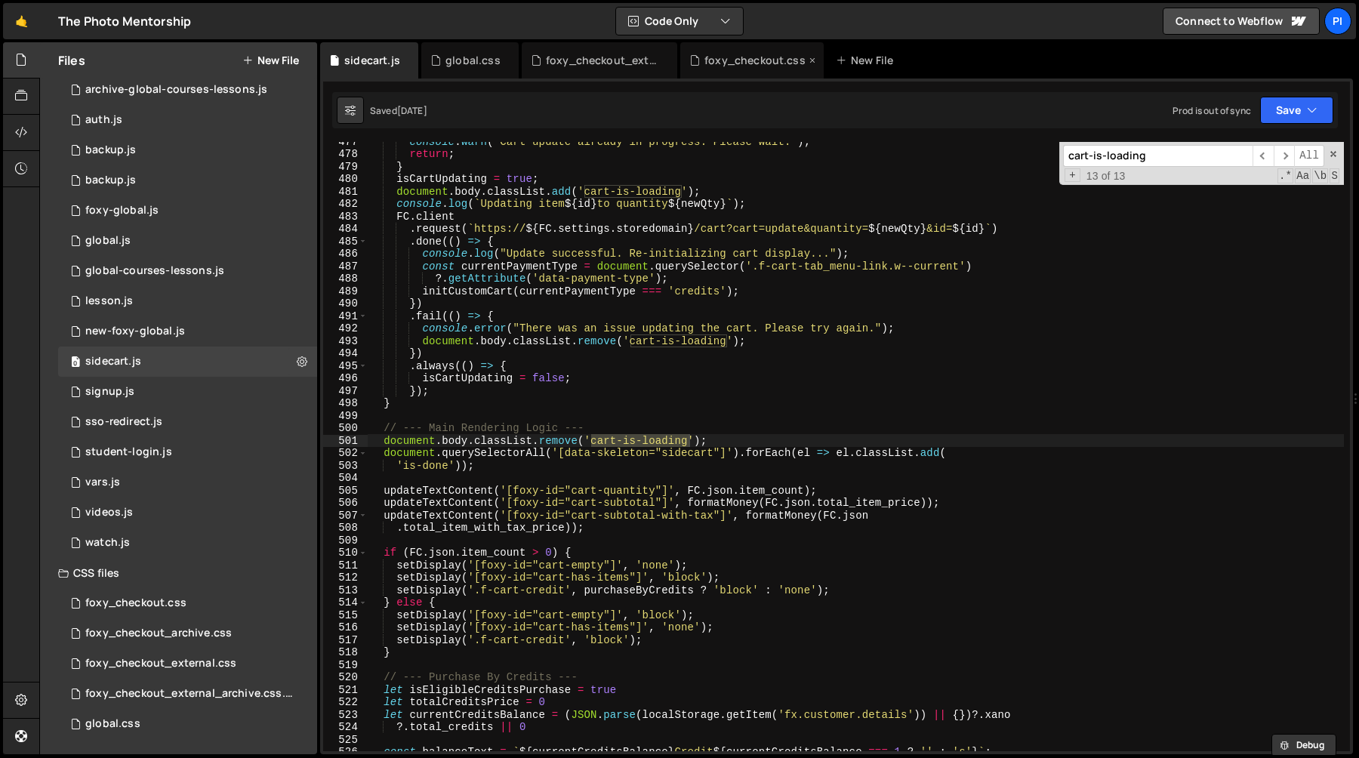
click at [738, 53] on div "foxy_checkout.css" at bounding box center [754, 60] width 101 height 15
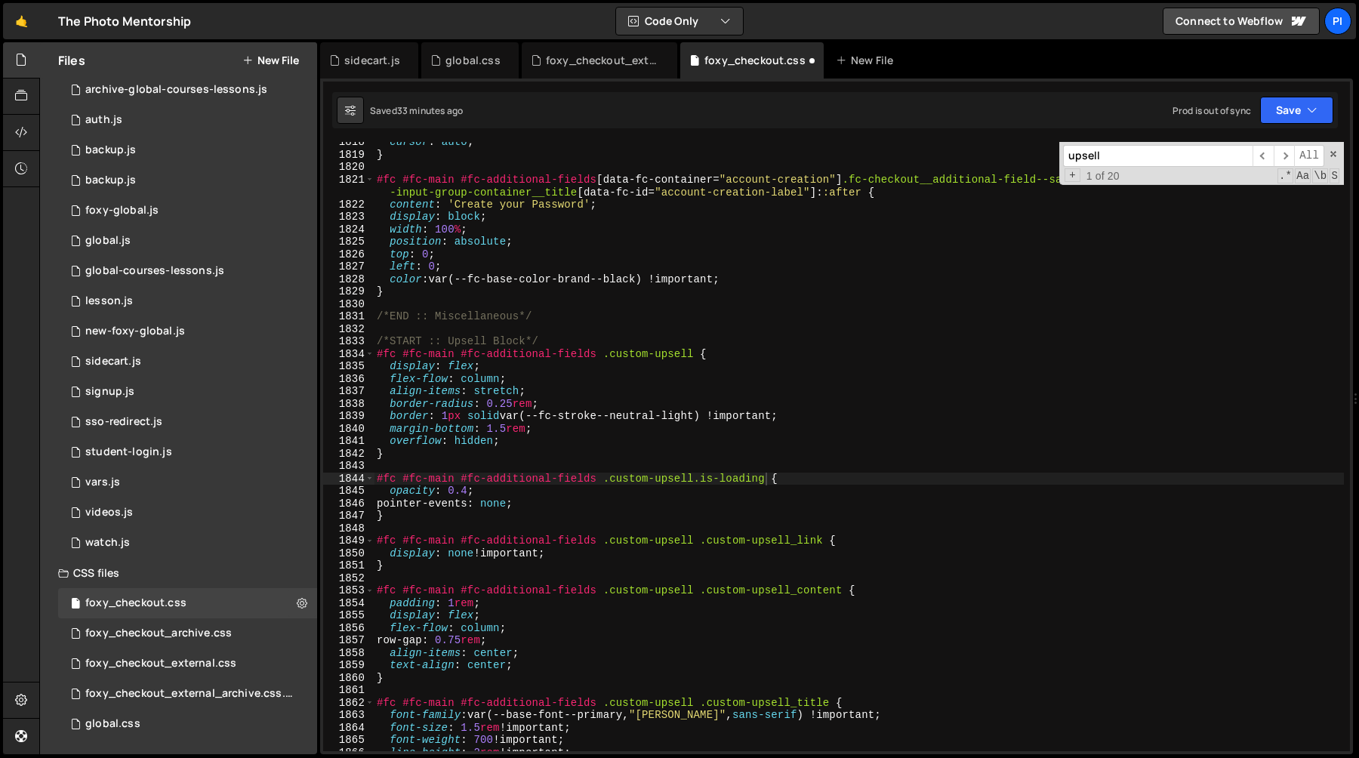
scroll to position [0, 0]
click at [415, 468] on div "cursor : auto ; } #fc #fc-main #fc-additional-fields [ data-fc-container = " ac…" at bounding box center [859, 453] width 970 height 634
click at [405, 516] on div "cursor : auto ; } #fc #fc-main #fc-additional-fields [ data-fc-container = " ac…" at bounding box center [859, 453] width 970 height 634
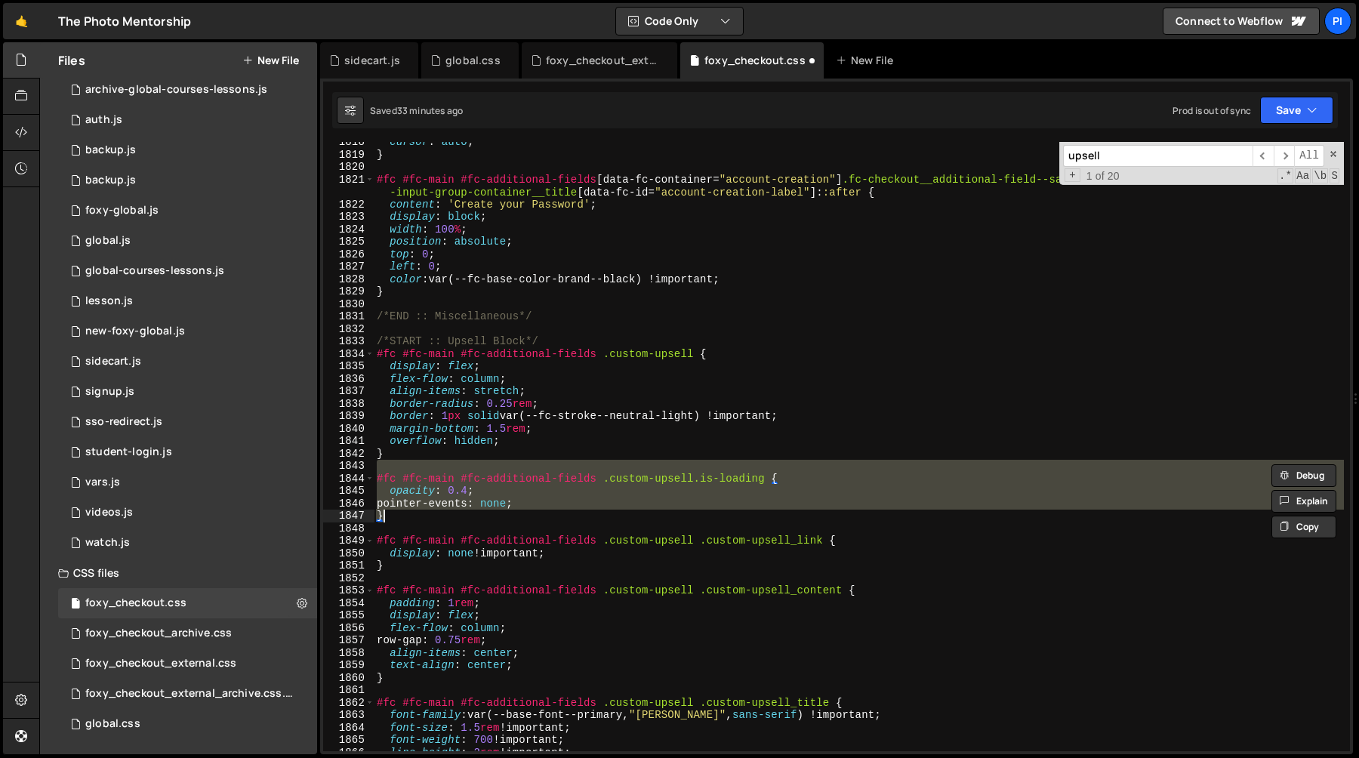
click at [769, 482] on div "cursor : auto ; } #fc #fc-main #fc-additional-fields [ data-fc-container = " ac…" at bounding box center [859, 446] width 970 height 609
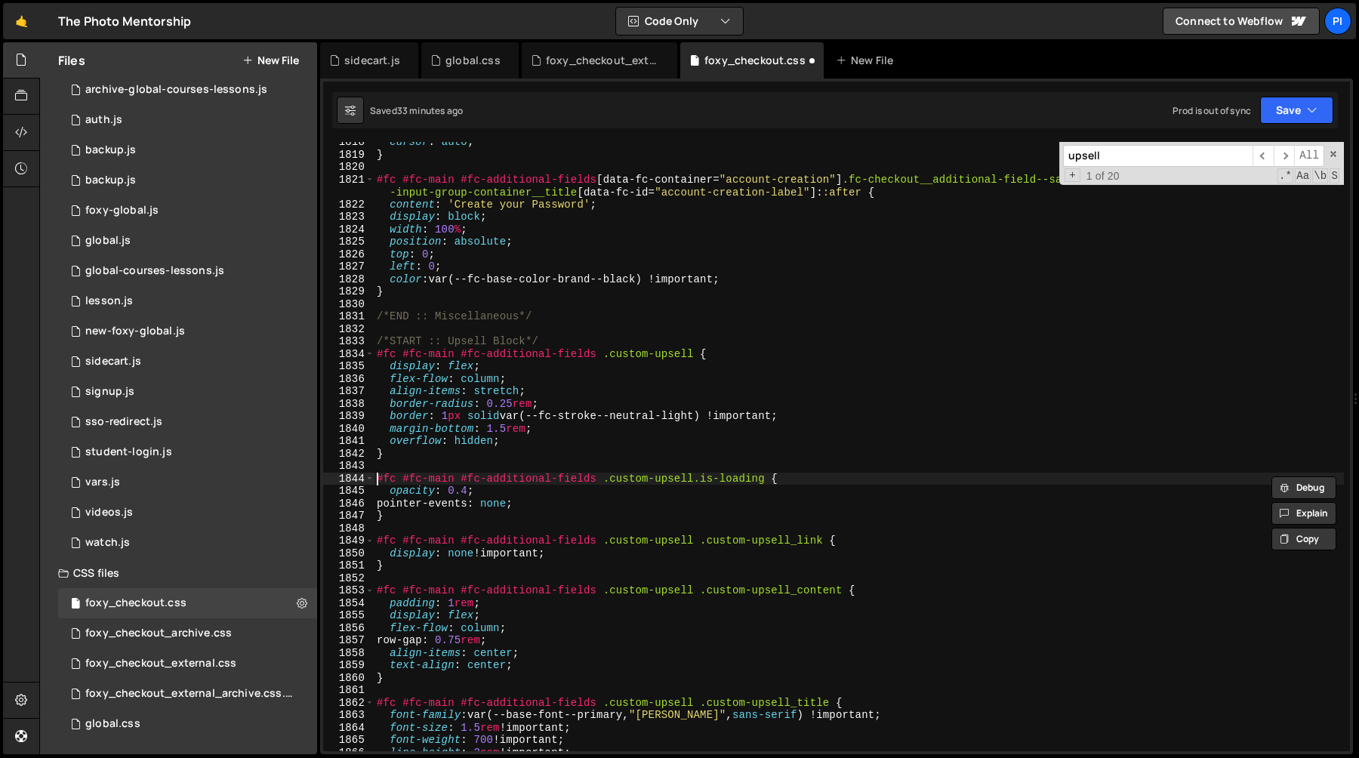
paste textarea "#fc #fc-main #fc-additional-fields .custom-upsell.is-loading"
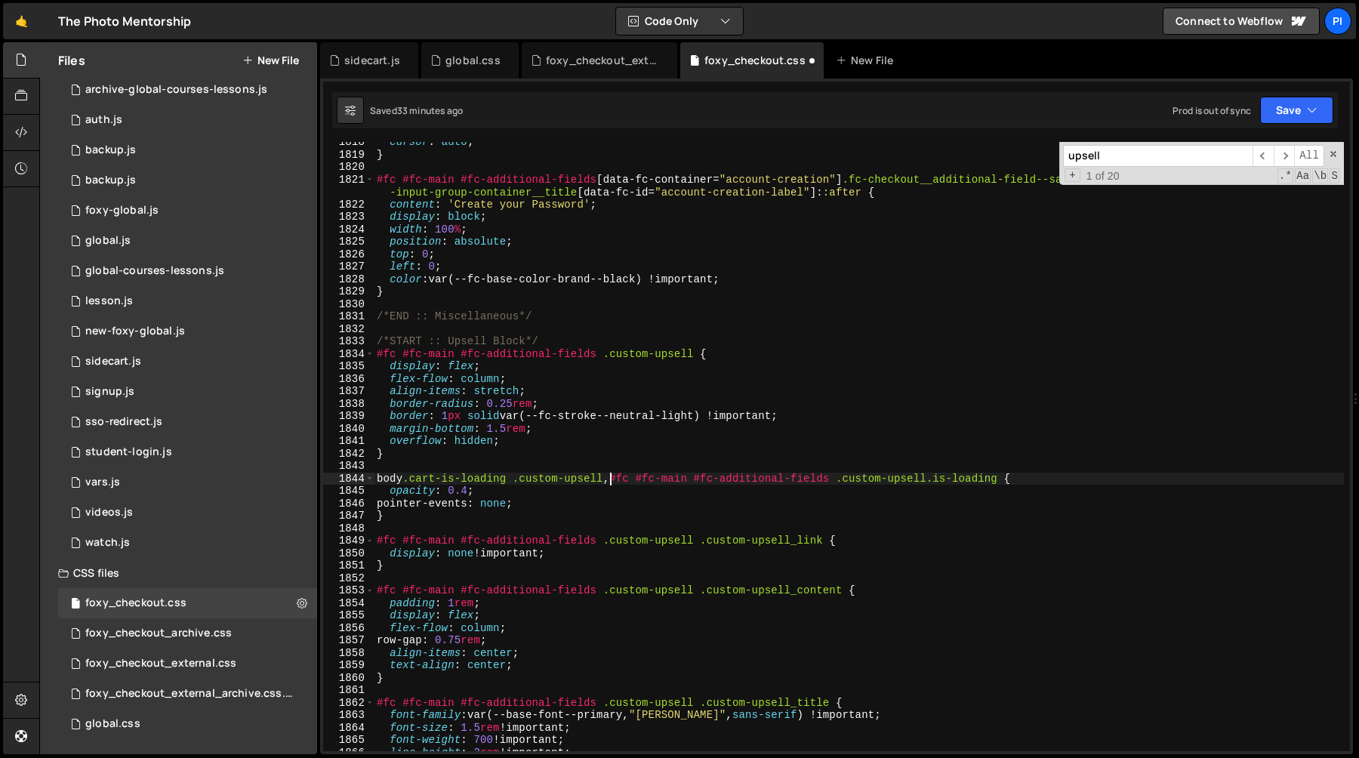
scroll to position [0, 6]
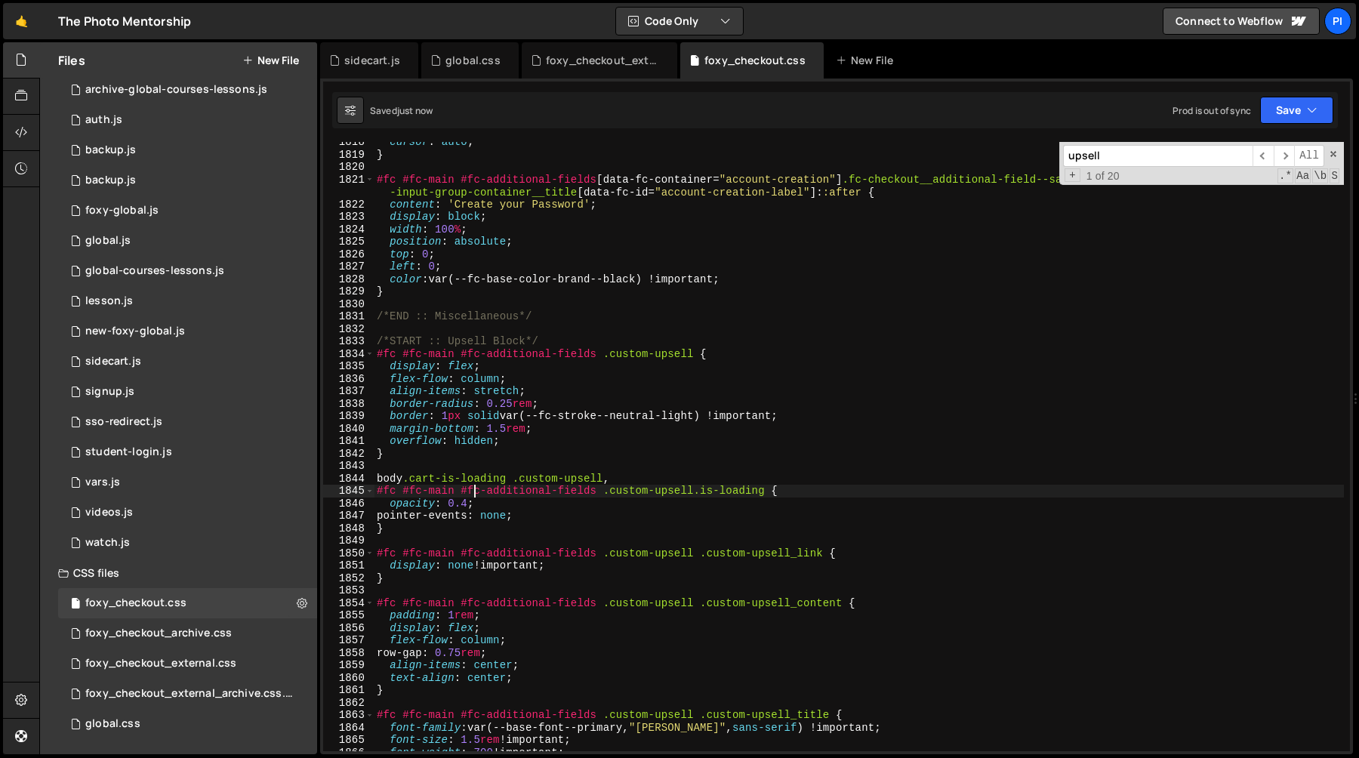
type textarea "#fc #fc-main #fc-additional-fields .custom-upsell.is-loading {"
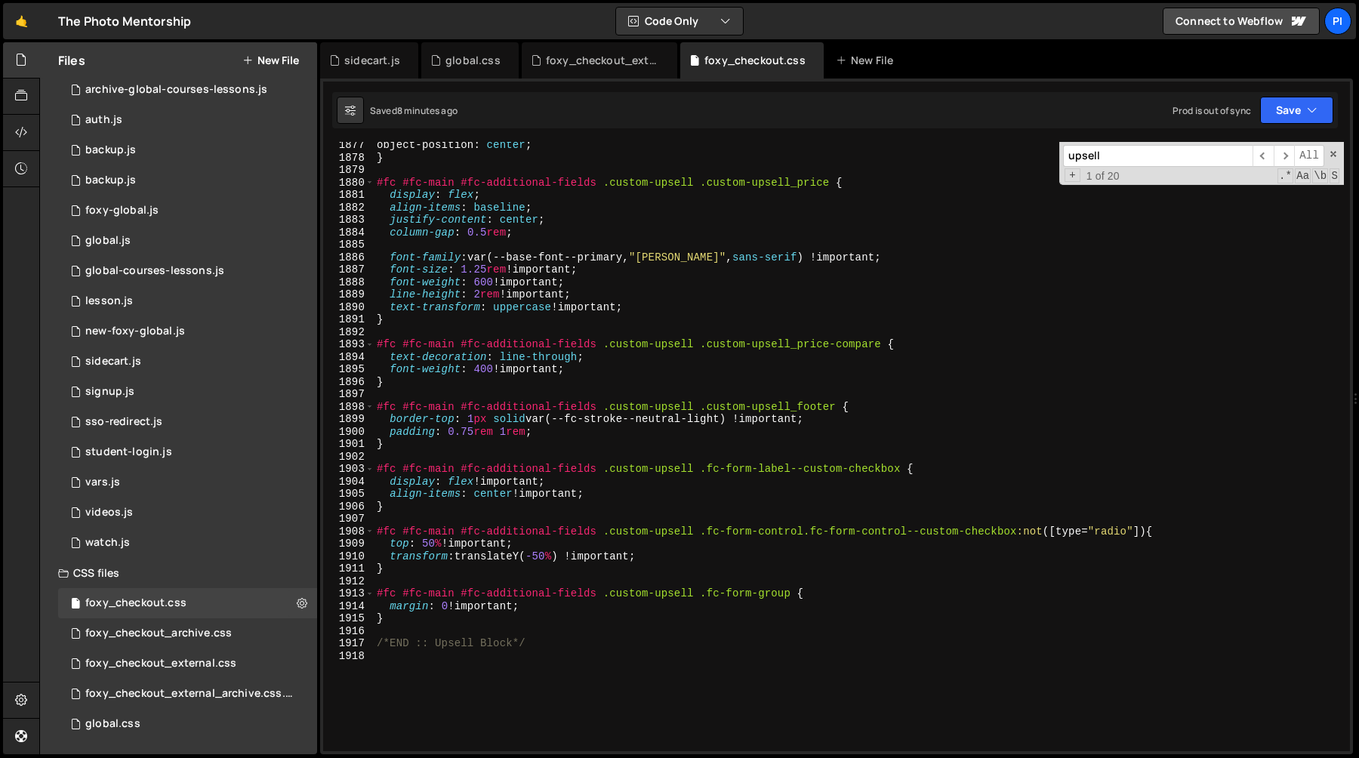
scroll to position [23784, 0]
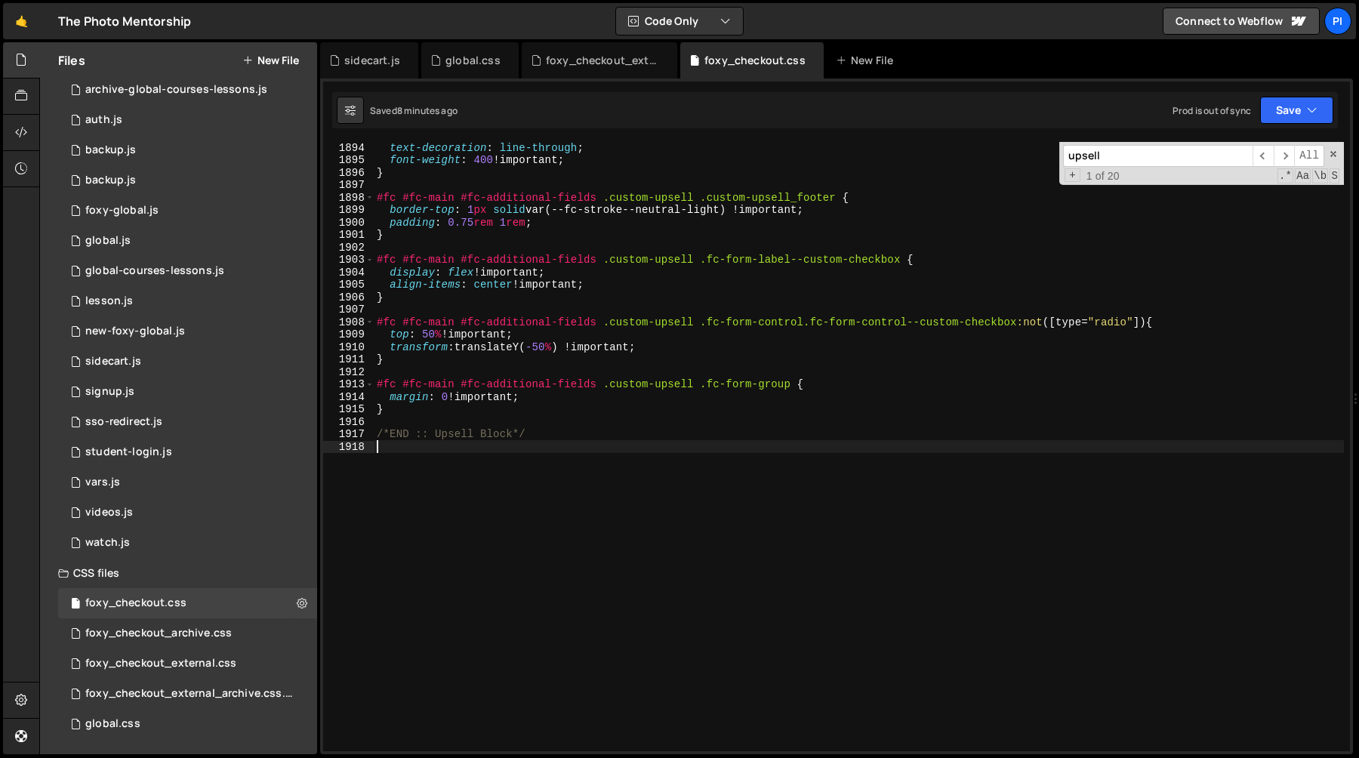
click at [486, 476] on div "text-decoration : line-through ; font-weight : 400 !important ; } #fc #fc-main …" at bounding box center [859, 458] width 970 height 634
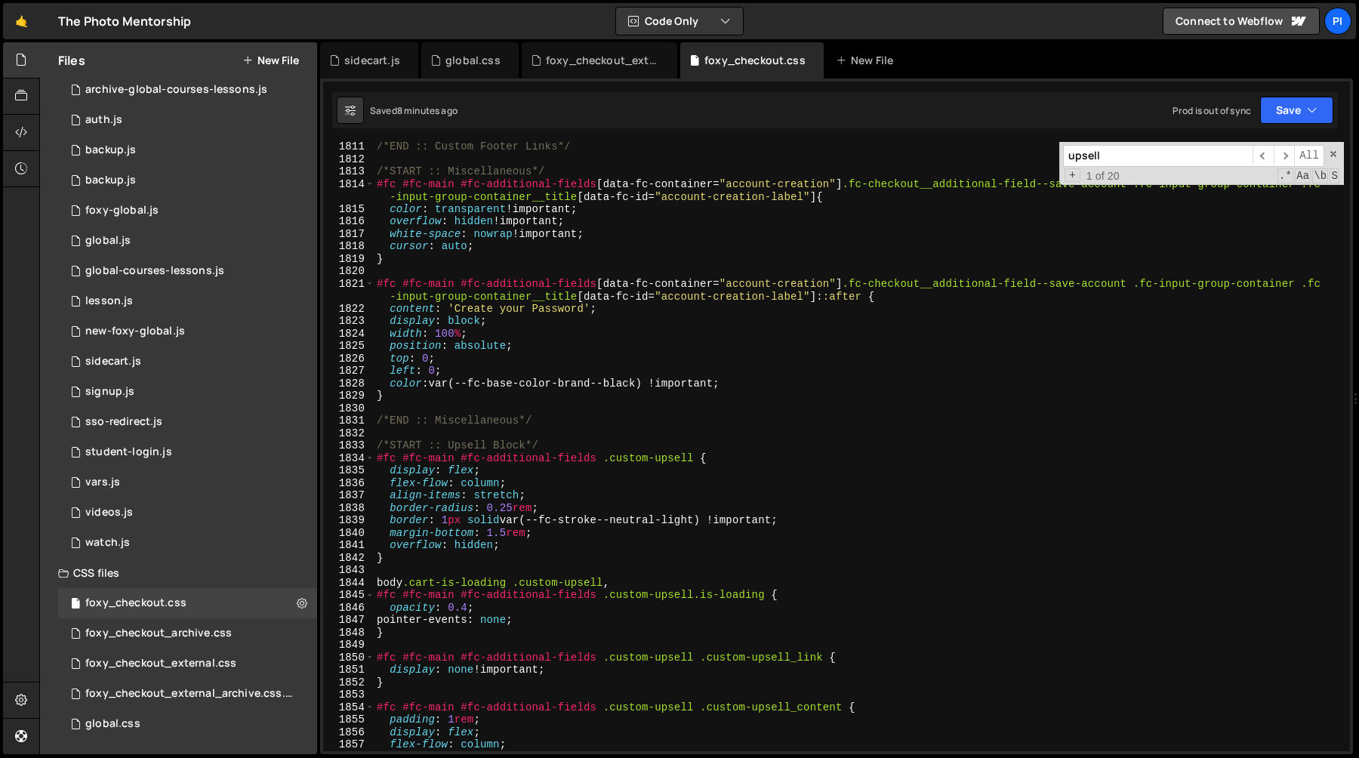
scroll to position [22721, 0]
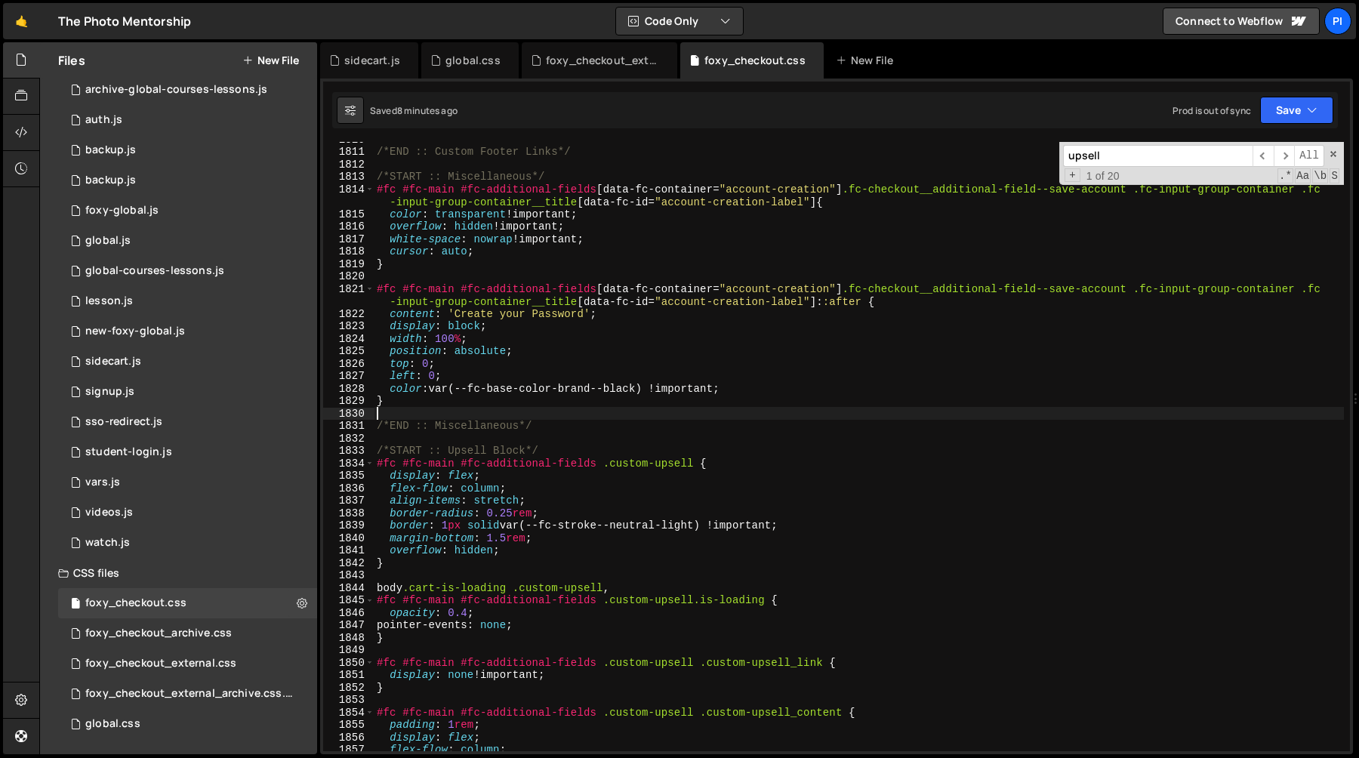
click at [473, 408] on div "/*END :: Custom Footer Links*/ /*START :: Miscellaneous*/ #fc #fc-main #fc-addi…" at bounding box center [859, 450] width 970 height 634
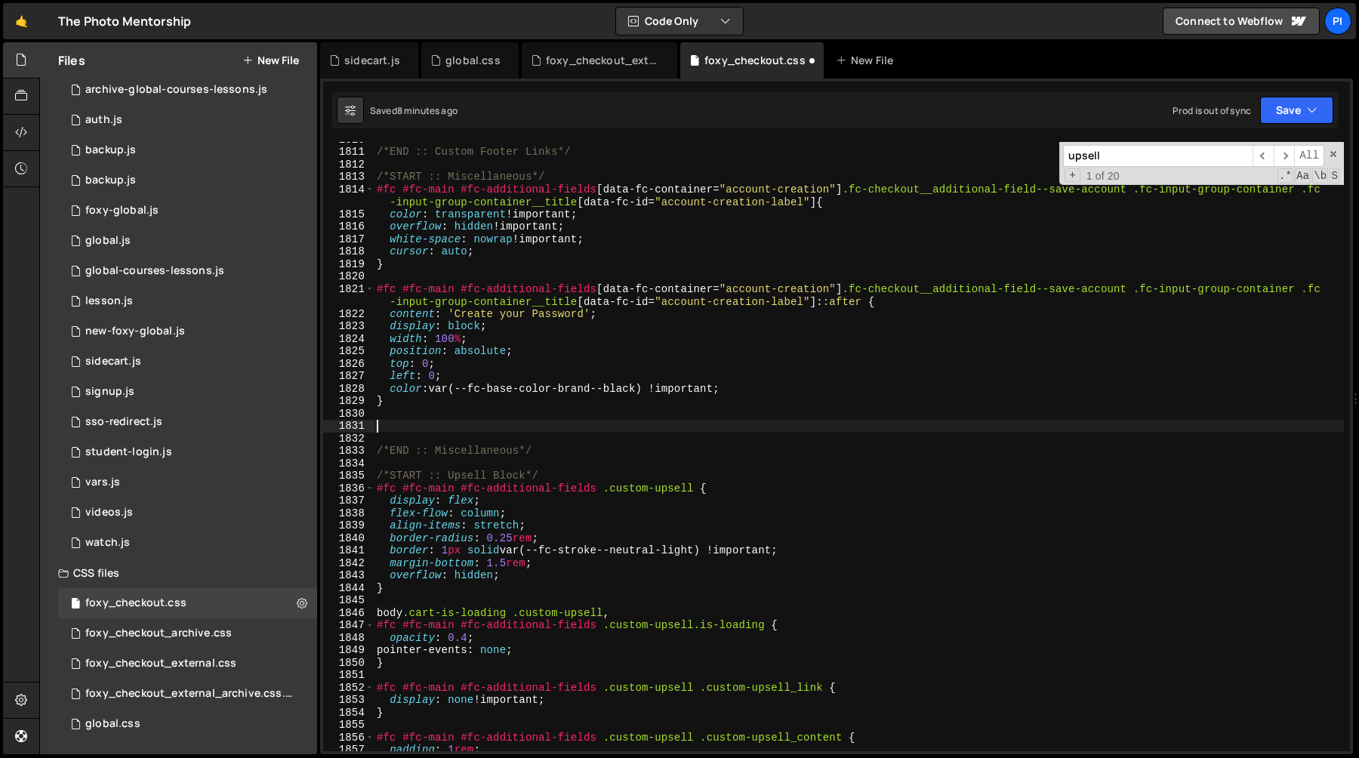
paste textarea "}"
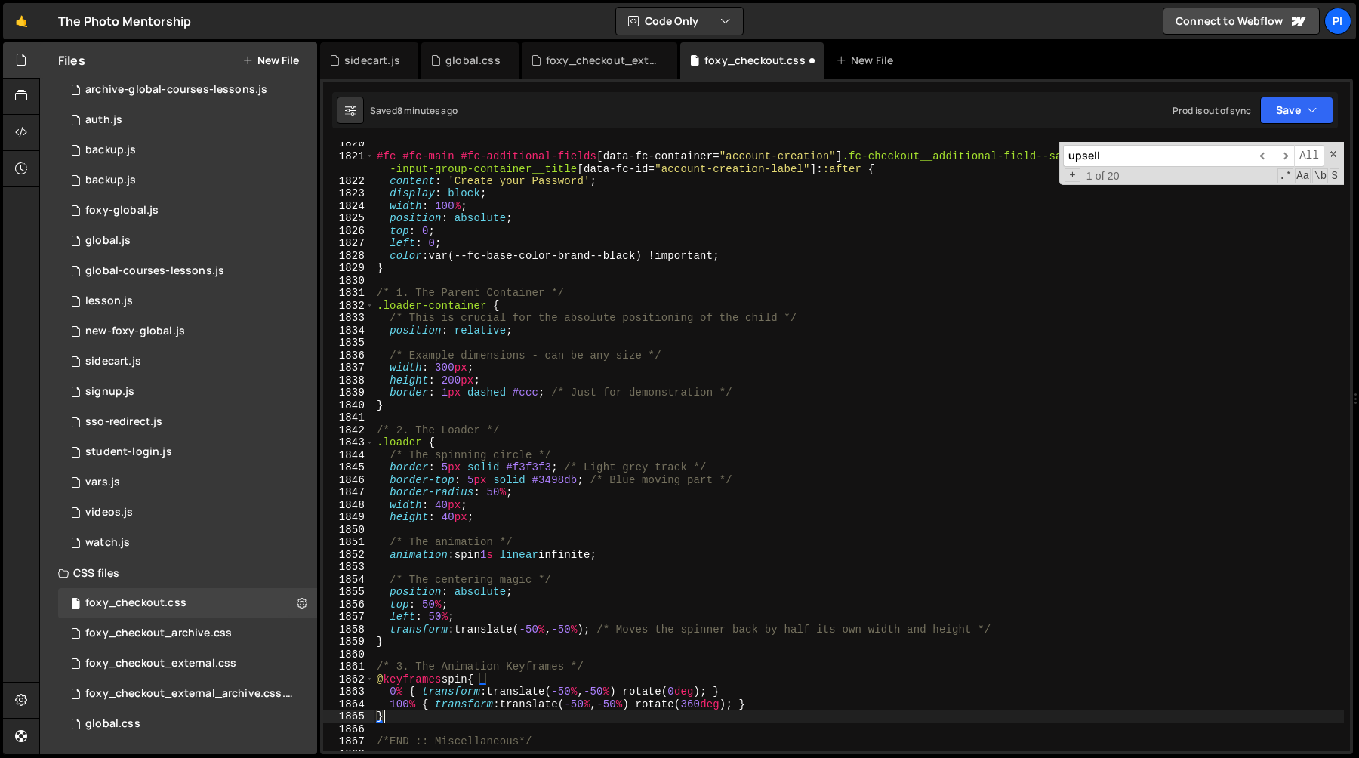
scroll to position [22853, 0]
click at [529, 298] on div "#fc #fc-main #fc-additional-fields [ data-fc-container = " account-creation " ]…" at bounding box center [859, 454] width 970 height 634
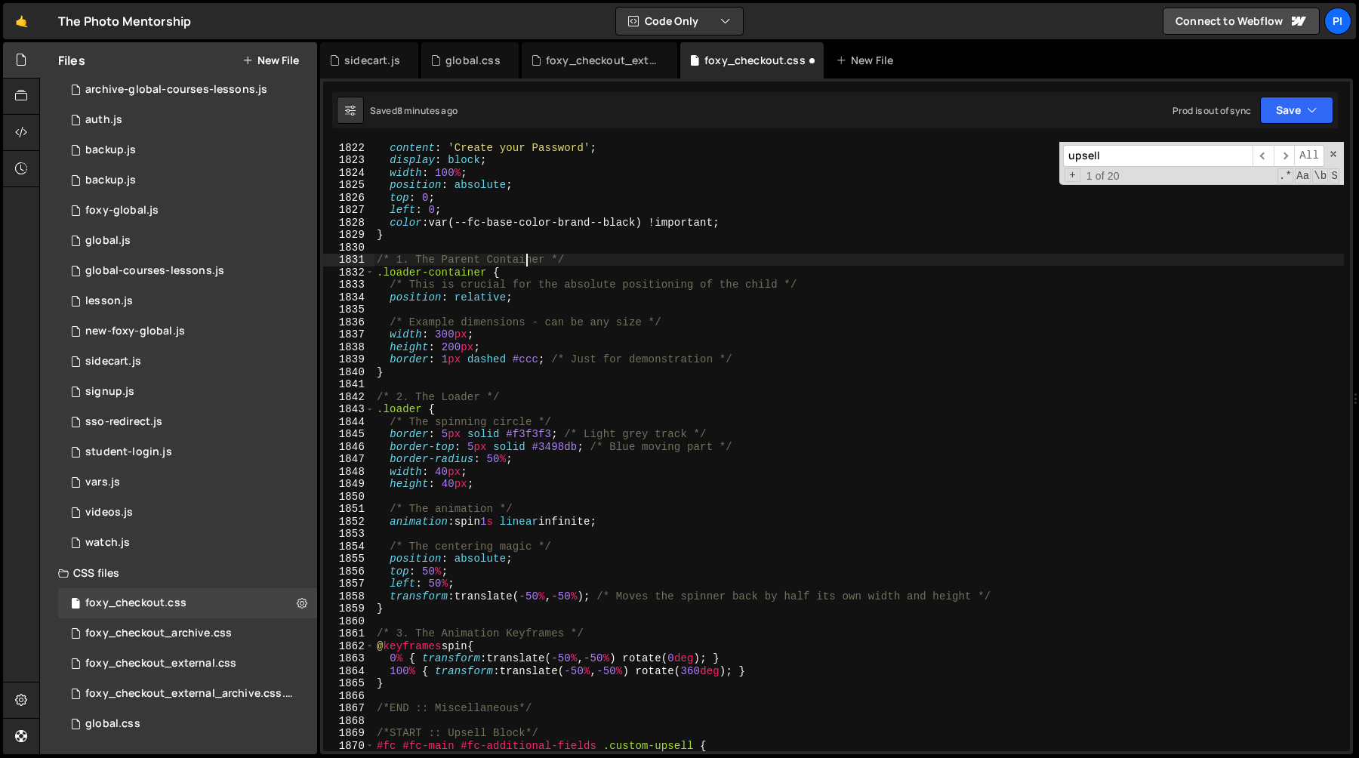
scroll to position [22896, 0]
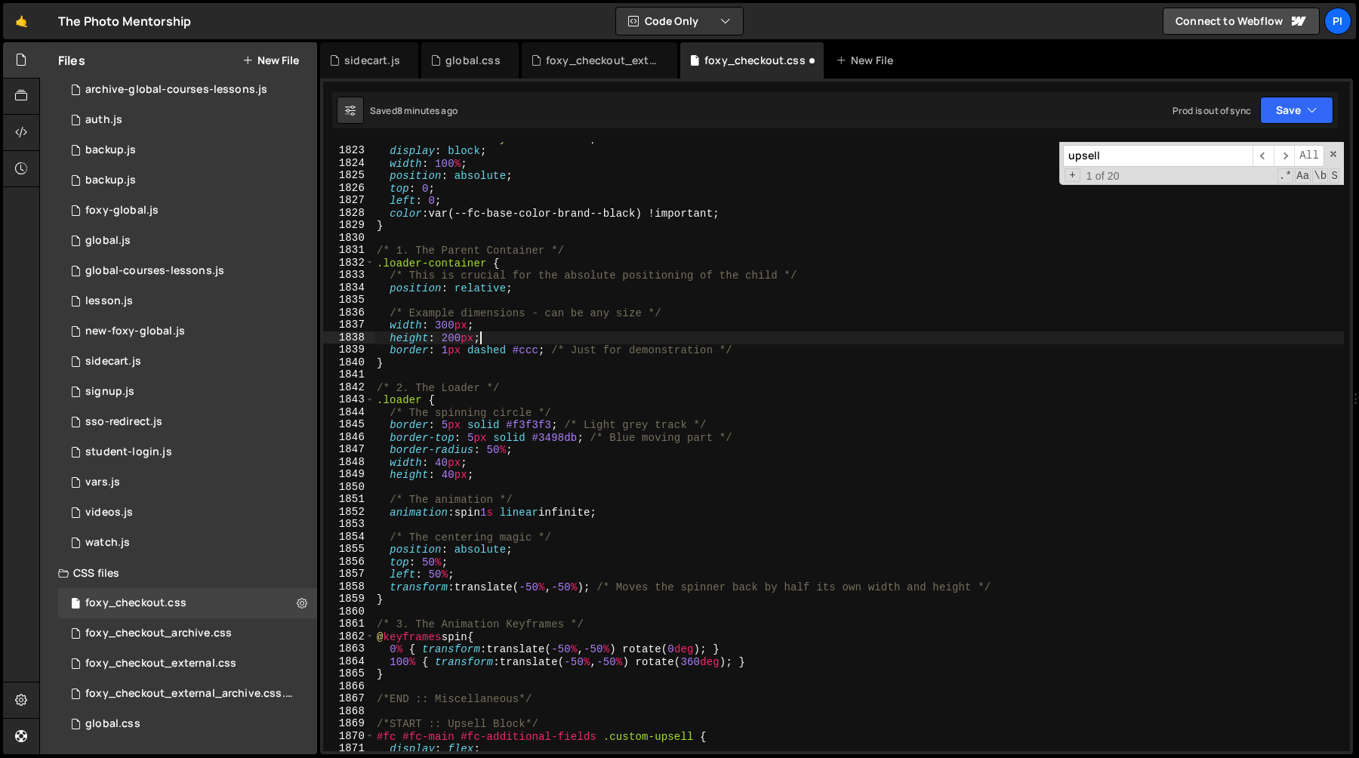
click at [499, 335] on div "content : ' Create your Password ' ; display : block ; width : 100 % ; position…" at bounding box center [859, 449] width 970 height 634
click at [378, 322] on div "content : ' Create your Password ' ; display : block ; width : 100 % ; position…" at bounding box center [859, 449] width 970 height 634
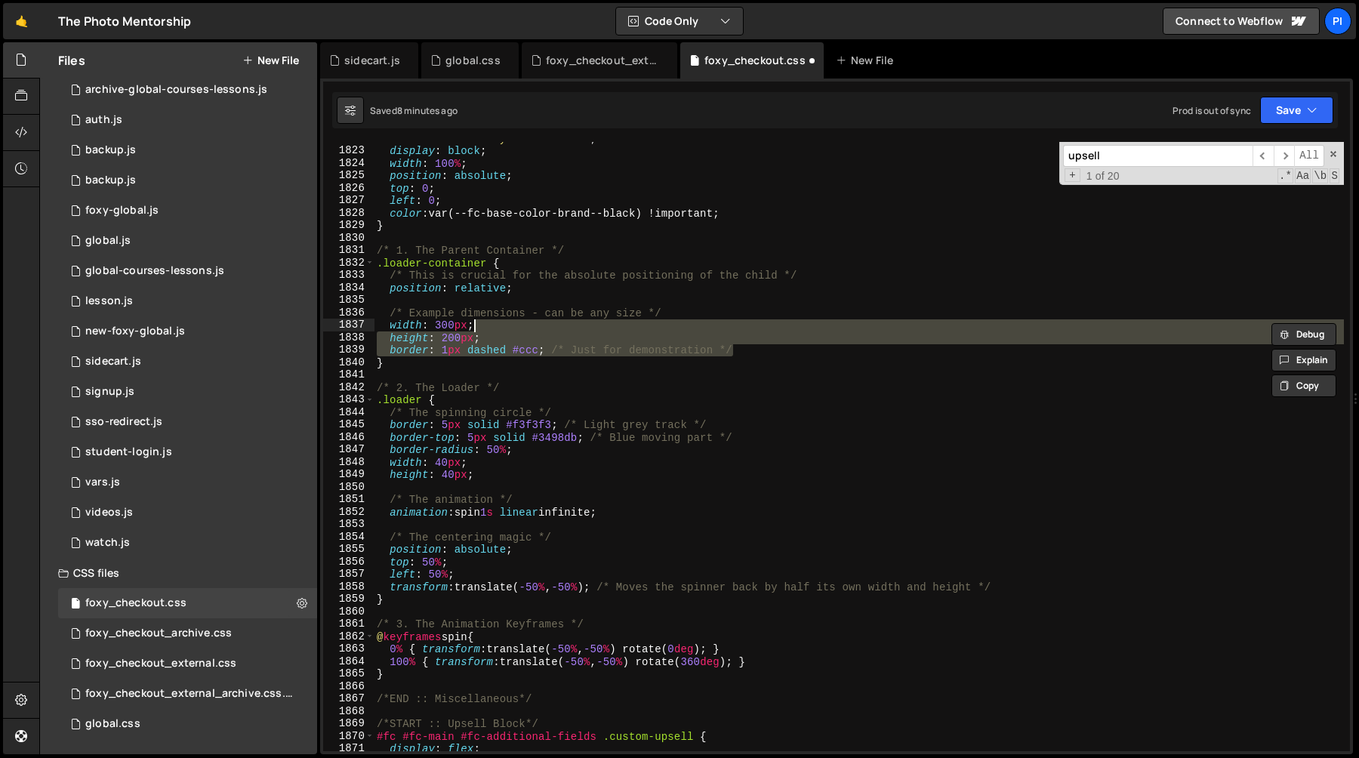
type textarea "/* Example dimensions - can be any size */"
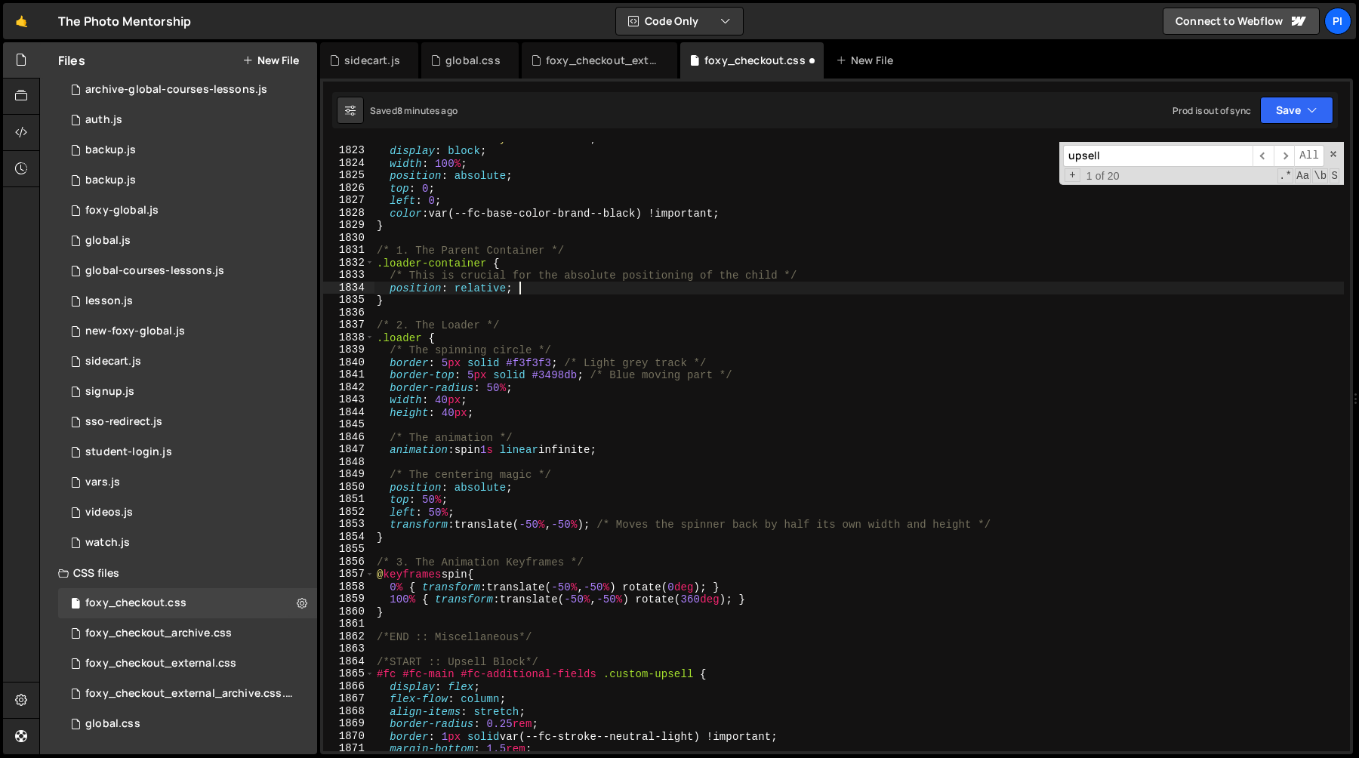
click at [820, 277] on div "content : ' Create your Password ' ; display : block ; width : 100 % ; position…" at bounding box center [859, 449] width 970 height 634
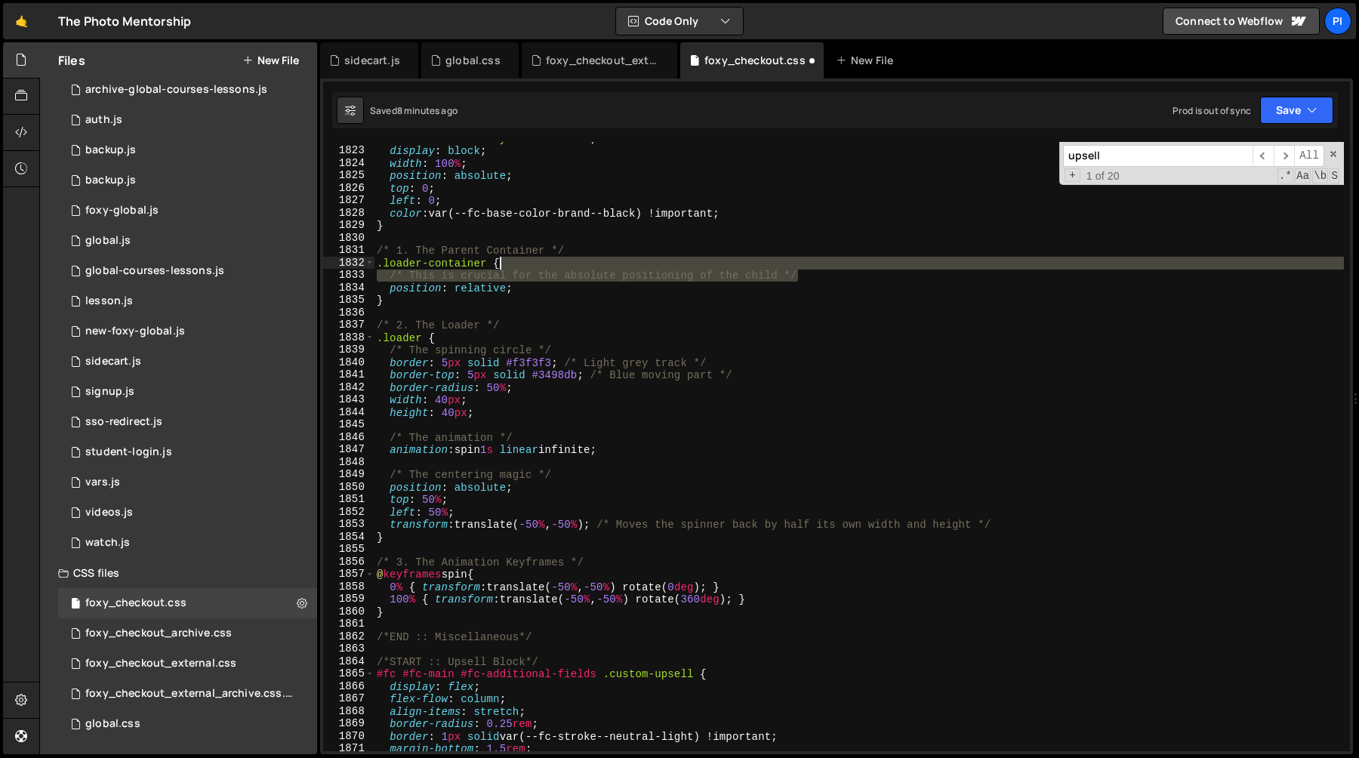
click at [792, 268] on div "content : ' Create your Password ' ; display : block ; width : 100 % ; position…" at bounding box center [859, 449] width 970 height 634
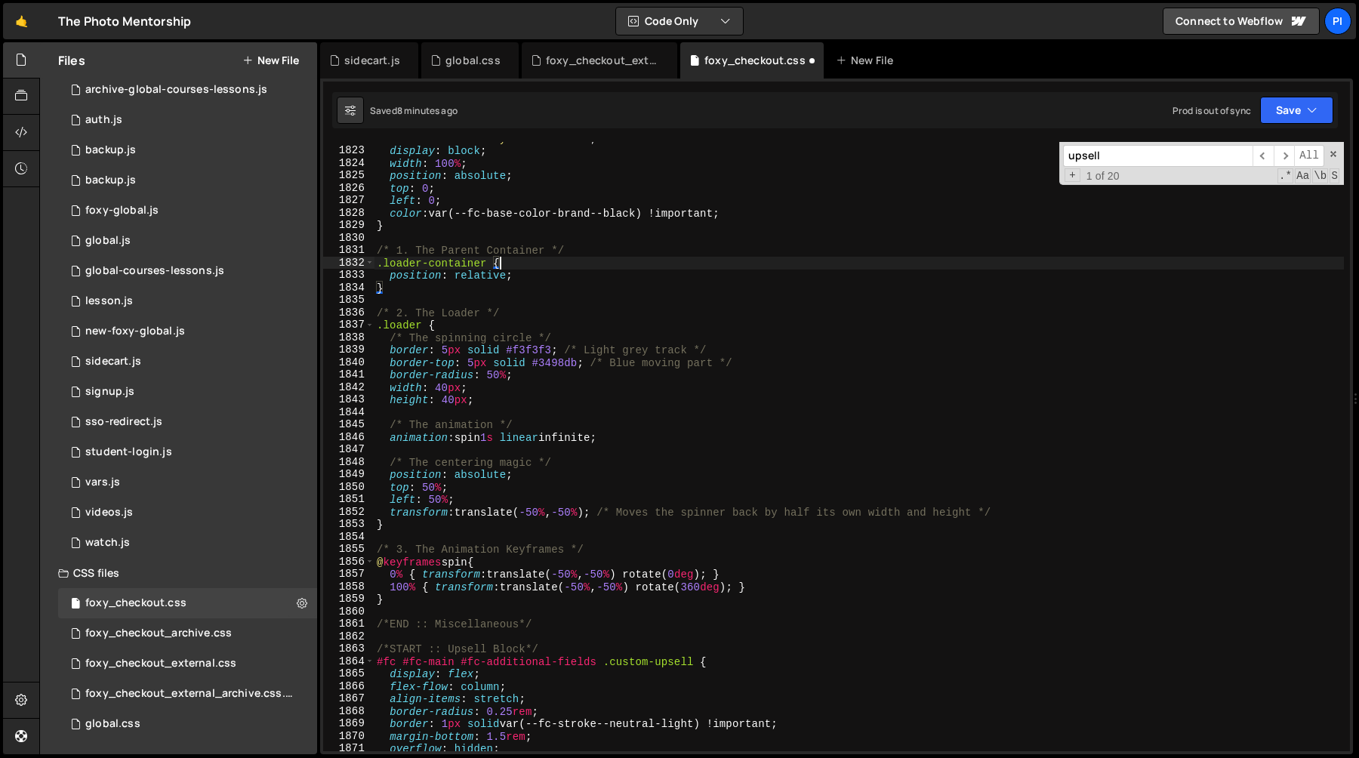
type textarea "/* 1. The Parent Container */"
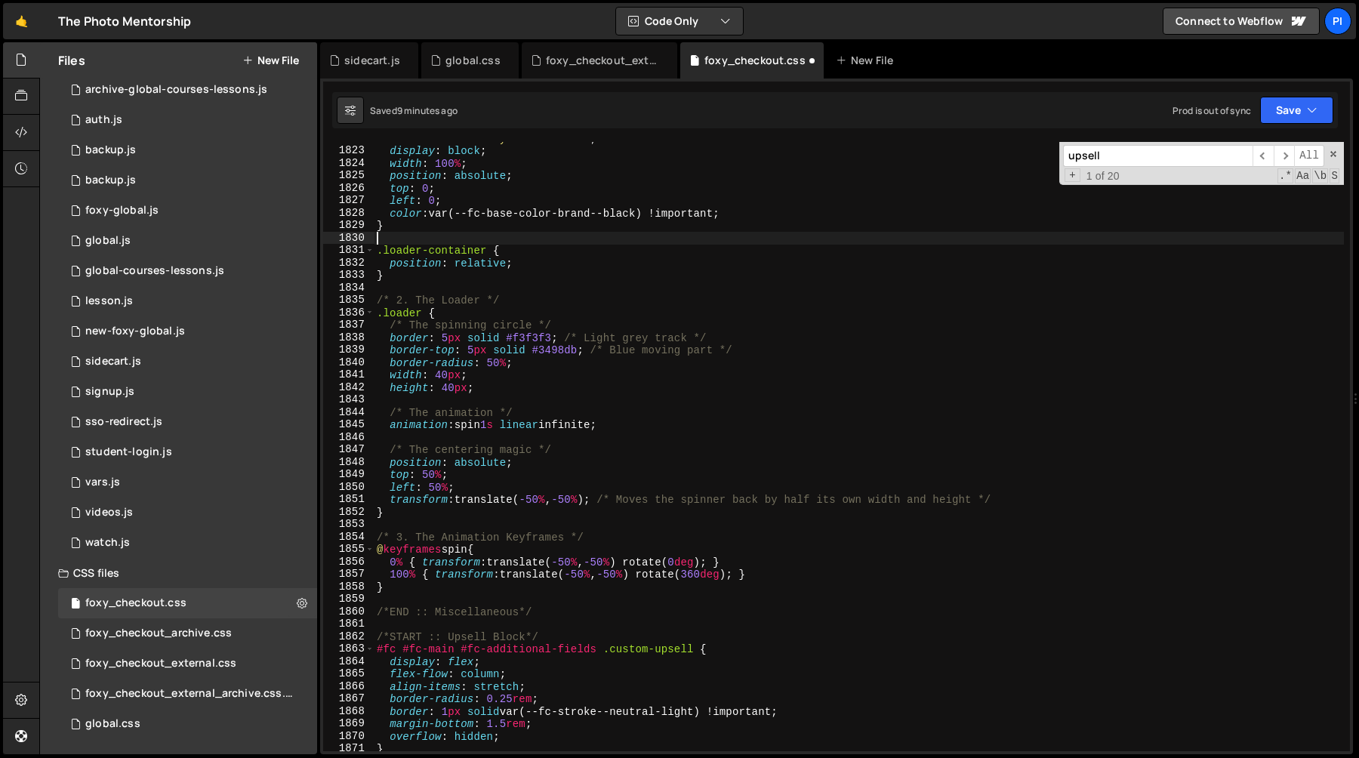
click at [549, 287] on div "content : ' Create your Password ' ; display : block ; width : 100 % ; position…" at bounding box center [859, 449] width 970 height 634
type textarea "/* 2. The Loader */"
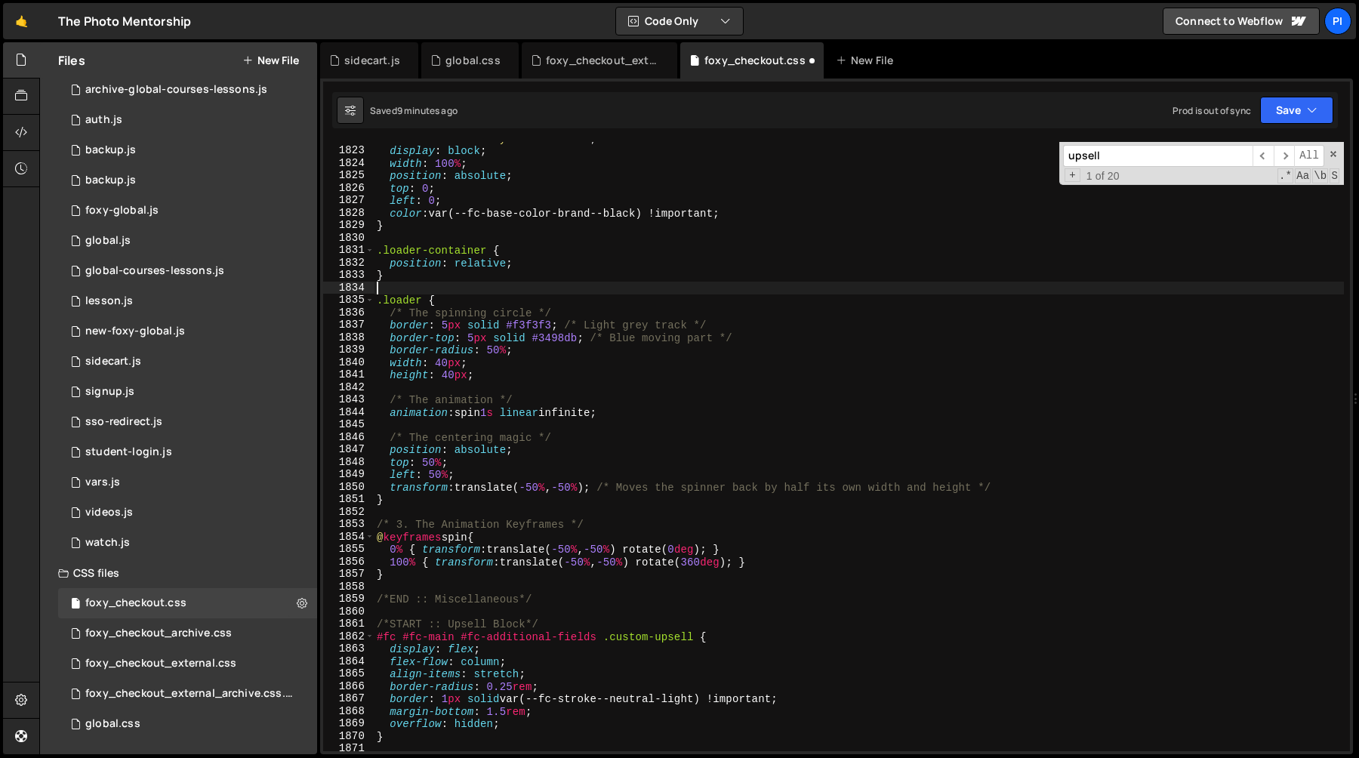
click at [533, 326] on div "content : ' Create your Password ' ; display : block ; width : 100 % ; position…" at bounding box center [859, 449] width 970 height 634
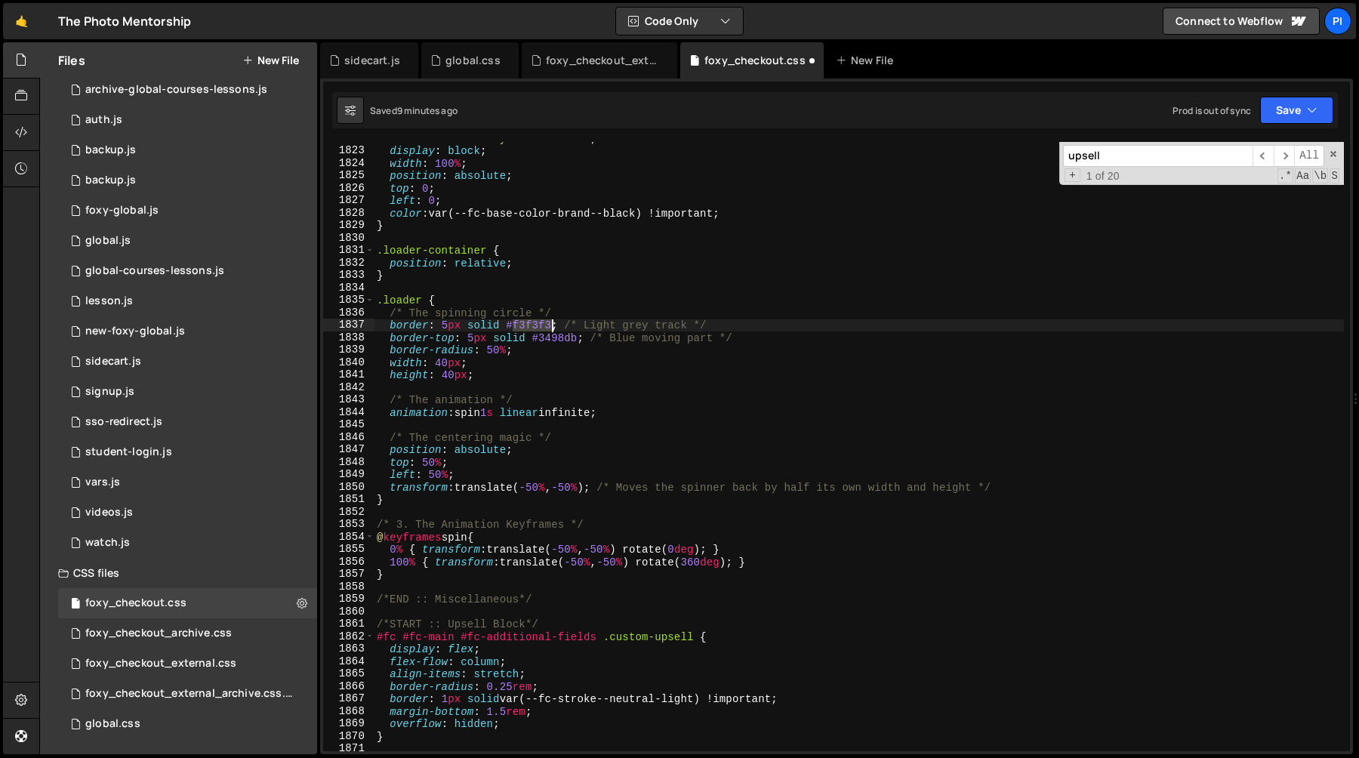
click at [533, 326] on div "content : ' Create your Password ' ; display : block ; width : 100 % ; position…" at bounding box center [859, 449] width 970 height 634
paste textarea "15c0f6"
click at [584, 316] on div "content : ' Create your Password ' ; display : block ; width : 100 % ; position…" at bounding box center [859, 449] width 970 height 634
click at [574, 303] on div "content : ' Create your Password ' ; display : block ; width : 100 % ; position…" at bounding box center [859, 449] width 970 height 634
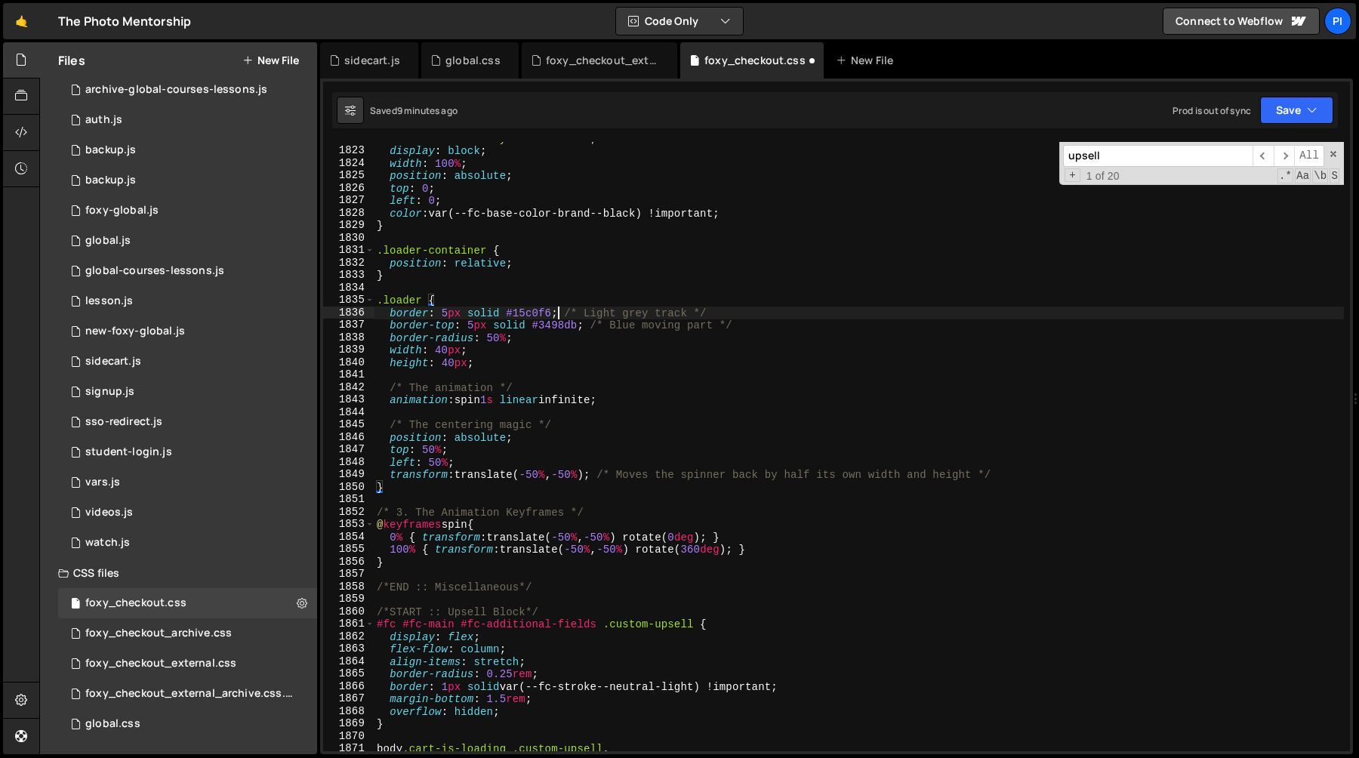
click at [560, 316] on div "content : ' Create your Password ' ; display : block ; width : 100 % ; position…" at bounding box center [859, 449] width 970 height 634
paste textarea "15c0f6"
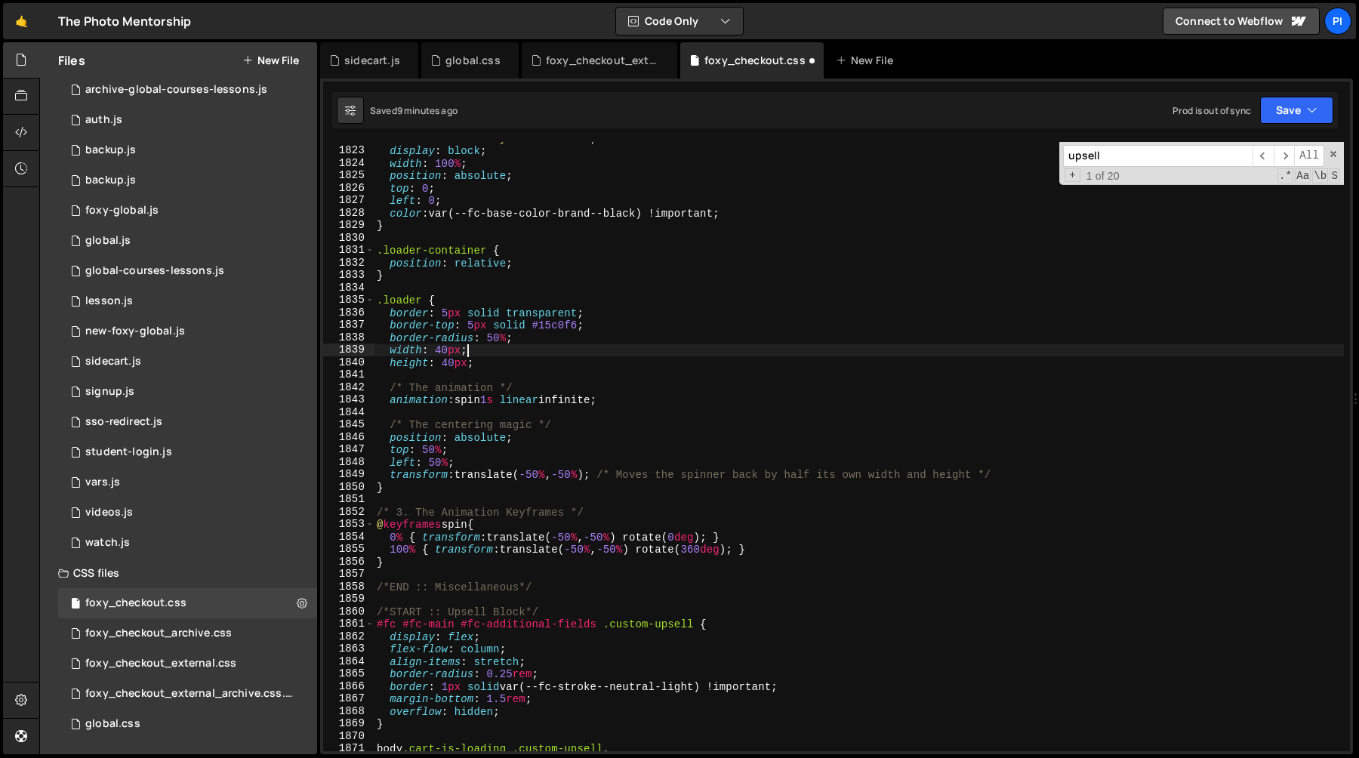
type textarea "height: 40px;"
type textarea "animation: spin 1s linear infinite;"
type textarea "}"
click at [377, 251] on div "content : ' Create your Password ' ; display : block ; width : 100 % ; position…" at bounding box center [859, 449] width 970 height 634
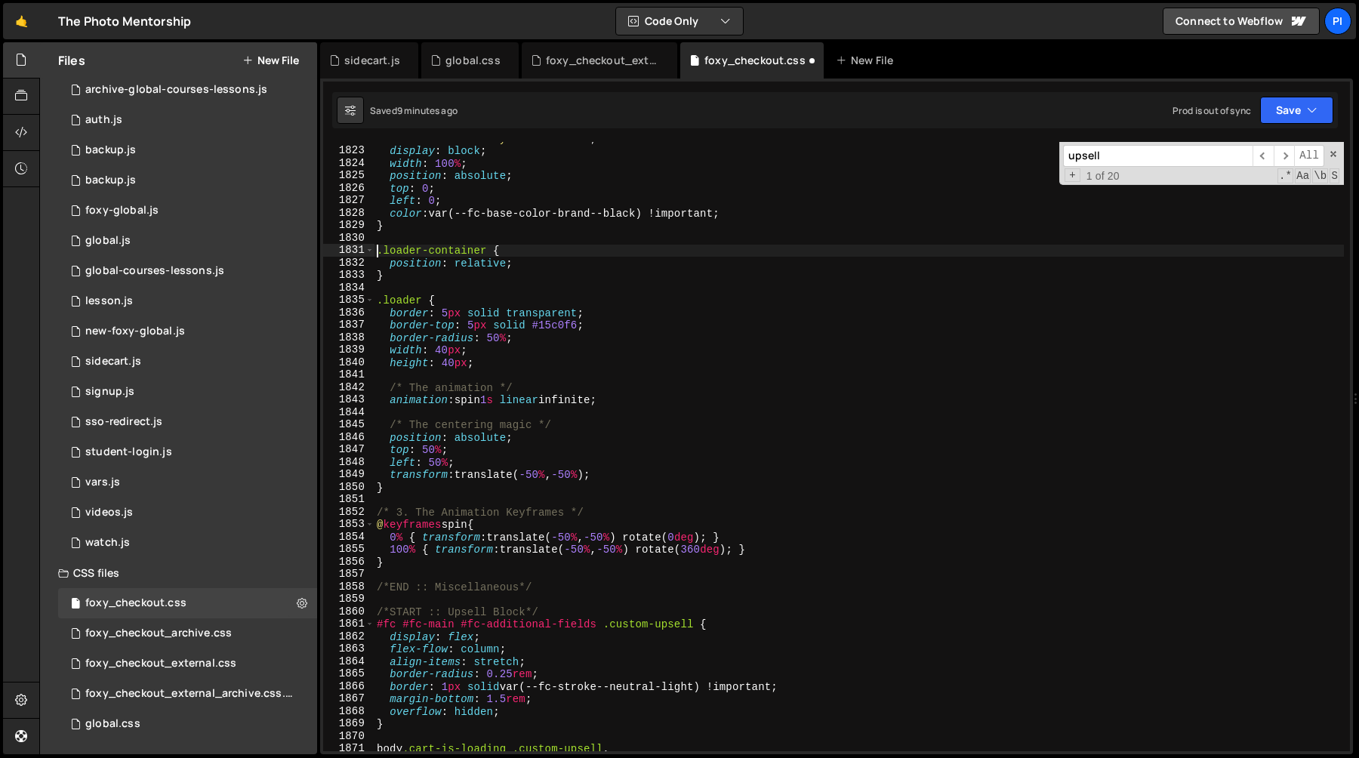
click at [486, 251] on div "content : ' Create your Password ' ; display : block ; width : 100 % ; position…" at bounding box center [859, 449] width 970 height 634
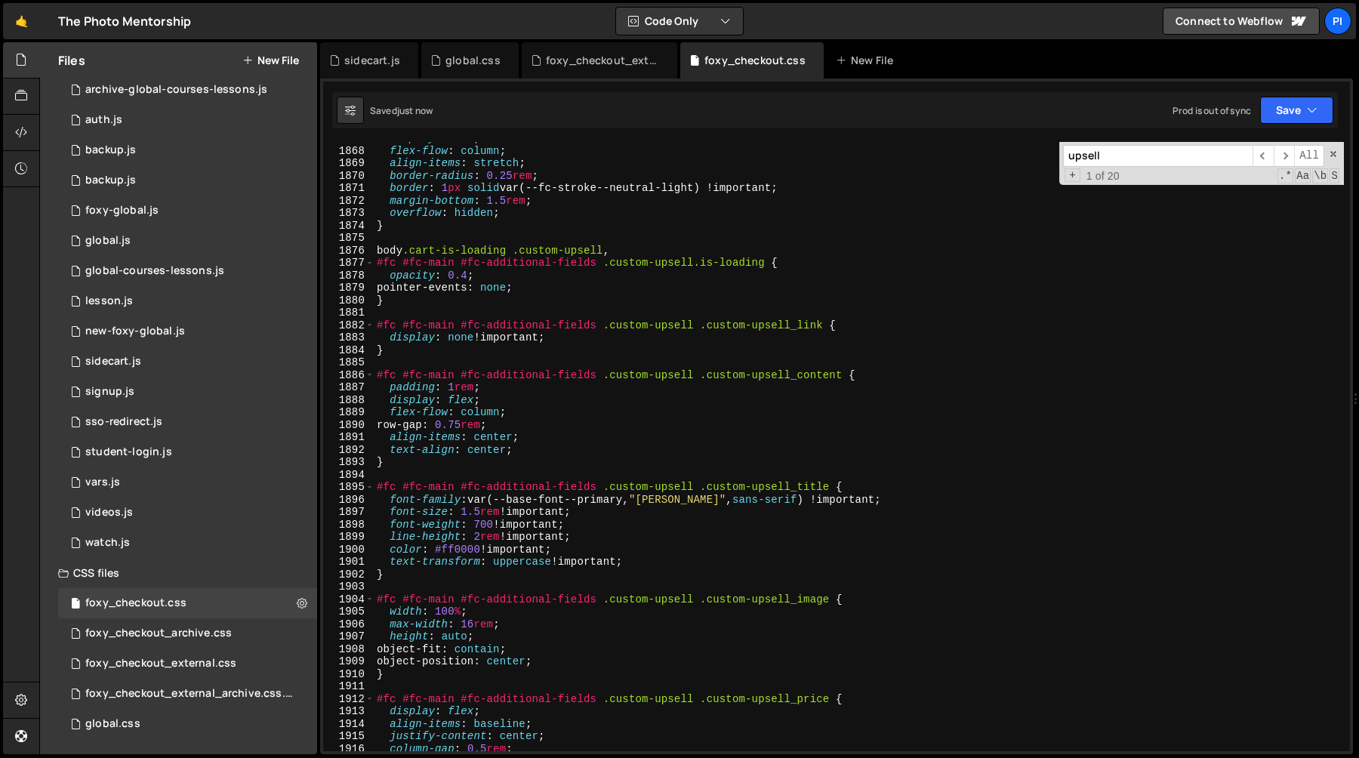
scroll to position [23444, 0]
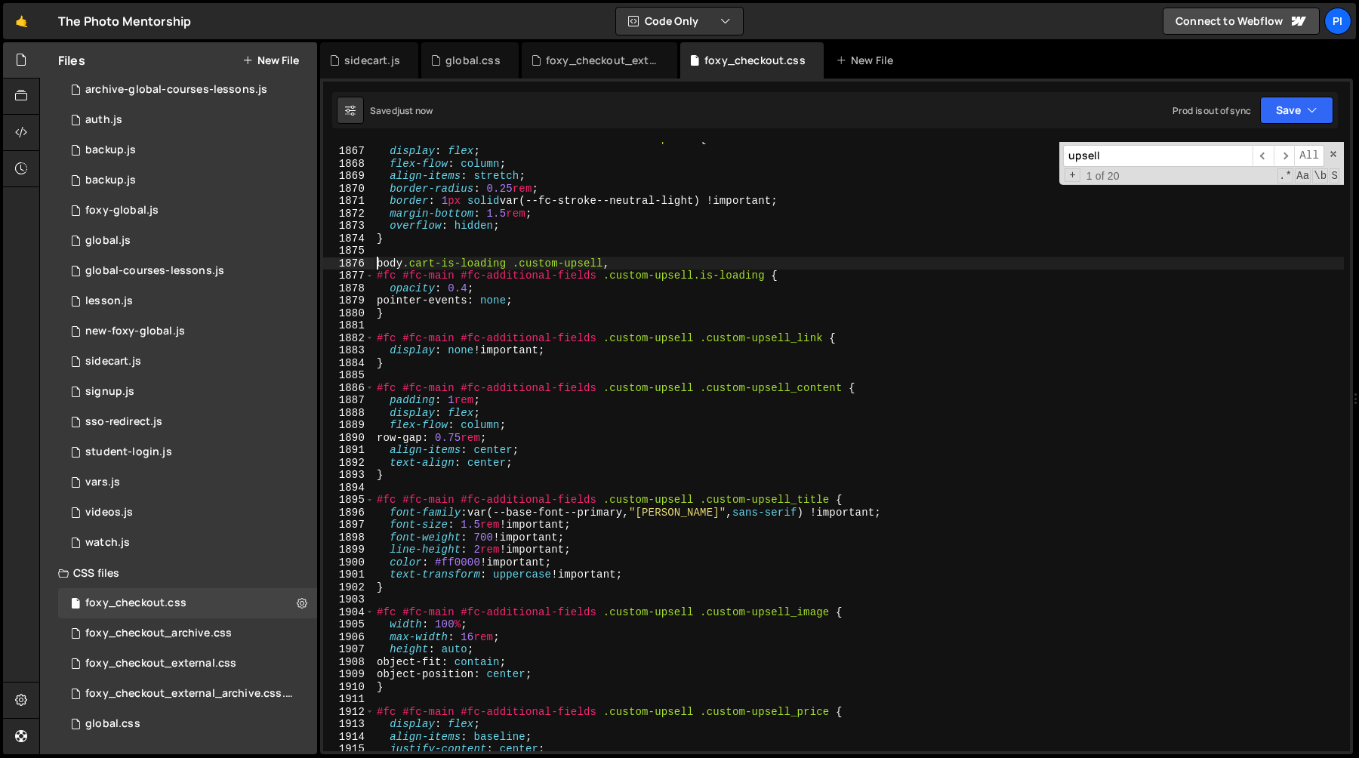
click at [376, 261] on div "#fc #fc-main #fc-additional-fields .custom-upsell { display : flex ; flex-flow …" at bounding box center [859, 449] width 970 height 634
click at [604, 265] on div "#fc #fc-main #fc-additional-fields .custom-upsell { display : flex ; flex-flow …" at bounding box center [859, 449] width 970 height 634
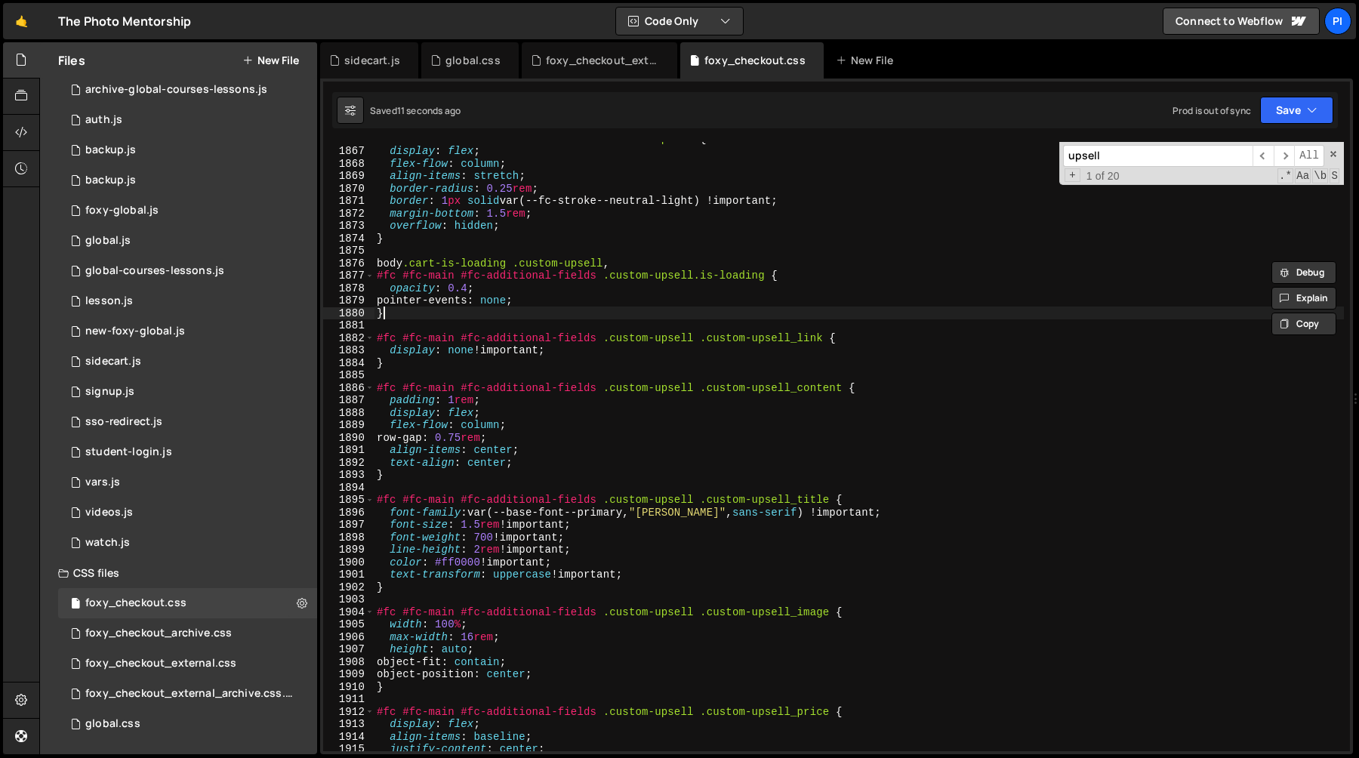
click at [433, 316] on div "#fc #fc-main #fc-additional-fields .custom-upsell { display : flex ; flex-flow …" at bounding box center [859, 449] width 970 height 634
type textarea "}"
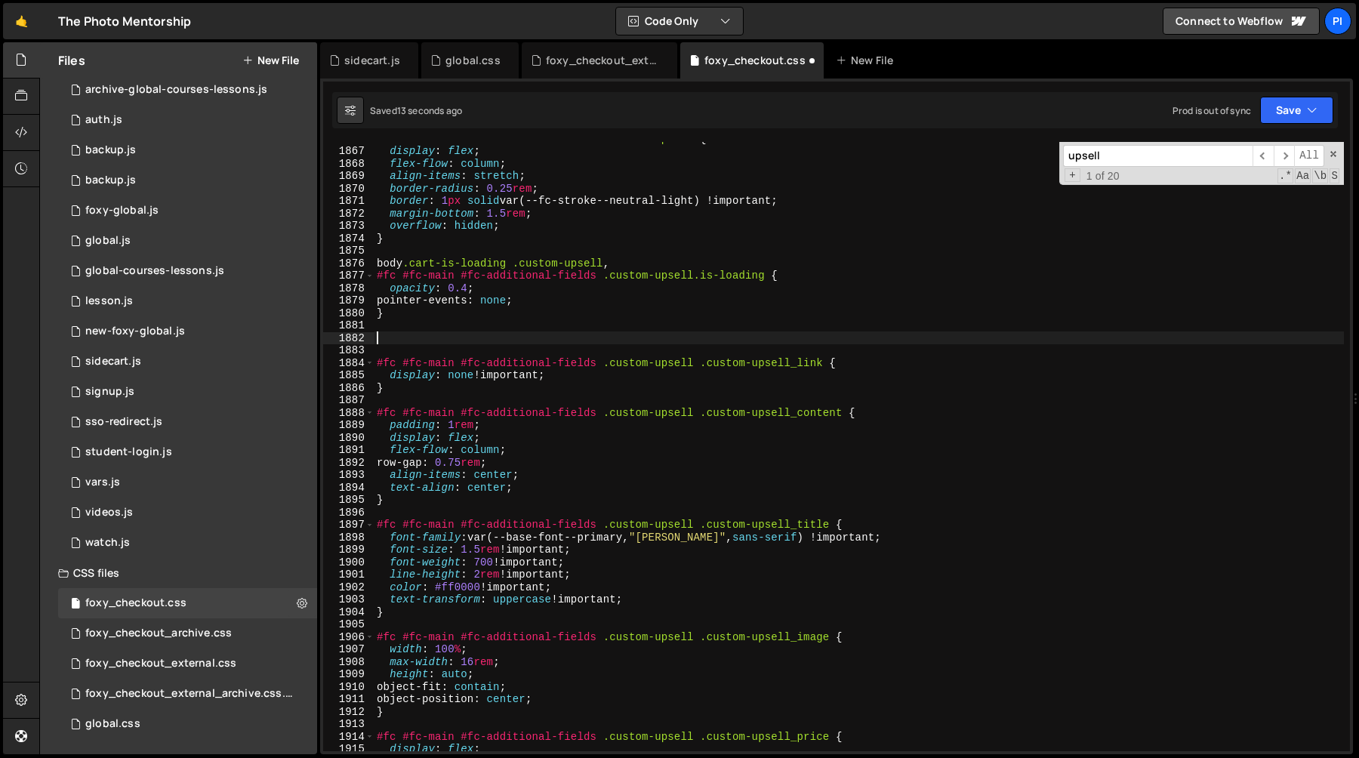
click at [378, 263] on div "#fc #fc-main #fc-additional-fields .custom-upsell { display : flex ; flex-flow …" at bounding box center [859, 449] width 970 height 634
click at [733, 317] on div "#fc #fc-main #fc-additional-fields .custom-upsell { display : flex ; flex-flow …" at bounding box center [859, 449] width 970 height 634
type textarea "pointer-events: none; }"
click at [487, 331] on div "#fc #fc-main #fc-additional-fields .custom-upsell { display : flex ; flex-flow …" at bounding box center [859, 449] width 970 height 634
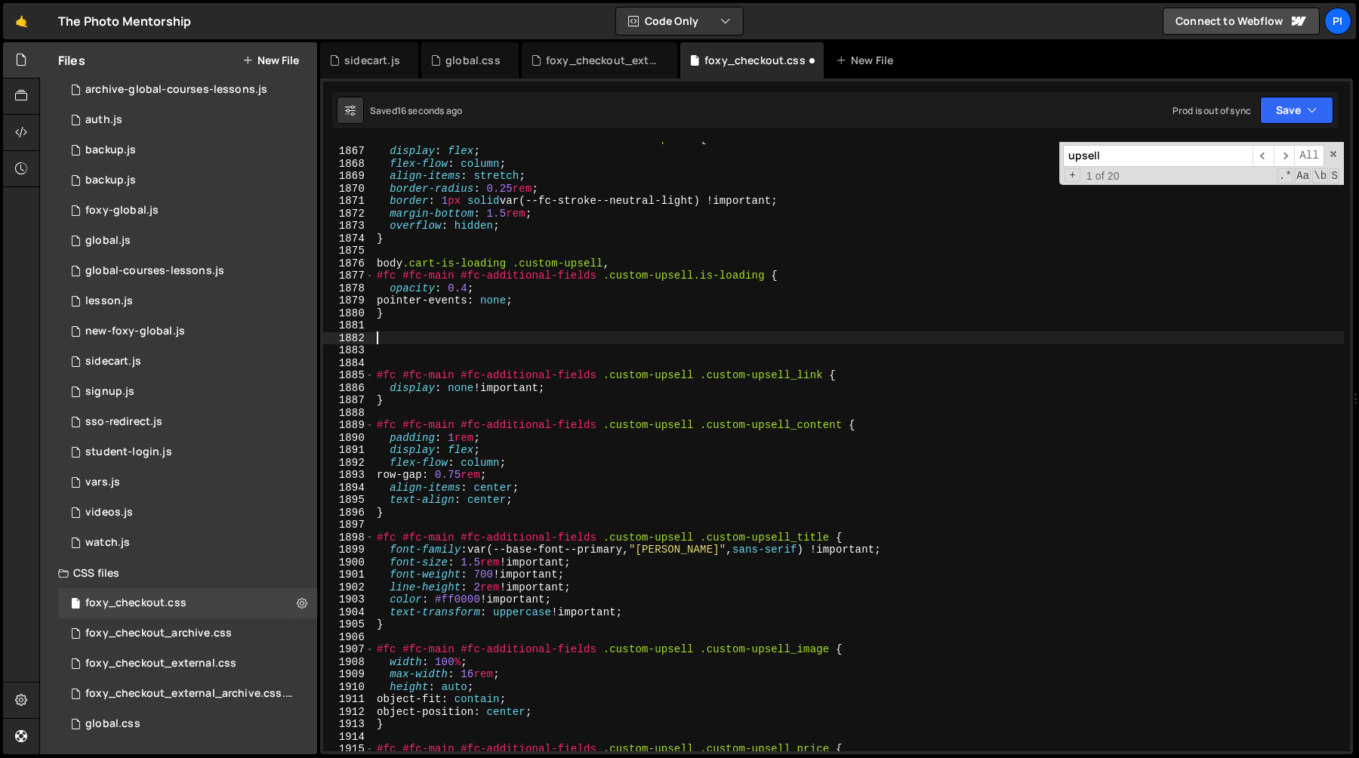
paste textarea "}"
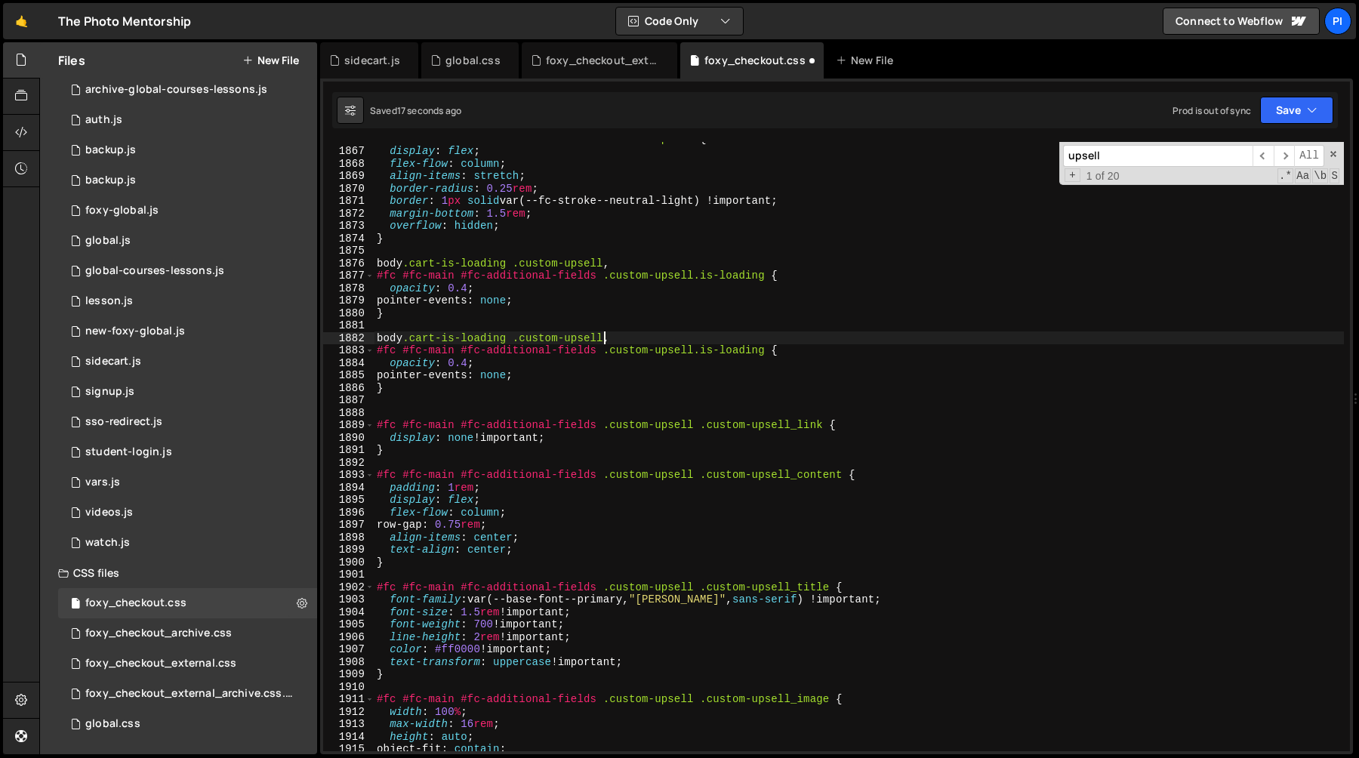
click at [605, 338] on div "#fc #fc-main #fc-additional-fields .custom-upsell { display : flex ; flex-flow …" at bounding box center [859, 449] width 970 height 634
click at [404, 339] on div "#fc #fc-main #fc-additional-fields .custom-upsell { display : flex ; flex-flow …" at bounding box center [859, 449] width 970 height 634
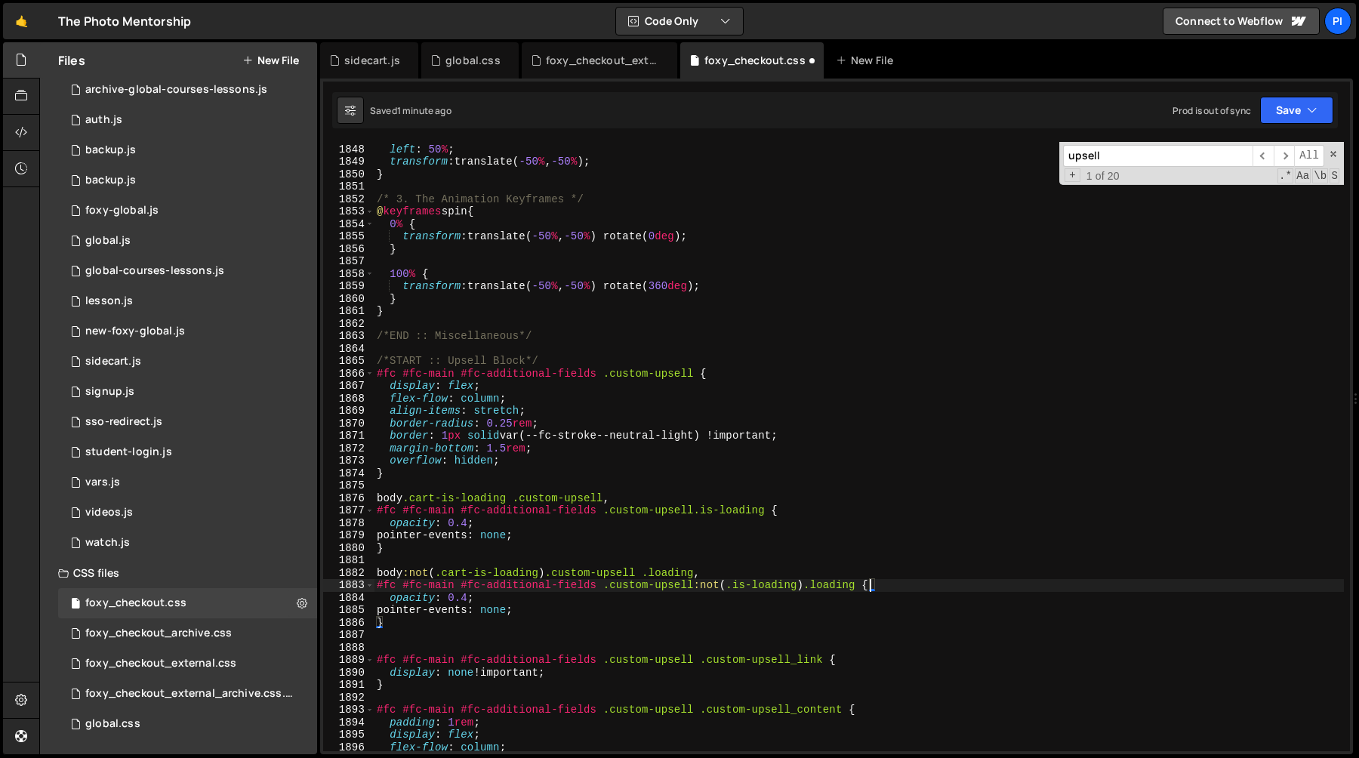
scroll to position [23328, 0]
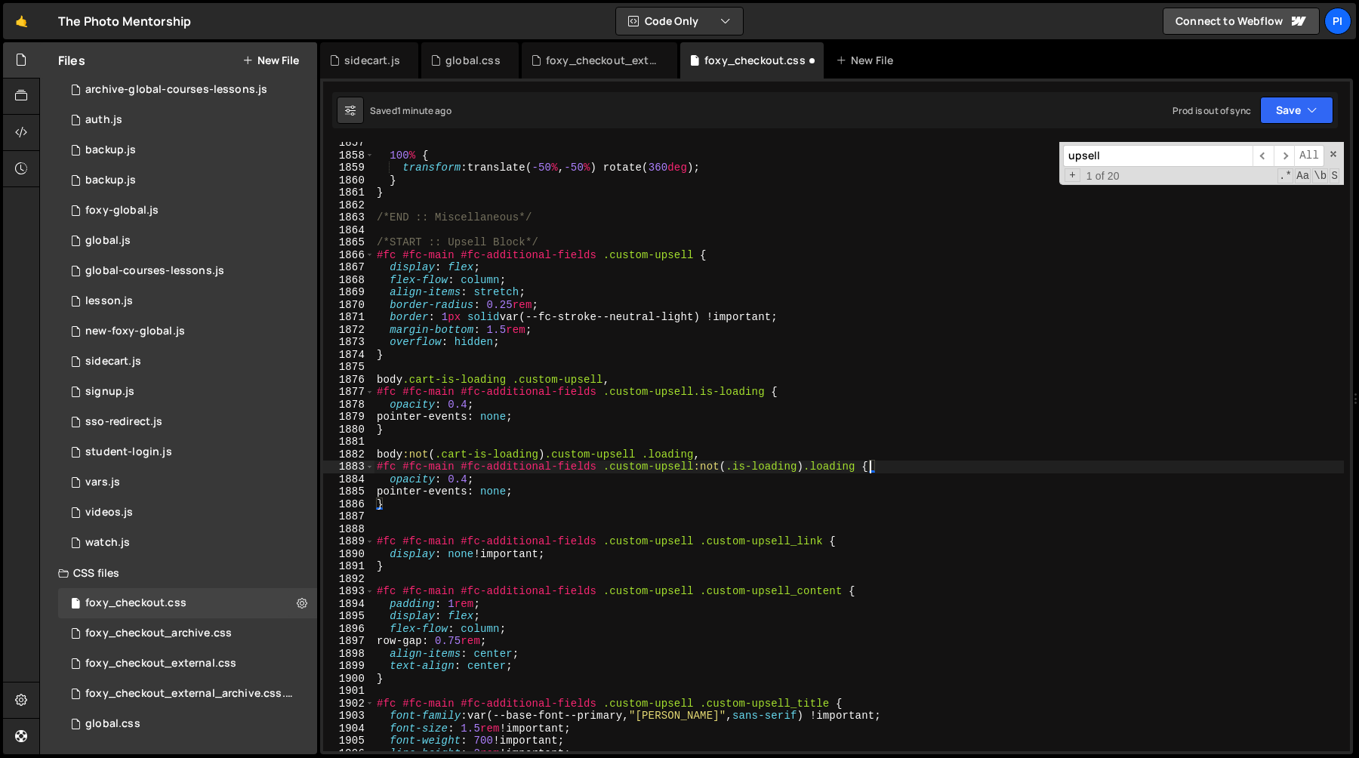
click at [680, 454] on div "100 % { transform : translate( -50 % , -50 % ) rotate( 360 deg ) ; } } /*END ::…" at bounding box center [859, 454] width 970 height 634
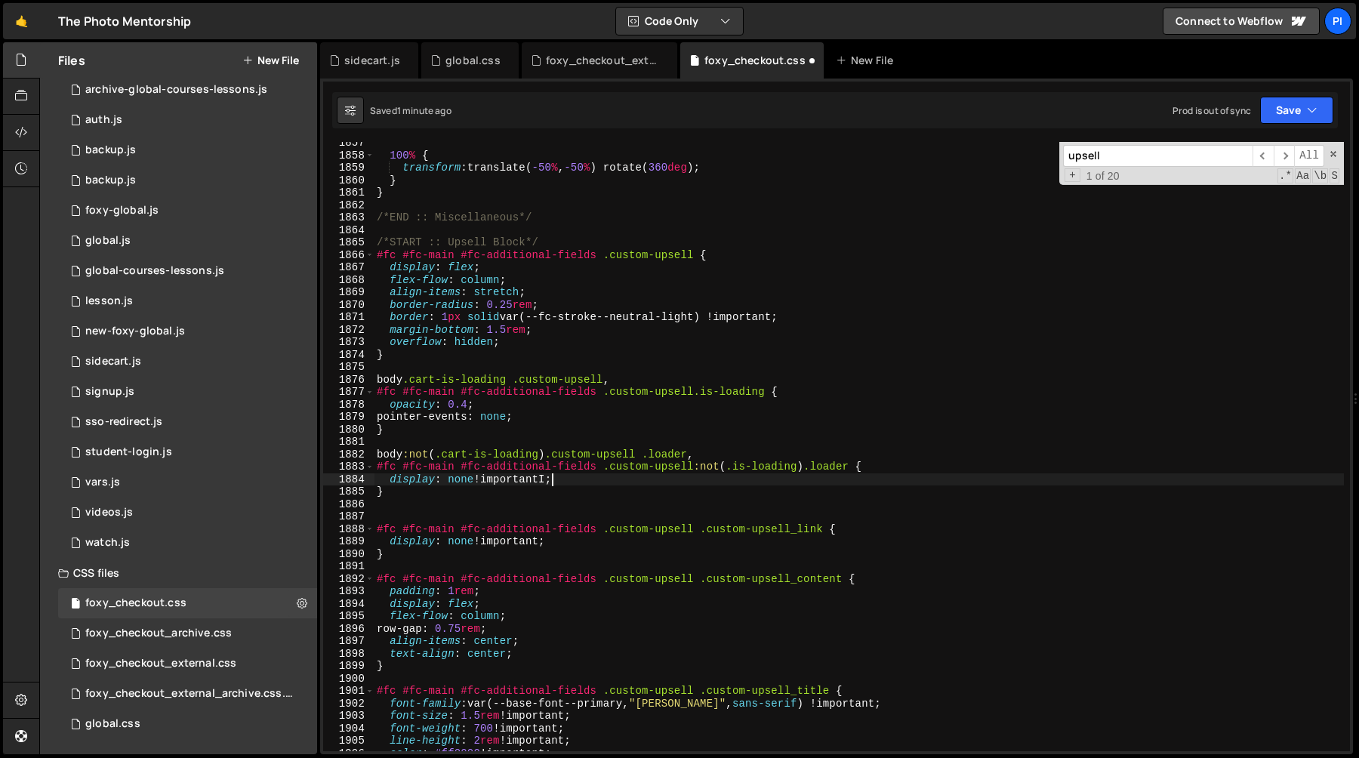
scroll to position [0, 8]
type textarea "display: none !important;"
click at [396, 508] on div "100 % { transform : translate( -50 % , -50 % ) rotate( 360 deg ) ; } } /*END ::…" at bounding box center [859, 454] width 970 height 634
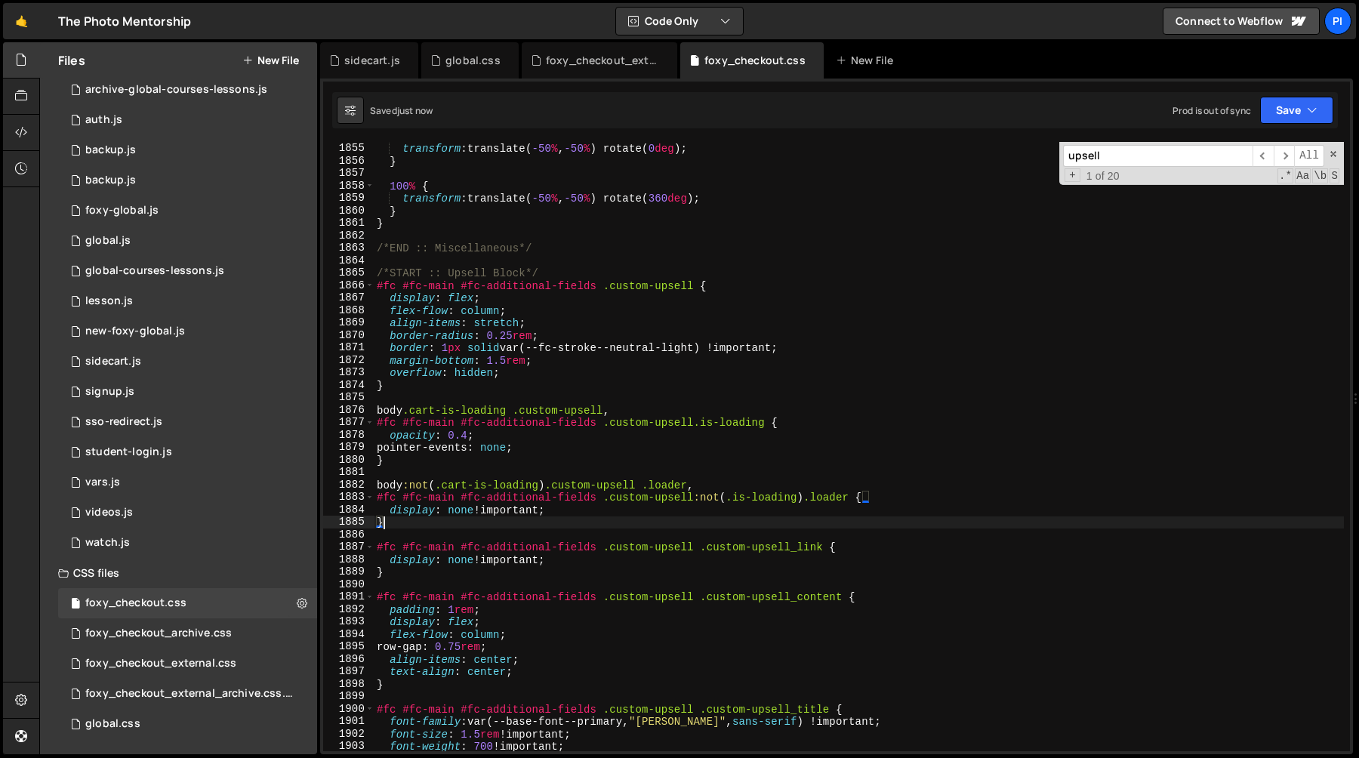
scroll to position [23297, 0]
click at [745, 292] on div "0 % { transform : translate( -50 % , -50 % ) rotate( 0 deg ) ; } 100 % { transf…" at bounding box center [859, 447] width 970 height 634
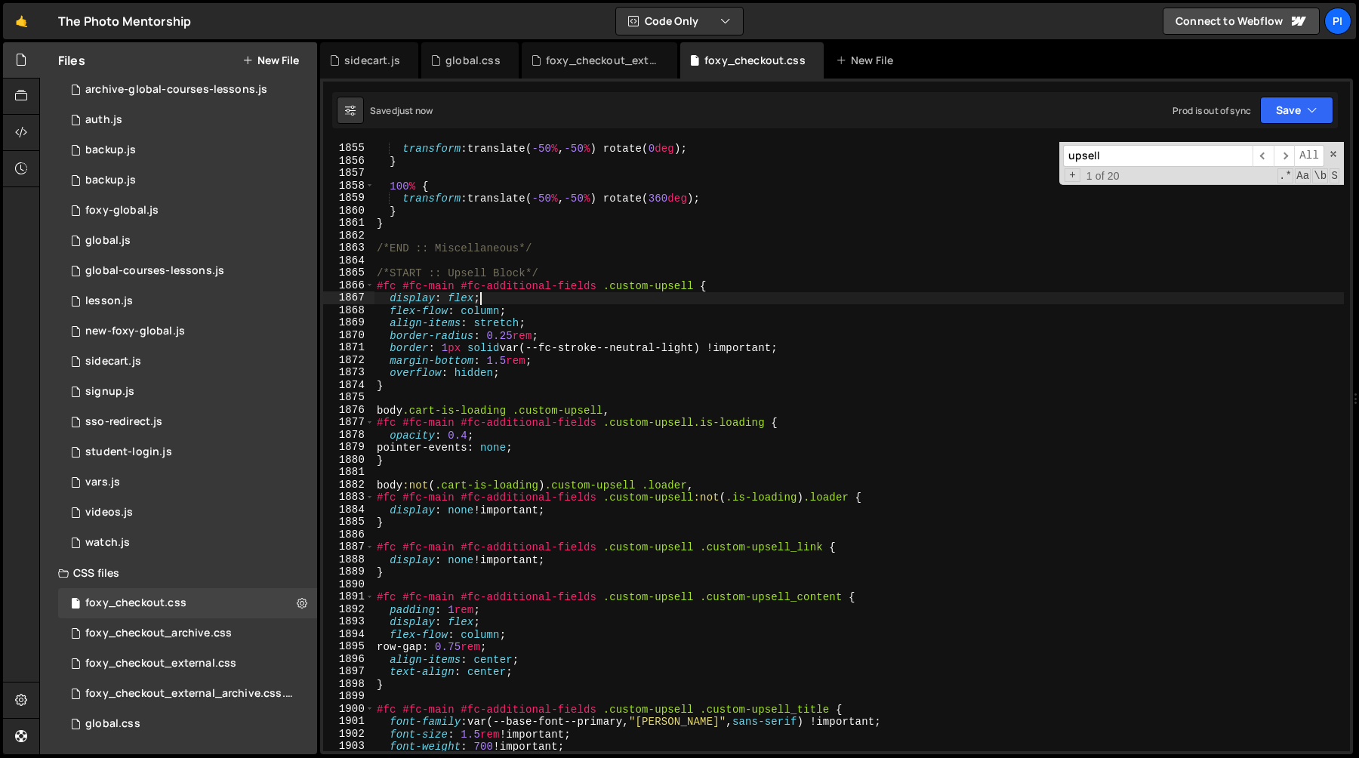
click at [735, 285] on div "0 % { transform : translate( -50 % , -50 % ) rotate( 0 deg ) ; } 100 % { transf…" at bounding box center [859, 447] width 970 height 634
type textarea "#fc #fc-main #fc-additional-fields .custom-upsell {"
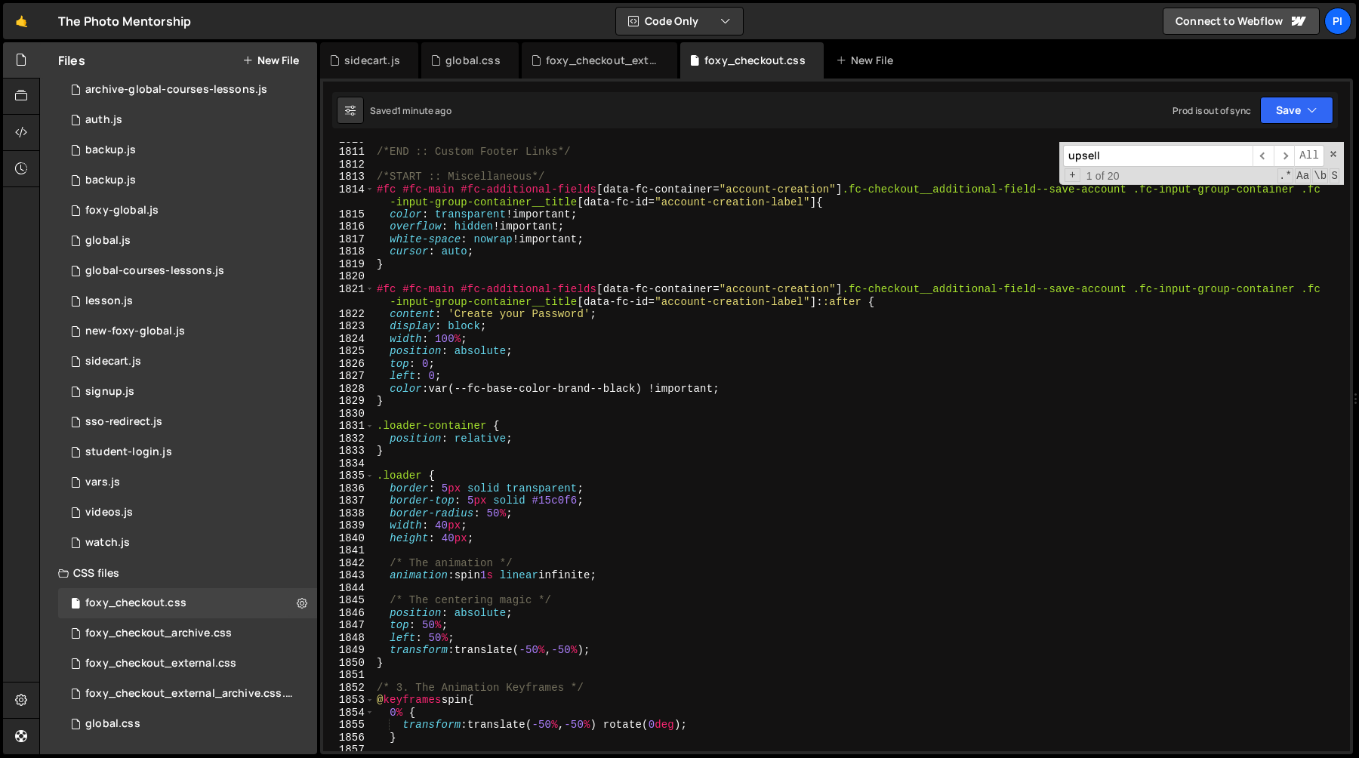
scroll to position [22726, 0]
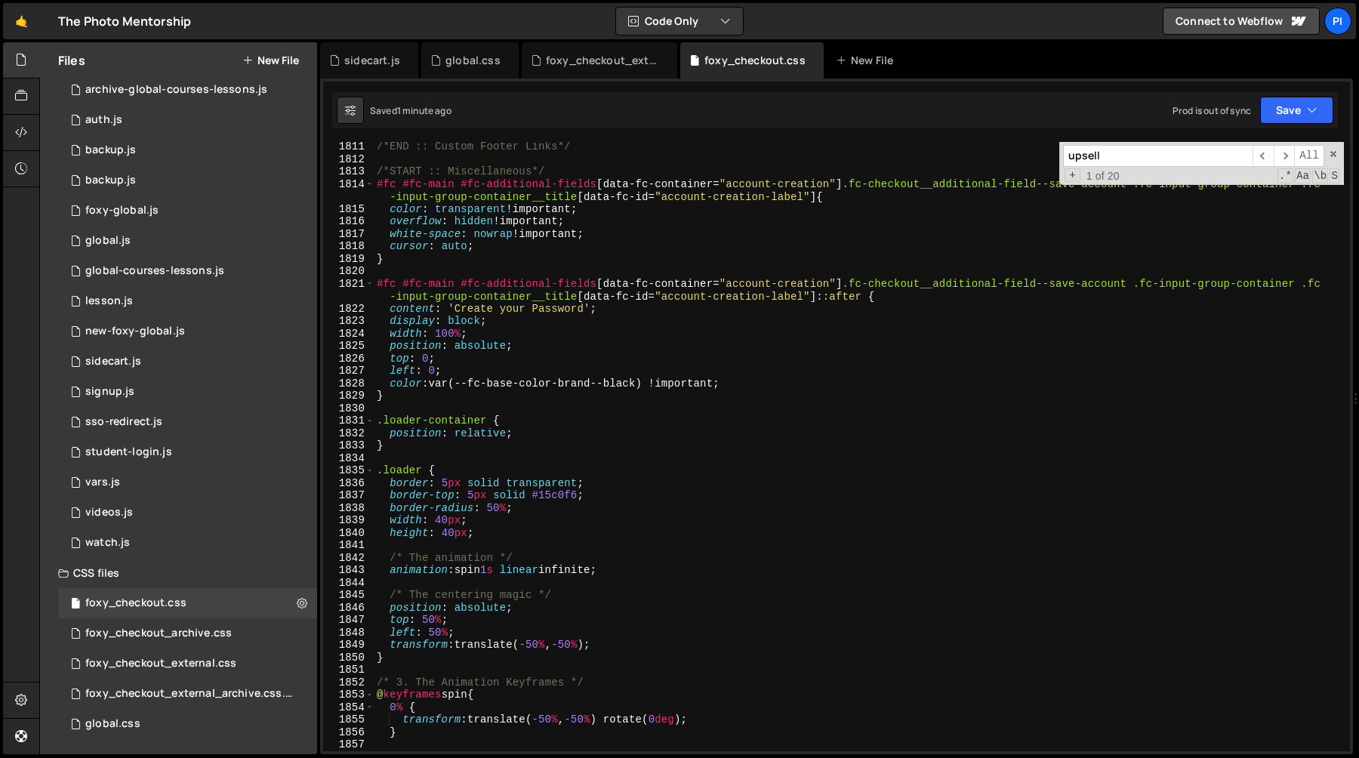
click at [552, 496] on div "/*END :: Custom Footer Links*/ /*START :: Miscellaneous*/ #fc #fc-main #fc-addi…" at bounding box center [859, 457] width 970 height 634
paste textarea "15c0f6"
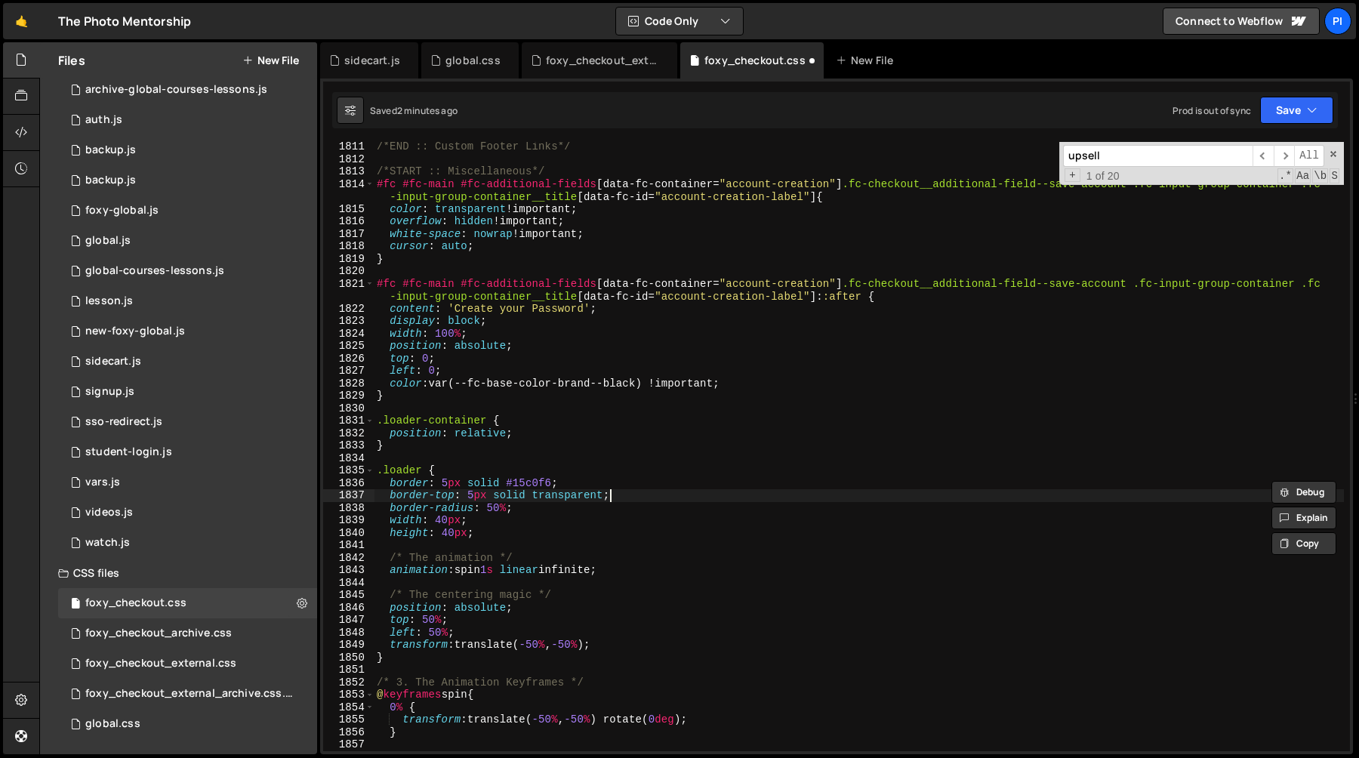
paste textarea "b"
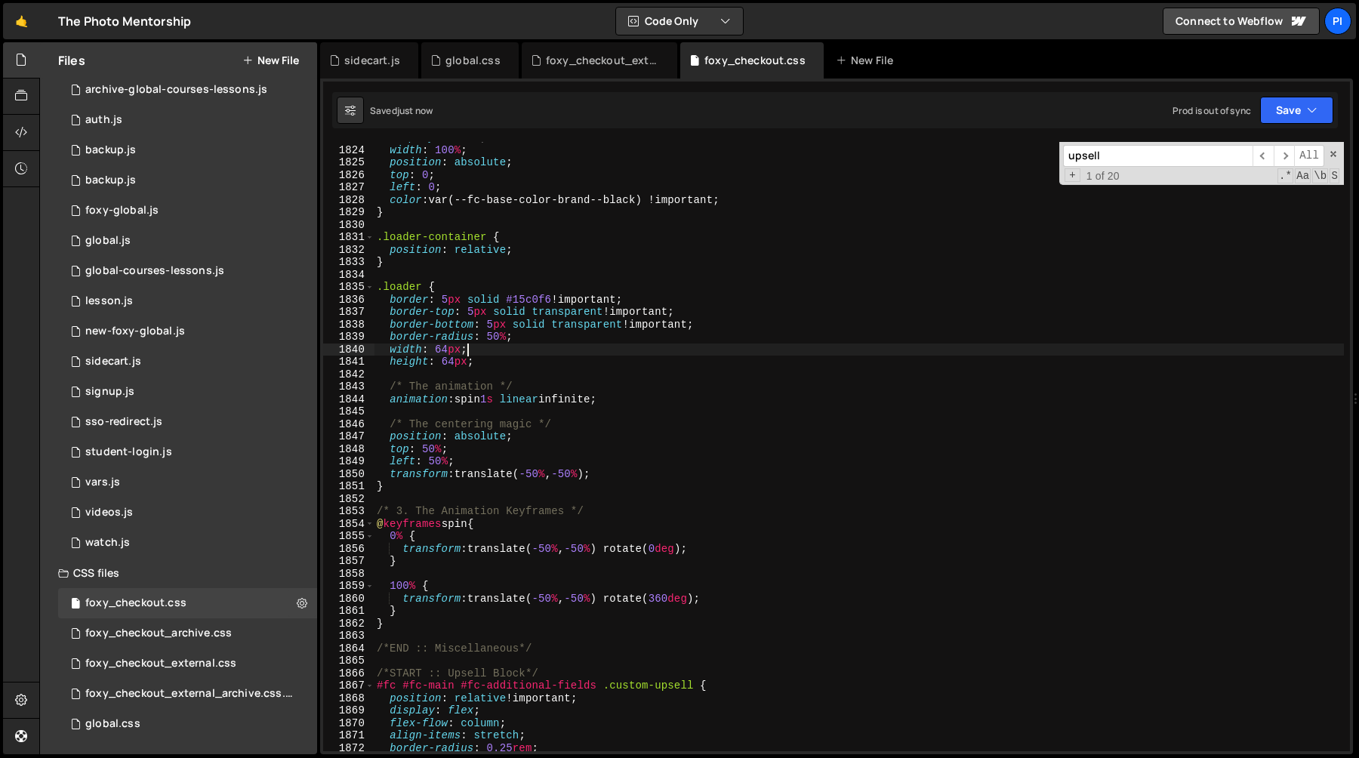
scroll to position [22907, 0]
click at [512, 288] on div "display : block ; width : 100 % ; position : absolute ; top : 0 ; left : 0 ; co…" at bounding box center [859, 451] width 970 height 634
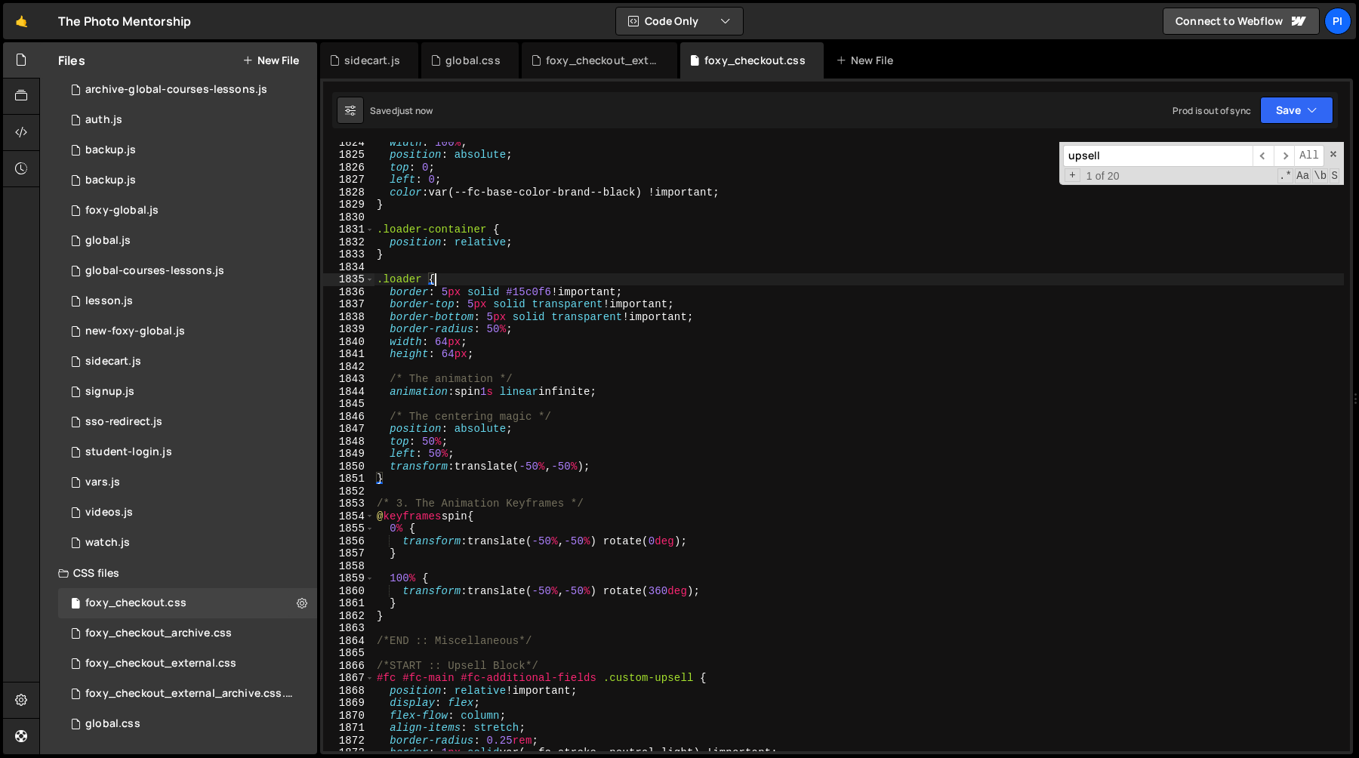
scroll to position [22917, 0]
click at [529, 427] on div "width : 100 % ; position : absolute ; top : 0 ; left : 0 ; color : var(--fc-bas…" at bounding box center [859, 453] width 970 height 634
type textarea "position: absolute;"
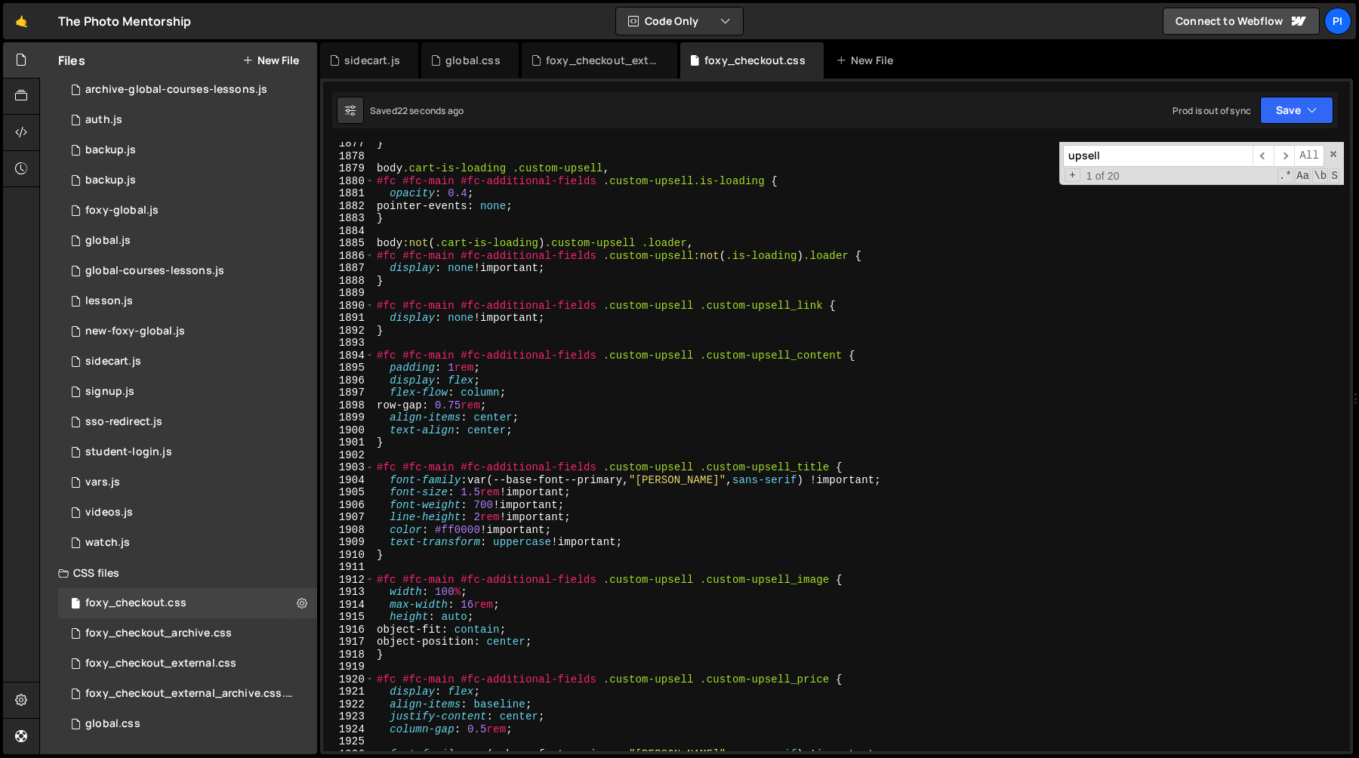
scroll to position [23548, 0]
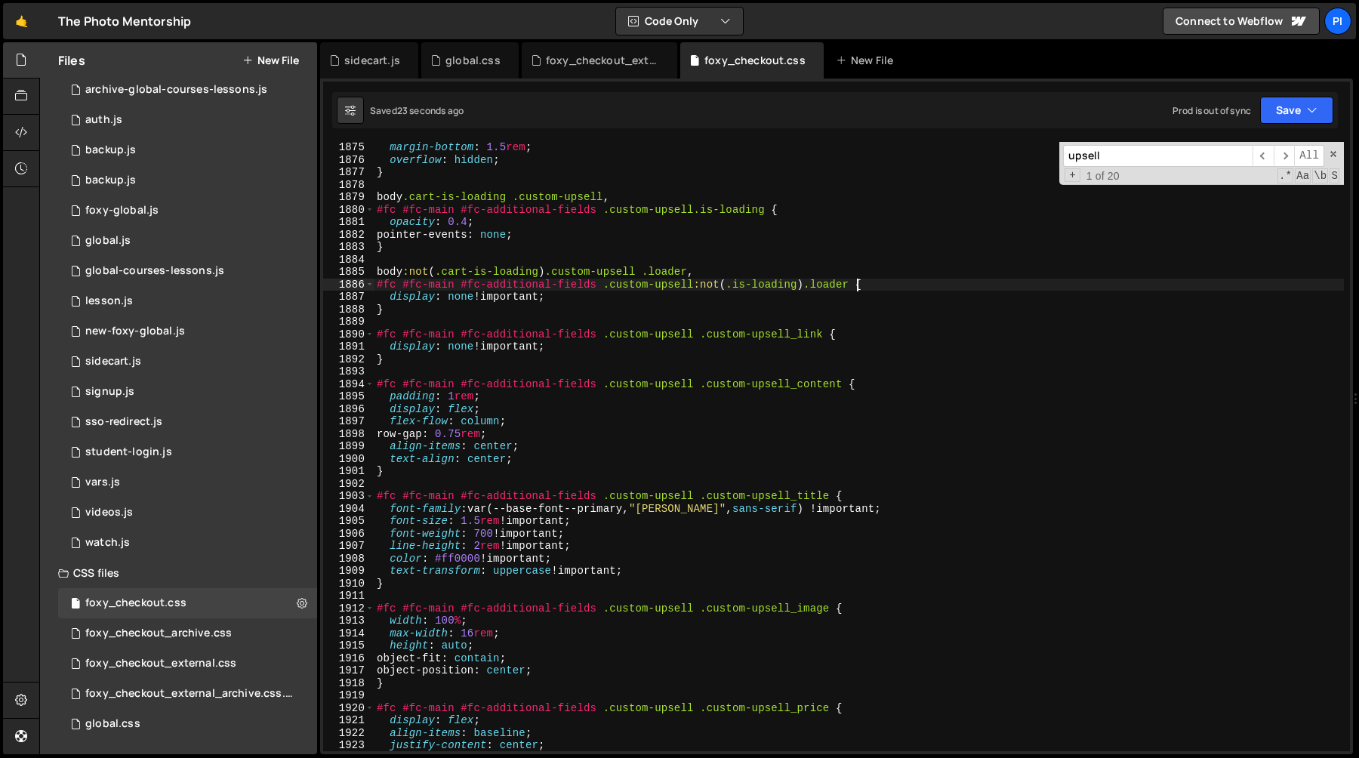
click at [857, 286] on div "margin-bottom : 1.5 rem ; overflow : hidden ; } body .cart-is-loading .custom-u…" at bounding box center [859, 458] width 970 height 634
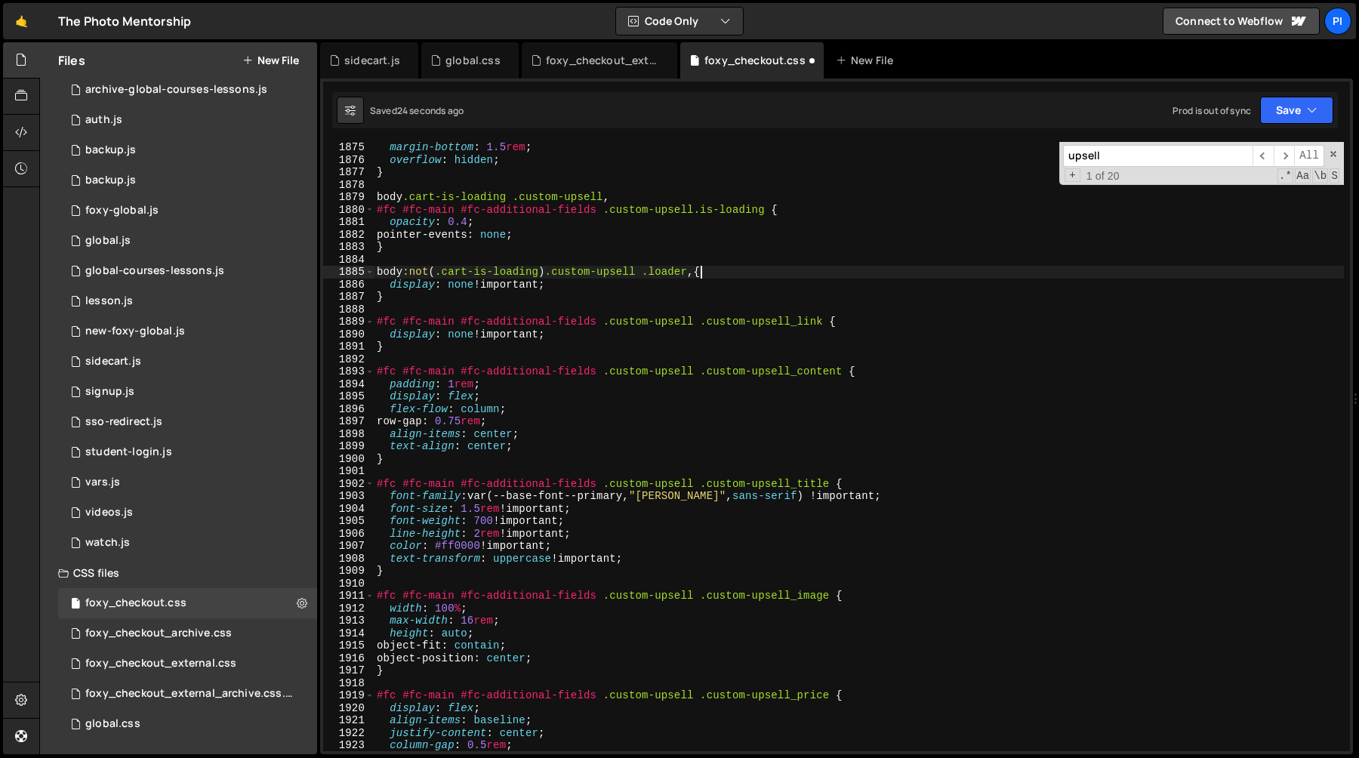
drag, startPoint x: 857, startPoint y: 286, endPoint x: 844, endPoint y: 276, distance: 16.2
click at [844, 276] on div "margin-bottom : 1.5 rem ; overflow : hidden ; } body .cart-is-loading .custom-u…" at bounding box center [859, 458] width 970 height 634
click at [770, 213] on div "margin-bottom : 1.5 rem ; overflow : hidden ; } body .cart-is-loading .custom-u…" at bounding box center [859, 458] width 970 height 634
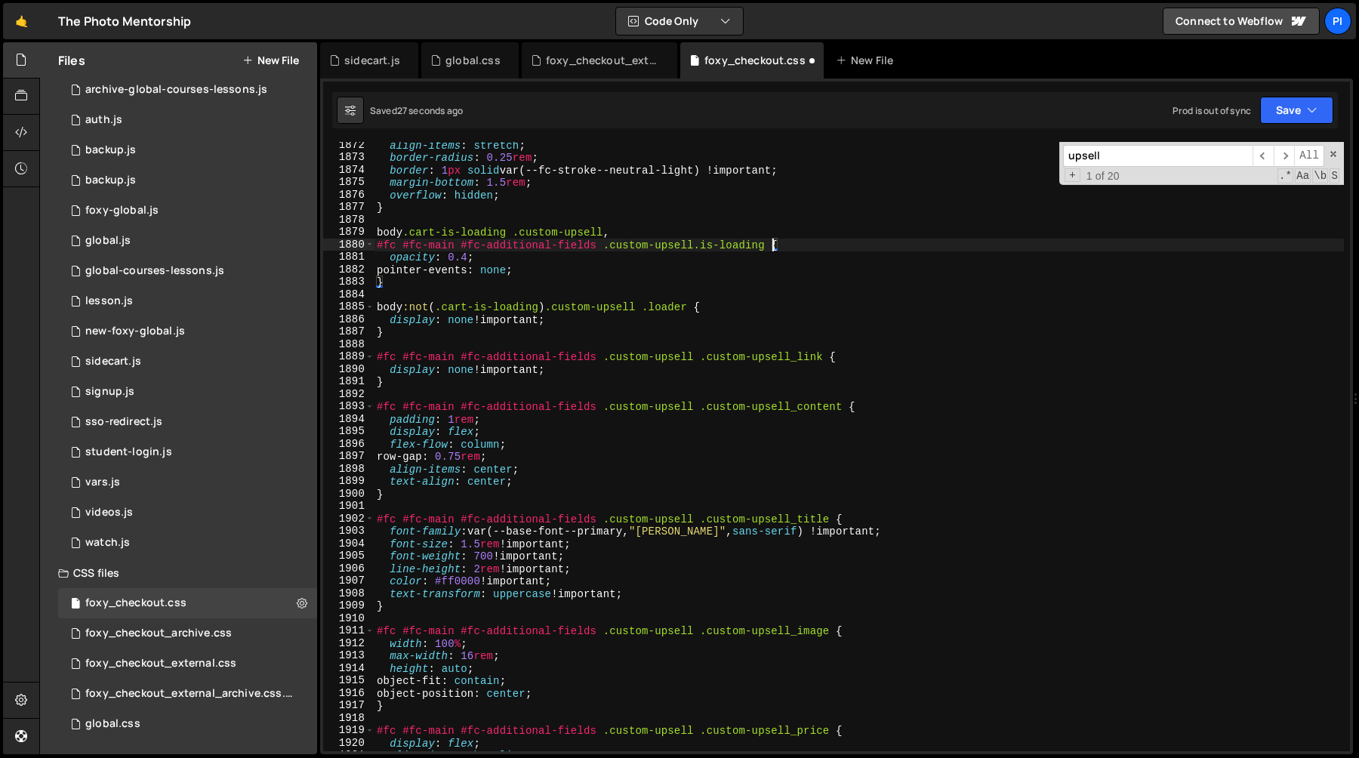
scroll to position [23478, 0]
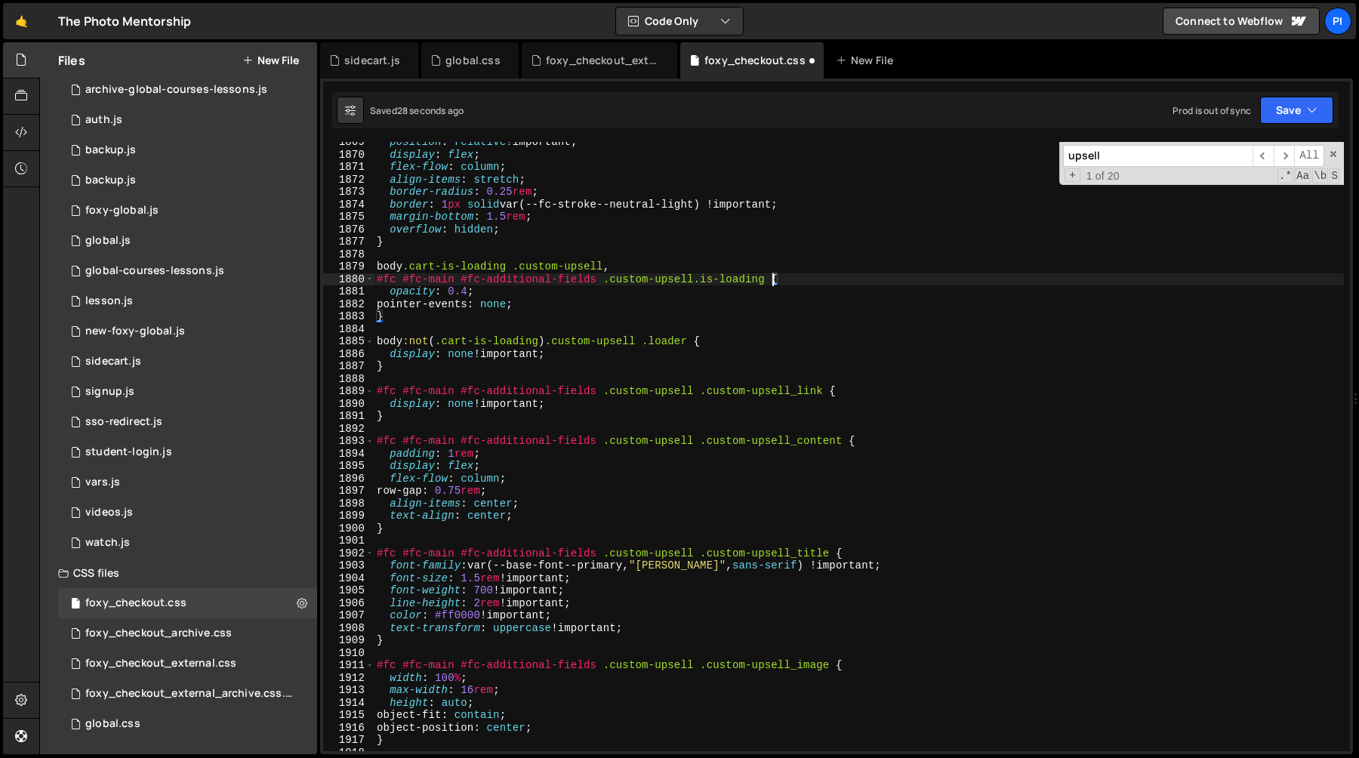
click at [766, 280] on div "position : relative !important ; display : flex ; flex-flow : column ; align-it…" at bounding box center [859, 453] width 970 height 634
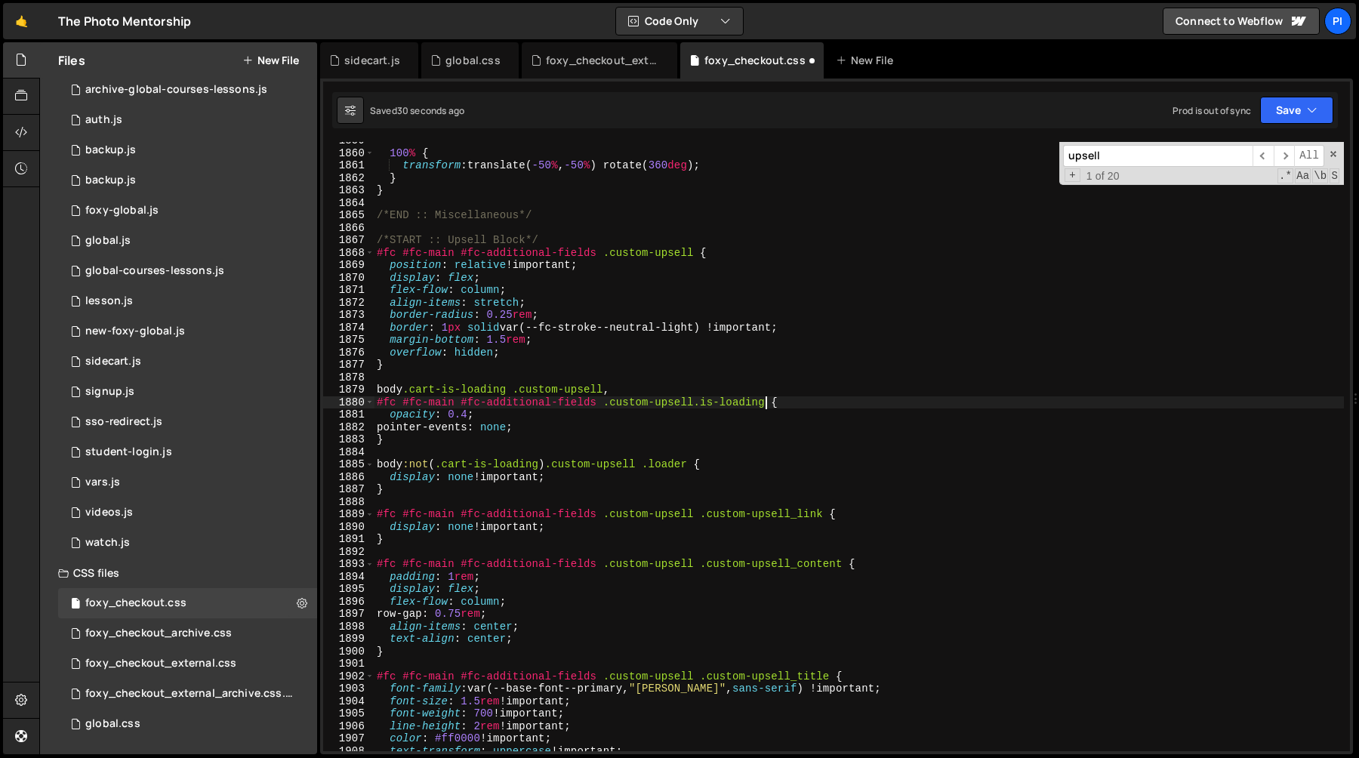
scroll to position [23383, 0]
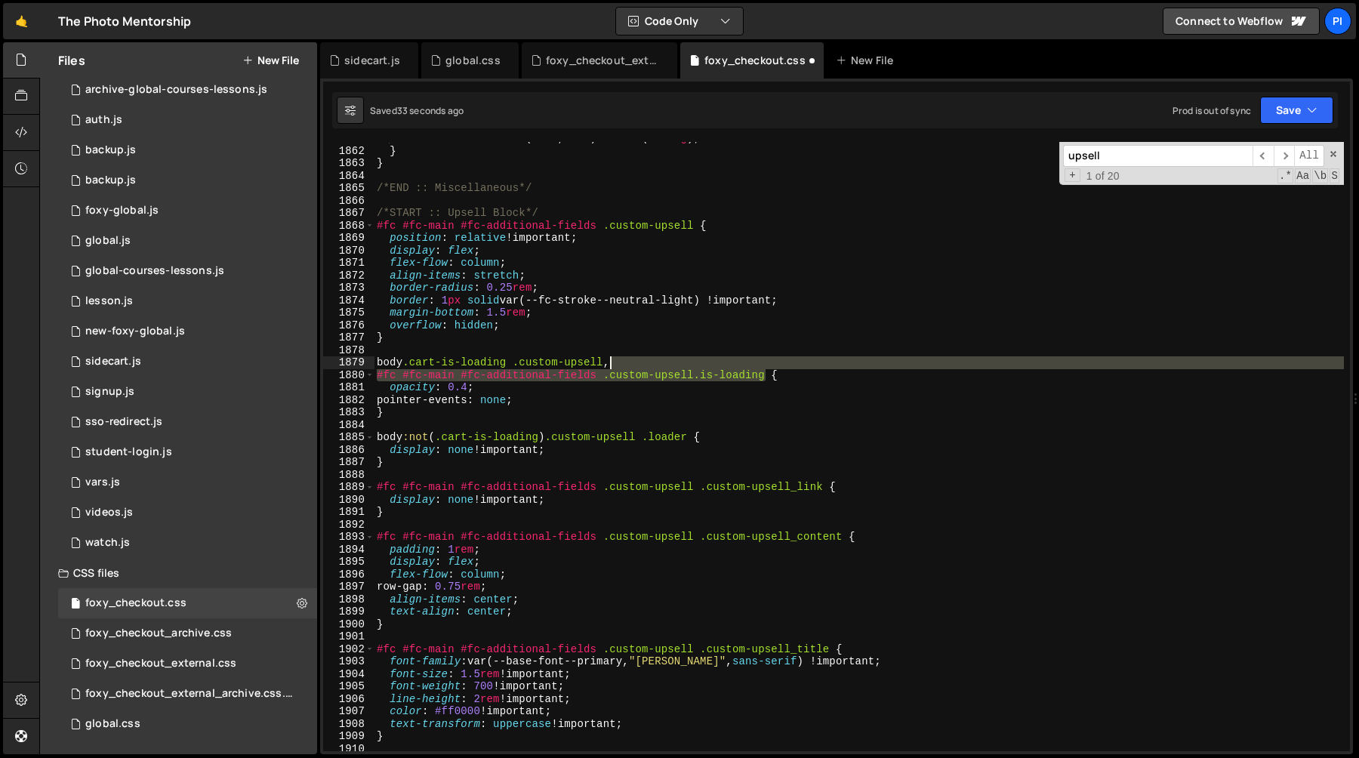
drag, startPoint x: 765, startPoint y: 378, endPoint x: 758, endPoint y: 367, distance: 13.2
click at [758, 367] on div "transform : translate( -50 % , -50 % ) rotate( 360 deg ) ; } } /*END :: Miscell…" at bounding box center [859, 449] width 970 height 634
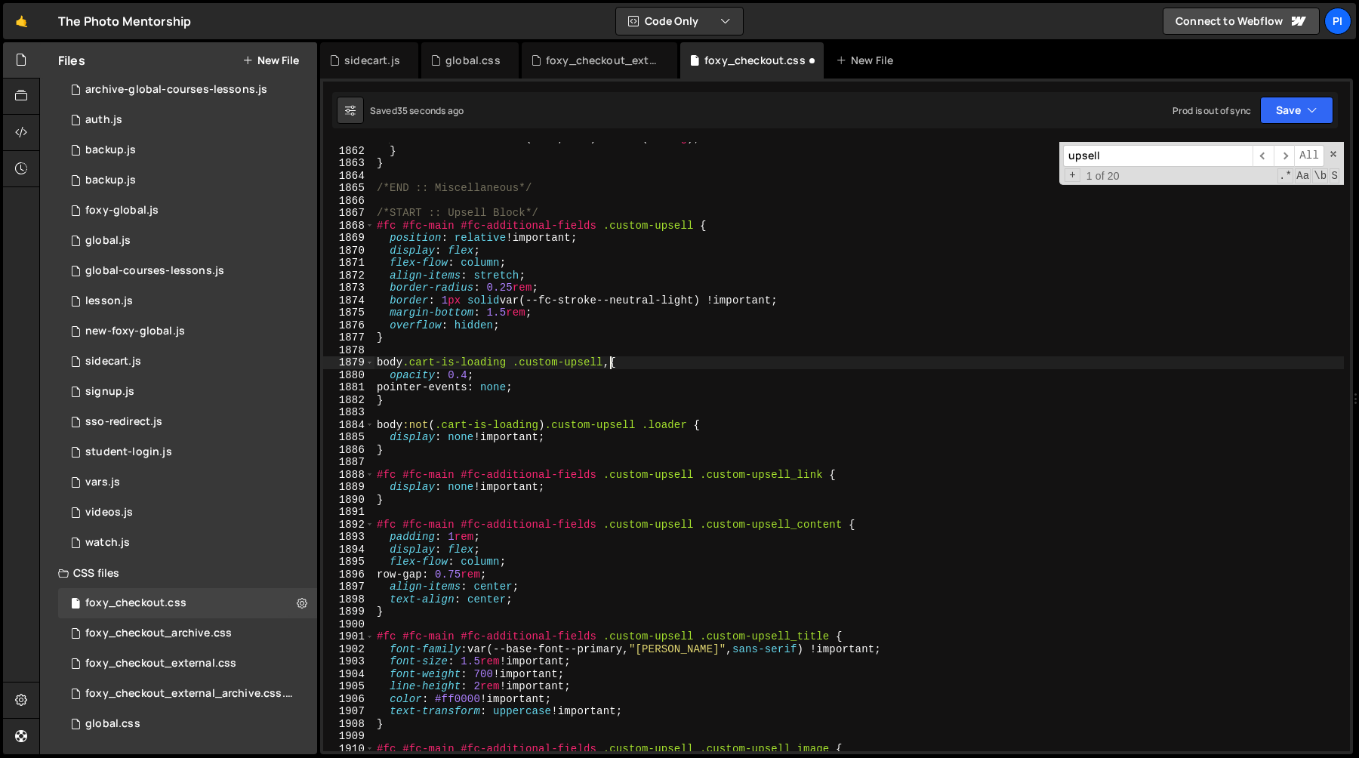
type textarea "body.cart-is-loading .custom-upsell {"
click at [648, 406] on div "transform : translate( -50 % , -50 % ) rotate( 360 deg ) ; } } /*END :: Miscell…" at bounding box center [859, 449] width 970 height 634
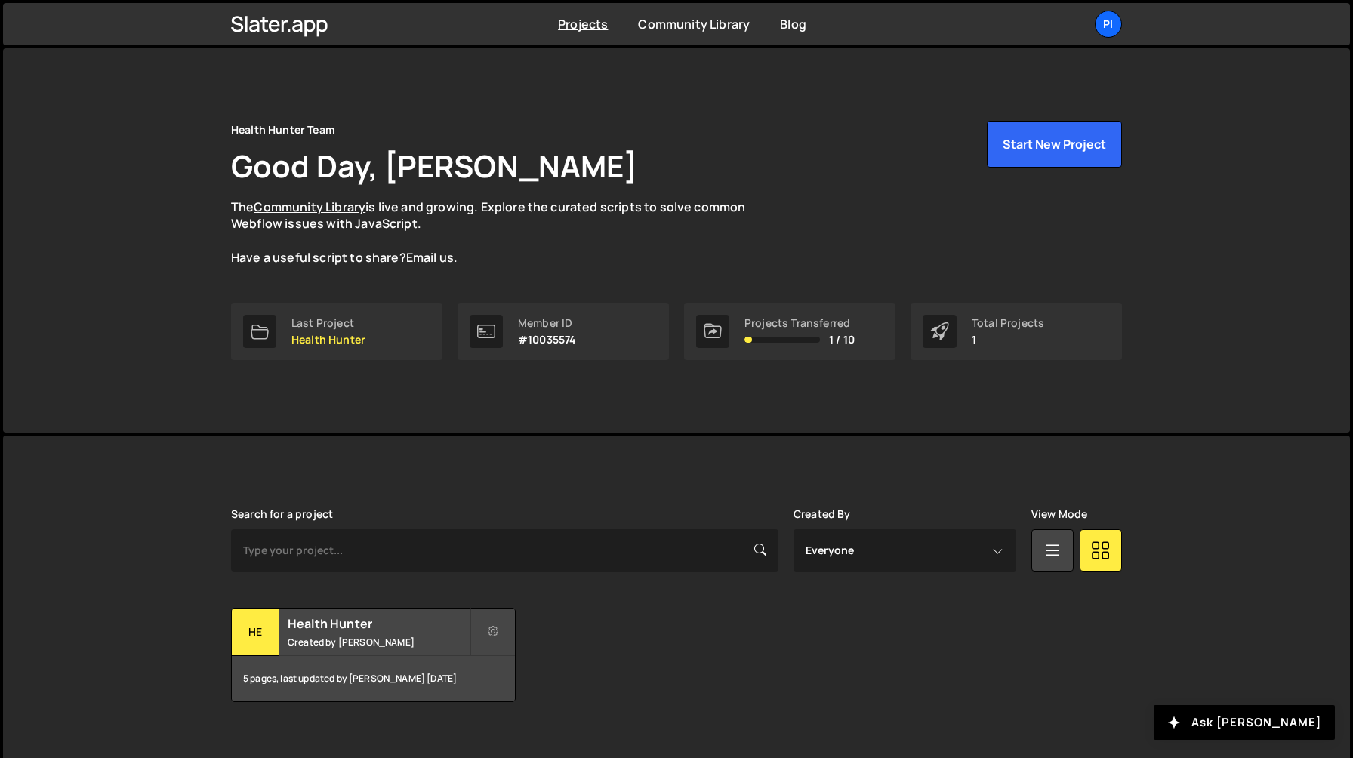
scroll to position [19, 0]
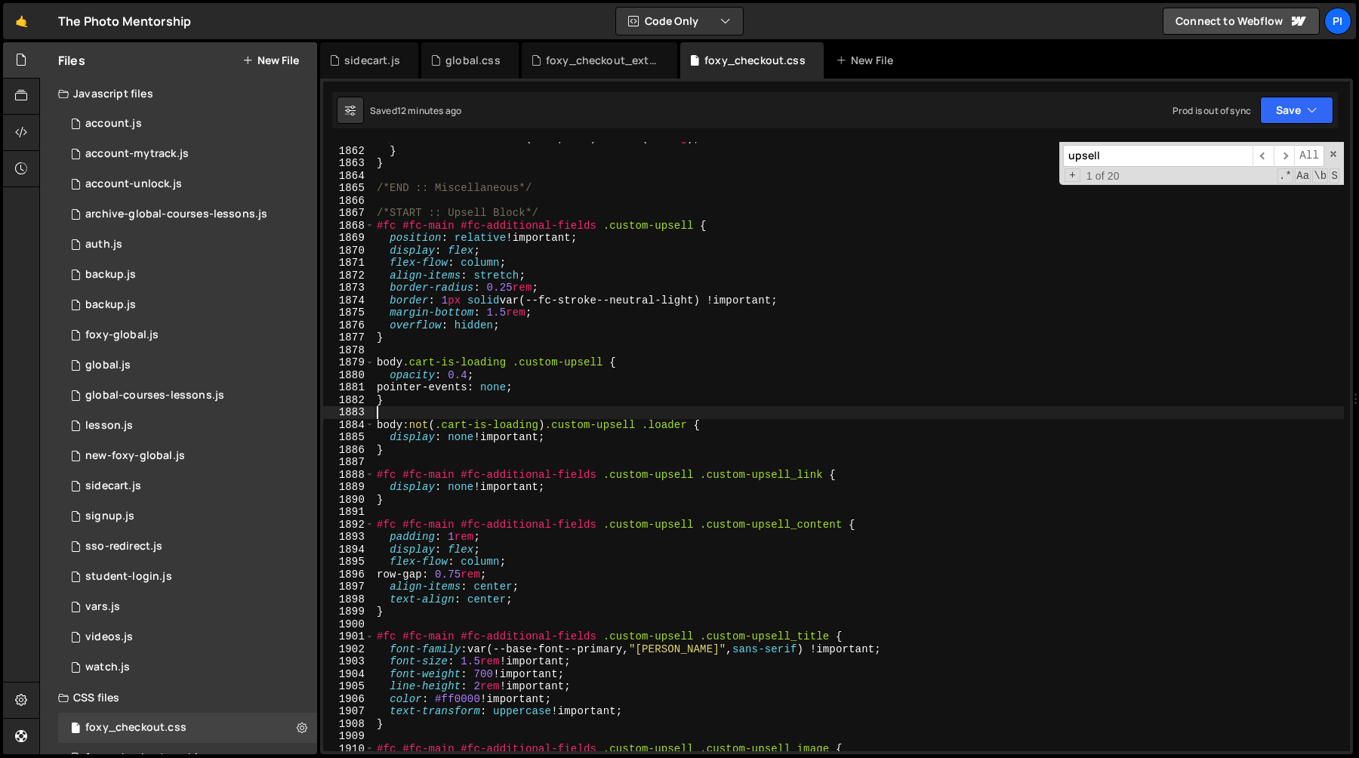
scroll to position [16678, 0]
